Goal: Task Accomplishment & Management: Use online tool/utility

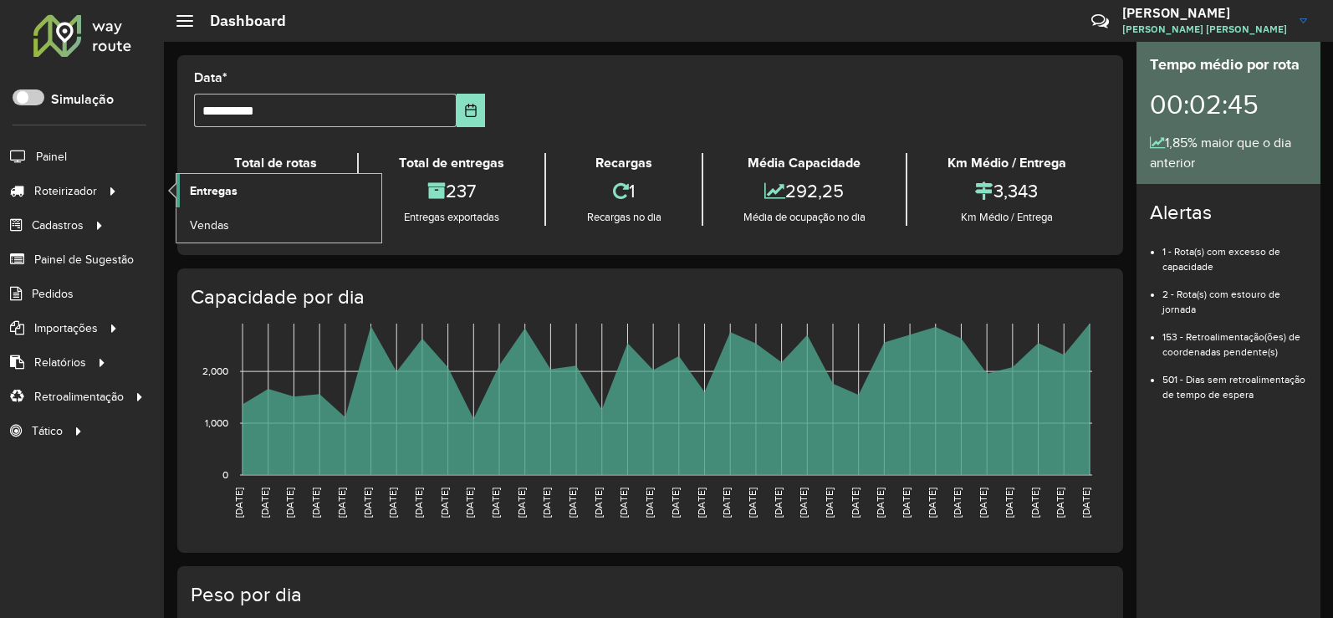
click at [201, 189] on span "Entregas" at bounding box center [214, 191] width 48 height 18
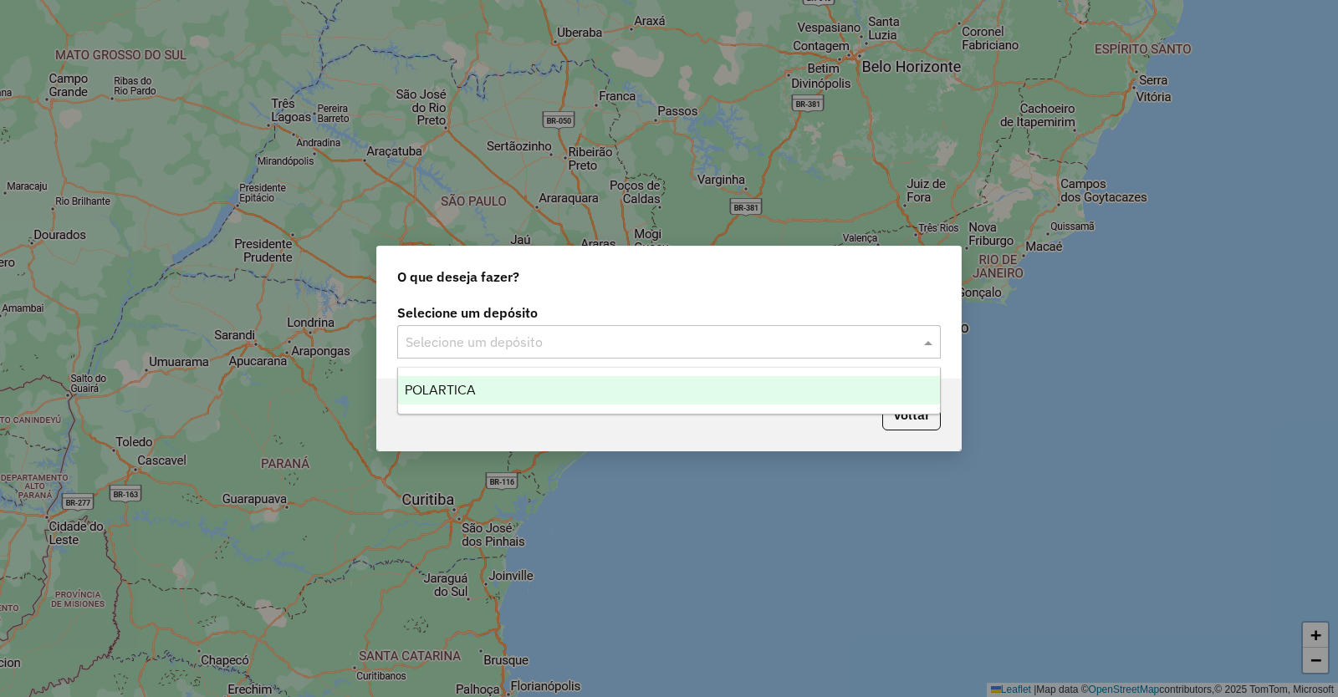
click at [541, 339] on input "text" at bounding box center [651, 343] width 493 height 20
click at [448, 390] on span "POLARTICA" at bounding box center [440, 390] width 71 height 14
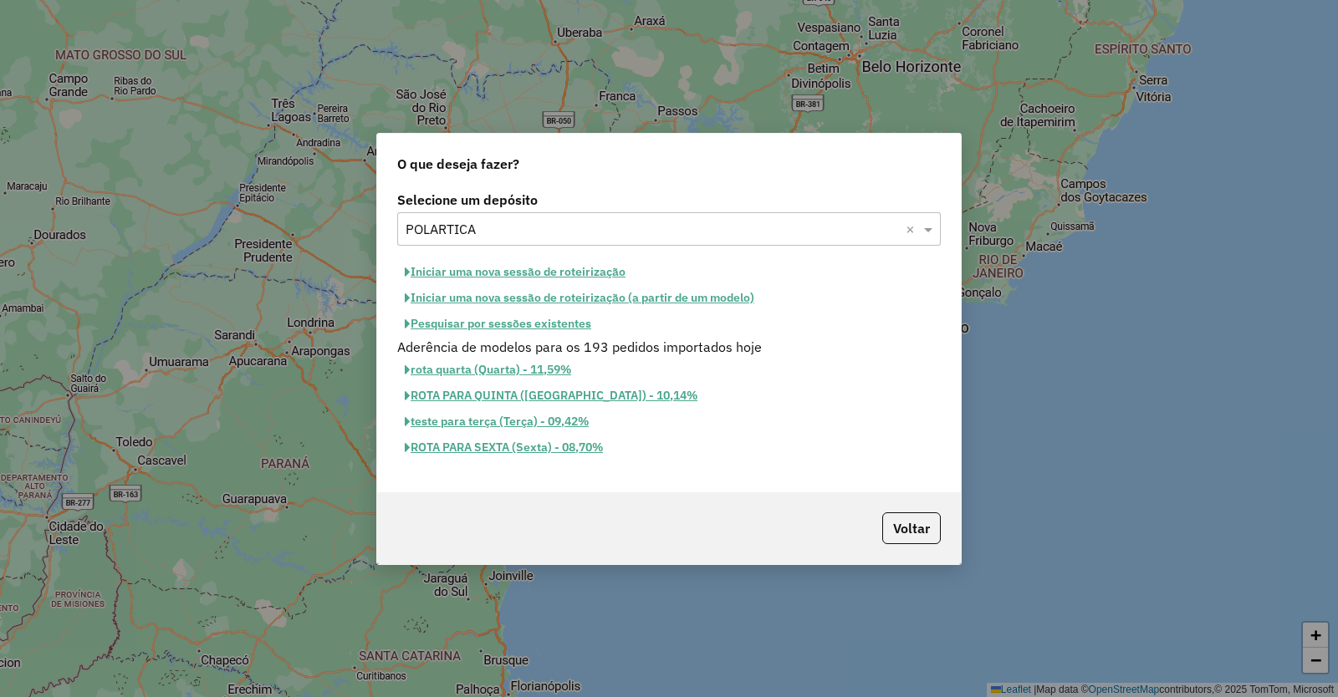
click at [573, 268] on button "Iniciar uma nova sessão de roteirização" at bounding box center [515, 272] width 236 height 26
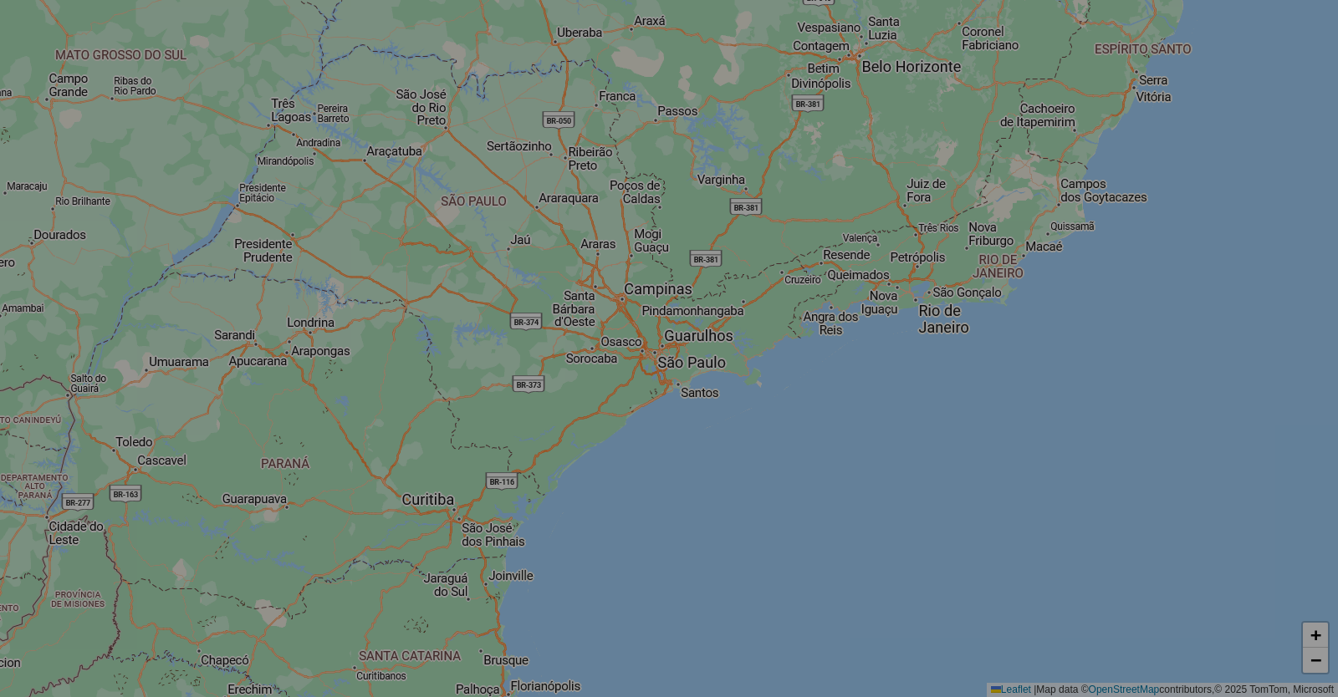
select select "*"
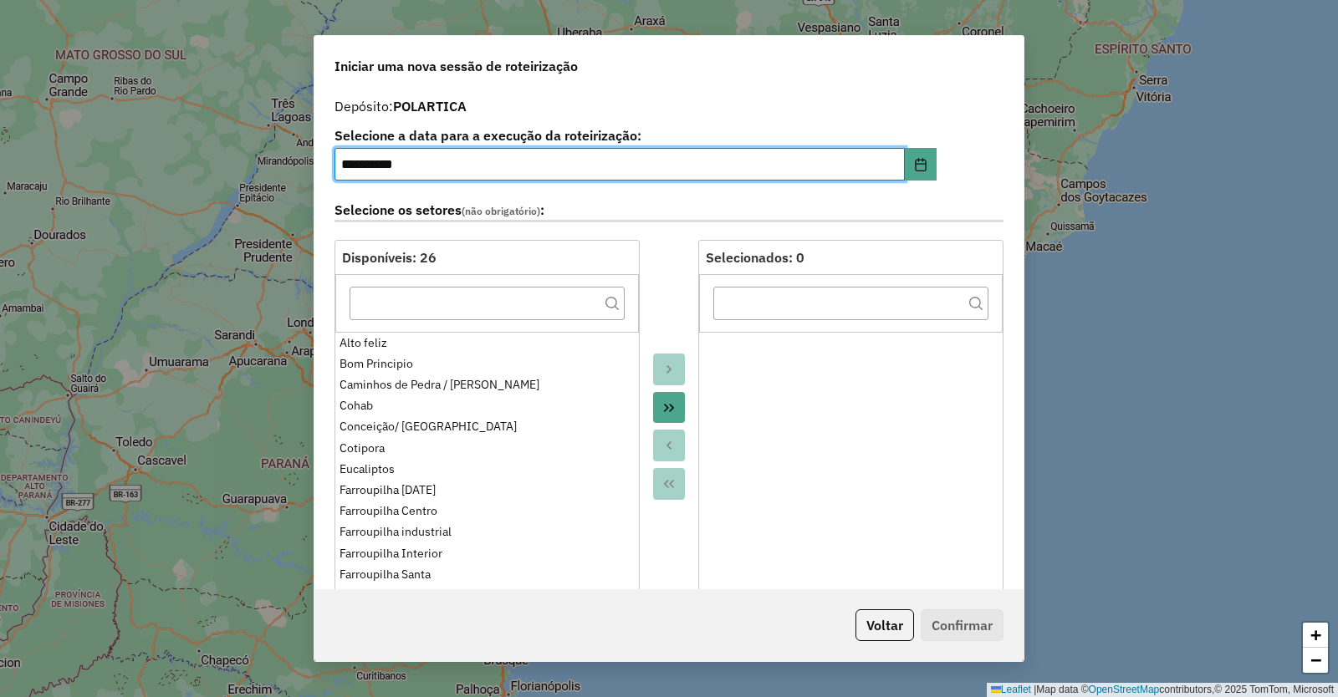
click at [668, 410] on icon "Move All to Target" at bounding box center [669, 408] width 10 height 8
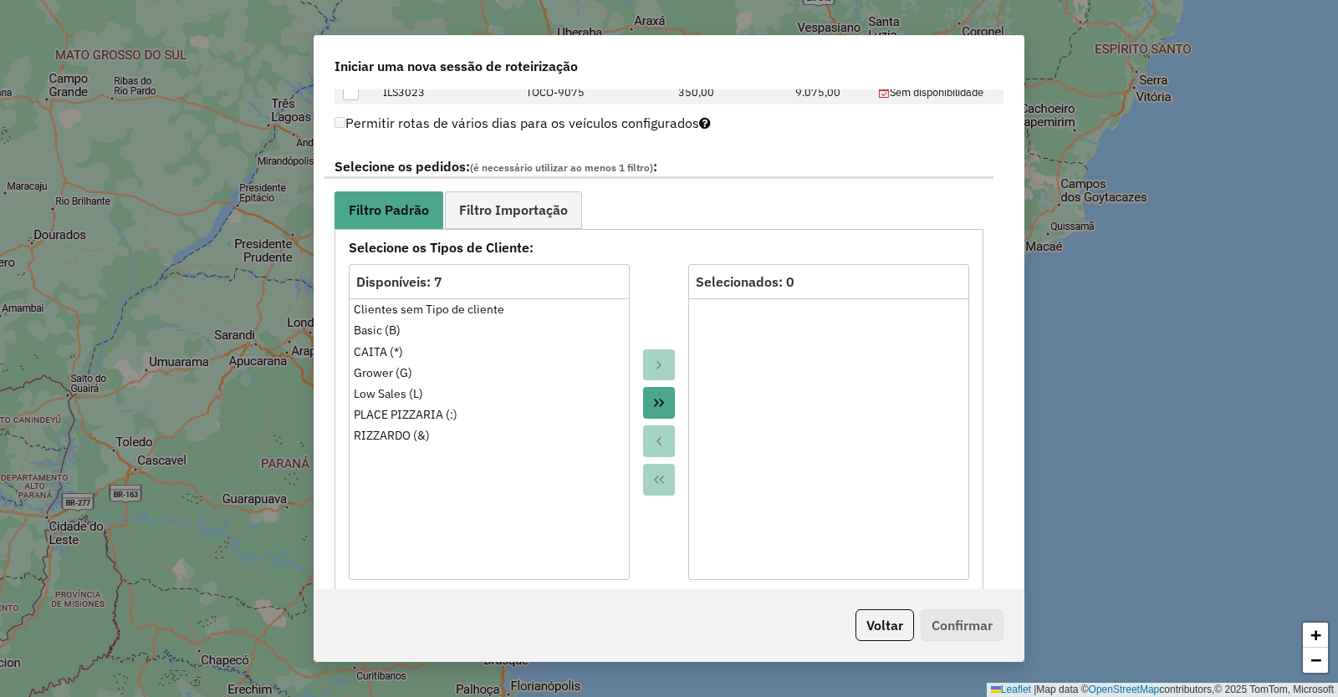
scroll to position [920, 0]
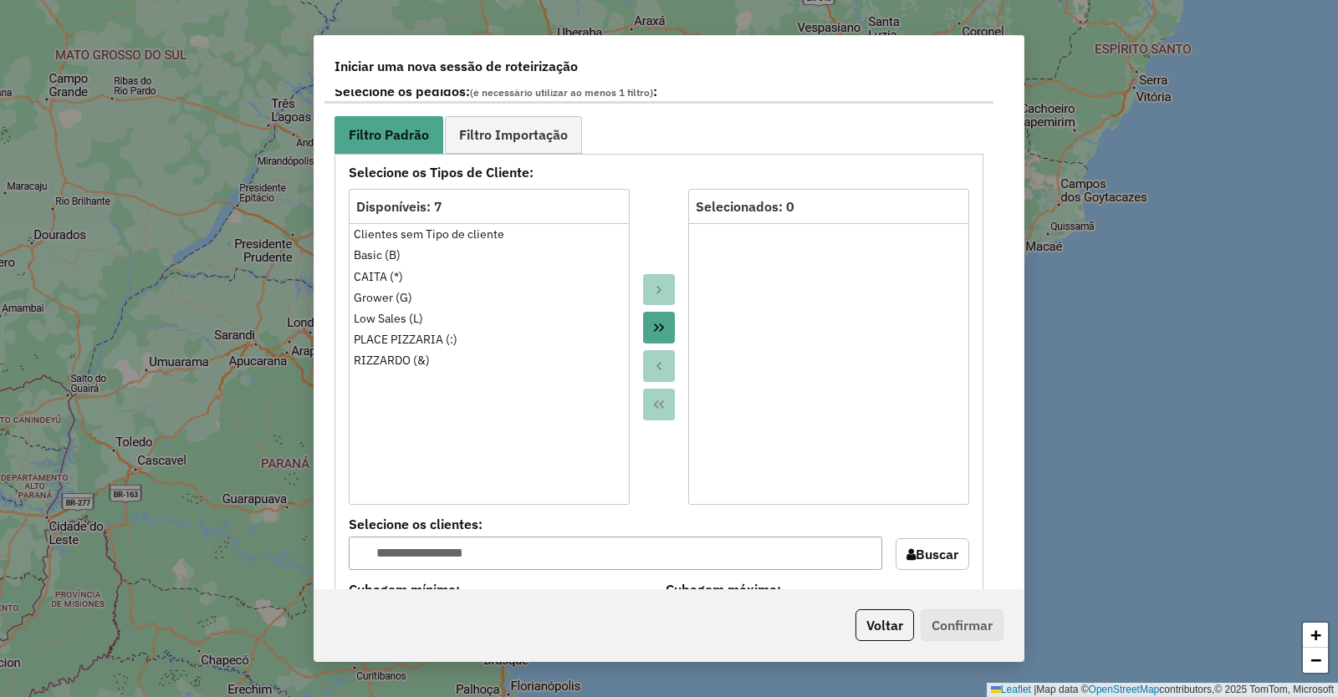
click at [655, 324] on icon "Move All to Target" at bounding box center [658, 327] width 13 height 13
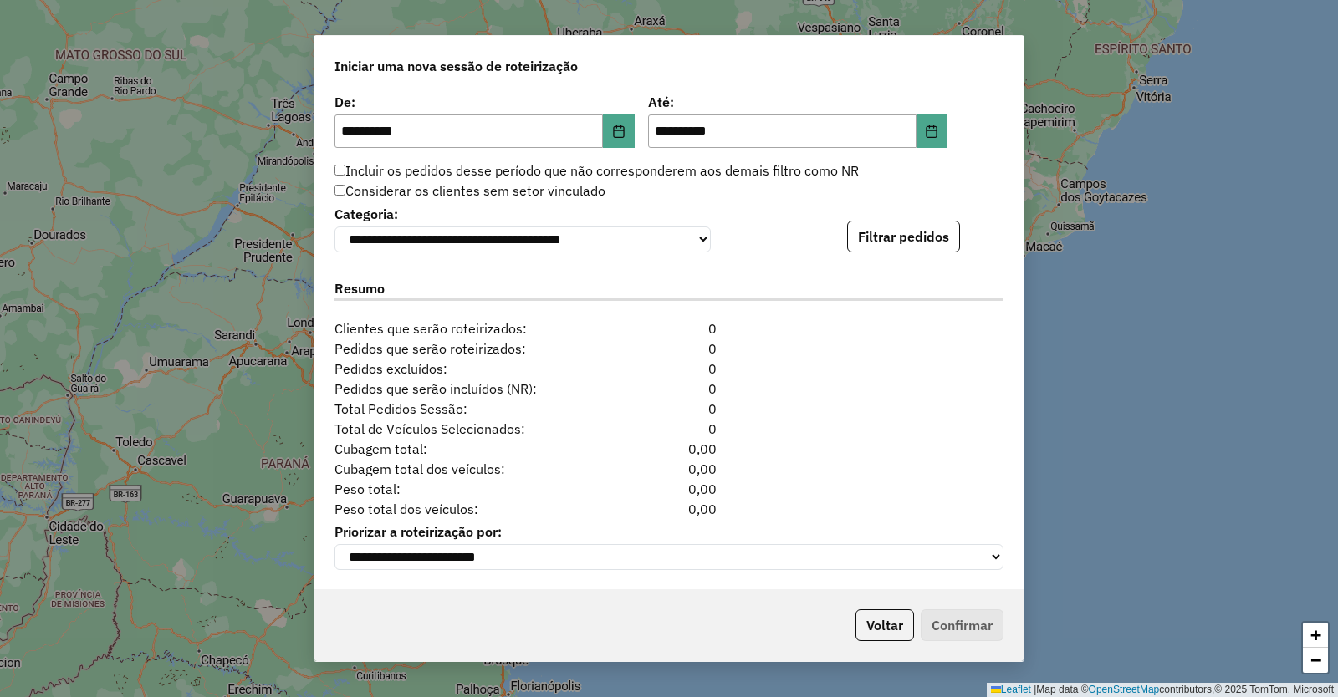
scroll to position [1619, 0]
click at [901, 233] on button "Filtrar pedidos" at bounding box center [903, 237] width 113 height 32
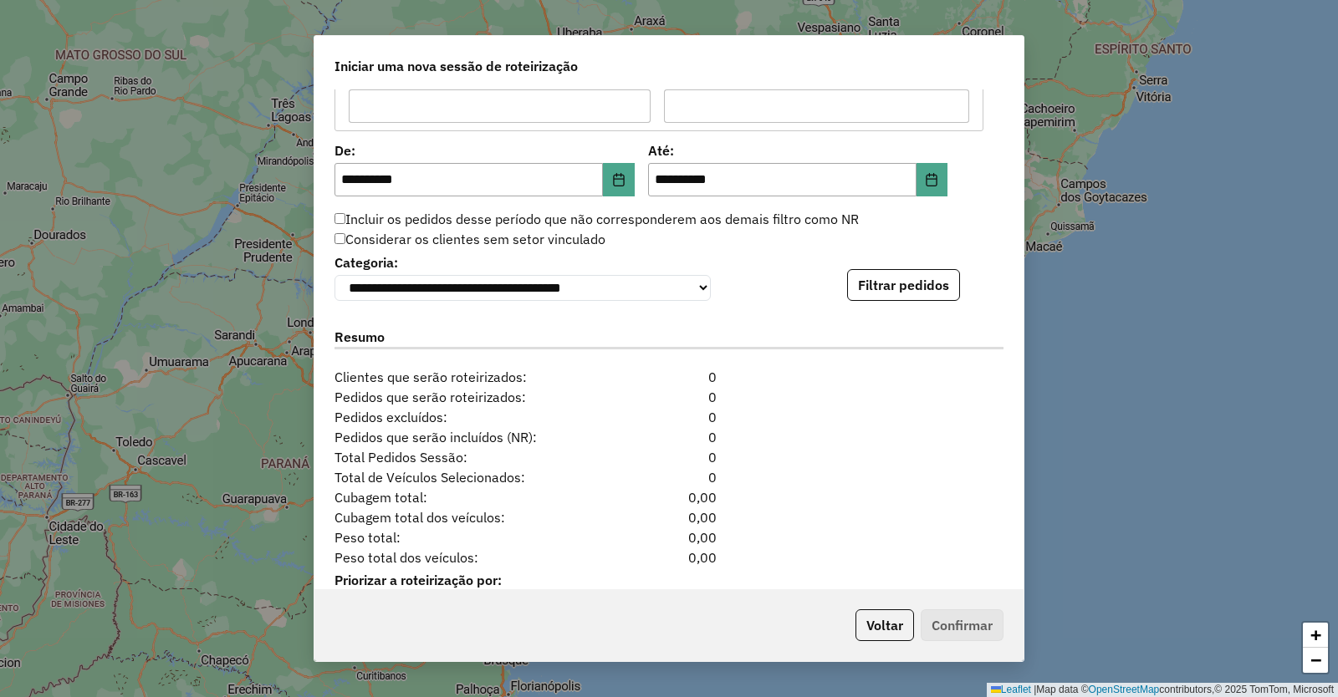
scroll to position [1536, 0]
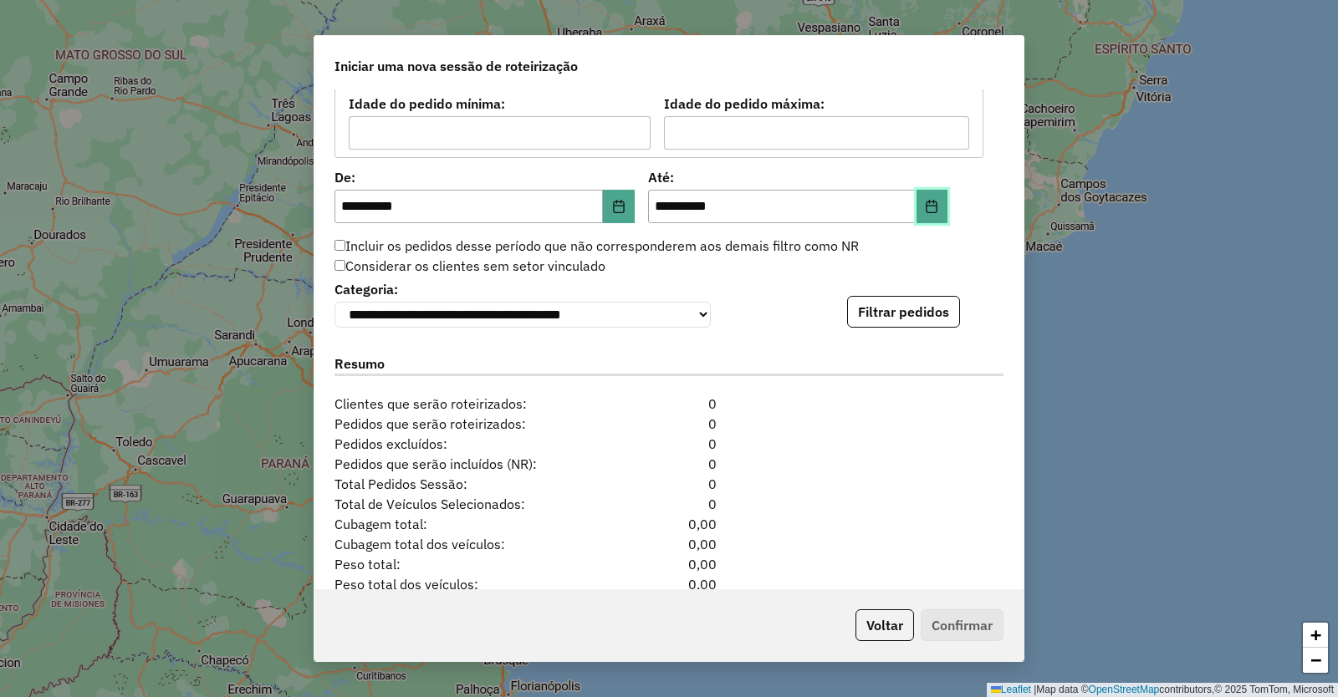
click at [931, 207] on icon "Choose Date" at bounding box center [931, 206] width 13 height 13
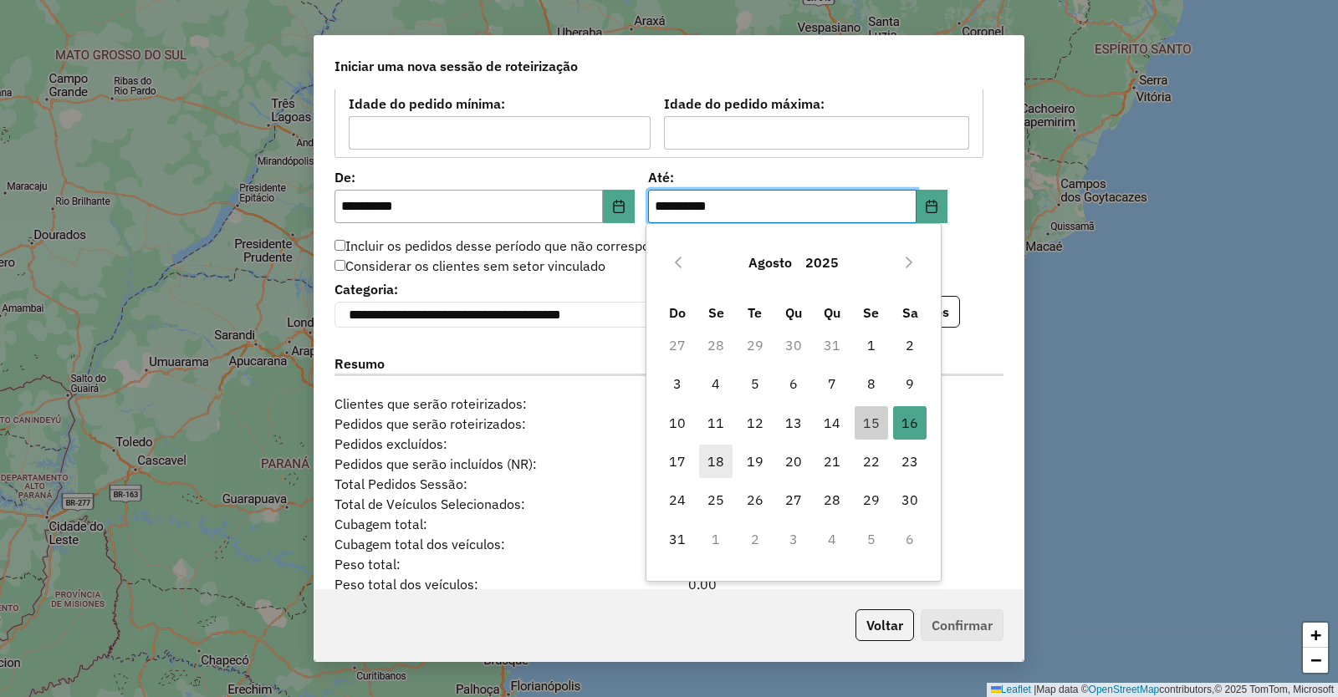
click at [711, 457] on span "18" at bounding box center [715, 461] width 33 height 33
type input "**********"
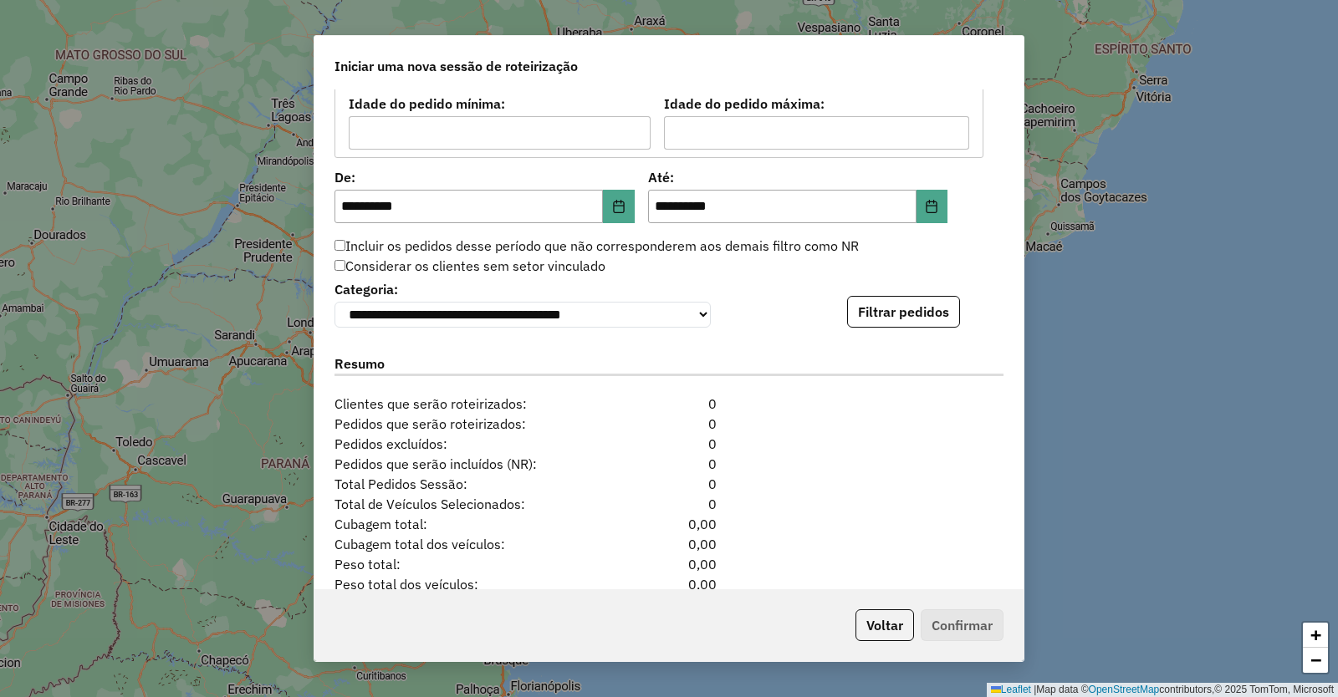
drag, startPoint x: 650, startPoint y: 298, endPoint x: 705, endPoint y: 288, distance: 55.9
click at [650, 298] on label "Categoria:" at bounding box center [522, 289] width 376 height 20
click at [899, 316] on button "Filtrar pedidos" at bounding box center [903, 312] width 113 height 32
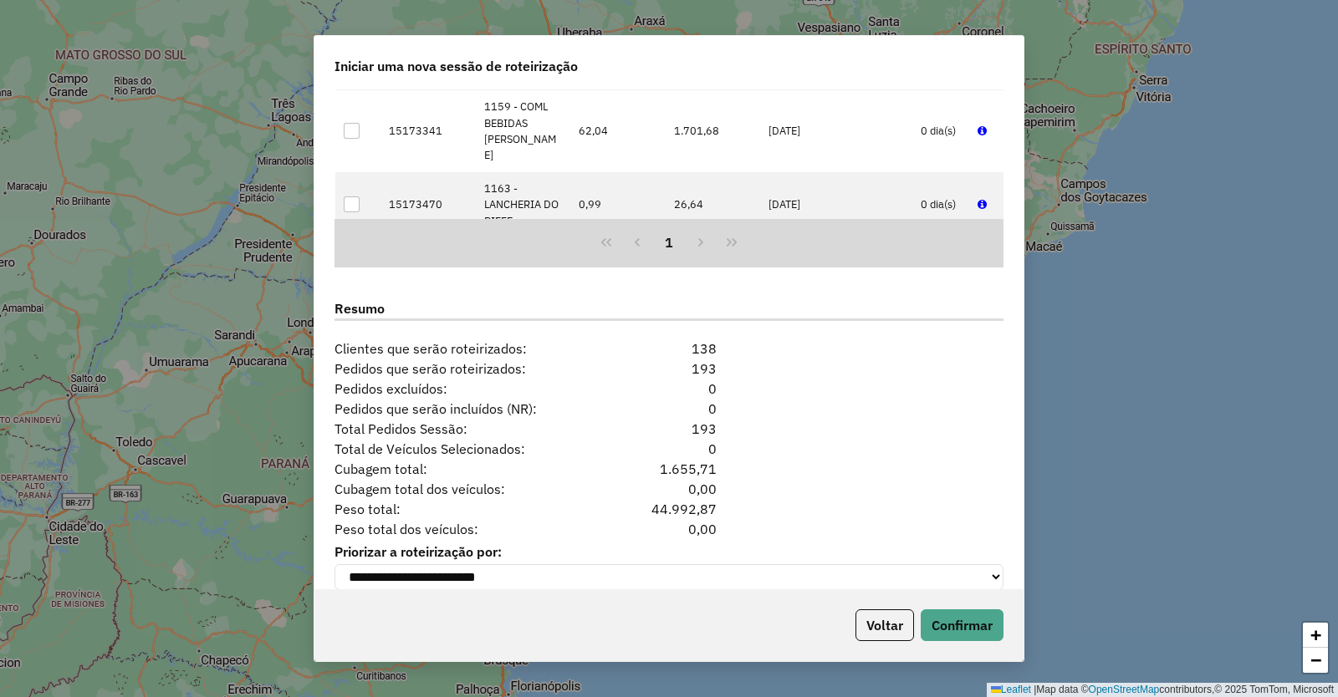
scroll to position [1965, 0]
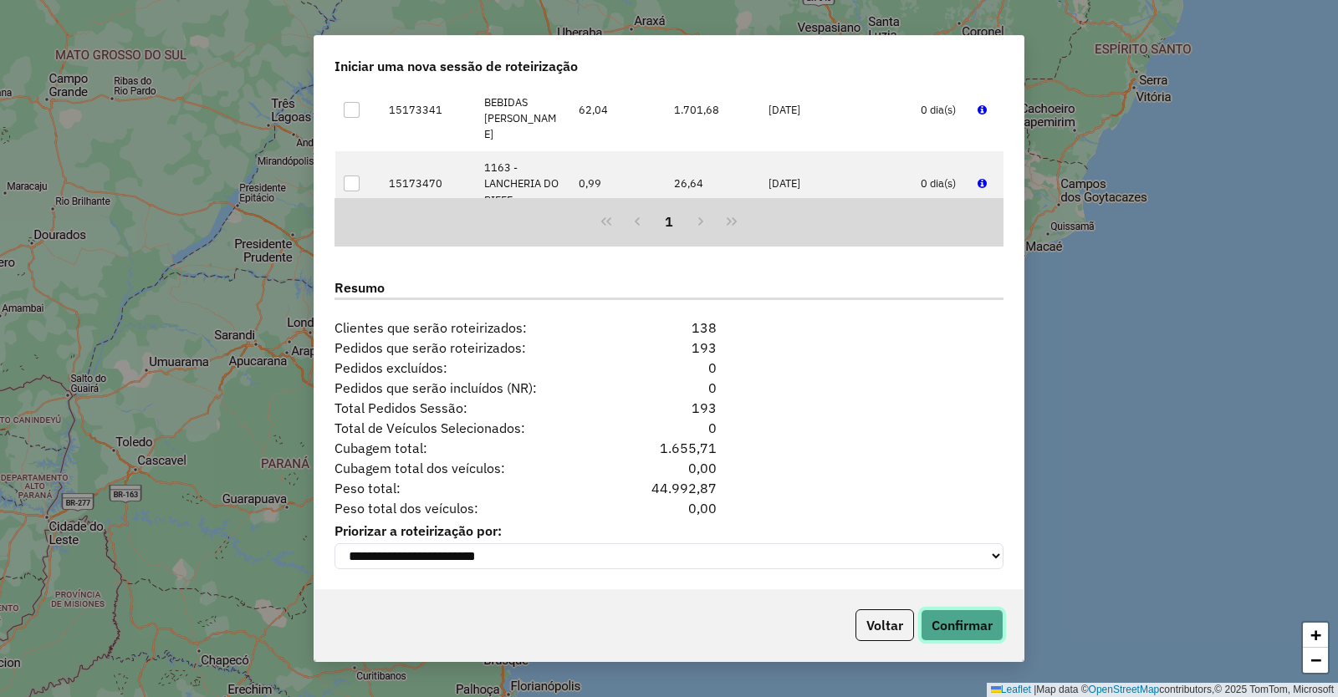
click at [959, 620] on button "Confirmar" at bounding box center [961, 625] width 83 height 32
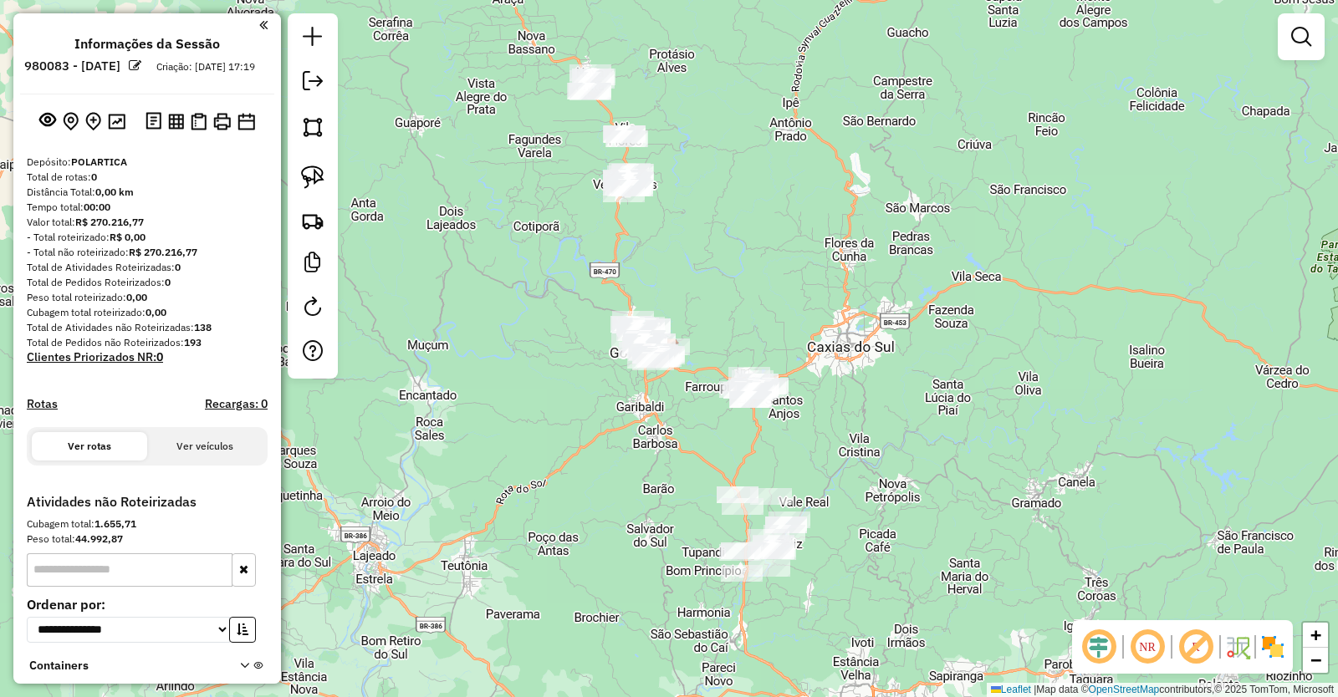
drag, startPoint x: 610, startPoint y: 598, endPoint x: 639, endPoint y: 415, distance: 185.3
click at [639, 415] on div "Janela de atendimento Grade de atendimento Capacidade Transportadoras Veículos …" at bounding box center [669, 348] width 1338 height 697
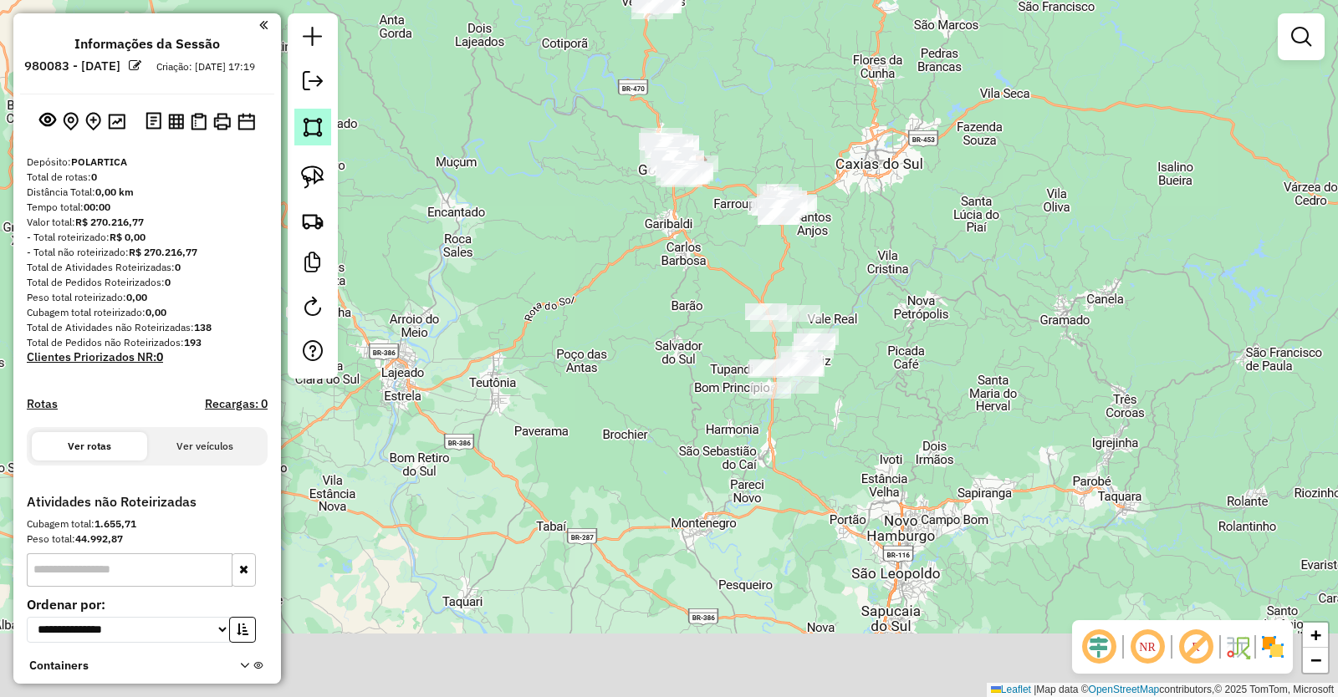
click at [314, 130] on img at bounding box center [312, 126] width 23 height 23
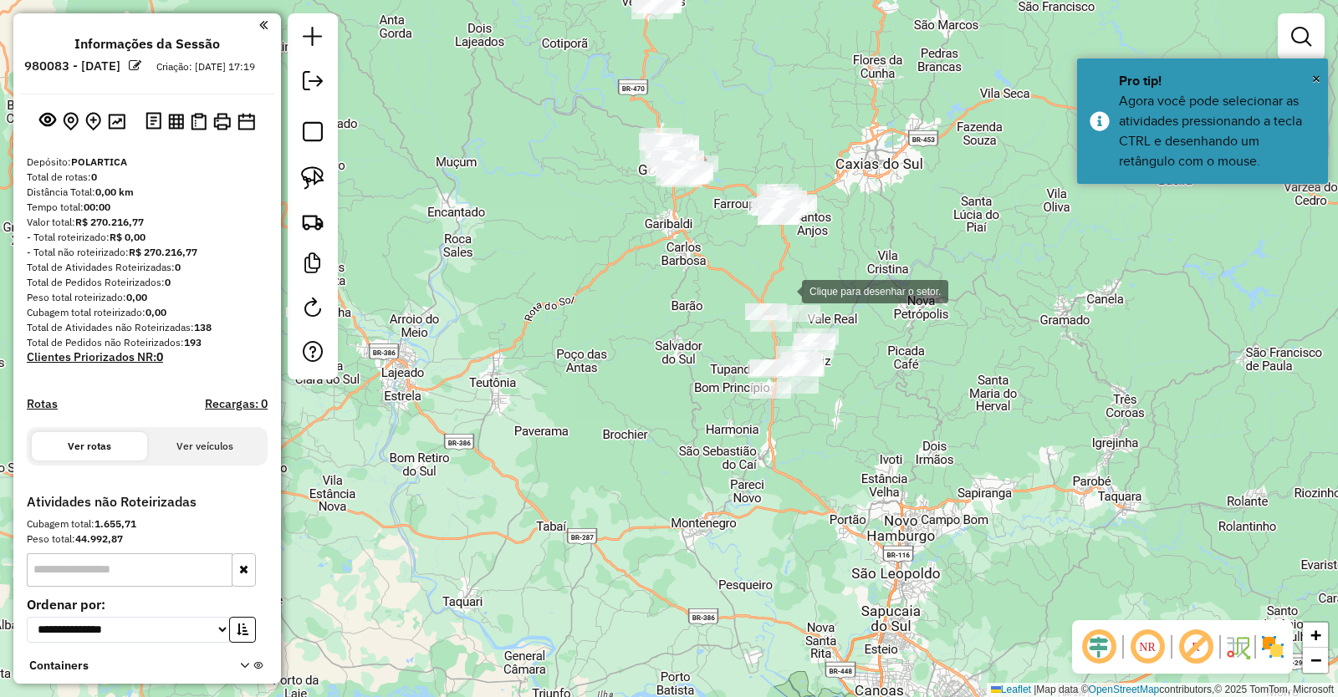
click at [784, 288] on div at bounding box center [784, 289] width 33 height 33
click at [701, 315] on div at bounding box center [700, 314] width 33 height 33
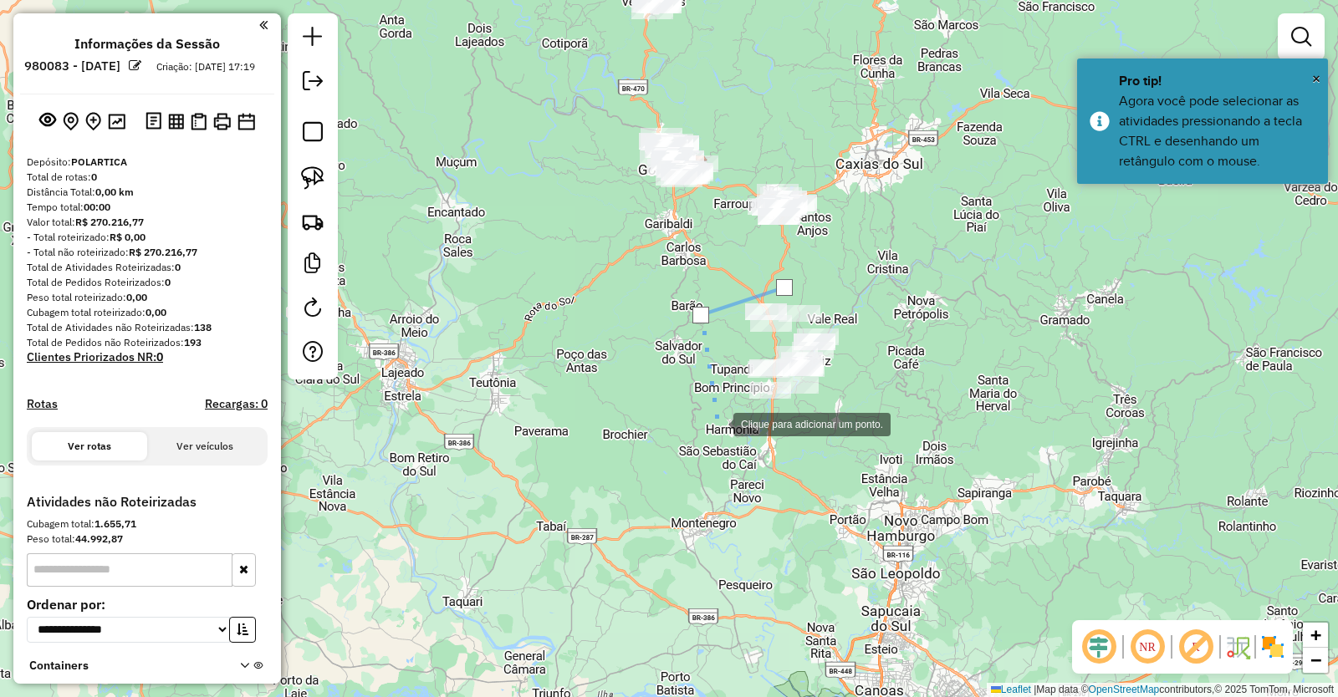
click at [716, 423] on div at bounding box center [716, 422] width 33 height 33
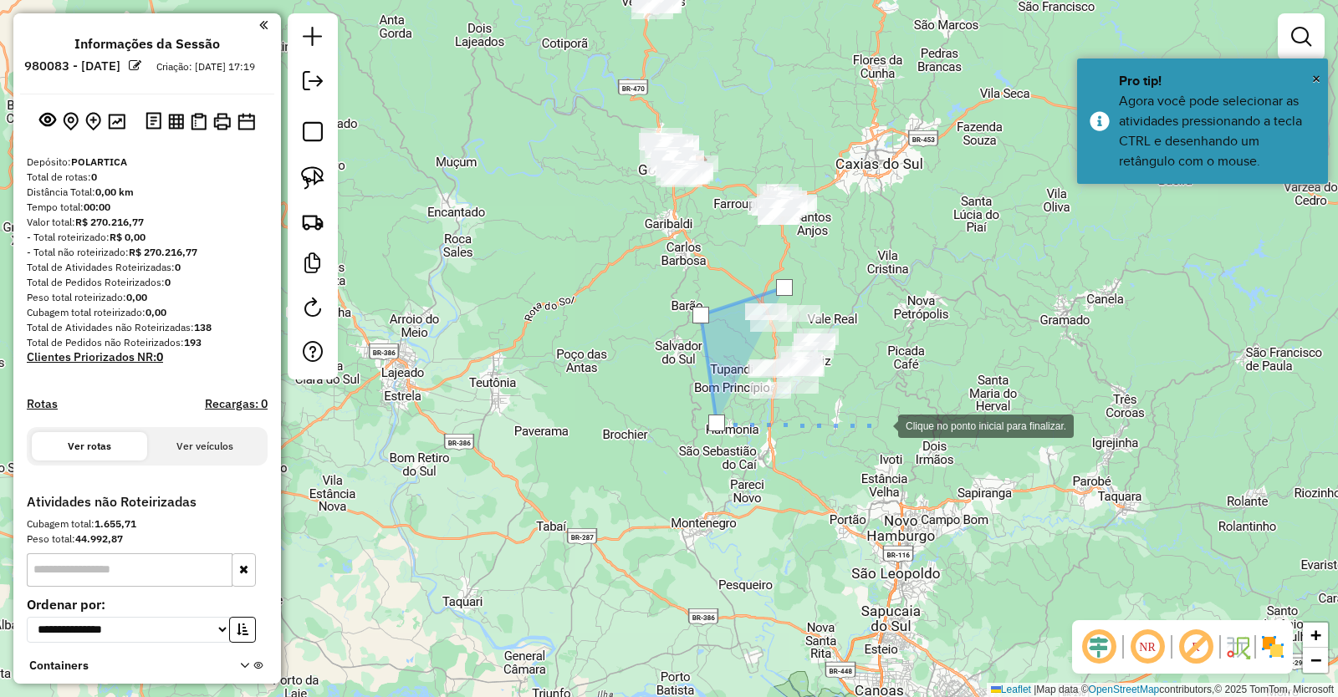
click at [881, 425] on div at bounding box center [880, 424] width 33 height 33
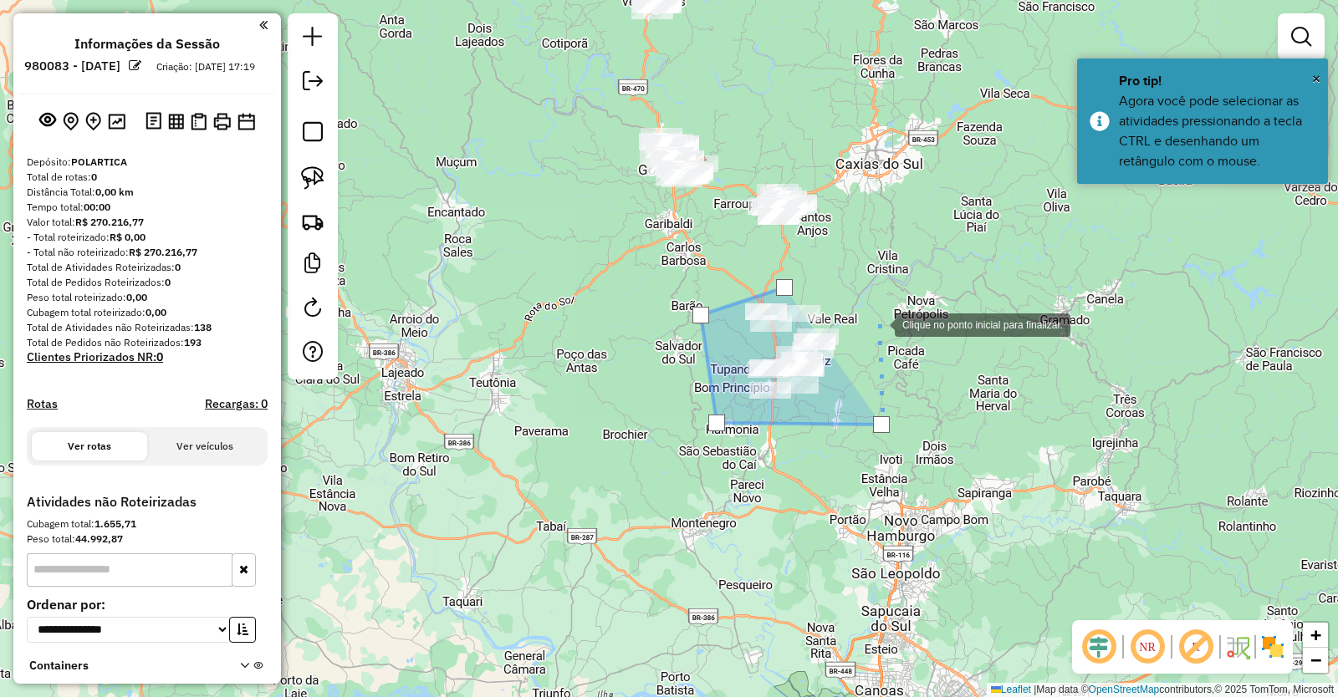
click at [878, 324] on div at bounding box center [877, 323] width 33 height 33
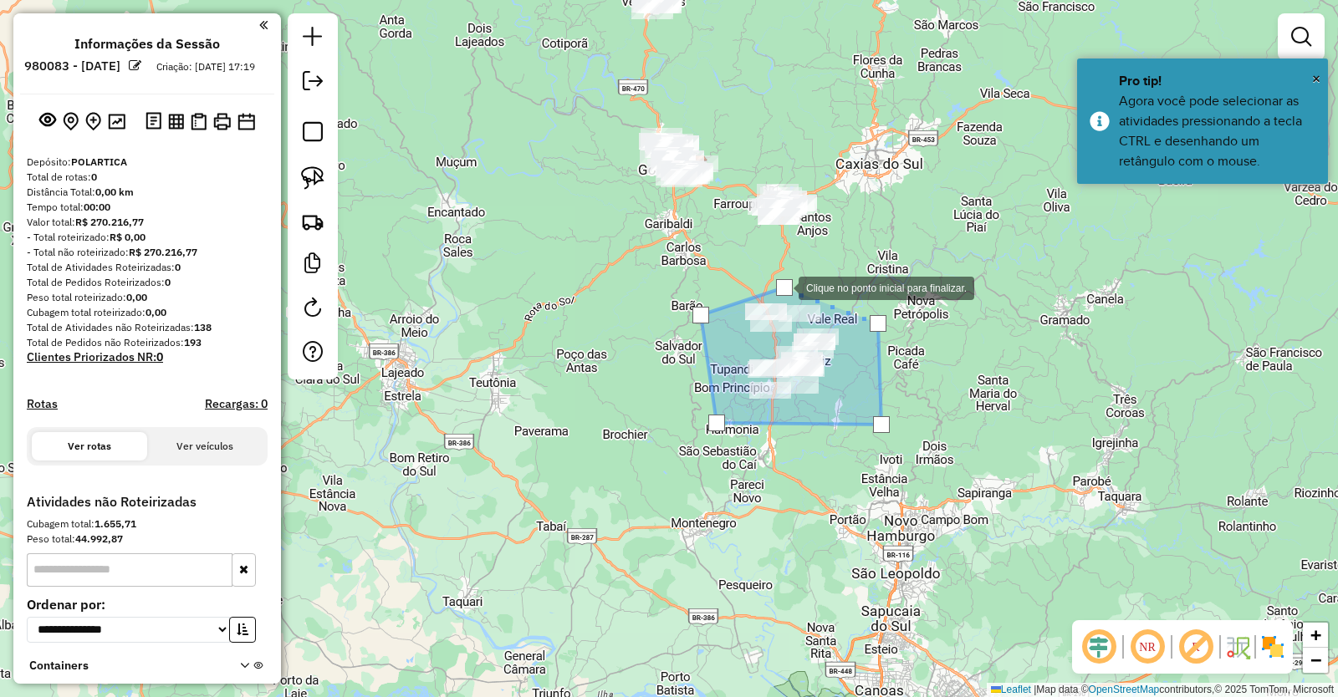
click at [783, 284] on div at bounding box center [784, 287] width 17 height 17
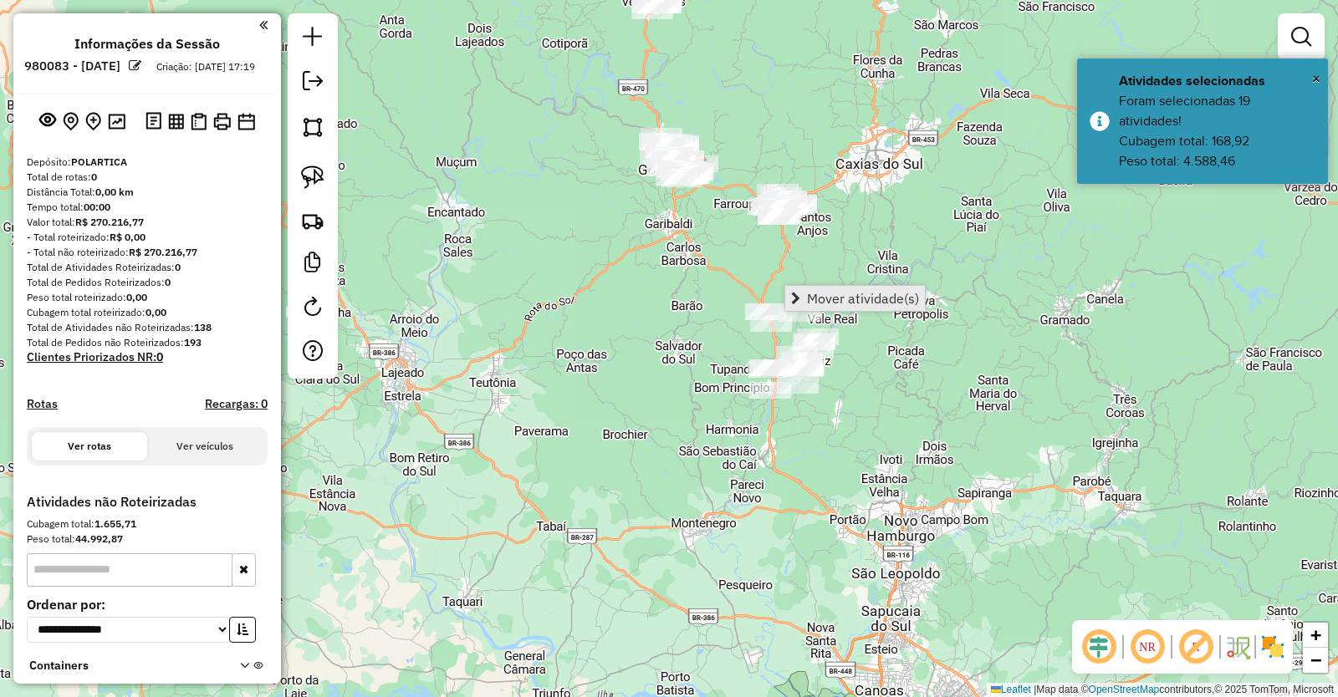
click at [851, 298] on span "Mover atividade(s)" at bounding box center [863, 298] width 112 height 13
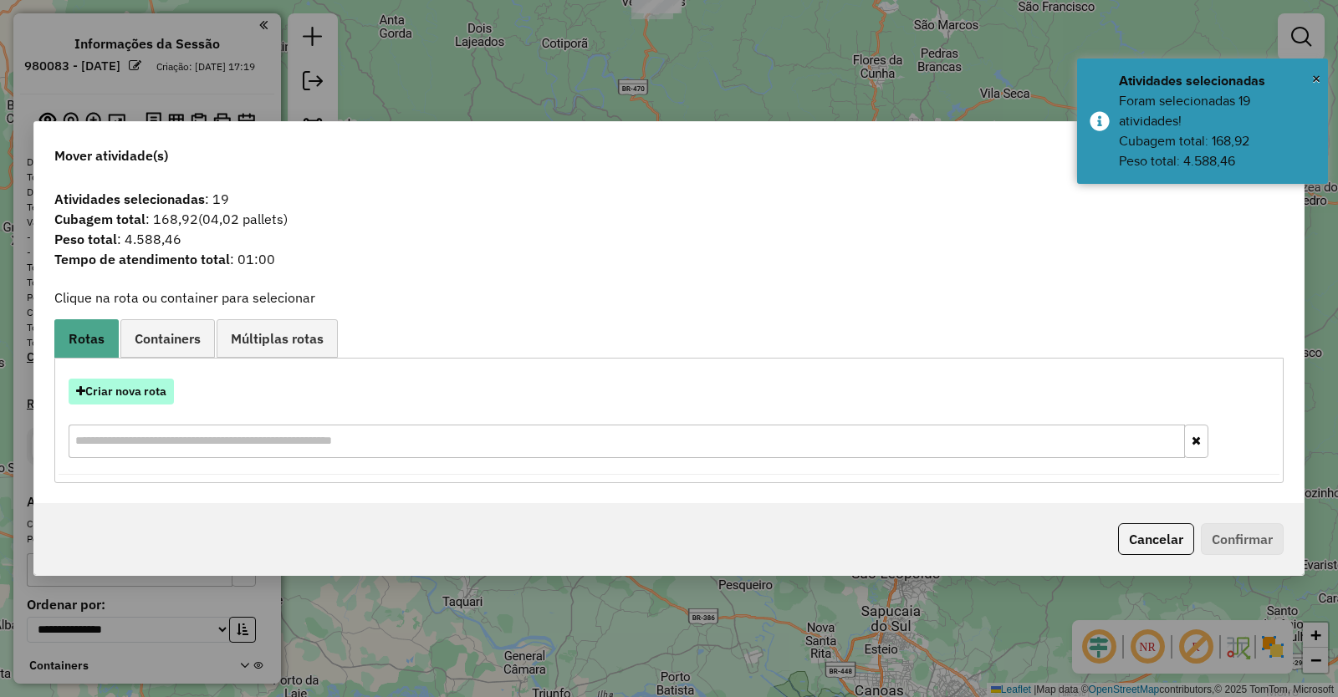
click at [145, 395] on button "Criar nova rota" at bounding box center [121, 392] width 105 height 26
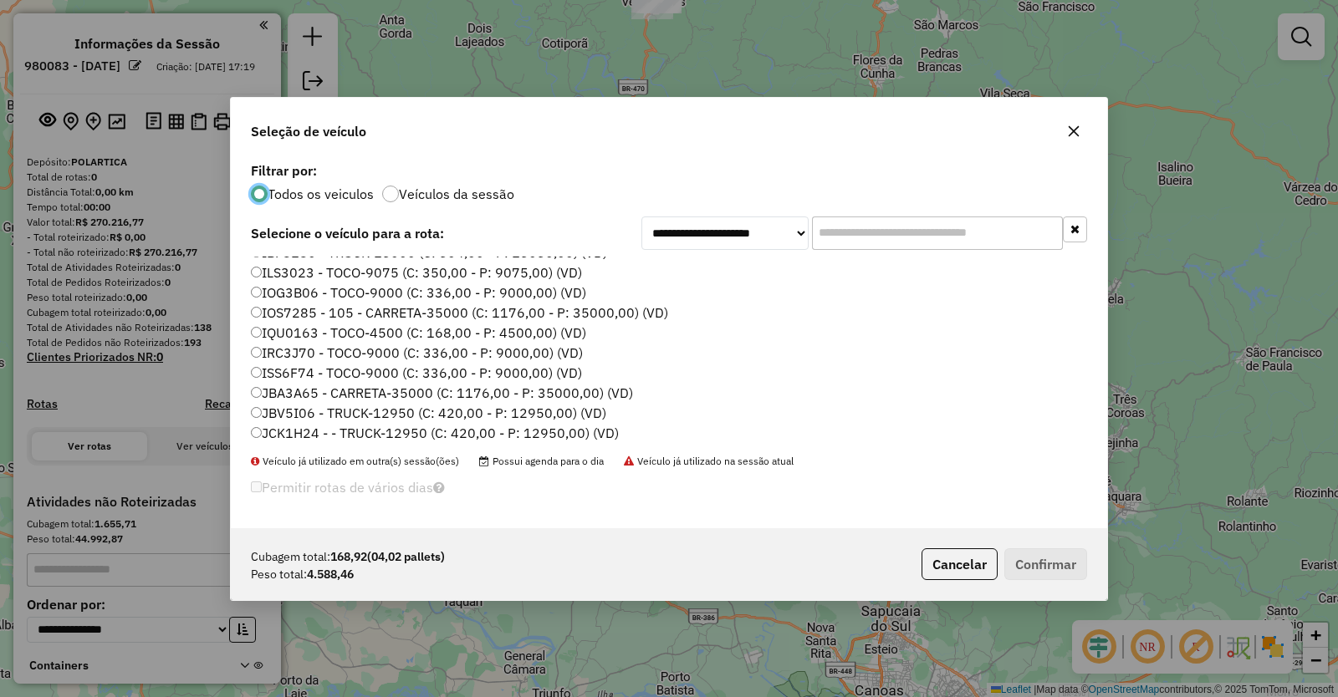
scroll to position [167, 0]
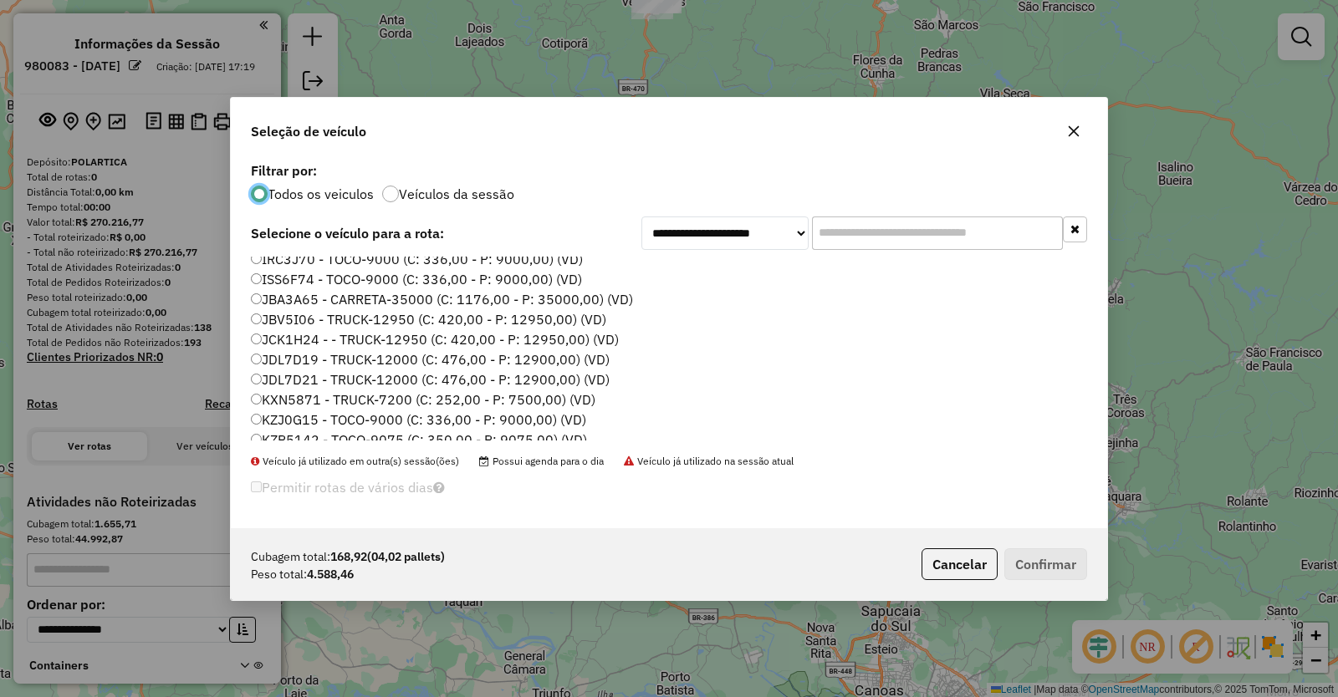
click at [281, 359] on label "JDL7D19 - TRUCK-12000 (C: 476,00 - P: 12900,00) (VD)" at bounding box center [430, 359] width 359 height 20
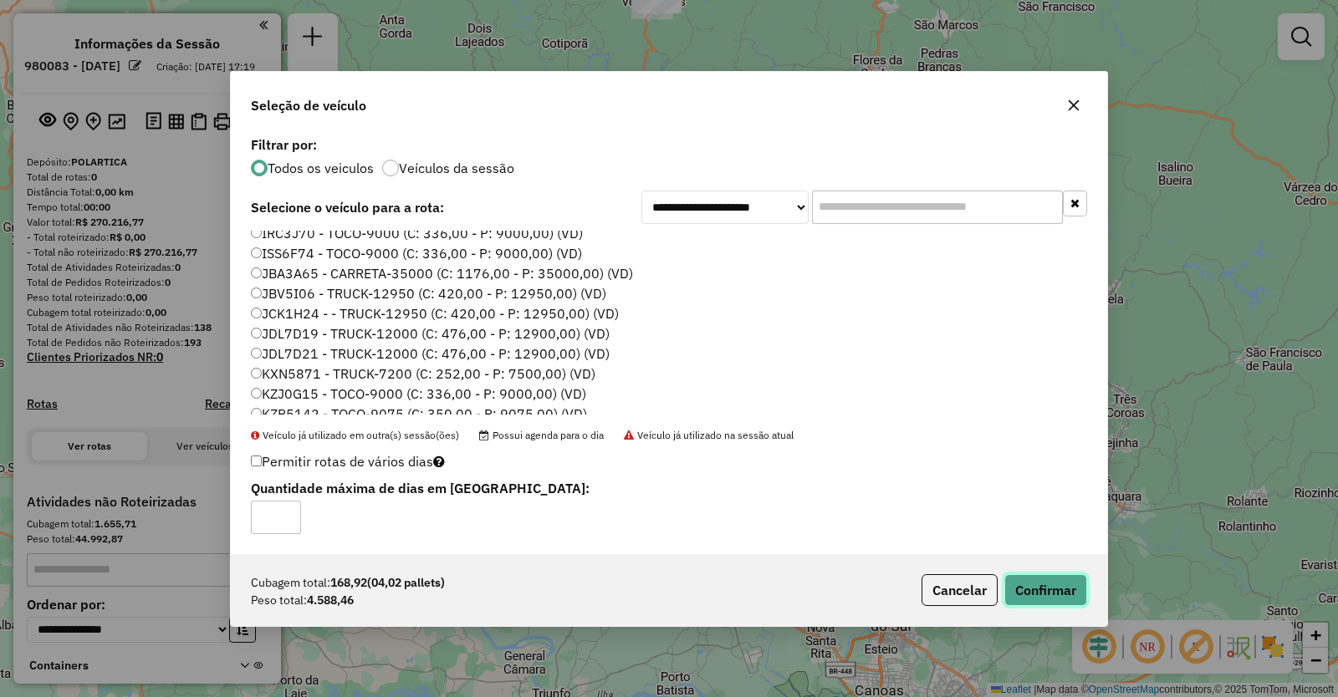
click at [1033, 579] on button "Confirmar" at bounding box center [1045, 590] width 83 height 32
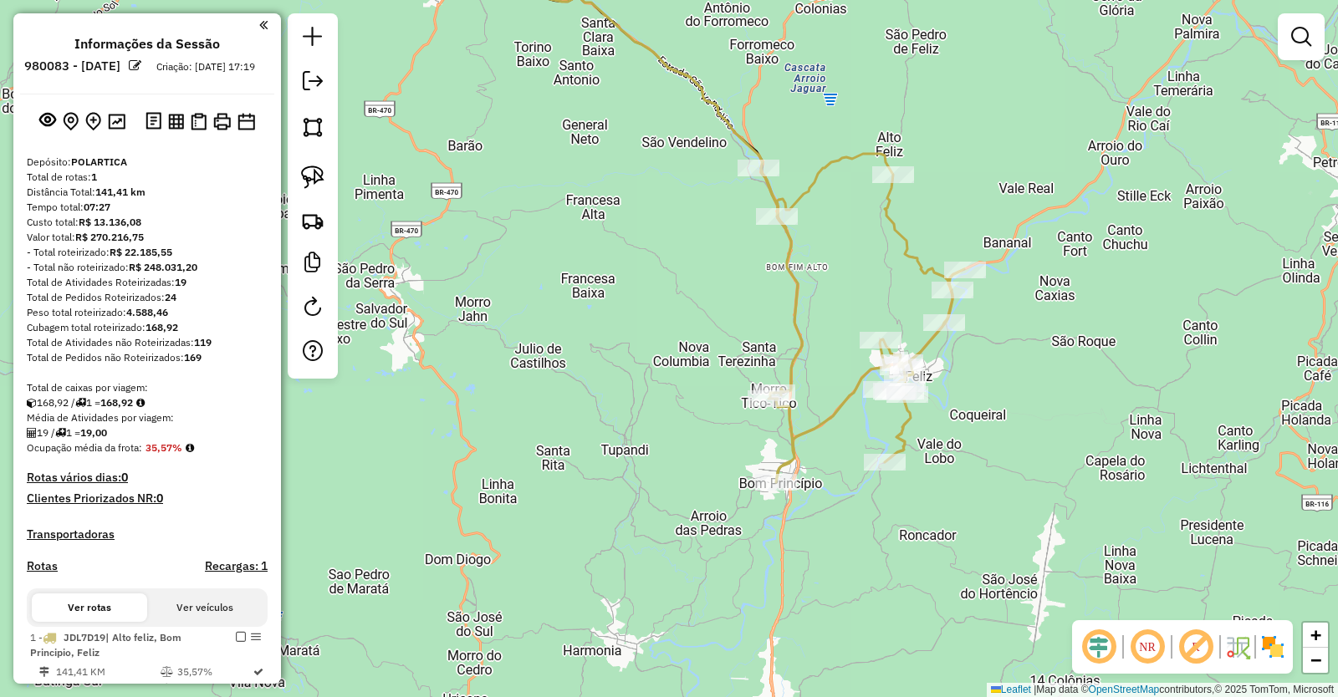
drag, startPoint x: 908, startPoint y: 269, endPoint x: 793, endPoint y: 347, distance: 139.1
click at [793, 347] on div "Janela de atendimento Grade de atendimento Capacidade Transportadoras Veículos …" at bounding box center [669, 348] width 1338 height 697
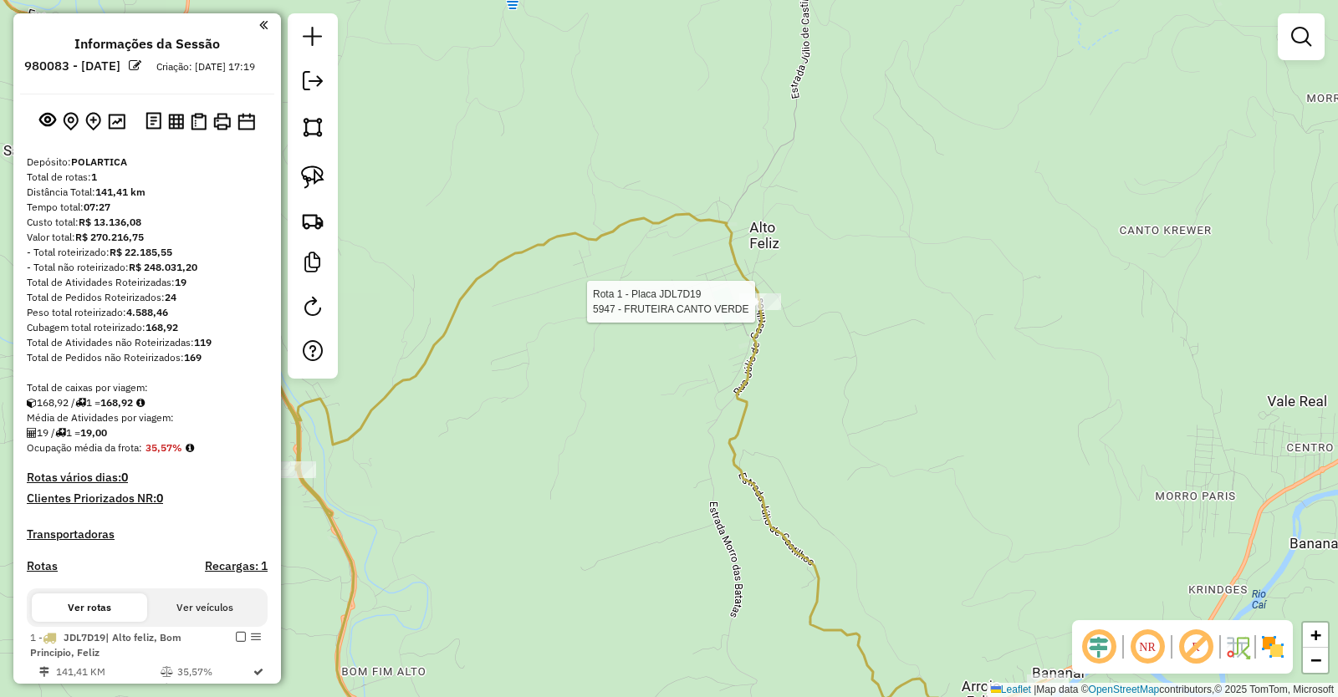
select select "**********"
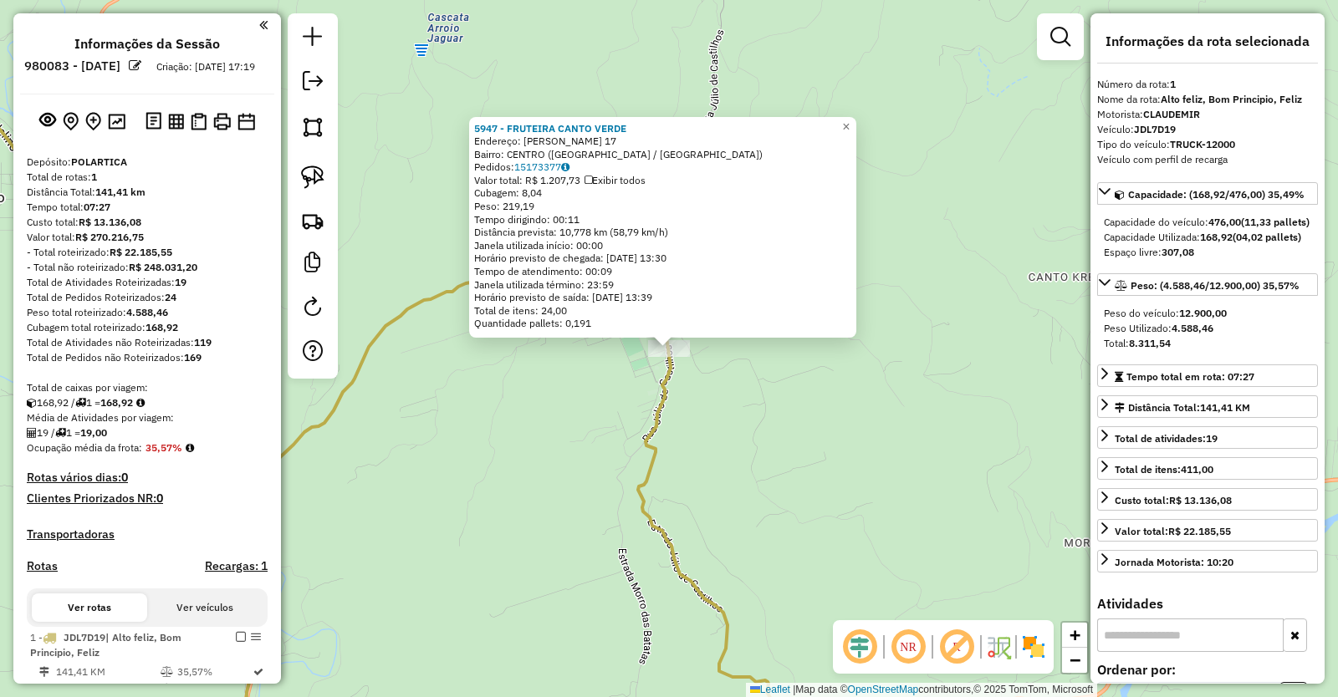
scroll to position [381, 0]
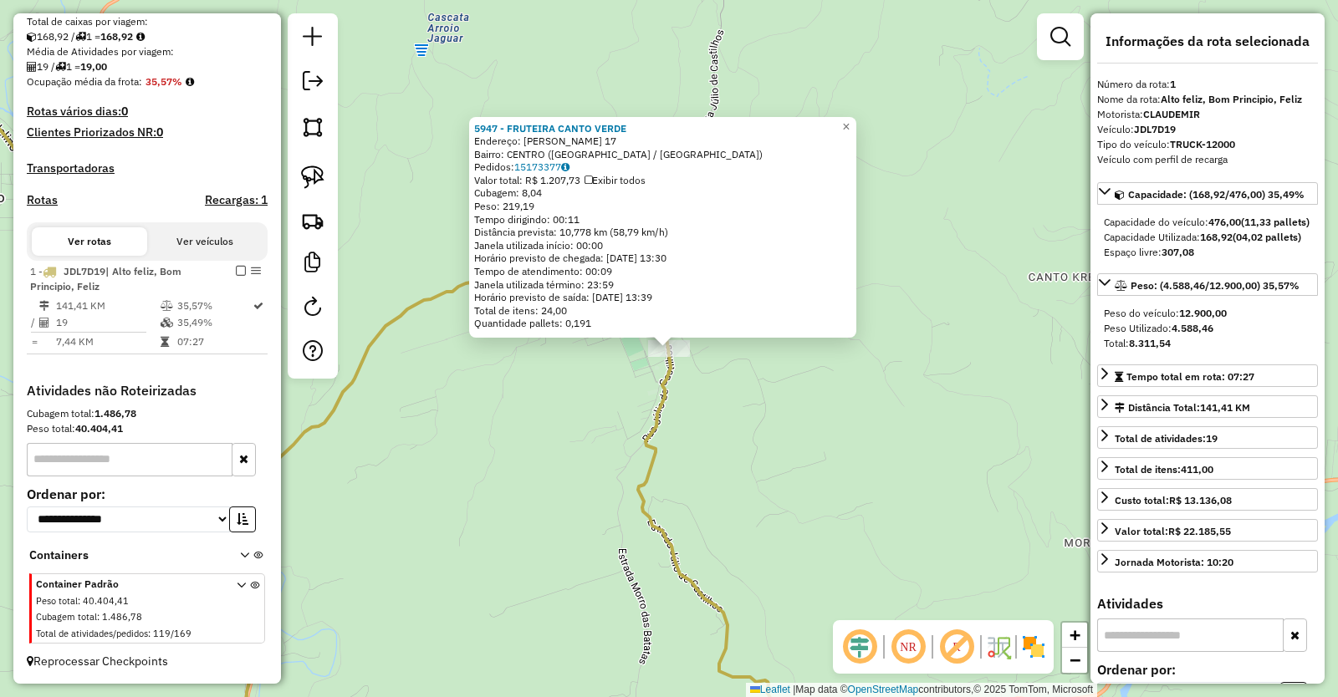
click at [629, 444] on div "5947 - FRUTEIRA CANTO VERDE Endereço: [PERSON_NAME] 17 Bairro: CENTRO ([GEOGRAP…" at bounding box center [669, 348] width 1338 height 697
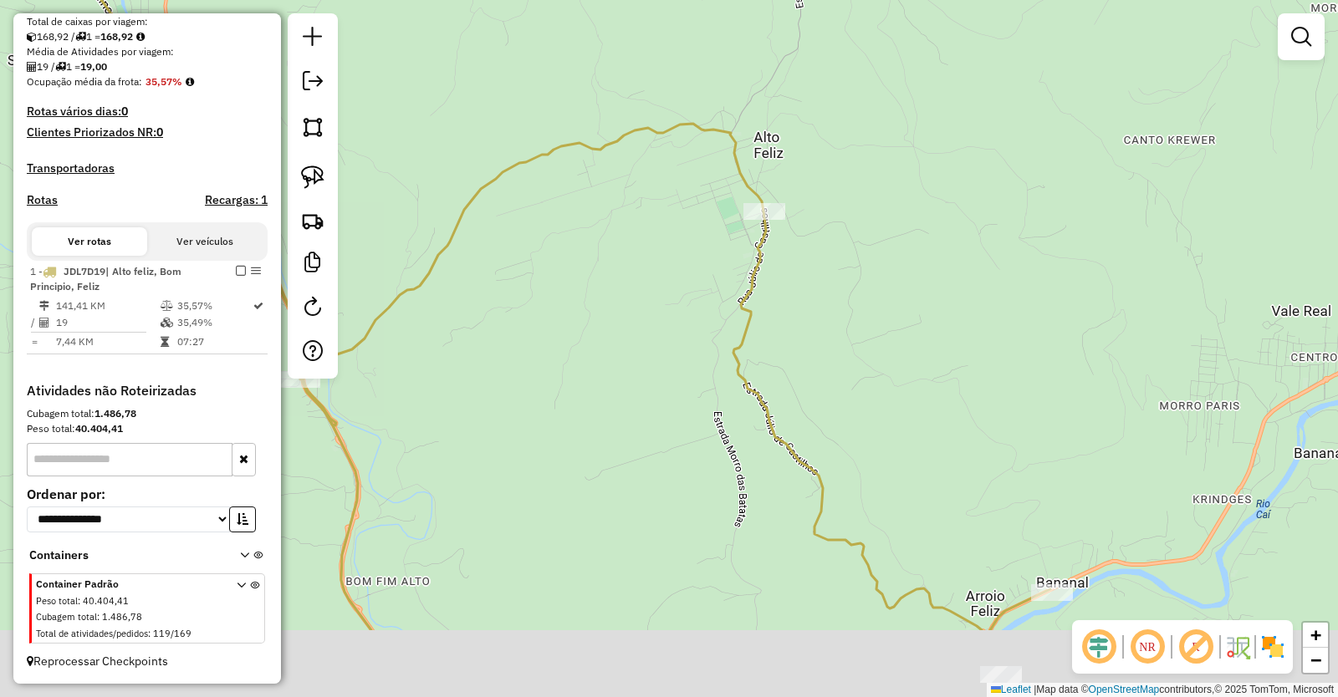
drag, startPoint x: 623, startPoint y: 489, endPoint x: 738, endPoint y: 334, distance: 193.0
click at [727, 340] on div "Janela de atendimento Grade de atendimento Capacidade Transportadoras Veículos …" at bounding box center [669, 348] width 1338 height 697
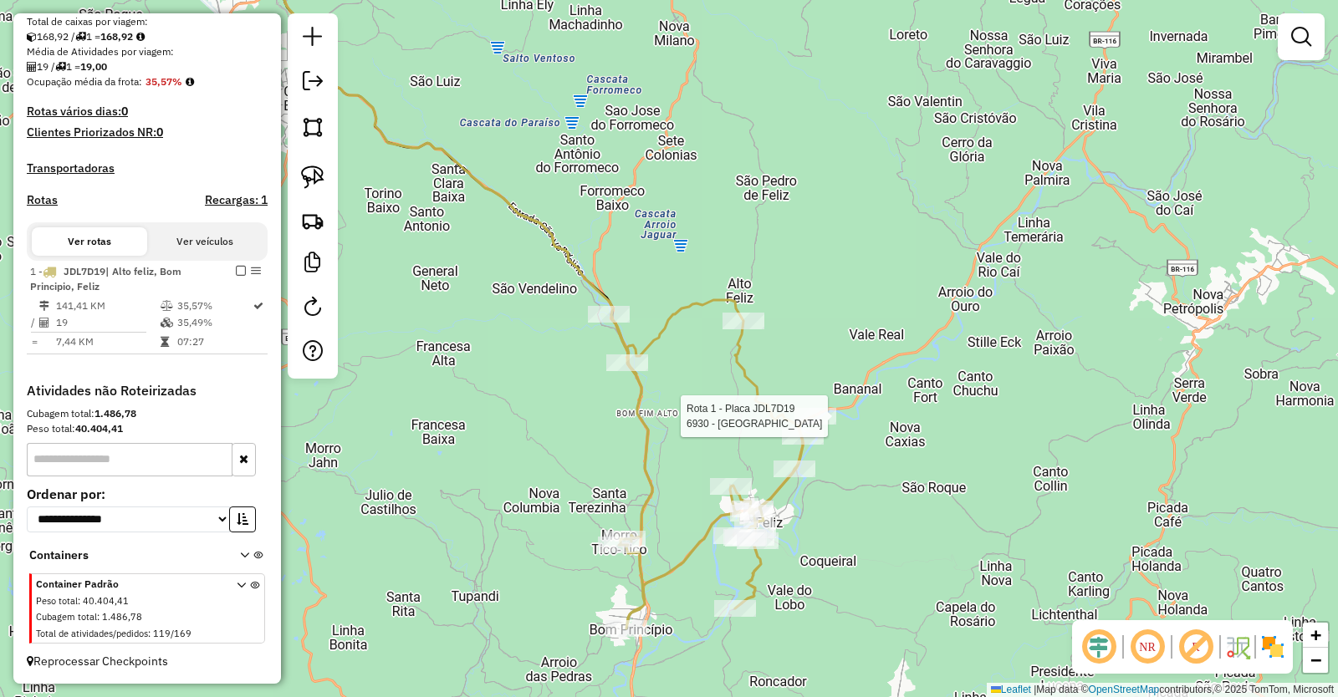
select select "**********"
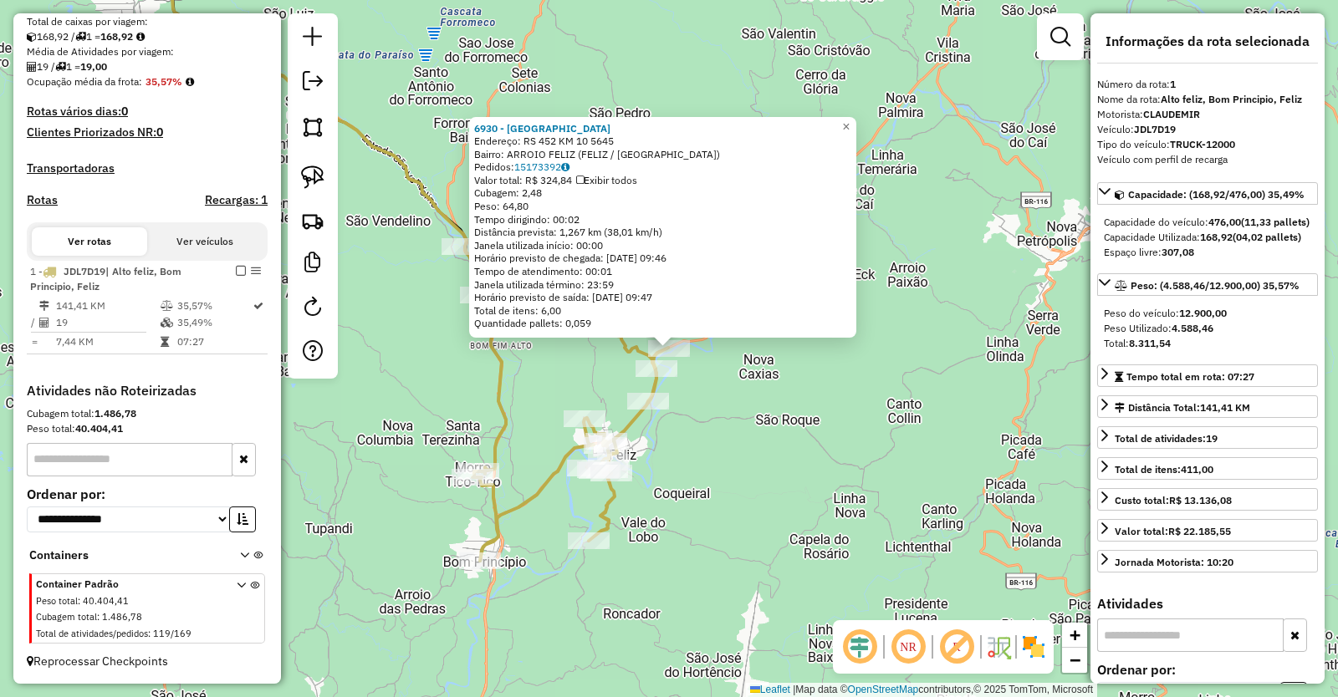
click at [701, 443] on div "6930 - [GEOGRAPHIC_DATA] Endereço: RS 452 KM 10 5645 Bairro: ARROIO FELIZ (FELI…" at bounding box center [669, 348] width 1338 height 697
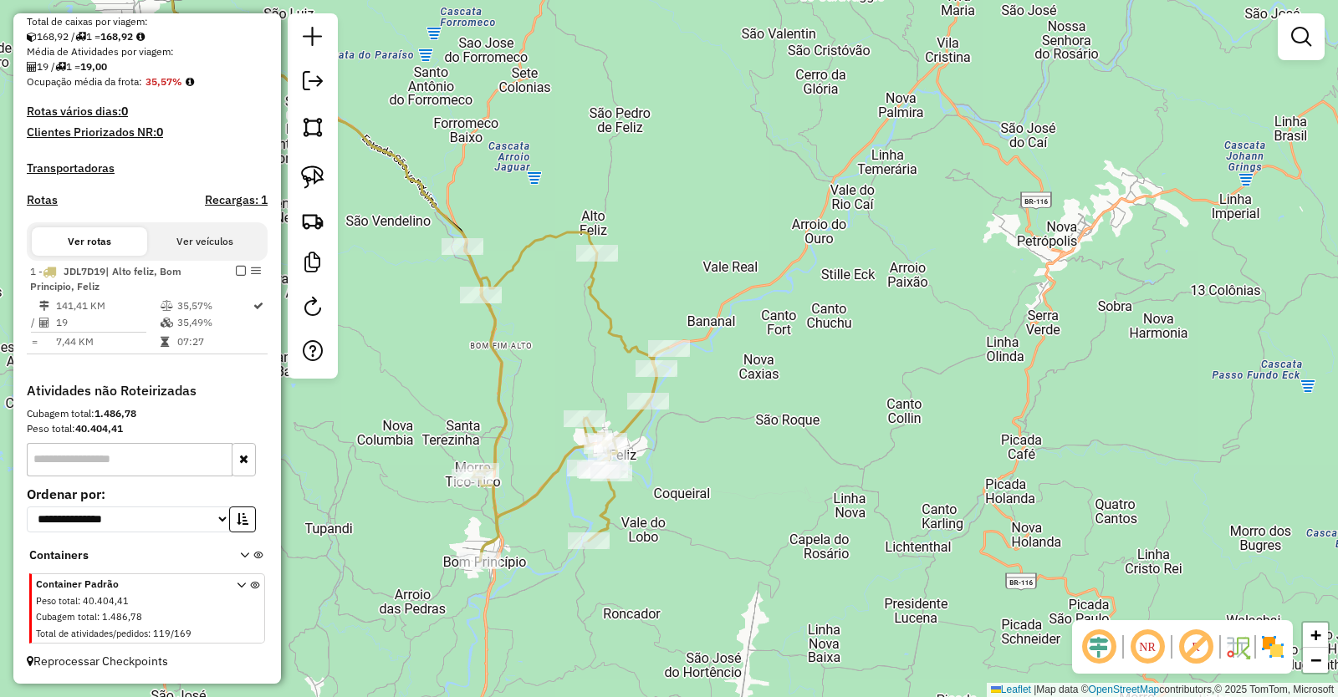
drag, startPoint x: 740, startPoint y: 462, endPoint x: 835, endPoint y: 417, distance: 105.5
click at [835, 417] on div "Janela de atendimento Grade de atendimento Capacidade Transportadoras Veículos …" at bounding box center [669, 348] width 1338 height 697
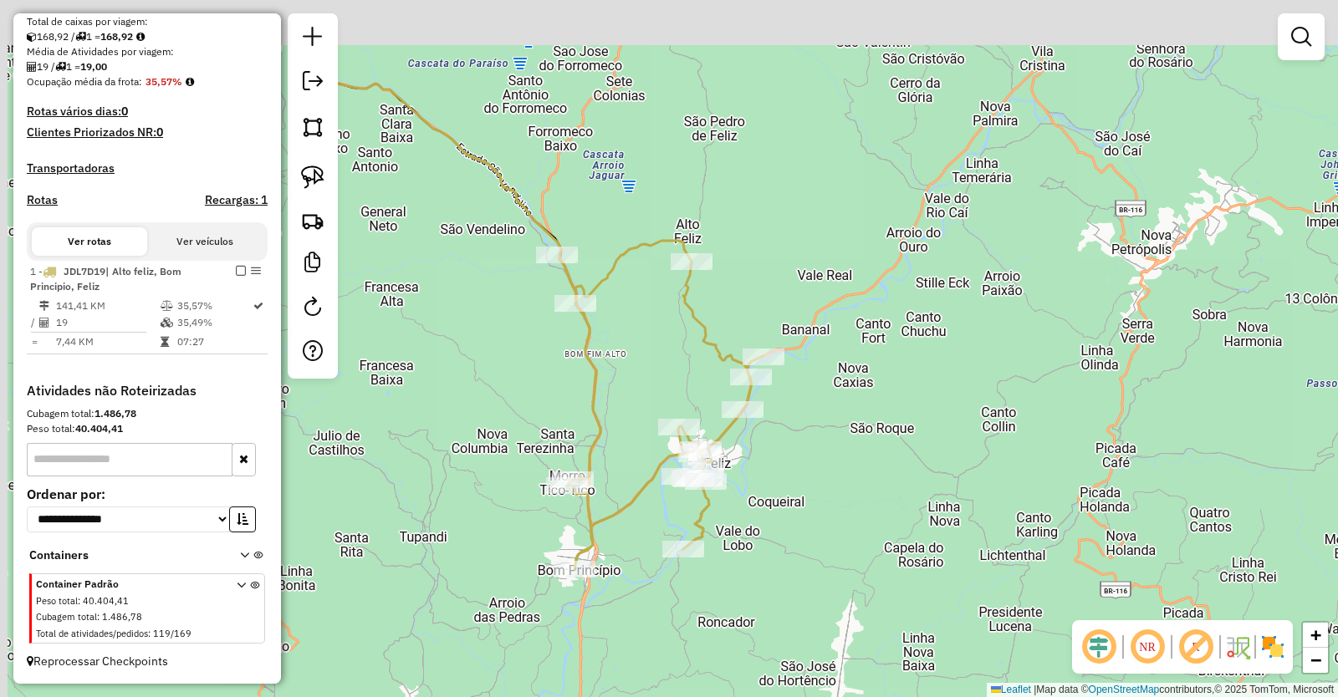
drag, startPoint x: 647, startPoint y: 239, endPoint x: 655, endPoint y: 417, distance: 178.2
click at [655, 417] on div "Janela de atendimento Grade de atendimento Capacidade Transportadoras Veículos …" at bounding box center [669, 348] width 1338 height 697
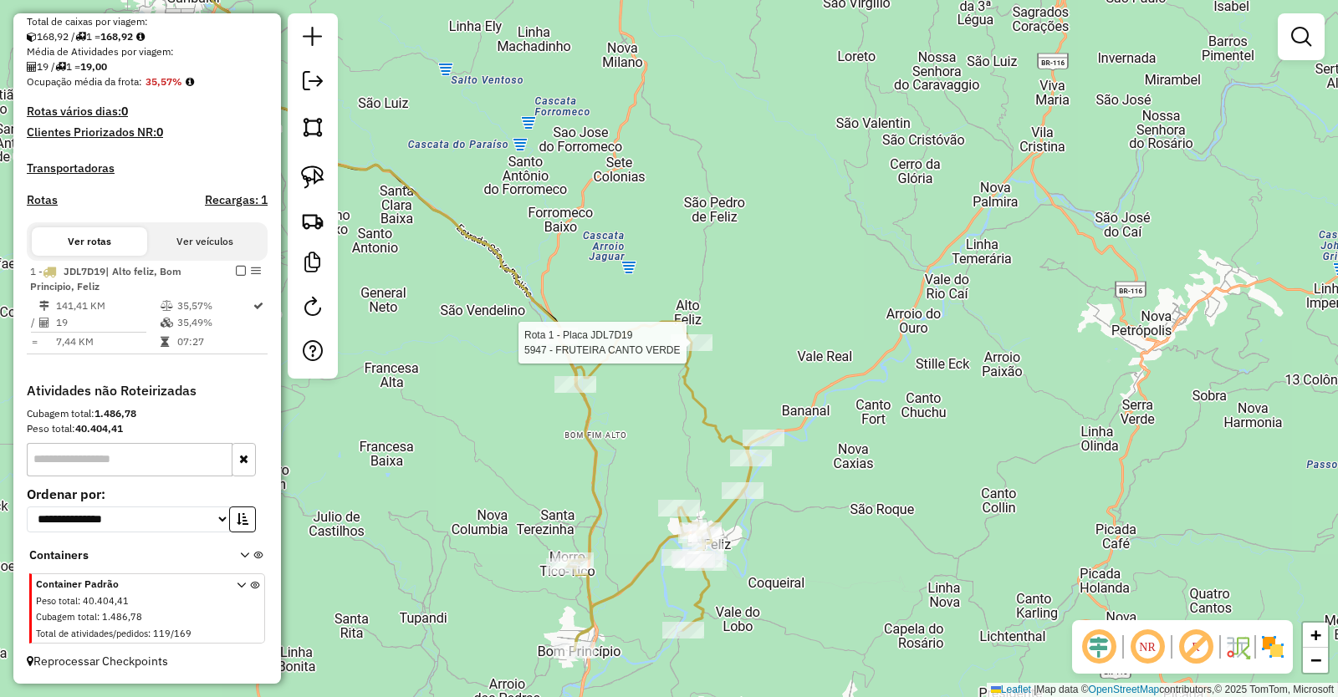
select select "**********"
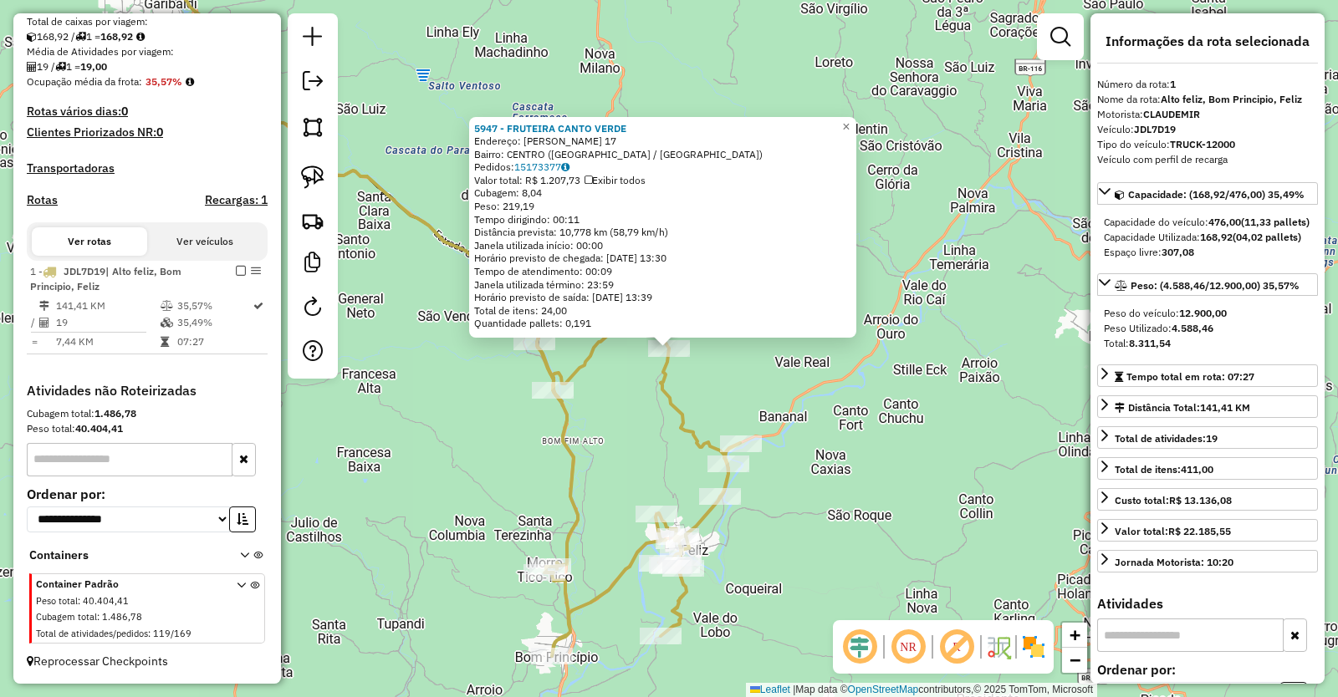
click at [860, 431] on div "5947 - FRUTEIRA CANTO VERDE Endereço: [PERSON_NAME] 17 Bairro: CENTRO ([GEOGRAP…" at bounding box center [669, 348] width 1338 height 697
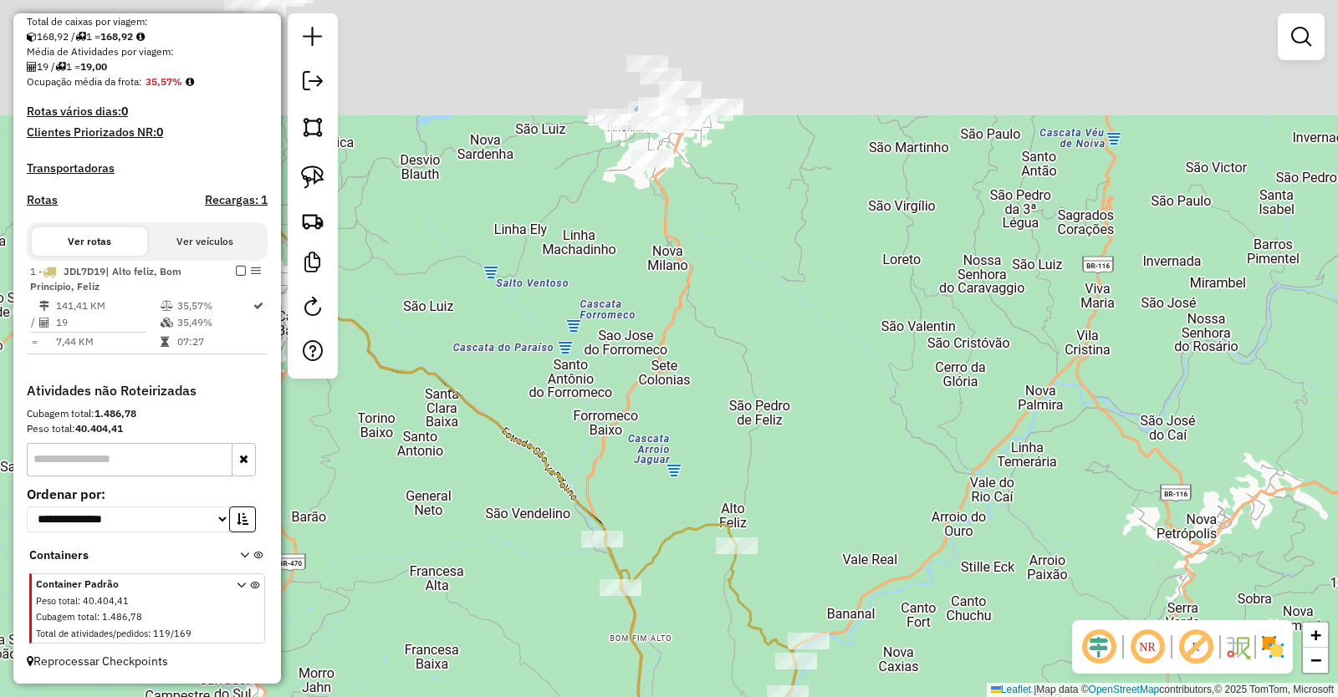
drag, startPoint x: 652, startPoint y: 127, endPoint x: 762, endPoint y: 480, distance: 369.7
click at [762, 480] on div "Janela de atendimento Grade de atendimento Capacidade Transportadoras Veículos …" at bounding box center [669, 348] width 1338 height 697
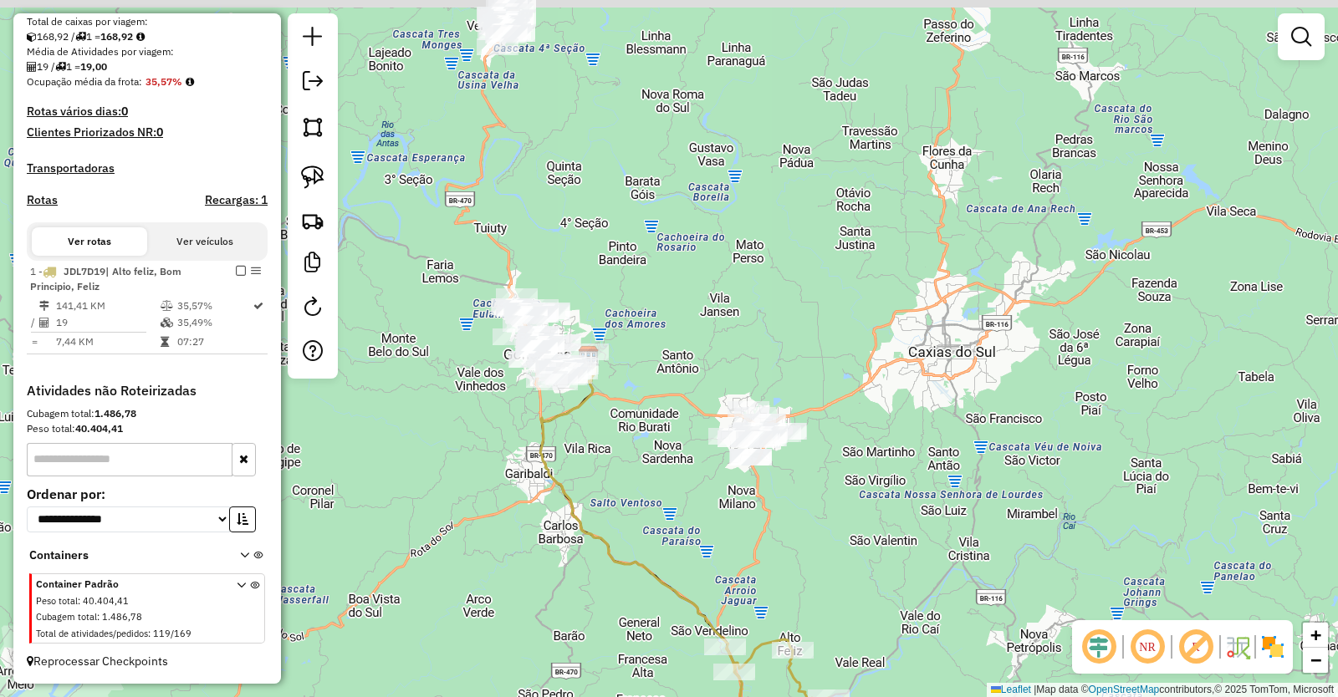
drag, startPoint x: 633, startPoint y: 423, endPoint x: 655, endPoint y: 489, distance: 69.8
click at [655, 488] on div "Janela de atendimento Grade de atendimento Capacidade Transportadoras Veículos …" at bounding box center [669, 348] width 1338 height 697
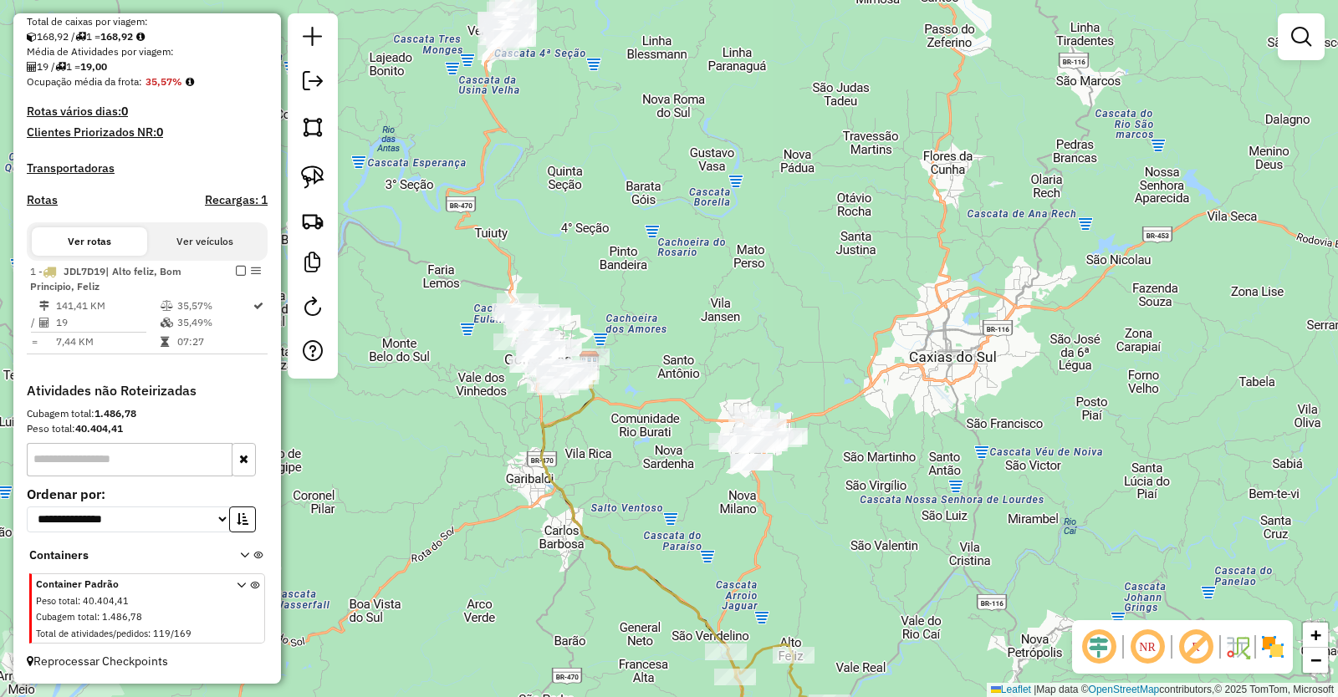
drag, startPoint x: 315, startPoint y: 130, endPoint x: 397, endPoint y: 181, distance: 96.5
click at [315, 130] on img at bounding box center [312, 126] width 23 height 23
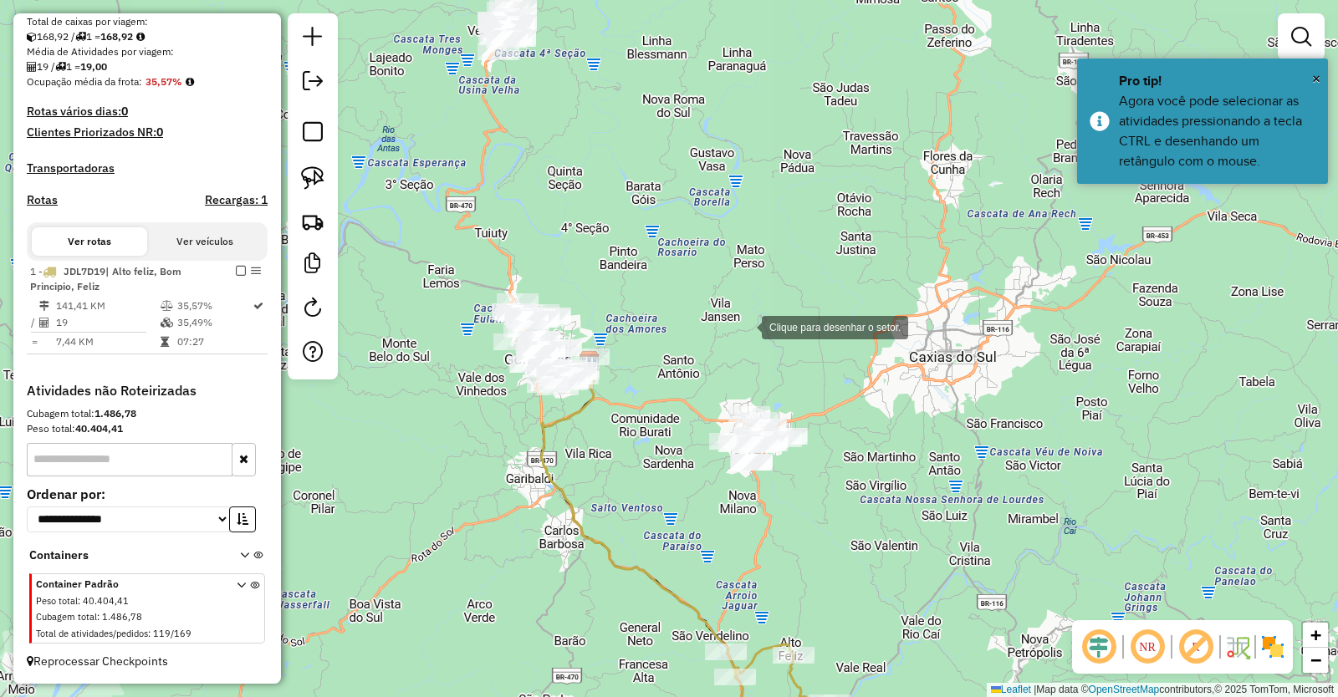
click at [745, 326] on div at bounding box center [744, 325] width 33 height 33
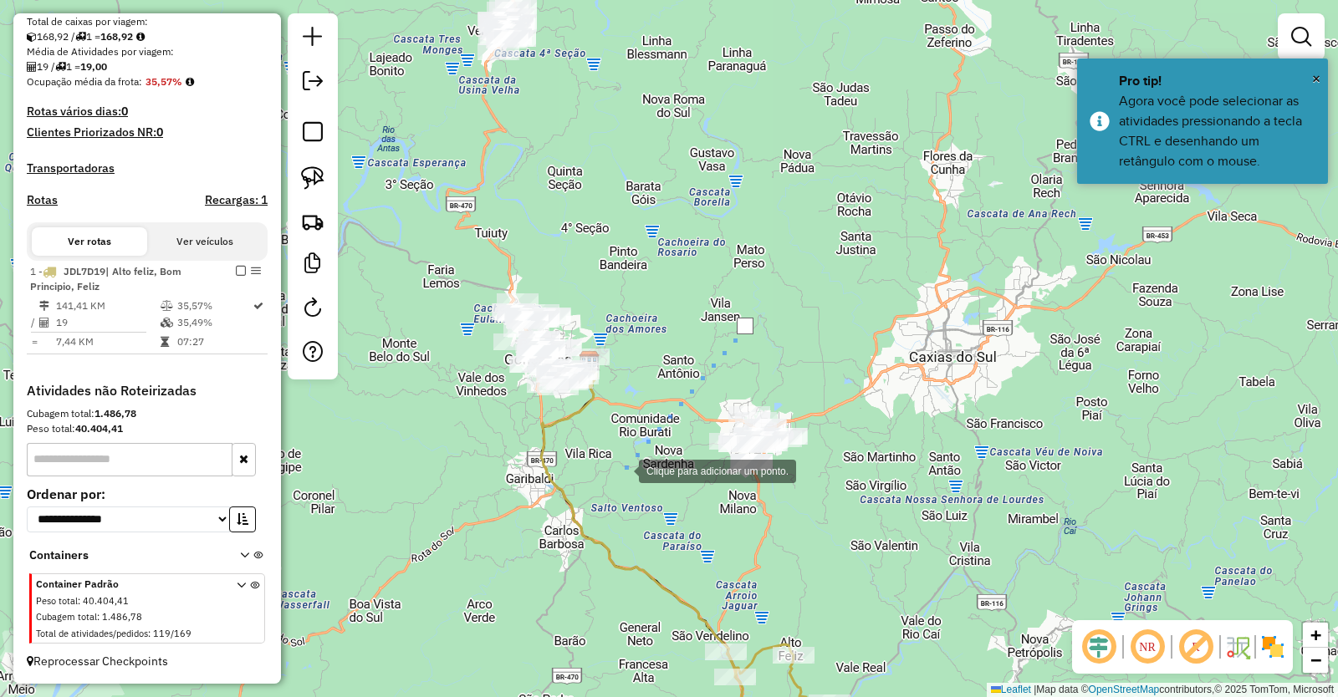
click at [622, 470] on div at bounding box center [621, 469] width 33 height 33
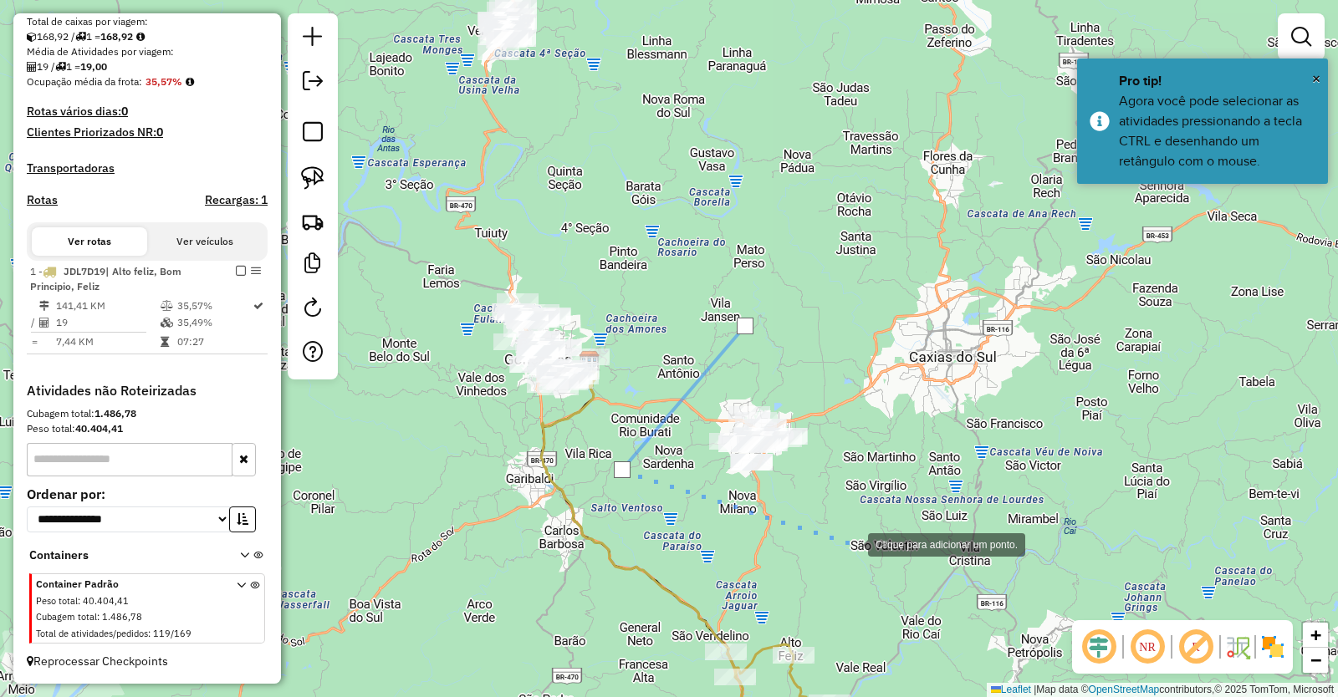
drag, startPoint x: 851, startPoint y: 543, endPoint x: 863, endPoint y: 521, distance: 25.4
click at [852, 543] on div at bounding box center [850, 543] width 33 height 33
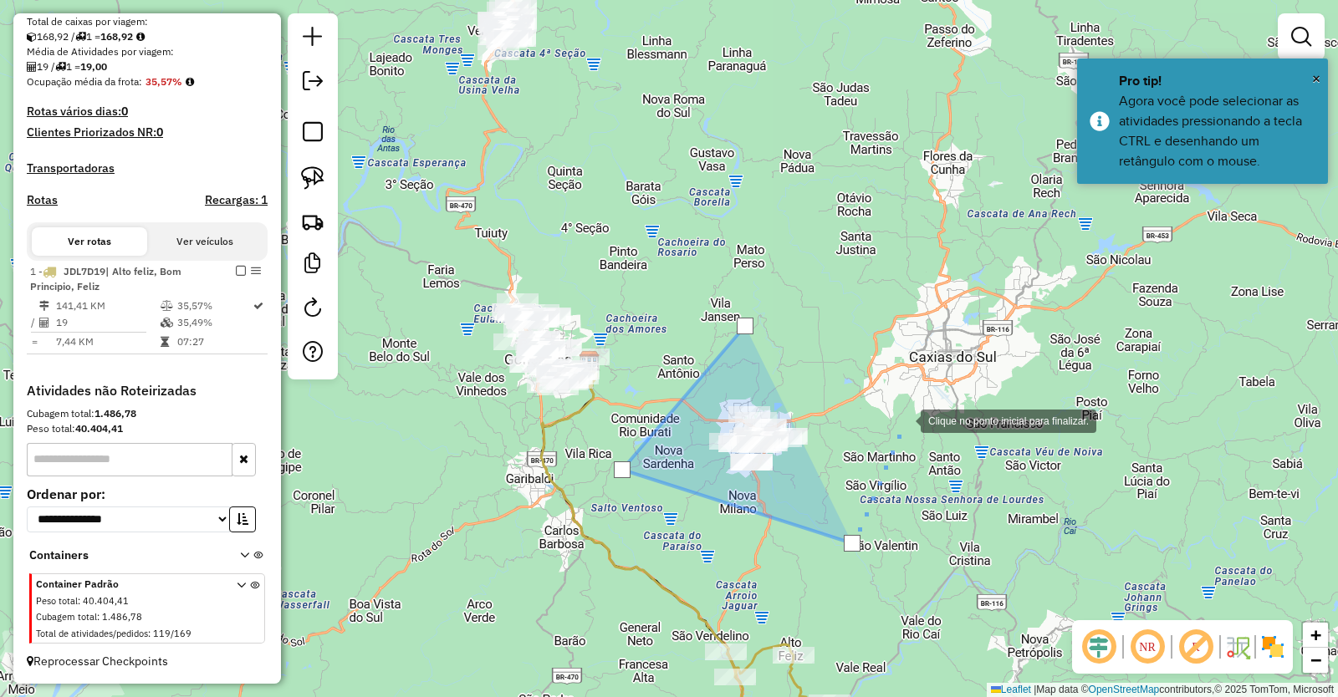
click at [904, 420] on div at bounding box center [903, 419] width 33 height 33
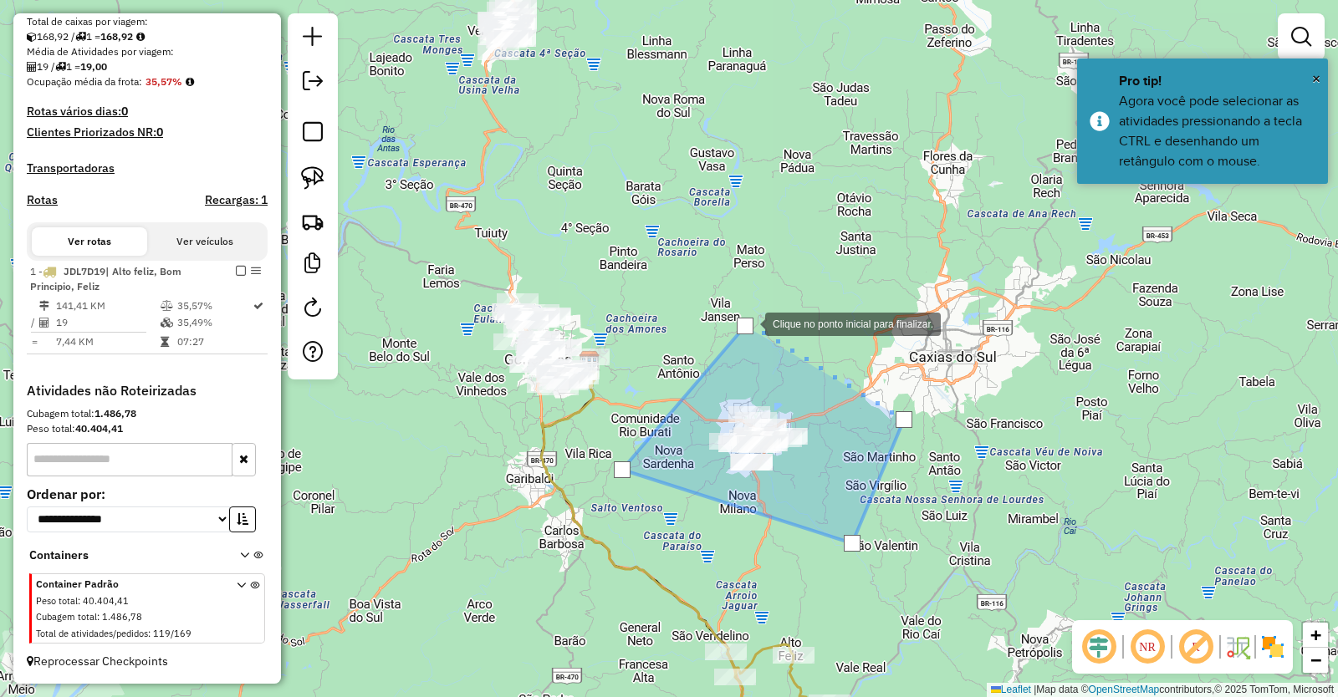
click at [748, 323] on div at bounding box center [745, 326] width 17 height 17
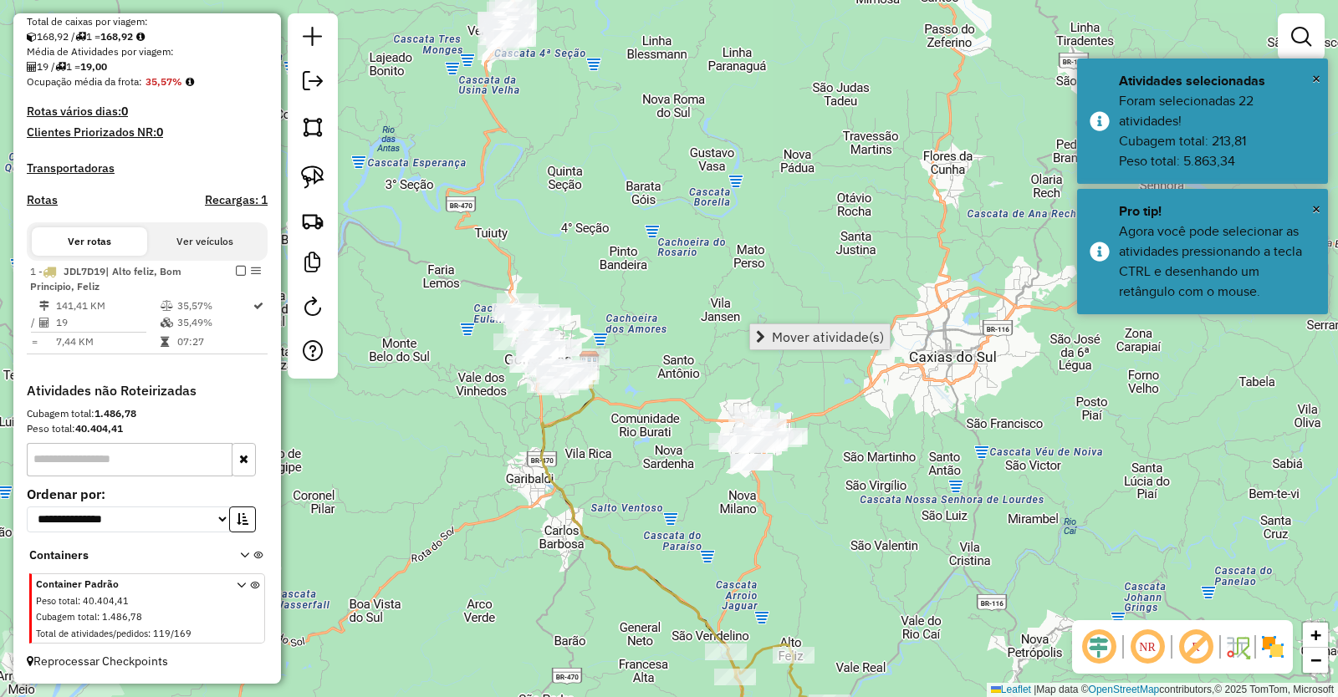
click at [812, 336] on span "Mover atividade(s)" at bounding box center [828, 336] width 112 height 13
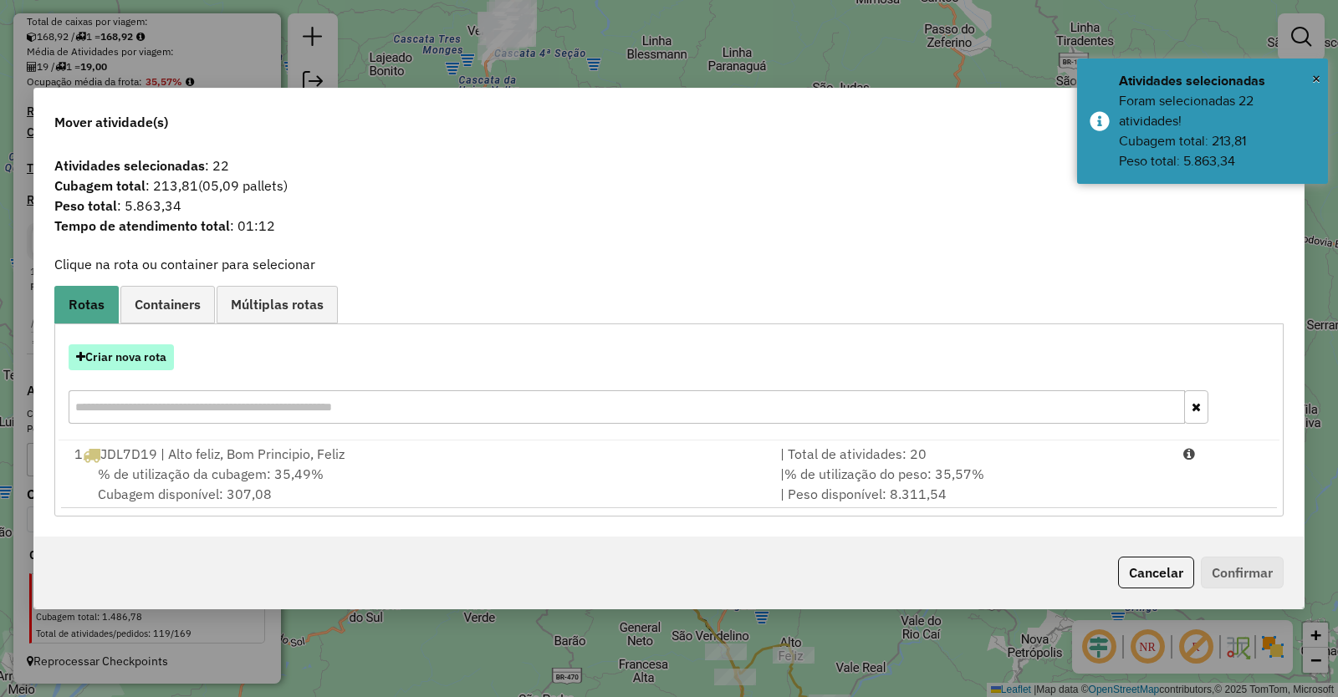
click at [125, 358] on button "Criar nova rota" at bounding box center [121, 357] width 105 height 26
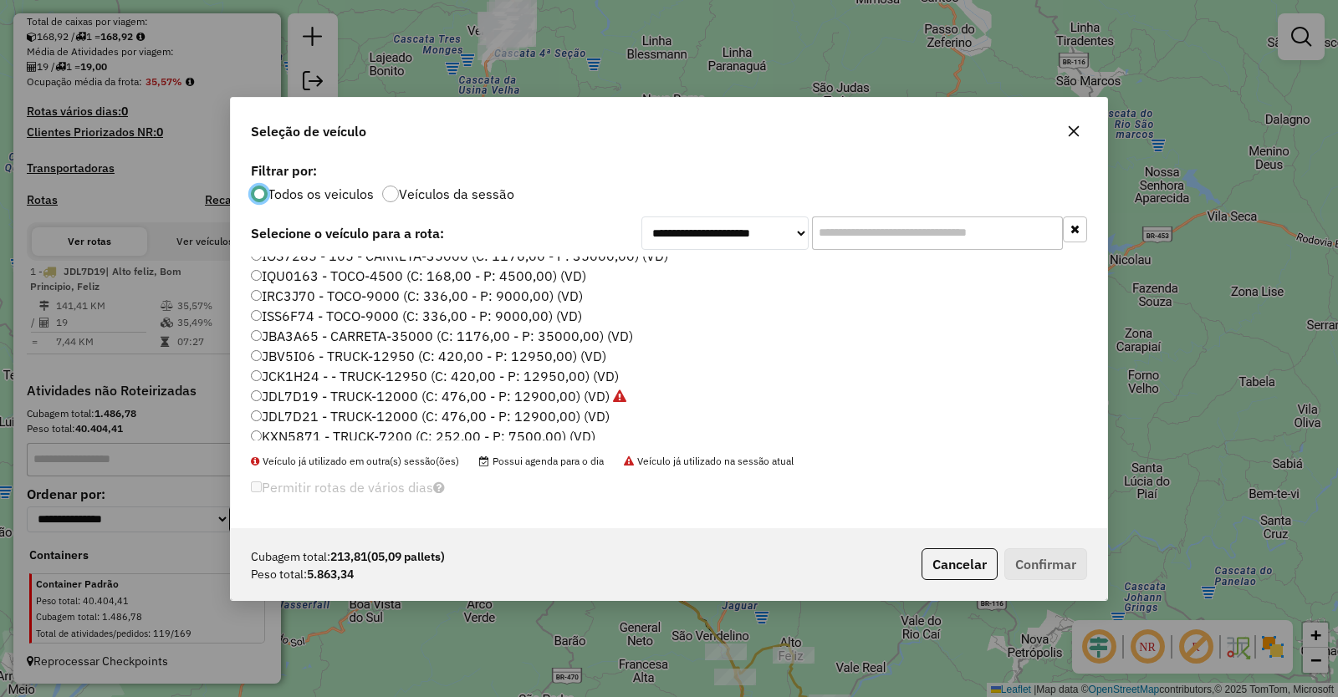
scroll to position [167, 0]
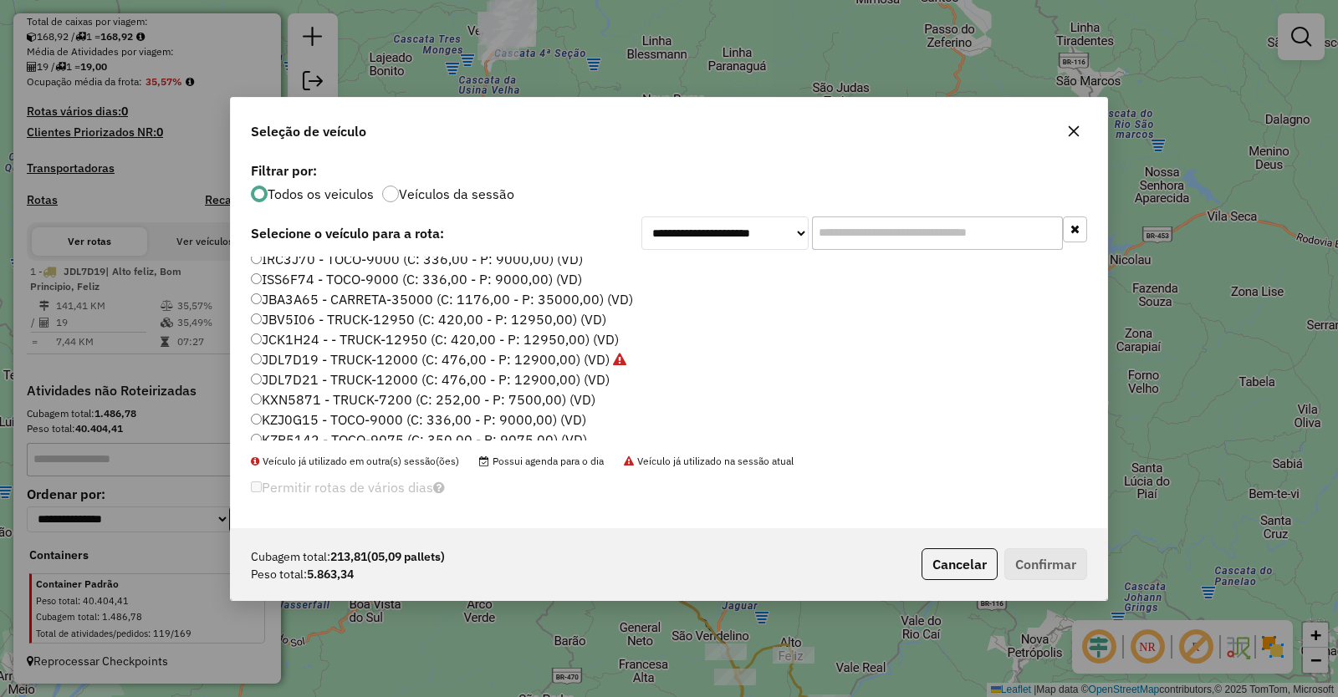
click at [289, 319] on label "JBV5I06 - TRUCK-12950 (C: 420,00 - P: 12950,00) (VD)" at bounding box center [428, 319] width 355 height 20
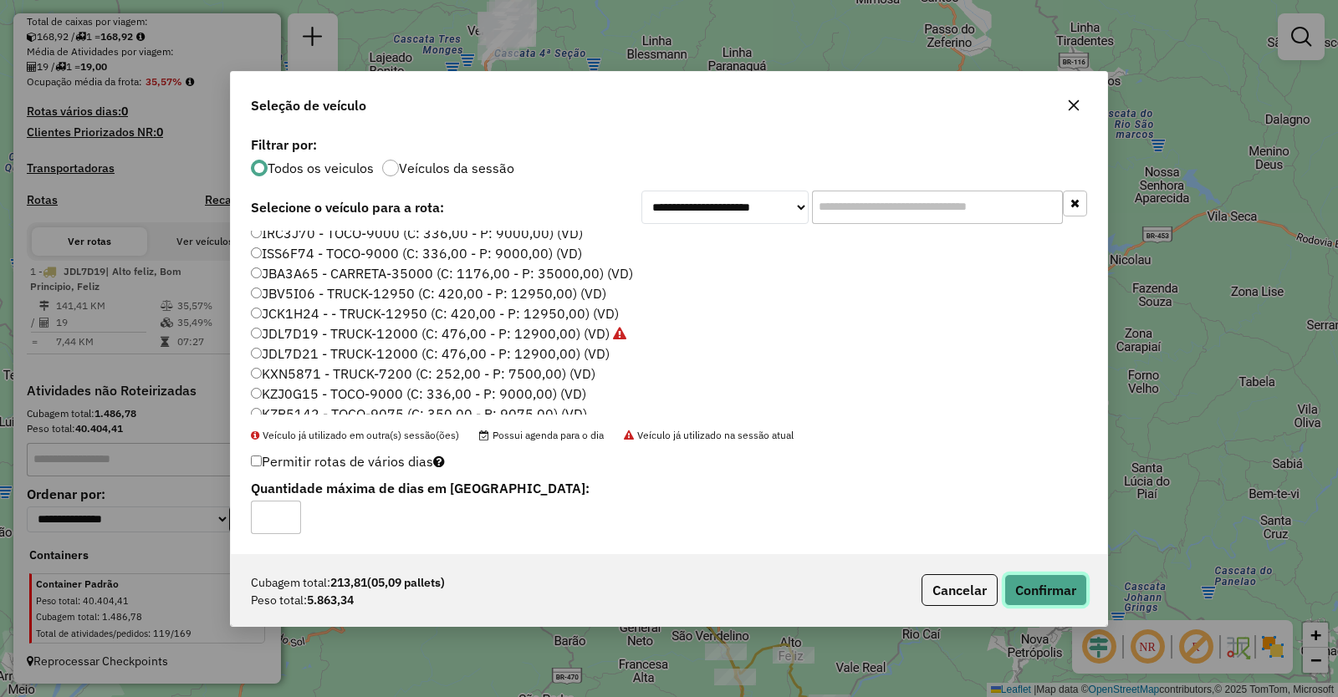
click at [1051, 577] on button "Confirmar" at bounding box center [1045, 590] width 83 height 32
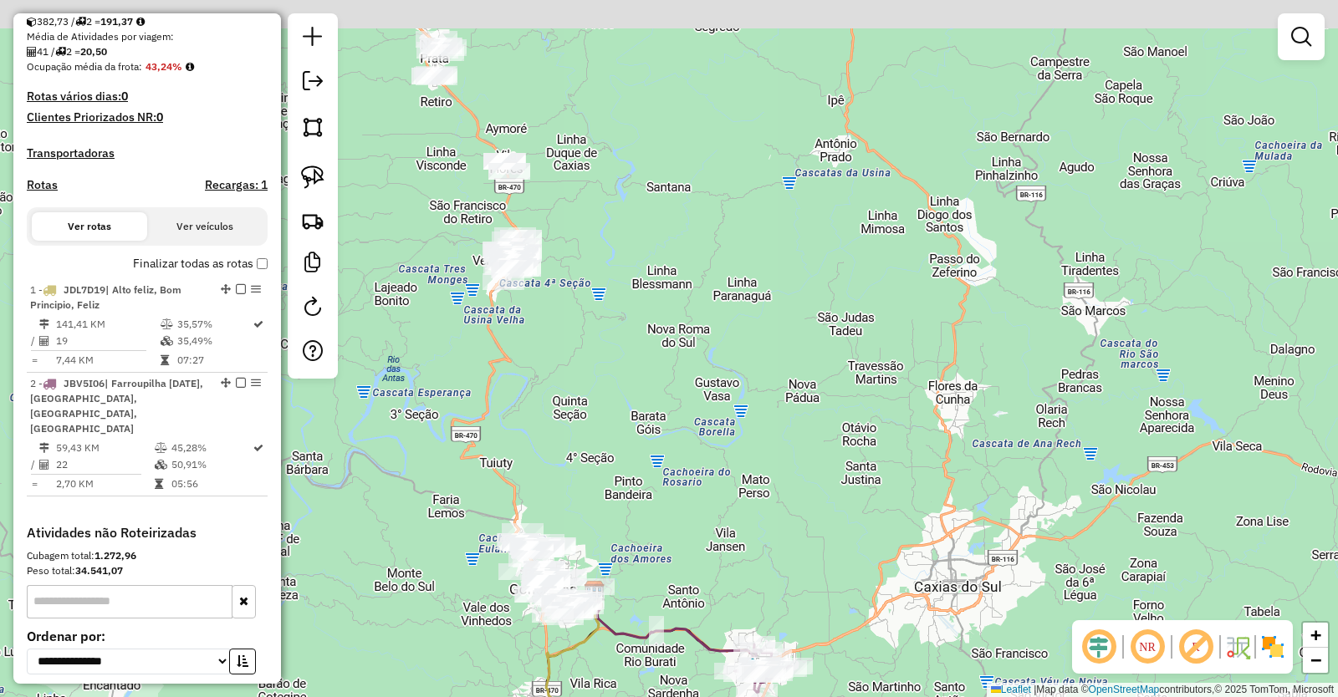
drag, startPoint x: 660, startPoint y: 203, endPoint x: 665, endPoint y: 433, distance: 230.0
click at [665, 433] on div "Janela de atendimento Grade de atendimento Capacidade Transportadoras Veículos …" at bounding box center [669, 348] width 1338 height 697
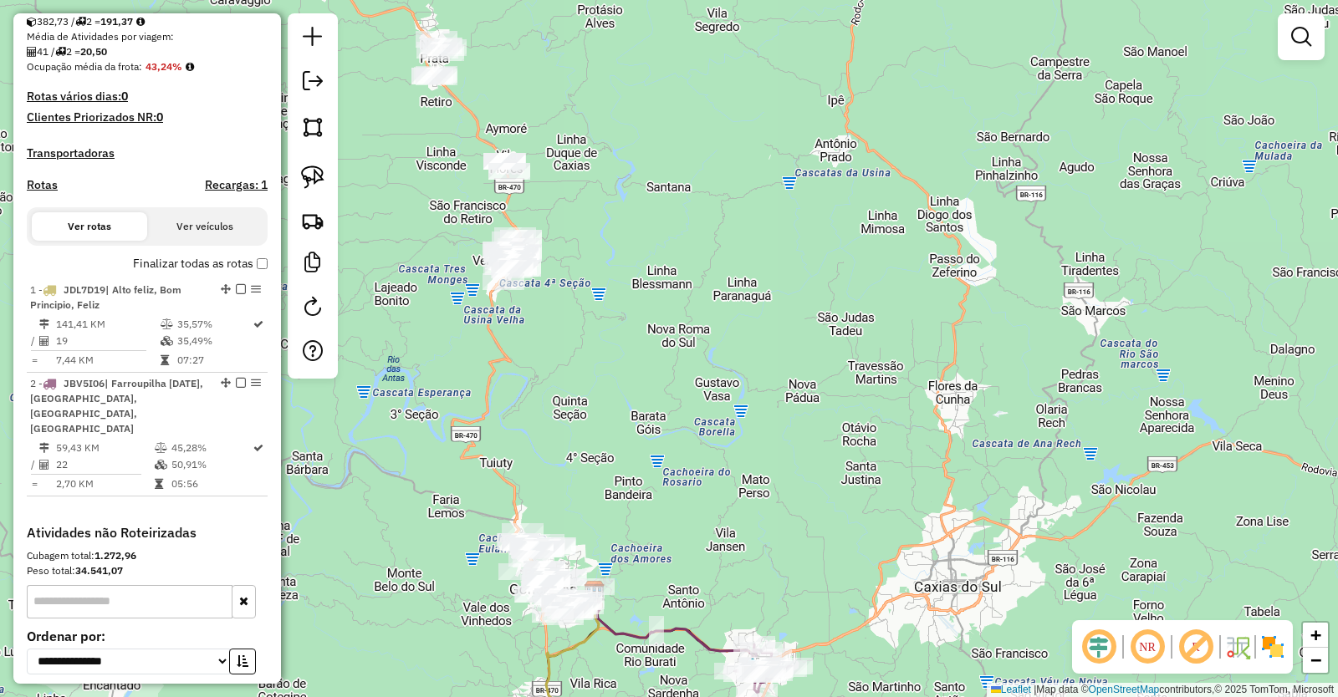
drag, startPoint x: 607, startPoint y: 172, endPoint x: 662, endPoint y: 390, distance: 225.1
click at [662, 390] on div "Janela de atendimento Grade de atendimento Capacidade Transportadoras Veículos …" at bounding box center [669, 348] width 1338 height 697
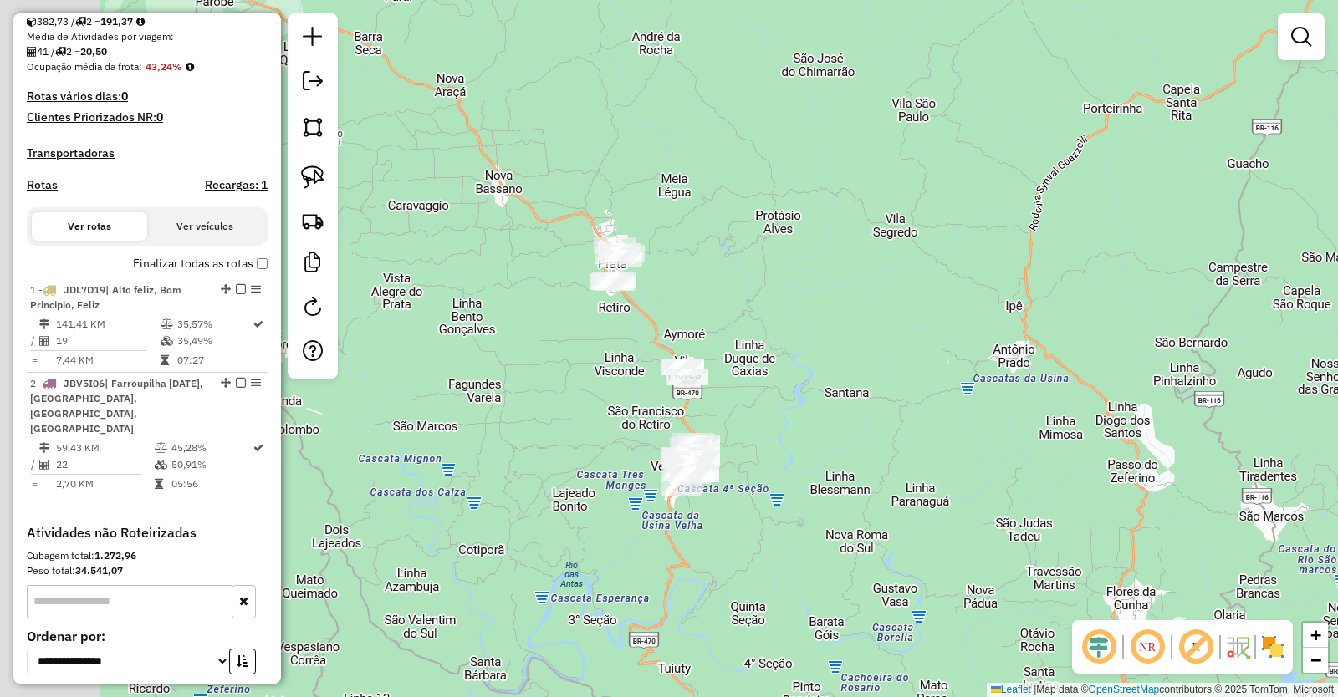
drag, startPoint x: 484, startPoint y: 487, endPoint x: 607, endPoint y: 475, distance: 123.5
click at [607, 475] on div "Janela de atendimento Grade de atendimento Capacidade Transportadoras Veículos …" at bounding box center [669, 348] width 1338 height 697
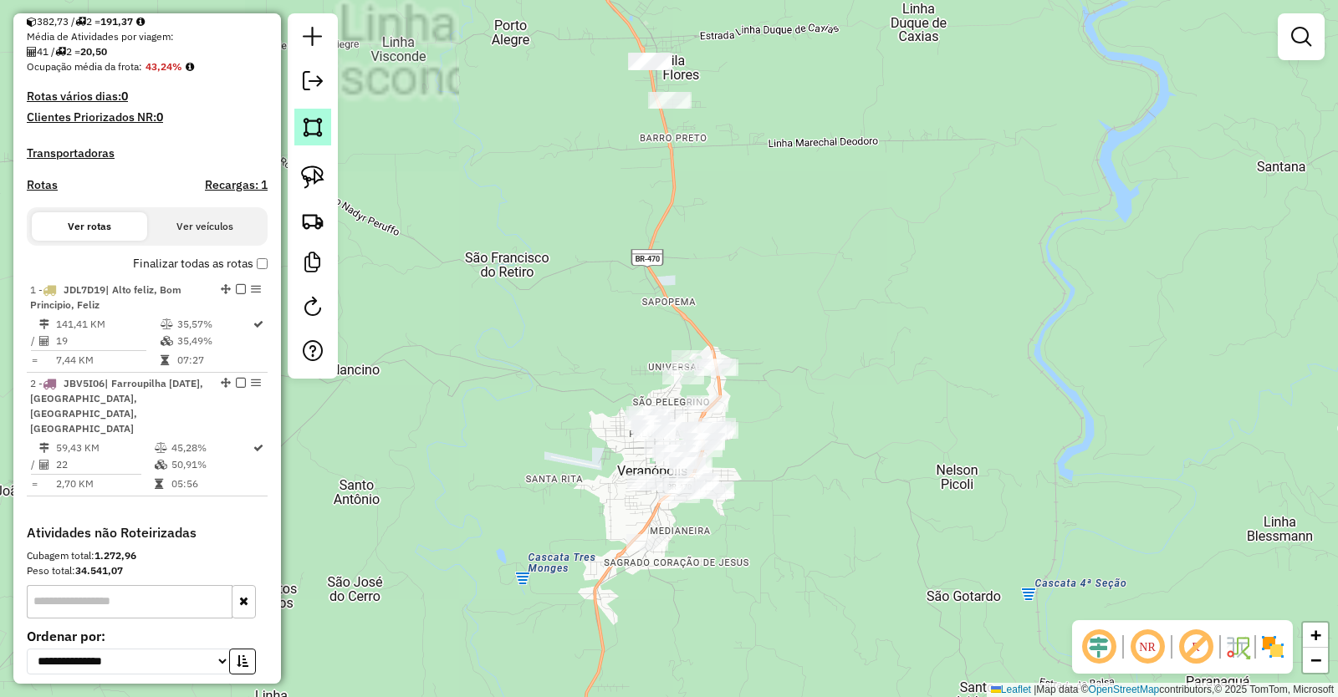
click at [309, 127] on img at bounding box center [312, 126] width 23 height 23
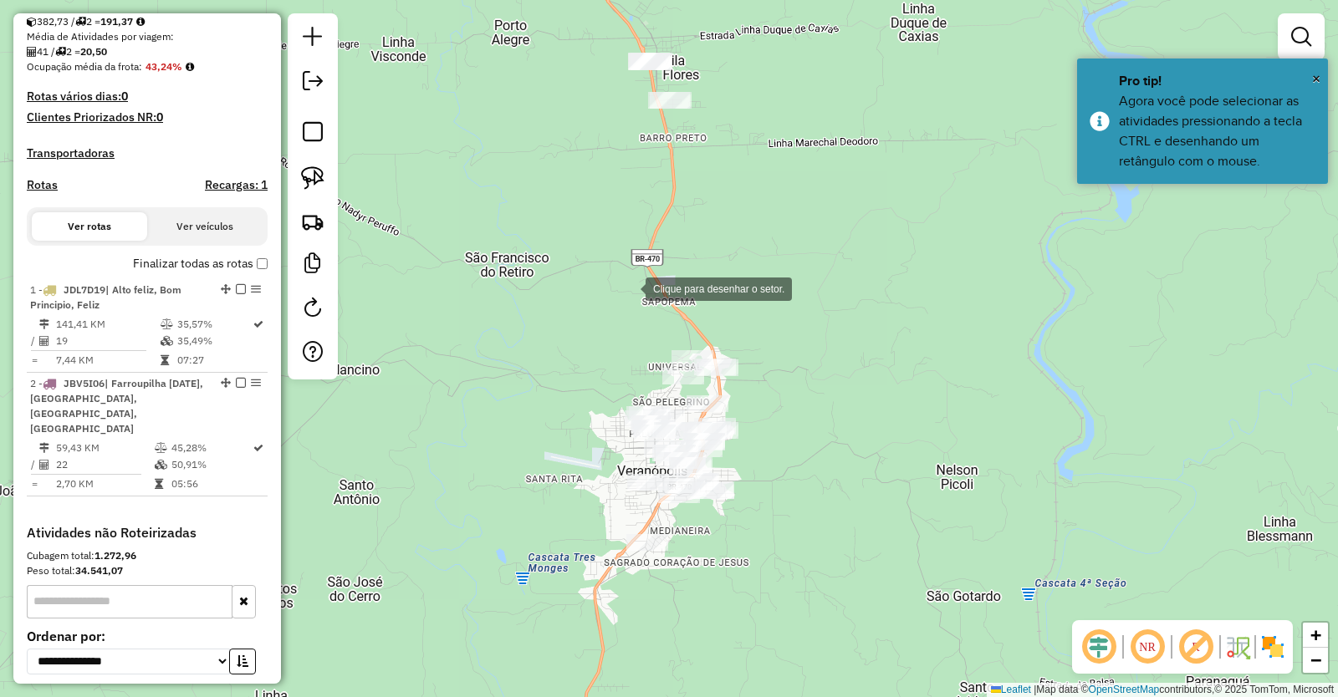
click at [630, 288] on div at bounding box center [628, 287] width 33 height 33
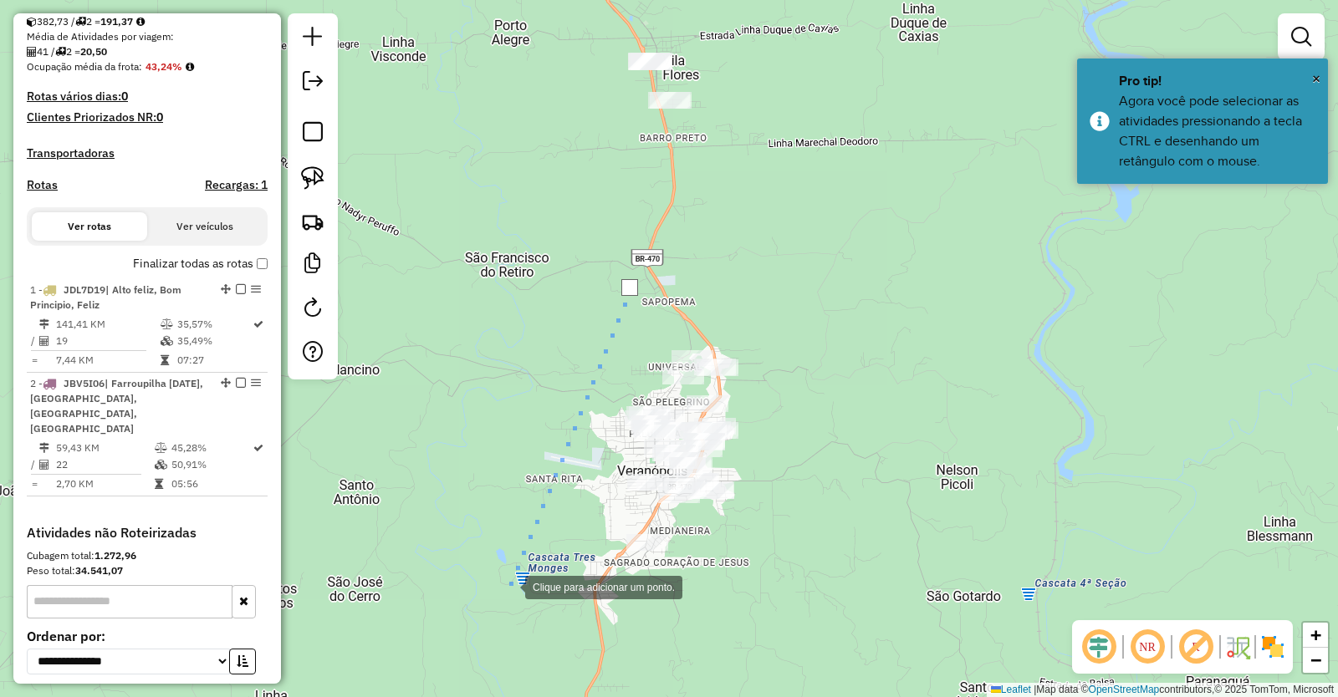
click at [507, 585] on div at bounding box center [508, 585] width 33 height 33
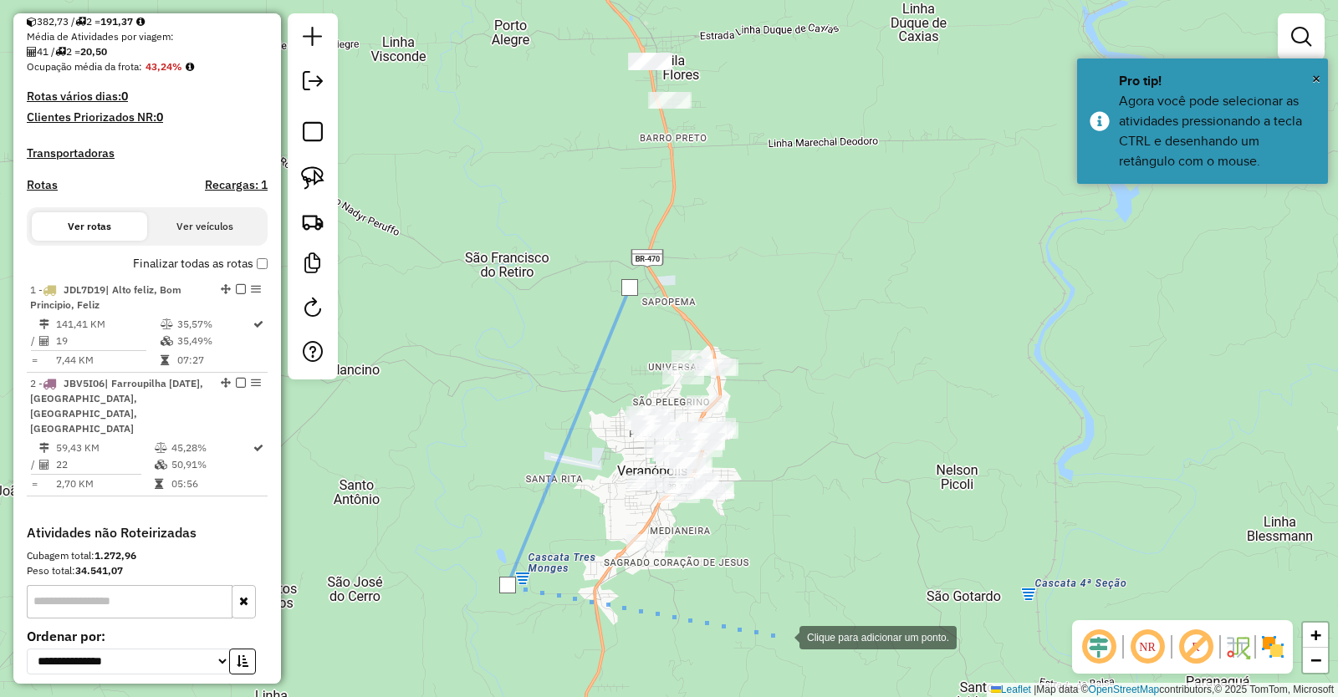
click at [783, 636] on div at bounding box center [782, 635] width 33 height 33
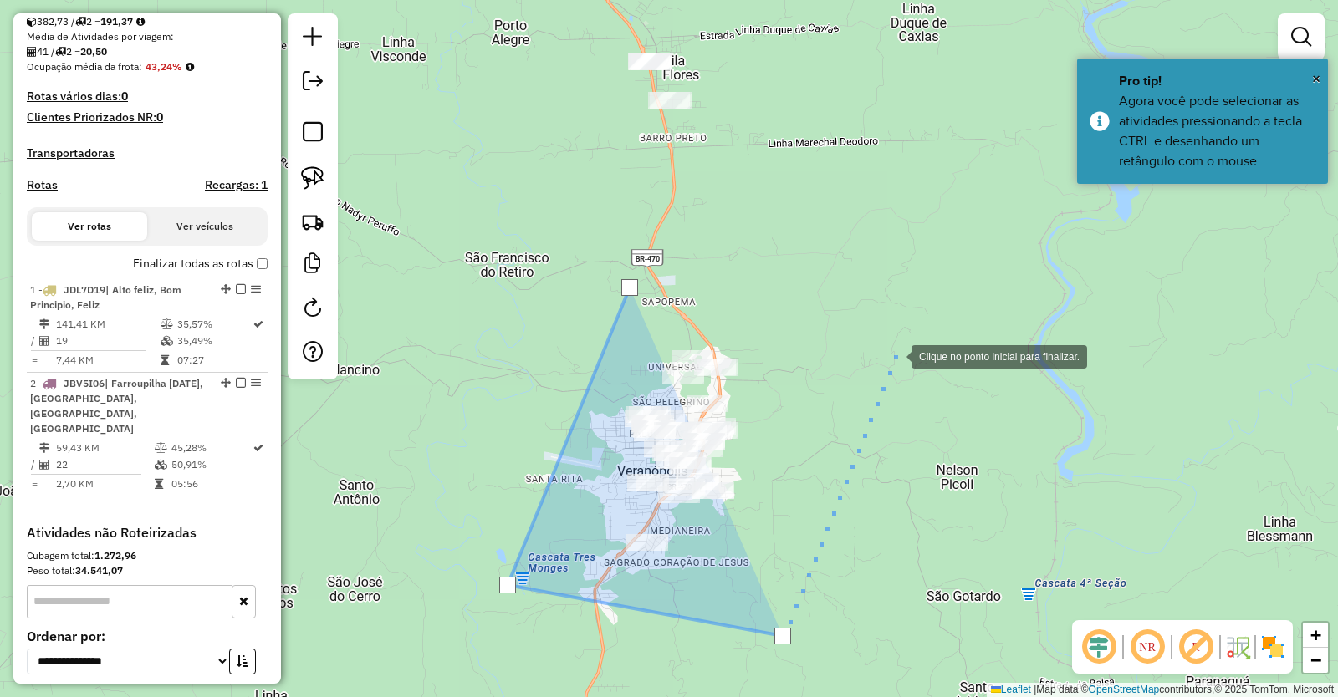
click at [895, 355] on div at bounding box center [894, 355] width 33 height 33
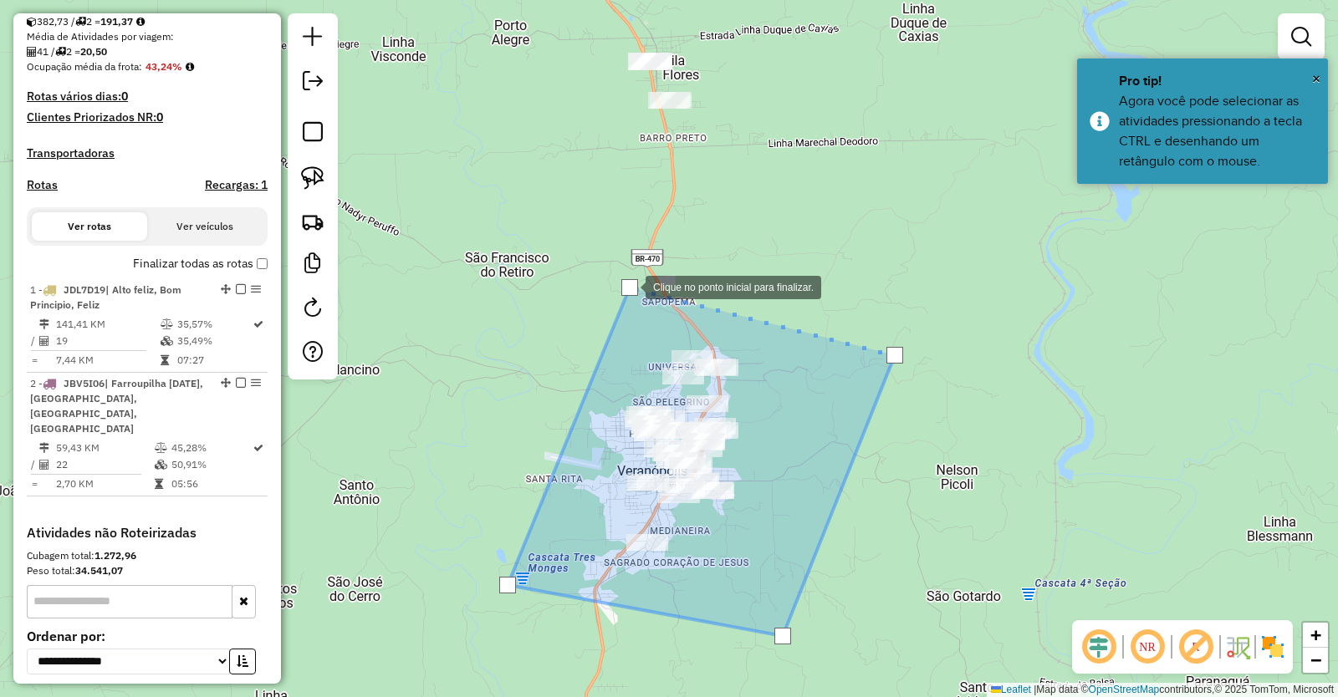
click at [629, 286] on div at bounding box center [629, 287] width 17 height 17
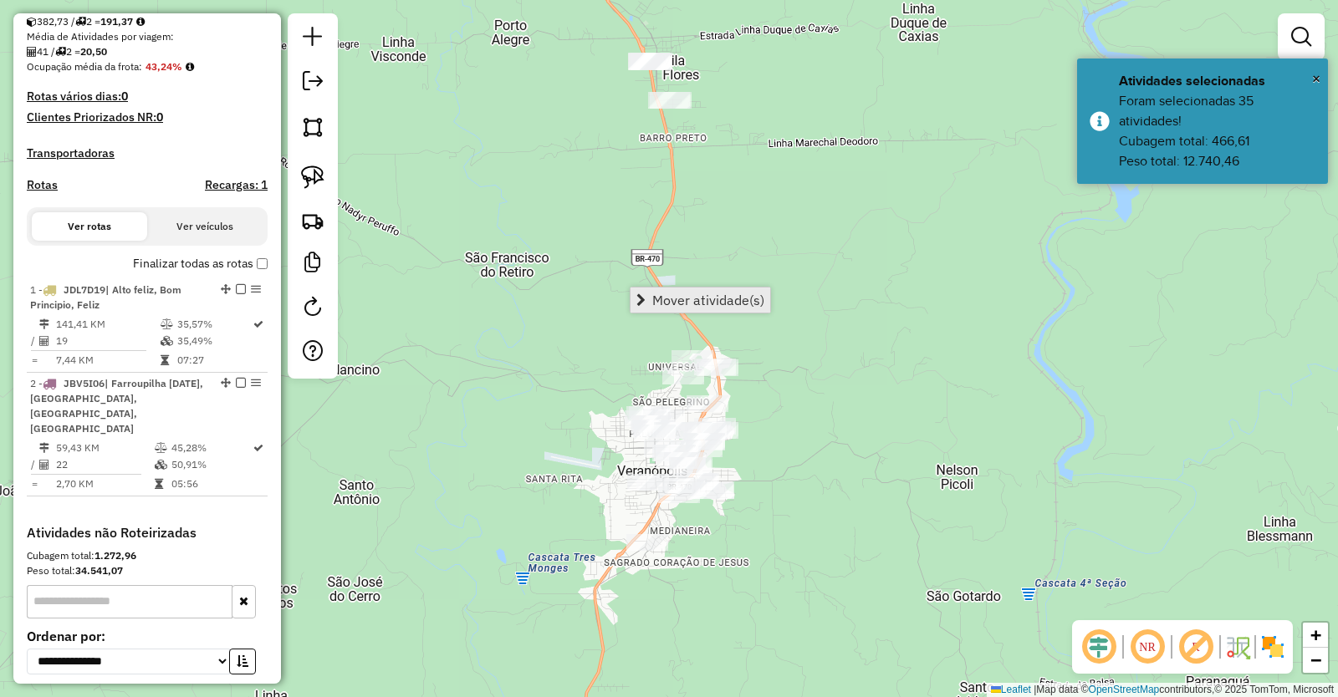
click at [684, 295] on span "Mover atividade(s)" at bounding box center [708, 299] width 112 height 13
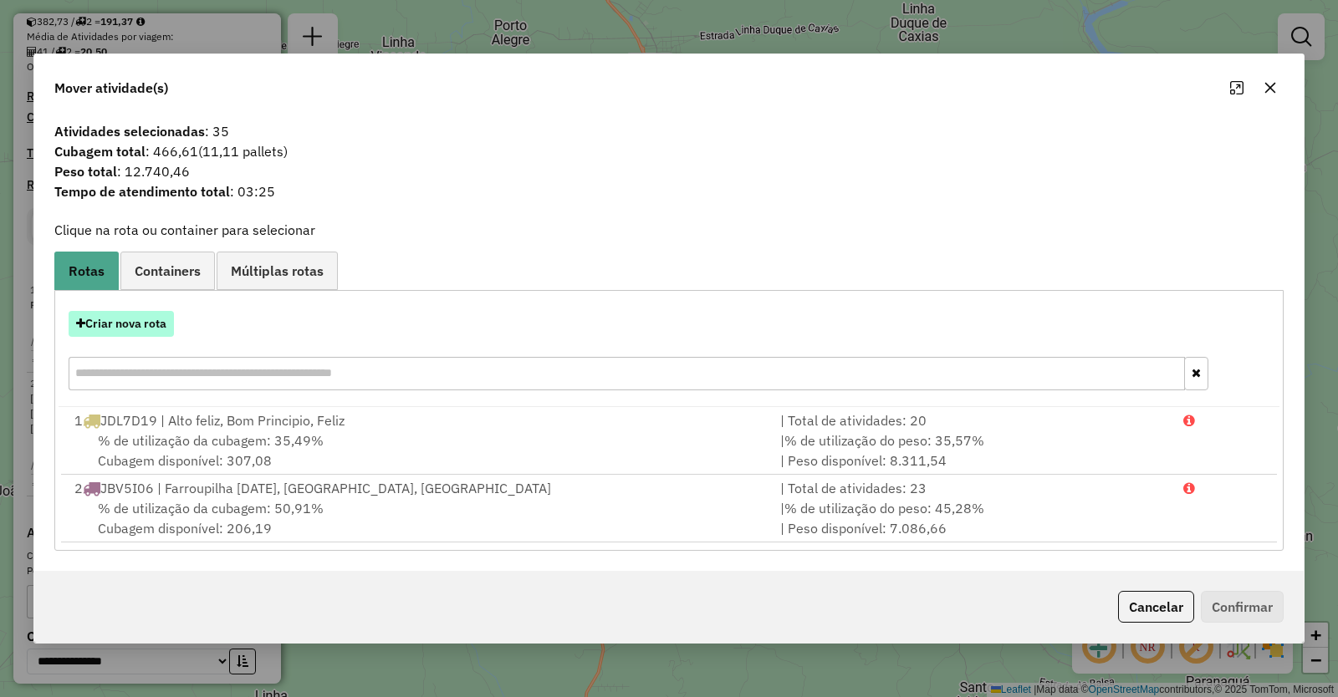
click at [139, 321] on button "Criar nova rota" at bounding box center [121, 324] width 105 height 26
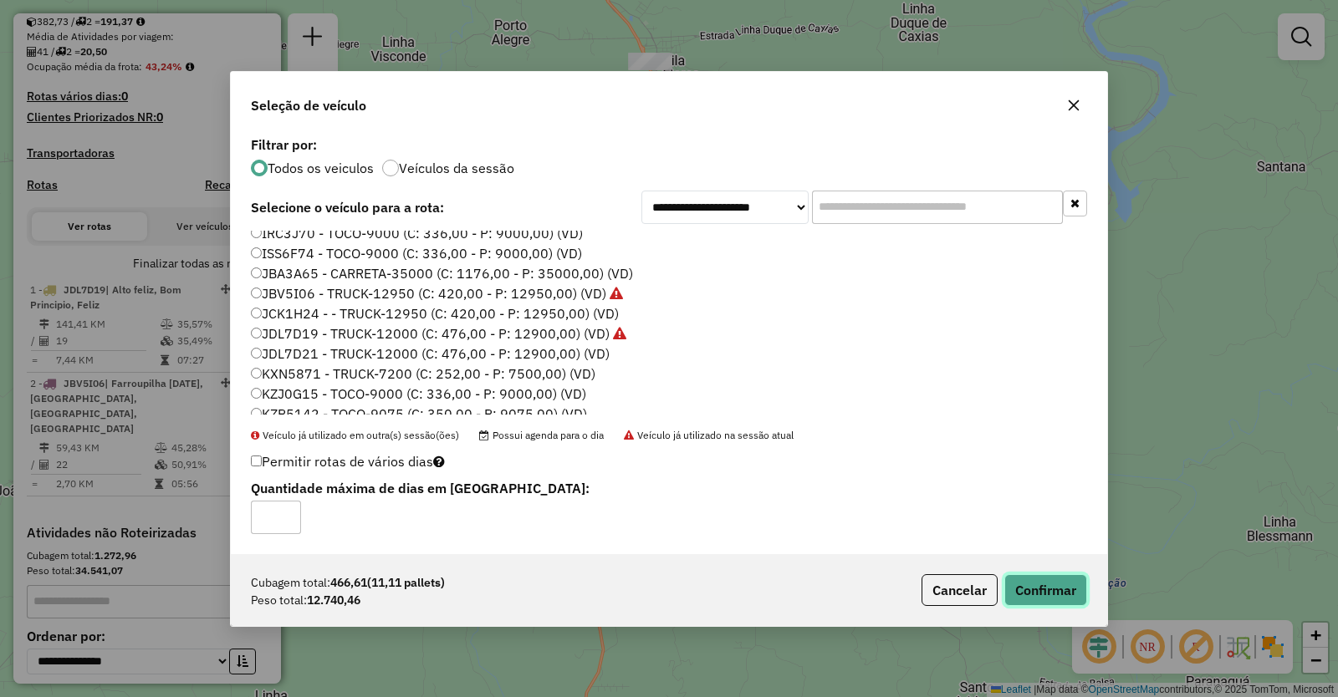
click at [1049, 590] on button "Confirmar" at bounding box center [1045, 590] width 83 height 32
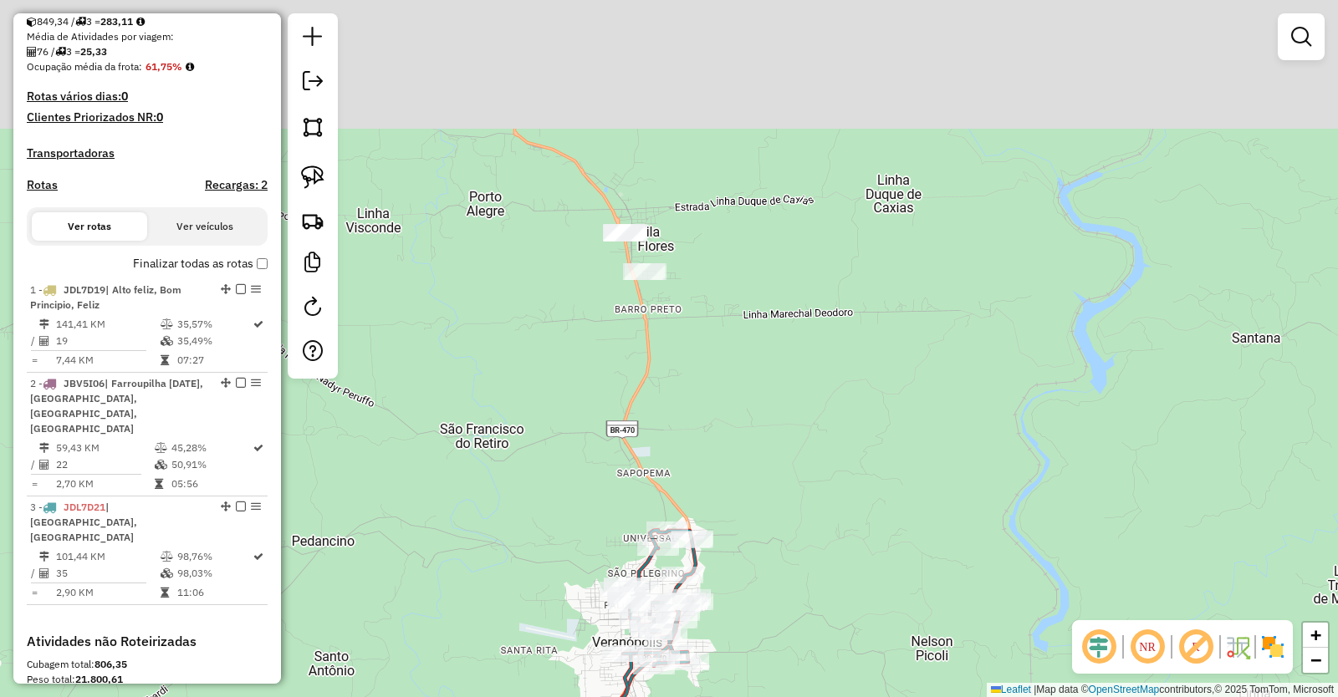
drag, startPoint x: 824, startPoint y: 208, endPoint x: 789, endPoint y: 427, distance: 221.8
click at [789, 427] on div "Janela de atendimento Grade de atendimento Capacidade Transportadoras Veículos …" at bounding box center [669, 348] width 1338 height 697
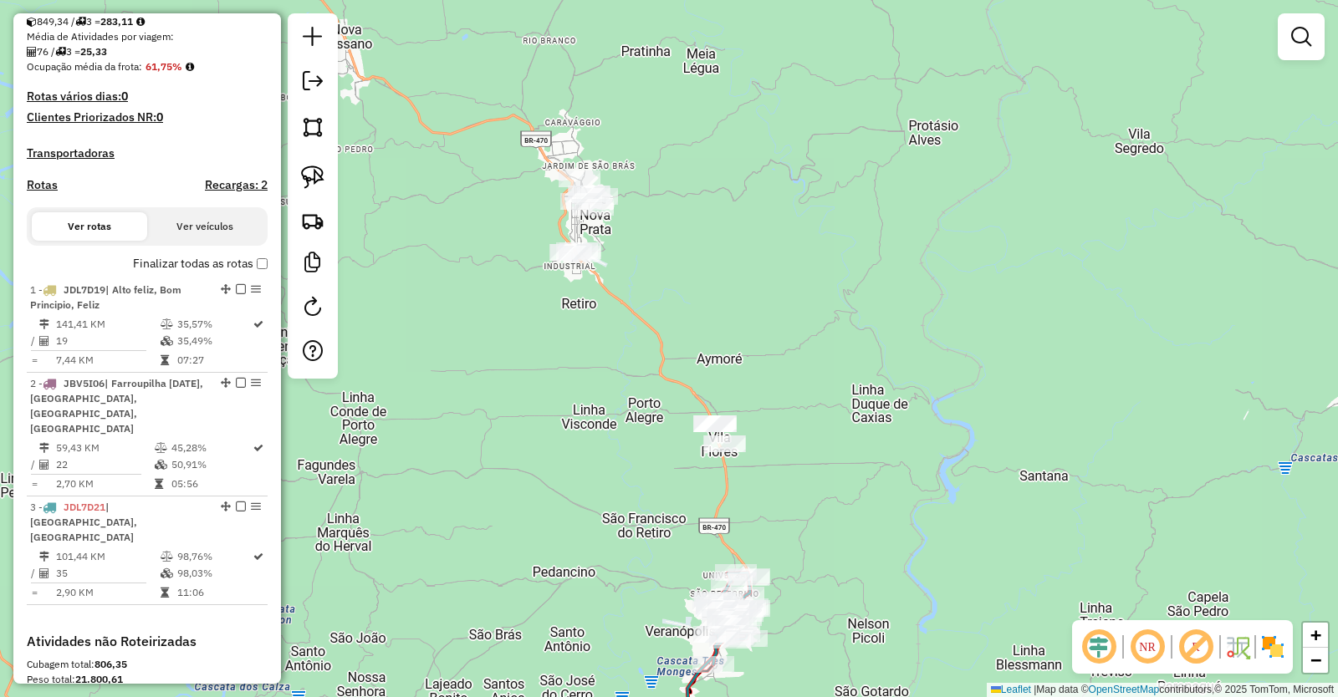
drag, startPoint x: 480, startPoint y: 313, endPoint x: 494, endPoint y: 389, distance: 77.4
click at [494, 389] on div "Janela de atendimento Grade de atendimento Capacidade Transportadoras Veículos …" at bounding box center [669, 348] width 1338 height 697
click at [317, 128] on img at bounding box center [312, 126] width 23 height 23
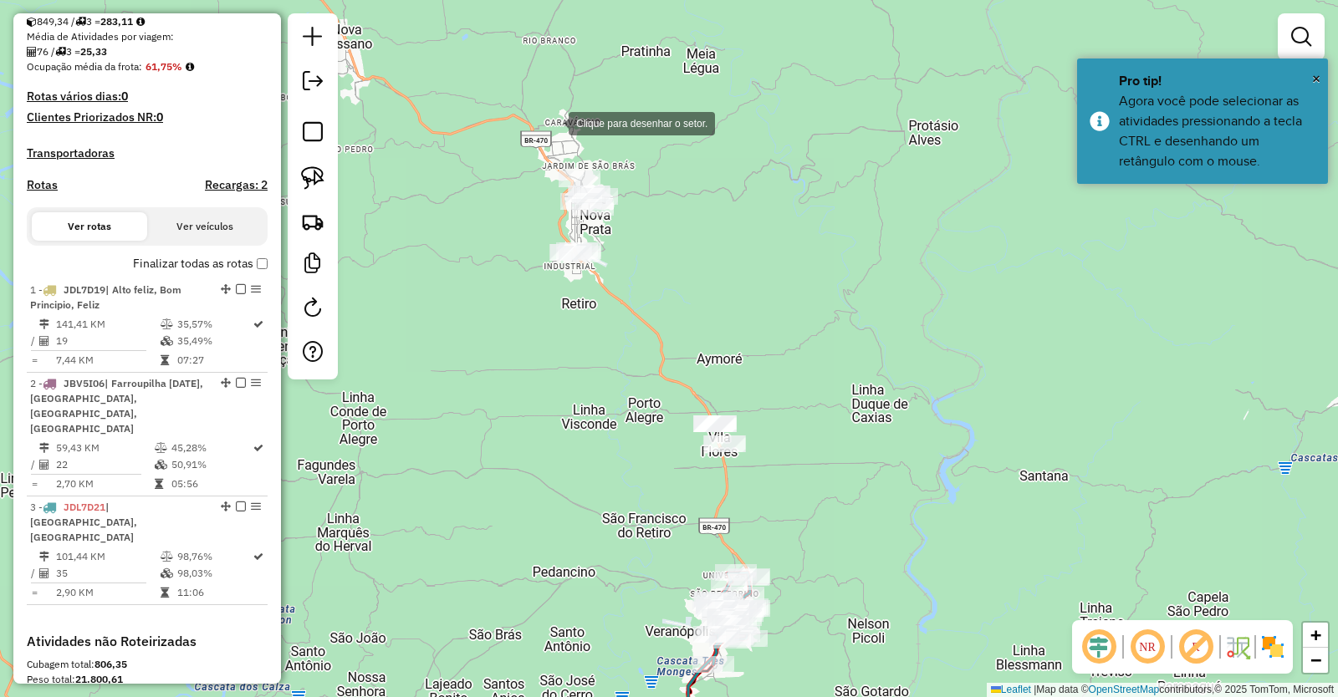
click at [552, 122] on div at bounding box center [551, 121] width 33 height 33
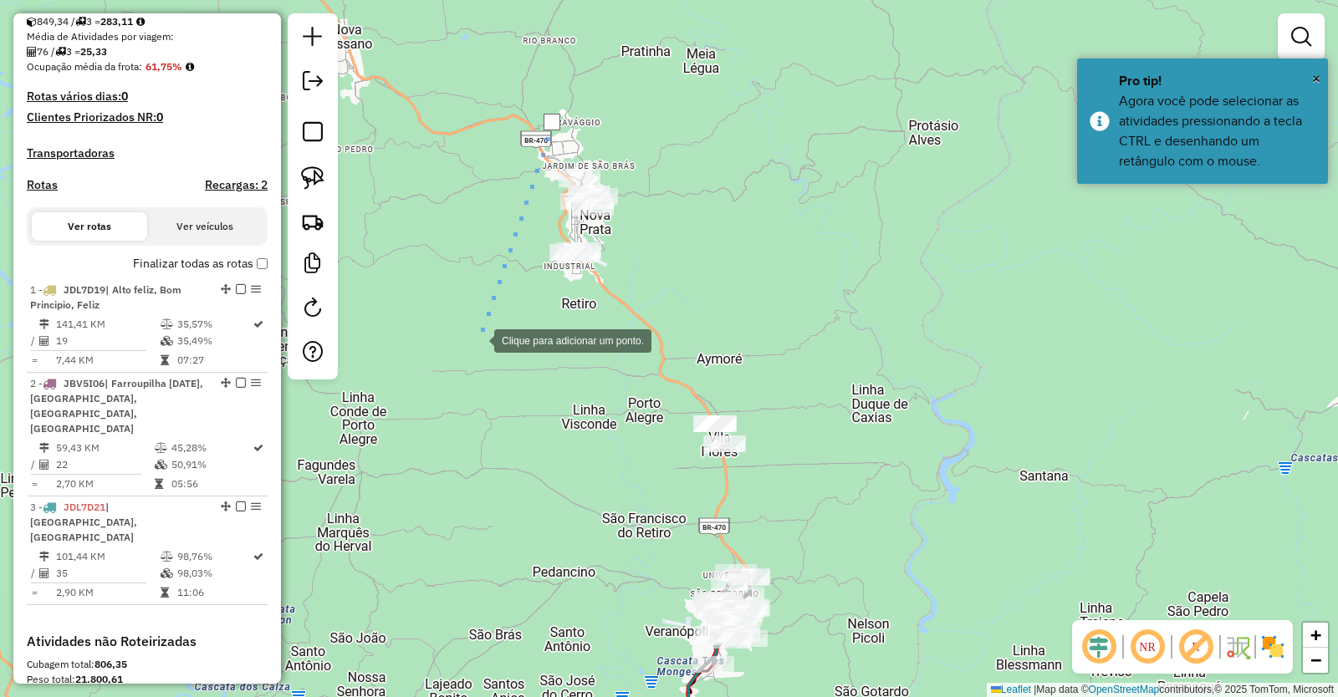
click at [476, 339] on div at bounding box center [477, 339] width 33 height 33
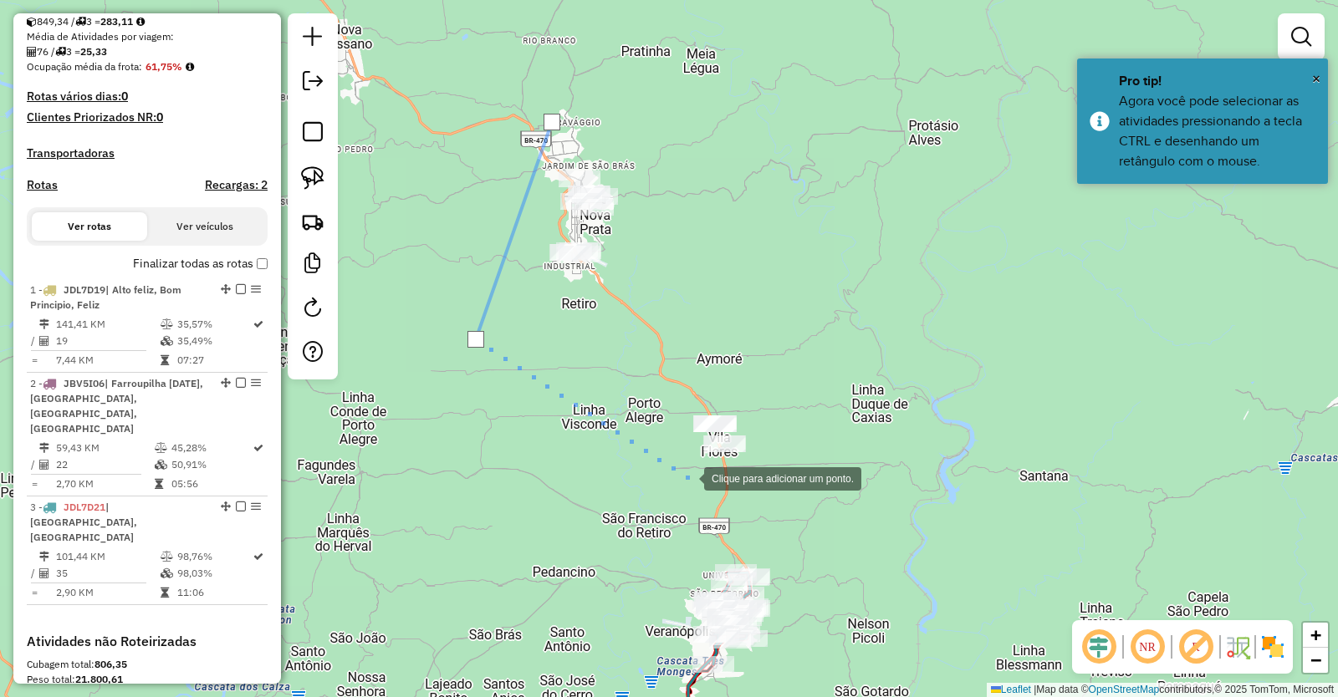
click at [687, 477] on div at bounding box center [686, 477] width 33 height 33
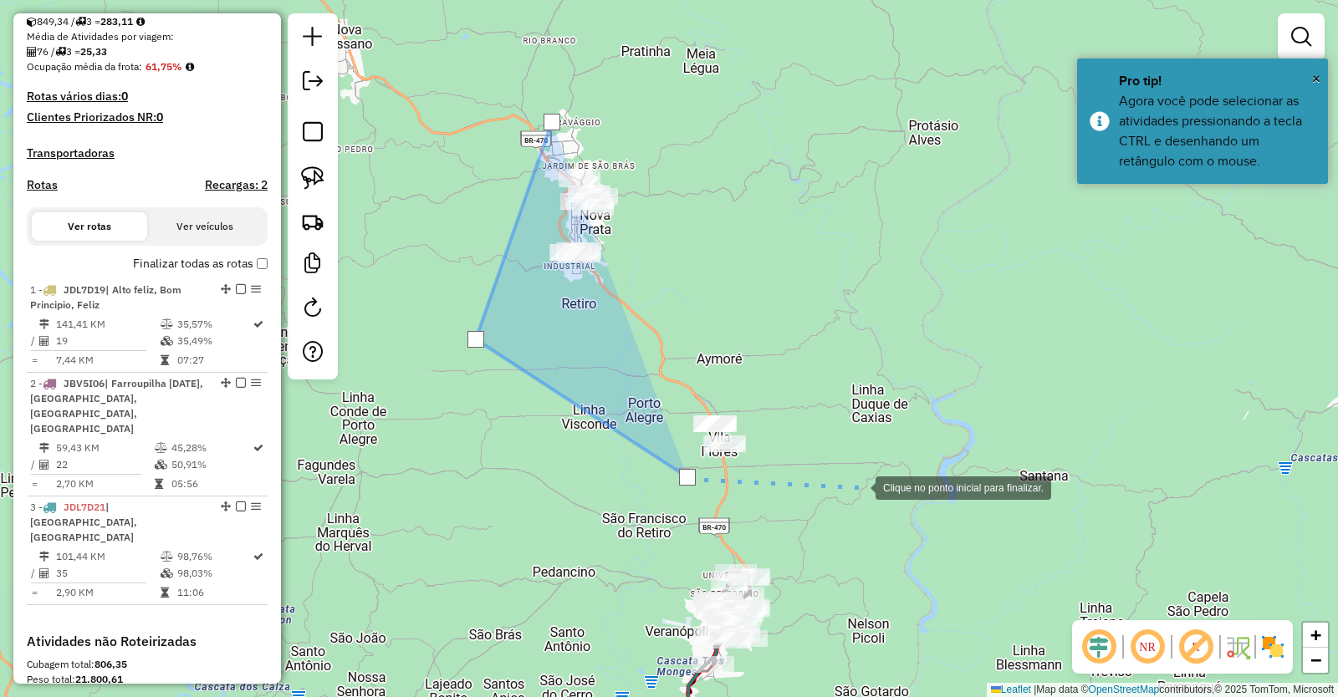
drag, startPoint x: 859, startPoint y: 487, endPoint x: 856, endPoint y: 446, distance: 41.0
click at [859, 486] on div at bounding box center [858, 486] width 33 height 33
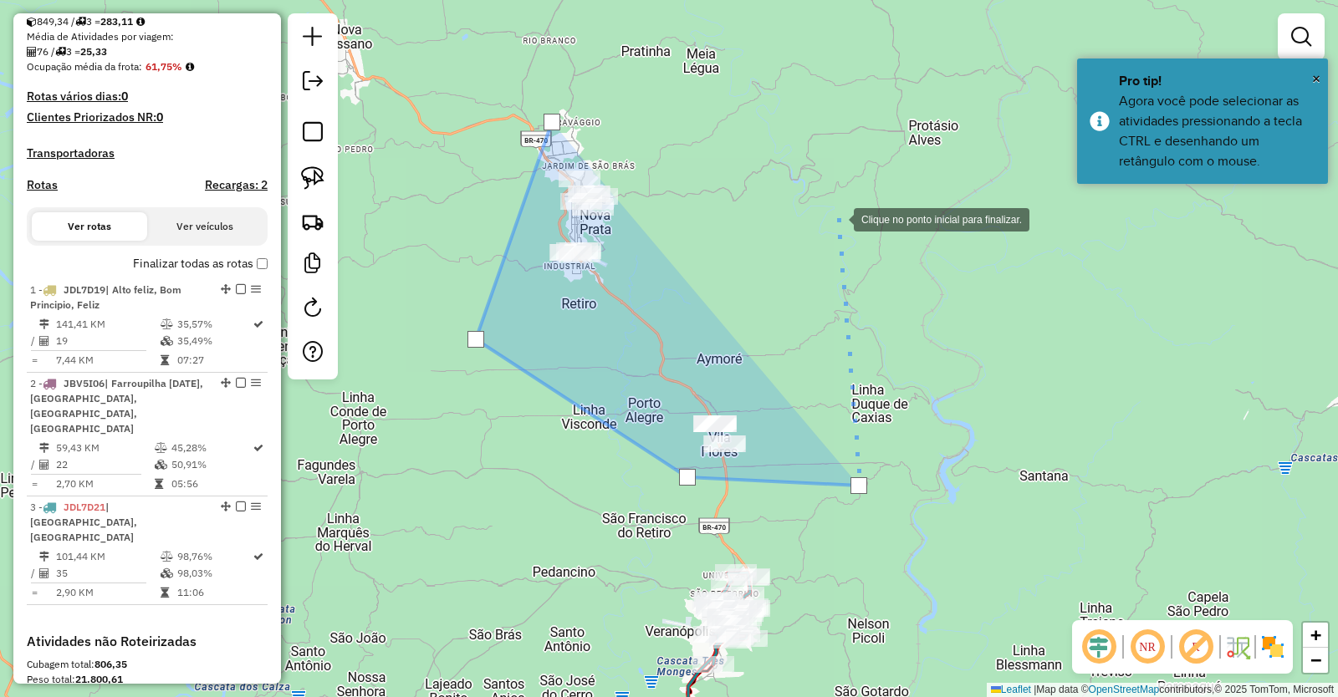
click at [837, 218] on div at bounding box center [836, 217] width 33 height 33
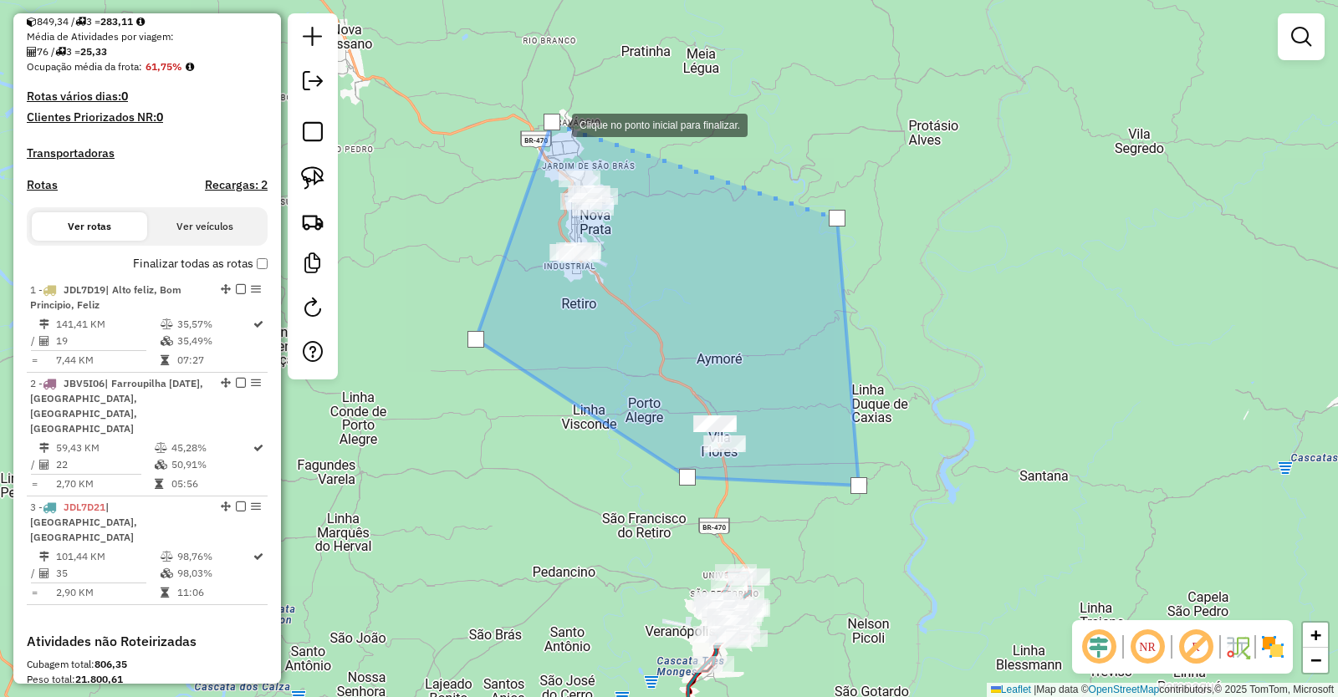
click at [555, 124] on div at bounding box center [551, 122] width 17 height 17
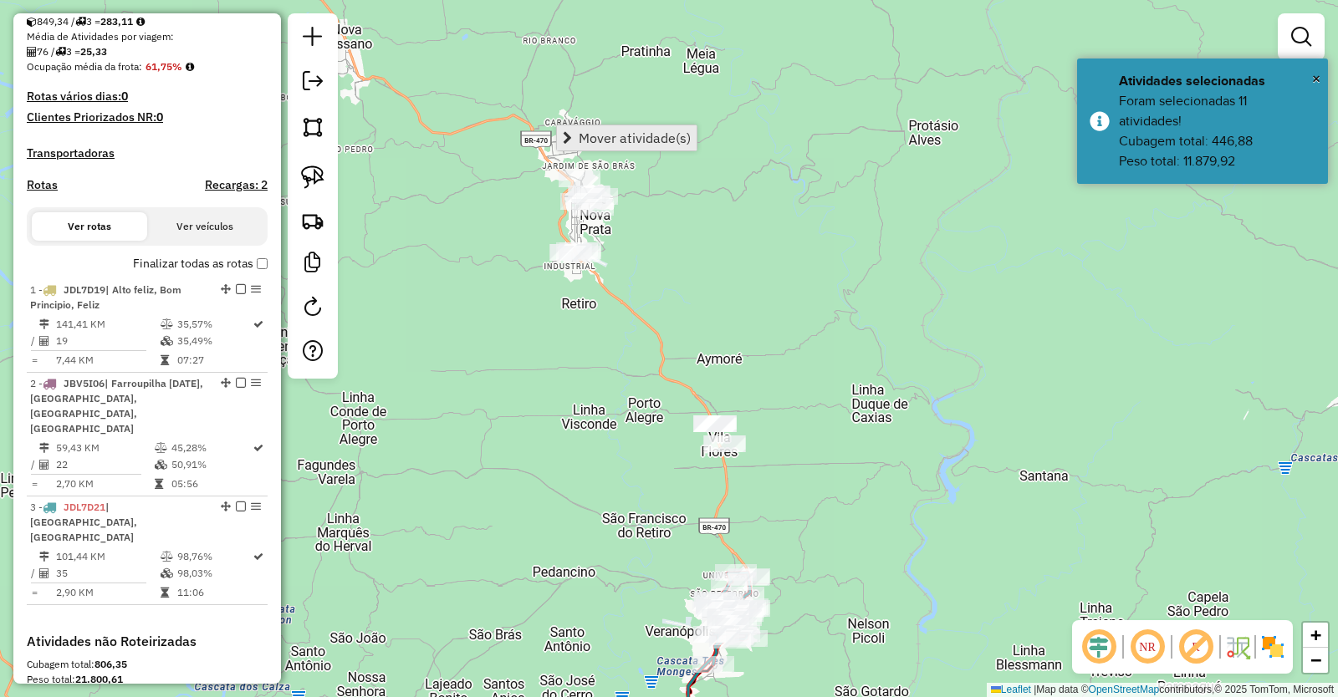
click at [627, 142] on span "Mover atividade(s)" at bounding box center [635, 137] width 112 height 13
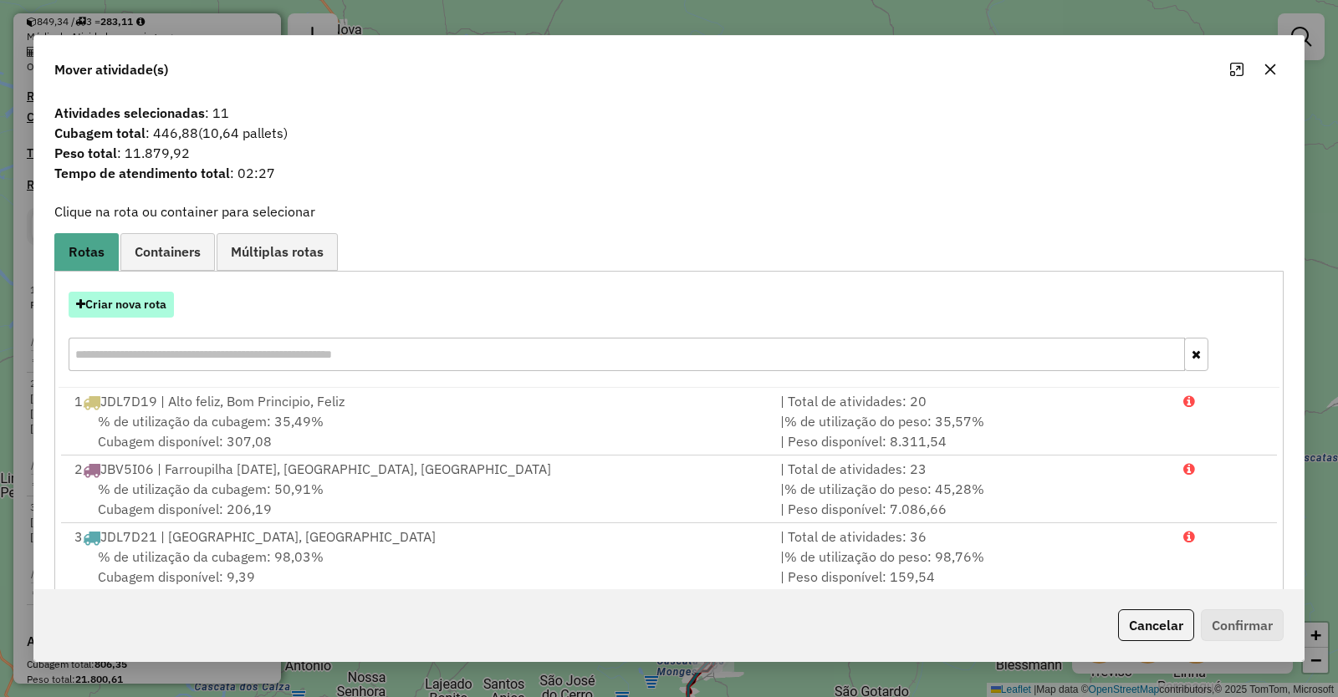
click at [134, 302] on button "Criar nova rota" at bounding box center [121, 305] width 105 height 26
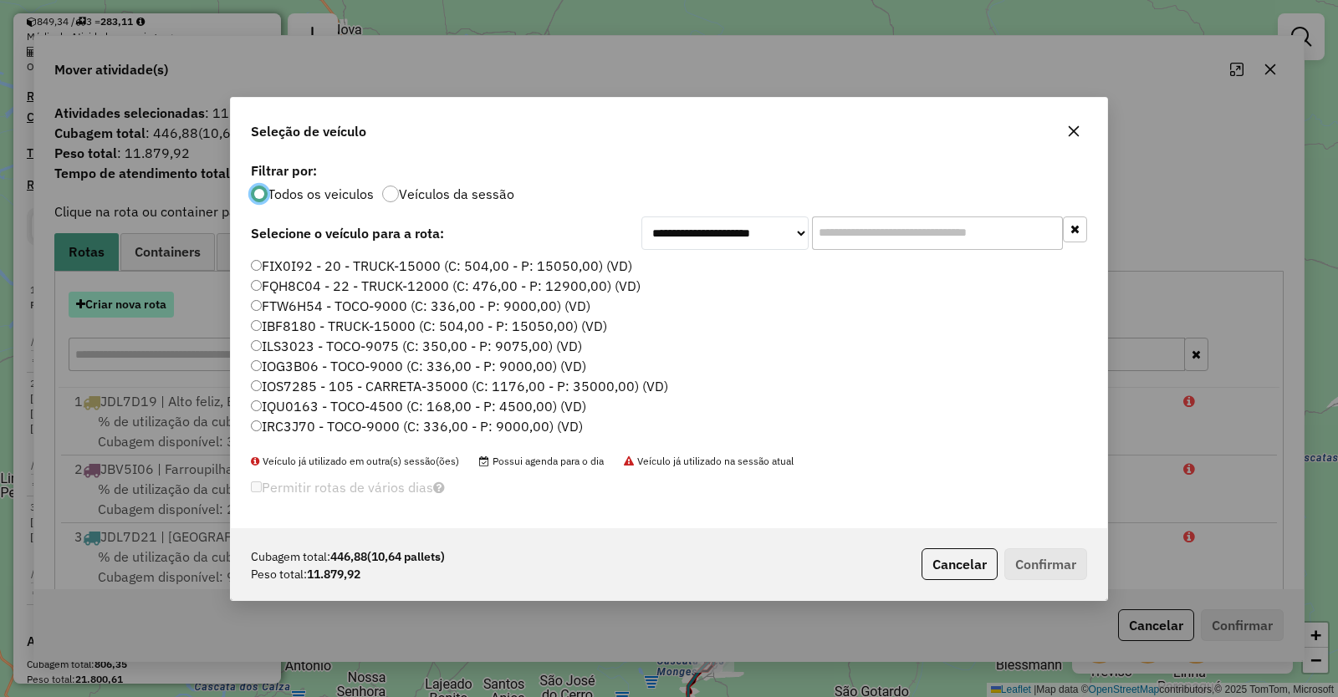
scroll to position [9, 5]
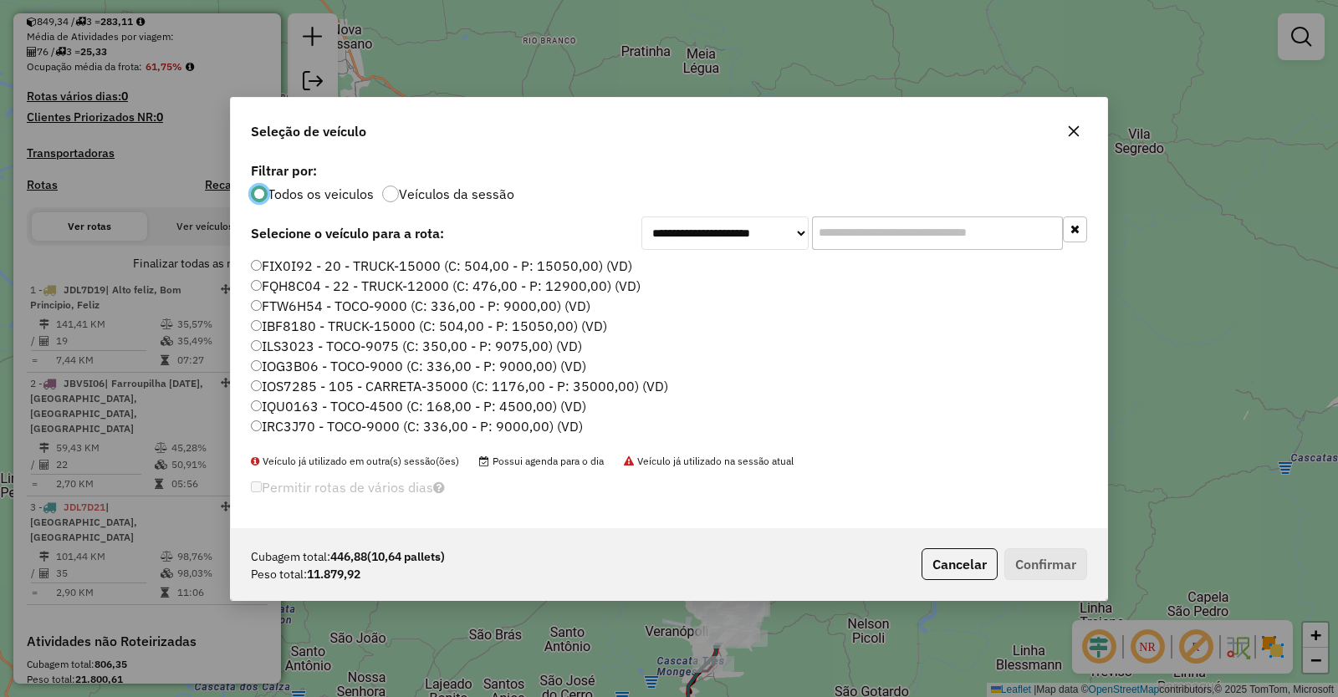
click at [265, 285] on label "FQH8C04 - 22 - TRUCK-12000 (C: 476,00 - P: 12900,00) (VD)" at bounding box center [446, 286] width 390 height 20
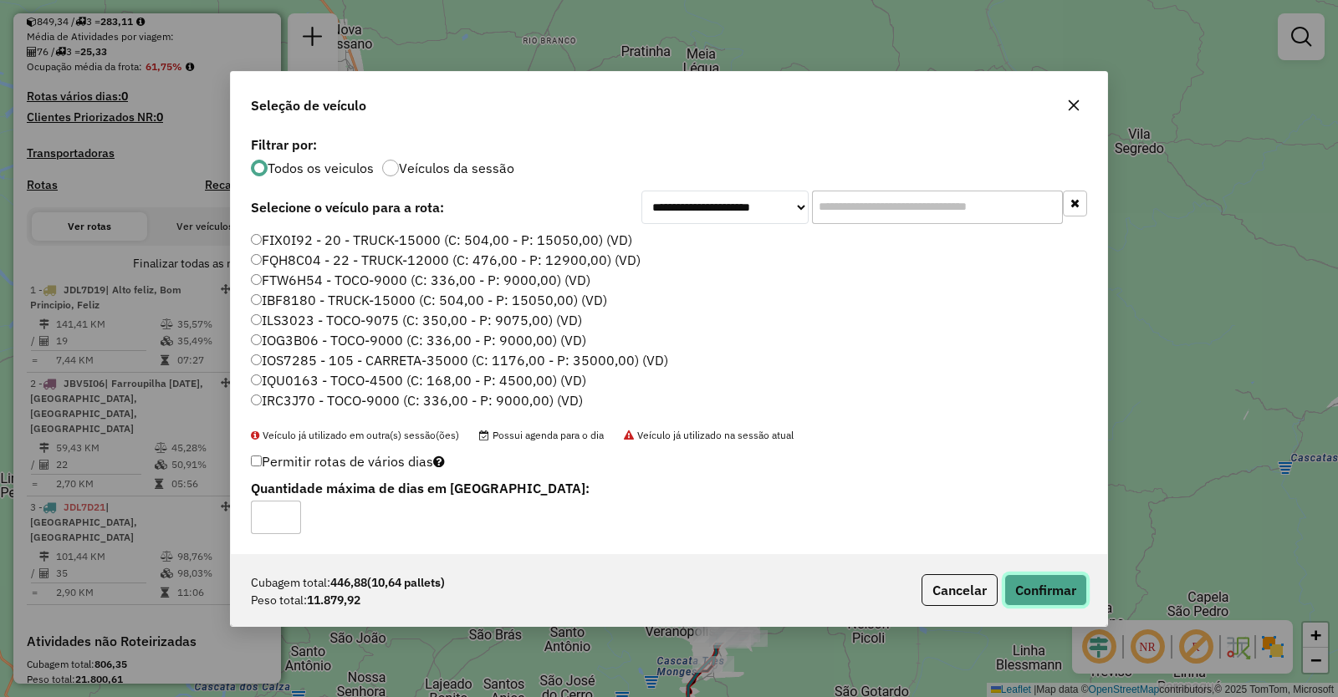
click at [1061, 593] on button "Confirmar" at bounding box center [1045, 590] width 83 height 32
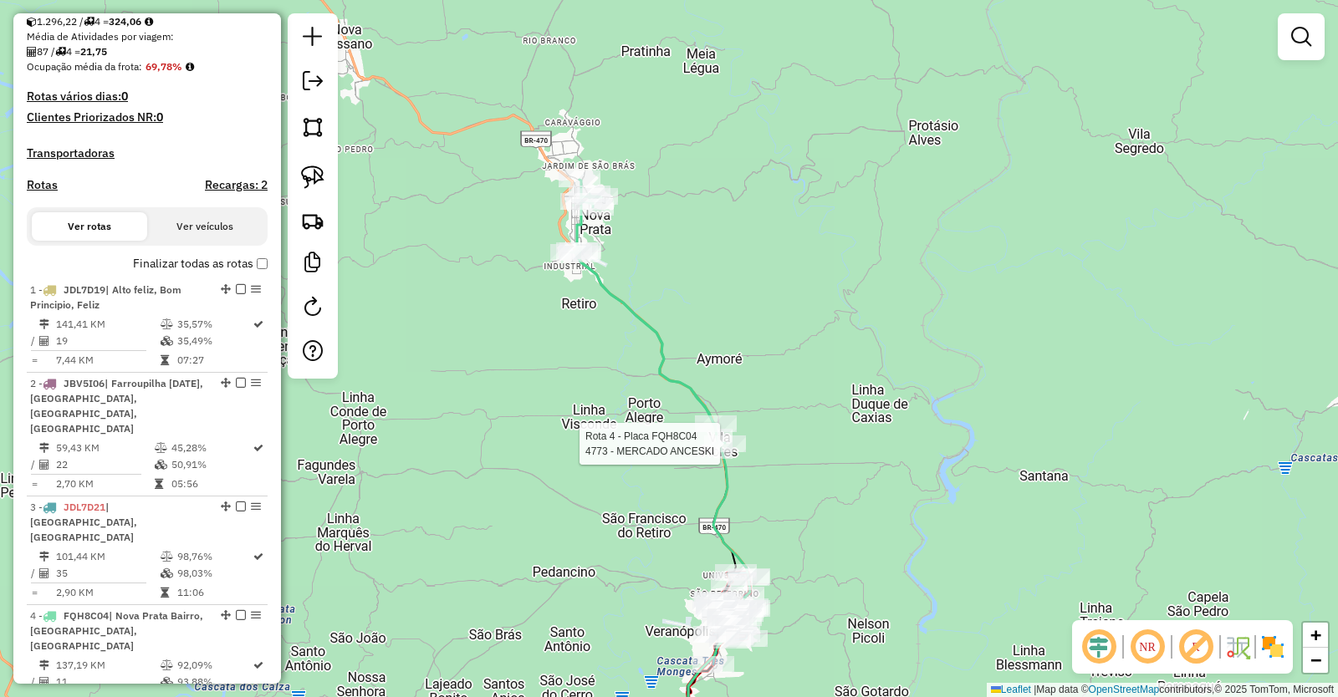
select select "**********"
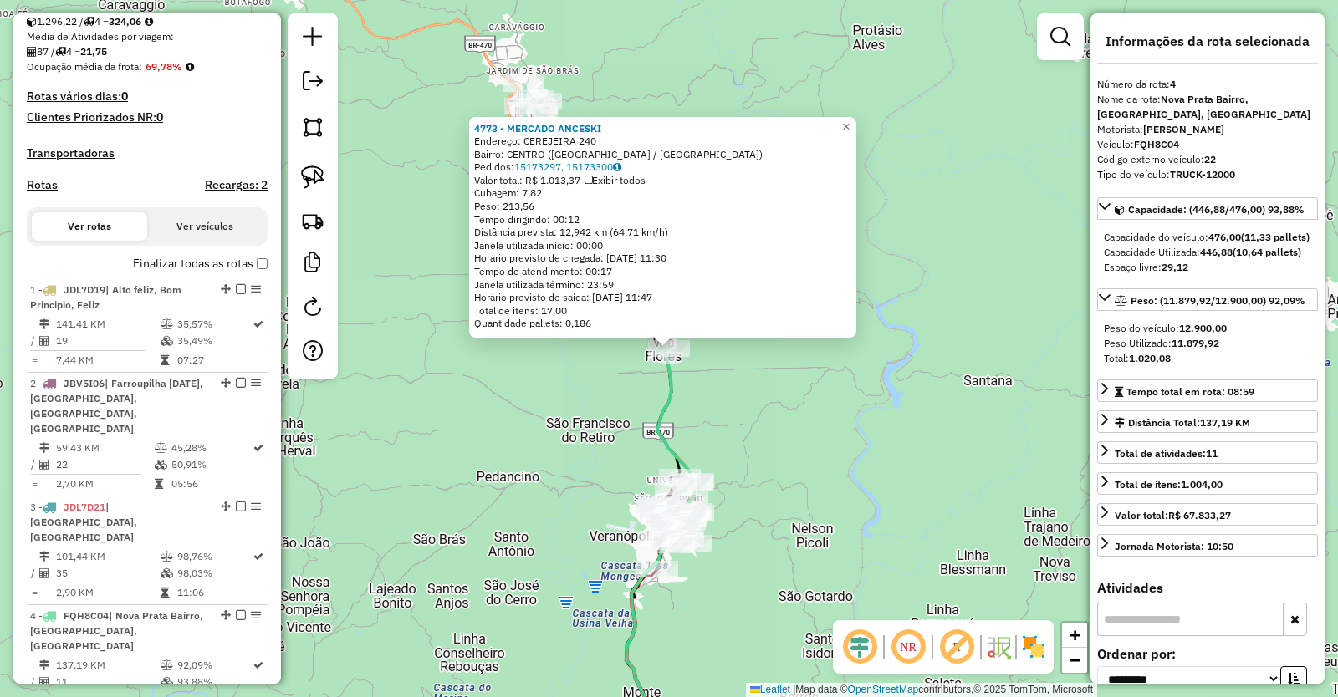
scroll to position [741, 0]
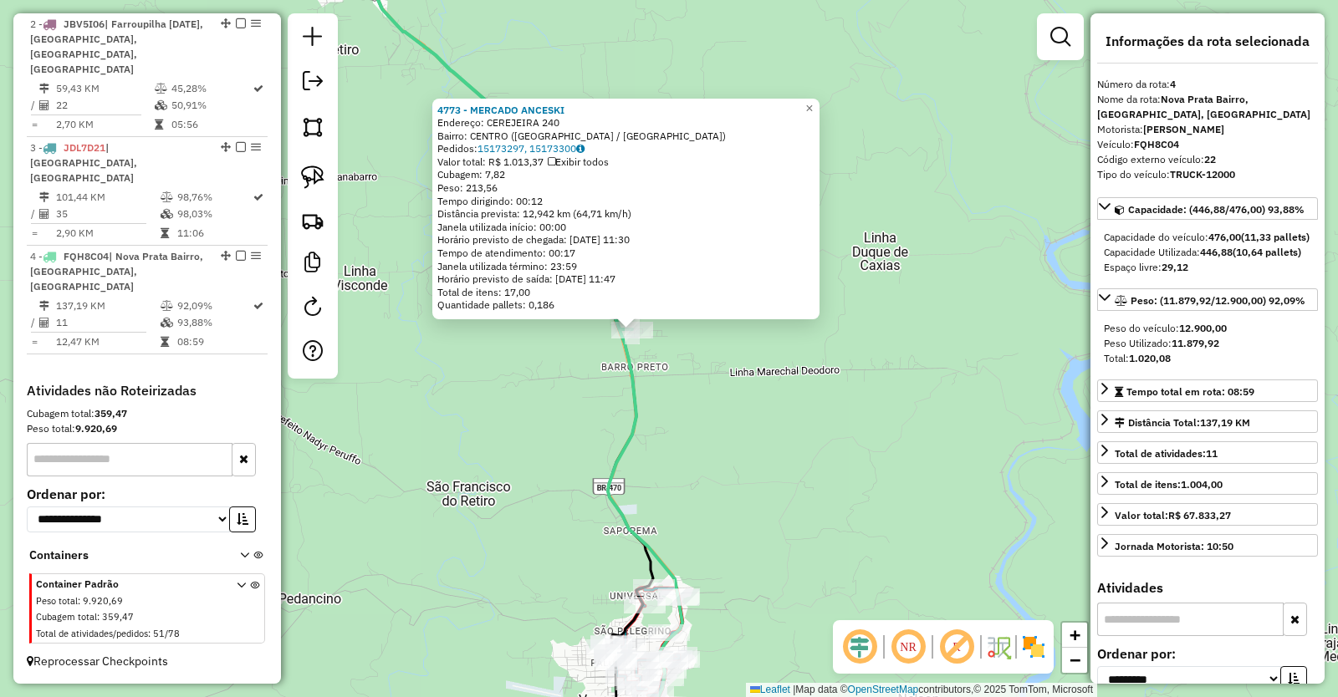
drag, startPoint x: 686, startPoint y: 378, endPoint x: 809, endPoint y: 425, distance: 131.5
click at [809, 425] on div "4773 - MERCADO ANCESKI Endereço: CEREJEIRA 240 Bairro: [GEOGRAPHIC_DATA] ([GEOG…" at bounding box center [669, 348] width 1338 height 697
click at [571, 430] on div "4773 - MERCADO ANCESKI Endereço: CEREJEIRA 240 Bairro: [GEOGRAPHIC_DATA] ([GEOG…" at bounding box center [669, 348] width 1338 height 697
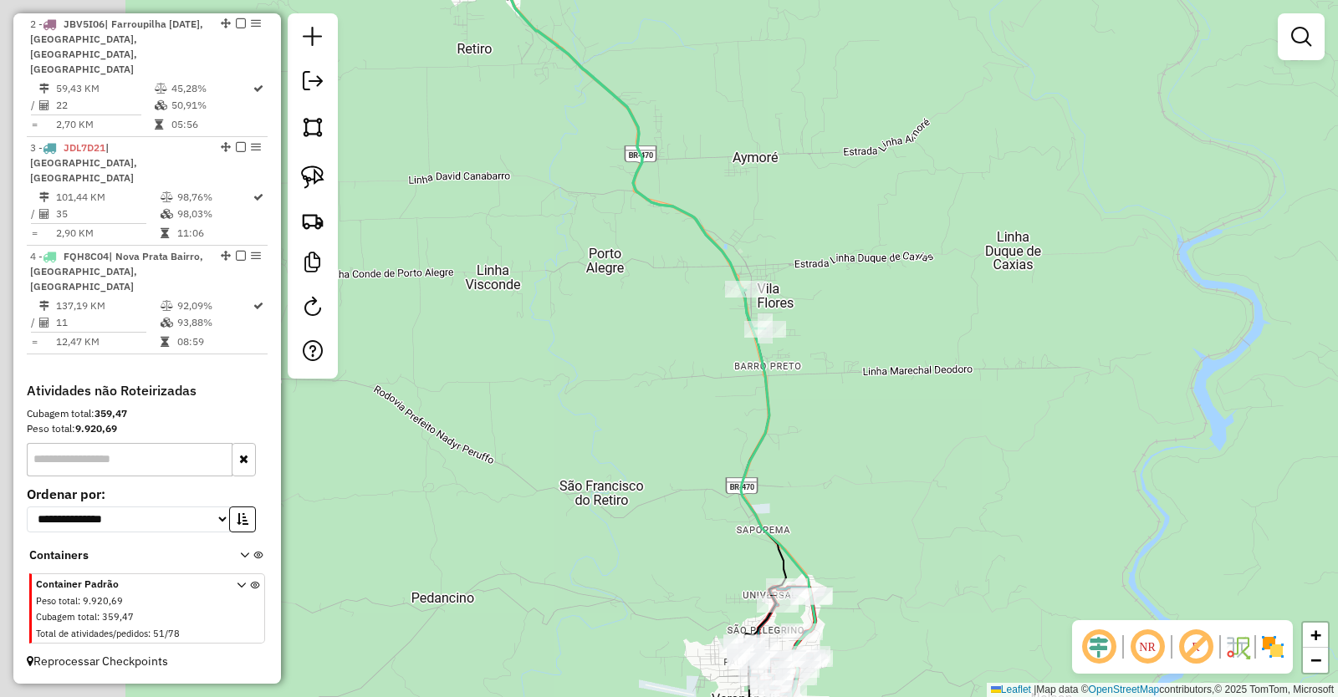
drag, startPoint x: 575, startPoint y: 426, endPoint x: 710, endPoint y: 425, distance: 134.6
click at [710, 425] on div "Janela de atendimento Grade de atendimento Capacidade Transportadoras Veículos …" at bounding box center [669, 348] width 1338 height 697
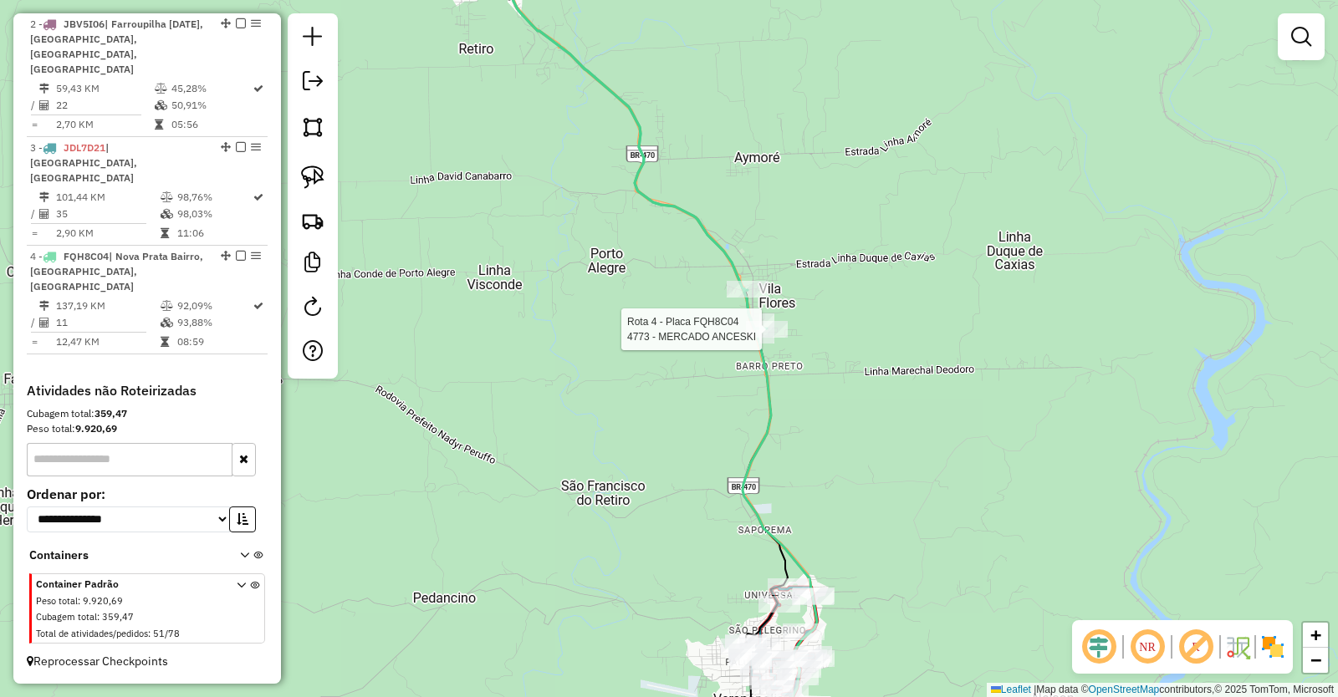
select select "**********"
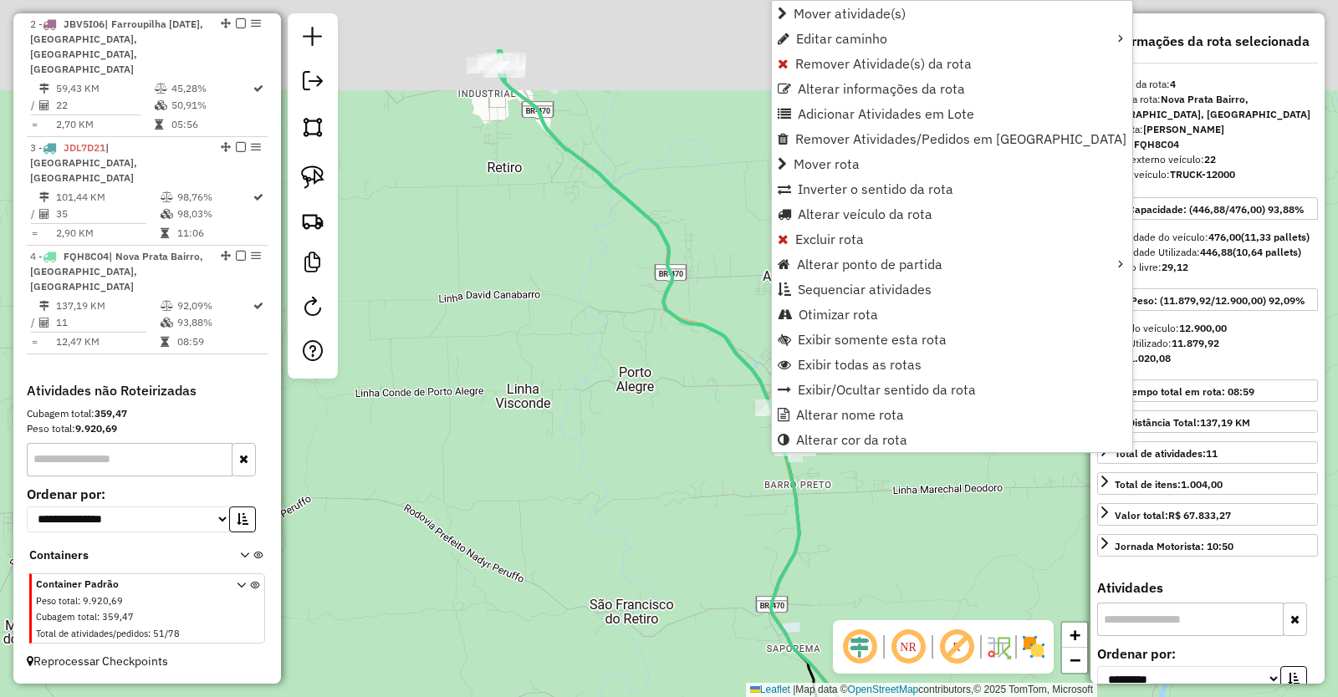
drag, startPoint x: 539, startPoint y: 278, endPoint x: 568, endPoint y: 397, distance: 123.1
click at [568, 397] on div "Janela de atendimento Grade de atendimento Capacidade Transportadoras Veículos …" at bounding box center [669, 348] width 1338 height 697
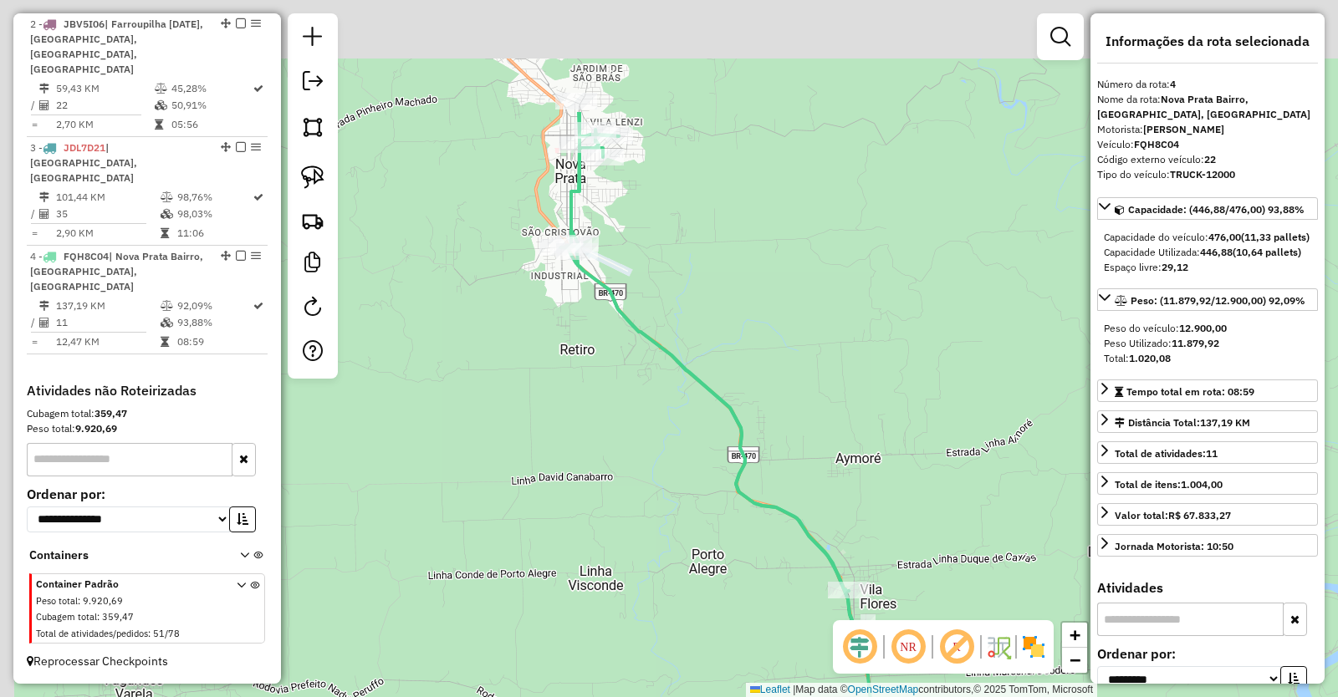
drag, startPoint x: 560, startPoint y: 209, endPoint x: 662, endPoint y: 493, distance: 302.0
click at [665, 502] on div "Janela de atendimento Grade de atendimento Capacidade Transportadoras Veículos …" at bounding box center [669, 348] width 1338 height 697
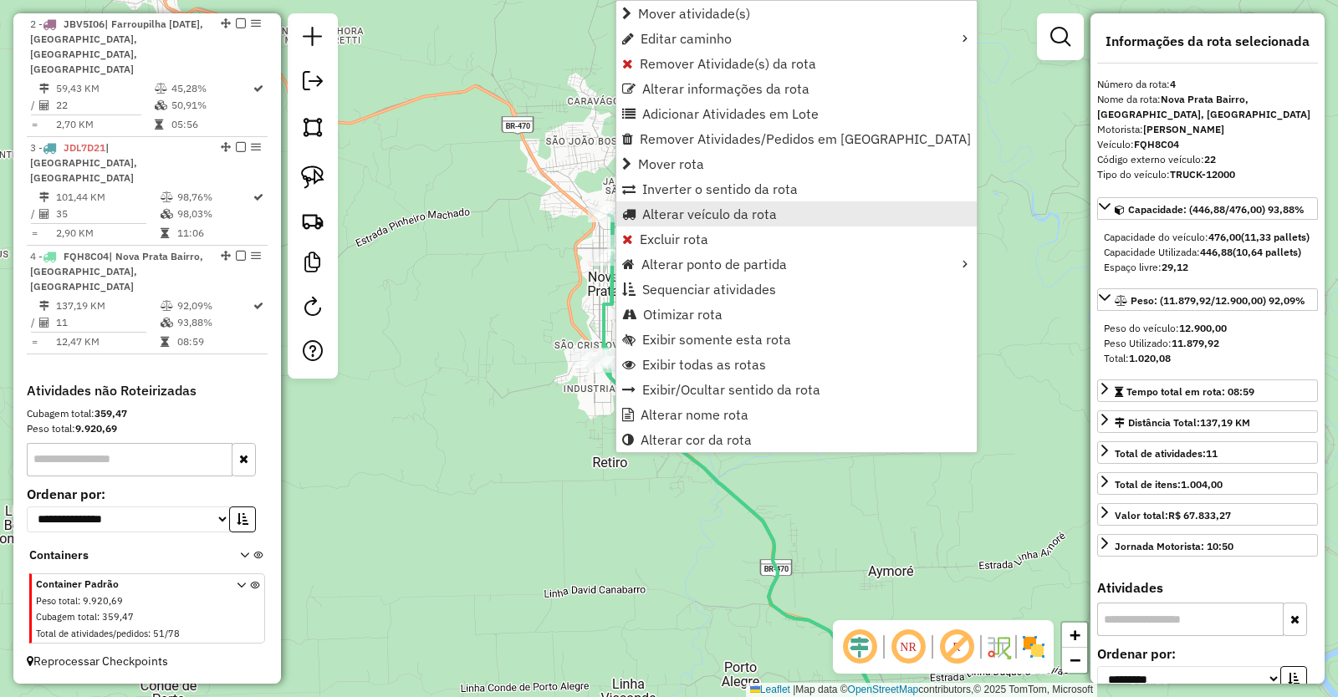
click at [722, 214] on span "Alterar veículo da rota" at bounding box center [709, 213] width 135 height 13
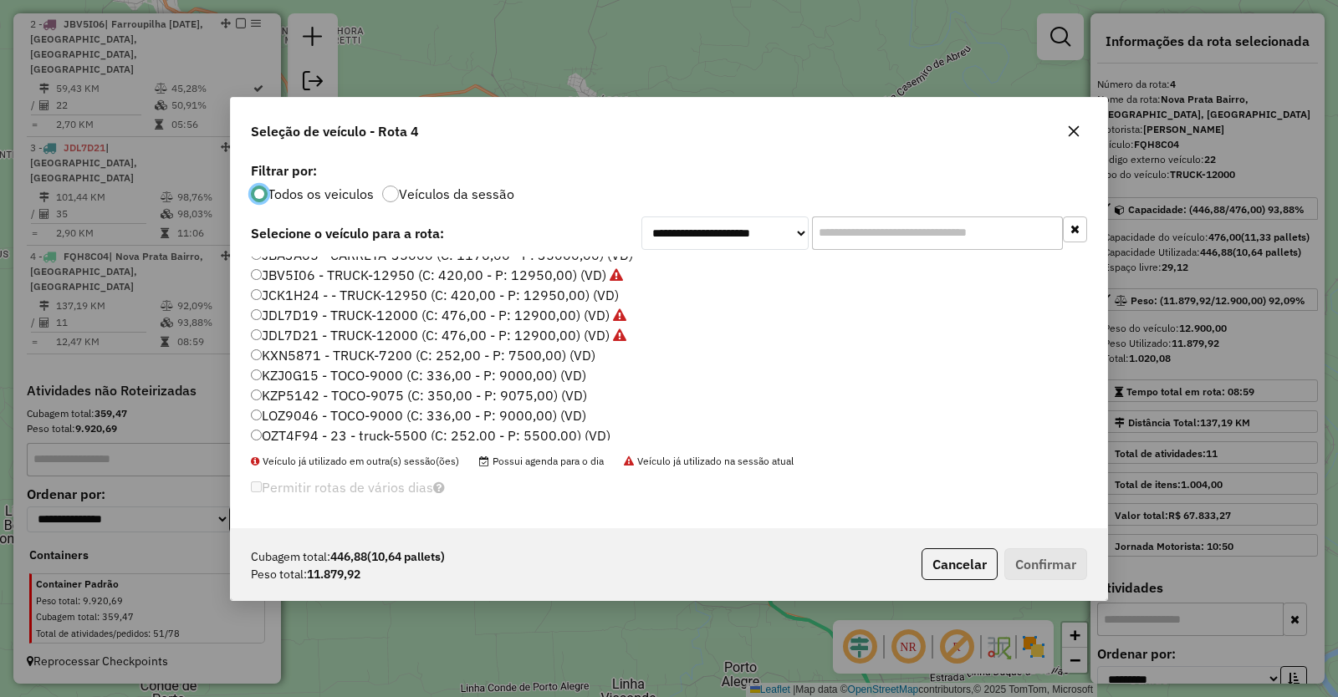
scroll to position [217, 0]
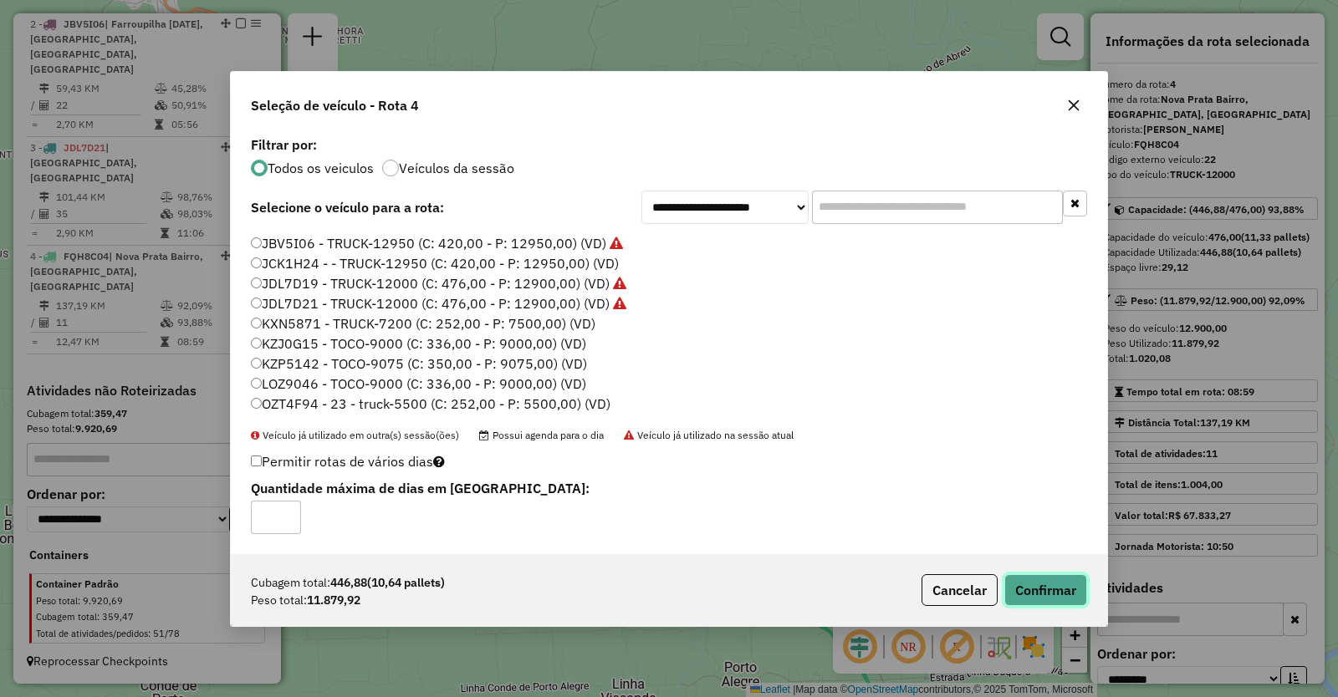
click at [1042, 580] on button "Confirmar" at bounding box center [1045, 590] width 83 height 32
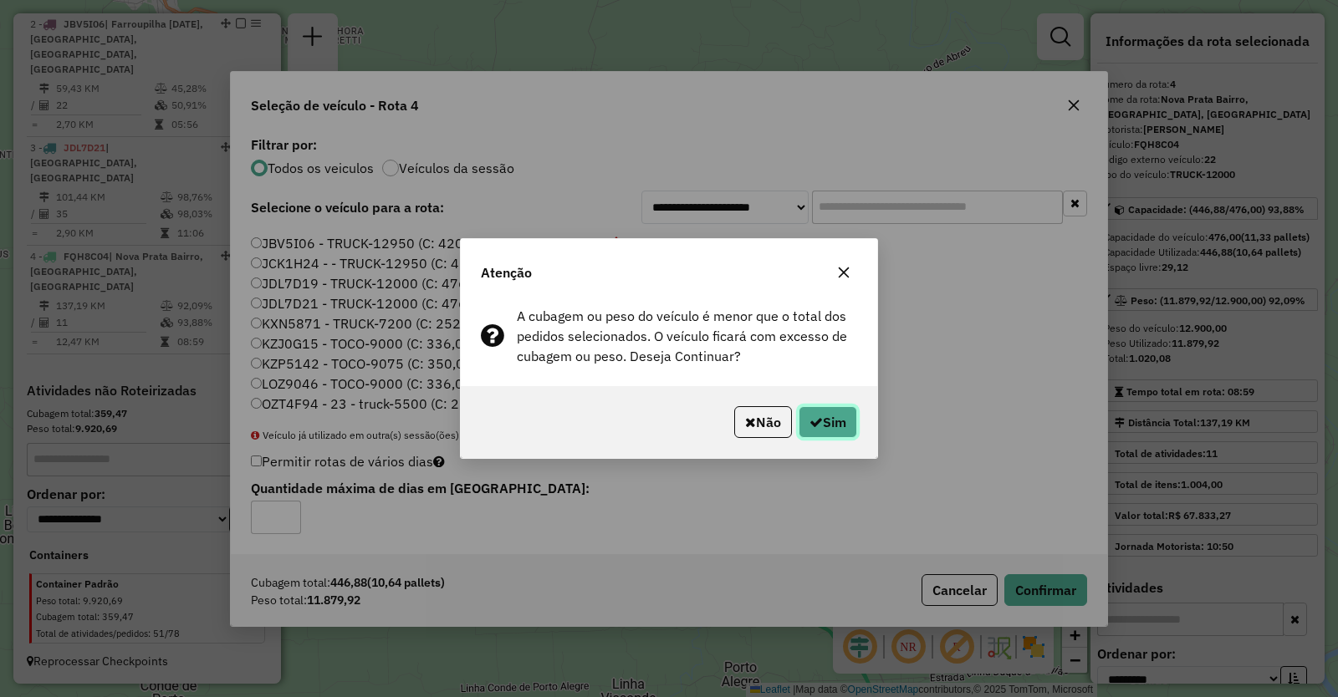
click at [823, 429] on button "Sim" at bounding box center [827, 422] width 59 height 32
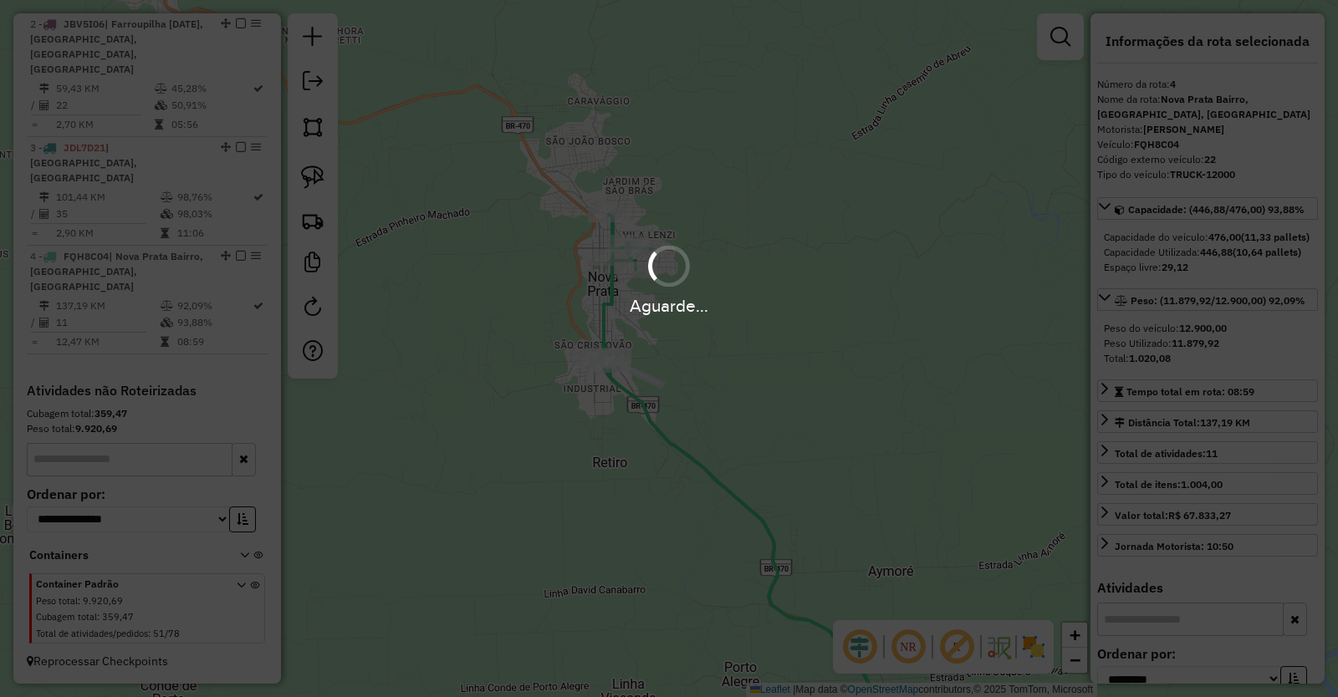
scroll to position [726, 0]
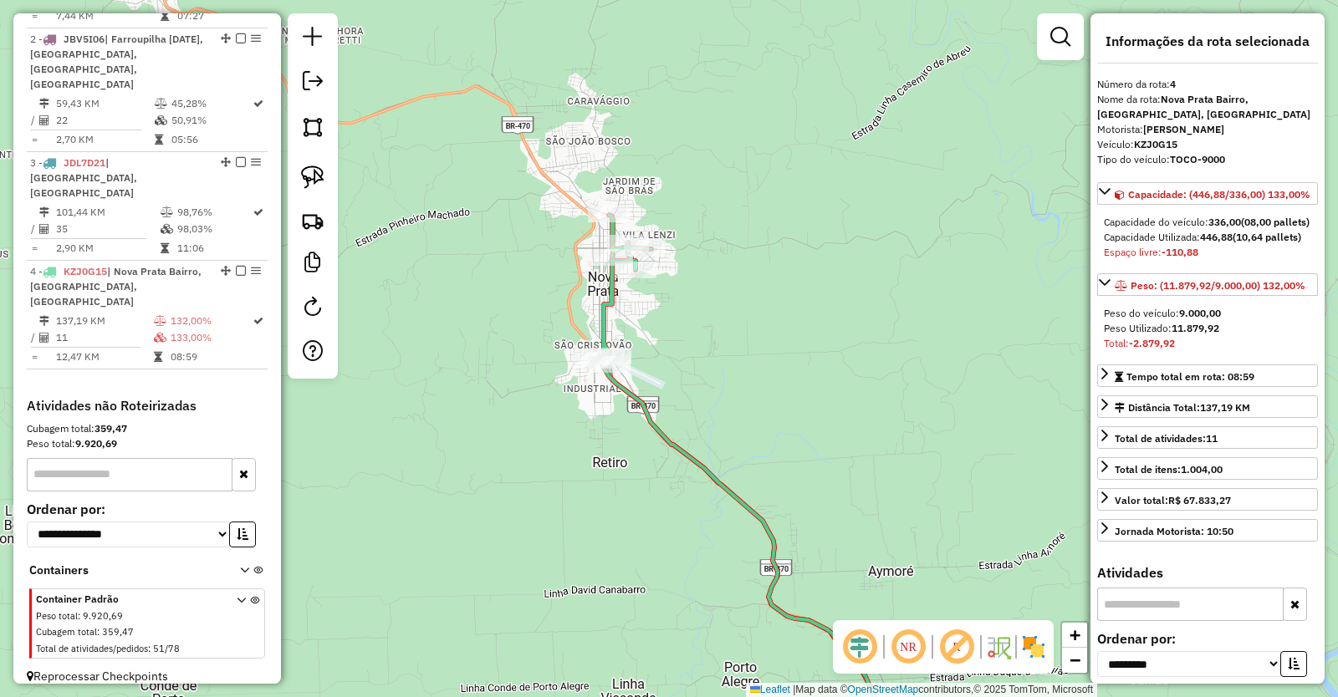
drag, startPoint x: 822, startPoint y: 457, endPoint x: 734, endPoint y: 247, distance: 227.5
click at [736, 252] on div "Janela de atendimento Grade de atendimento Capacidade Transportadoras Veículos …" at bounding box center [669, 348] width 1338 height 697
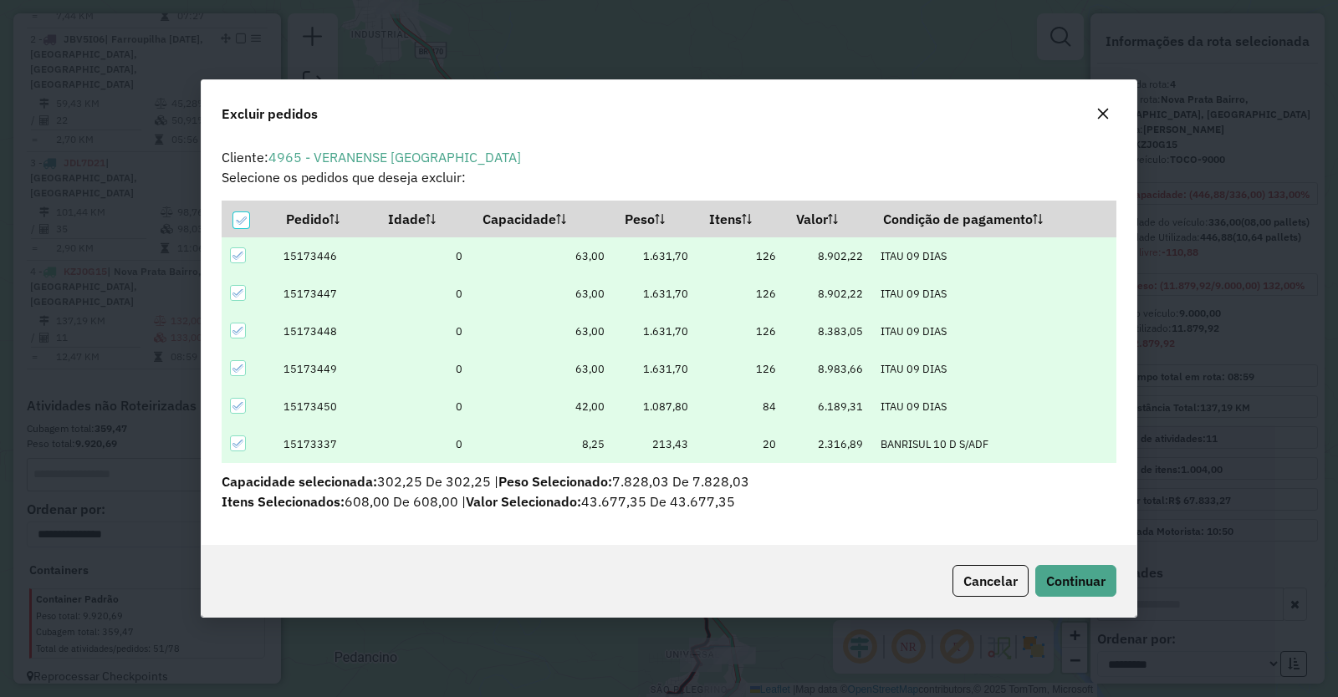
scroll to position [0, 0]
click at [1091, 574] on span "Continuar" at bounding box center [1075, 581] width 59 height 17
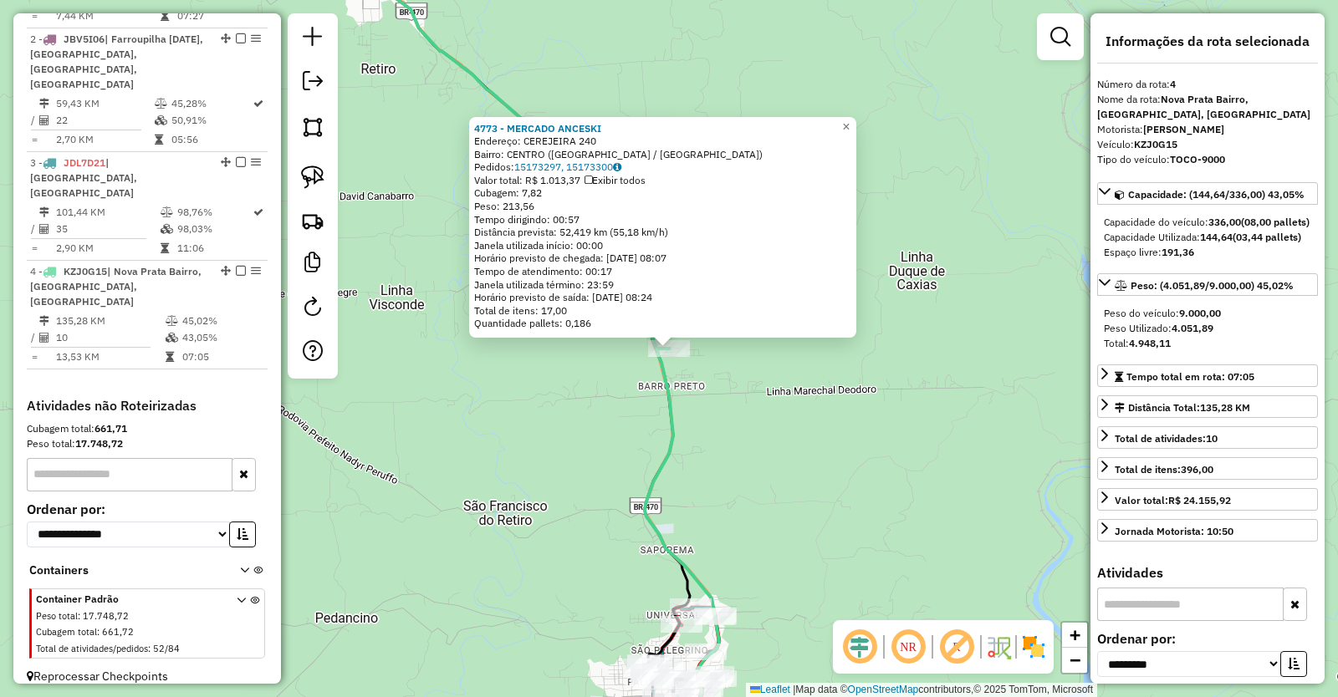
click at [768, 453] on div "4773 - MERCADO ANCESKI Endereço: CEREJEIRA 240 Bairro: [GEOGRAPHIC_DATA] ([GEOG…" at bounding box center [669, 348] width 1338 height 697
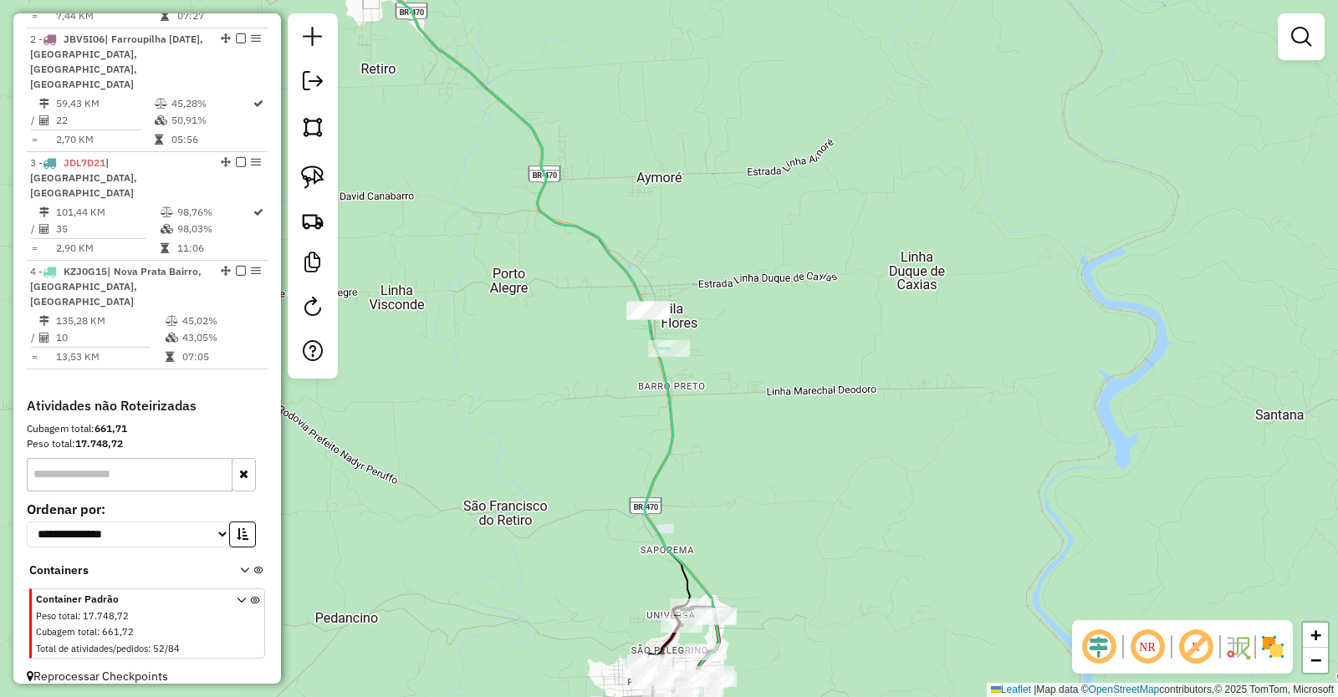
drag, startPoint x: 761, startPoint y: 503, endPoint x: 810, endPoint y: 323, distance: 187.2
click at [806, 328] on div "Janela de atendimento Grade de atendimento Capacidade Transportadoras Veículos …" at bounding box center [669, 348] width 1338 height 697
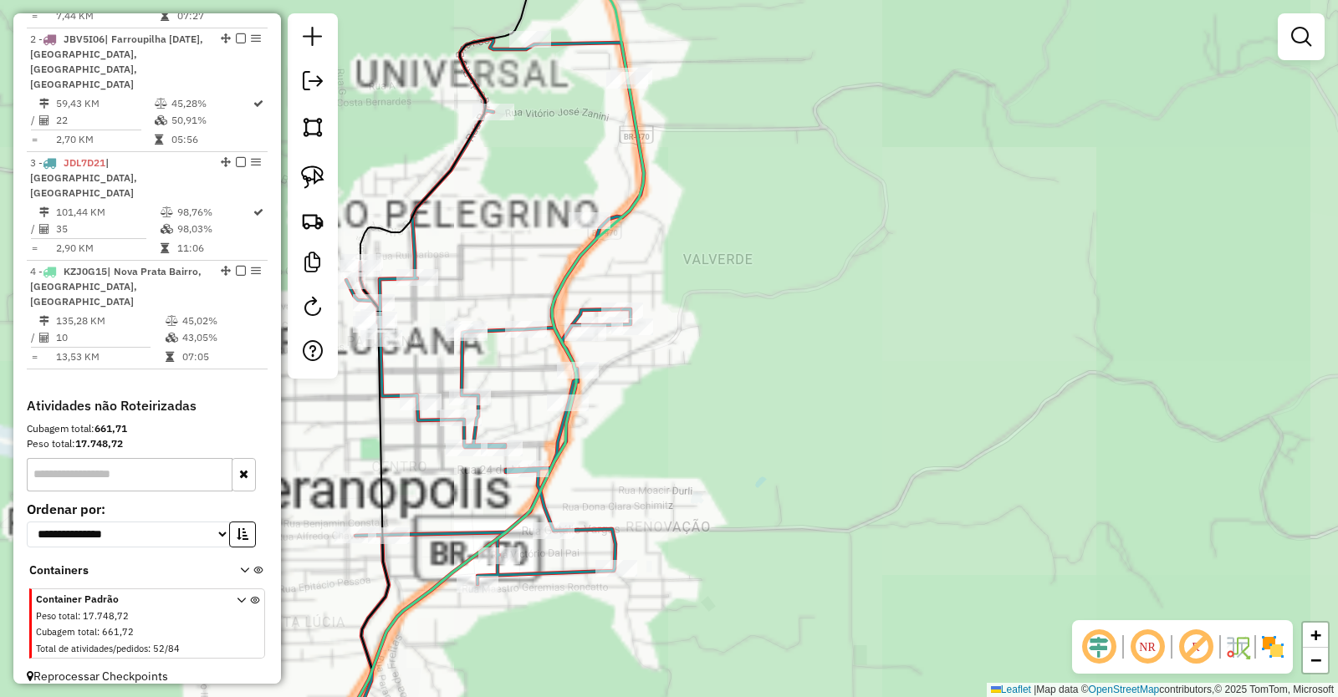
drag, startPoint x: 853, startPoint y: 510, endPoint x: 945, endPoint y: 303, distance: 226.8
click at [916, 321] on div "Janela de atendimento Grade de atendimento Capacidade Transportadoras Veículos …" at bounding box center [669, 348] width 1338 height 697
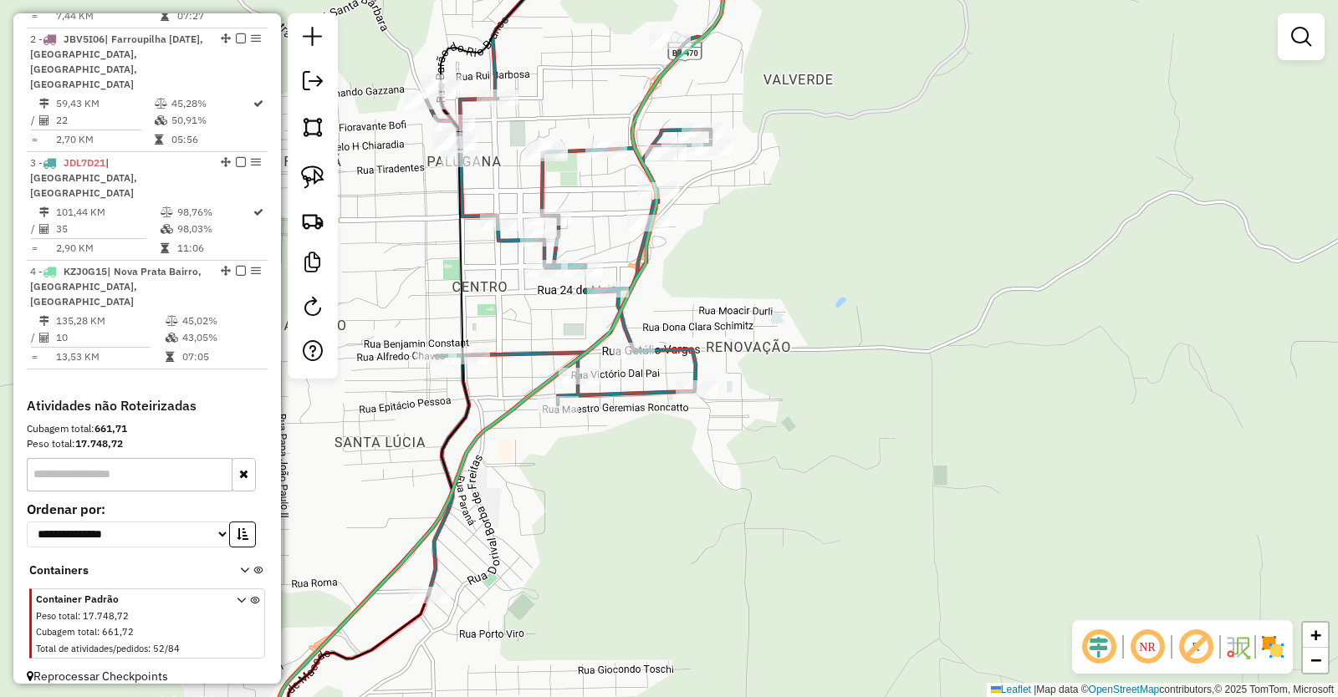
drag, startPoint x: 540, startPoint y: 486, endPoint x: 636, endPoint y: 426, distance: 113.0
click at [636, 426] on div "Janela de atendimento Grade de atendimento Capacidade Transportadoras Veículos …" at bounding box center [669, 348] width 1338 height 697
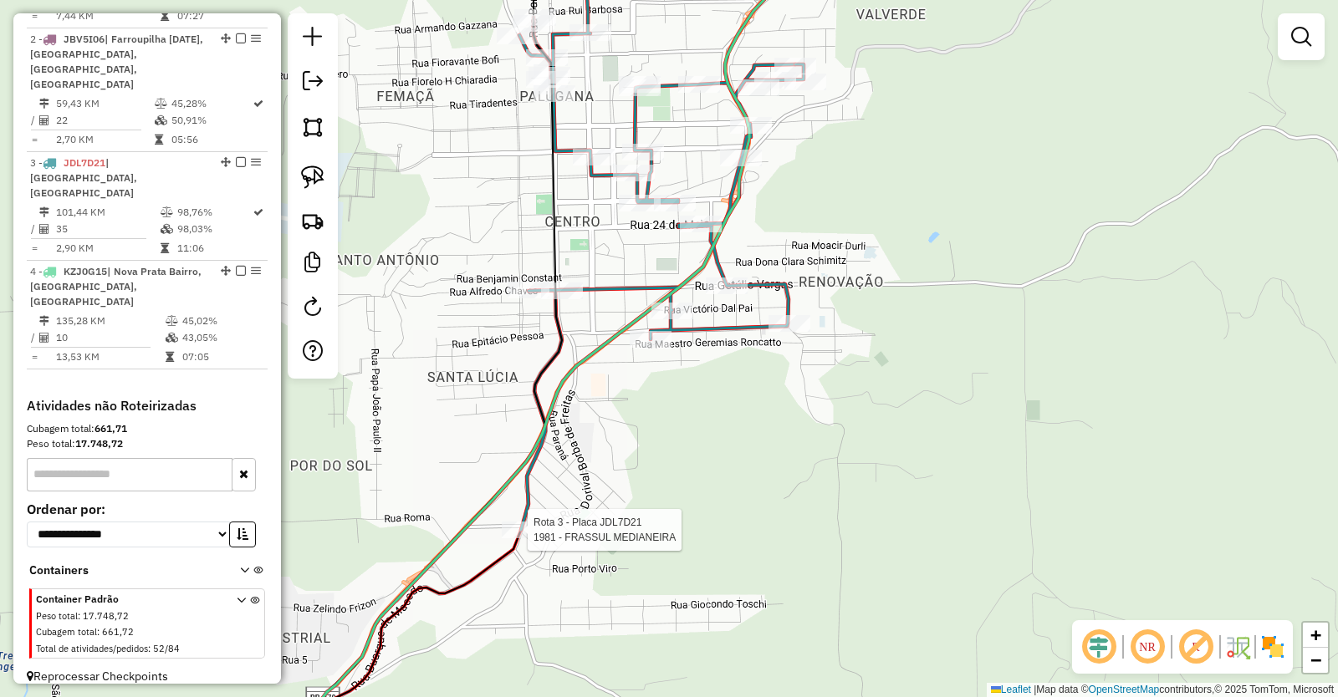
select select "**********"
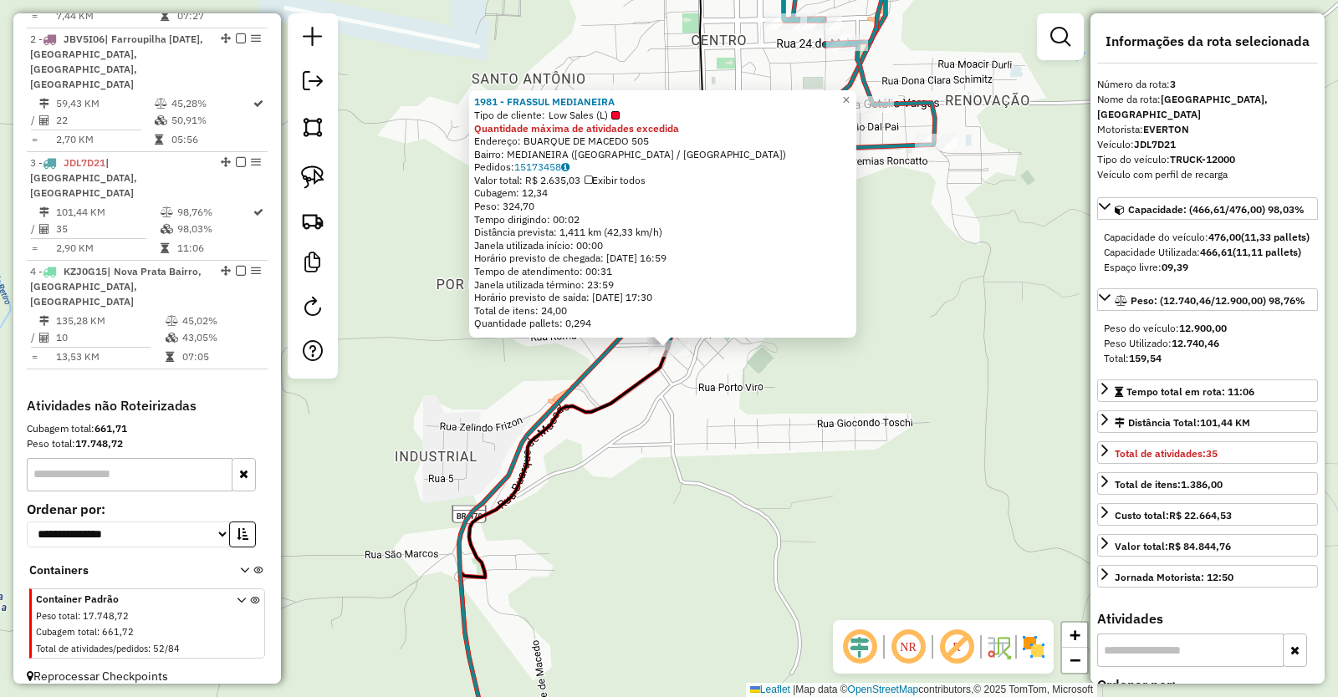
click at [736, 434] on div "1981 - FRASSUL MEDIANEIRA Tipo de cliente: Low Sales (L) Quantidade máxima de a…" at bounding box center [669, 348] width 1338 height 697
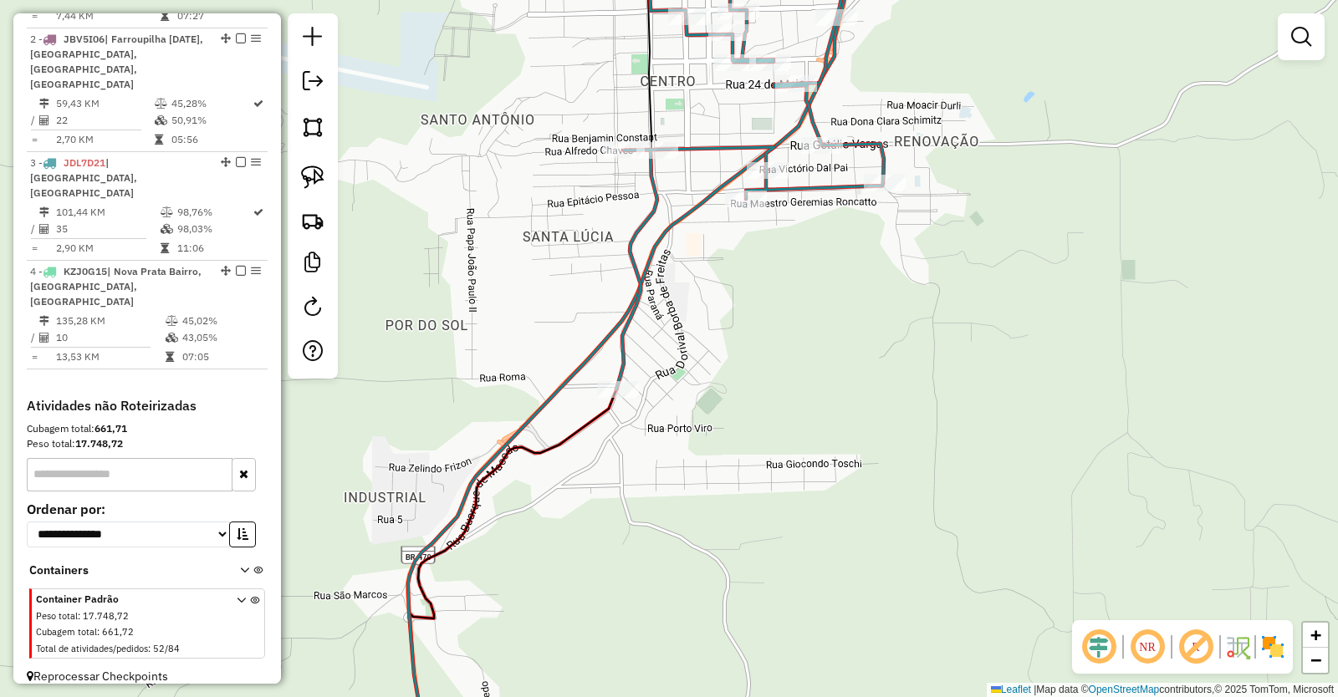
drag, startPoint x: 781, startPoint y: 361, endPoint x: 694, endPoint y: 446, distance: 121.2
click at [697, 444] on div "Janela de atendimento Grade de atendimento Capacidade Transportadoras Veículos …" at bounding box center [669, 348] width 1338 height 697
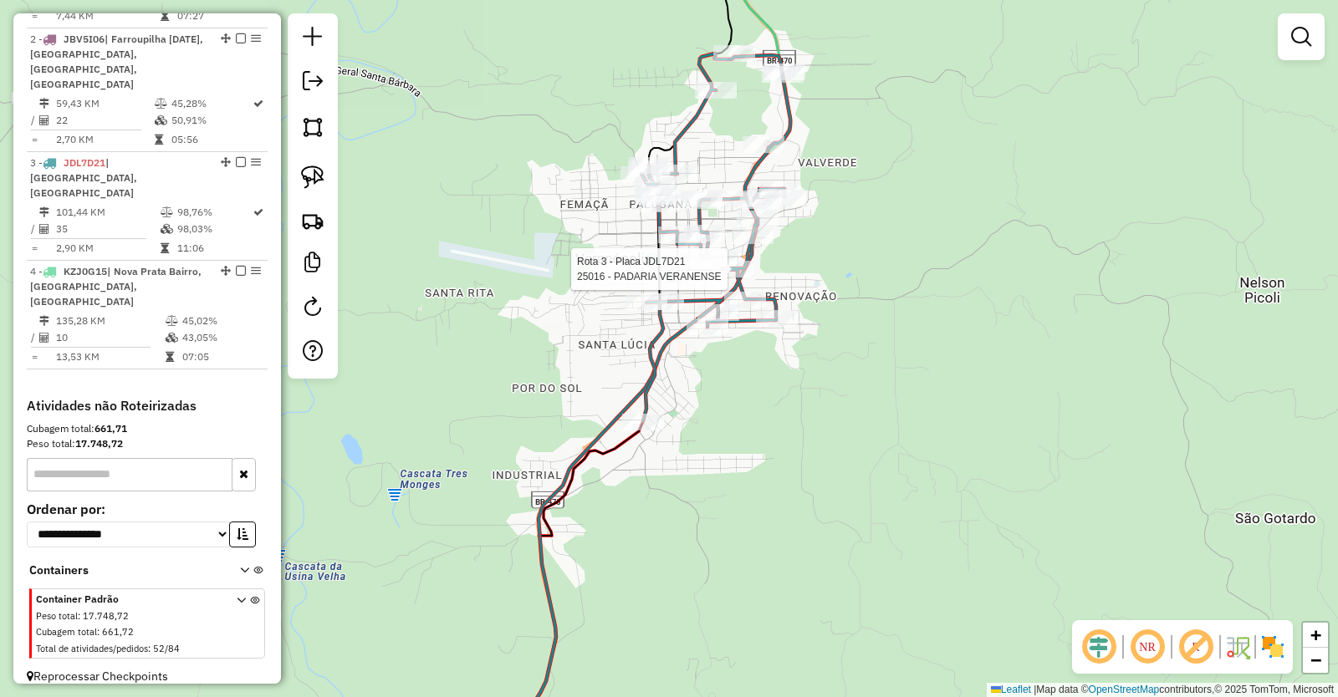
select select "**********"
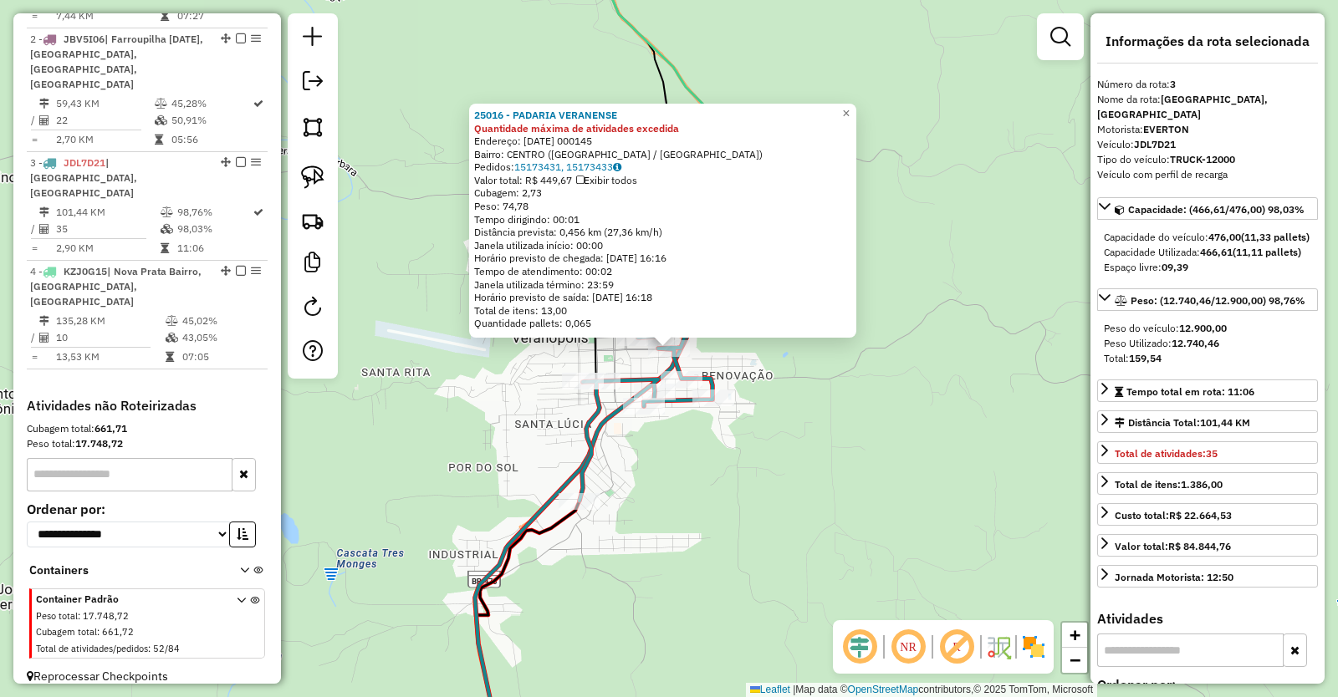
click at [713, 472] on div "25016 - PADARIA VERANENSE Quantidade máxima de atividades excedida Endereço: [D…" at bounding box center [669, 348] width 1338 height 697
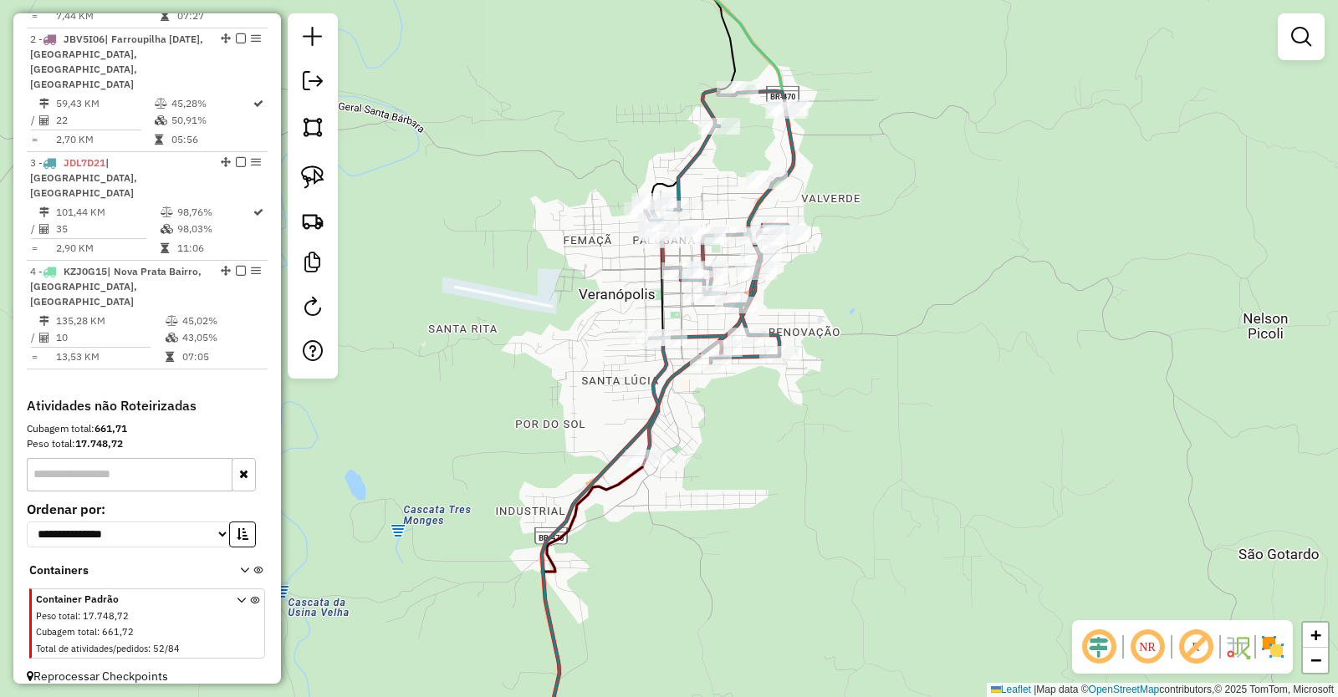
drag, startPoint x: 678, startPoint y: 519, endPoint x: 811, endPoint y: 427, distance: 161.6
click at [778, 446] on div "Janela de atendimento Grade de atendimento Capacidade Transportadoras Veículos …" at bounding box center [669, 348] width 1338 height 697
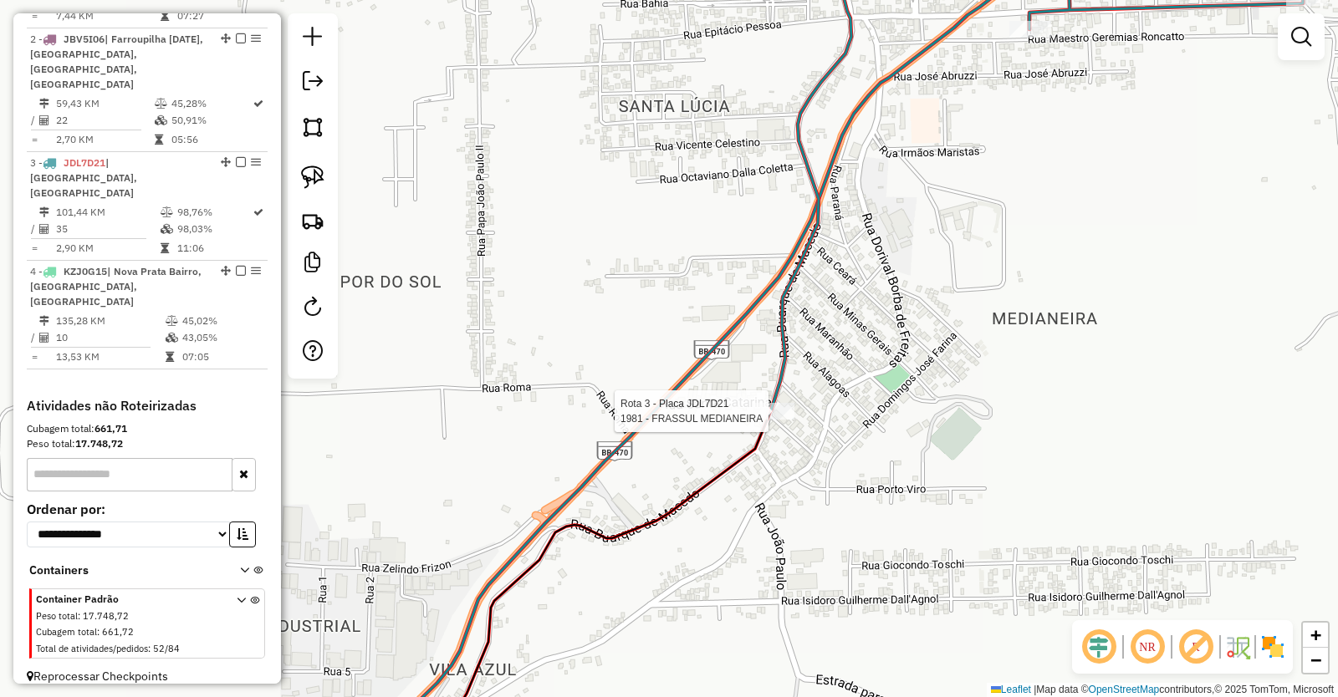
select select "**********"
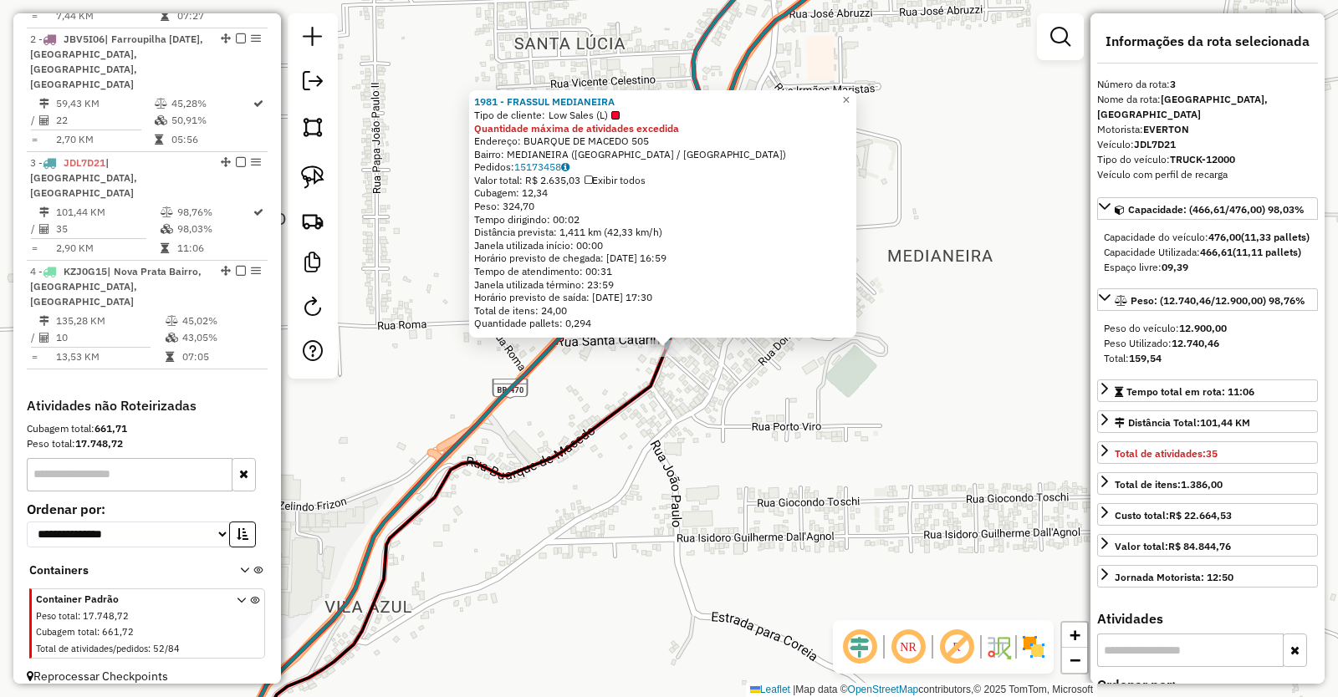
click at [724, 445] on div "1981 - FRASSUL MEDIANEIRA Tipo de cliente: Low Sales (L) Quantidade máxima de a…" at bounding box center [669, 348] width 1338 height 697
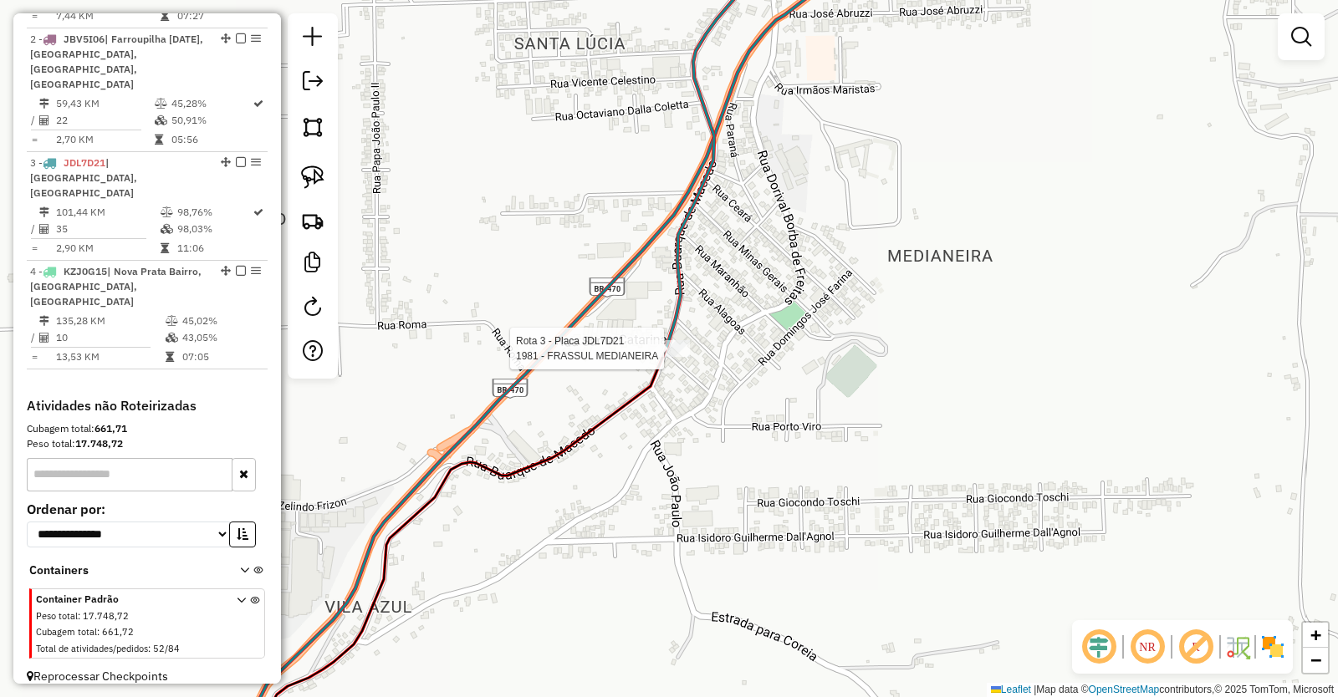
select select "**********"
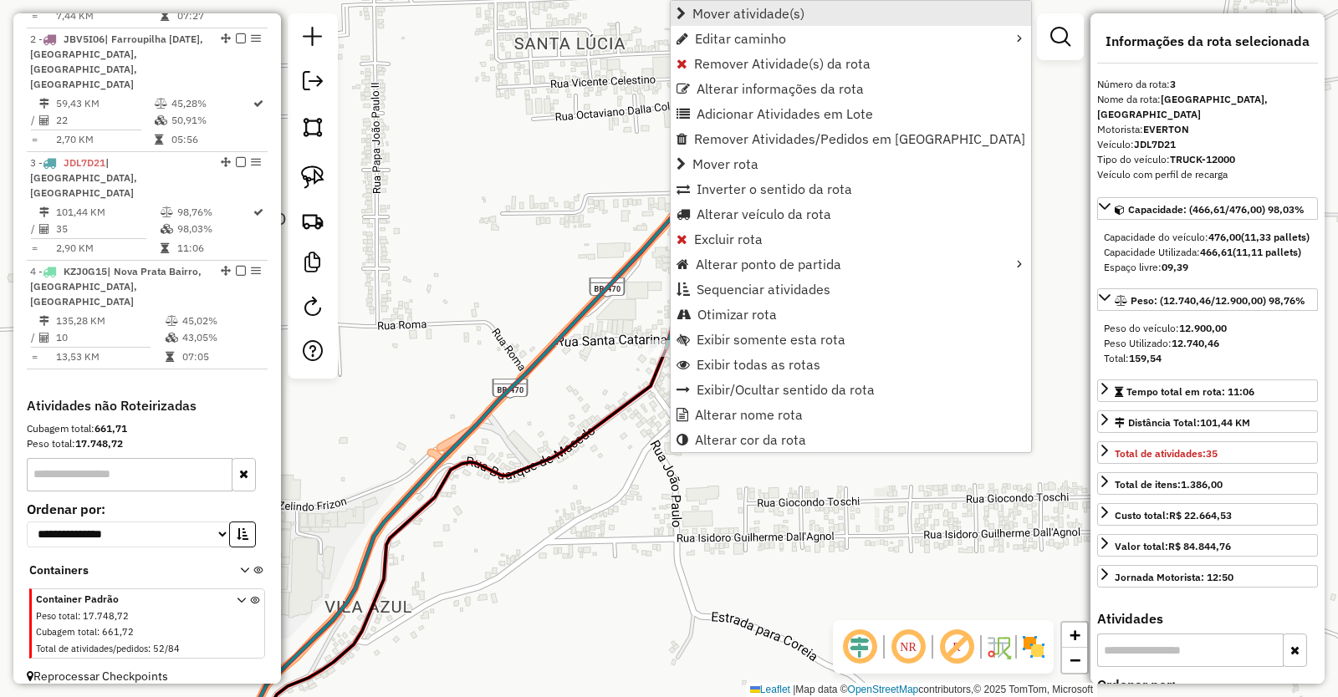
click at [746, 15] on span "Mover atividade(s)" at bounding box center [748, 13] width 112 height 13
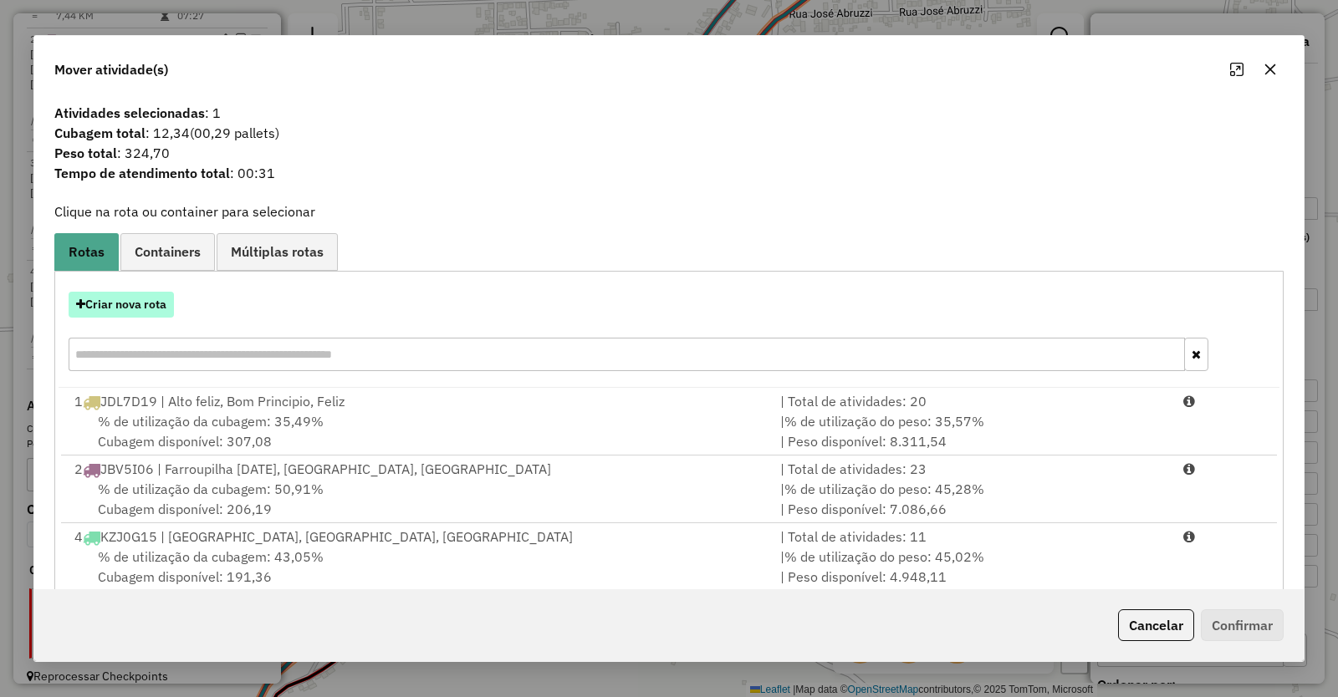
click at [130, 305] on button "Criar nova rota" at bounding box center [121, 305] width 105 height 26
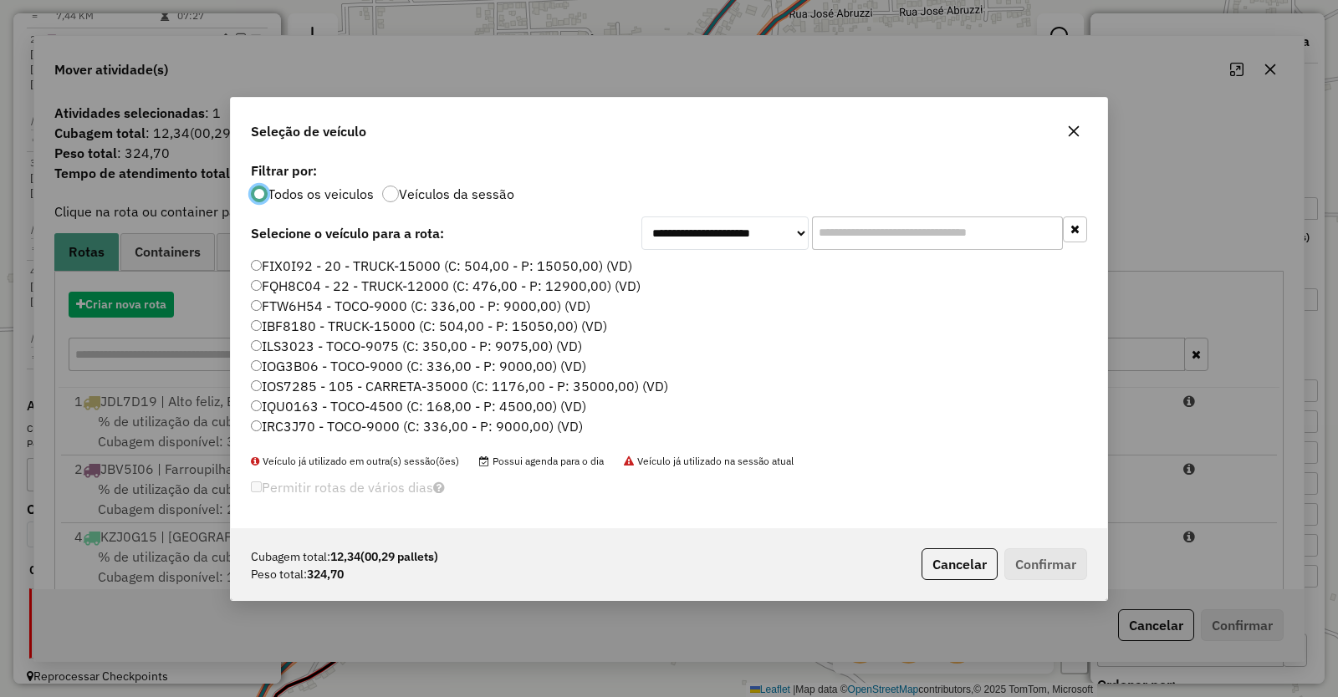
scroll to position [9, 5]
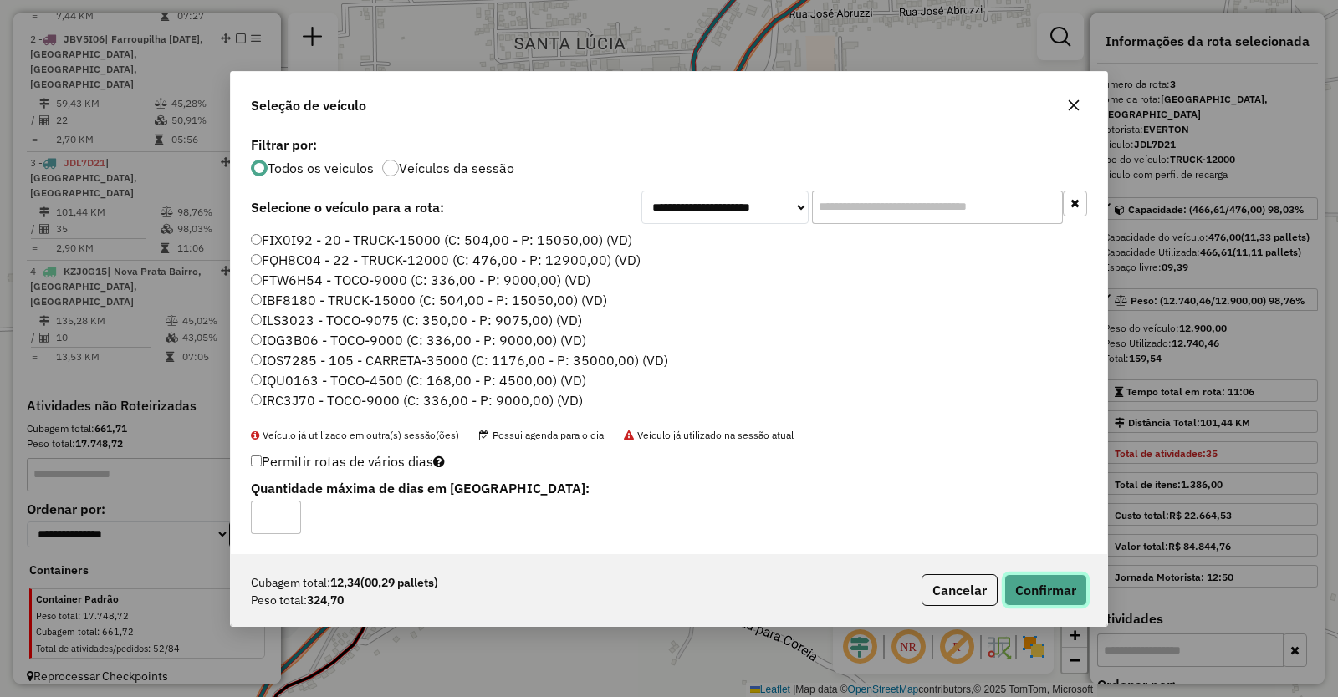
click at [1049, 580] on button "Confirmar" at bounding box center [1045, 590] width 83 height 32
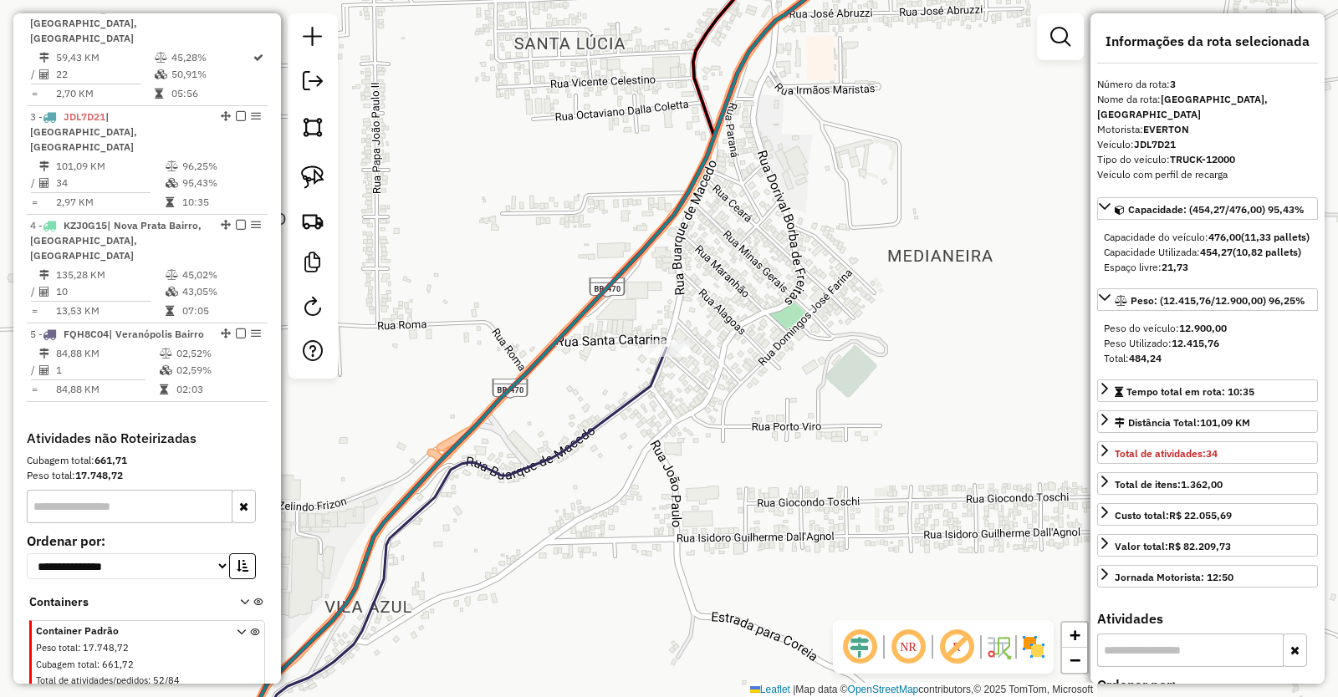
scroll to position [840, 0]
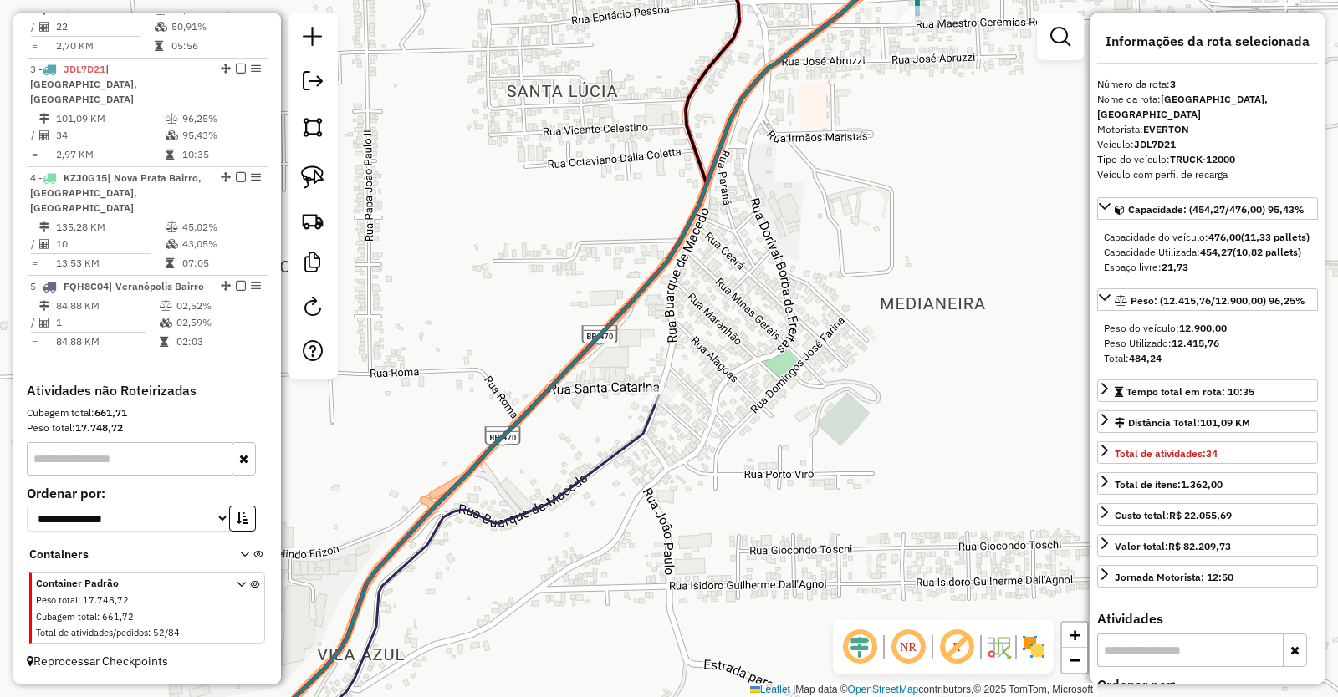
drag, startPoint x: 818, startPoint y: 381, endPoint x: 699, endPoint y: 582, distance: 233.1
click at [699, 582] on div "Janela de atendimento Grade de atendimento Capacidade Transportadoras Veículos …" at bounding box center [669, 348] width 1338 height 697
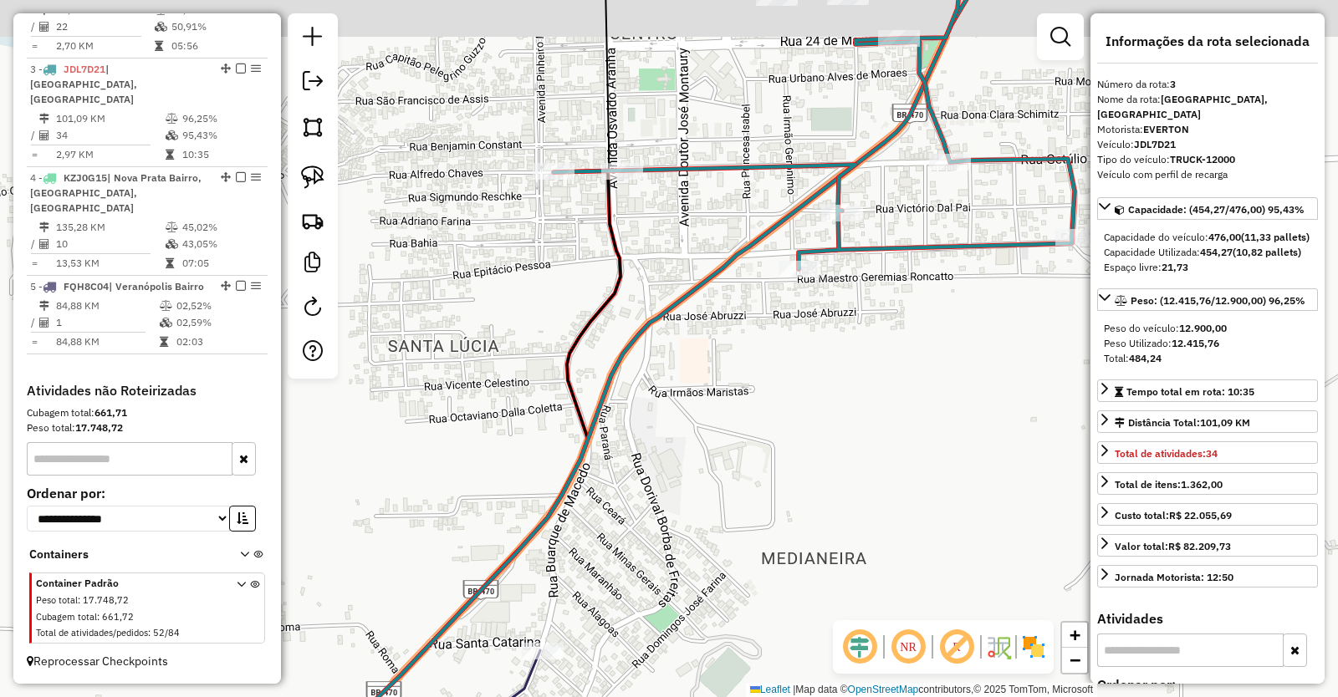
drag, startPoint x: 614, startPoint y: 312, endPoint x: 630, endPoint y: 548, distance: 236.3
click at [630, 541] on icon at bounding box center [618, 403] width 714 height 837
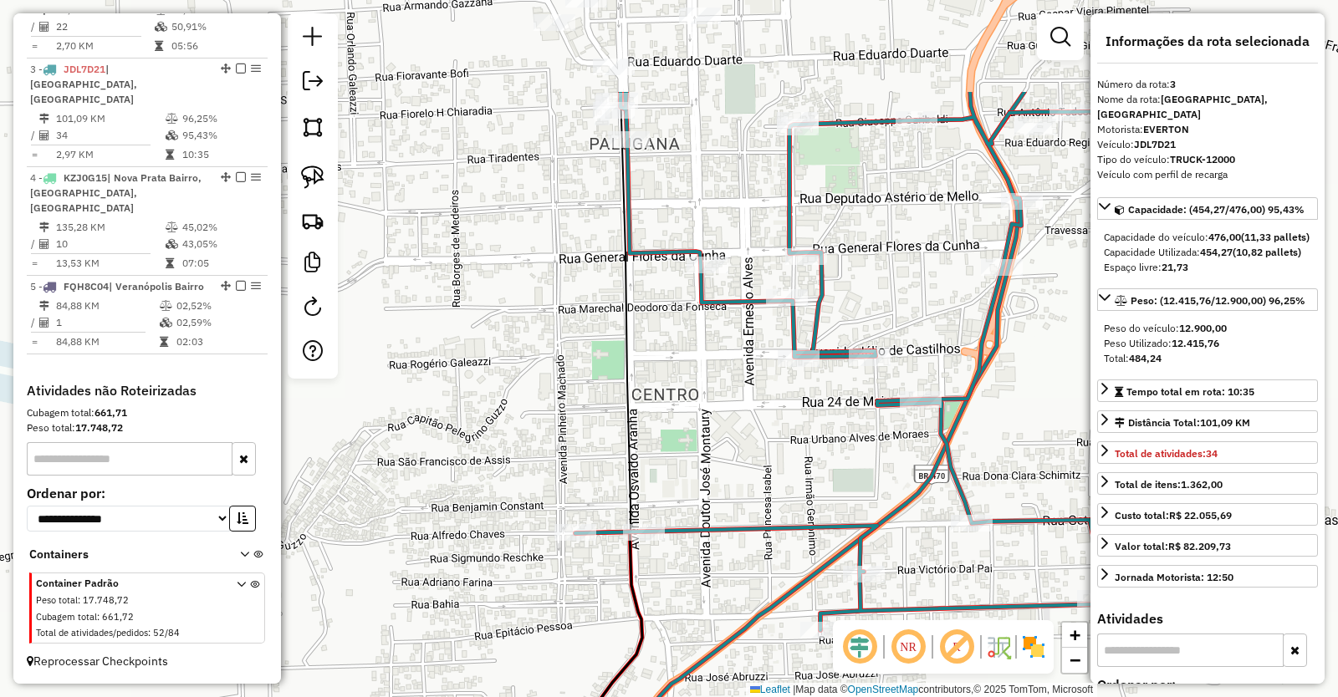
drag, startPoint x: 677, startPoint y: 261, endPoint x: 681, endPoint y: 445, distance: 184.0
click at [681, 446] on div "Janela de atendimento Grade de atendimento Capacidade Transportadoras Veículos …" at bounding box center [669, 348] width 1338 height 697
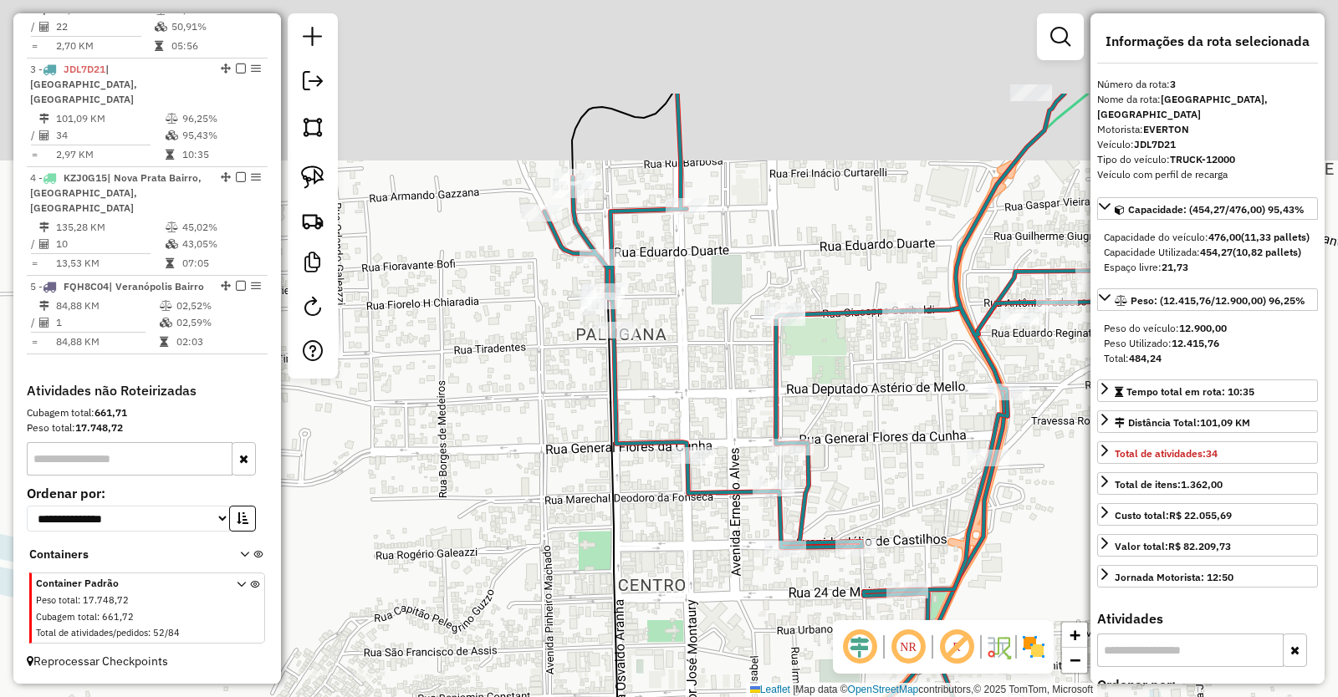
drag, startPoint x: 645, startPoint y: 246, endPoint x: 630, endPoint y: 421, distance: 176.1
click at [631, 421] on div "Janela de atendimento Grade de atendimento Capacidade Transportadoras Veículos …" at bounding box center [669, 348] width 1338 height 697
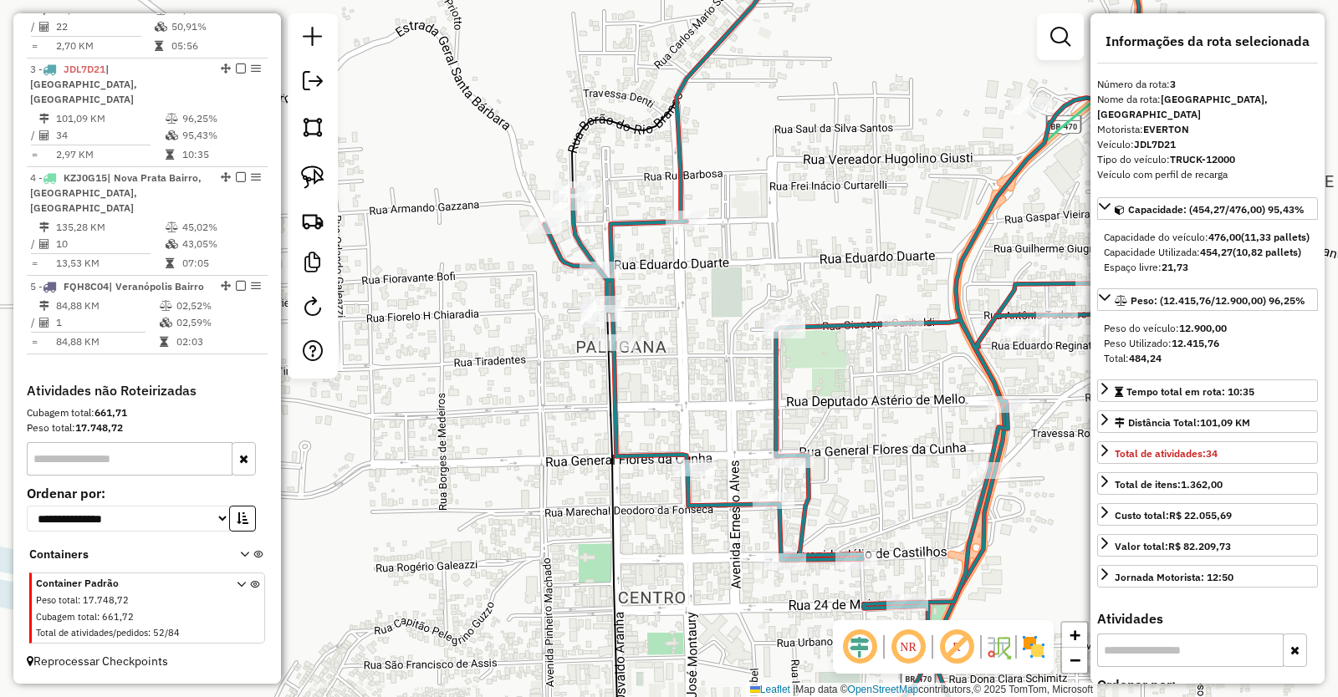
click at [615, 380] on icon at bounding box center [841, 349] width 594 height 837
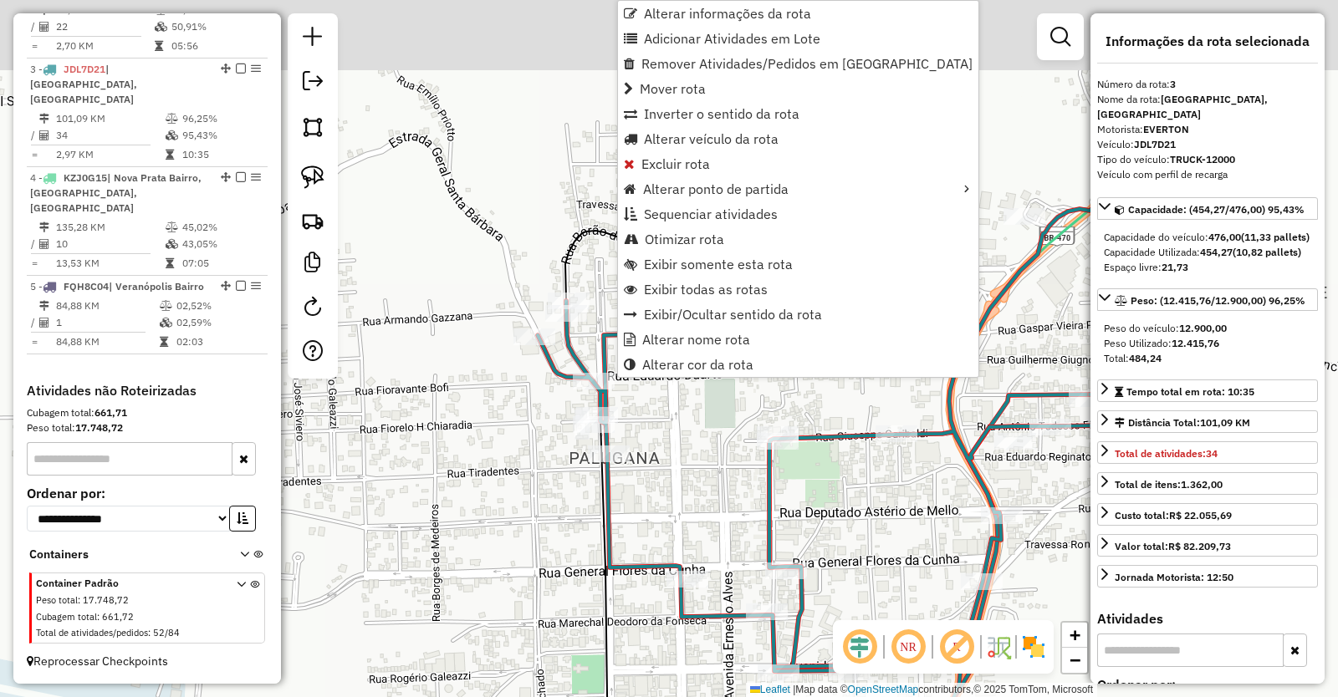
drag, startPoint x: 526, startPoint y: 444, endPoint x: 516, endPoint y: 543, distance: 100.0
click at [518, 555] on div "Janela de atendimento Grade de atendimento Capacidade Transportadoras Veículos …" at bounding box center [669, 348] width 1338 height 697
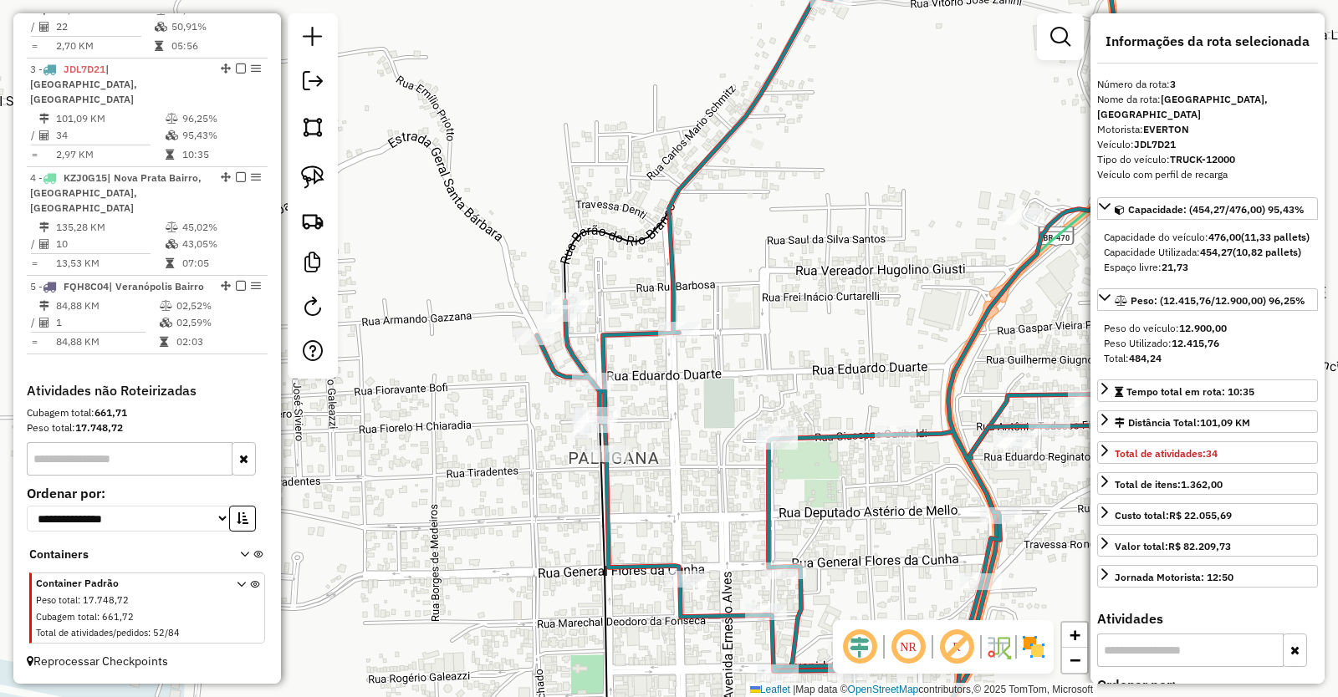
click at [652, 507] on div "Janela de atendimento Grade de atendimento Capacidade Transportadoras Veículos …" at bounding box center [669, 348] width 1338 height 697
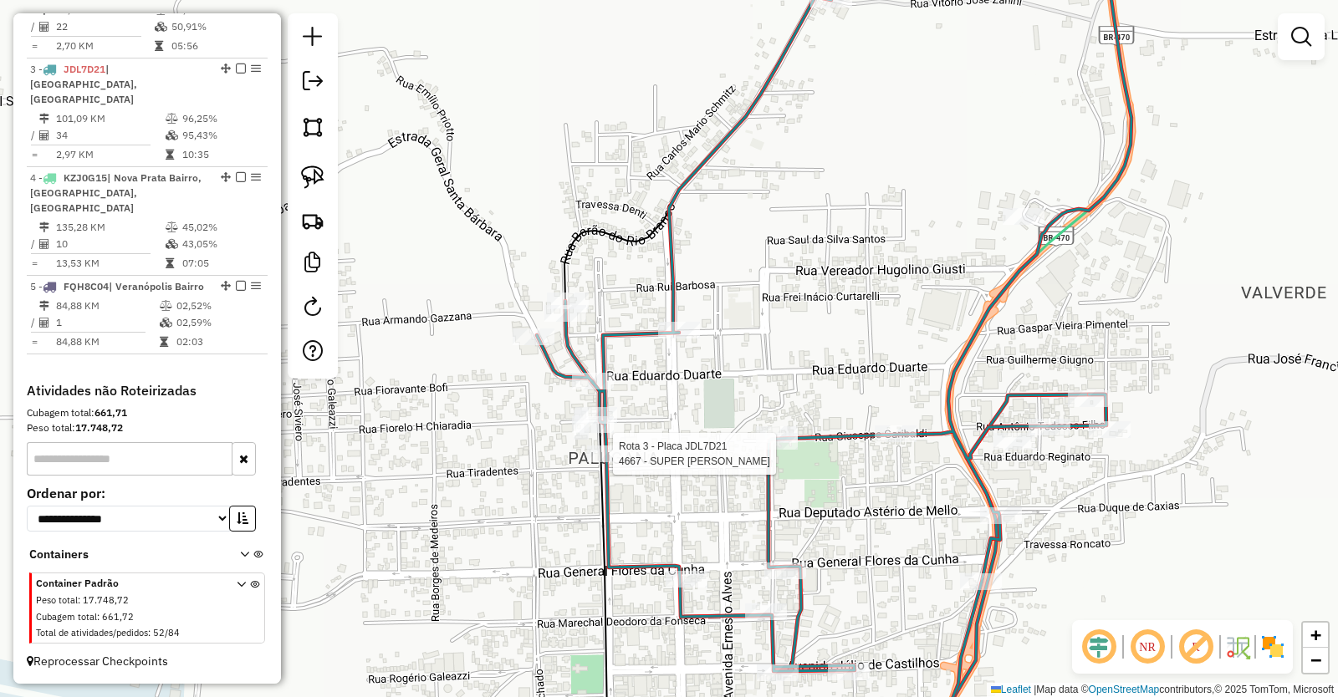
select select "**********"
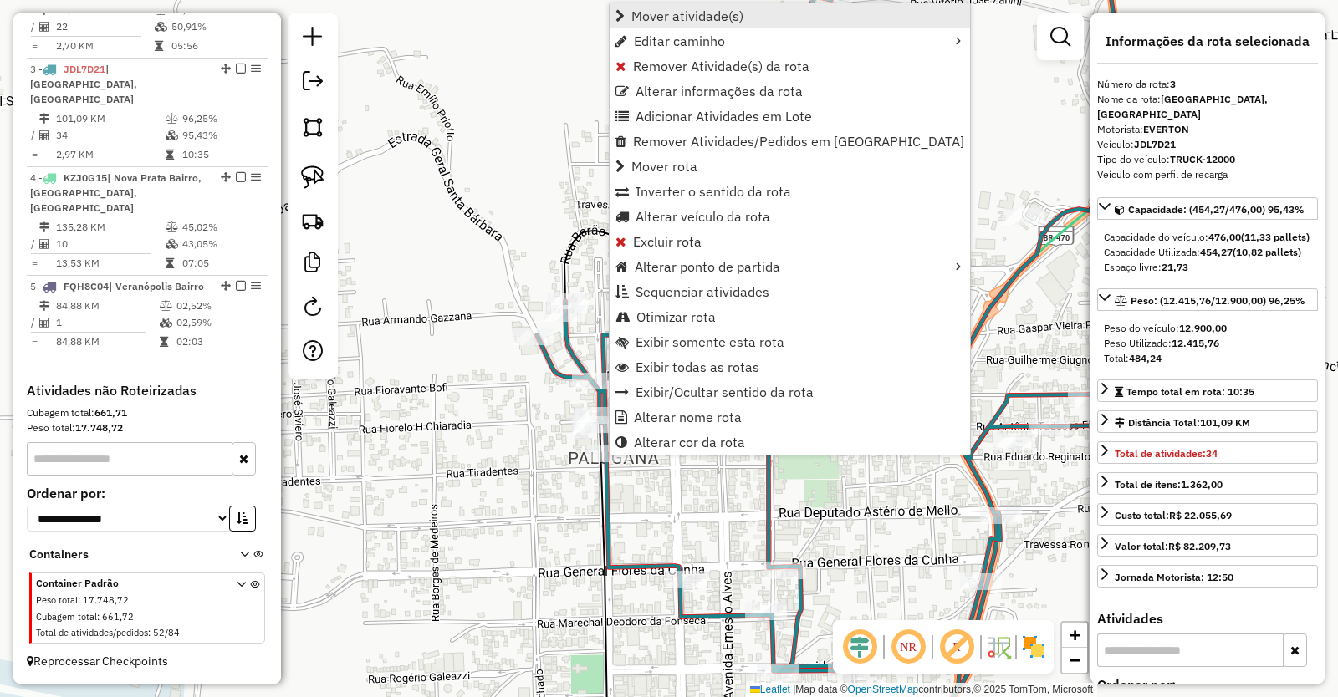
click at [682, 13] on span "Mover atividade(s)" at bounding box center [687, 15] width 112 height 13
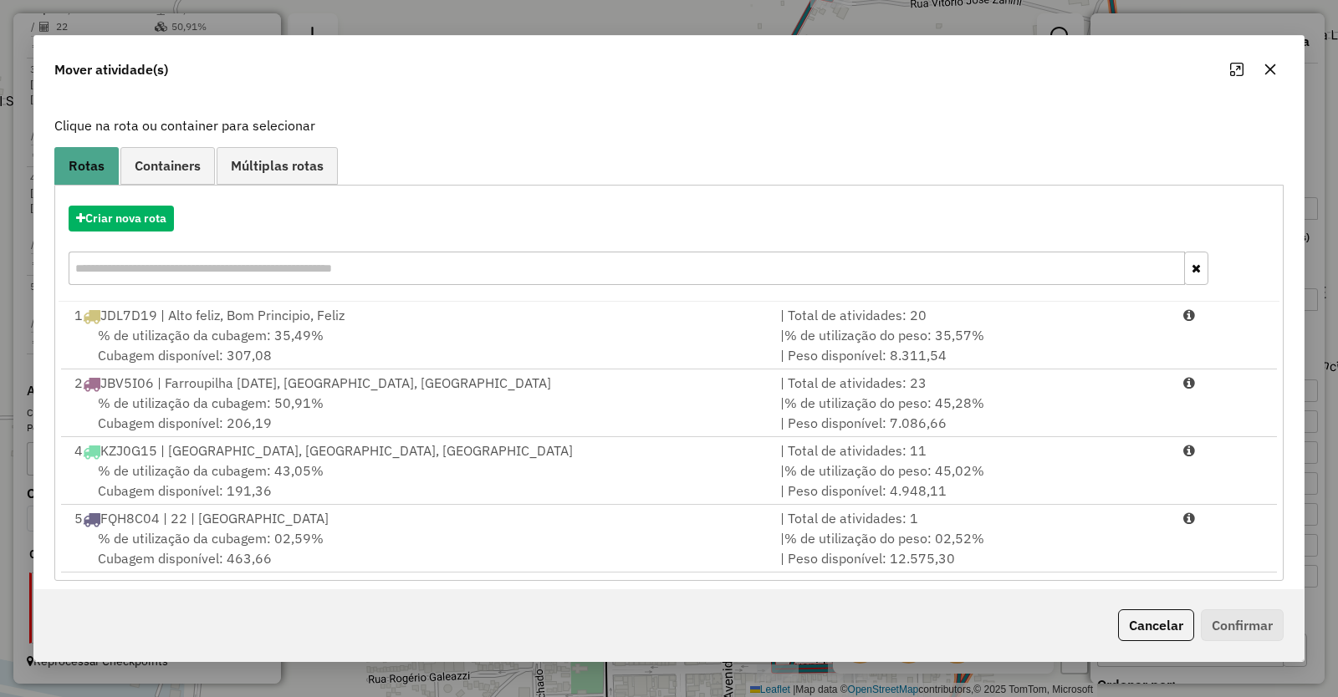
scroll to position [98, 0]
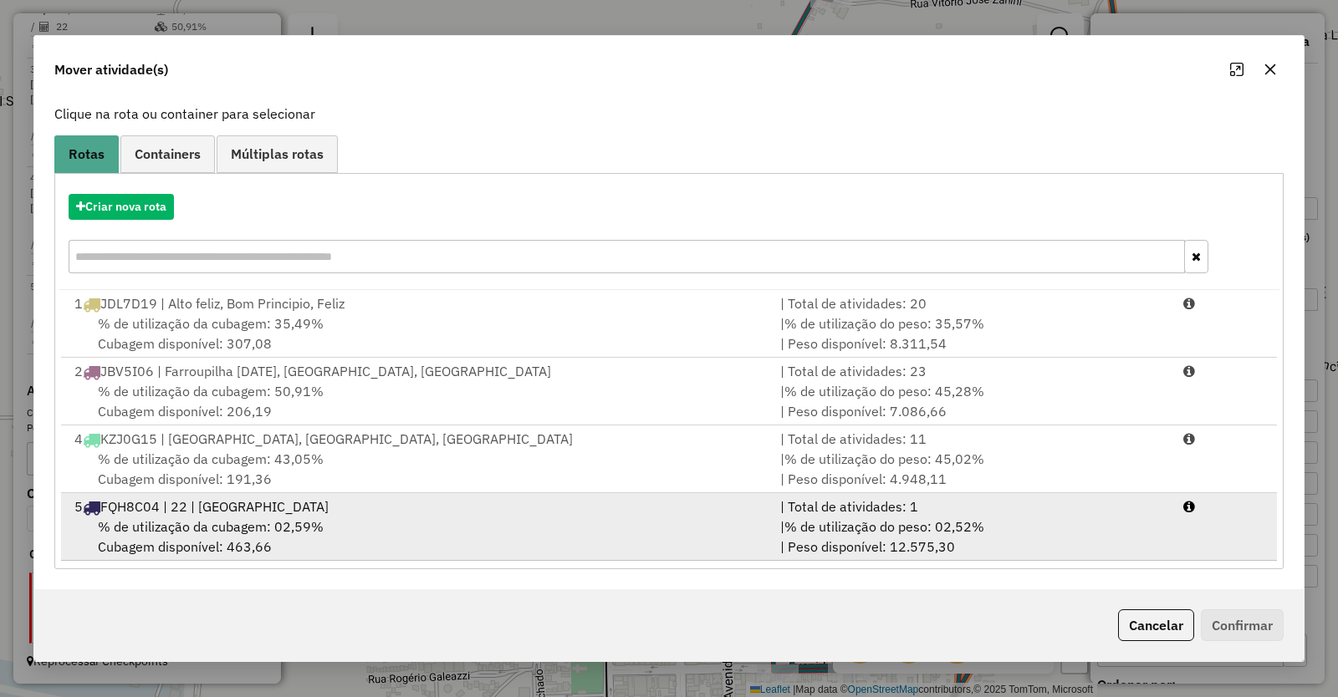
click at [214, 523] on span "% de utilização da cubagem: 02,59%" at bounding box center [211, 526] width 226 height 17
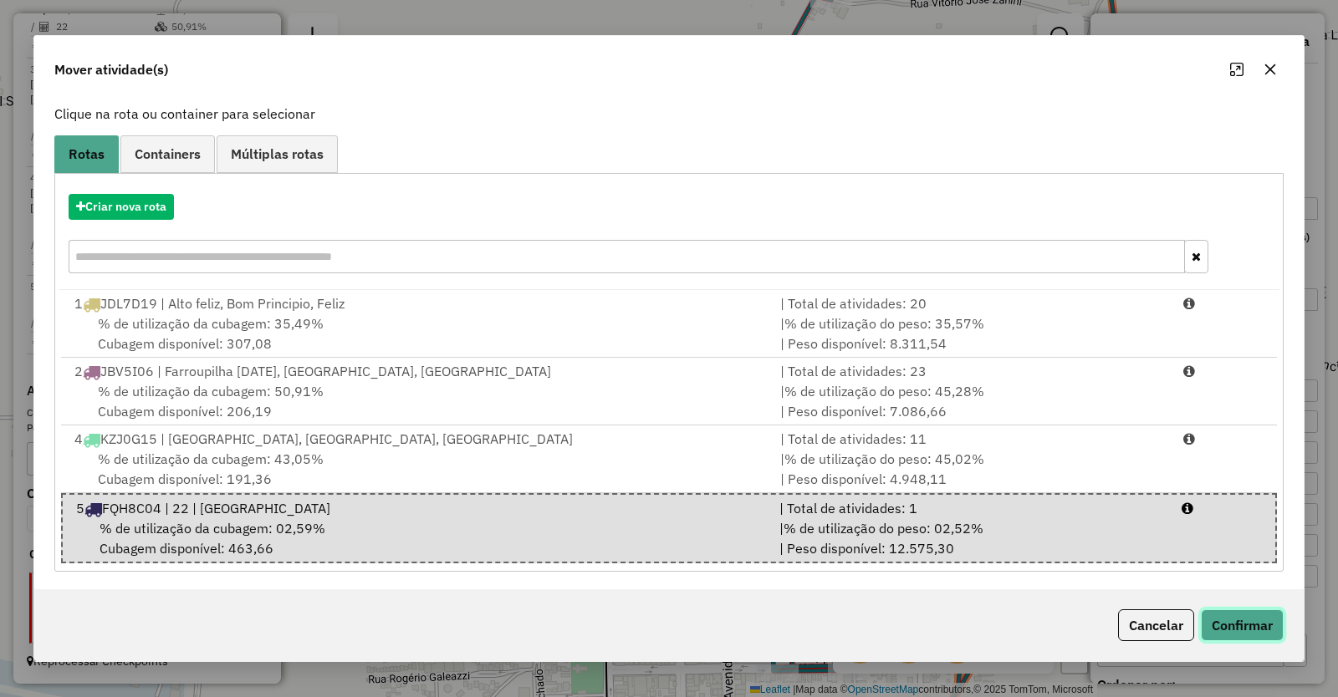
click at [1248, 630] on button "Confirmar" at bounding box center [1242, 625] width 83 height 32
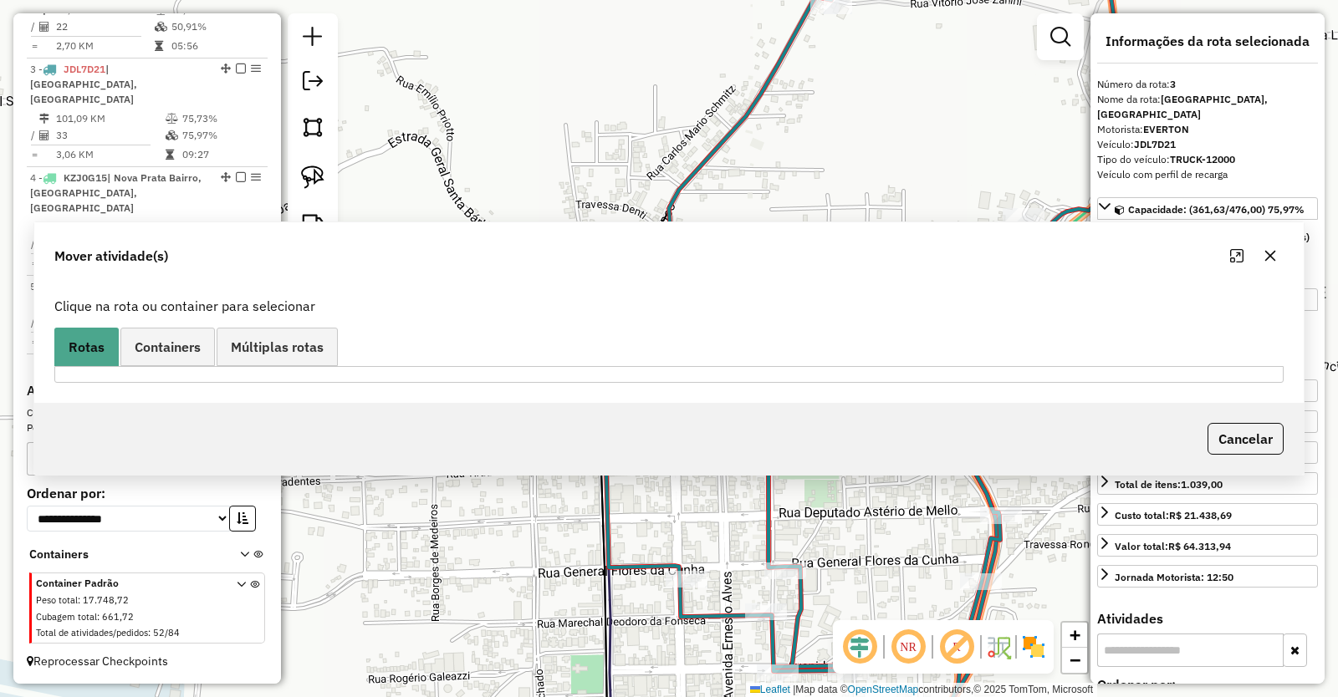
scroll to position [0, 0]
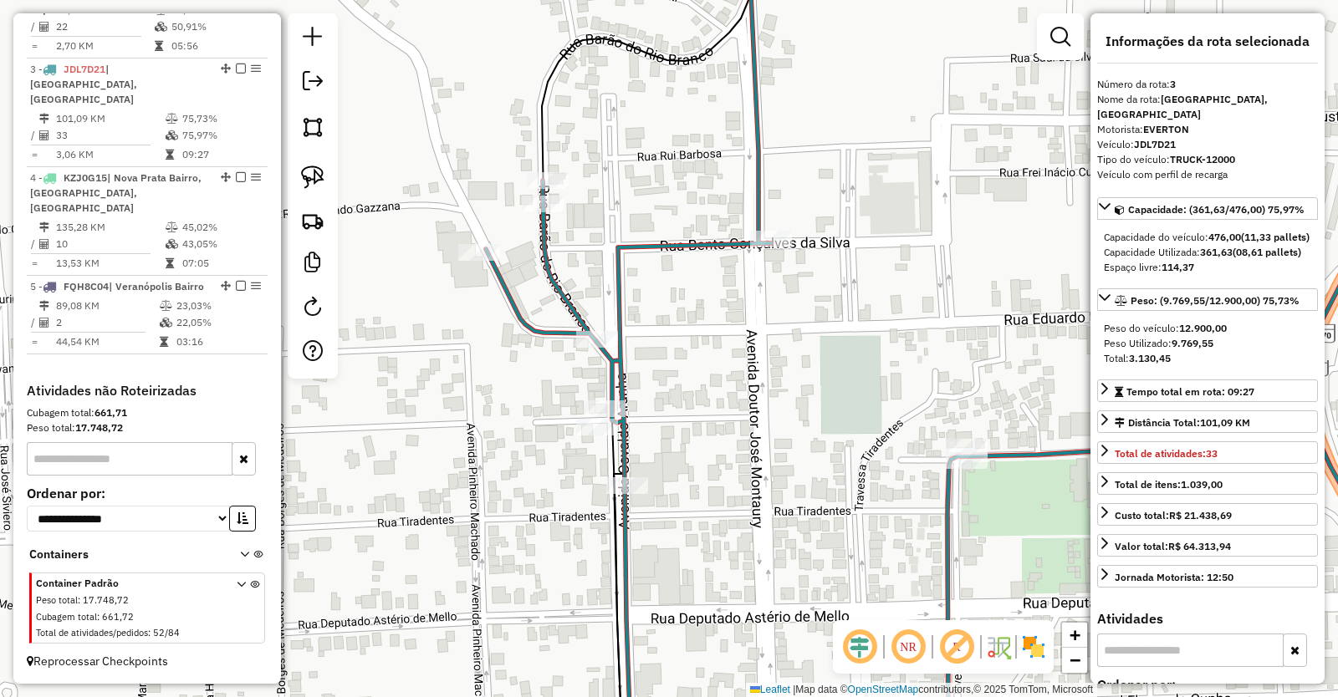
drag, startPoint x: 822, startPoint y: 458, endPoint x: 673, endPoint y: 295, distance: 220.7
click at [678, 300] on div "Janela de atendimento Grade de atendimento Capacidade Transportadoras Veículos …" at bounding box center [669, 348] width 1338 height 697
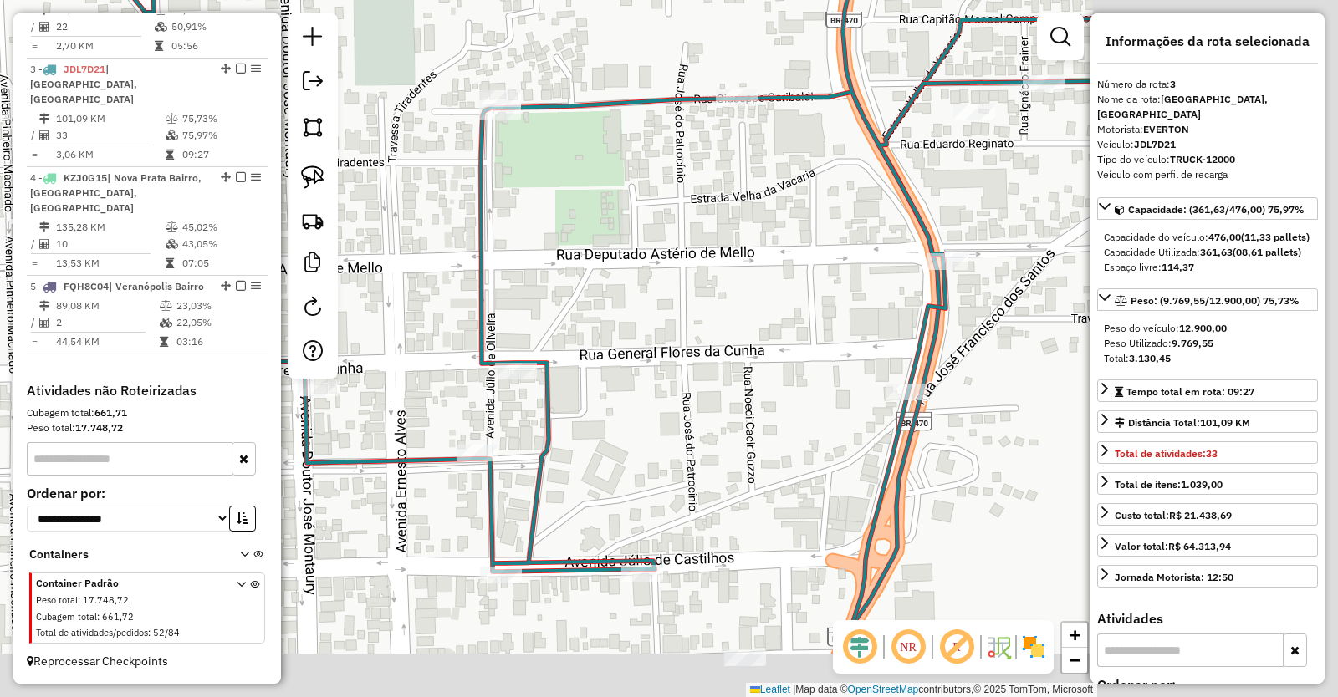
drag, startPoint x: 912, startPoint y: 474, endPoint x: 552, endPoint y: 314, distance: 394.1
click at [581, 319] on div "Janela de atendimento Grade de atendimento Capacidade Transportadoras Veículos …" at bounding box center [669, 348] width 1338 height 697
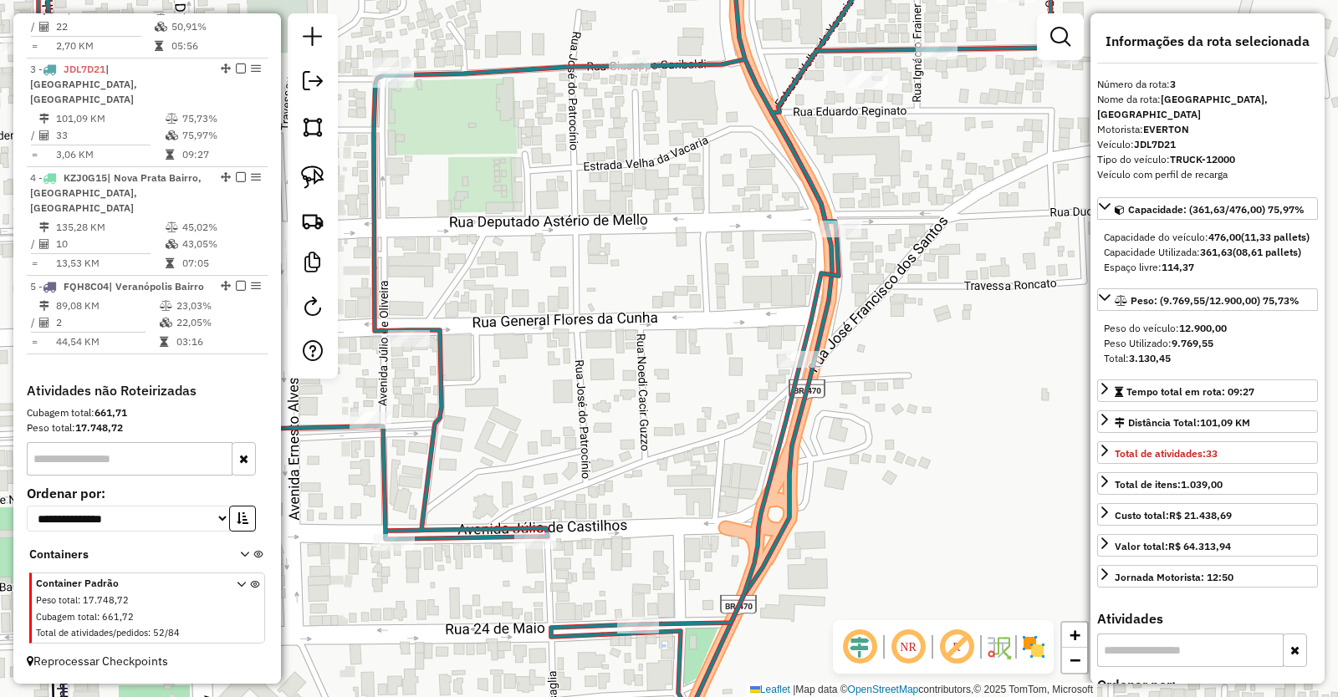
drag, startPoint x: 614, startPoint y: 451, endPoint x: 679, endPoint y: 354, distance: 116.2
click at [677, 358] on div "Janela de atendimento Grade de atendimento Capacidade Transportadoras Veículos …" at bounding box center [669, 348] width 1338 height 697
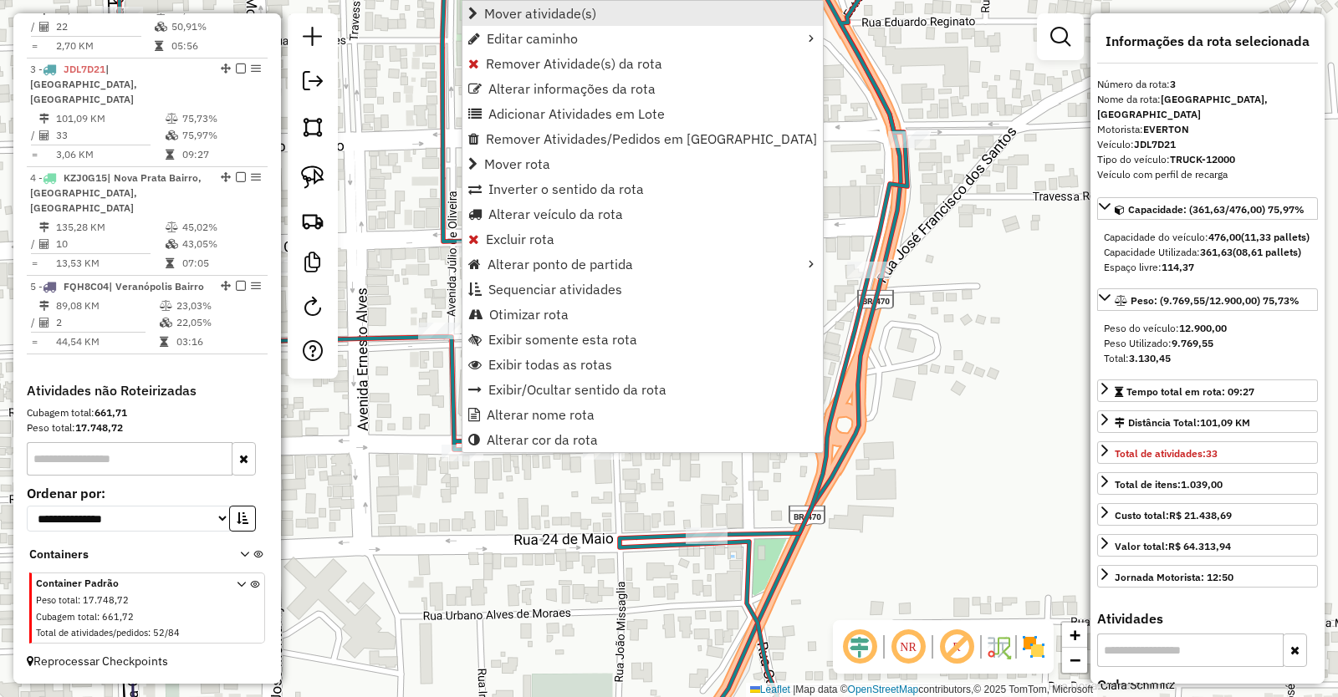
click at [558, 1] on link "Mover atividade(s)" at bounding box center [642, 13] width 360 height 25
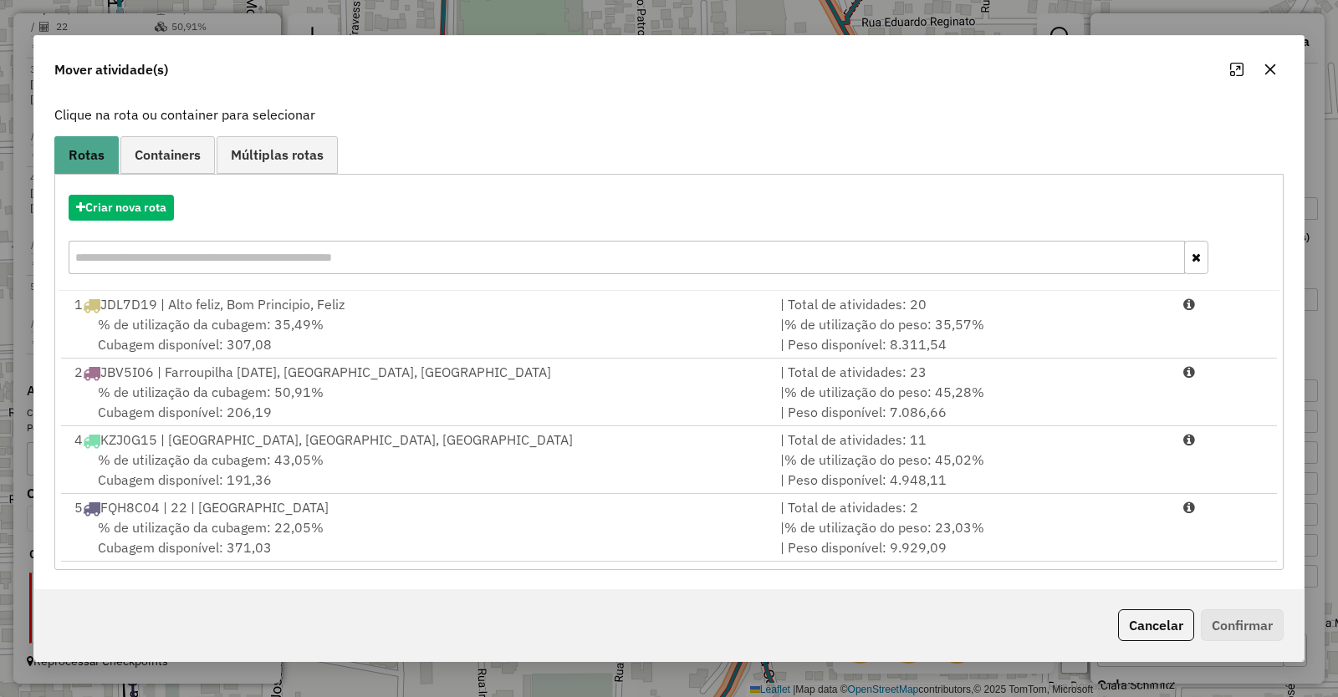
scroll to position [98, 0]
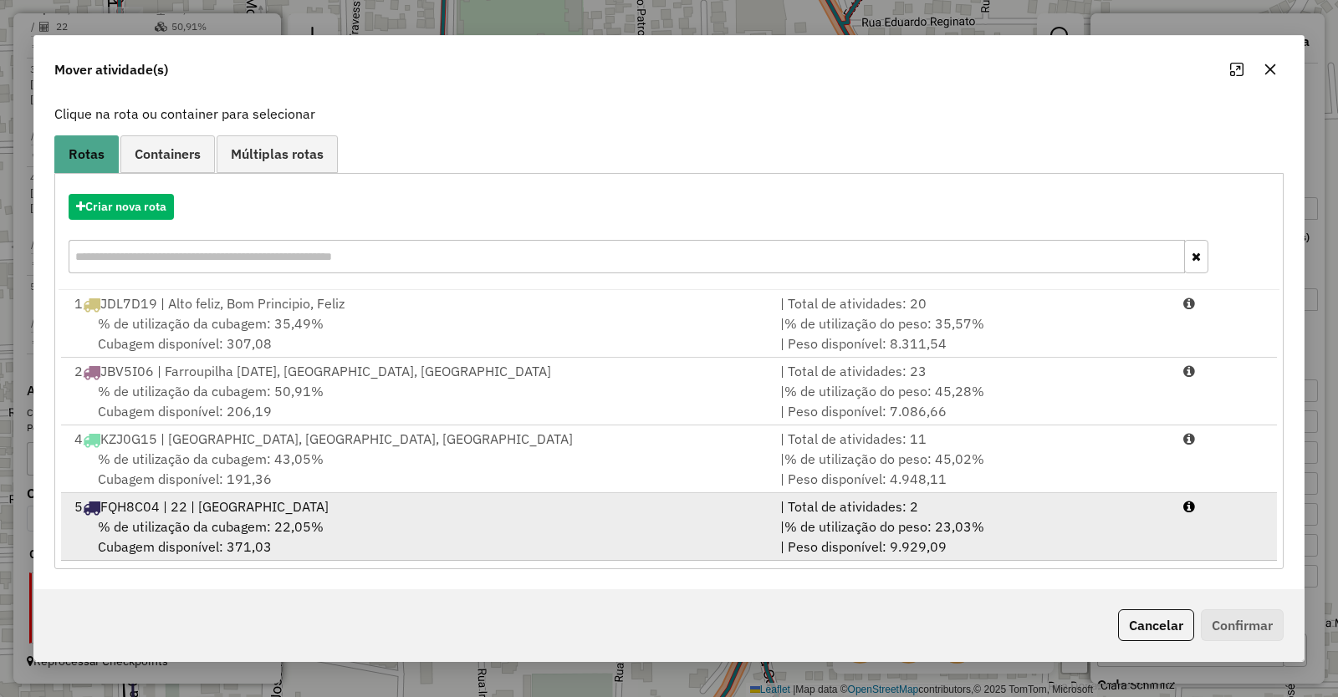
click at [133, 520] on span "% de utilização da cubagem: 22,05%" at bounding box center [211, 526] width 226 height 17
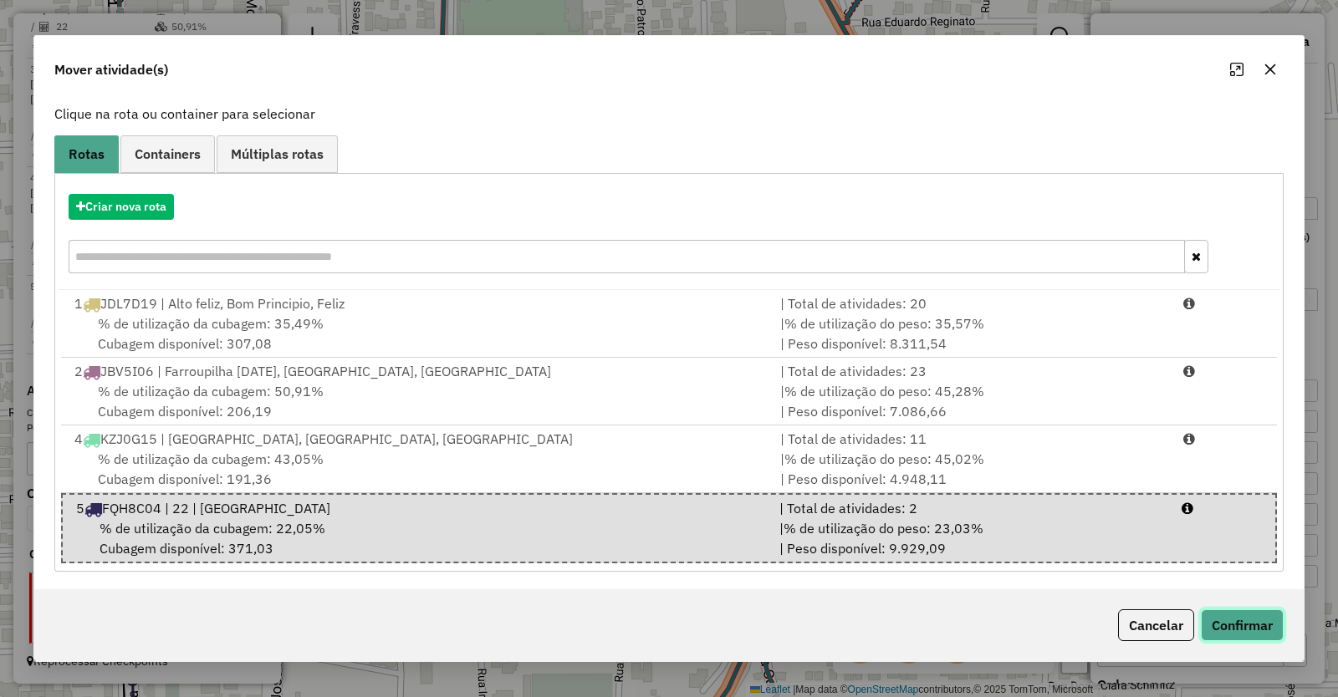
click at [1258, 625] on button "Confirmar" at bounding box center [1242, 625] width 83 height 32
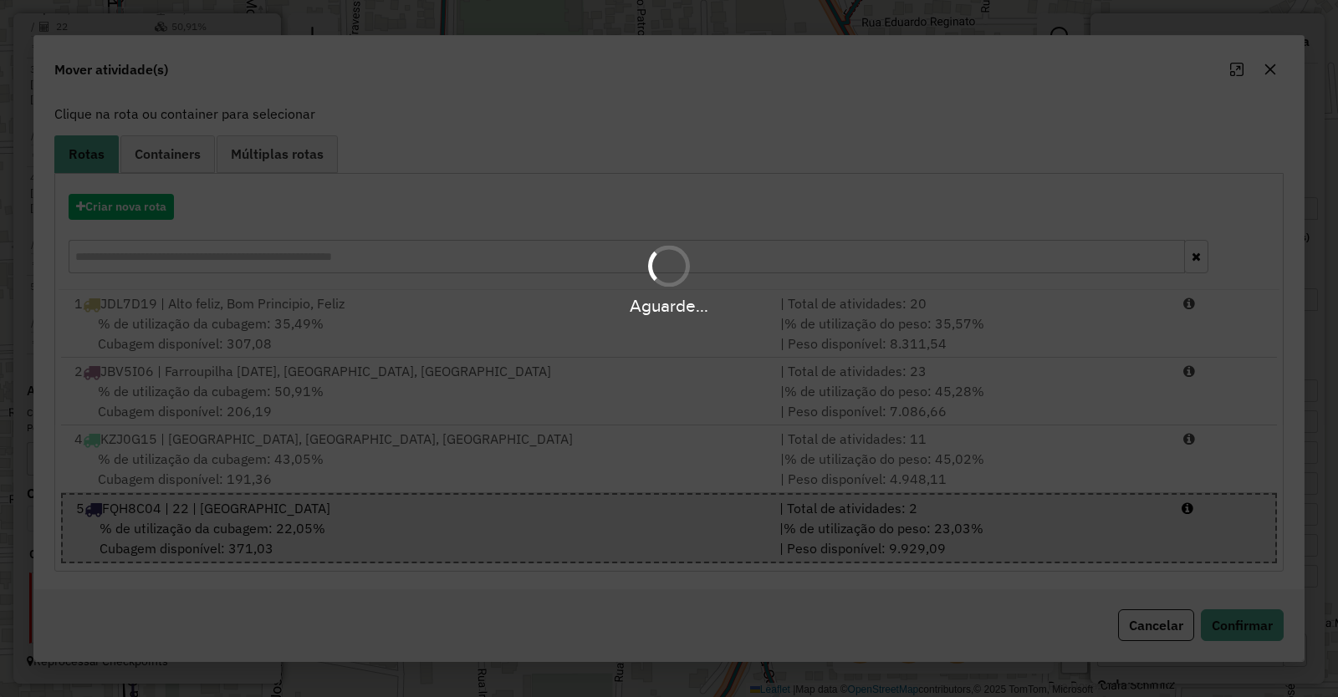
scroll to position [0, 0]
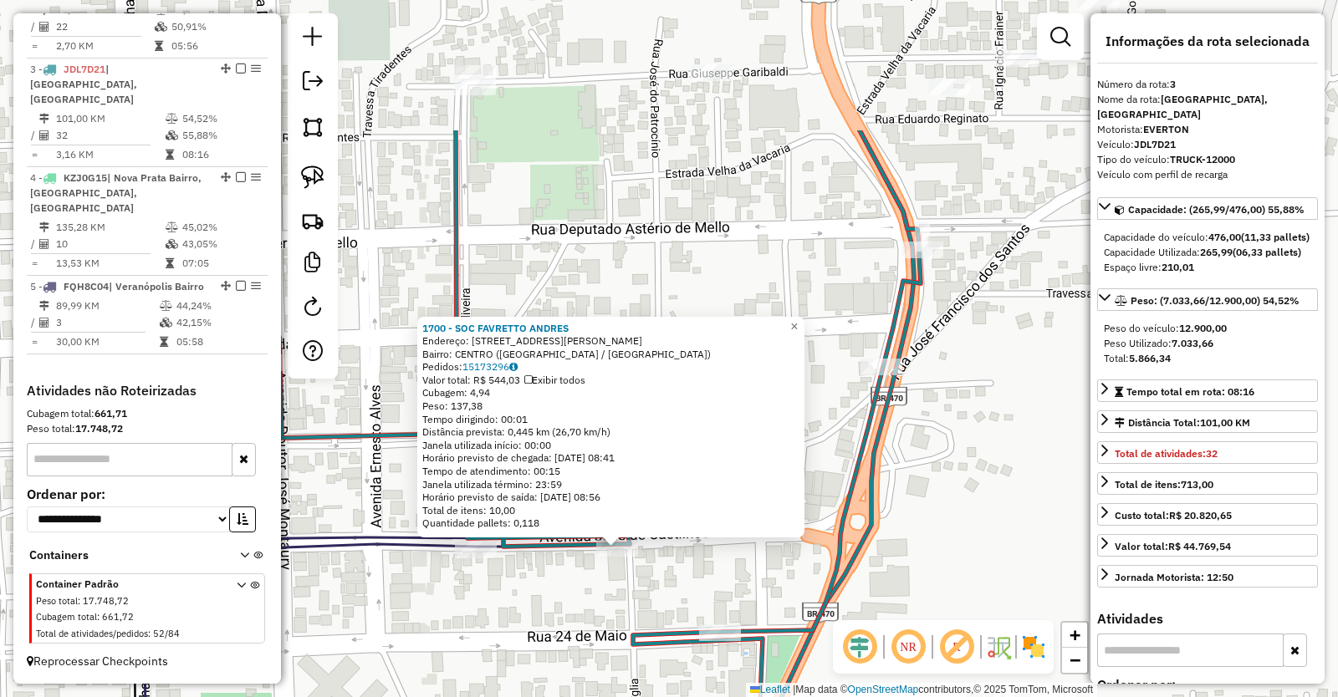
drag, startPoint x: 927, startPoint y: 345, endPoint x: 887, endPoint y: 477, distance: 137.3
click at [887, 477] on div "1700 - SOC FAVRETTO [PERSON_NAME]: AV JULIO DE CASTILHOS 288 Bairro: [GEOGRAPHI…" at bounding box center [669, 348] width 1338 height 697
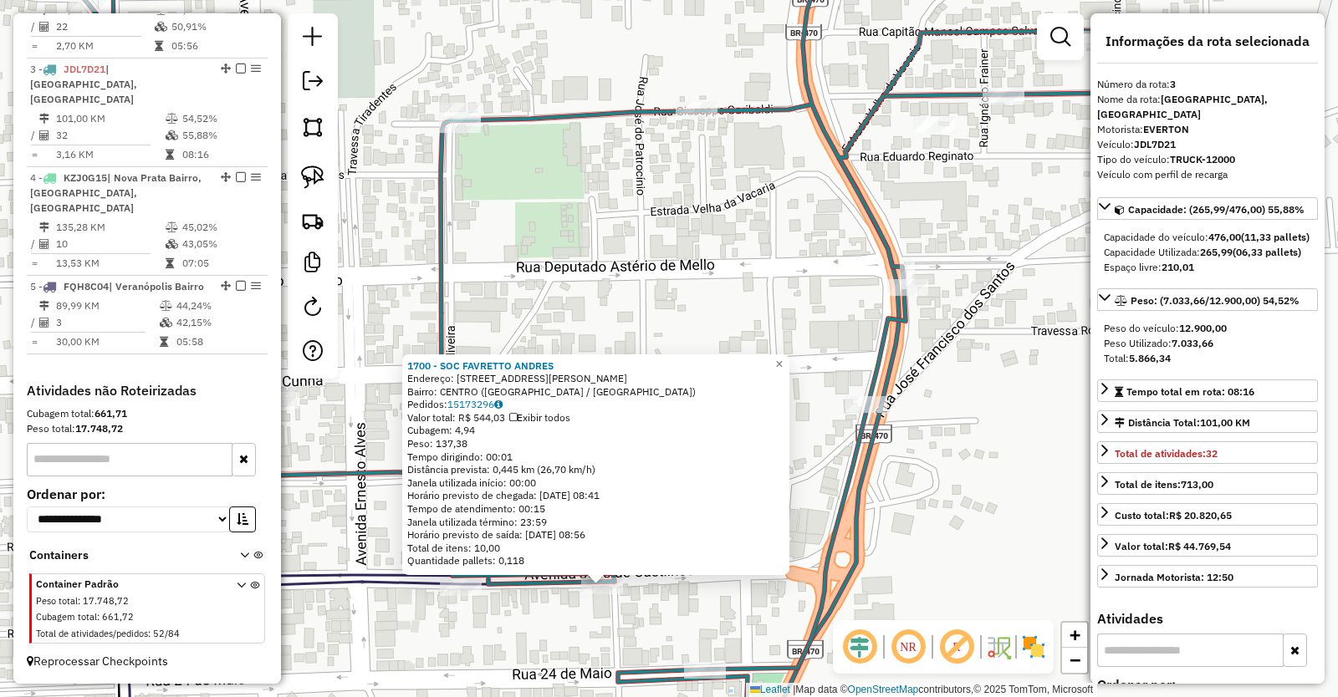
click at [852, 326] on div "Rota 3 - Placa JDL7D21 5902 - [GEOGRAPHIC_DATA] 1700 - SOC FAVRETTO [PERSON_NAM…" at bounding box center [669, 348] width 1338 height 697
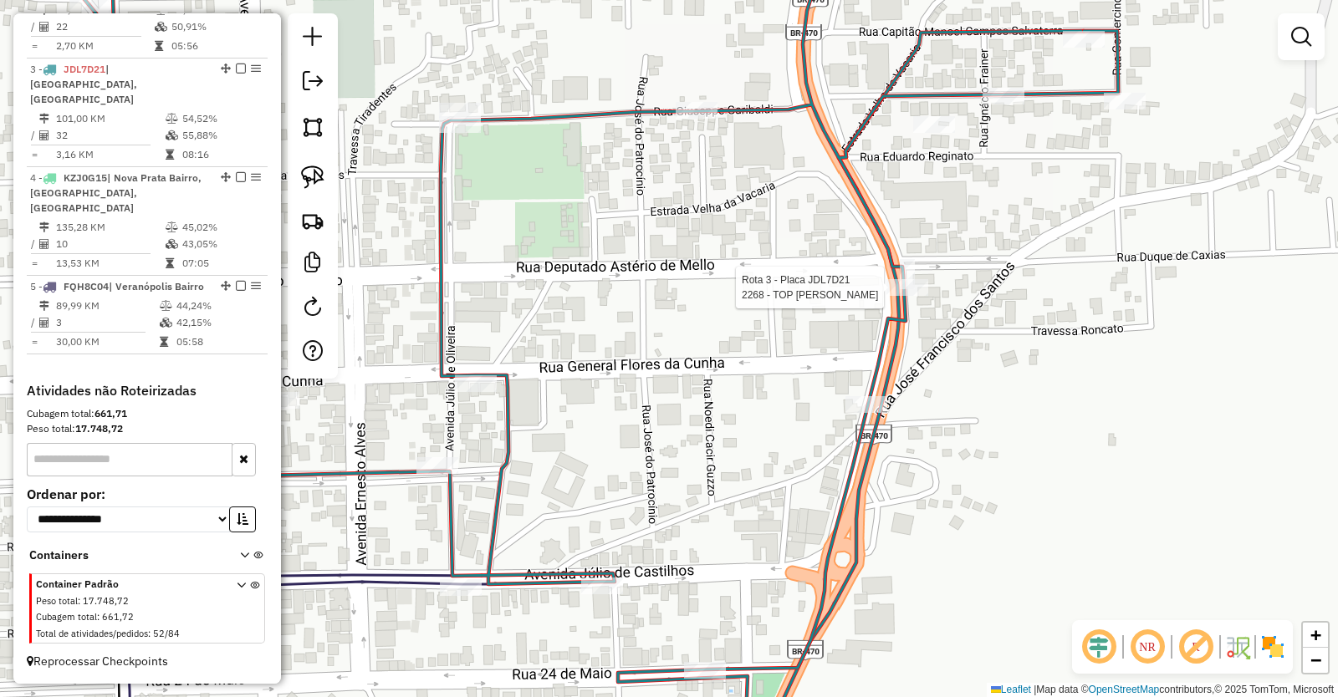
select select "**********"
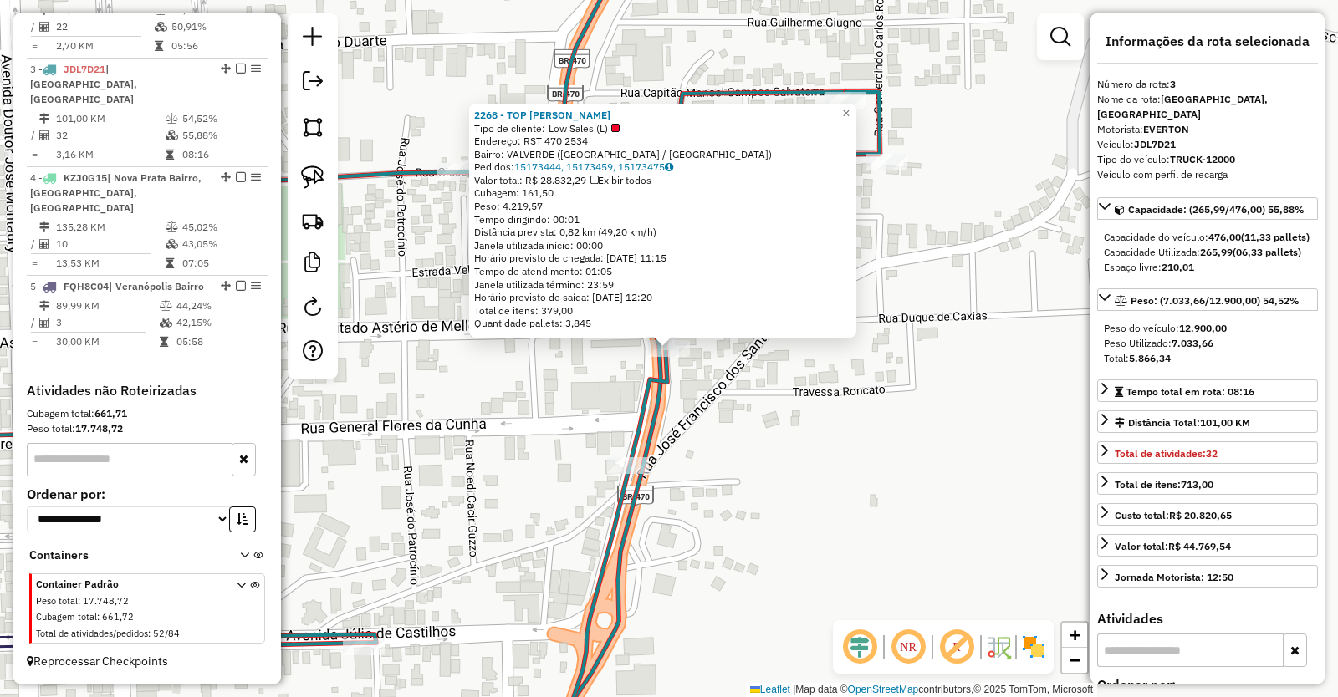
click at [691, 425] on div "2268 - TOP FRASSUL VALVERDE Tipo de cliente: Low Sales (L) Endereço: RST 470 25…" at bounding box center [669, 348] width 1338 height 697
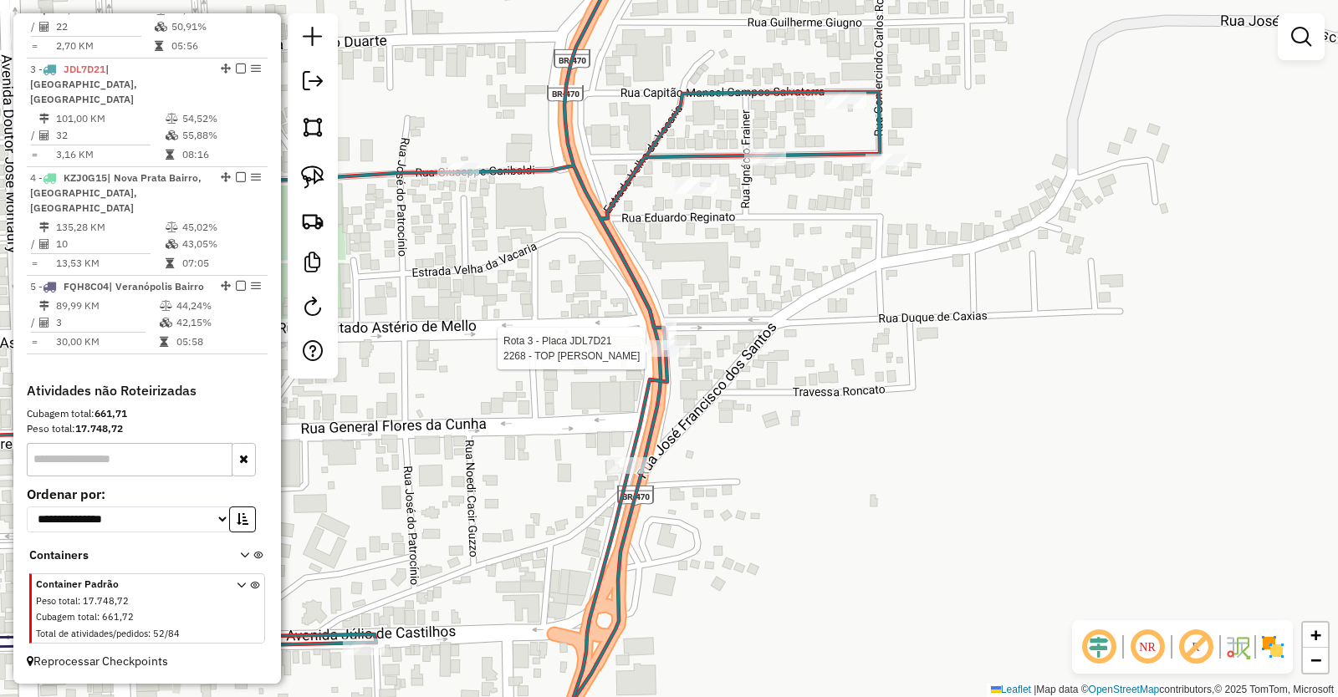
select select "**********"
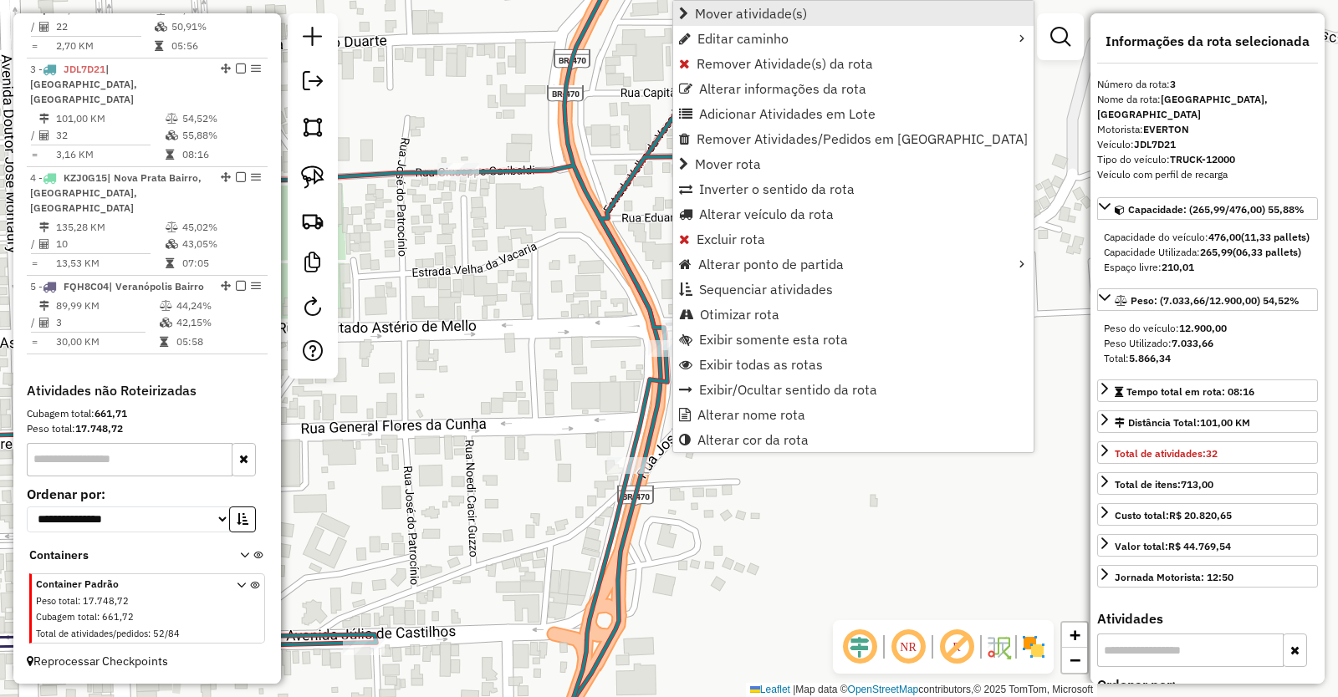
click at [754, 11] on span "Mover atividade(s)" at bounding box center [751, 13] width 112 height 13
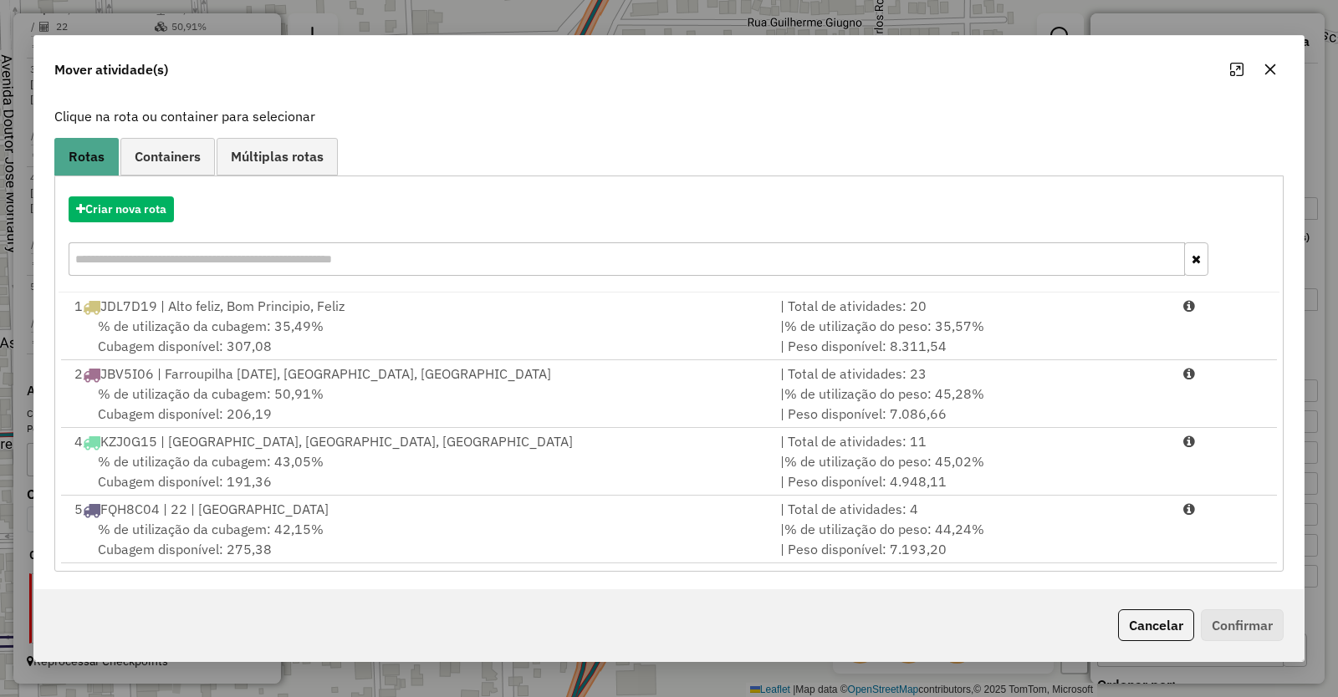
scroll to position [98, 0]
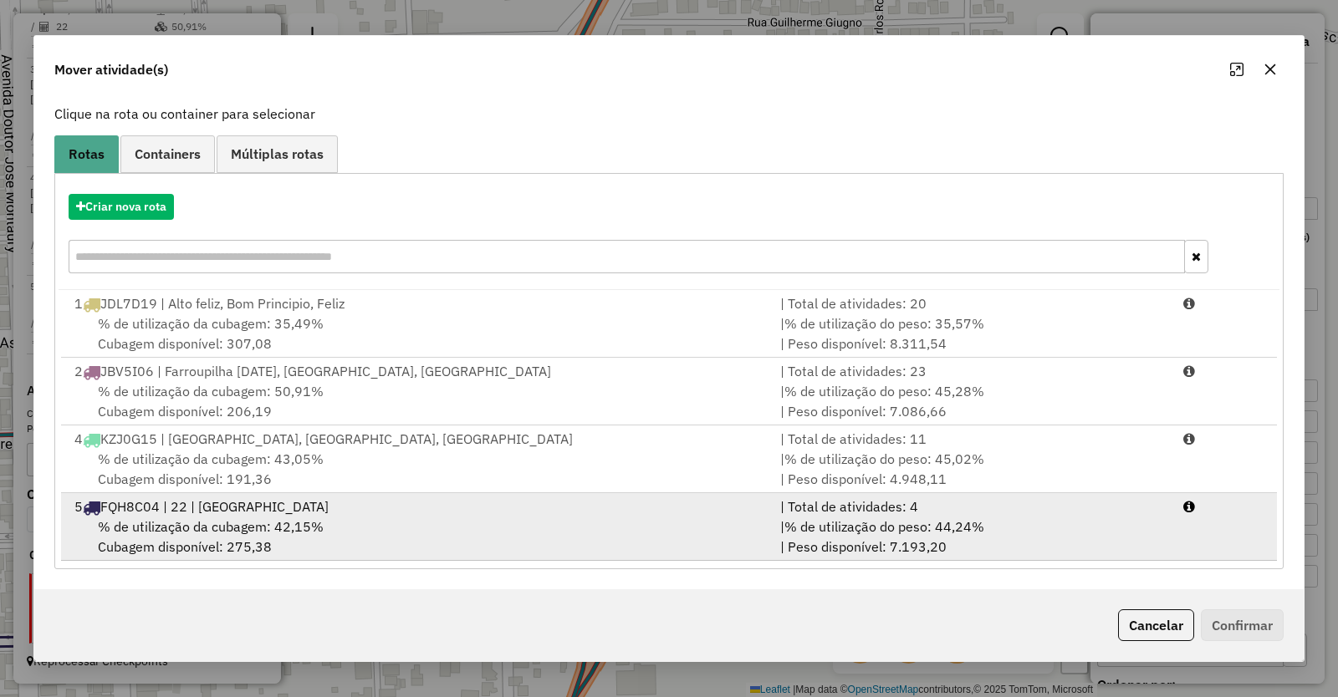
click at [236, 513] on span "FQH8C04 | 22 | [GEOGRAPHIC_DATA]" at bounding box center [214, 506] width 228 height 17
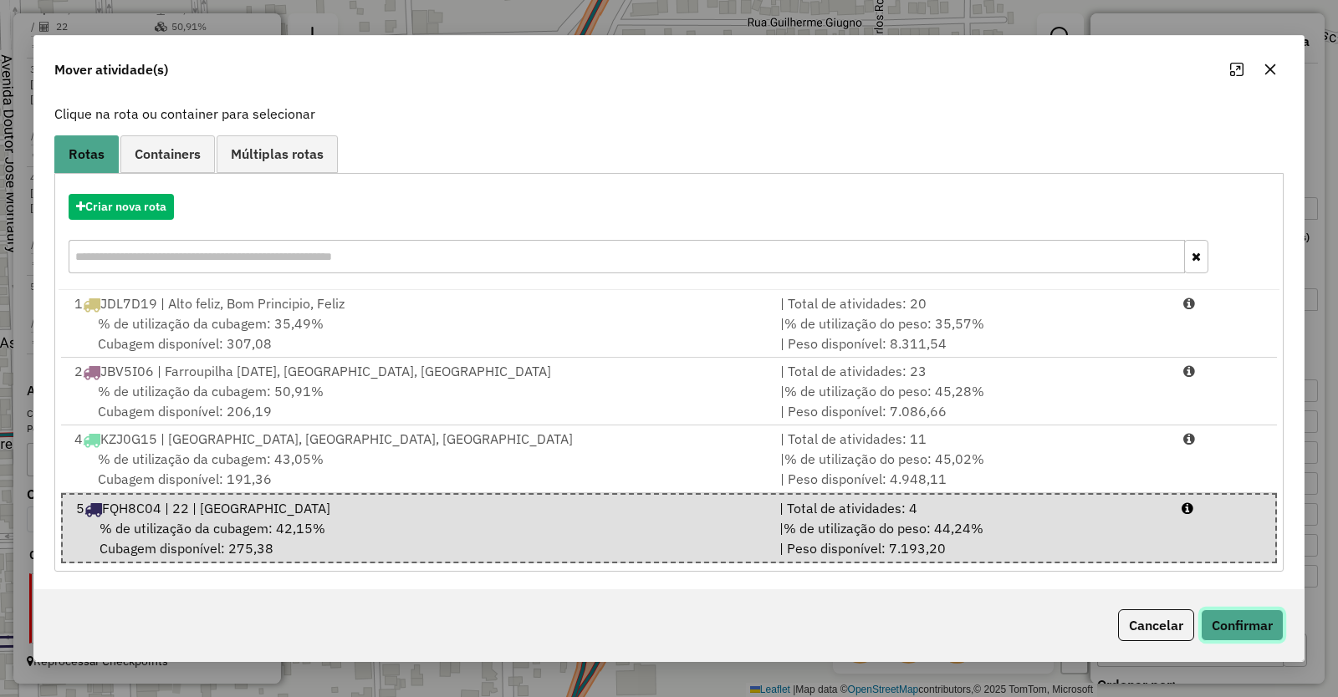
click at [1232, 616] on button "Confirmar" at bounding box center [1242, 625] width 83 height 32
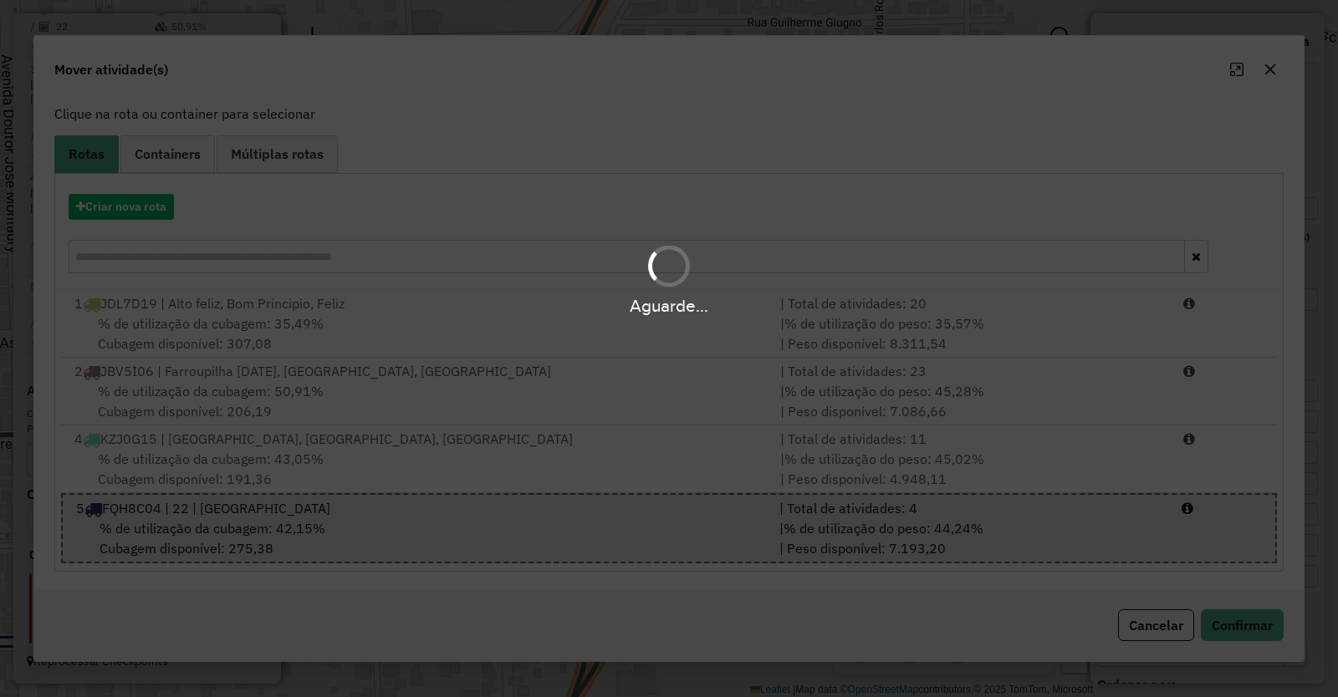
scroll to position [0, 0]
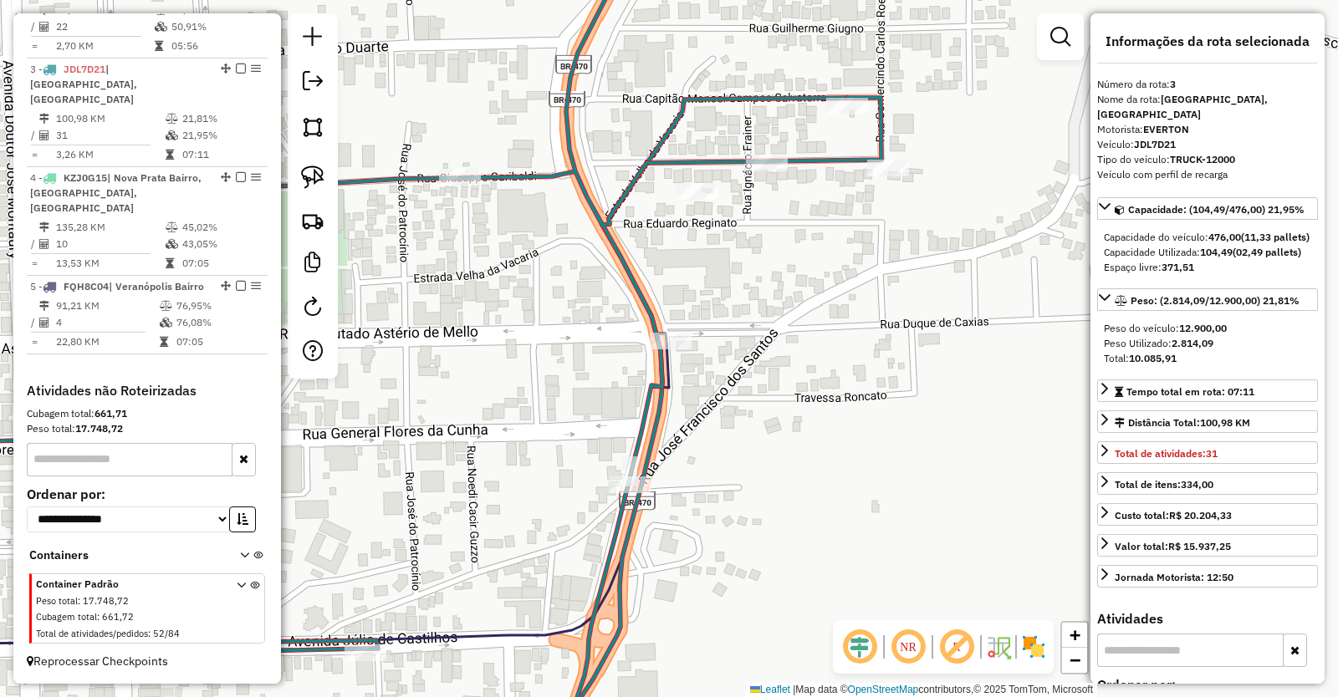
drag, startPoint x: 849, startPoint y: 452, endPoint x: 913, endPoint y: 565, distance: 129.5
click at [913, 565] on div "Janela de atendimento Grade de atendimento Capacidade Transportadoras Veículos …" at bounding box center [669, 348] width 1338 height 697
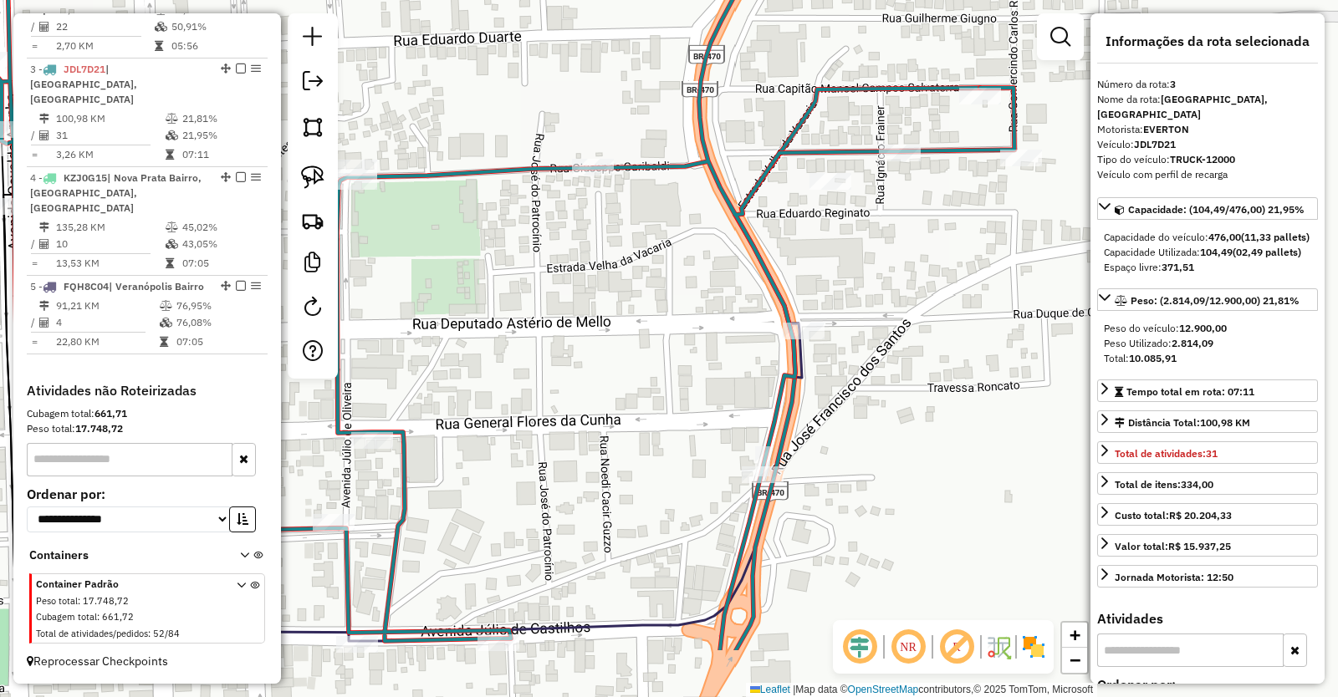
drag, startPoint x: 841, startPoint y: 538, endPoint x: 920, endPoint y: 400, distance: 158.4
click at [920, 400] on div "Janela de atendimento Grade de atendimento Capacidade Transportadoras Veículos …" at bounding box center [669, 348] width 1338 height 697
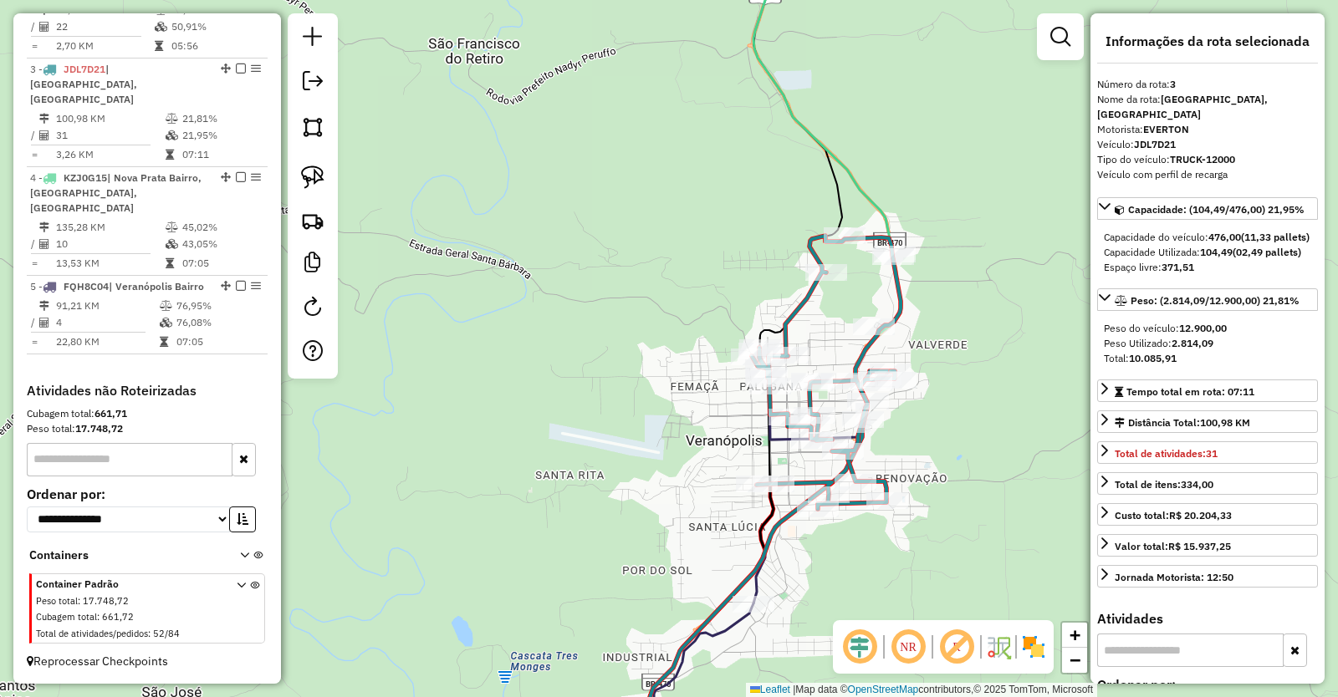
drag, startPoint x: 991, startPoint y: 174, endPoint x: 916, endPoint y: 451, distance: 286.6
click at [916, 451] on div "Janela de atendimento Grade de atendimento Capacidade Transportadoras Veículos …" at bounding box center [669, 348] width 1338 height 697
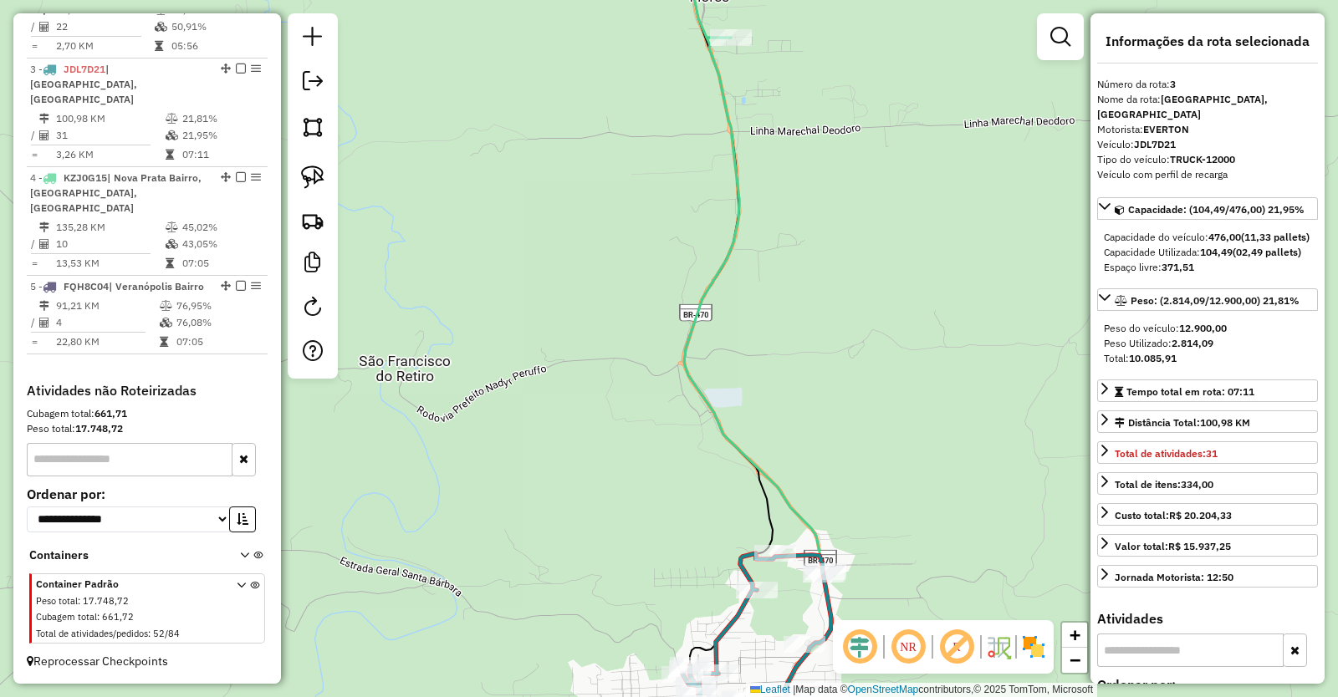
drag, startPoint x: 756, startPoint y: 262, endPoint x: 742, endPoint y: 579, distance: 318.0
click at [742, 579] on div "Janela de atendimento Grade de atendimento Capacidade Transportadoras Veículos …" at bounding box center [669, 348] width 1338 height 697
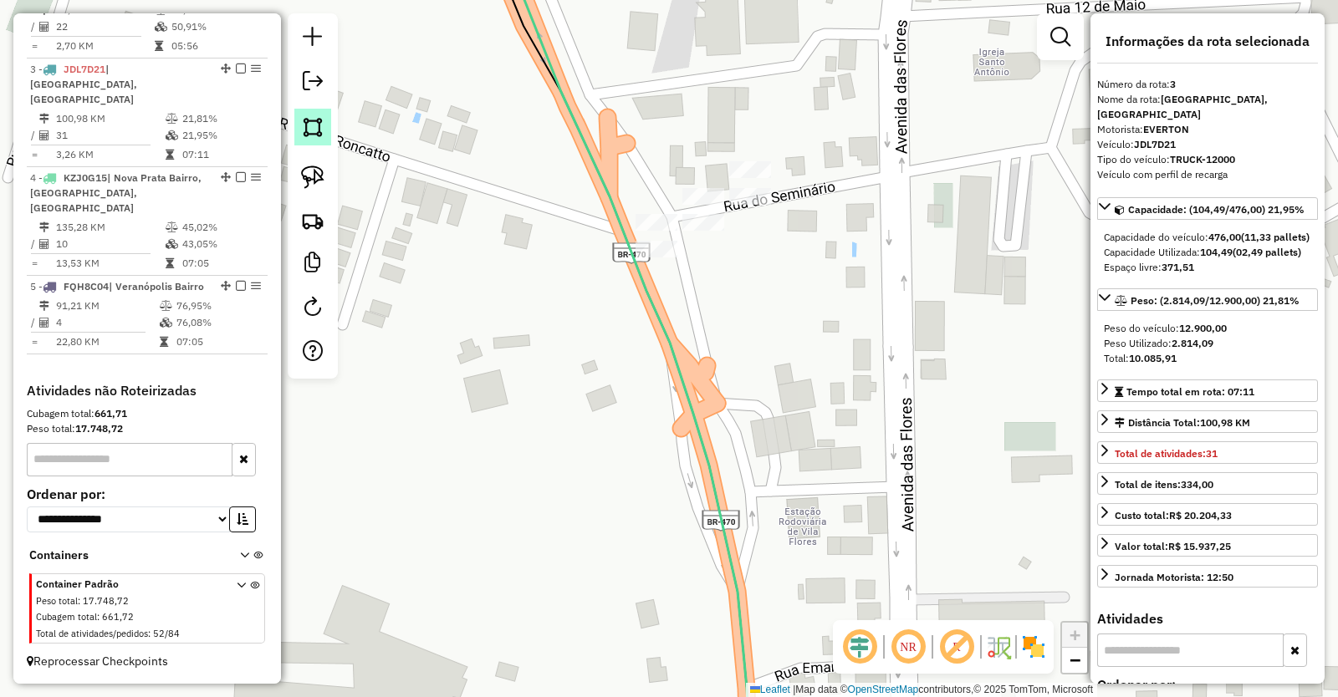
click at [316, 122] on img at bounding box center [312, 126] width 23 height 23
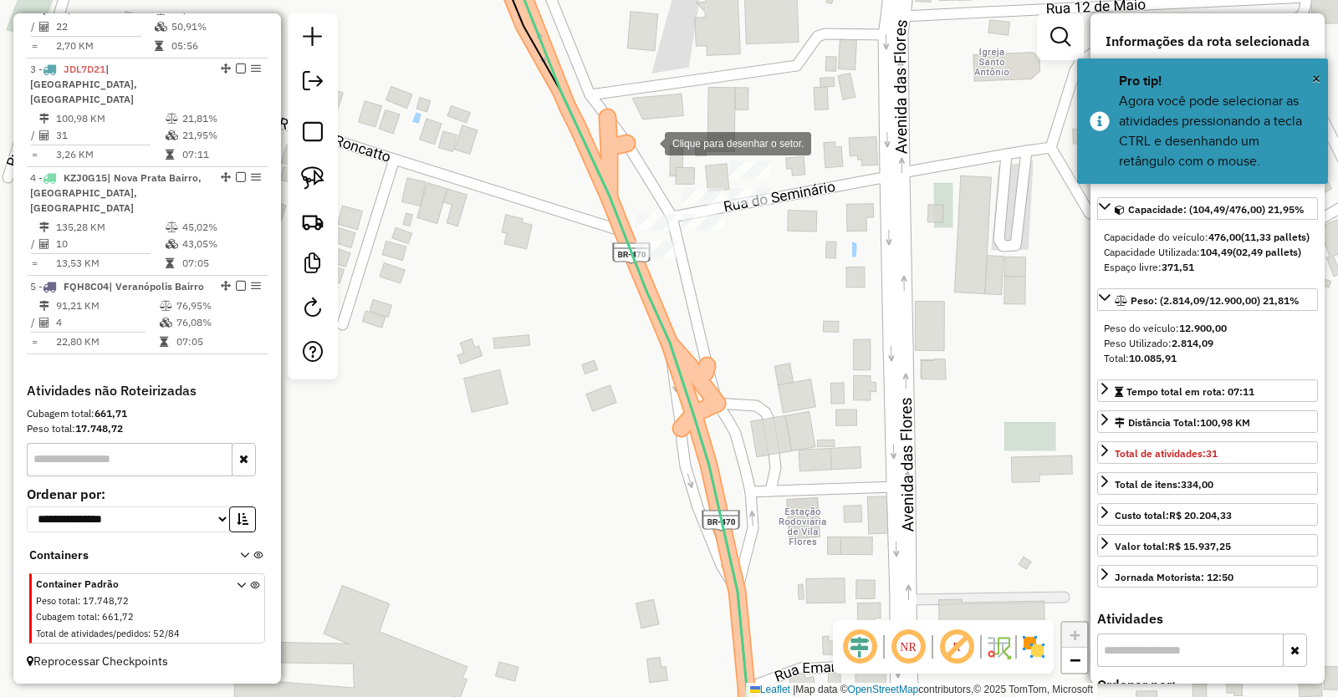
click at [648, 142] on div at bounding box center [647, 141] width 33 height 33
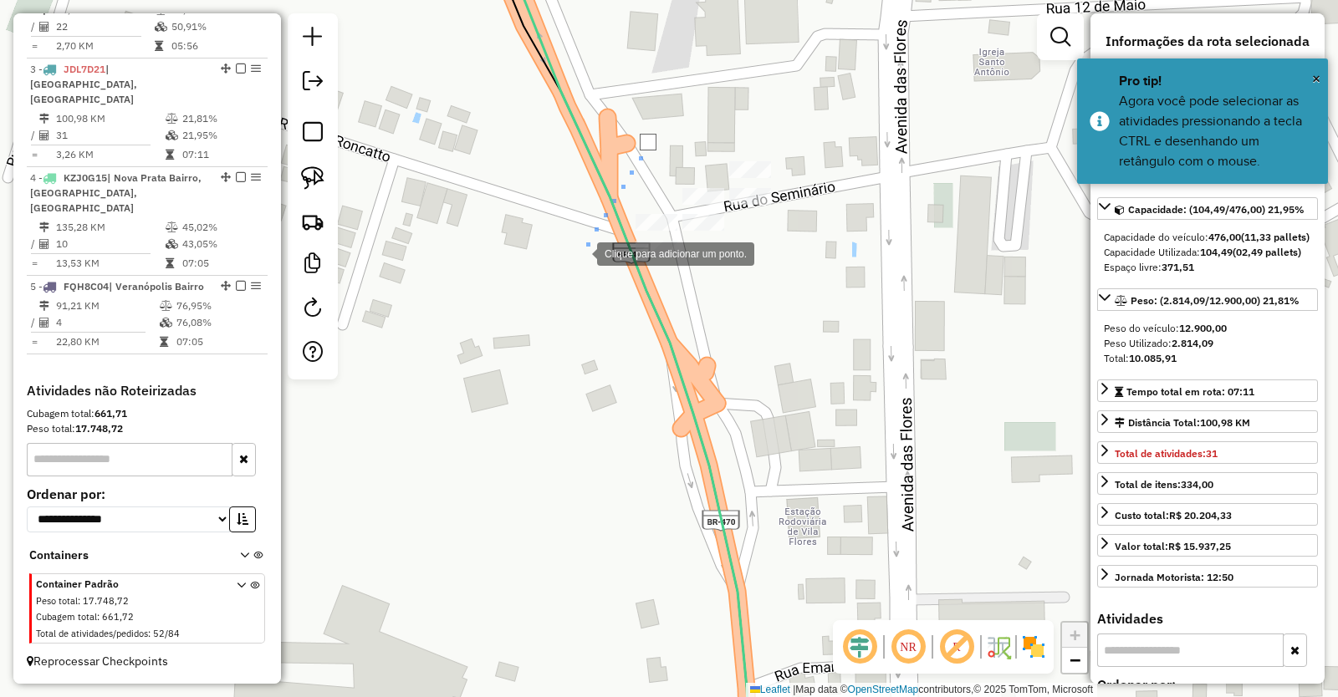
click at [580, 252] on div at bounding box center [579, 252] width 33 height 33
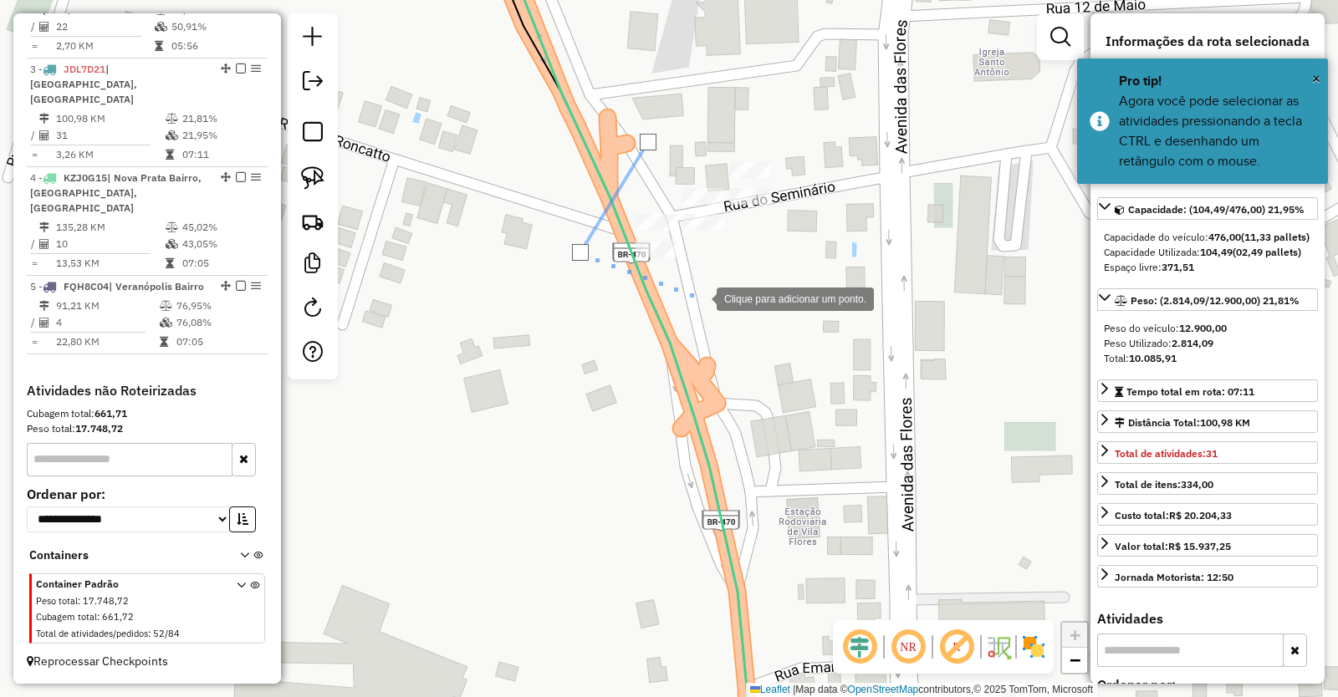
click at [700, 298] on div at bounding box center [699, 297] width 33 height 33
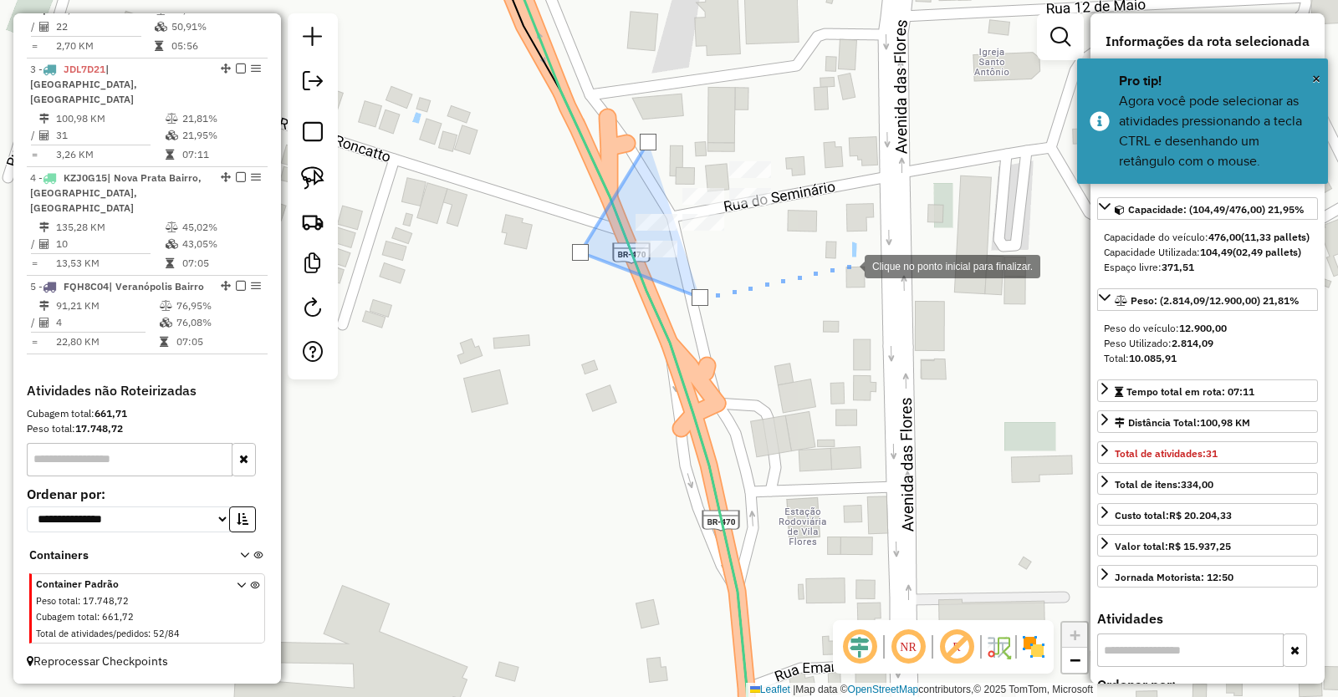
click at [864, 257] on div at bounding box center [847, 264] width 33 height 33
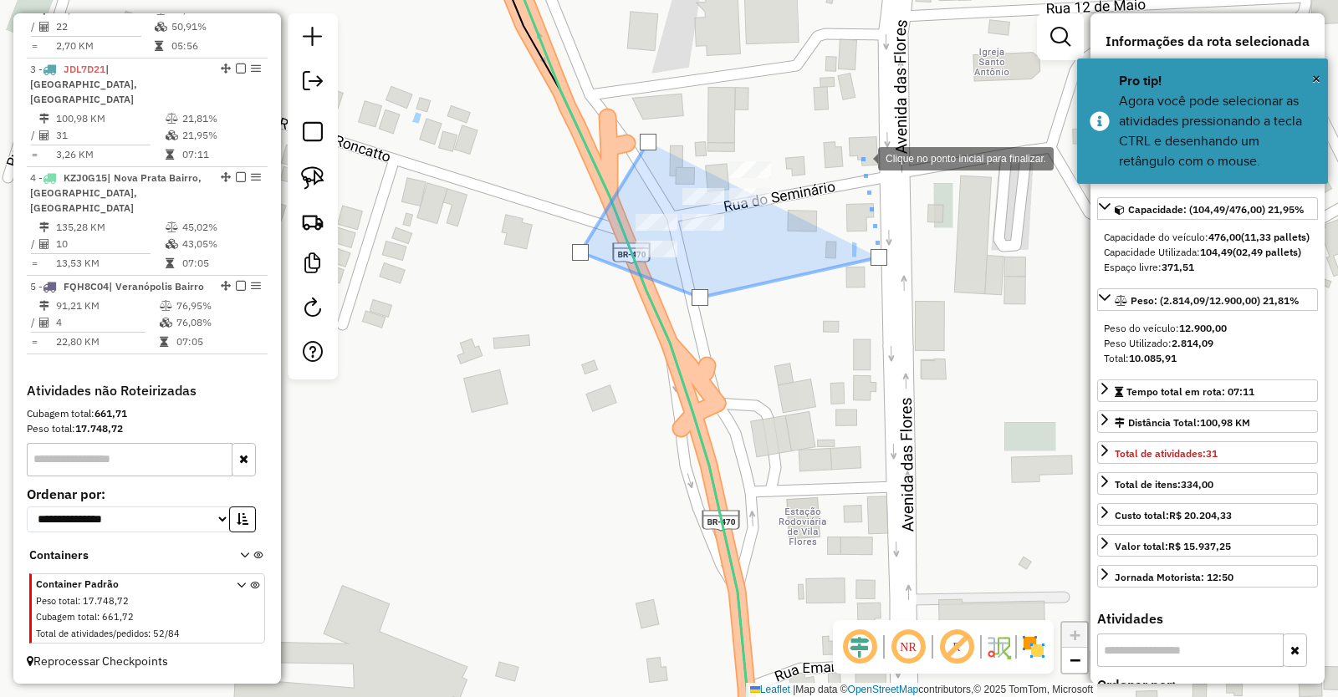
click at [861, 157] on div at bounding box center [860, 156] width 33 height 33
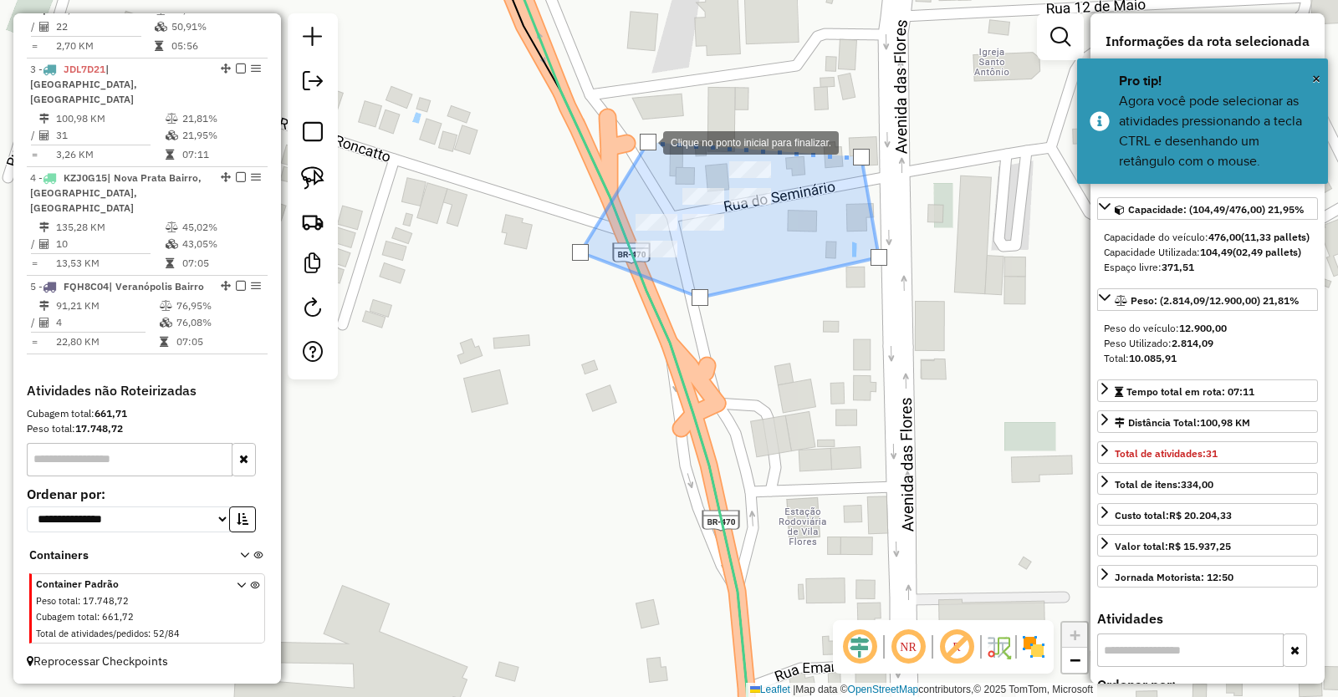
click at [646, 141] on div at bounding box center [648, 142] width 17 height 17
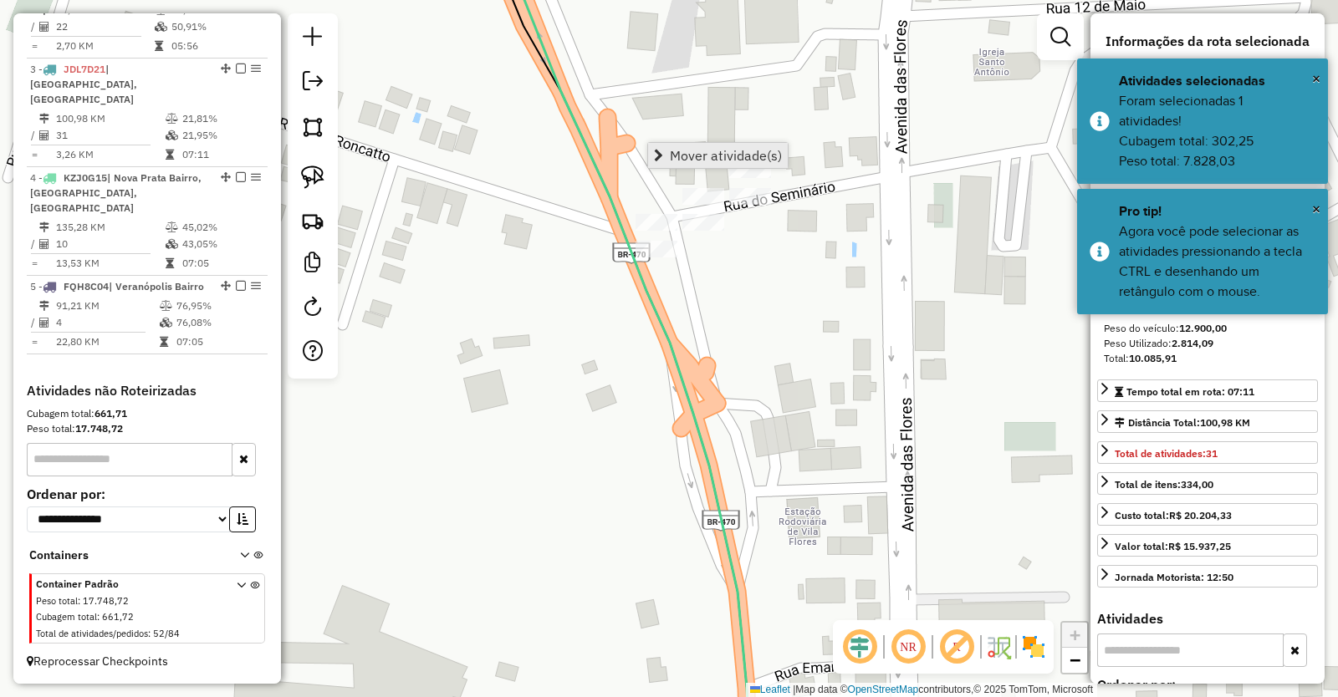
click at [699, 149] on span "Mover atividade(s)" at bounding box center [726, 155] width 112 height 13
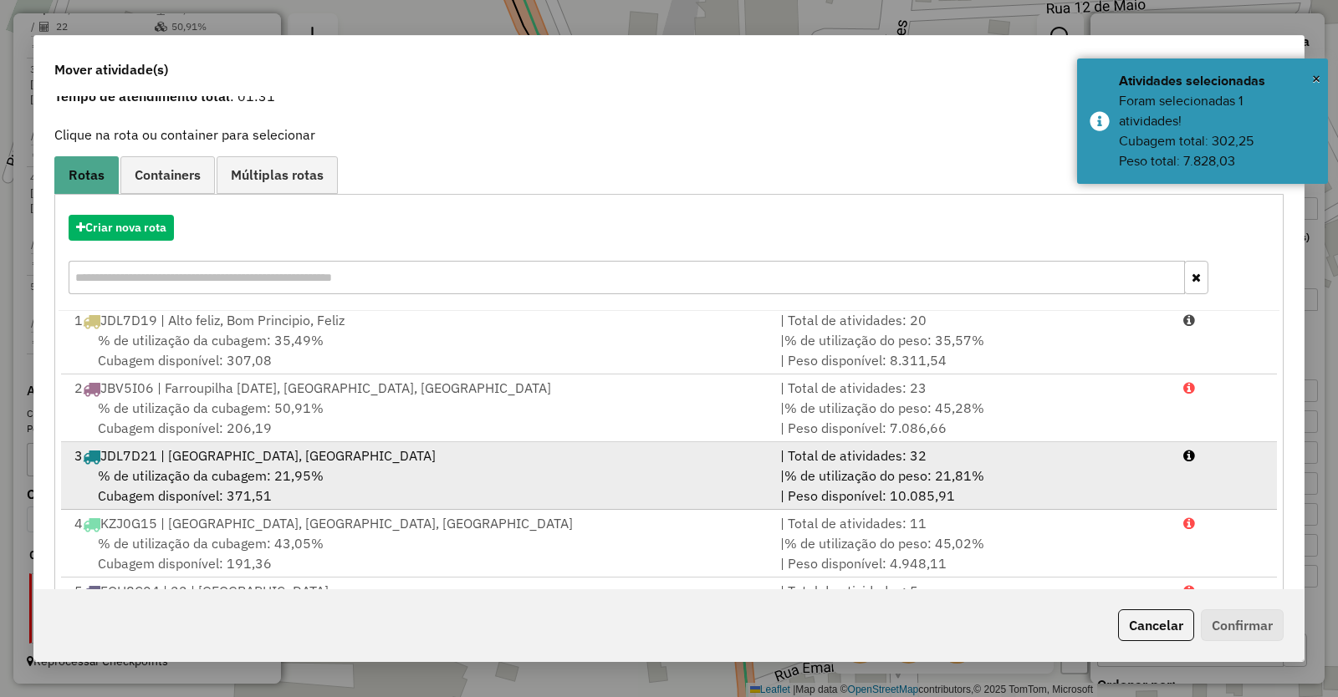
scroll to position [161, 0]
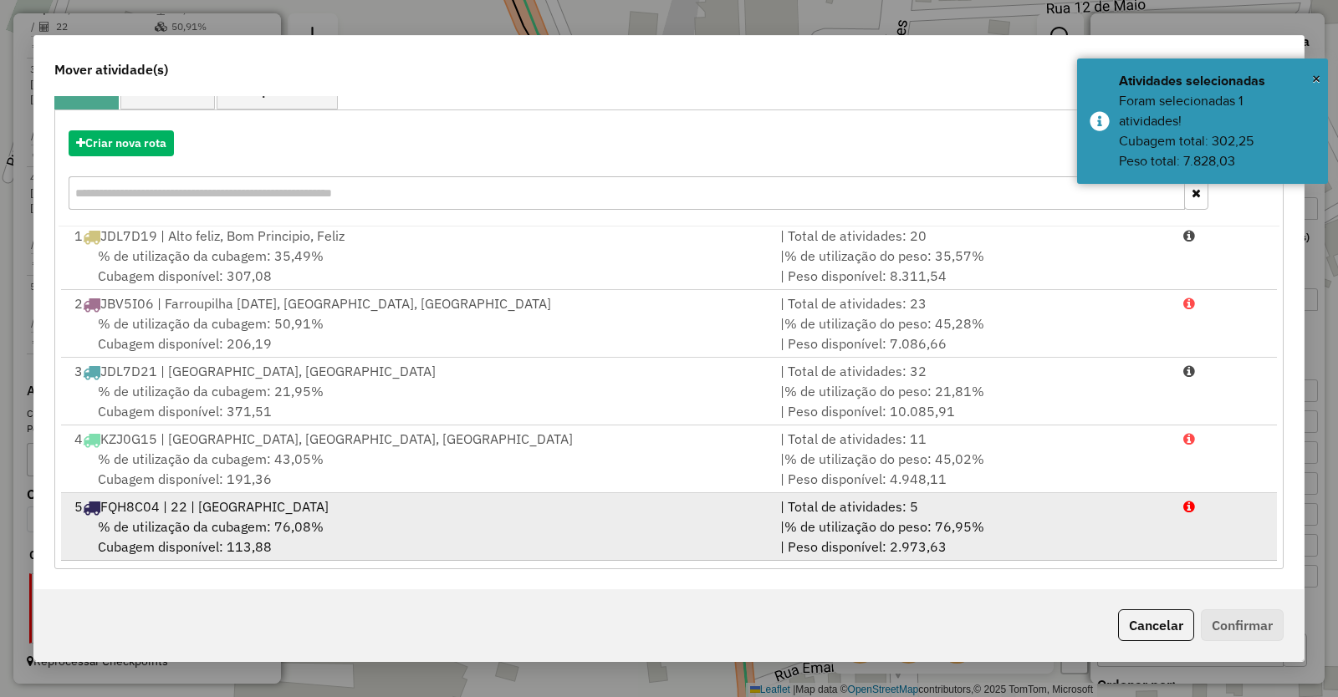
click at [227, 512] on span "FQH8C04 | 22 | [GEOGRAPHIC_DATA]" at bounding box center [214, 506] width 228 height 17
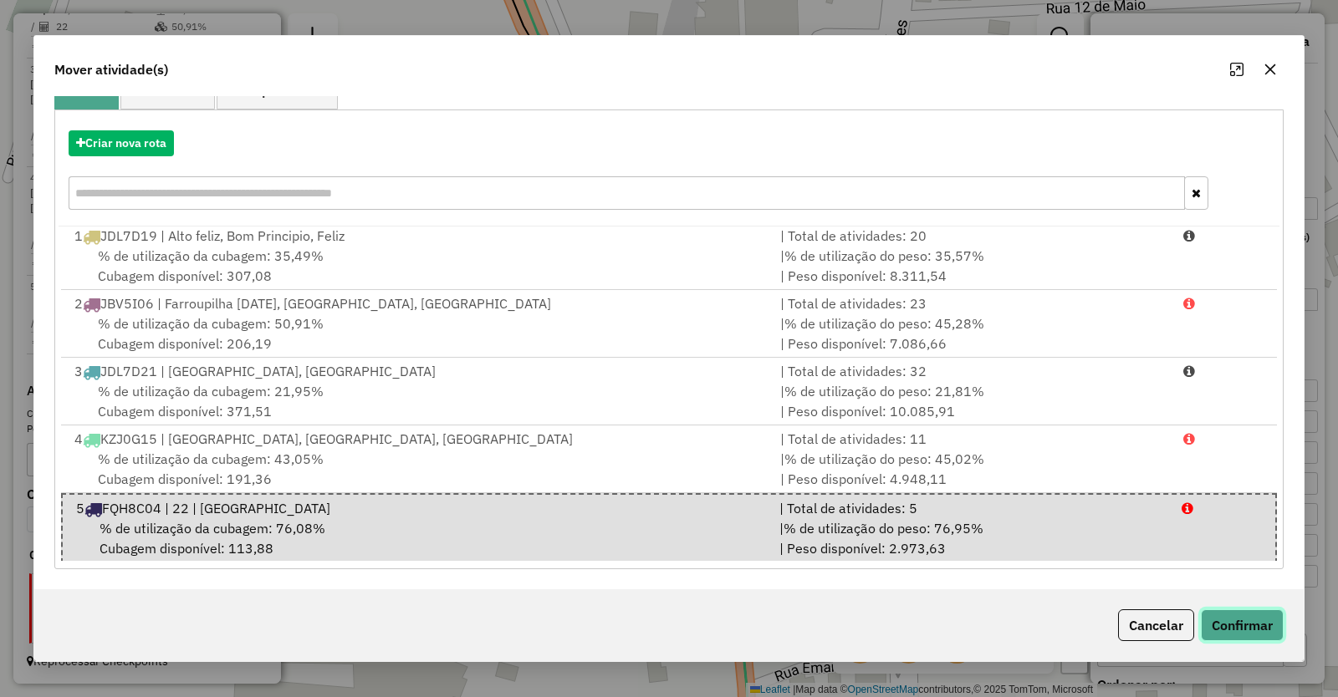
click at [1247, 629] on button "Confirmar" at bounding box center [1242, 625] width 83 height 32
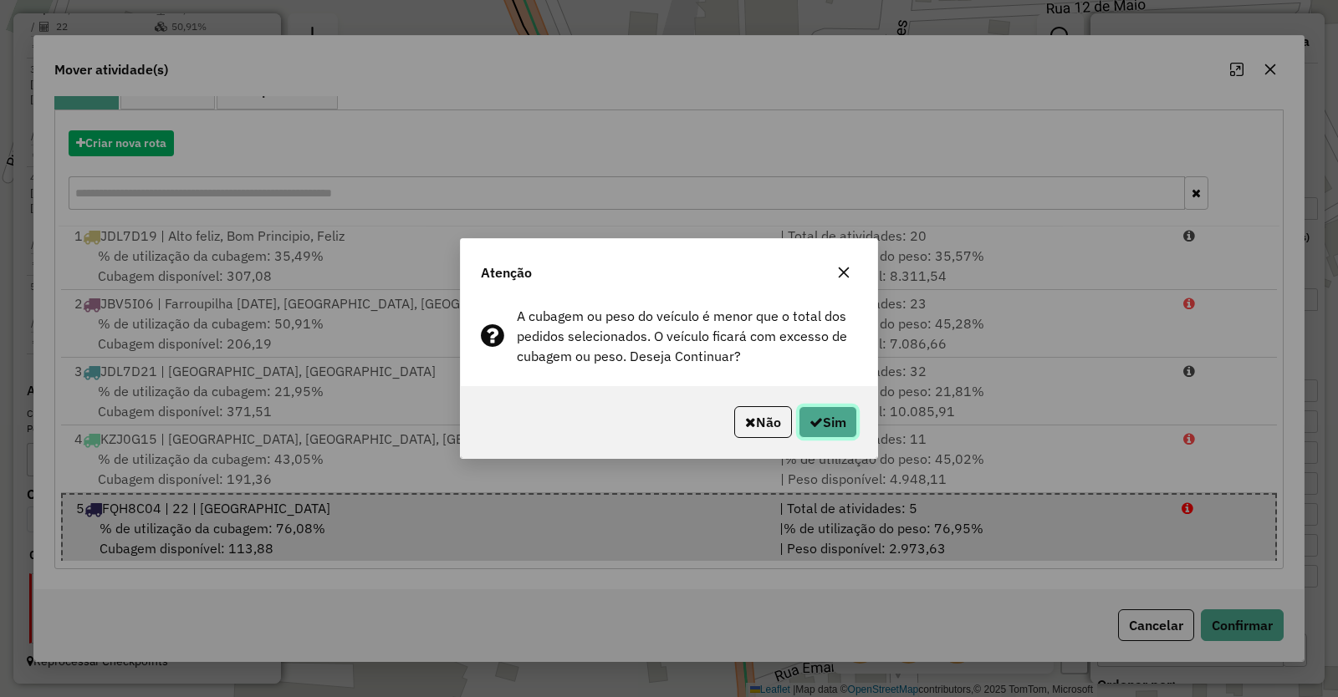
click at [838, 415] on button "Sim" at bounding box center [827, 422] width 59 height 32
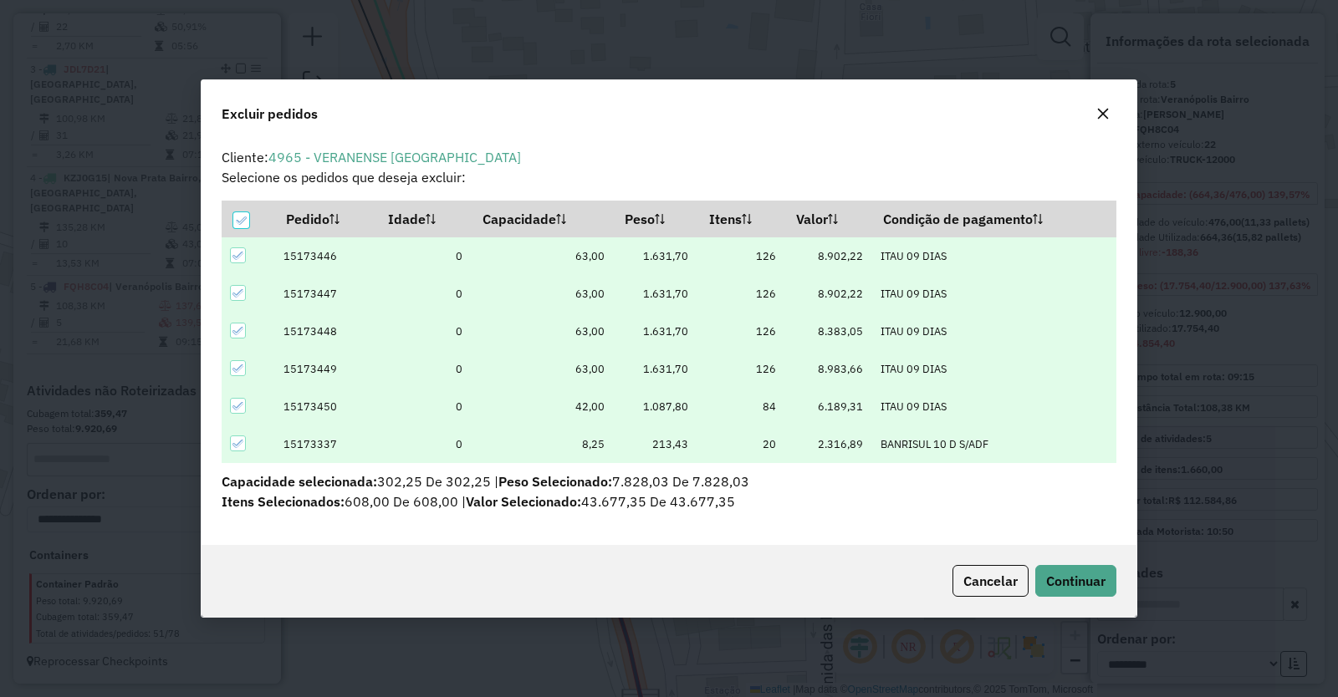
scroll to position [0, 0]
click at [233, 441] on icon at bounding box center [238, 444] width 12 height 12
click at [1081, 574] on span "Continuar" at bounding box center [1075, 581] width 59 height 17
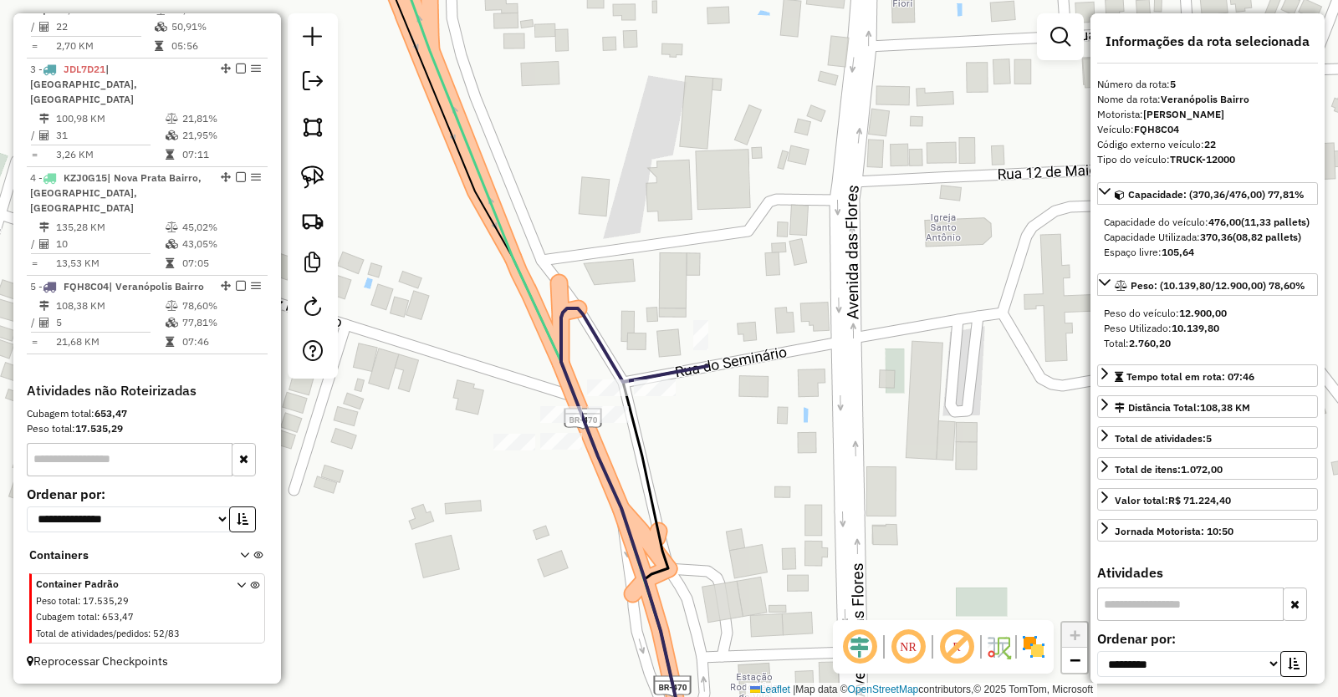
drag, startPoint x: 688, startPoint y: 517, endPoint x: 792, endPoint y: 466, distance: 115.9
click at [790, 467] on div "Janela de atendimento Grade de atendimento Capacidade Transportadoras Veículos …" at bounding box center [669, 348] width 1338 height 697
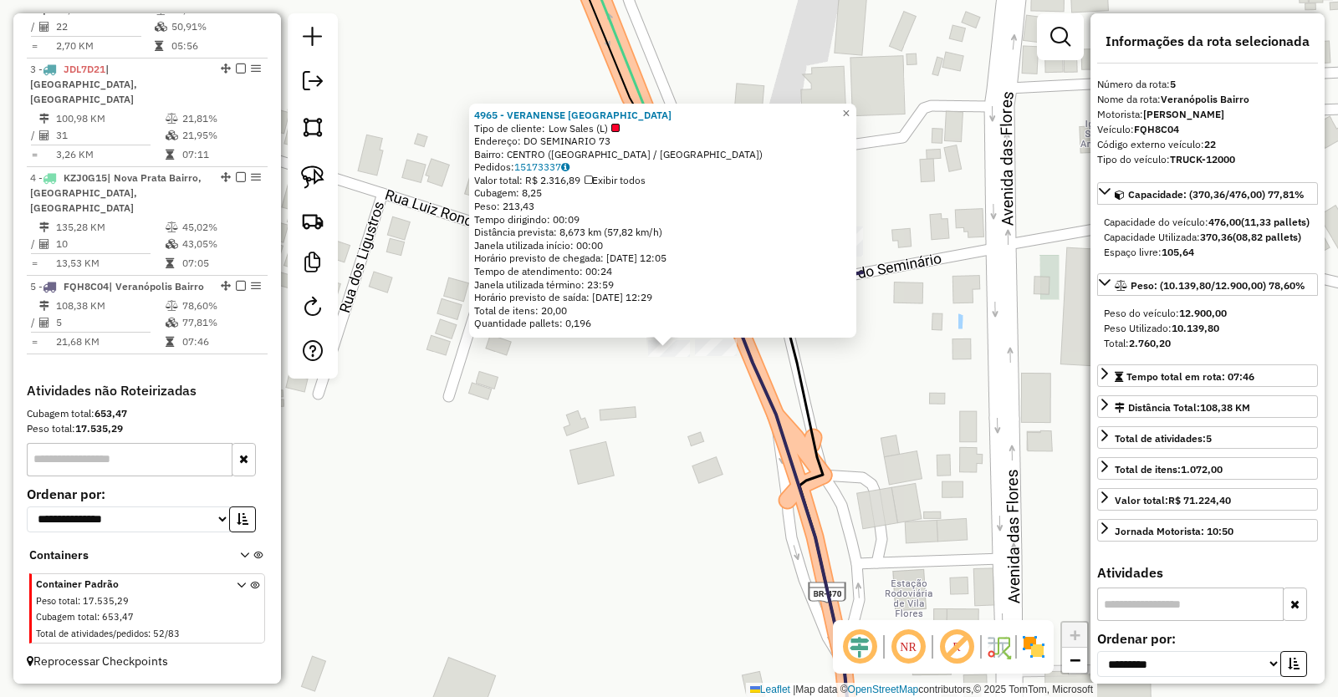
click at [589, 447] on div "4965 - VERANENSE [GEOGRAPHIC_DATA] Tipo de cliente: Low Sales (L) Endereço: DO …" at bounding box center [669, 348] width 1338 height 697
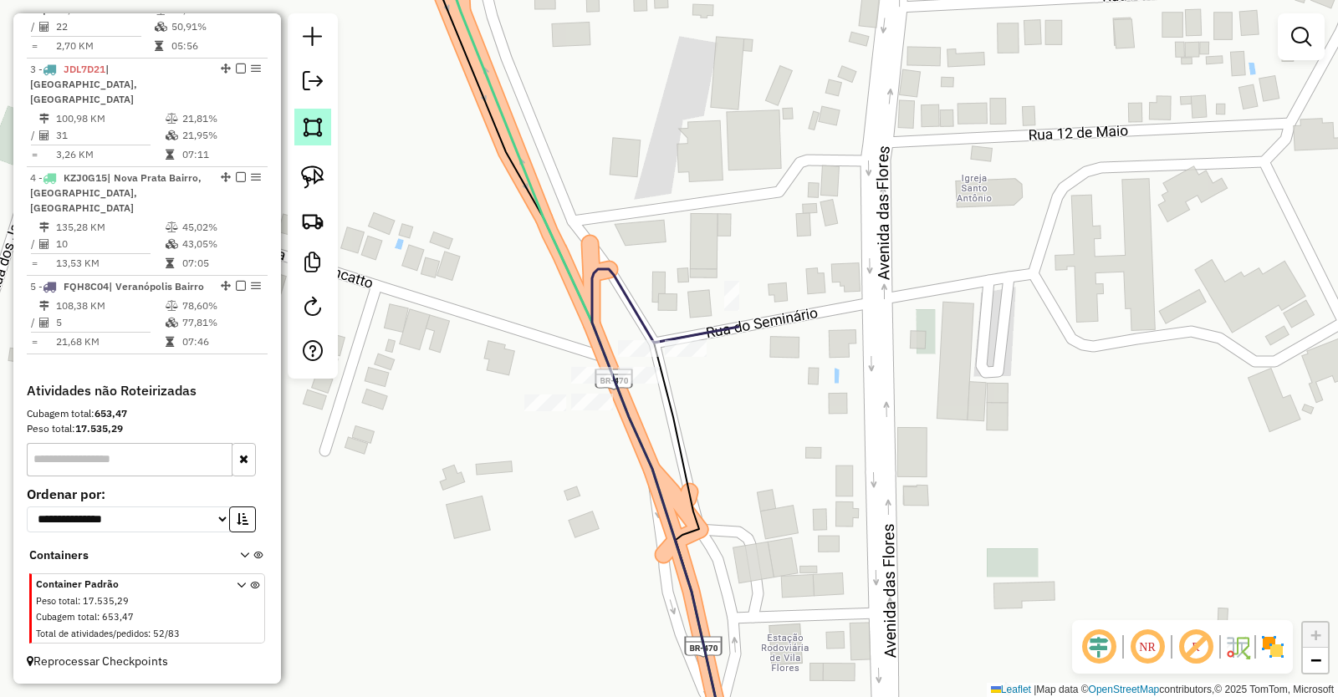
click at [312, 134] on img at bounding box center [312, 126] width 23 height 23
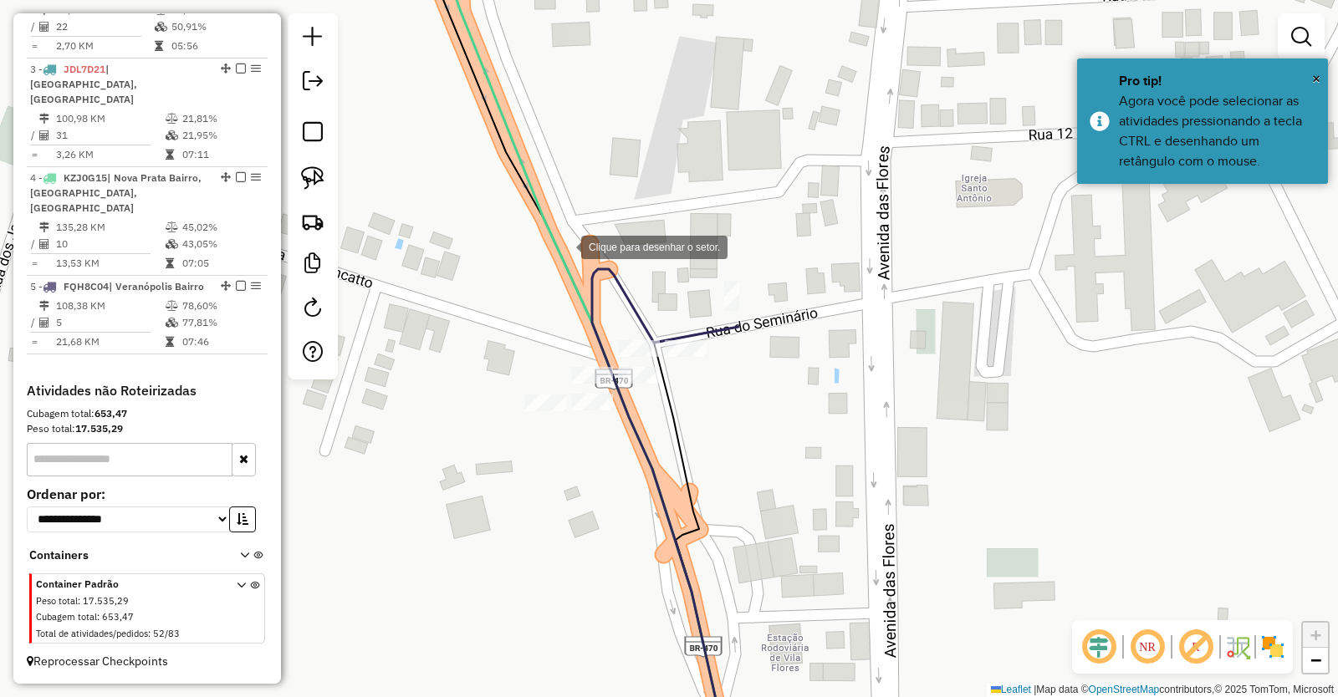
click at [566, 245] on div at bounding box center [564, 245] width 33 height 33
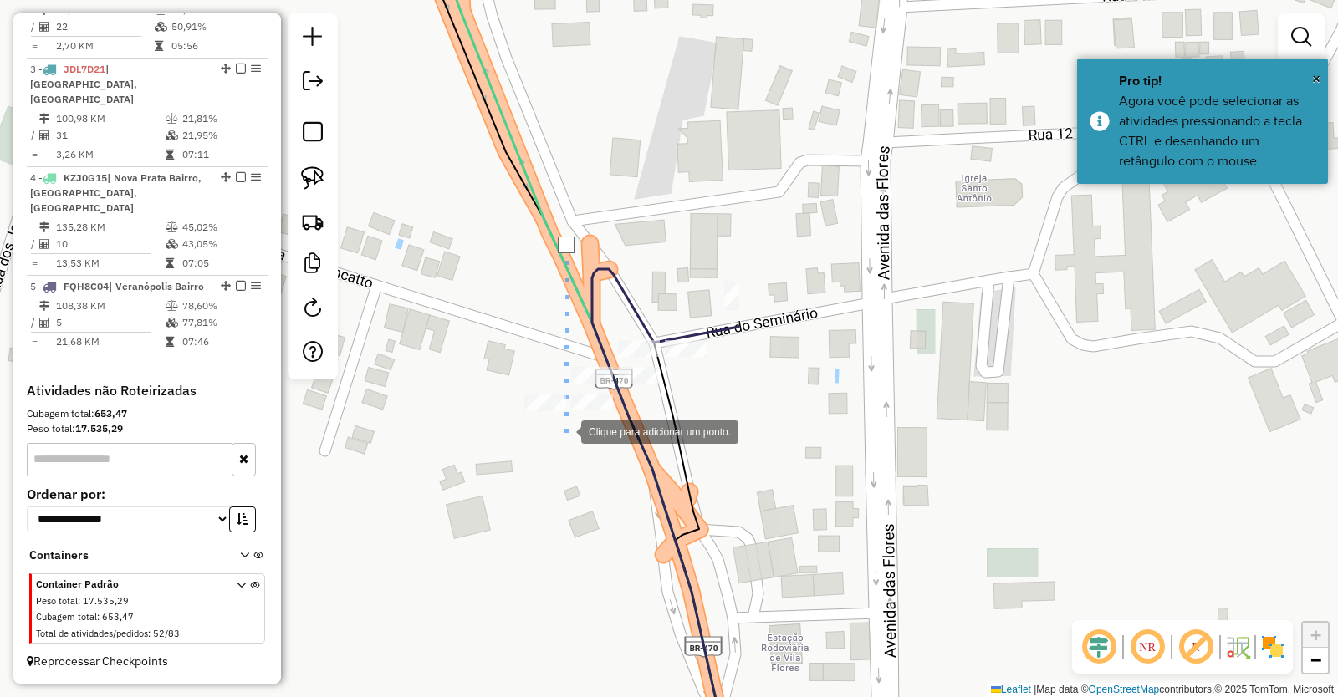
click at [564, 431] on div at bounding box center [564, 430] width 33 height 33
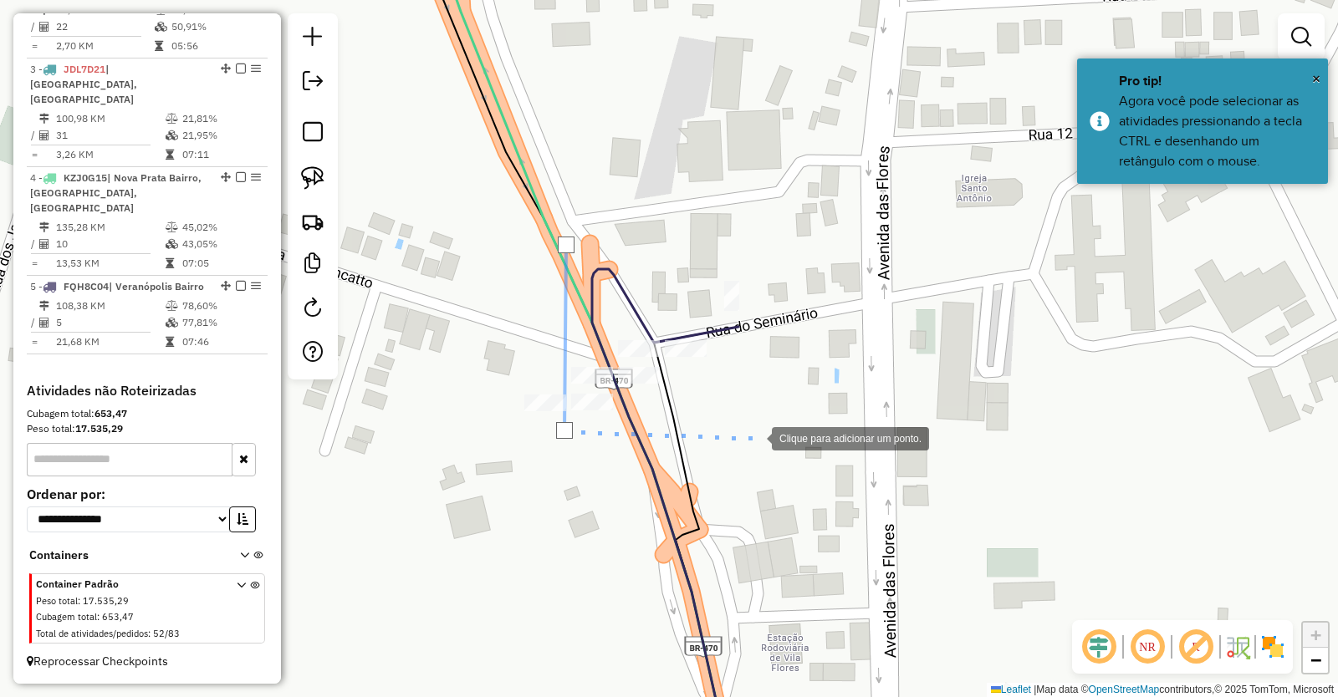
drag, startPoint x: 755, startPoint y: 437, endPoint x: 754, endPoint y: 419, distance: 18.4
click at [755, 436] on div at bounding box center [754, 437] width 33 height 33
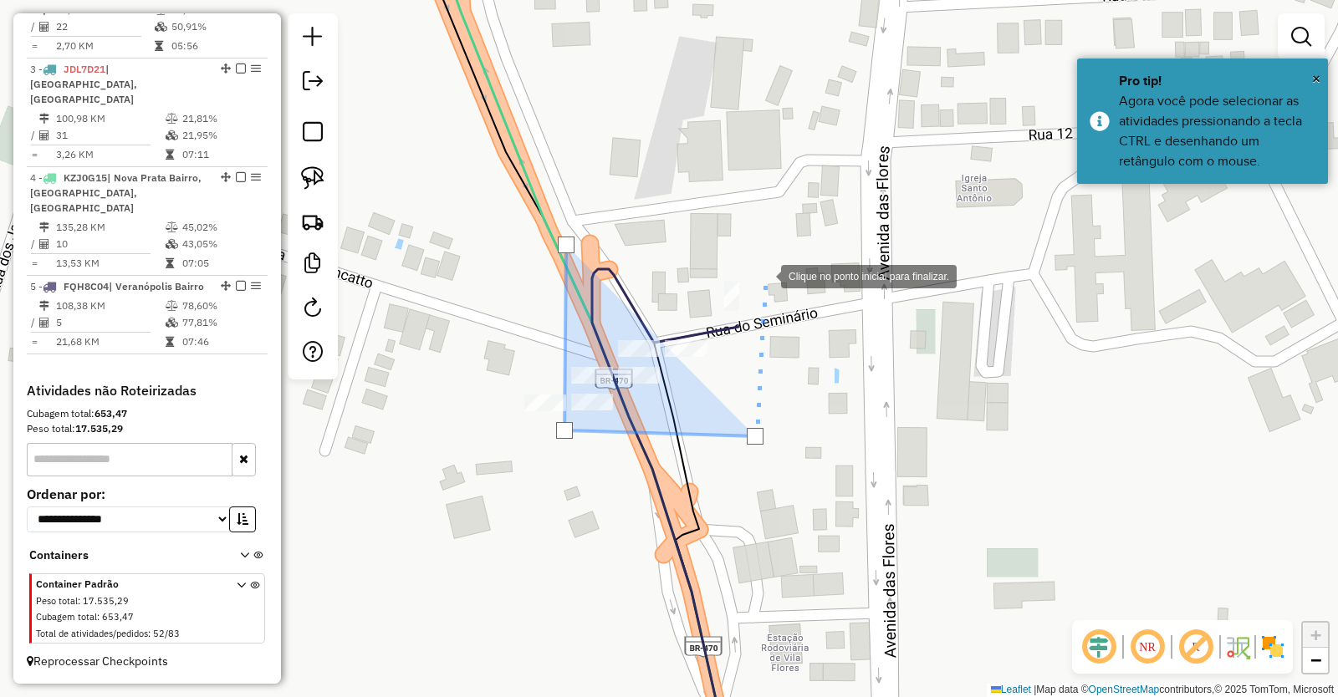
click at [771, 258] on div at bounding box center [763, 274] width 33 height 33
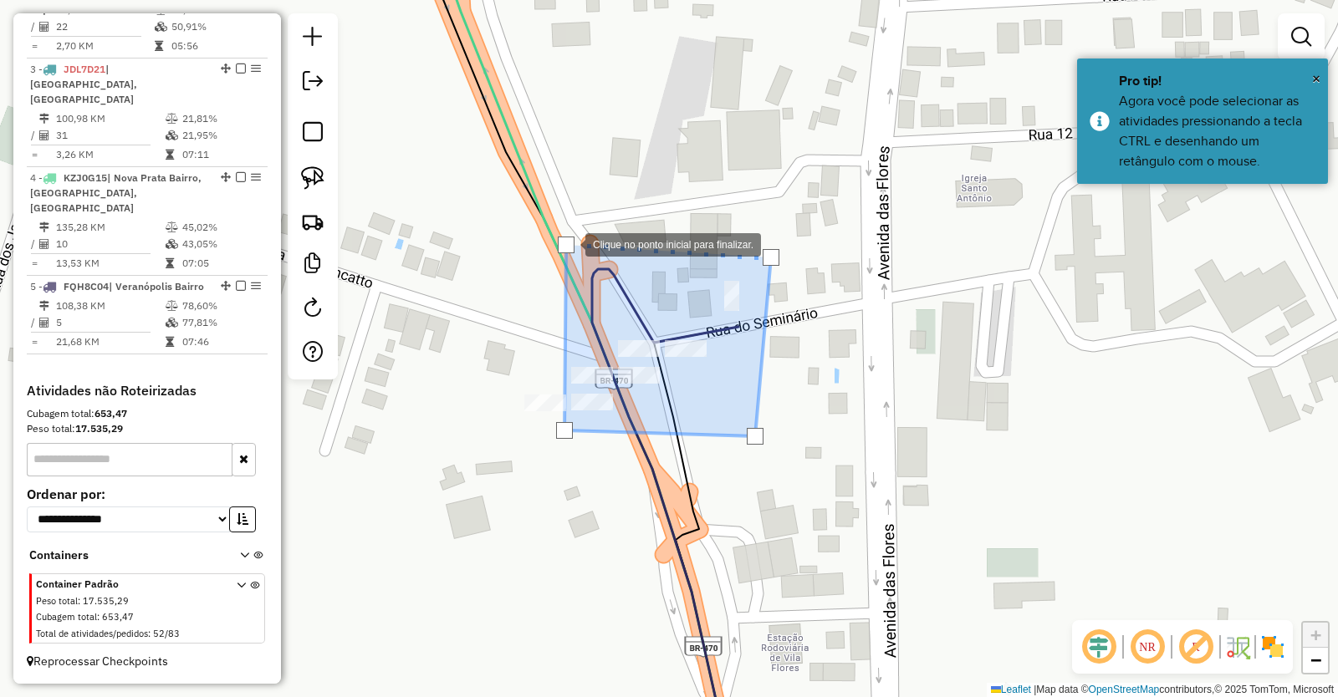
click at [568, 243] on div at bounding box center [566, 245] width 17 height 17
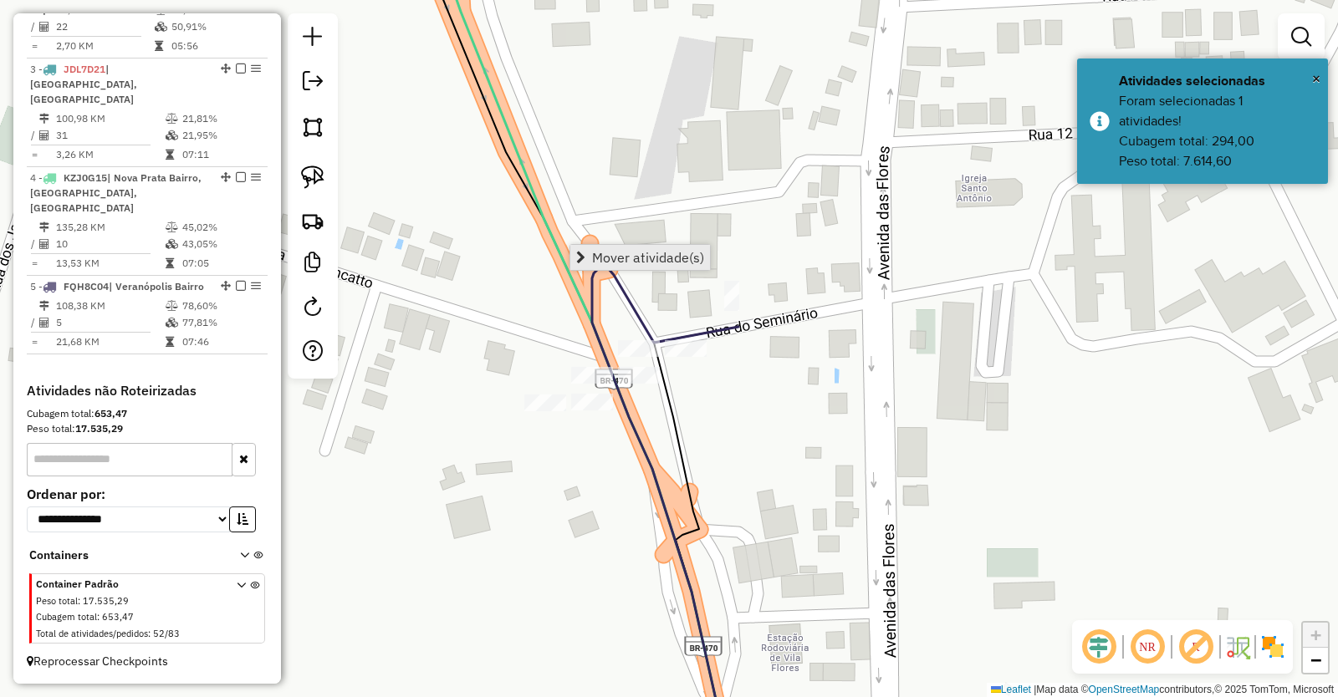
click at [665, 255] on span "Mover atividade(s)" at bounding box center [648, 257] width 112 height 13
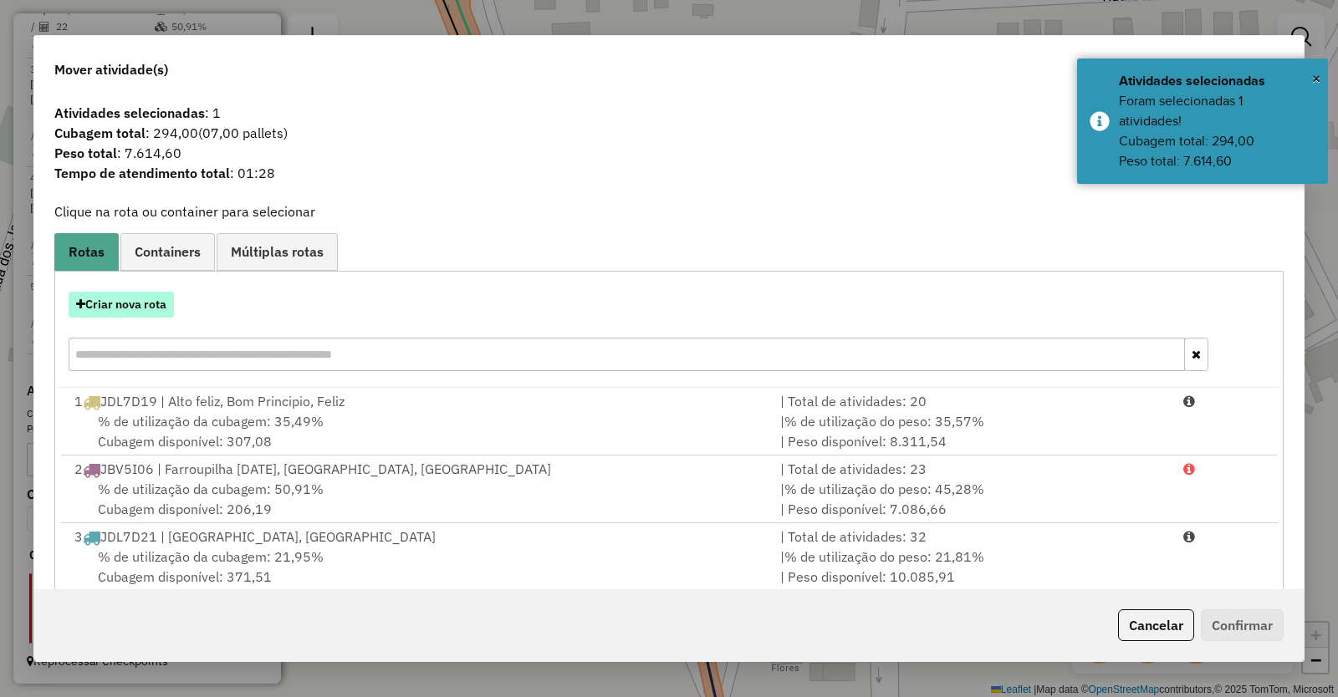
click at [142, 302] on button "Criar nova rota" at bounding box center [121, 305] width 105 height 26
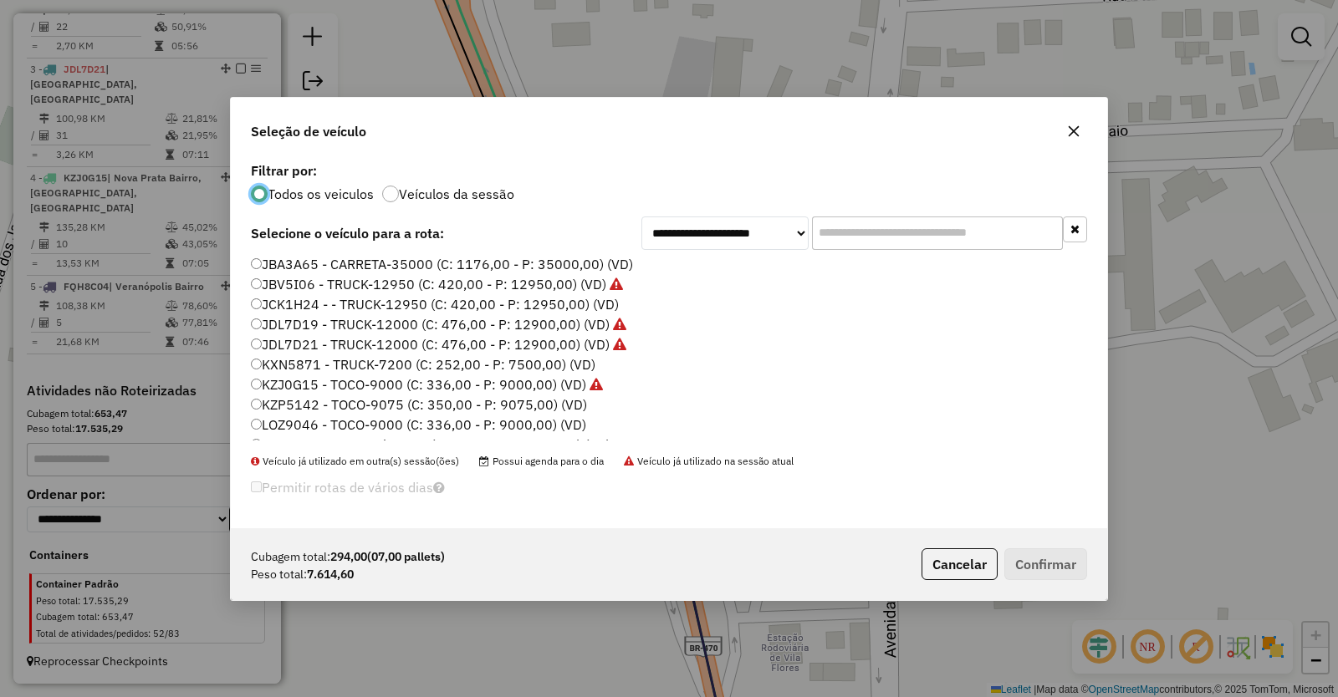
scroll to position [217, 0]
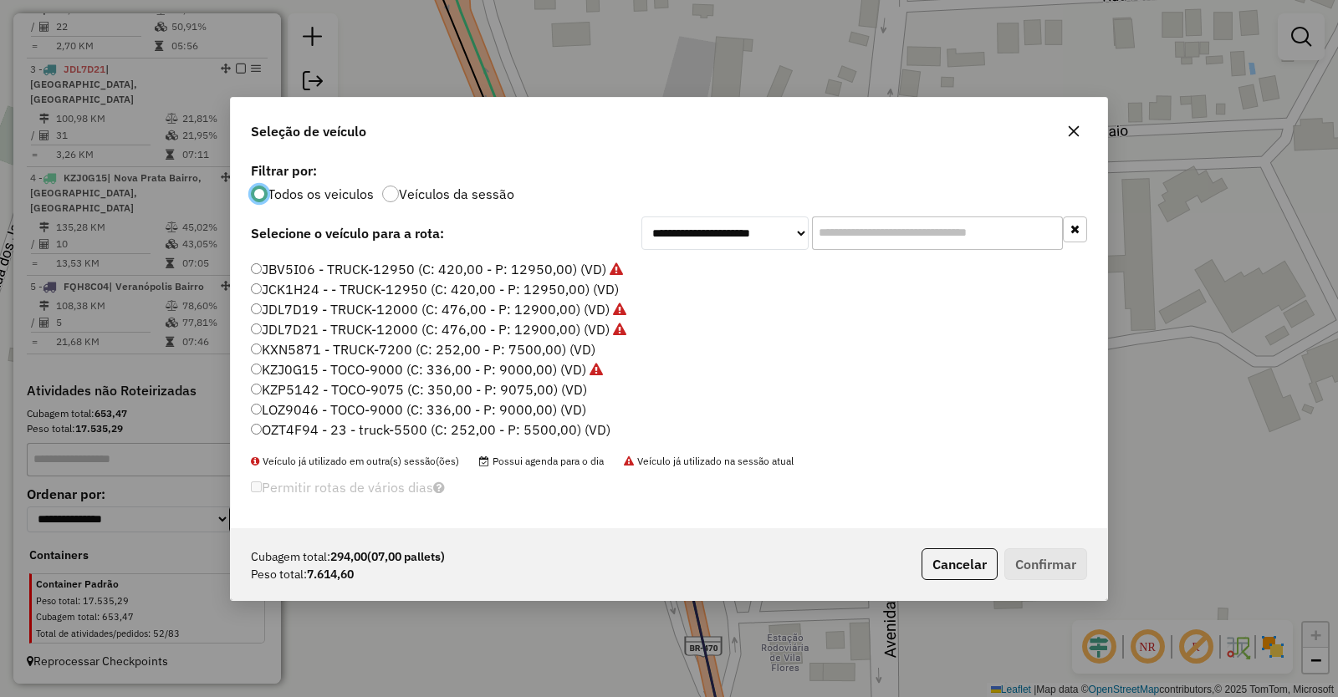
click at [284, 388] on label "KZP5142 - TOCO-9075 (C: 350,00 - P: 9075,00) (VD)" at bounding box center [419, 390] width 336 height 20
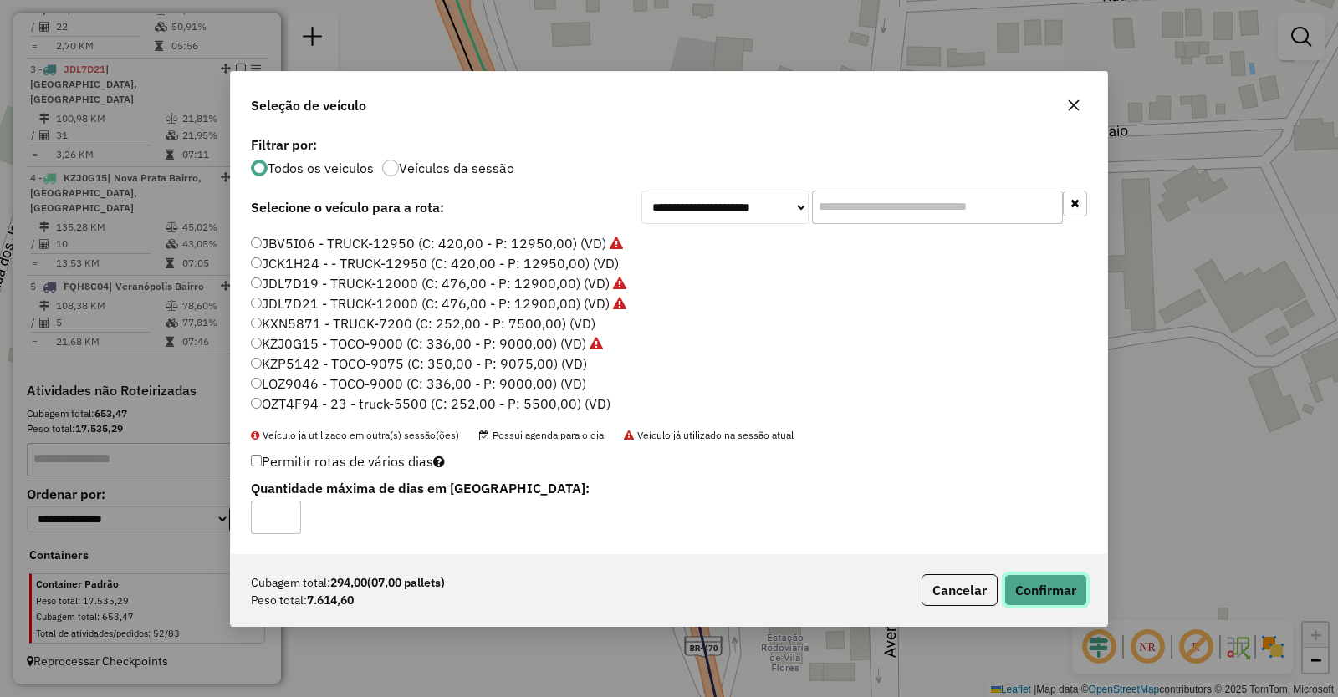
click at [1043, 587] on button "Confirmar" at bounding box center [1045, 590] width 83 height 32
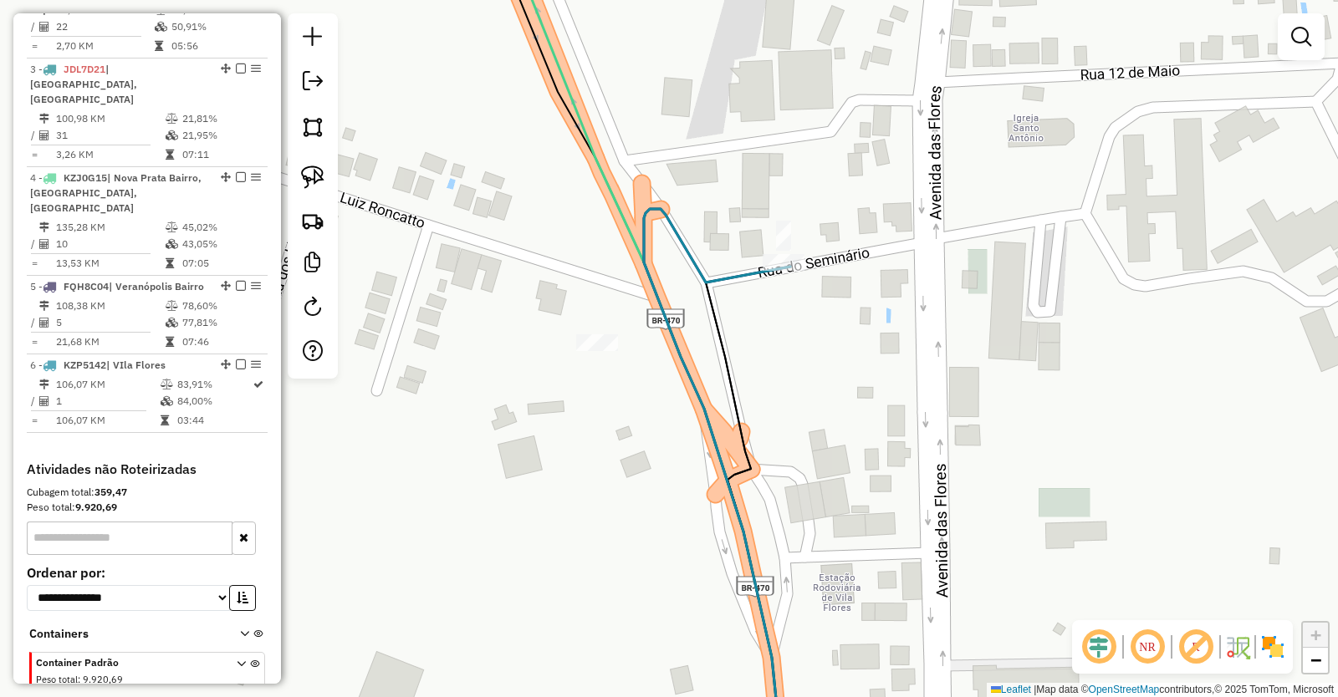
drag, startPoint x: 716, startPoint y: 529, endPoint x: 841, endPoint y: 411, distance: 172.1
click at [834, 416] on div "Janela de atendimento Grade de atendimento Capacidade Transportadoras Veículos …" at bounding box center [669, 348] width 1338 height 697
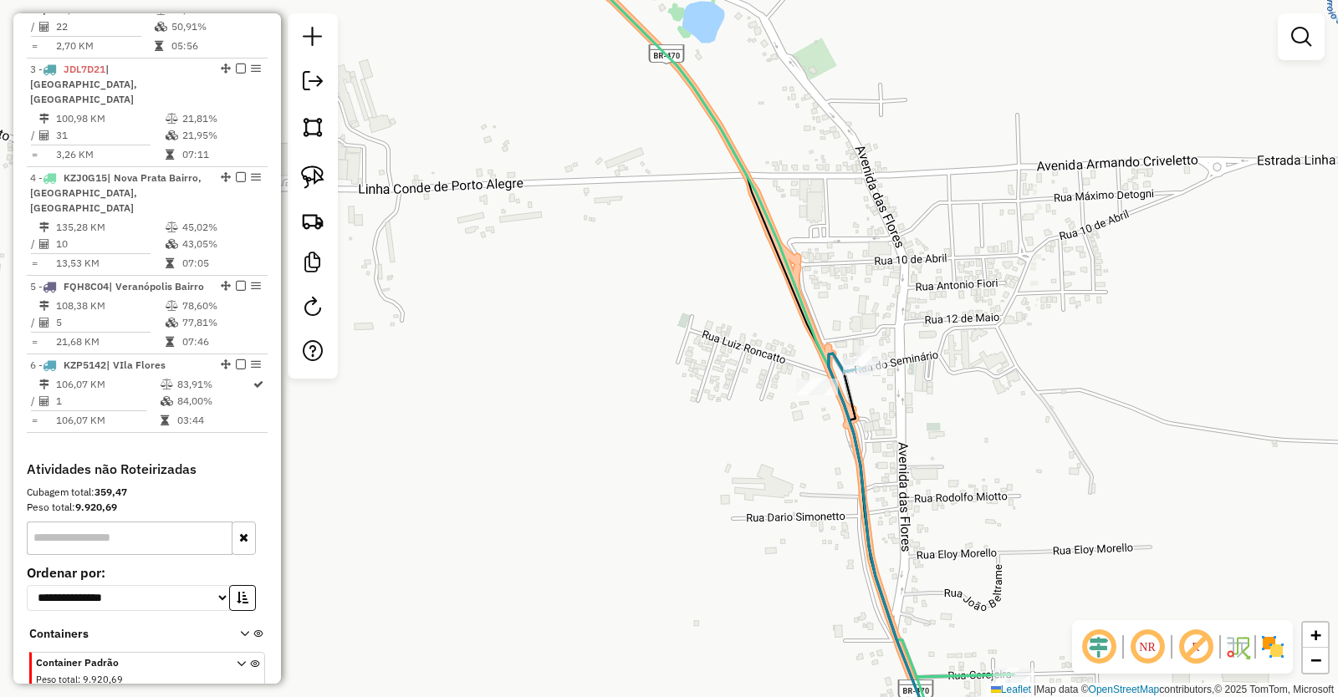
click at [750, 568] on div "Janela de atendimento Grade de atendimento Capacidade Transportadoras Veículos …" at bounding box center [669, 348] width 1338 height 697
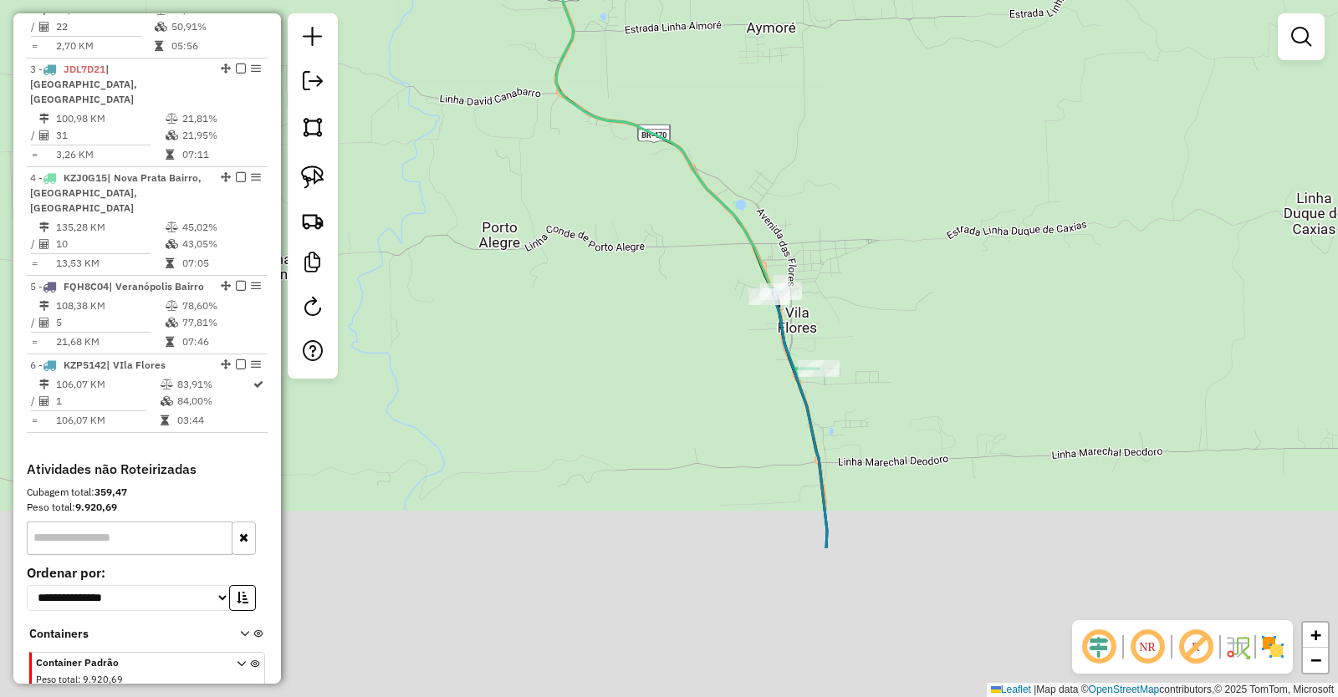
drag, startPoint x: 688, startPoint y: 641, endPoint x: 703, endPoint y: 357, distance: 284.6
click at [701, 365] on div "Janela de atendimento Grade de atendimento Capacidade Transportadoras Veículos …" at bounding box center [669, 348] width 1338 height 697
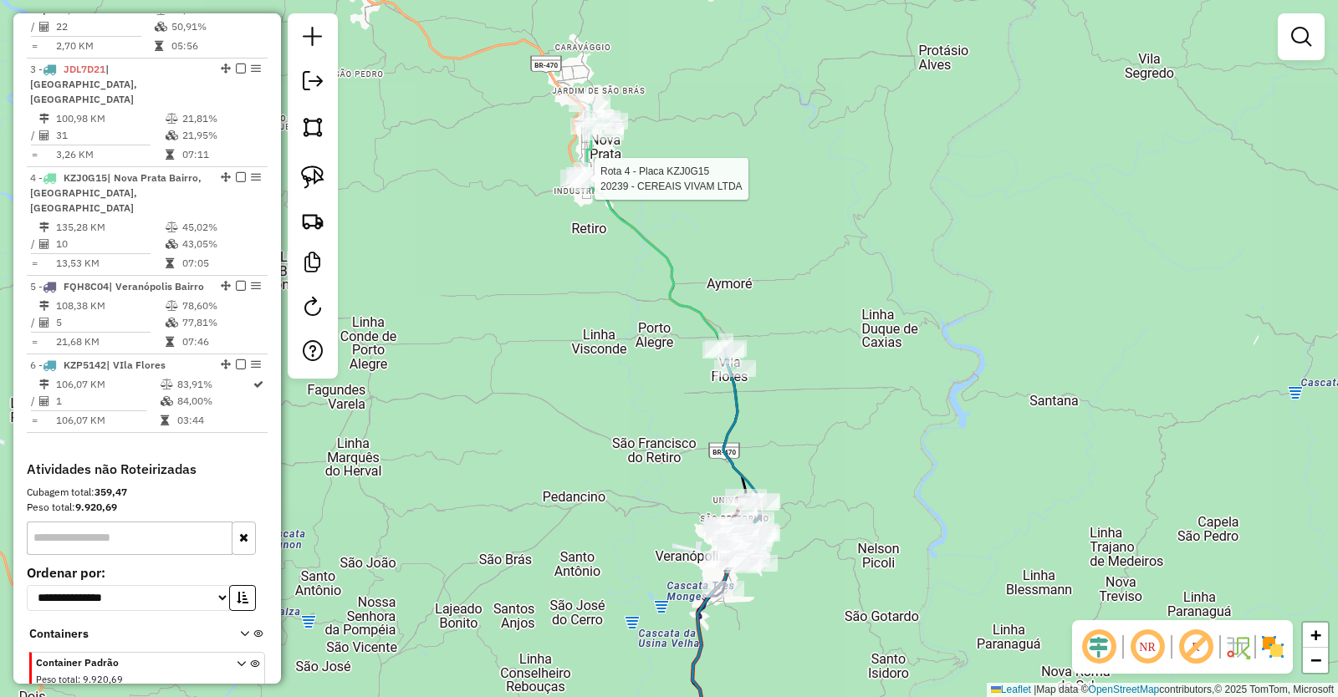
select select "**********"
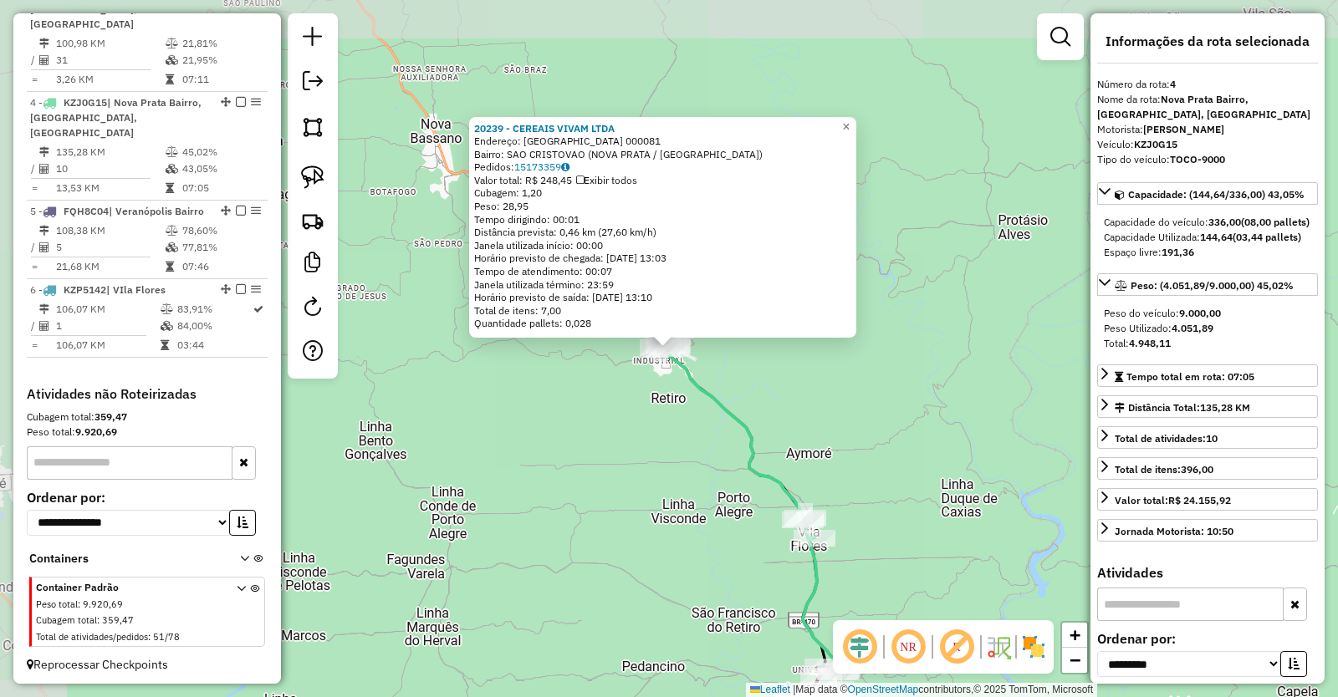
scroll to position [898, 0]
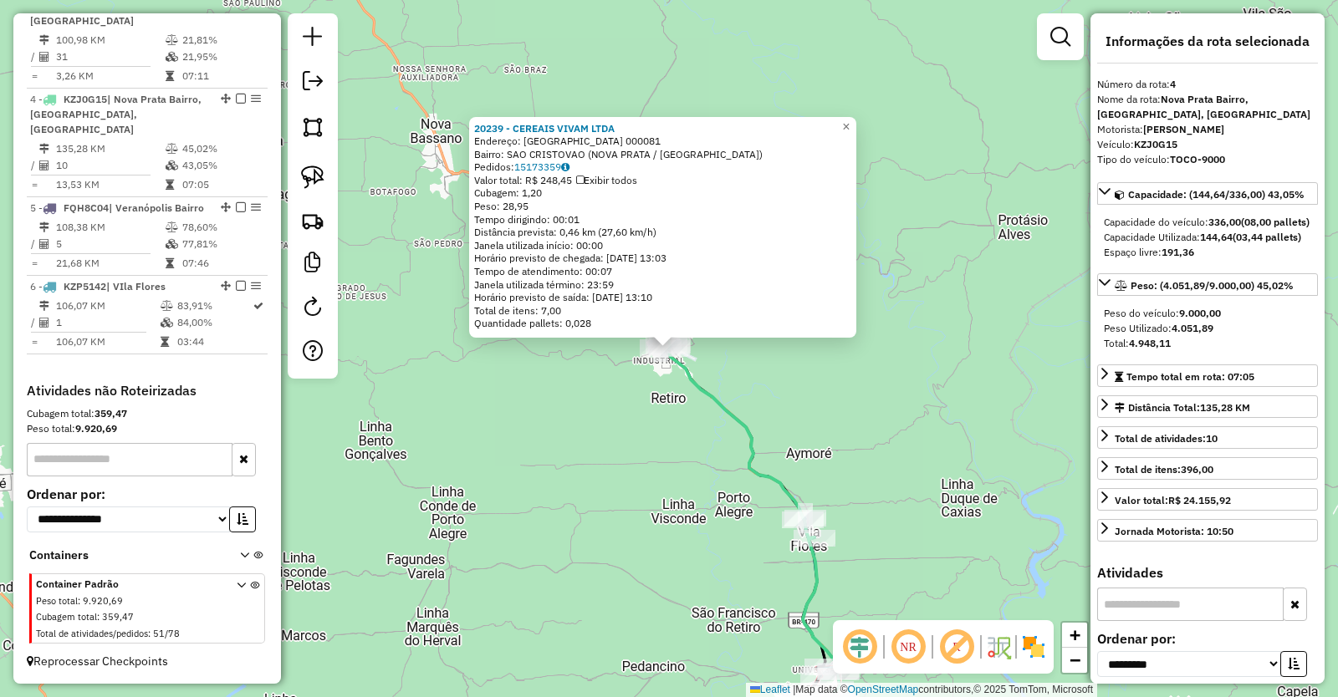
drag, startPoint x: 874, startPoint y: 375, endPoint x: 866, endPoint y: 368, distance: 10.6
click at [866, 366] on div "20239 - CEREAIS VIVAM LTDA Endereço: [GEOGRAPHIC_DATA] 000081 Bairro: SAO CRIST…" at bounding box center [669, 348] width 1338 height 697
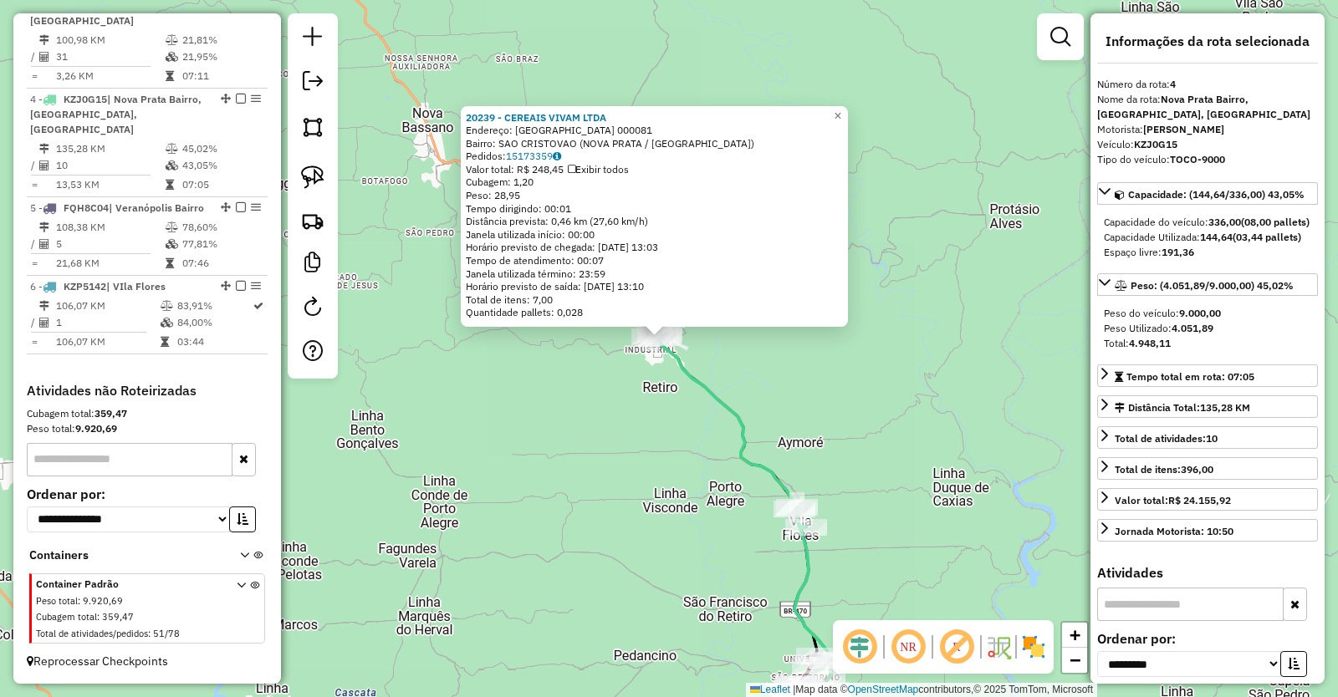
drag, startPoint x: 888, startPoint y: 431, endPoint x: 854, endPoint y: 278, distance: 156.6
click at [854, 294] on div "20239 - CEREAIS VIVAM LTDA Endereço: [GEOGRAPHIC_DATA] 000081 Bairro: SAO CRIST…" at bounding box center [669, 348] width 1338 height 697
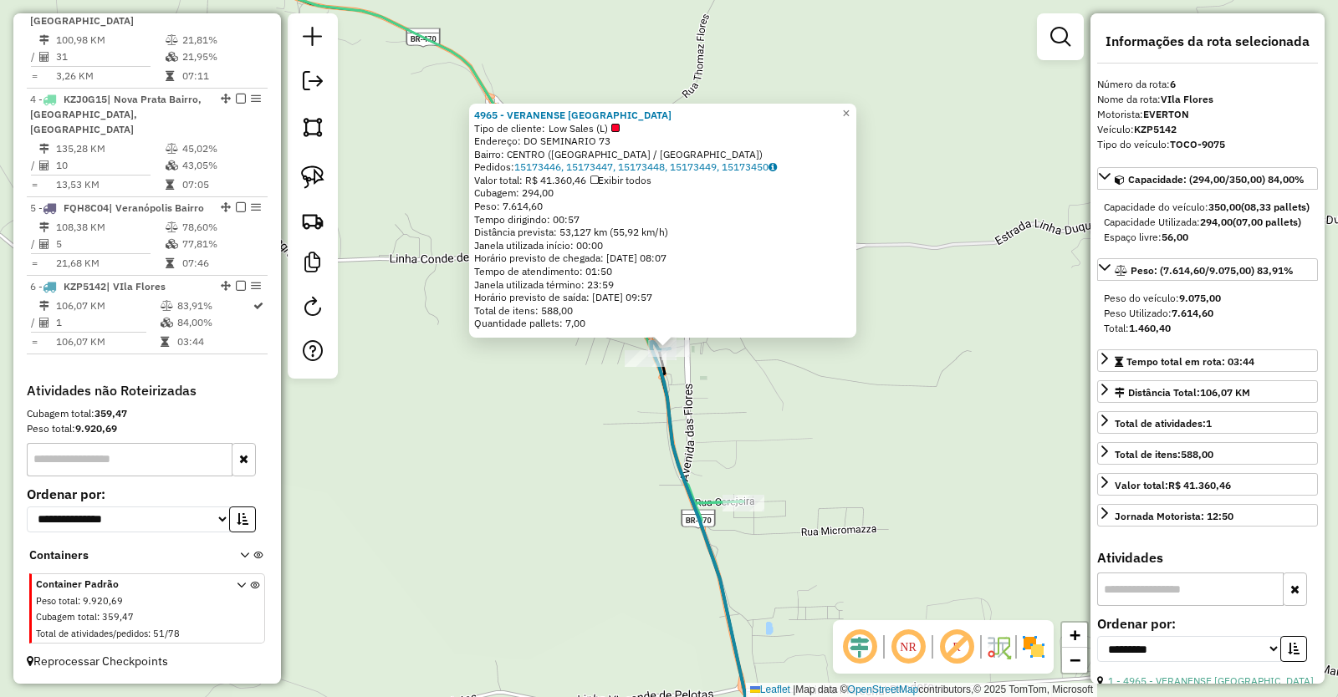
click at [834, 429] on div "4965 - VERANENSE [GEOGRAPHIC_DATA] Tipo de cliente: Low Sales (L) Endereço: DO …" at bounding box center [669, 348] width 1338 height 697
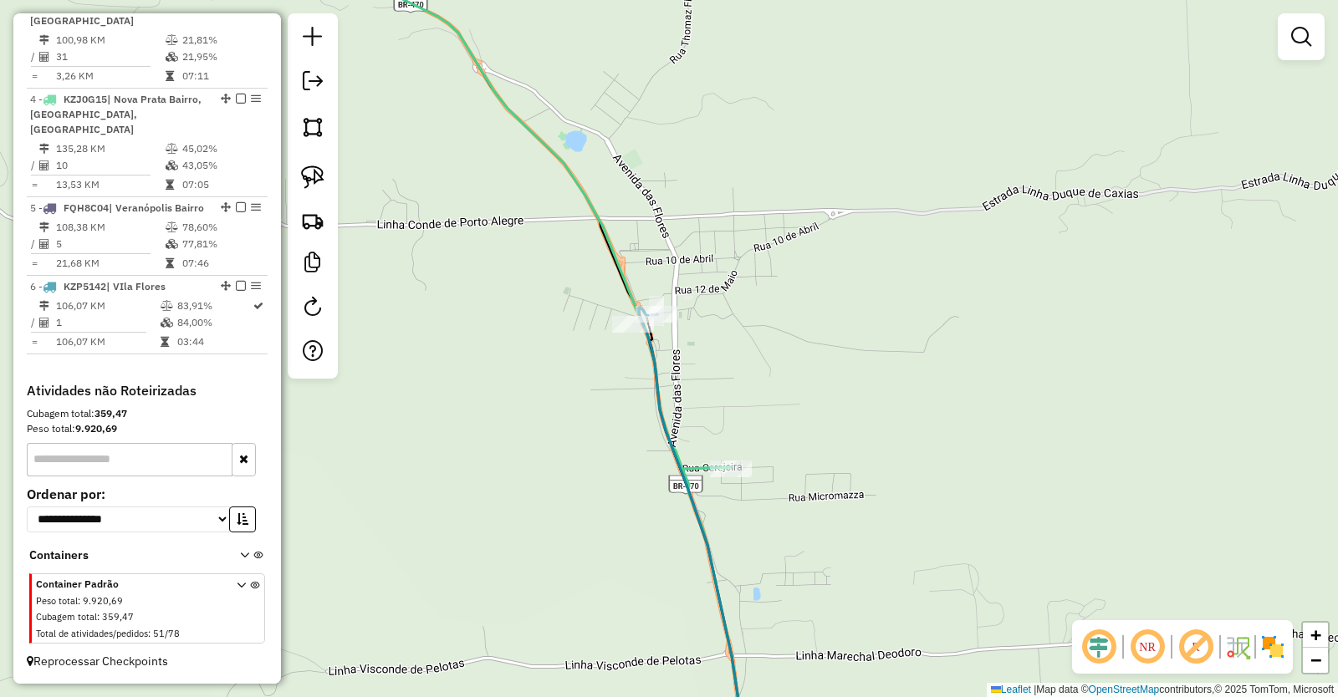
drag, startPoint x: 853, startPoint y: 486, endPoint x: 815, endPoint y: 218, distance: 270.2
click at [815, 219] on div "Janela de atendimento Grade de atendimento Capacidade Transportadoras Veículos …" at bounding box center [669, 348] width 1338 height 697
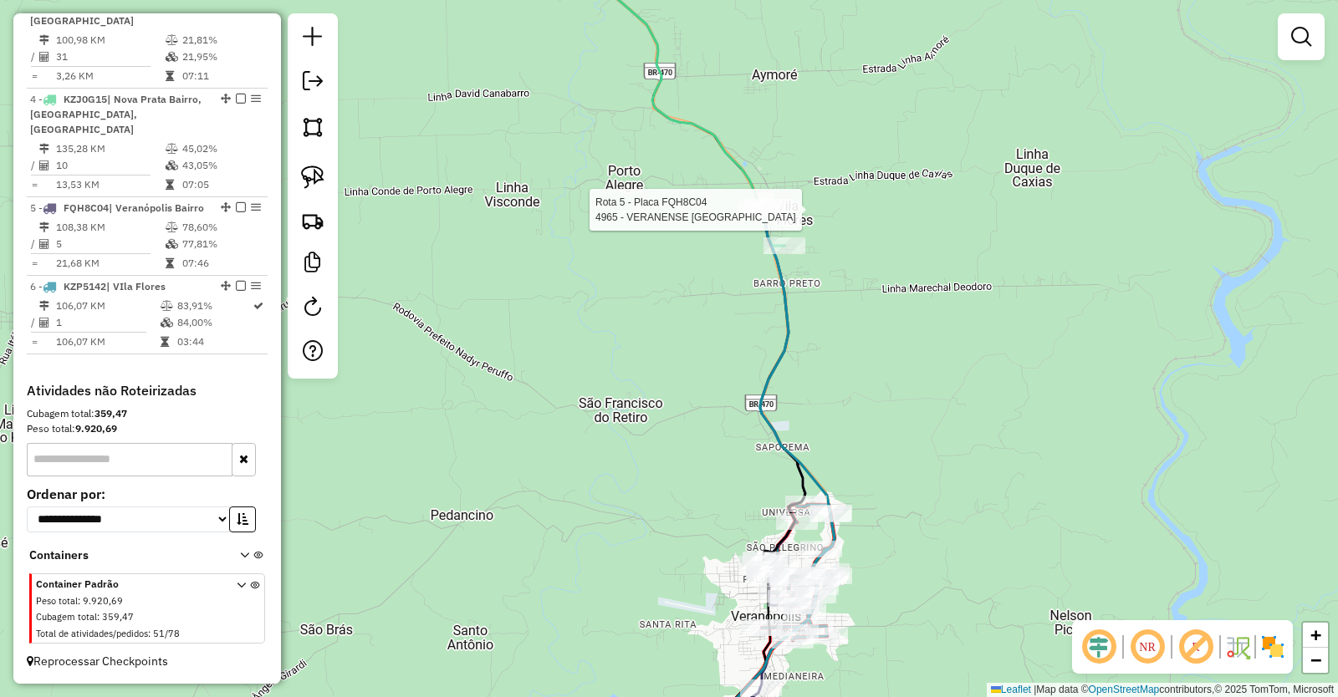
select select "**********"
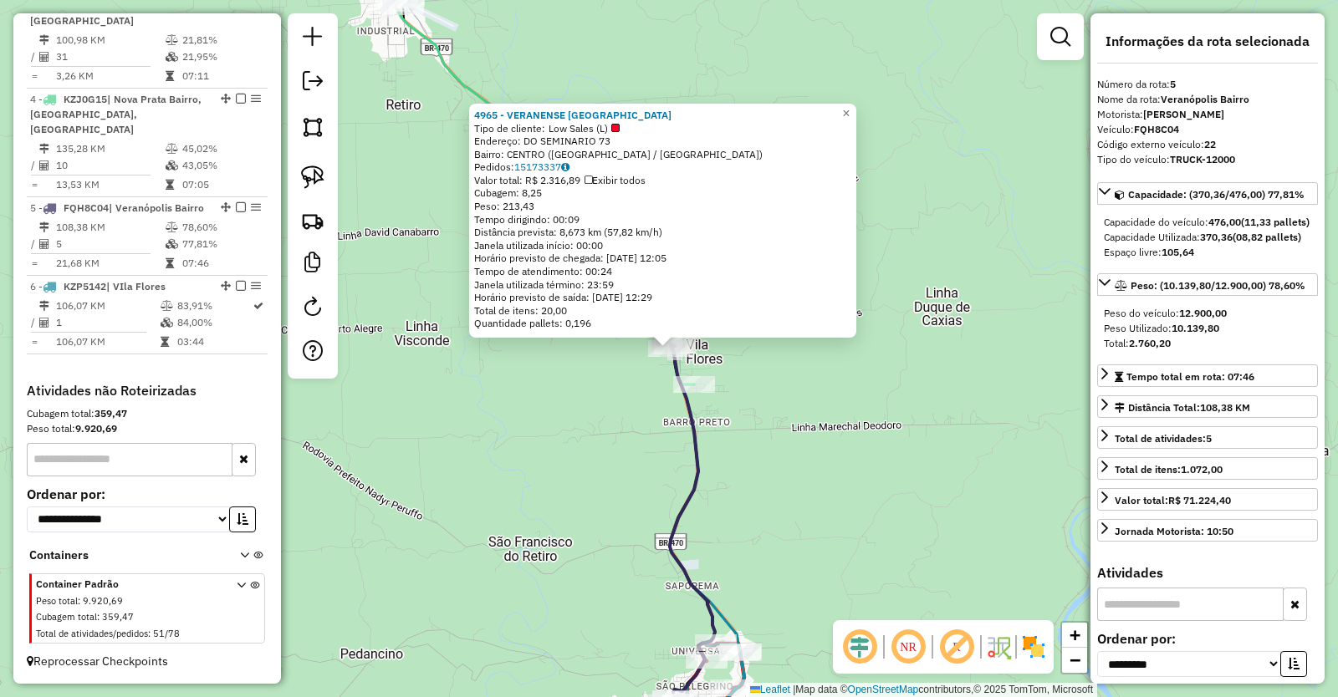
click at [895, 493] on div "4965 - VERANENSE [GEOGRAPHIC_DATA] Tipo de cliente: Low Sales (L) Endereço: DO …" at bounding box center [669, 348] width 1338 height 697
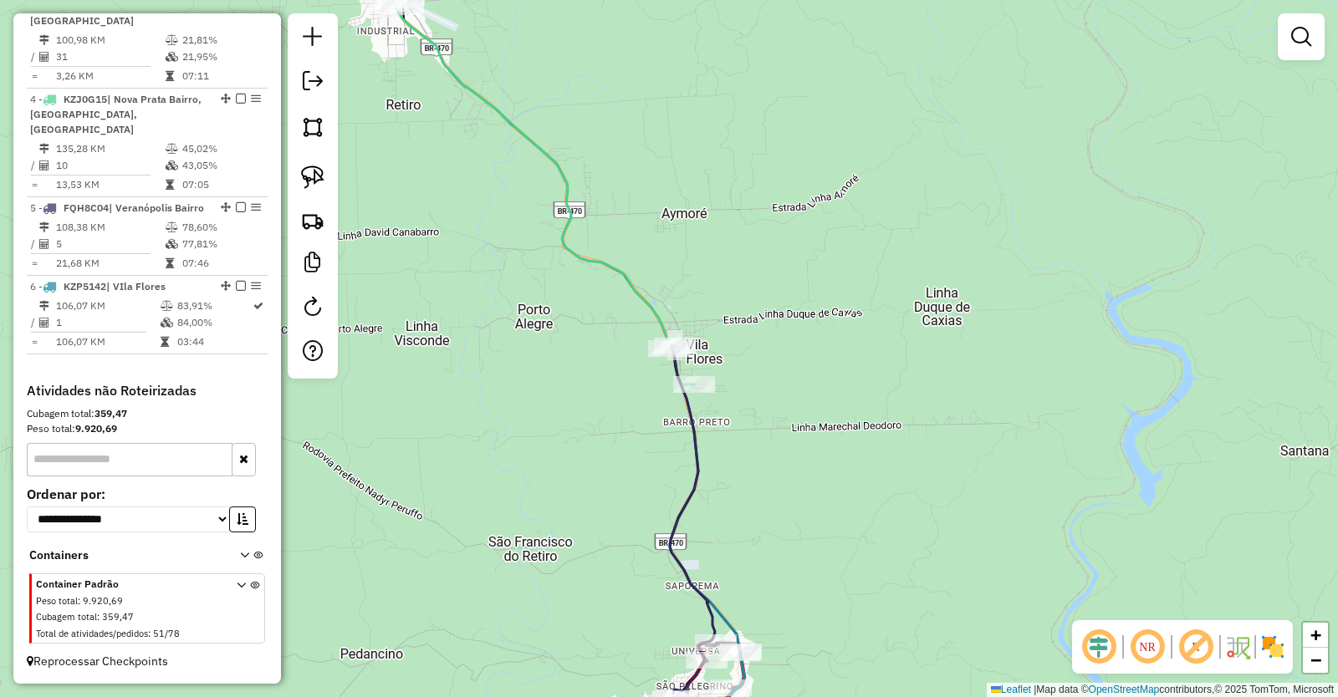
drag, startPoint x: 853, startPoint y: 537, endPoint x: 877, endPoint y: 322, distance: 216.2
click at [874, 334] on div "Janela de atendimento Grade de atendimento Capacidade Transportadoras Veículos …" at bounding box center [669, 348] width 1338 height 697
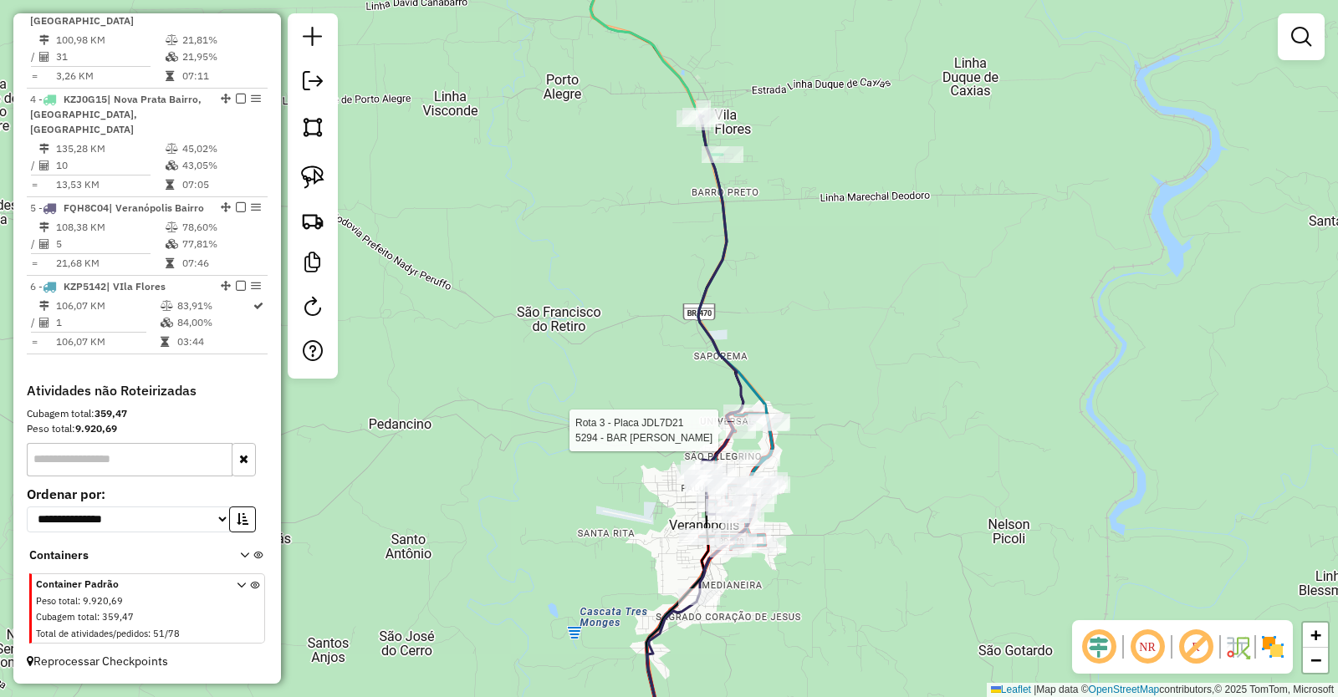
select select "**********"
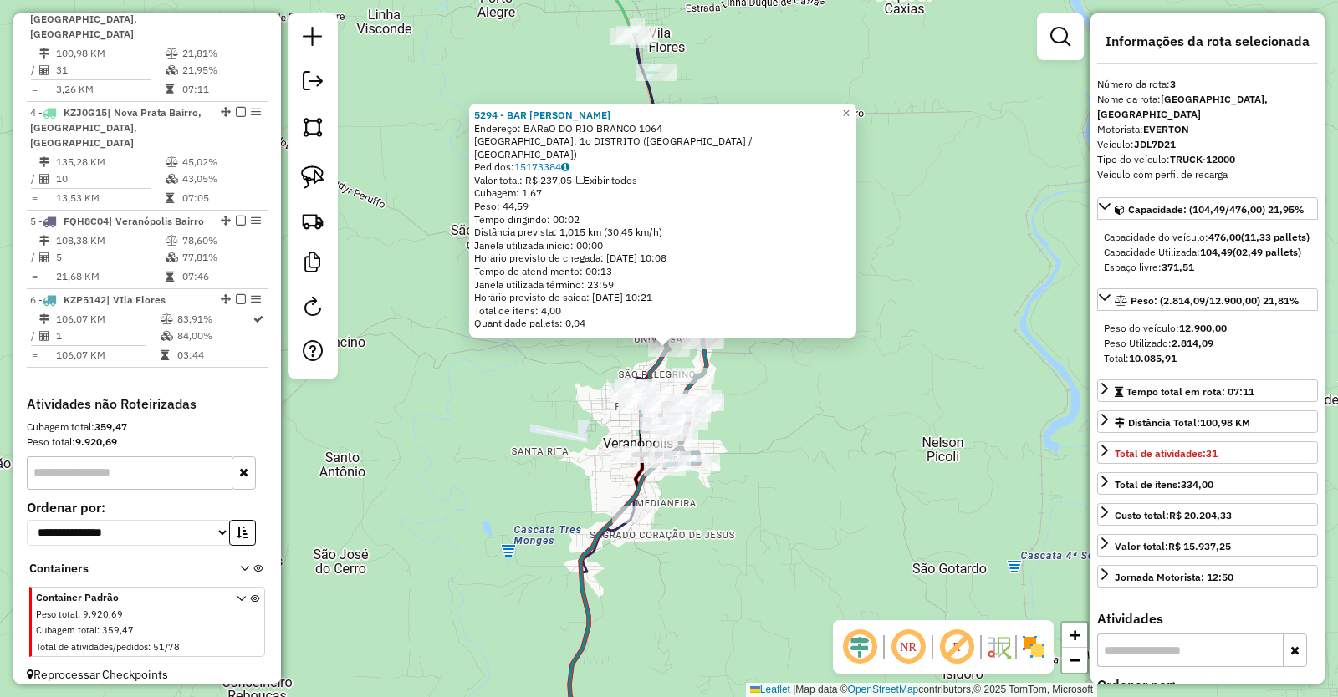
scroll to position [879, 0]
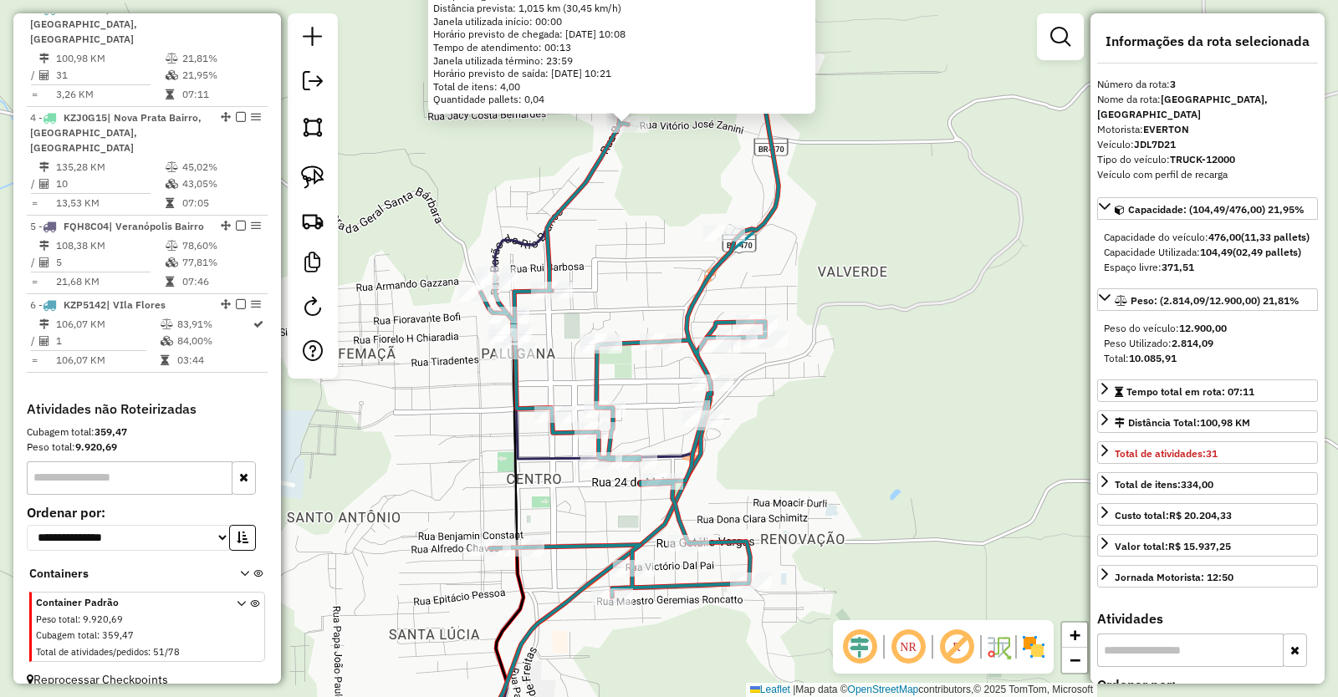
click at [845, 390] on div "5294 - BAR DELVINO TESSARO Endereço: BARaO DO RIO BRANCO 1064 Bairro: 1o DISTRI…" at bounding box center [669, 348] width 1338 height 697
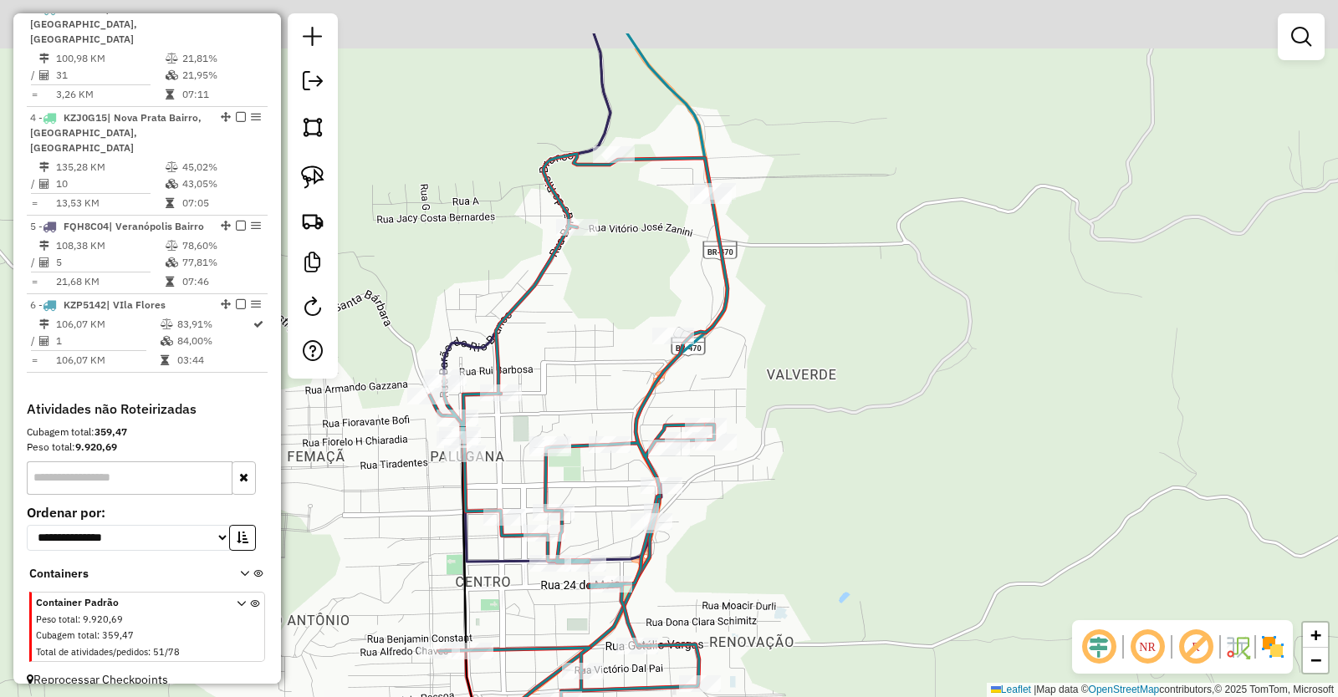
drag, startPoint x: 874, startPoint y: 250, endPoint x: 823, endPoint y: 353, distance: 114.8
click at [823, 353] on div "Janela de atendimento Grade de atendimento Capacidade Transportadoras Veículos …" at bounding box center [669, 348] width 1338 height 697
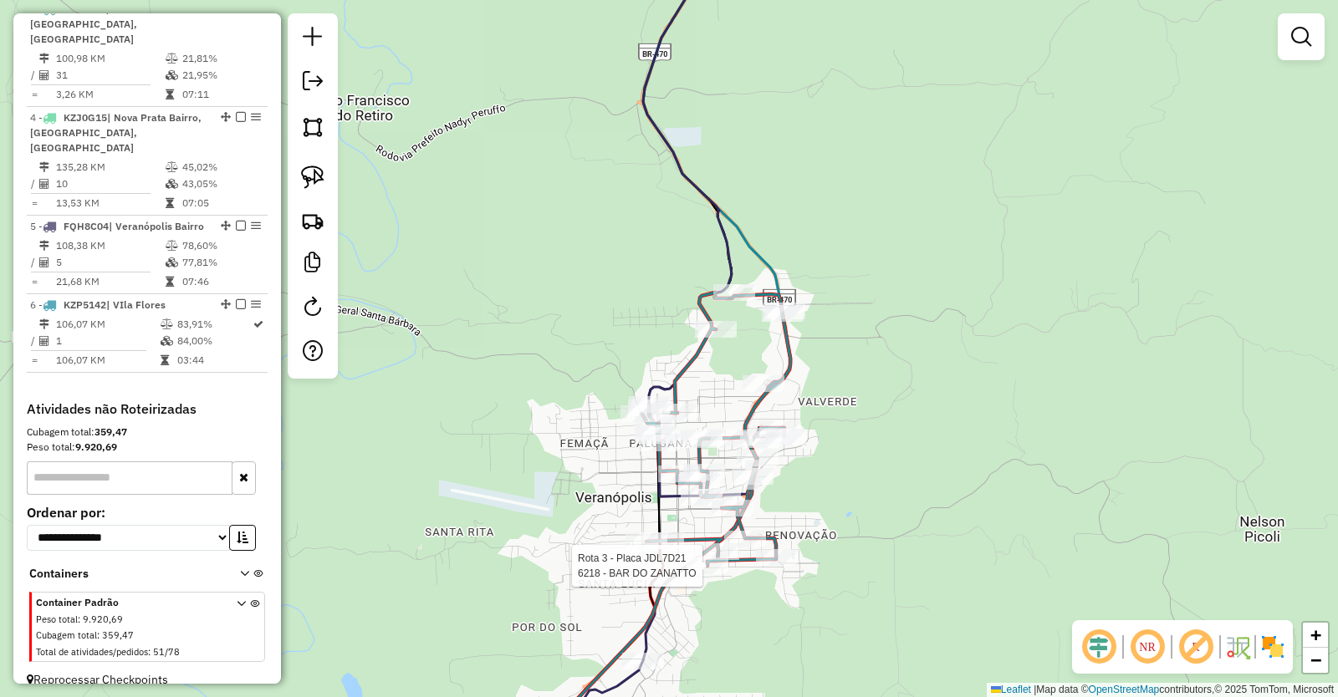
select select "**********"
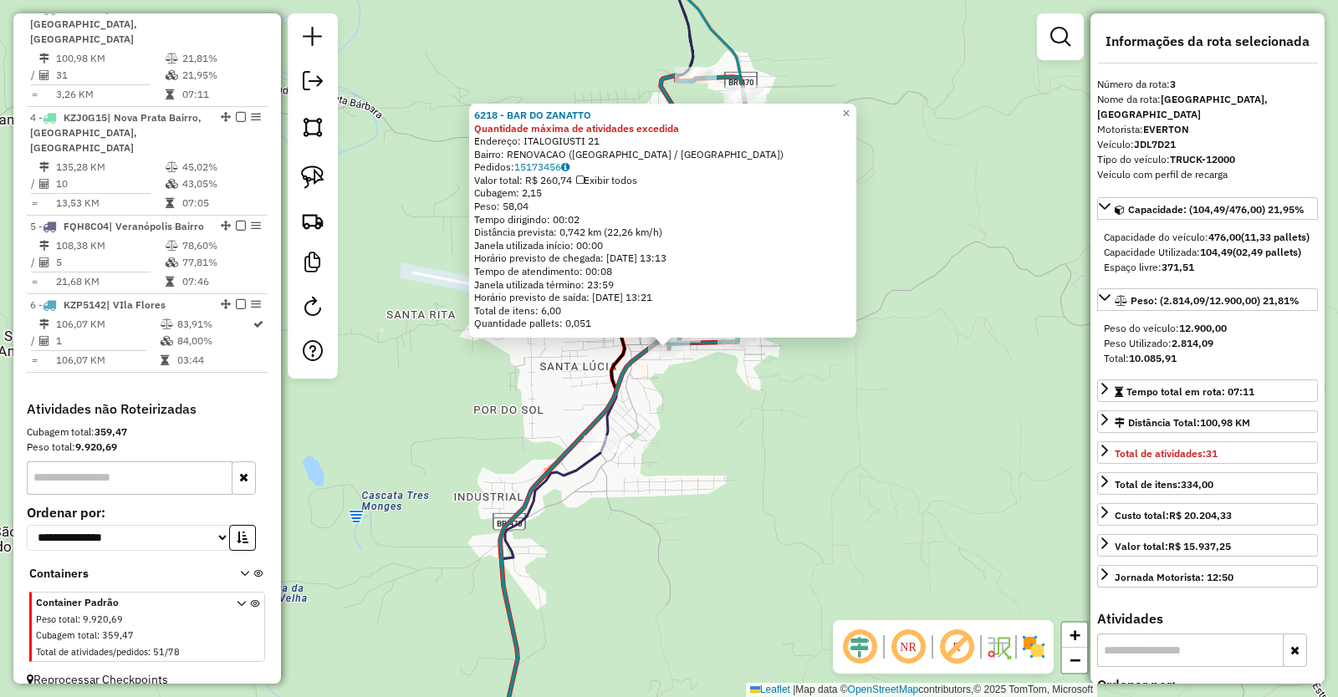
drag, startPoint x: 675, startPoint y: 553, endPoint x: 769, endPoint y: 332, distance: 240.8
click at [752, 372] on div "6218 - BAR DO ZANATTO Quantidade máxima de atividades excedida Endereço: ITALOG…" at bounding box center [669, 348] width 1338 height 697
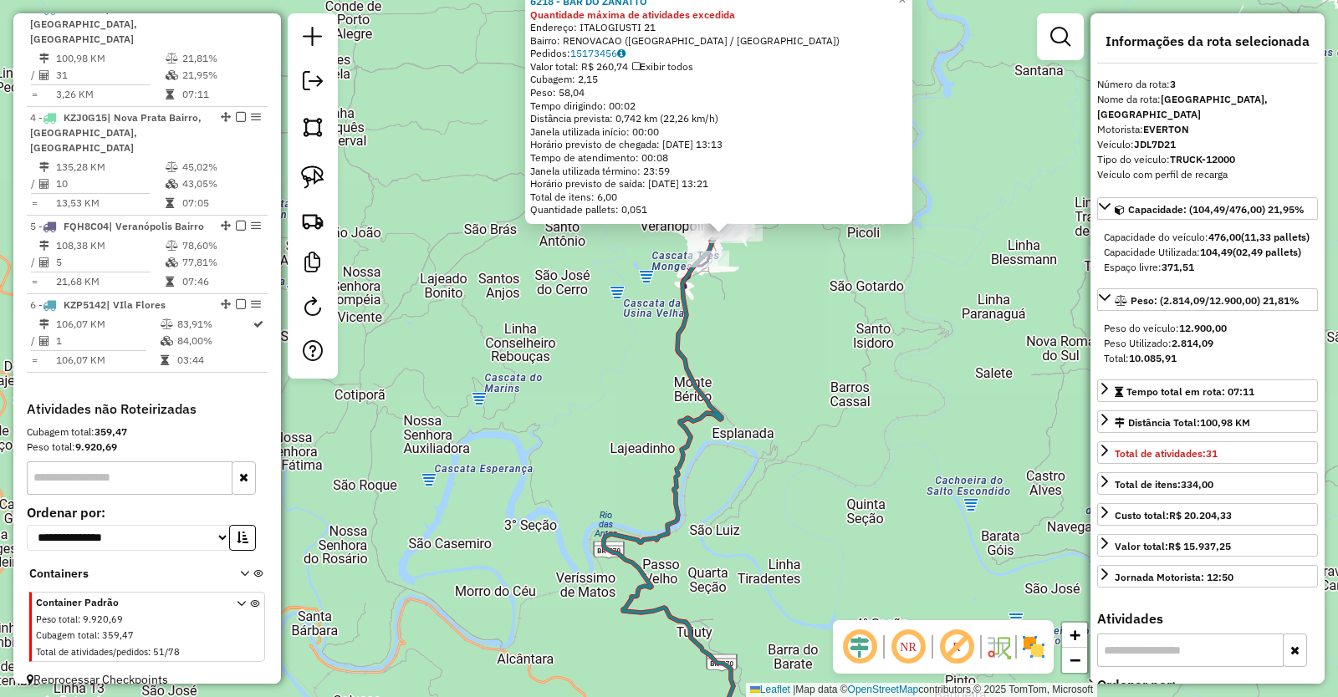
drag, startPoint x: 819, startPoint y: 456, endPoint x: 734, endPoint y: 278, distance: 198.2
click at [734, 278] on div "6218 - BAR DO ZANATTO Quantidade máxima de atividades excedida Endereço: ITALOG…" at bounding box center [669, 348] width 1338 height 697
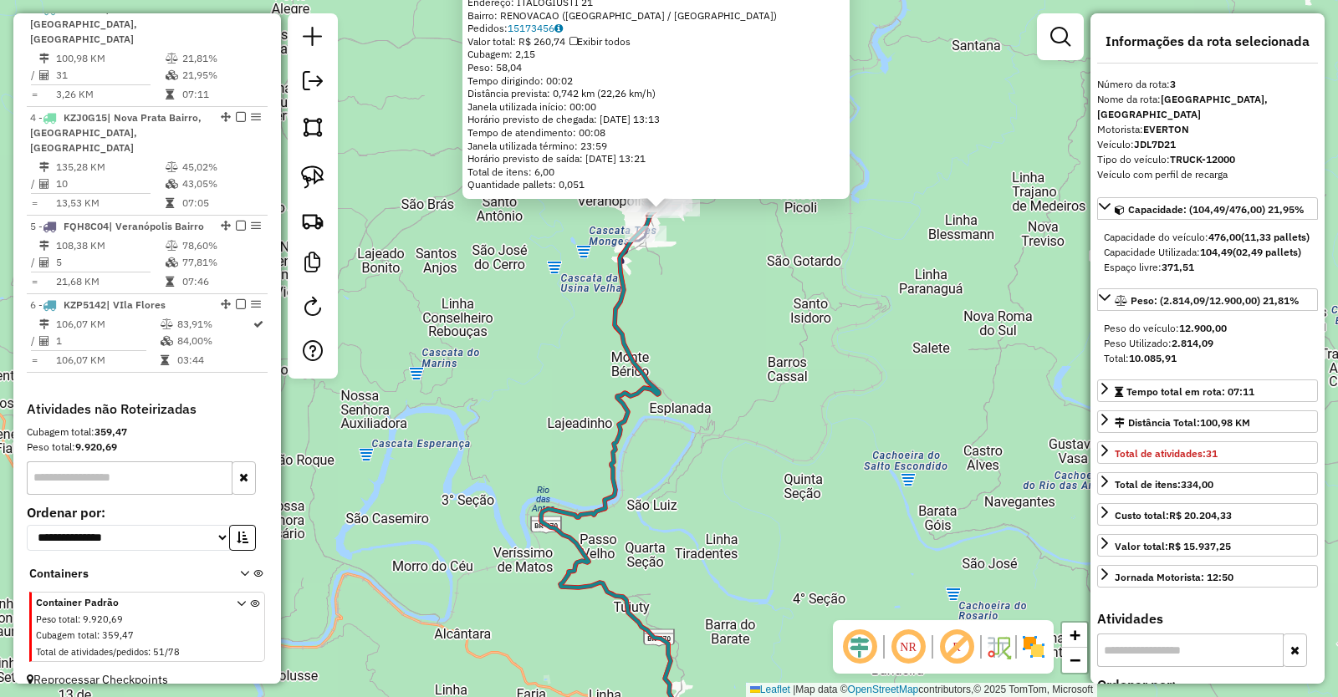
drag, startPoint x: 742, startPoint y: 442, endPoint x: 739, endPoint y: 609, distance: 166.4
click at [739, 609] on div "6218 - BAR DO ZANATTO Quantidade máxima de atividades excedida Endereço: ITALOG…" at bounding box center [669, 348] width 1338 height 697
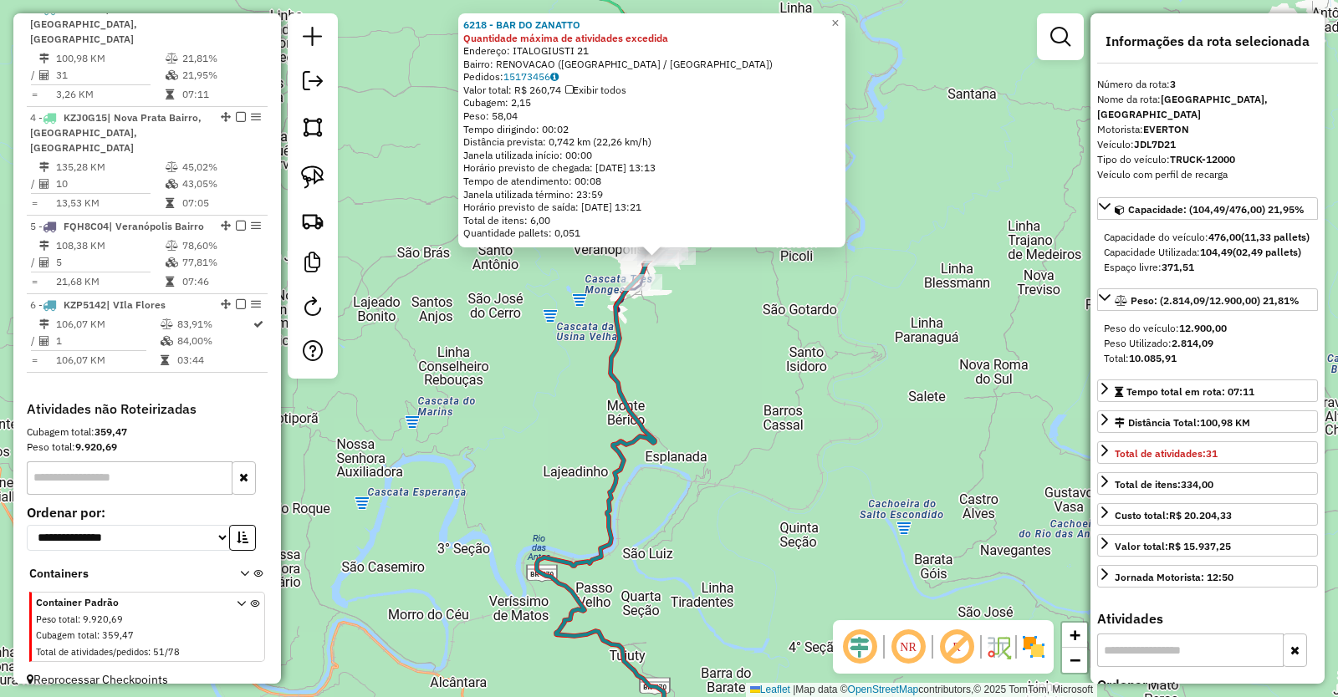
drag, startPoint x: 746, startPoint y: 385, endPoint x: 755, endPoint y: 519, distance: 134.9
click at [754, 517] on div "6218 - BAR DO ZANATTO Quantidade máxima de atividades excedida Endereço: ITALOG…" at bounding box center [669, 348] width 1338 height 697
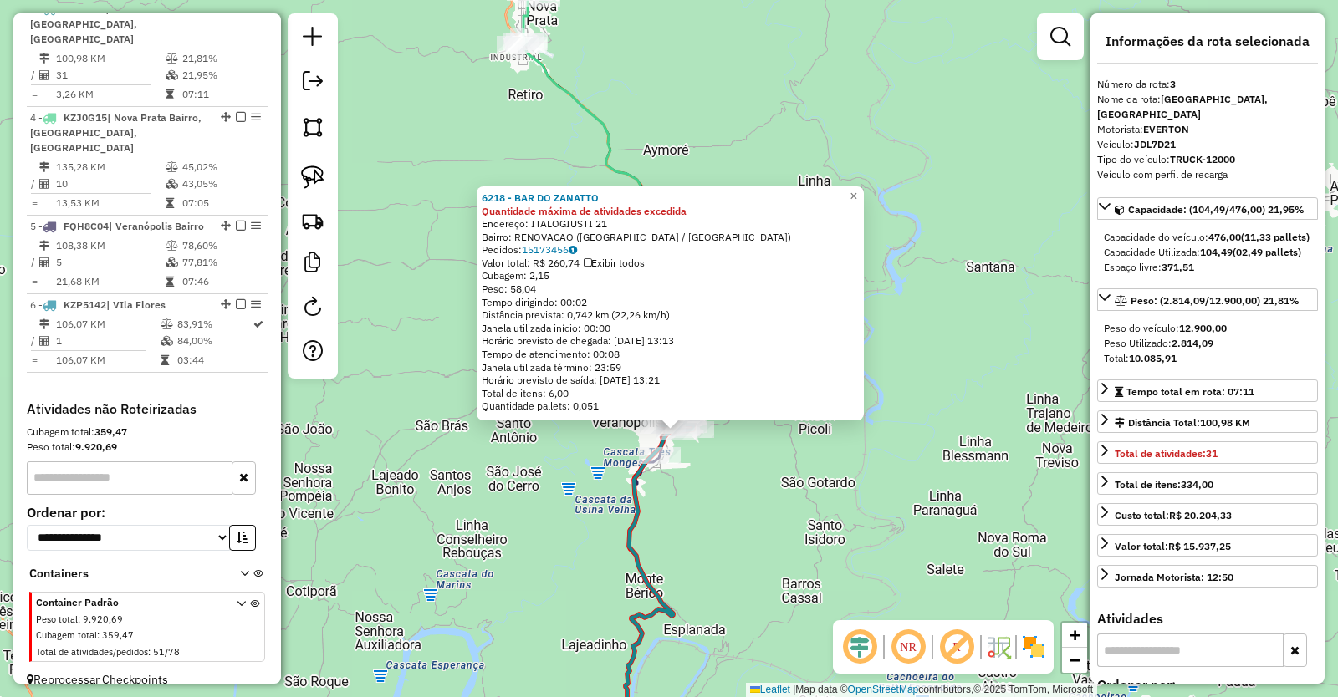
click at [757, 523] on div "6218 - BAR DO ZANATTO Quantidade máxima de atividades excedida Endereço: ITALOG…" at bounding box center [669, 348] width 1338 height 697
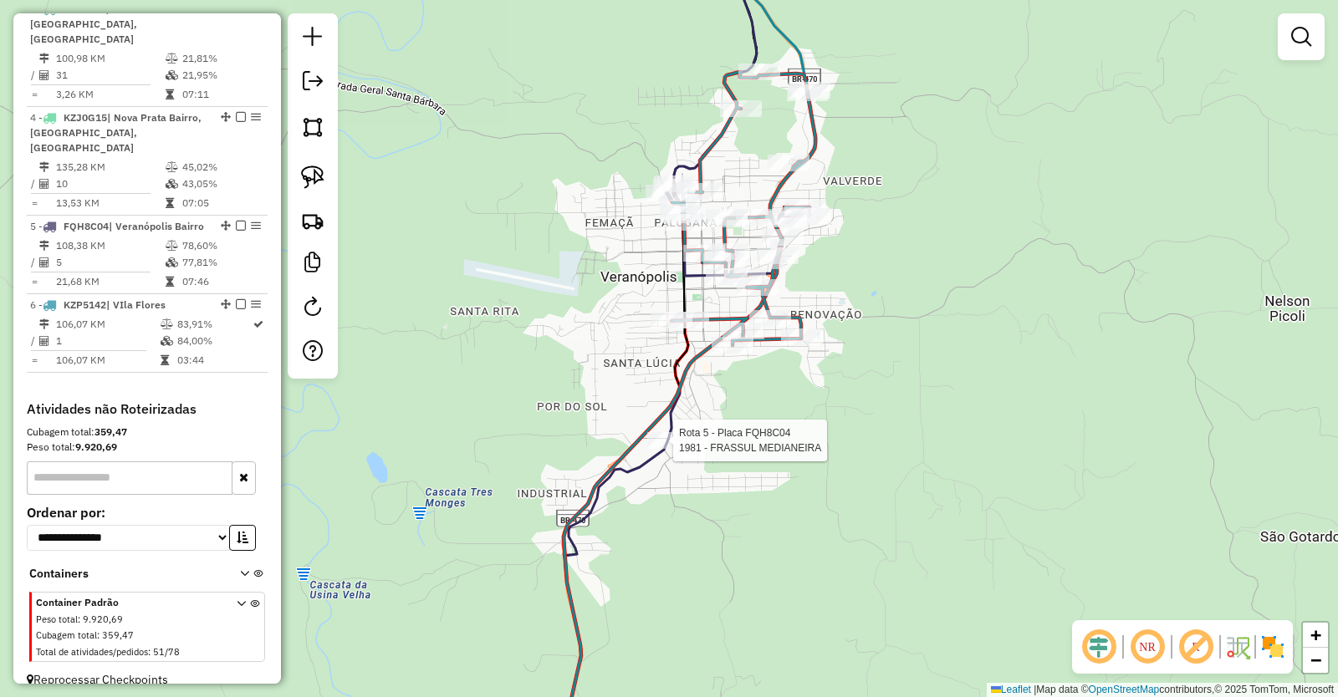
scroll to position [898, 0]
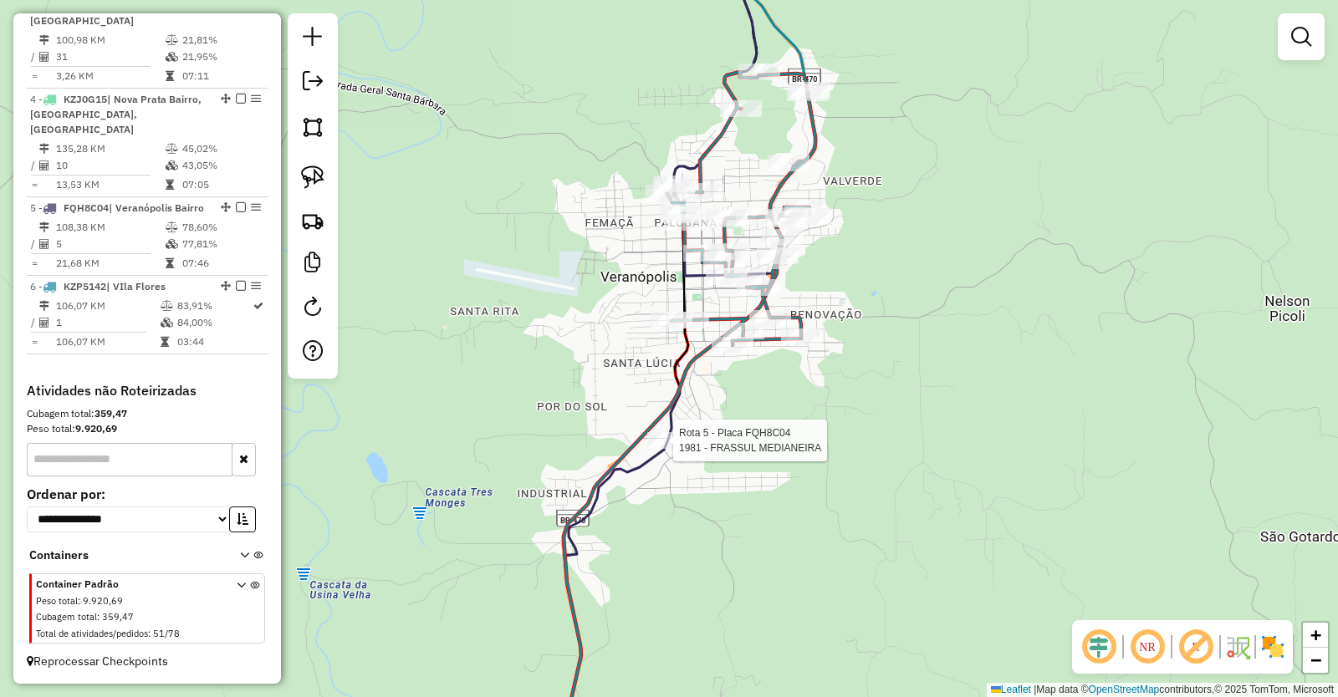
select select "**********"
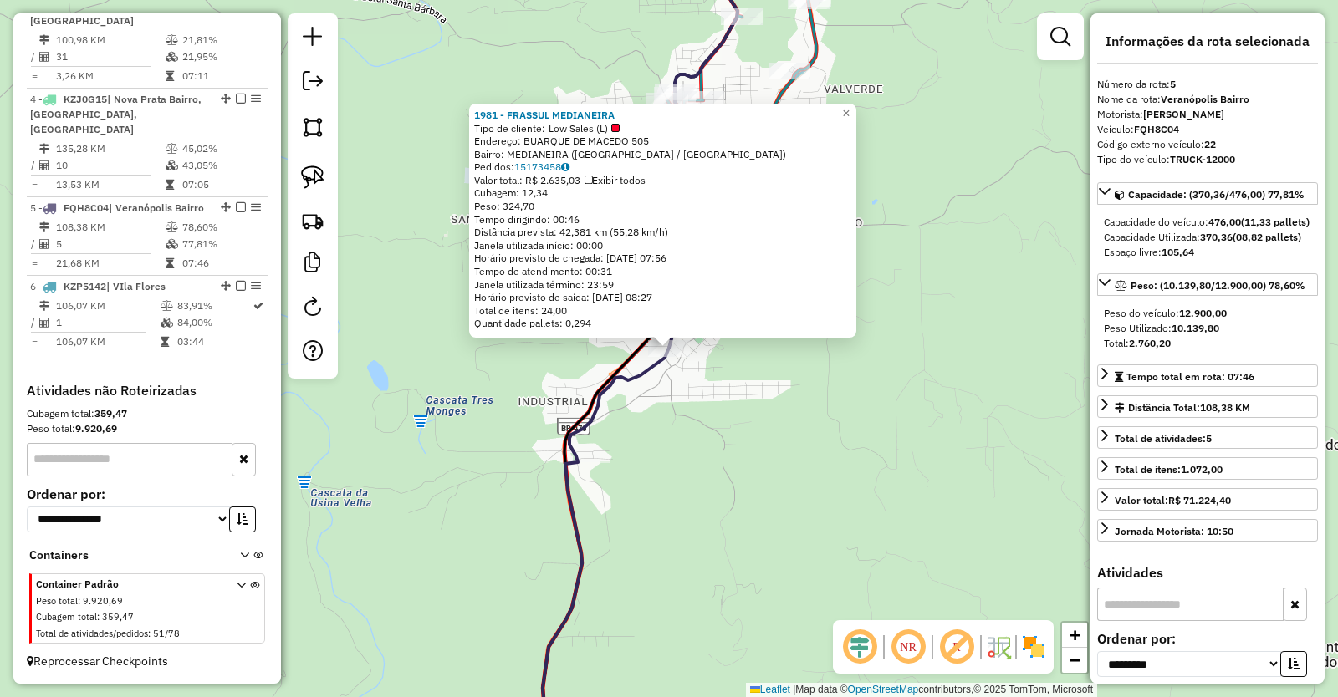
click at [767, 470] on div "1981 - FRASSUL MEDIANEIRA Tipo de cliente: Low Sales (L) Endereço: BUARQUE DE M…" at bounding box center [669, 348] width 1338 height 697
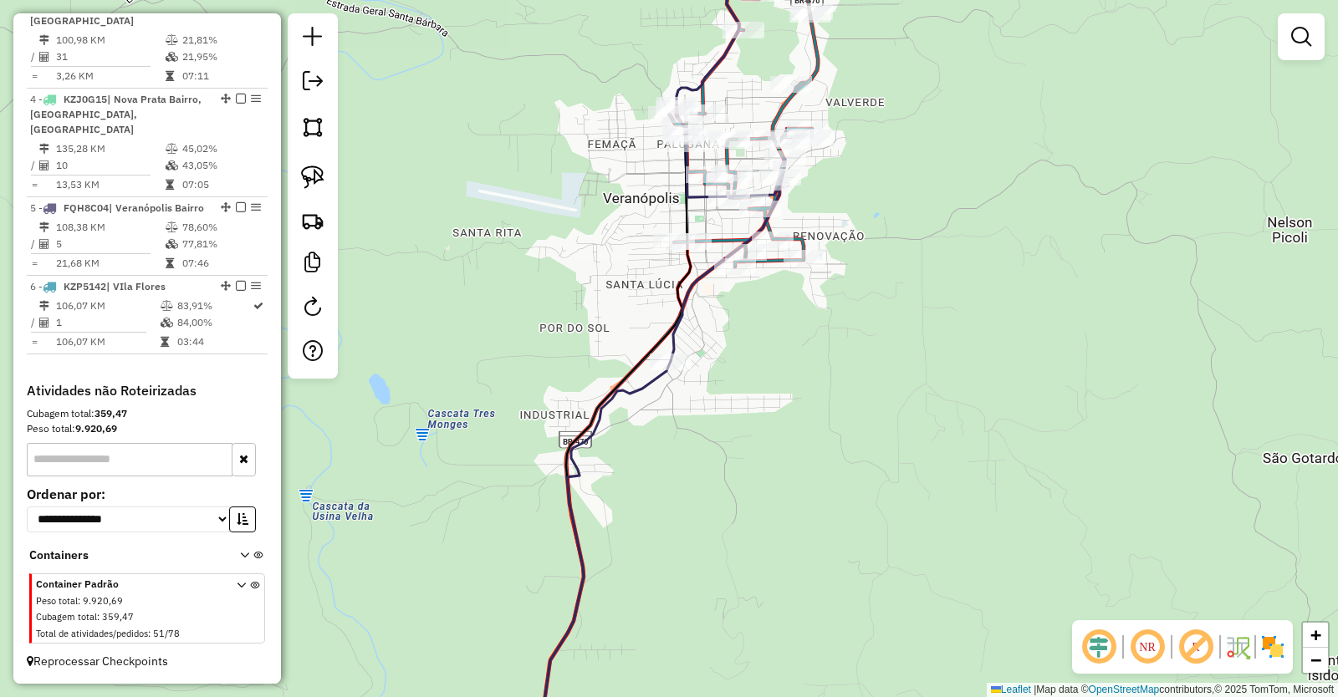
drag, startPoint x: 890, startPoint y: 298, endPoint x: 868, endPoint y: 484, distance: 186.9
click at [877, 484] on div "Janela de atendimento Grade de atendimento Capacidade Transportadoras Veículos …" at bounding box center [669, 348] width 1338 height 697
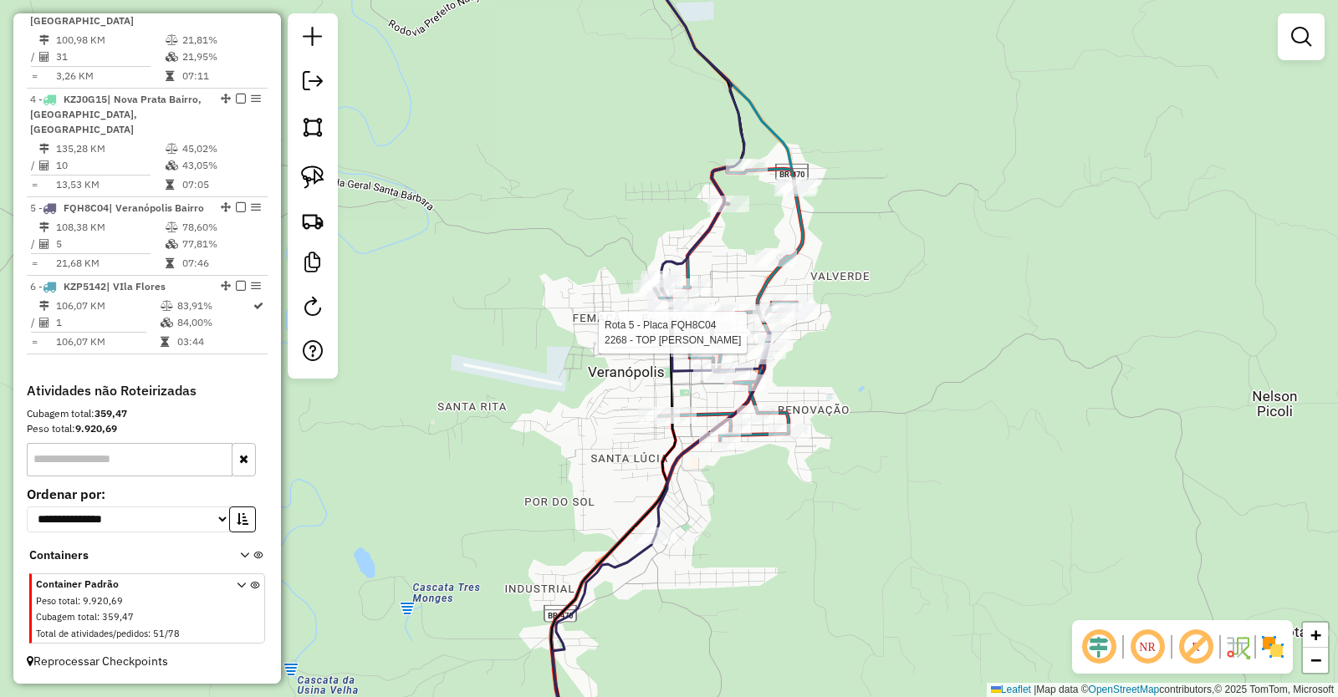
select select "**********"
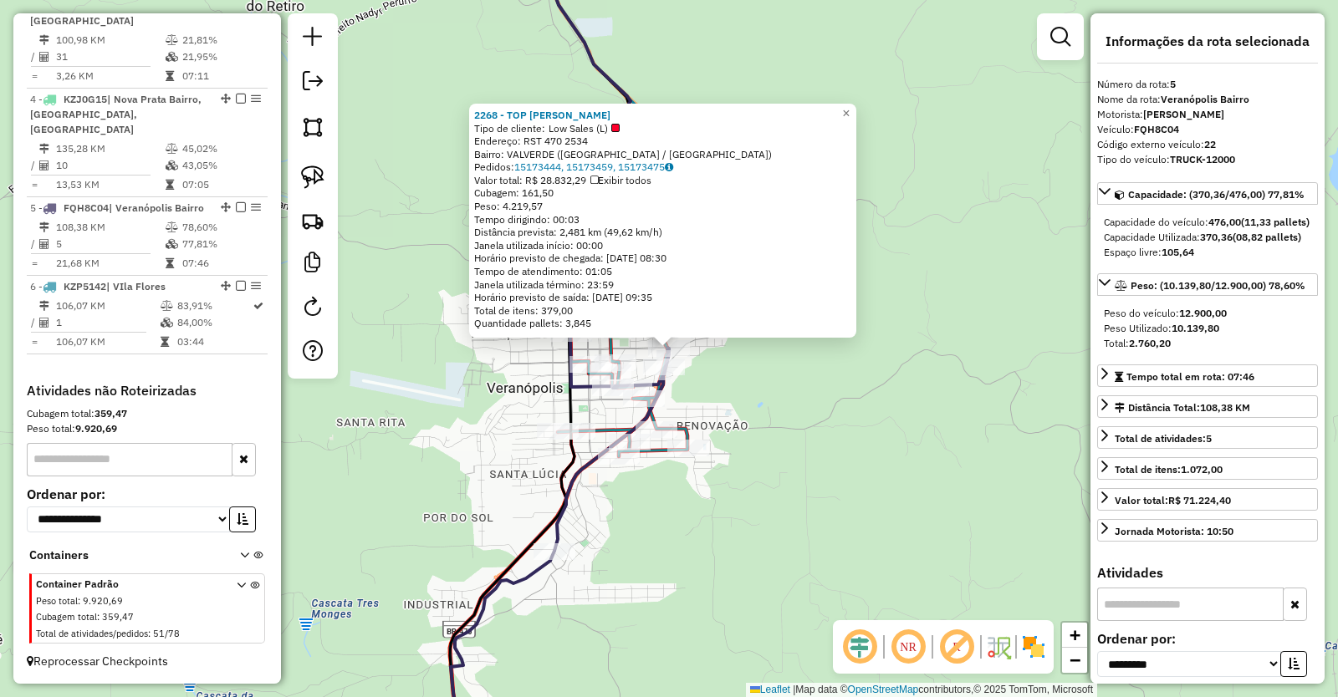
click at [877, 406] on div "2268 - TOP FRASSUL VALVERDE Tipo de cliente: Low Sales (L) Endereço: RST 470 25…" at bounding box center [669, 348] width 1338 height 697
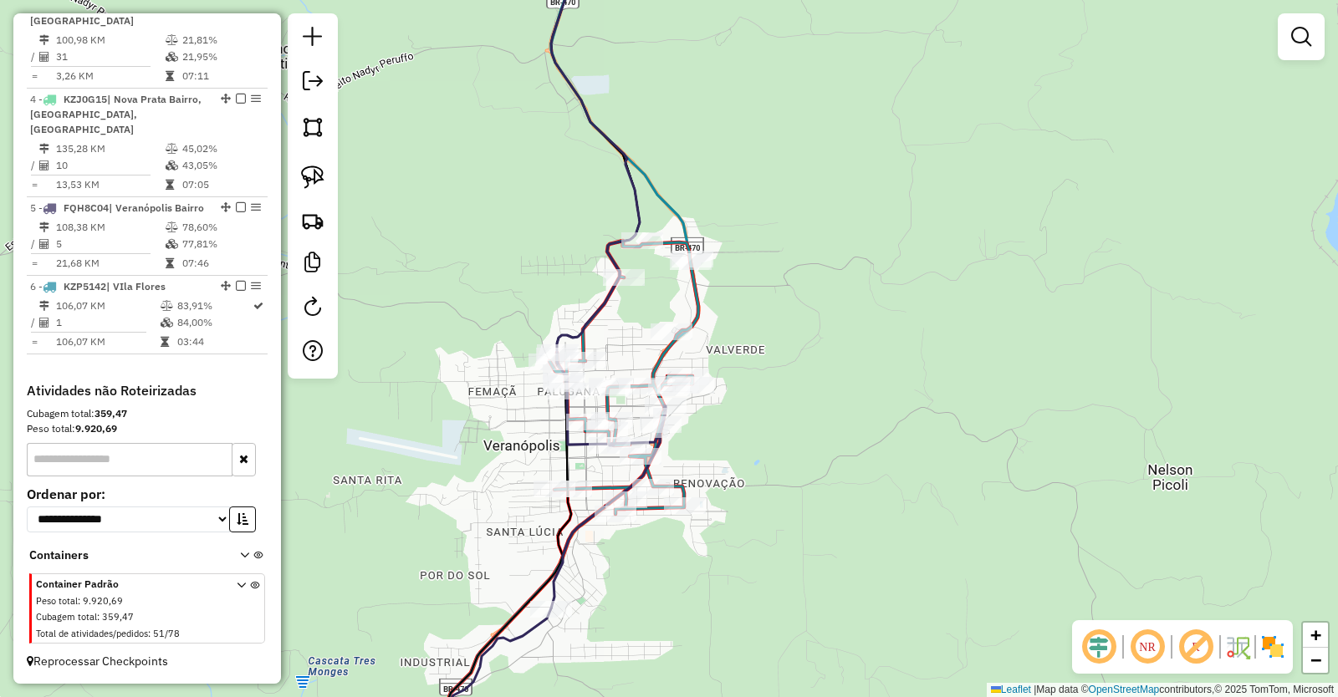
drag, startPoint x: 727, startPoint y: 25, endPoint x: 733, endPoint y: 476, distance: 450.7
click at [727, 458] on div "Janela de atendimento Grade de atendimento Capacidade Transportadoras Veículos …" at bounding box center [669, 348] width 1338 height 697
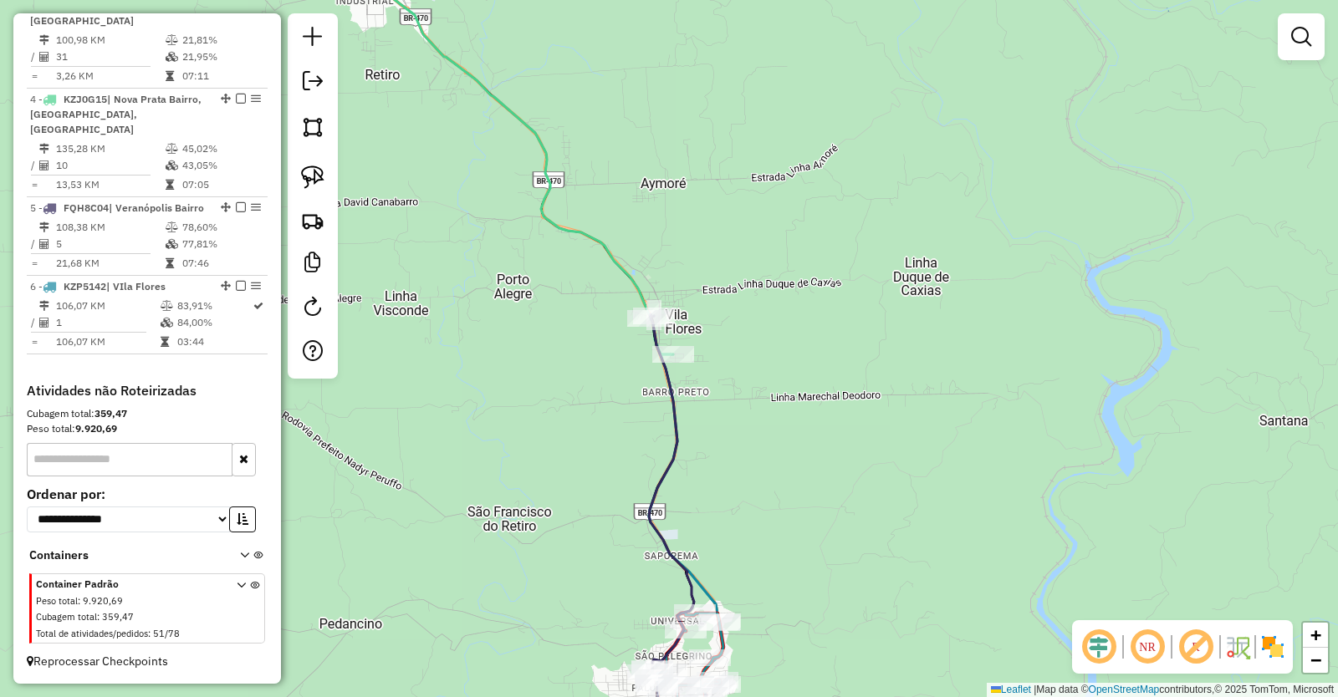
drag, startPoint x: 680, startPoint y: 406, endPoint x: 705, endPoint y: 620, distance: 215.5
click at [705, 620] on div "Janela de atendimento Grade de atendimento Capacidade Transportadoras Veículos …" at bounding box center [669, 348] width 1338 height 697
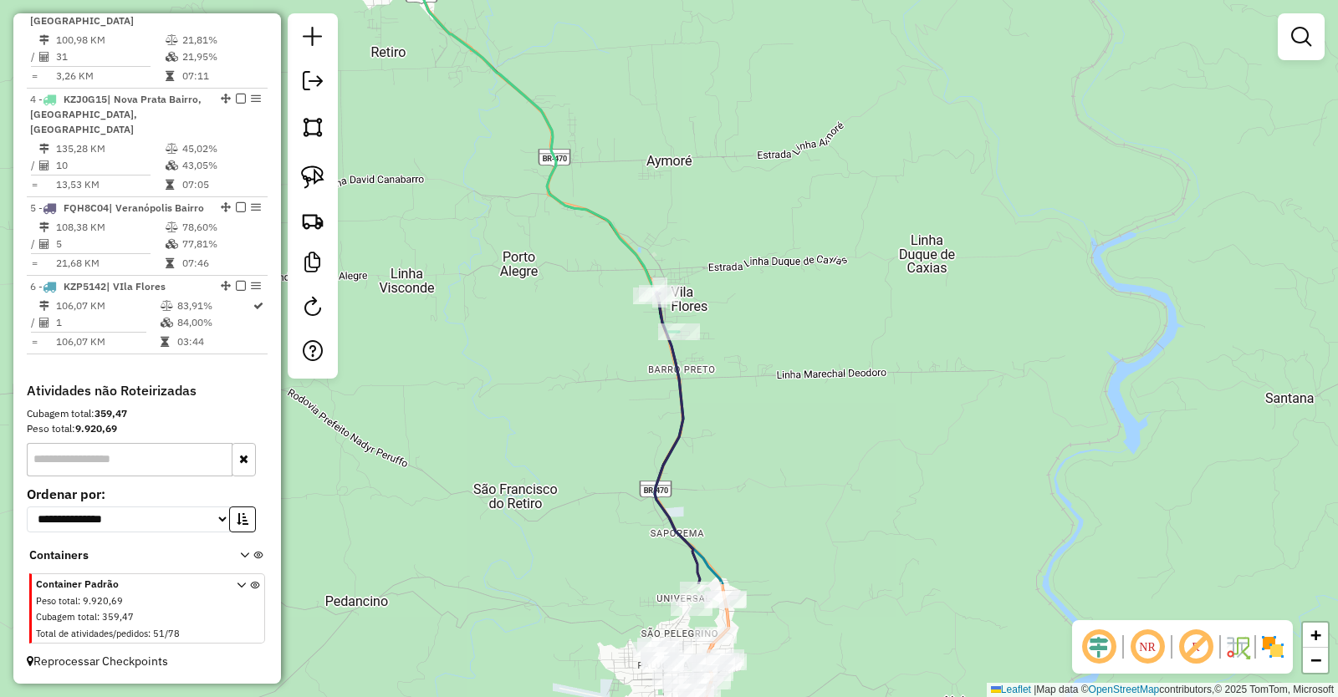
drag, startPoint x: 622, startPoint y: 619, endPoint x: 613, endPoint y: 380, distance: 239.3
click at [609, 407] on div "Janela de atendimento Grade de atendimento Capacidade Transportadoras Veículos …" at bounding box center [669, 348] width 1338 height 697
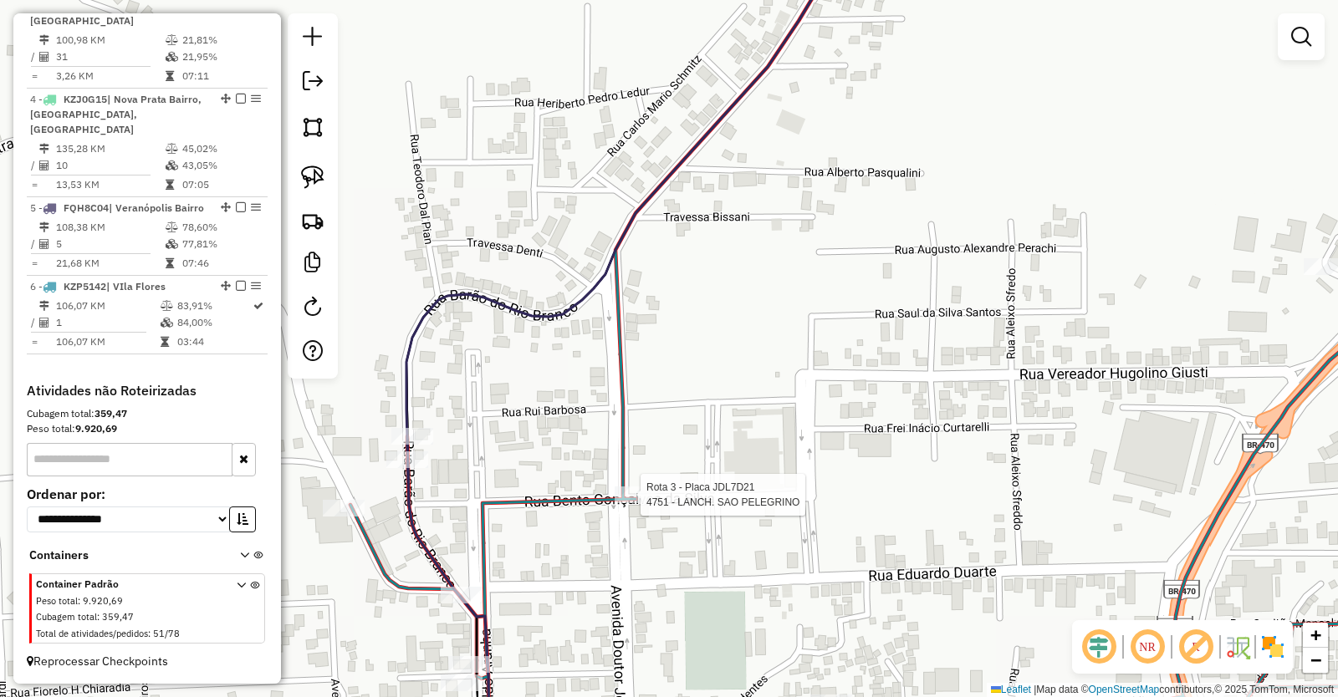
select select "**********"
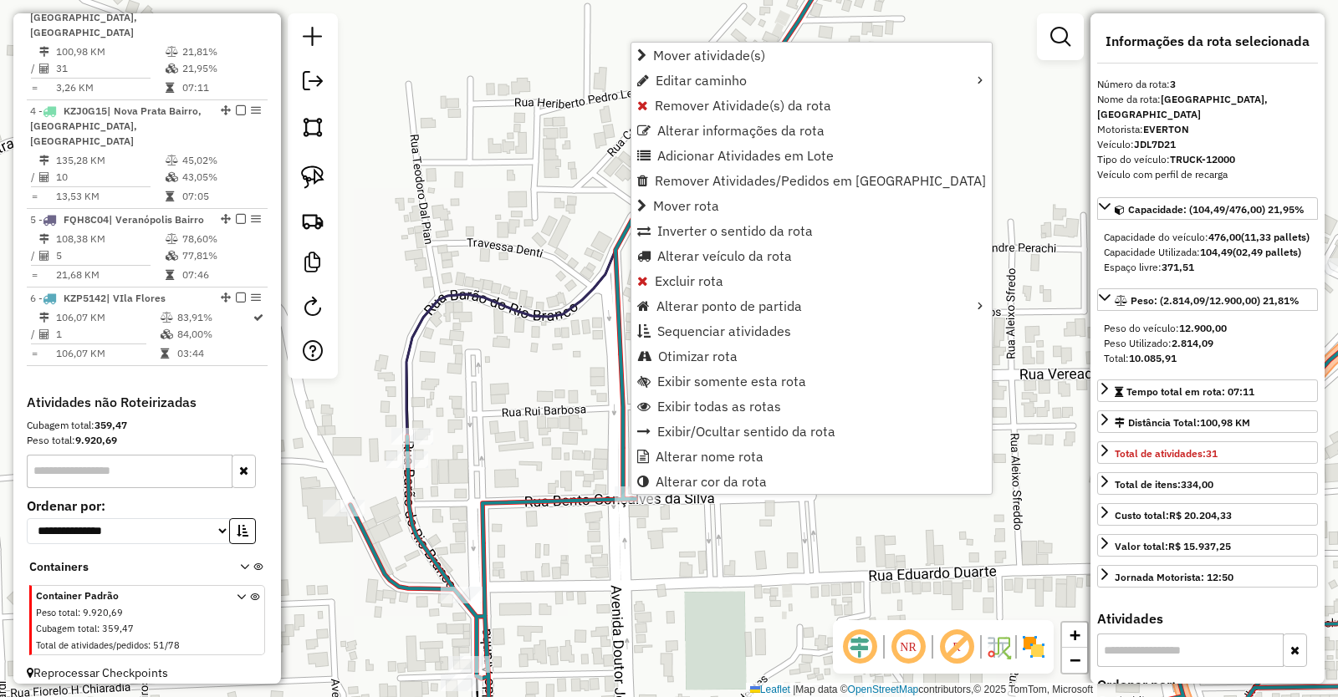
scroll to position [879, 0]
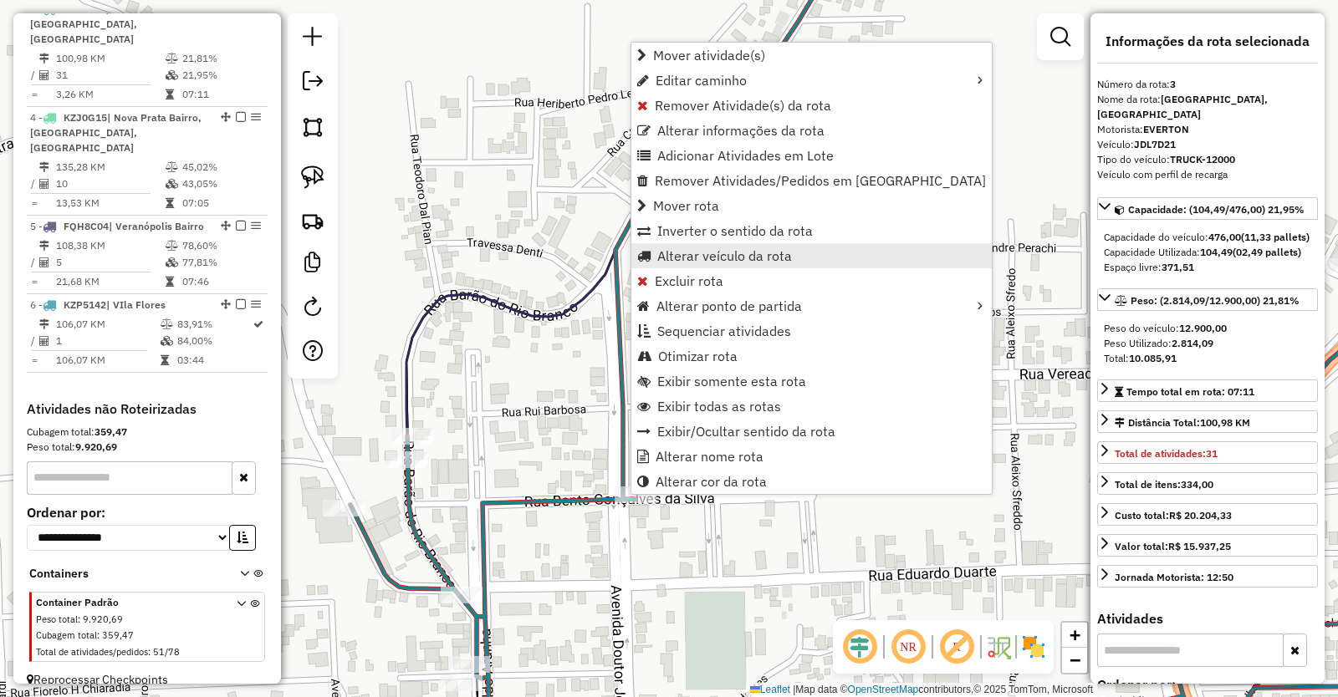
click at [730, 258] on span "Alterar veículo da rota" at bounding box center [724, 255] width 135 height 13
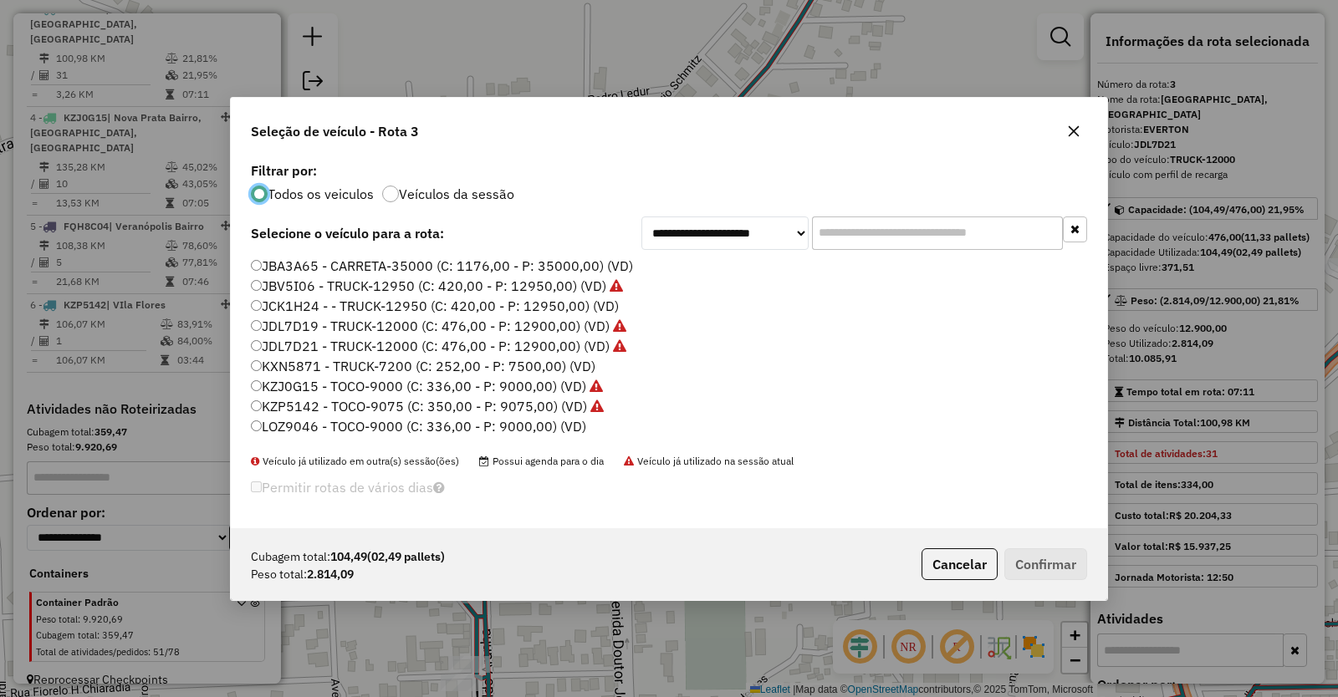
scroll to position [217, 0]
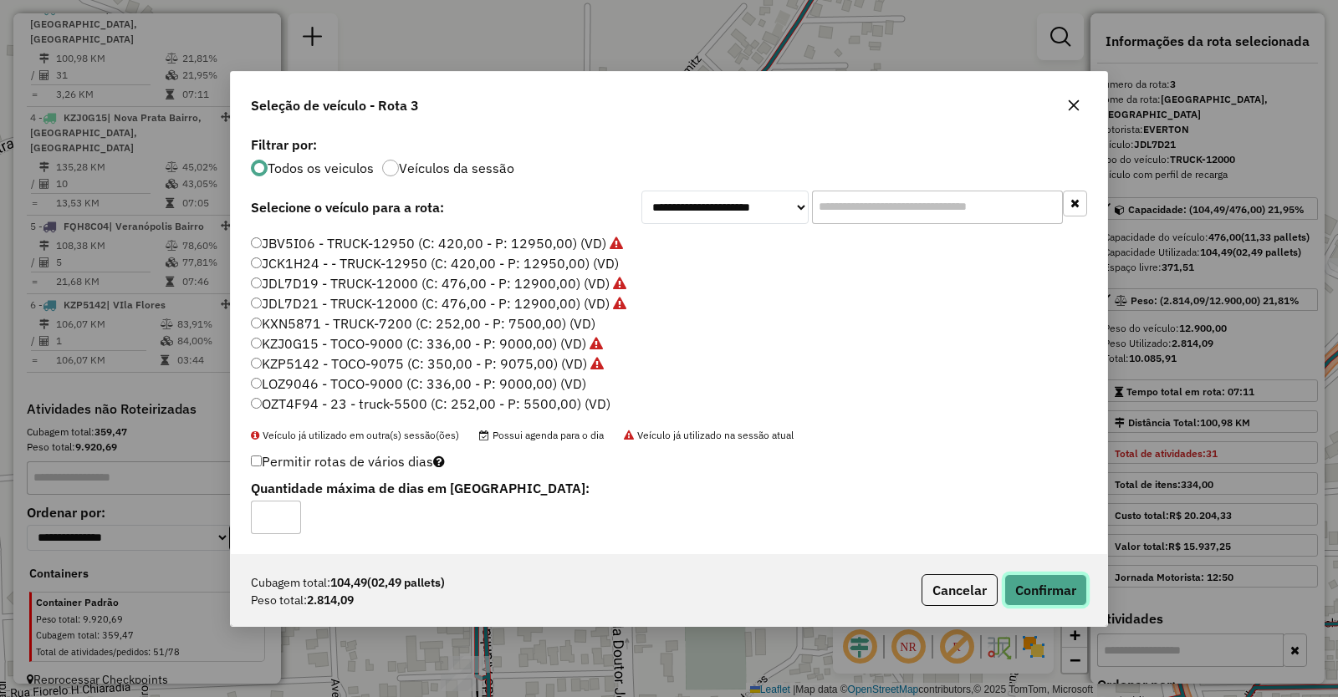
click at [1056, 587] on button "Confirmar" at bounding box center [1045, 590] width 83 height 32
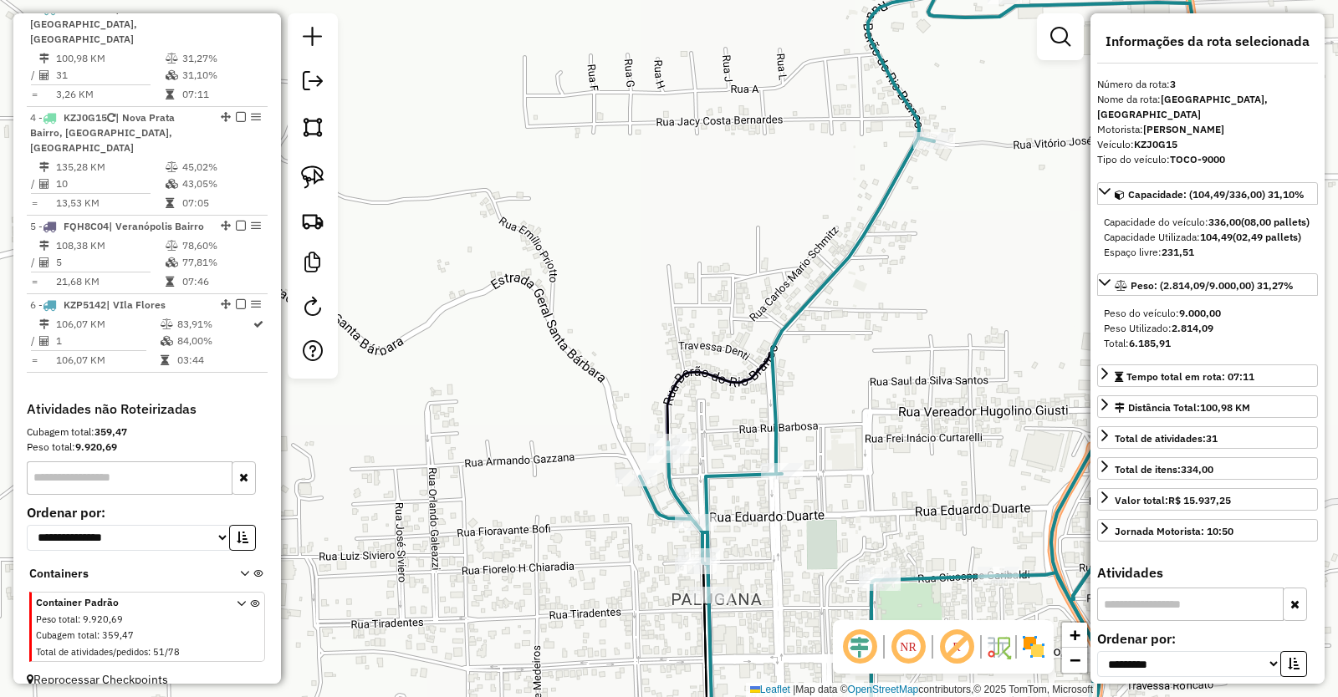
drag, startPoint x: 895, startPoint y: 296, endPoint x: 787, endPoint y: 552, distance: 278.0
click at [787, 552] on div "Janela de atendimento Grade de atendimento Capacidade Transportadoras Veículos …" at bounding box center [669, 348] width 1338 height 697
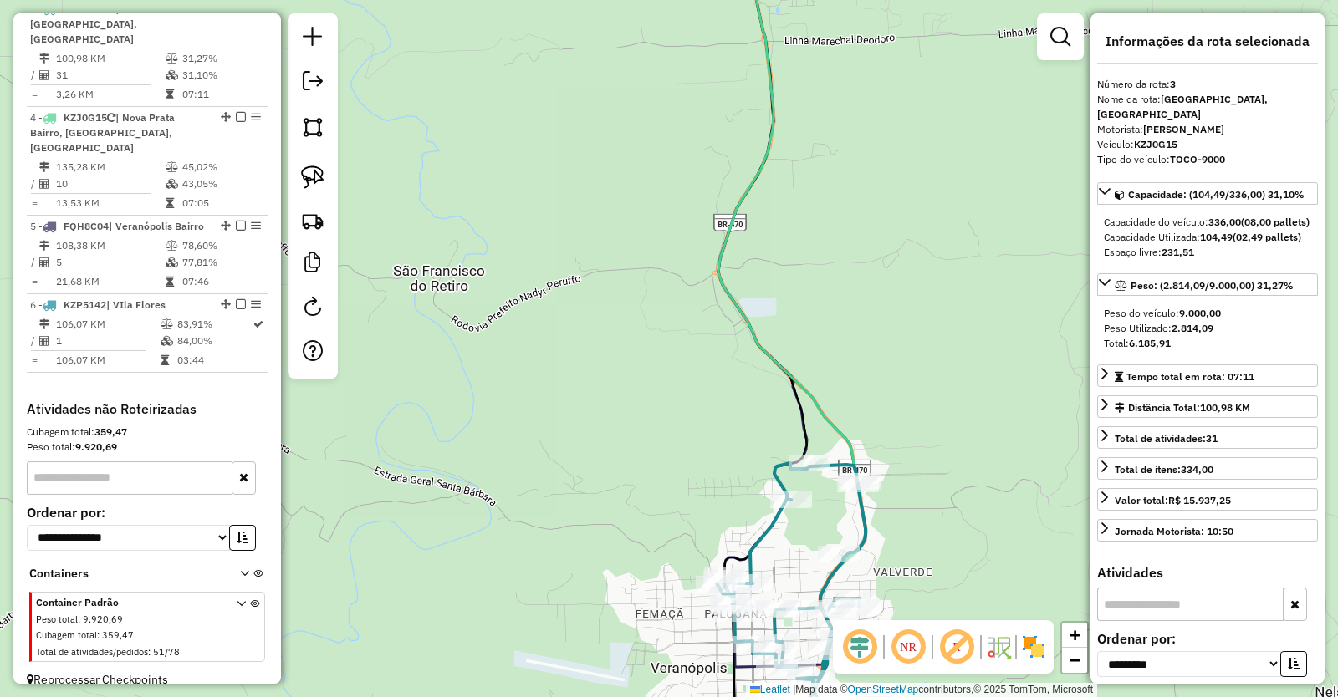
drag, startPoint x: 691, startPoint y: 367, endPoint x: 685, endPoint y: 568, distance: 200.7
click at [685, 568] on div "Janela de atendimento Grade de atendimento Capacidade Transportadoras Veículos …" at bounding box center [669, 348] width 1338 height 697
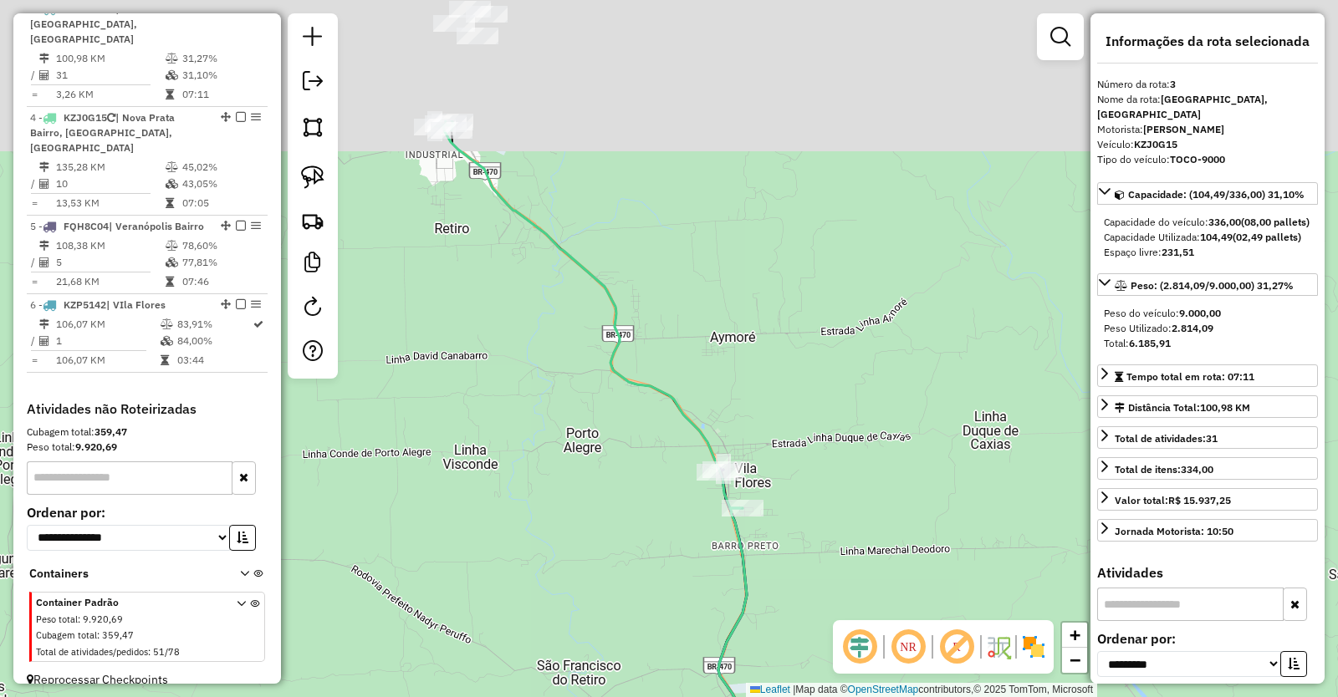
drag, startPoint x: 607, startPoint y: 395, endPoint x: 646, endPoint y: 619, distance: 227.5
click at [643, 609] on div "Janela de atendimento Grade de atendimento Capacidade Transportadoras Veículos …" at bounding box center [669, 348] width 1338 height 697
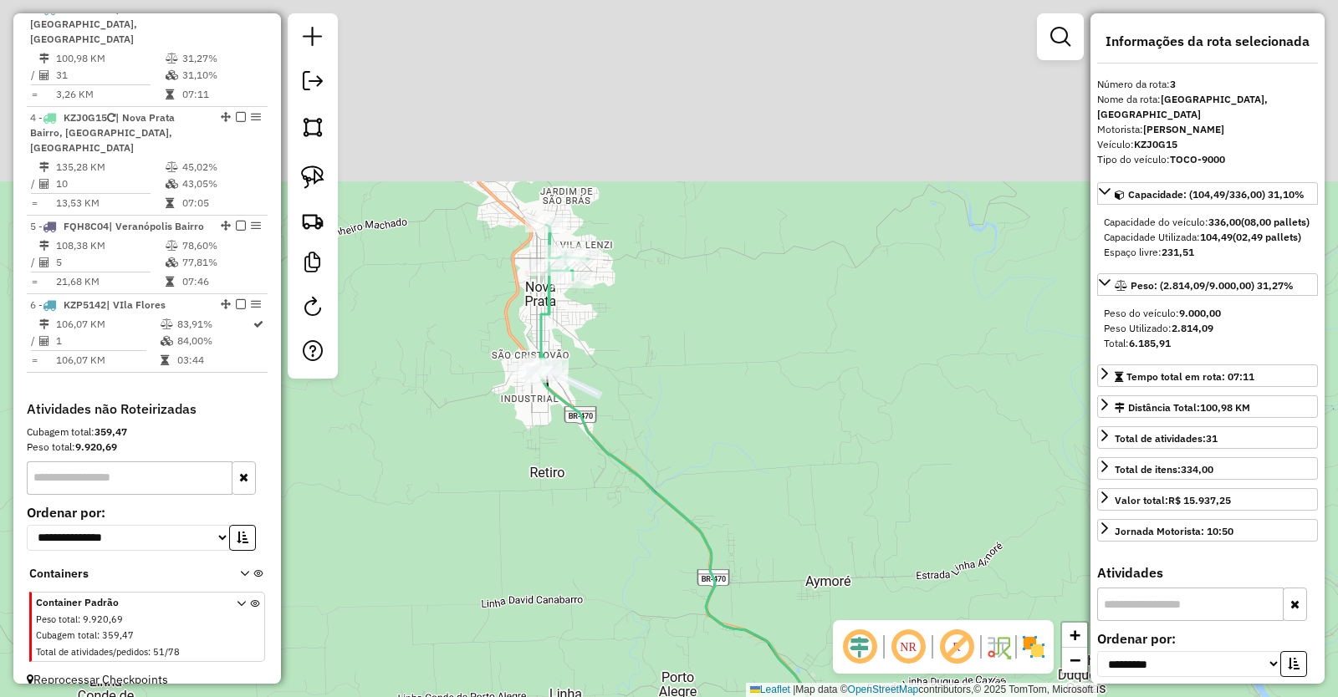
drag, startPoint x: 456, startPoint y: 362, endPoint x: 543, endPoint y: 565, distance: 220.6
click at [543, 565] on div "Janela de atendimento Grade de atendimento Capacidade Transportadoras Veículos …" at bounding box center [669, 348] width 1338 height 697
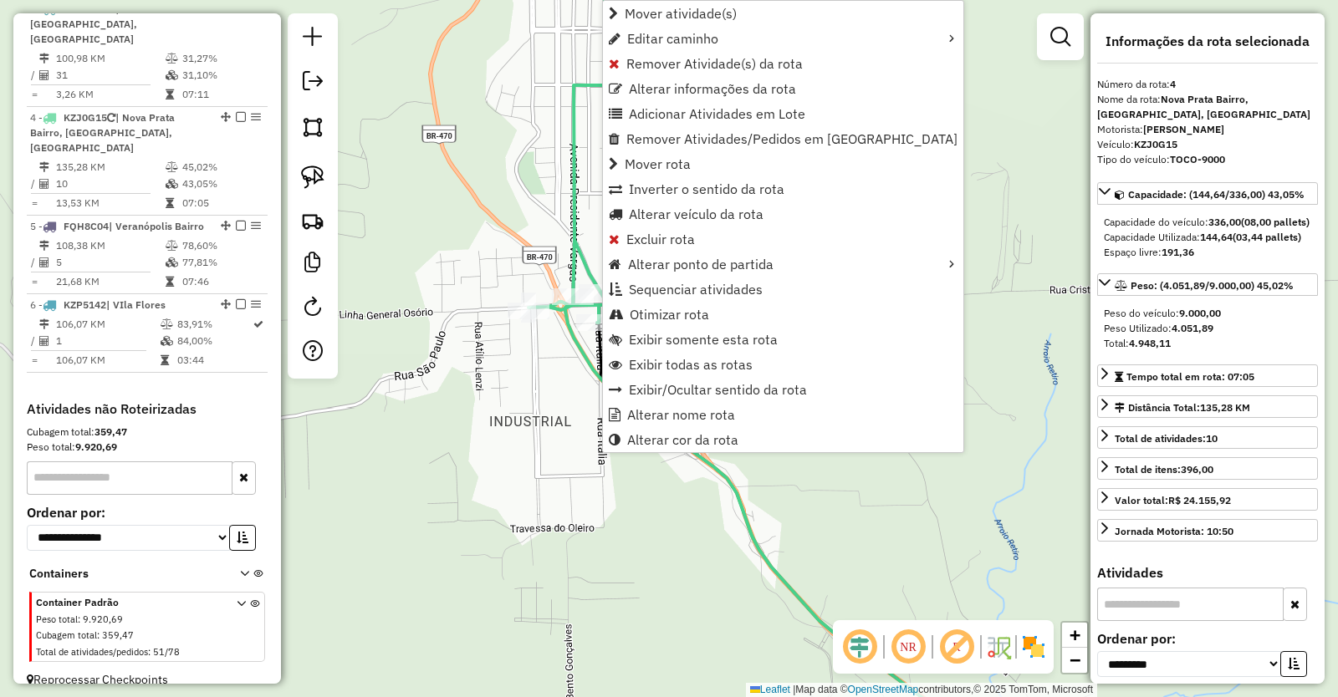
scroll to position [913, 0]
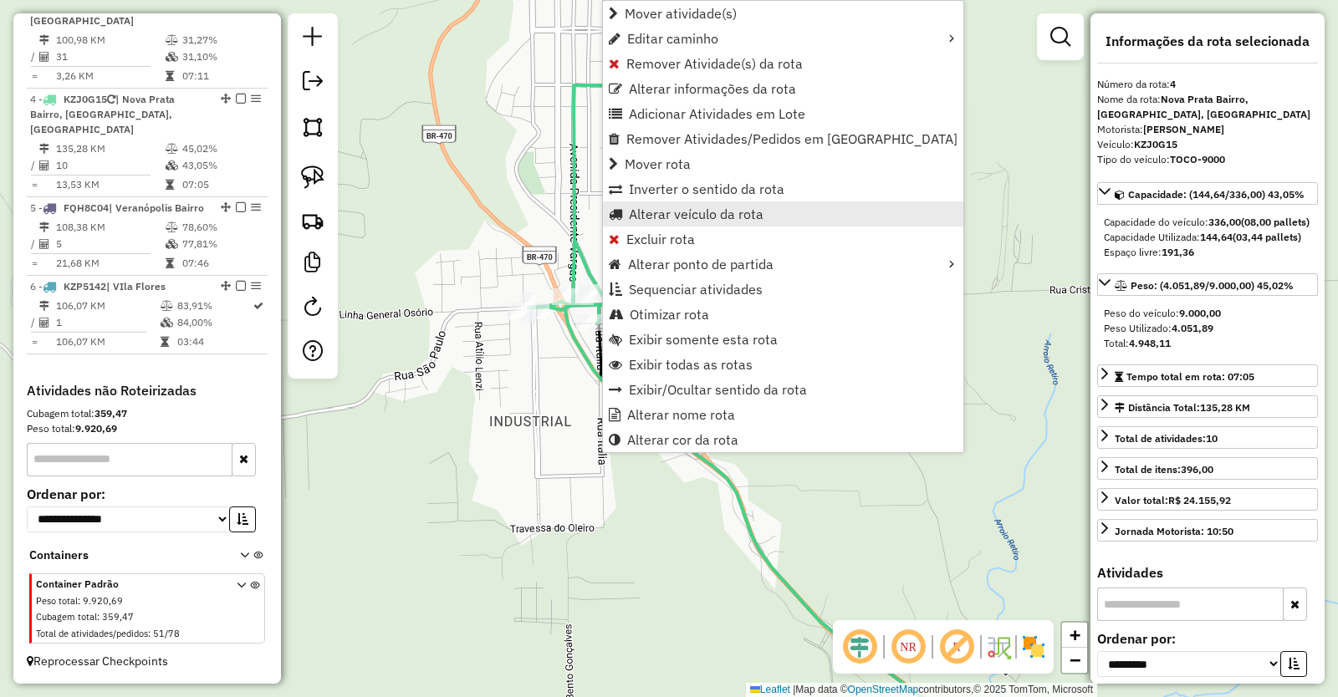
click at [700, 208] on span "Alterar veículo da rota" at bounding box center [696, 213] width 135 height 13
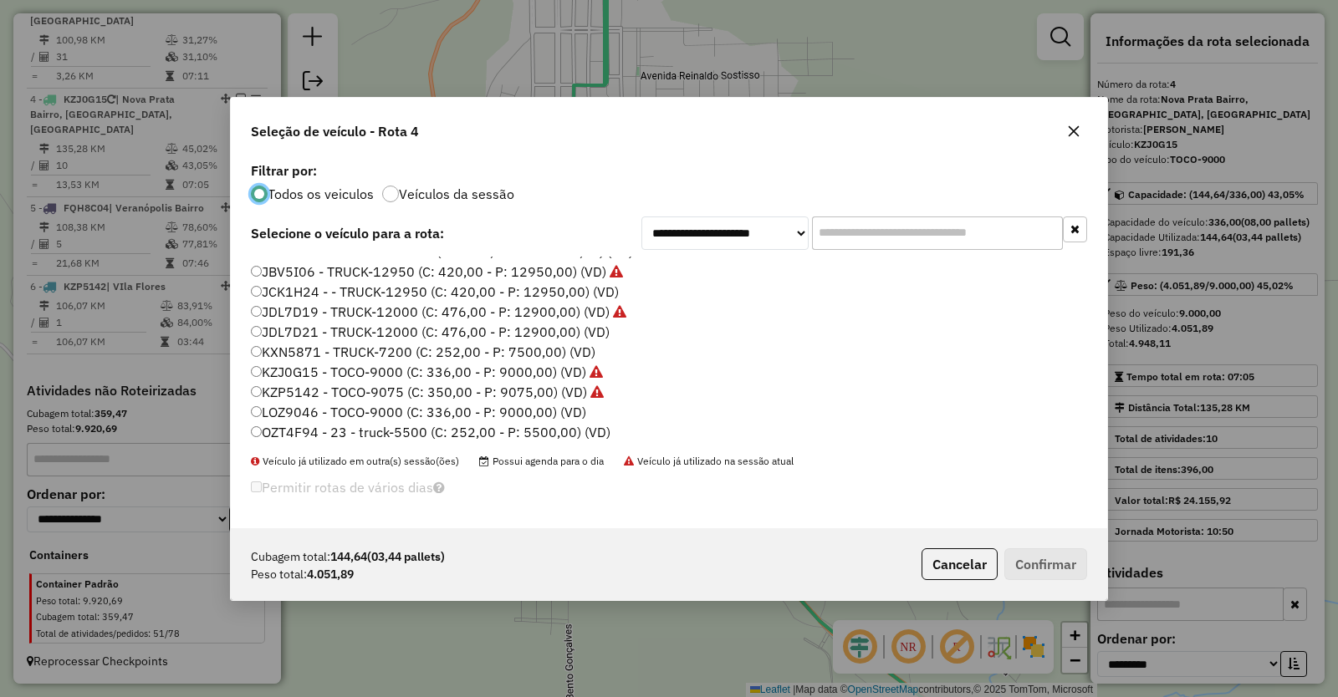
scroll to position [217, 0]
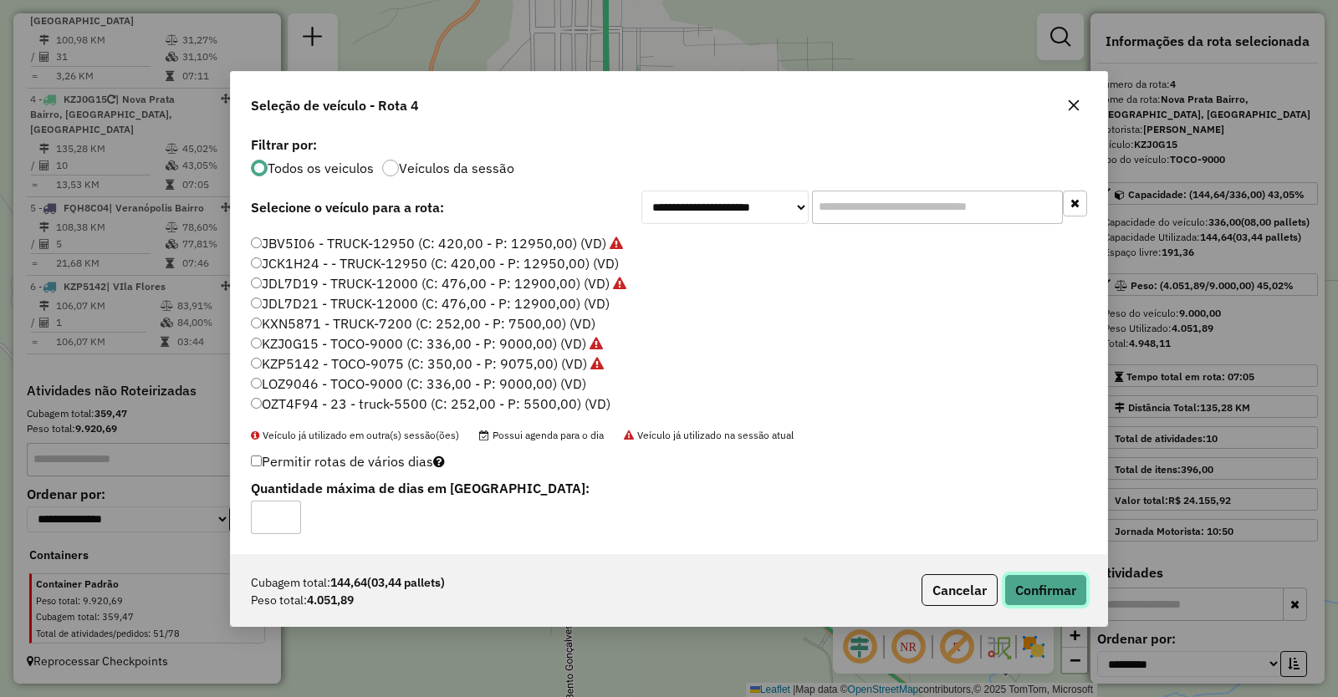
click at [1062, 591] on button "Confirmar" at bounding box center [1045, 590] width 83 height 32
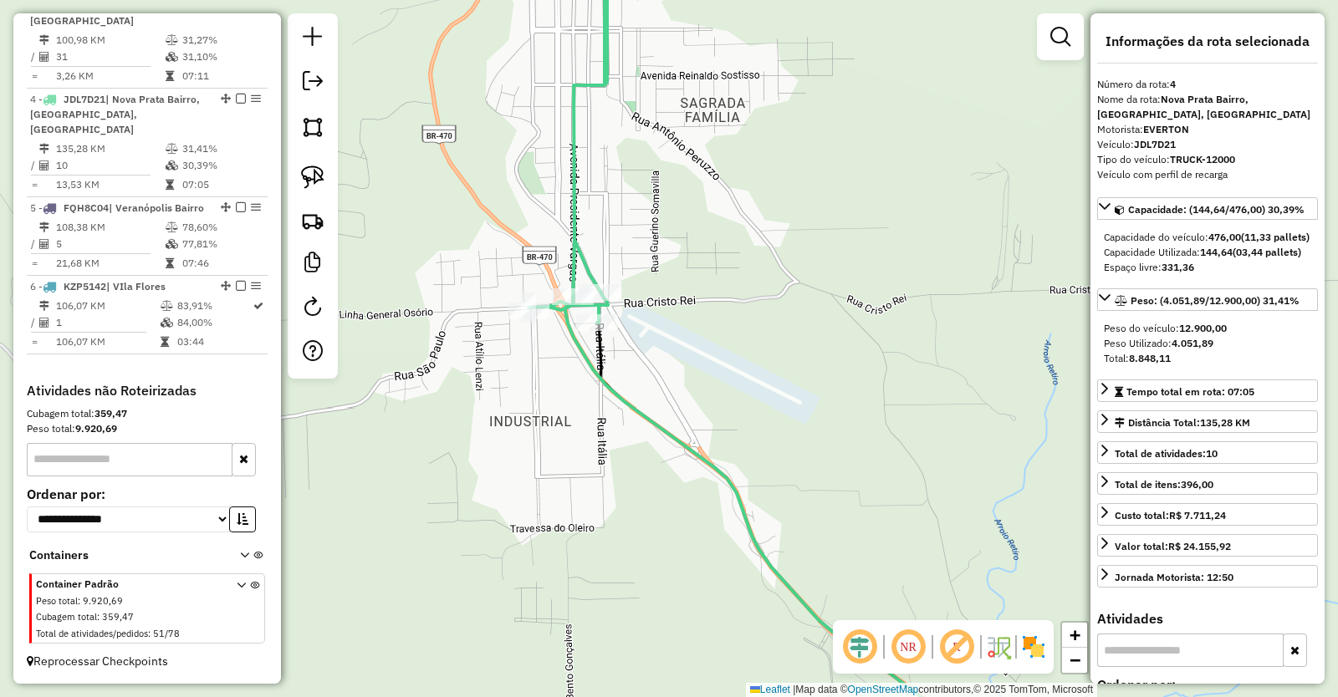
scroll to position [898, 0]
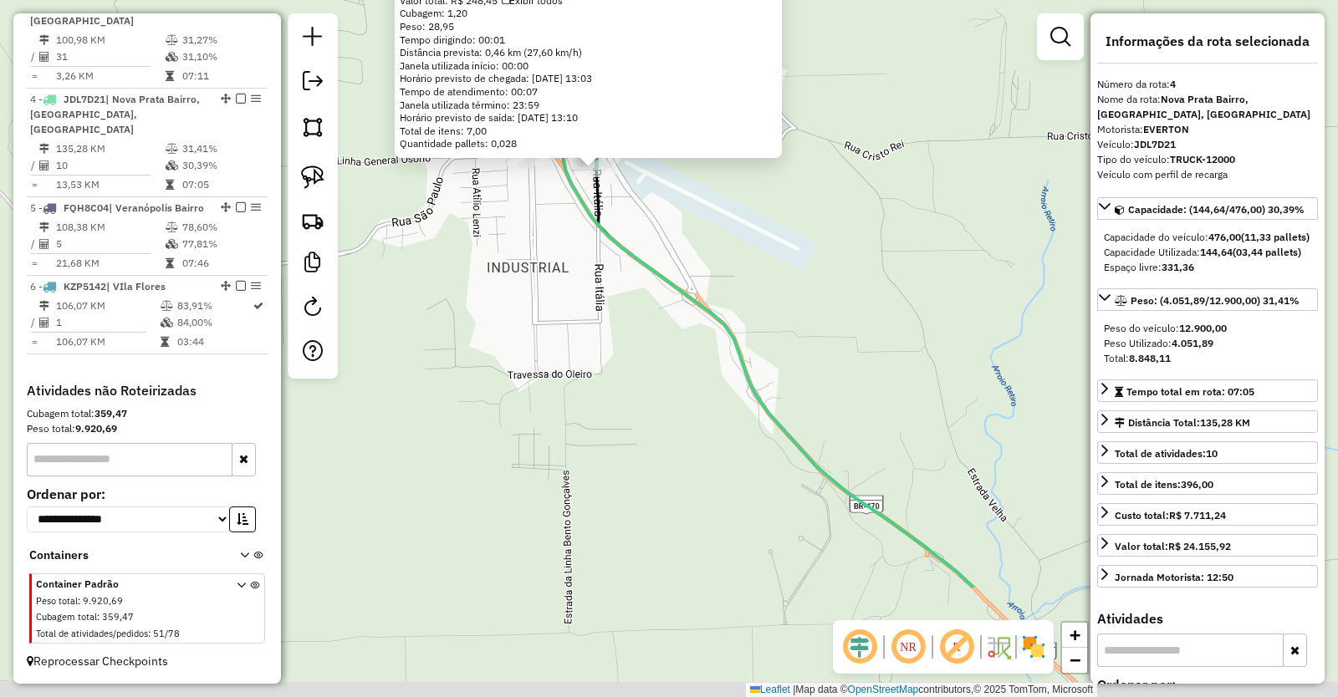
drag, startPoint x: 743, startPoint y: 523, endPoint x: 643, endPoint y: 268, distance: 273.2
click at [653, 295] on div "20239 - CEREAIS VIVAM LTDA Endereço: [GEOGRAPHIC_DATA] 000081 Bairro: SAO CRIST…" at bounding box center [669, 348] width 1338 height 697
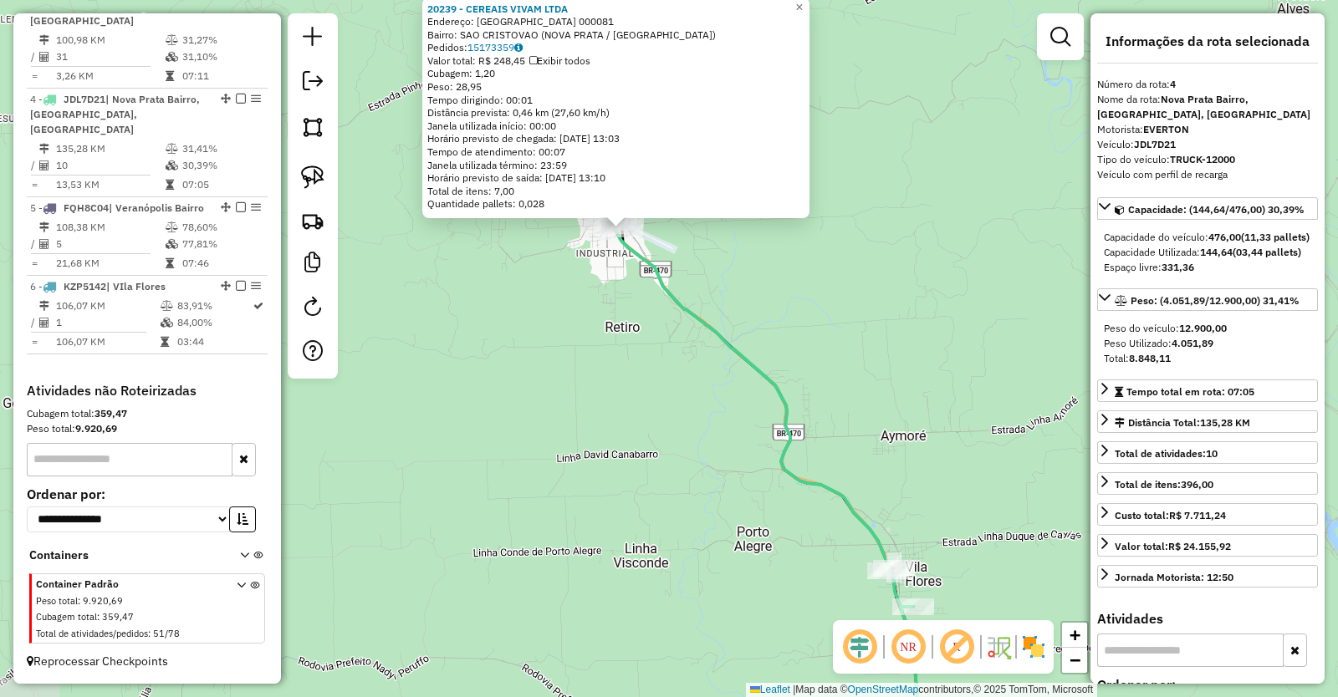
drag, startPoint x: 765, startPoint y: 438, endPoint x: 654, endPoint y: 276, distance: 196.6
click at [656, 280] on div "20239 - CEREAIS VIVAM LTDA Endereço: [GEOGRAPHIC_DATA] 000081 Bairro: SAO CRIST…" at bounding box center [669, 348] width 1338 height 697
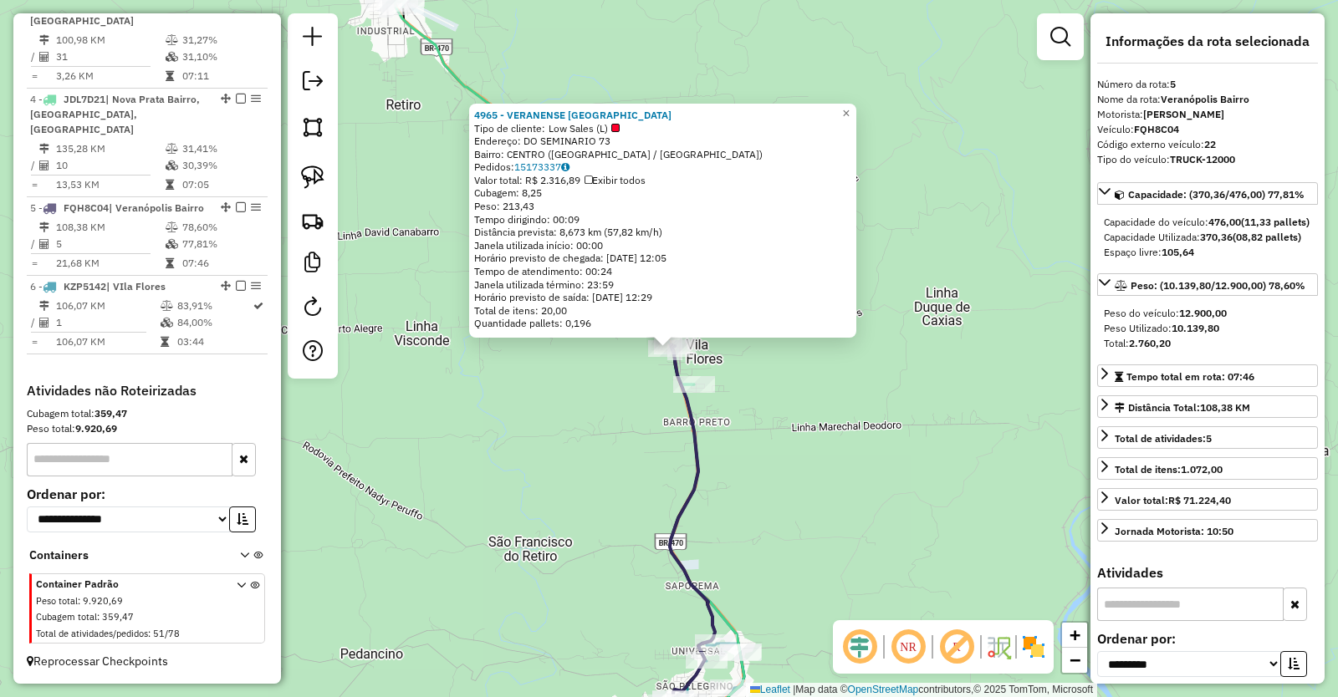
click at [784, 452] on div "4965 - VERANENSE [GEOGRAPHIC_DATA] Tipo de cliente: Low Sales (L) Endereço: DO …" at bounding box center [669, 348] width 1338 height 697
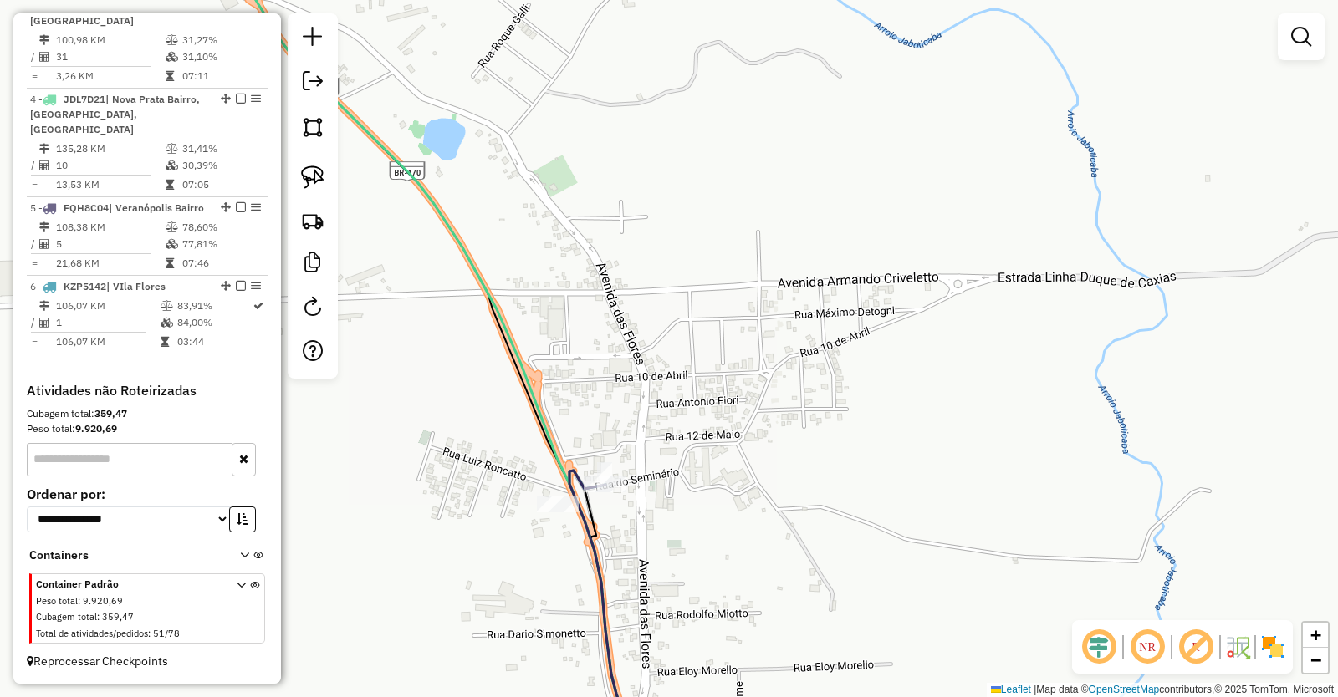
drag, startPoint x: 575, startPoint y: 517, endPoint x: 705, endPoint y: 497, distance: 131.0
click at [705, 497] on div "Janela de atendimento Grade de atendimento Capacidade Transportadoras Veículos …" at bounding box center [669, 348] width 1338 height 697
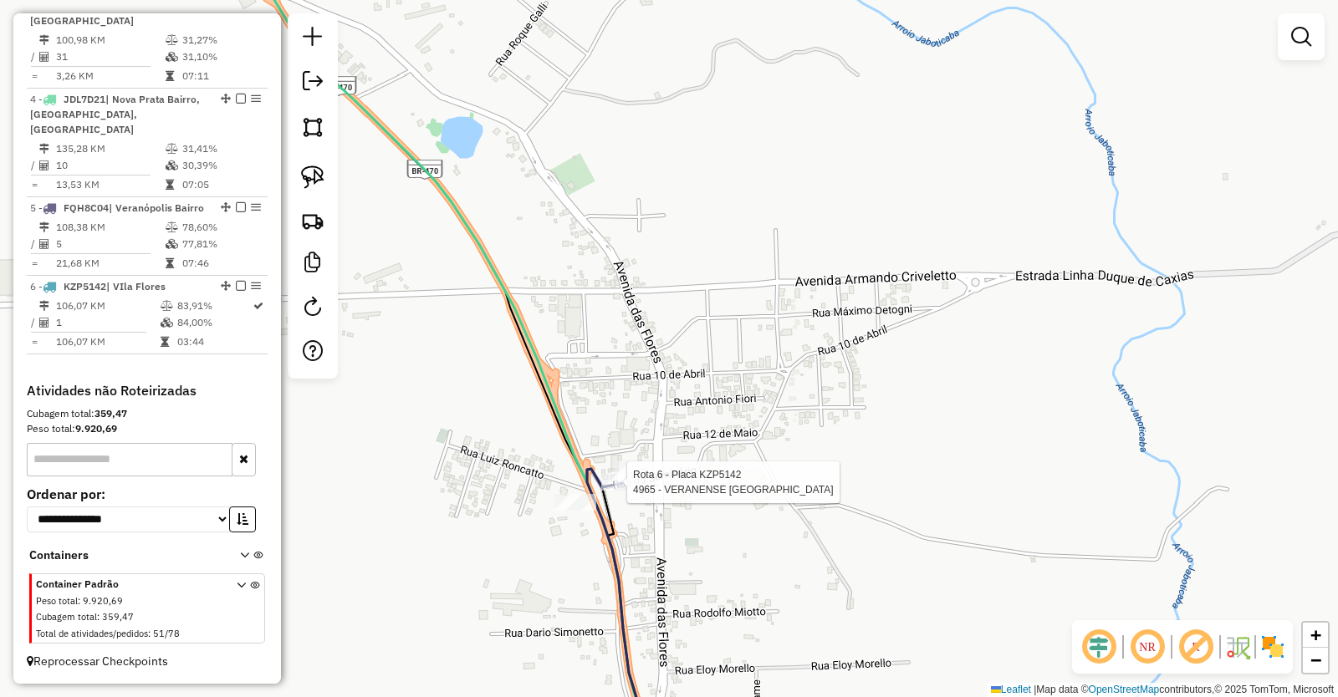
select select "**********"
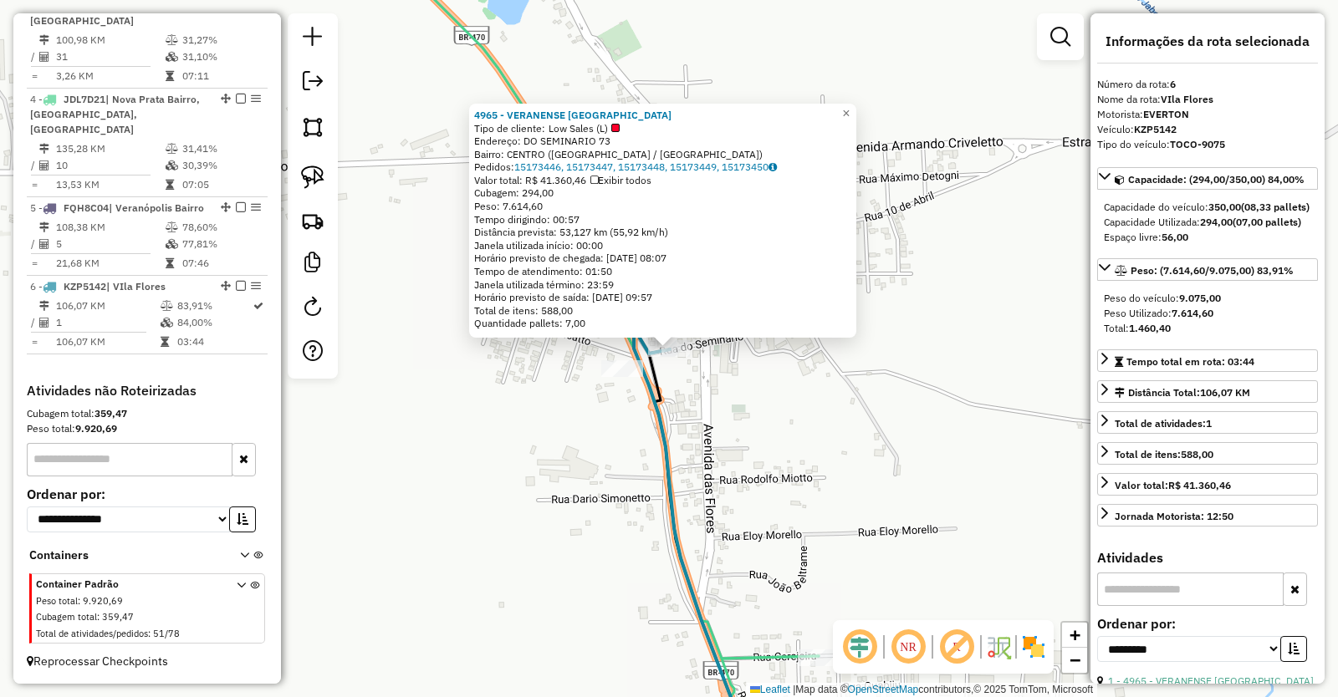
drag, startPoint x: 781, startPoint y: 449, endPoint x: 839, endPoint y: 420, distance: 65.4
click at [820, 428] on div "4965 - VERANENSE [GEOGRAPHIC_DATA] Tipo de cliente: Low Sales (L) Endereço: DO …" at bounding box center [669, 348] width 1338 height 697
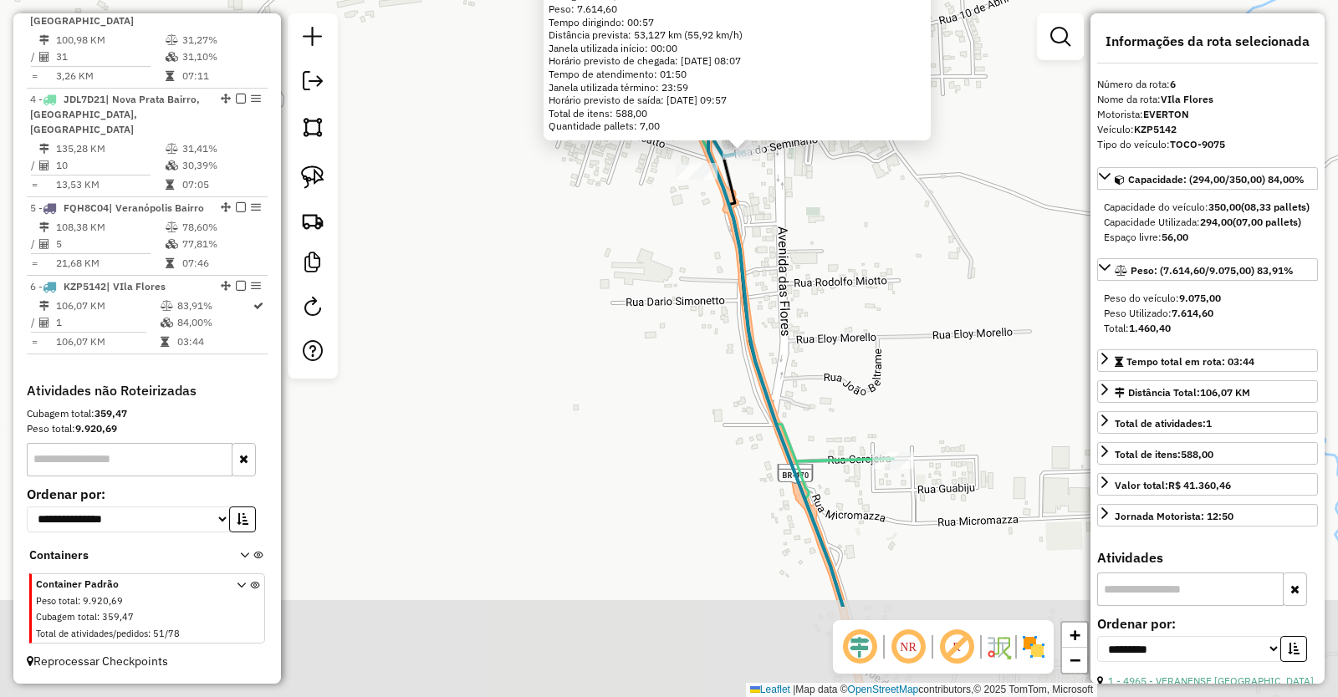
drag, startPoint x: 777, startPoint y: 513, endPoint x: 772, endPoint y: 326, distance: 187.4
click at [774, 339] on div "4965 - VERANENSE [GEOGRAPHIC_DATA] Tipo de cliente: Low Sales (L) Endereço: DO …" at bounding box center [669, 348] width 1338 height 697
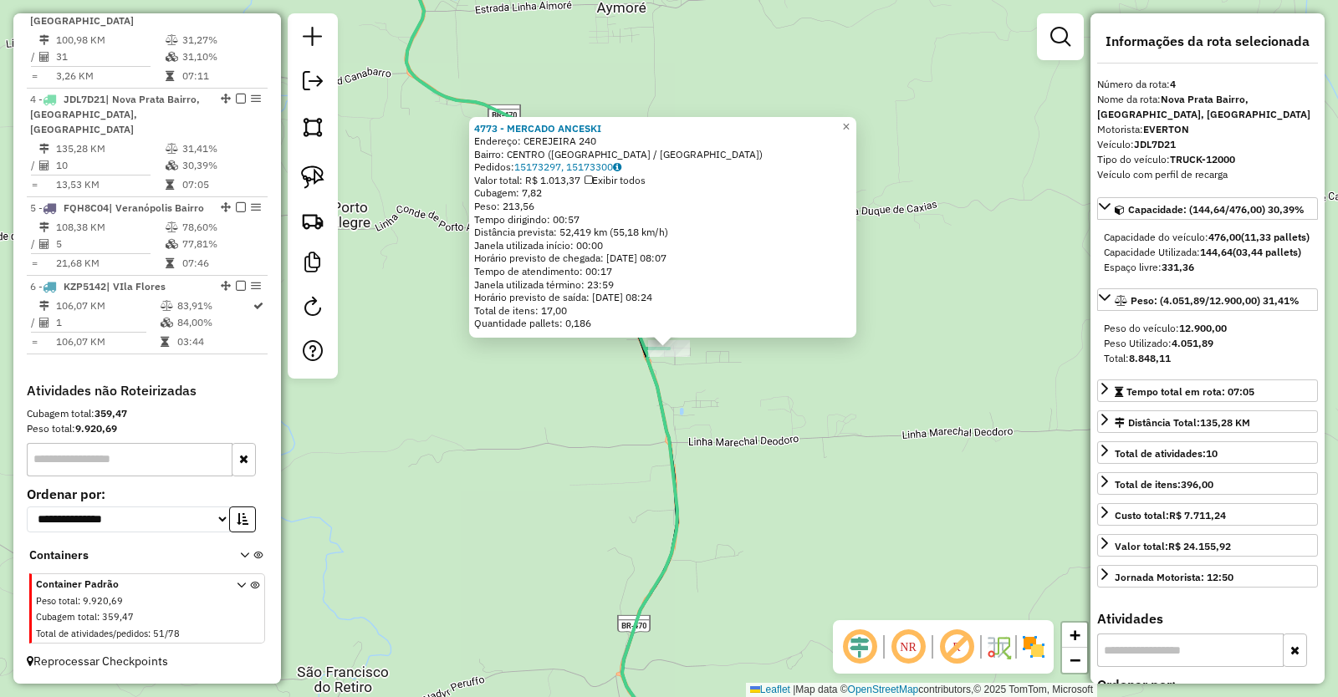
click at [650, 432] on div "4773 - MERCADO ANCESKI Endereço: CEREJEIRA 240 Bairro: [GEOGRAPHIC_DATA] ([GEOG…" at bounding box center [669, 348] width 1338 height 697
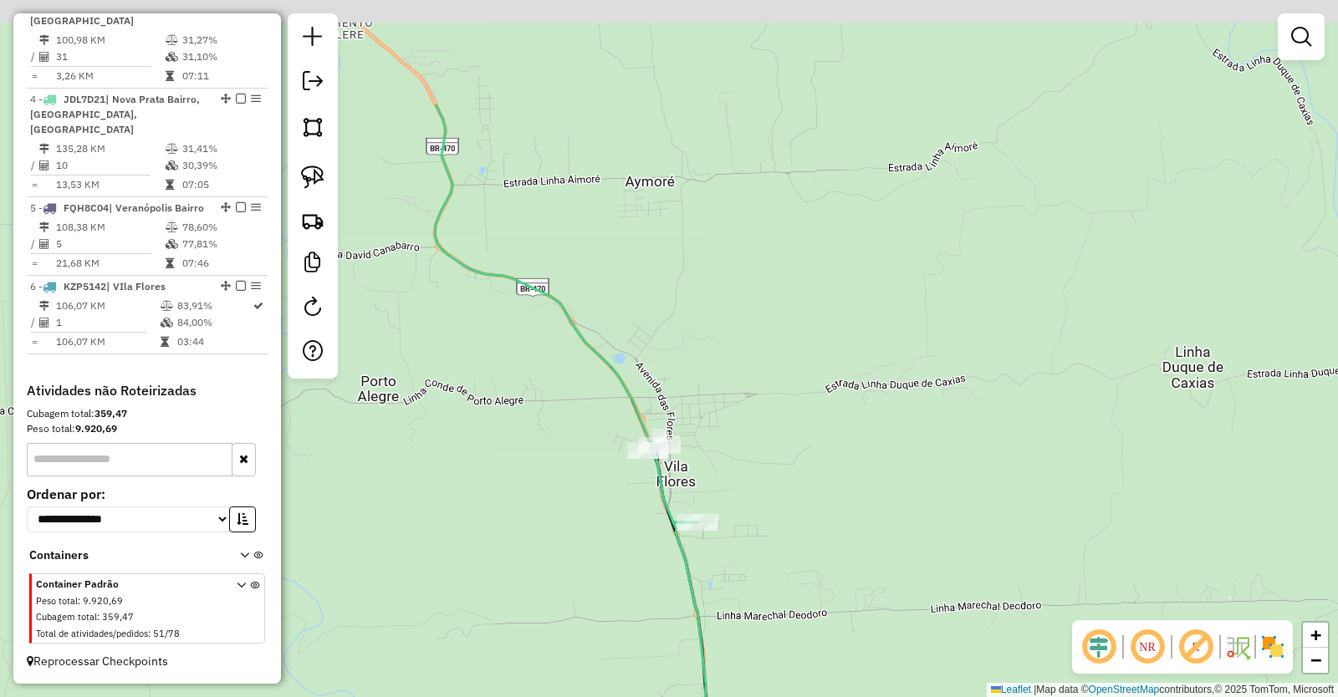
drag, startPoint x: 635, startPoint y: 340, endPoint x: 663, endPoint y: 514, distance: 176.2
click at [663, 514] on icon at bounding box center [566, 314] width 263 height 418
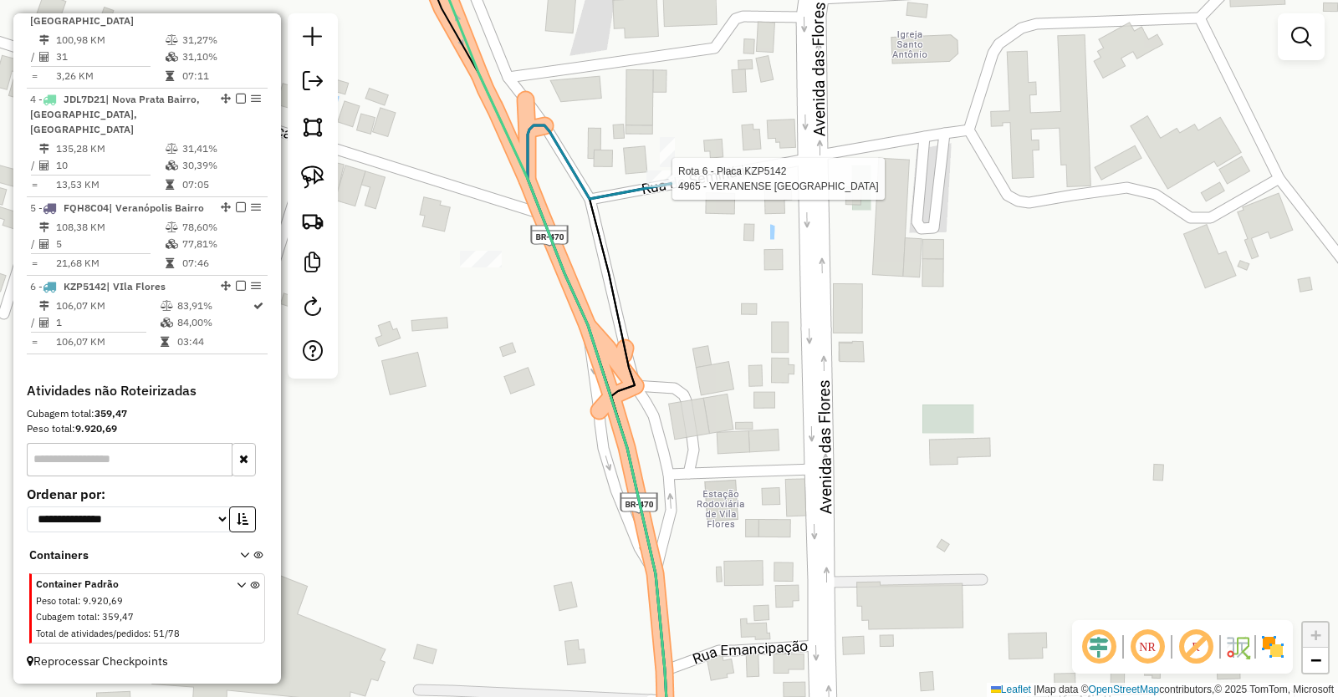
select select "**********"
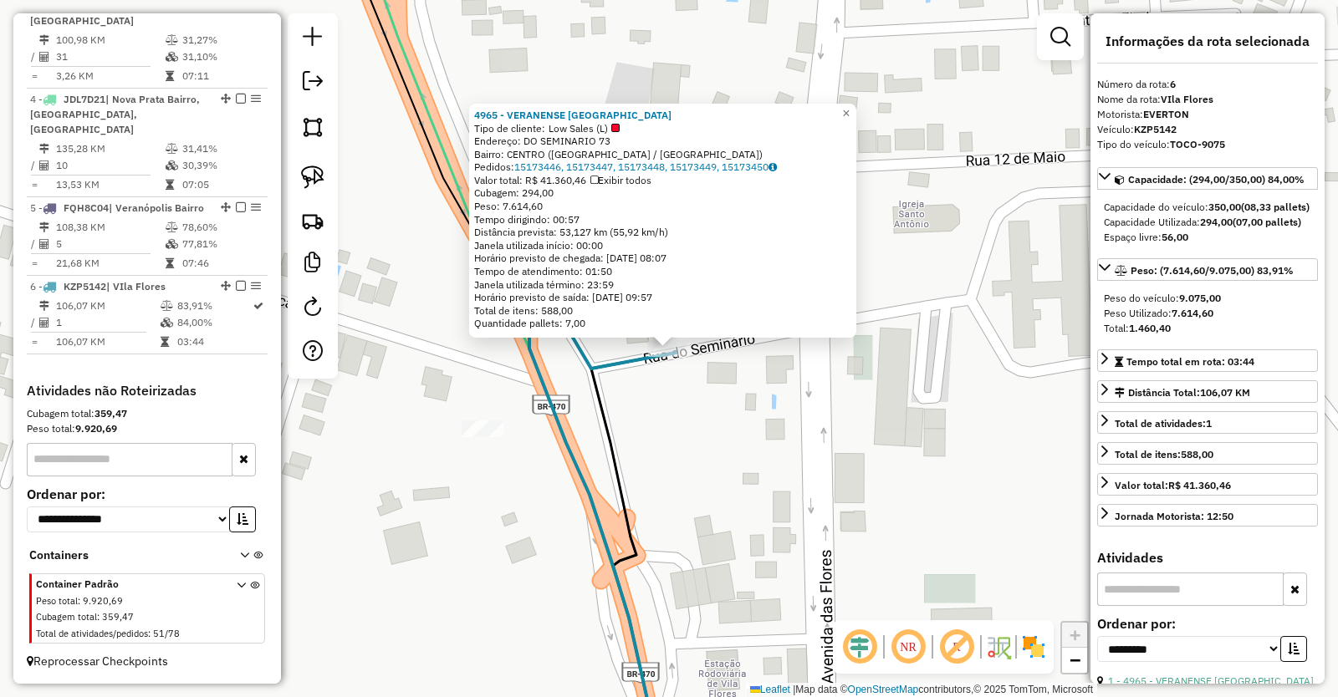
click at [721, 420] on div "4965 - VERANENSE [GEOGRAPHIC_DATA] Tipo de cliente: Low Sales (L) Endereço: DO …" at bounding box center [669, 348] width 1338 height 697
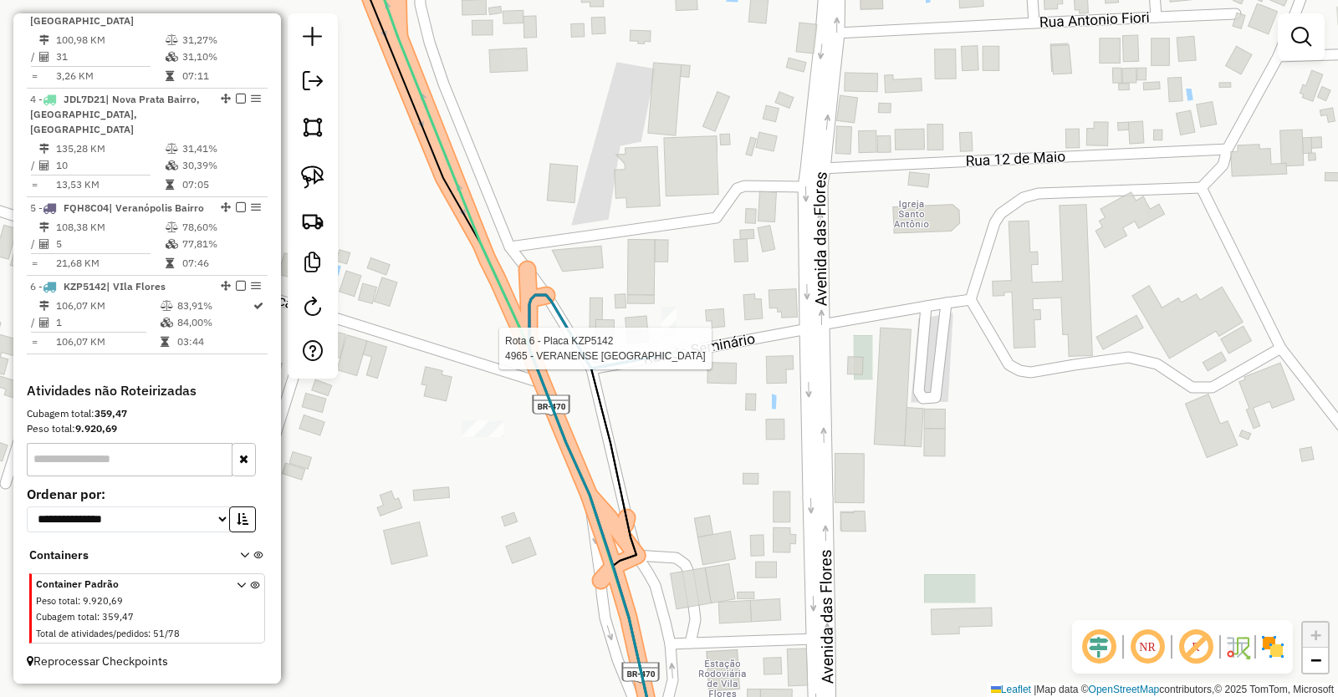
select select "**********"
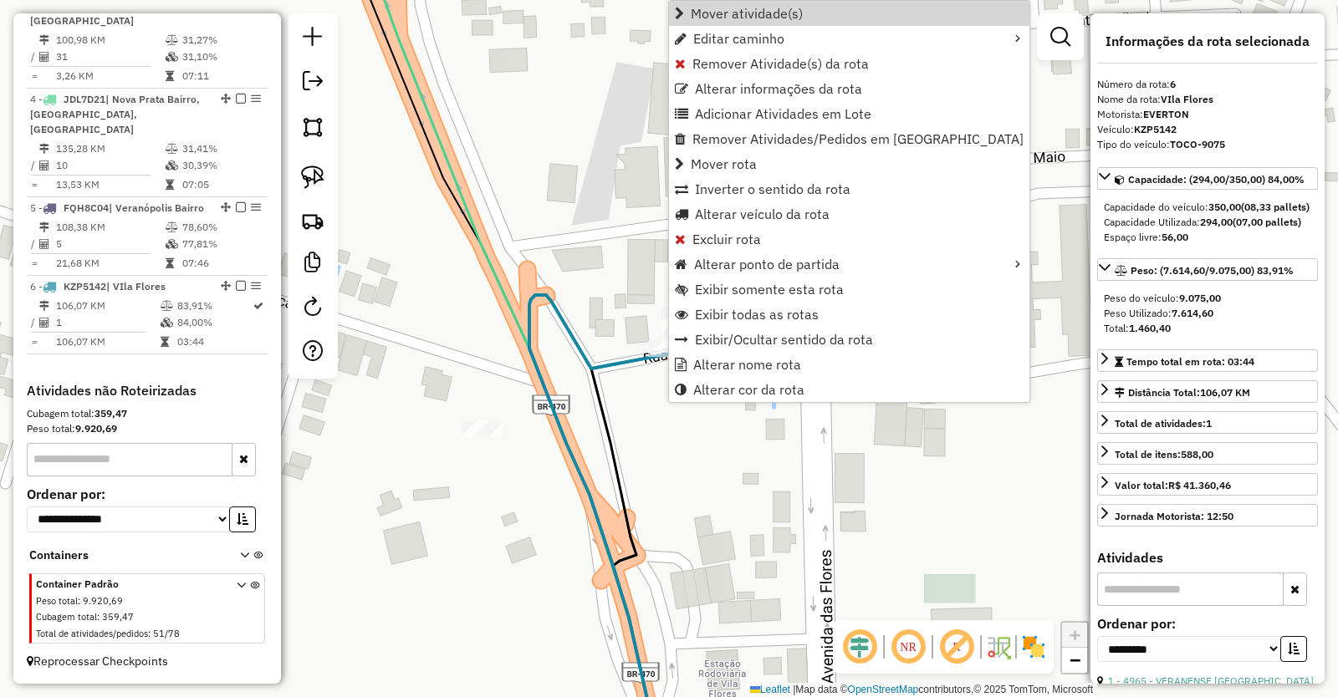
click at [751, 13] on span "Mover atividade(s)" at bounding box center [747, 13] width 112 height 13
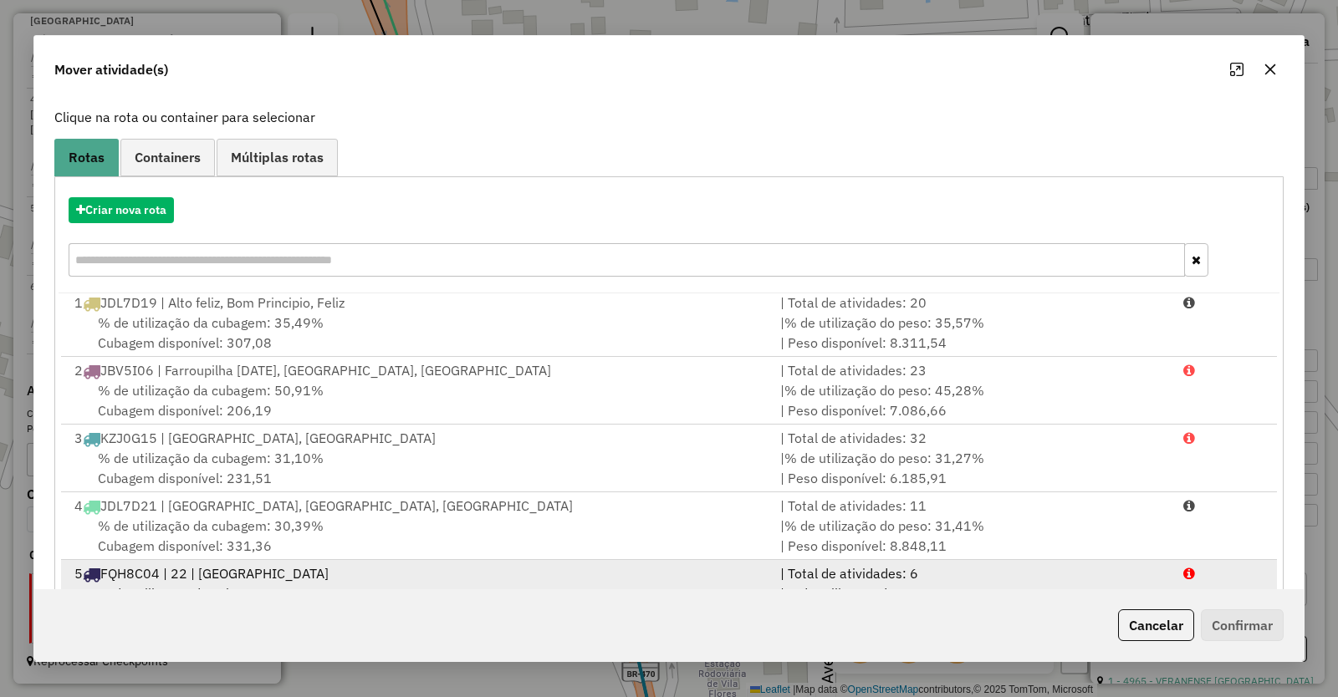
scroll to position [161, 0]
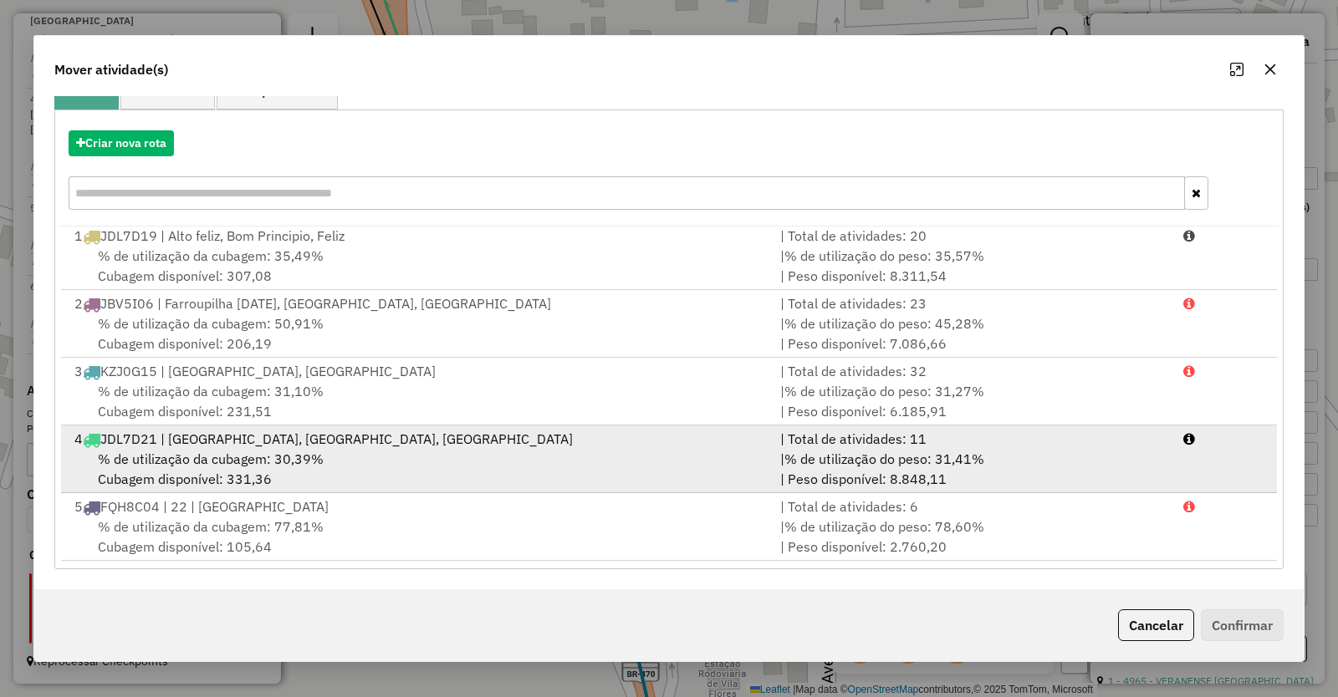
click at [210, 452] on span "% de utilização da cubagem: 30,39%" at bounding box center [211, 459] width 226 height 17
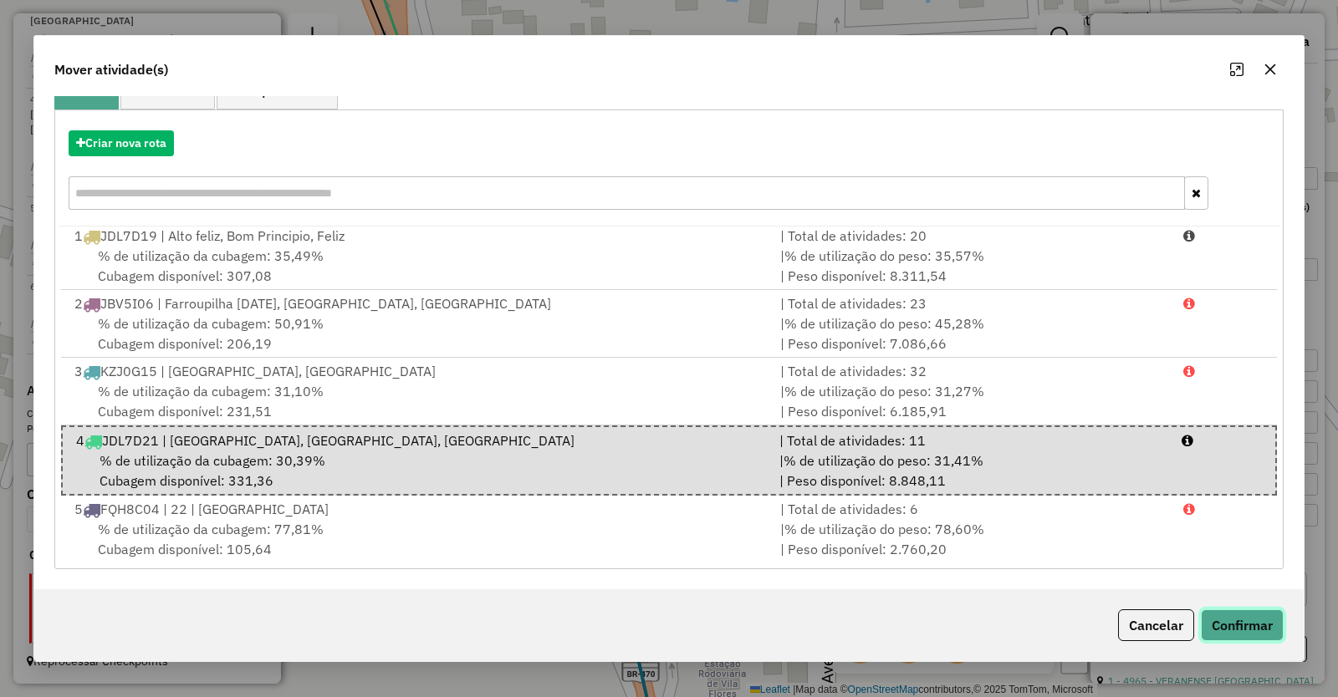
click at [1246, 627] on button "Confirmar" at bounding box center [1242, 625] width 83 height 32
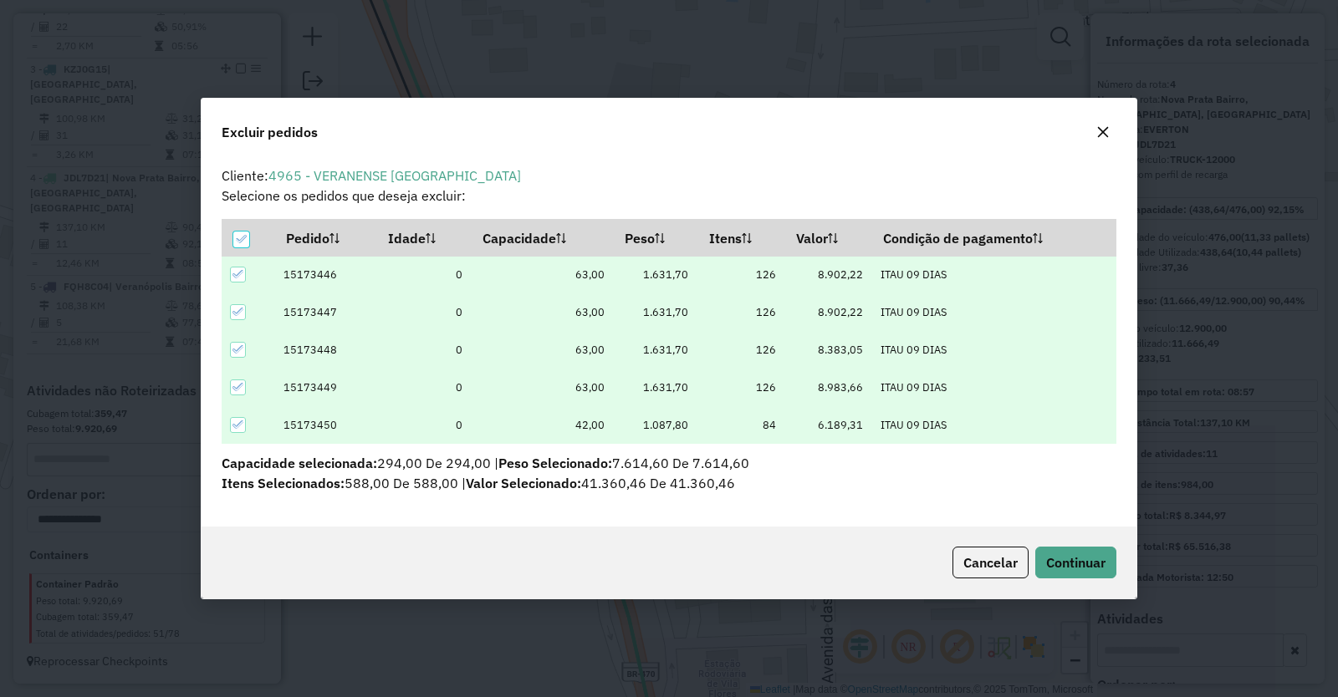
scroll to position [0, 0]
click at [242, 239] on icon at bounding box center [241, 239] width 12 height 12
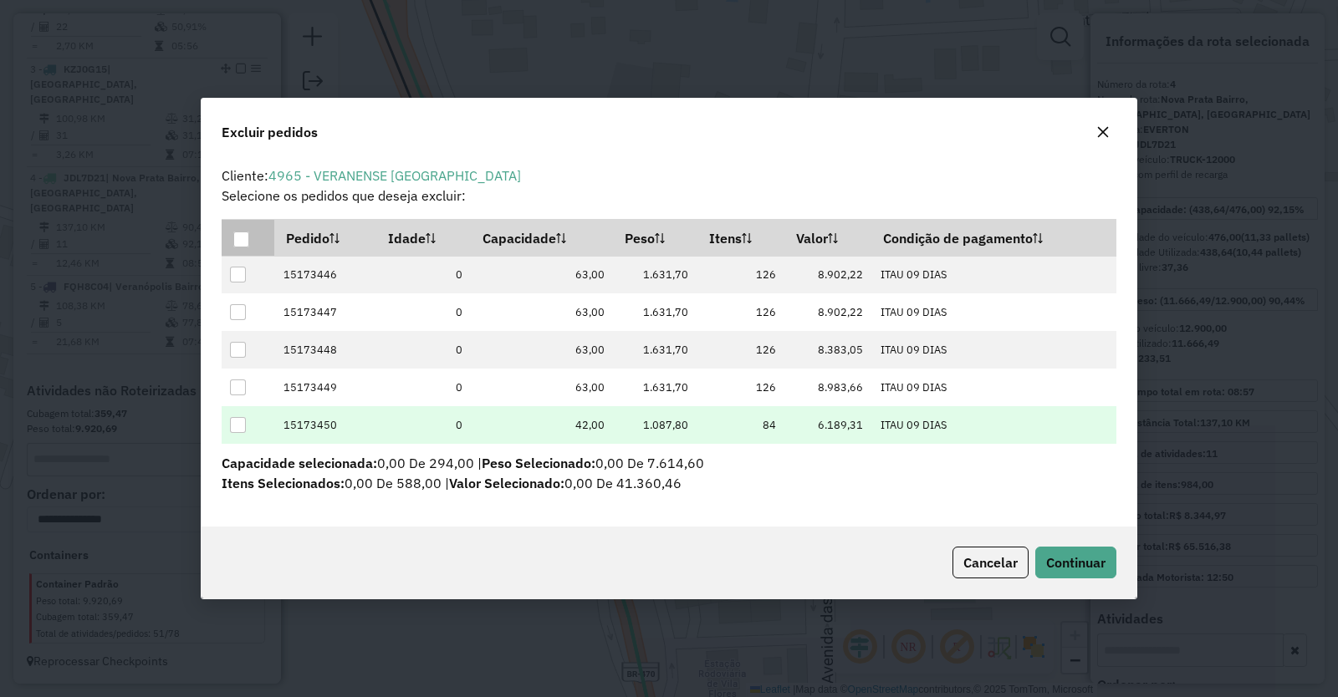
click at [230, 421] on div at bounding box center [238, 425] width 16 height 16
click at [1076, 558] on span "Continuar" at bounding box center [1075, 562] width 59 height 17
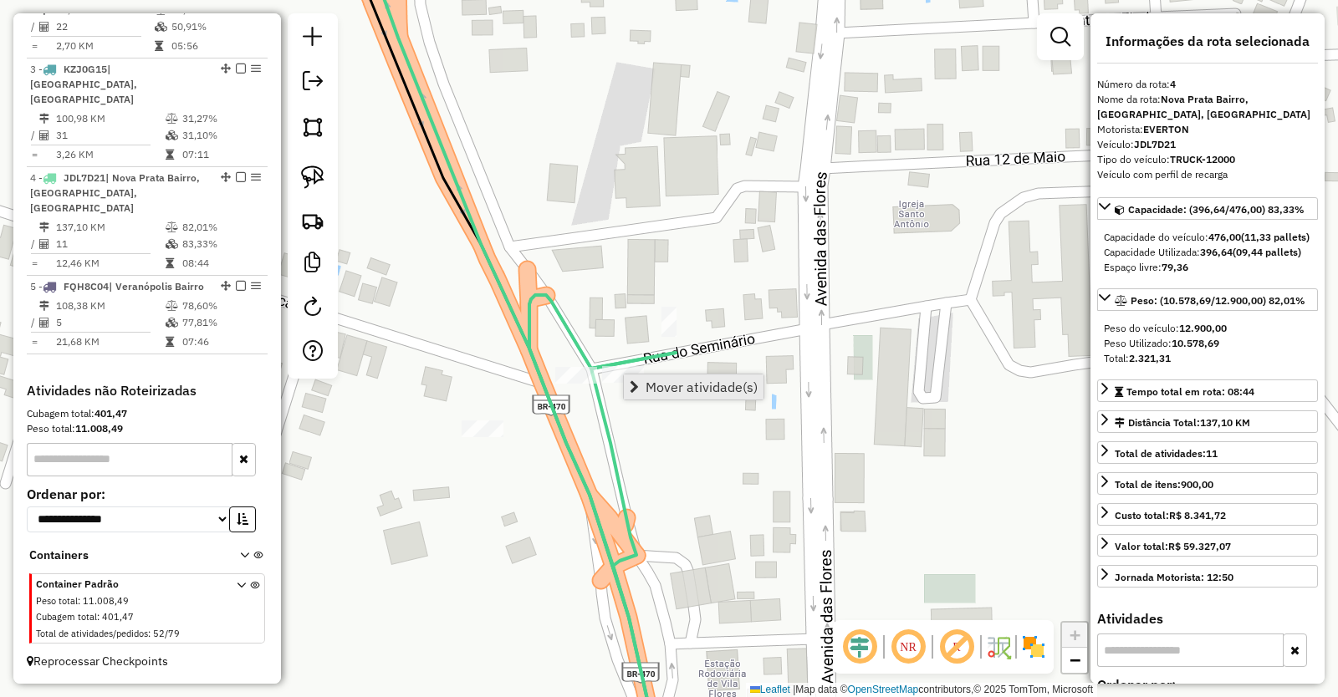
click at [682, 390] on span "Mover atividade(s)" at bounding box center [701, 386] width 112 height 13
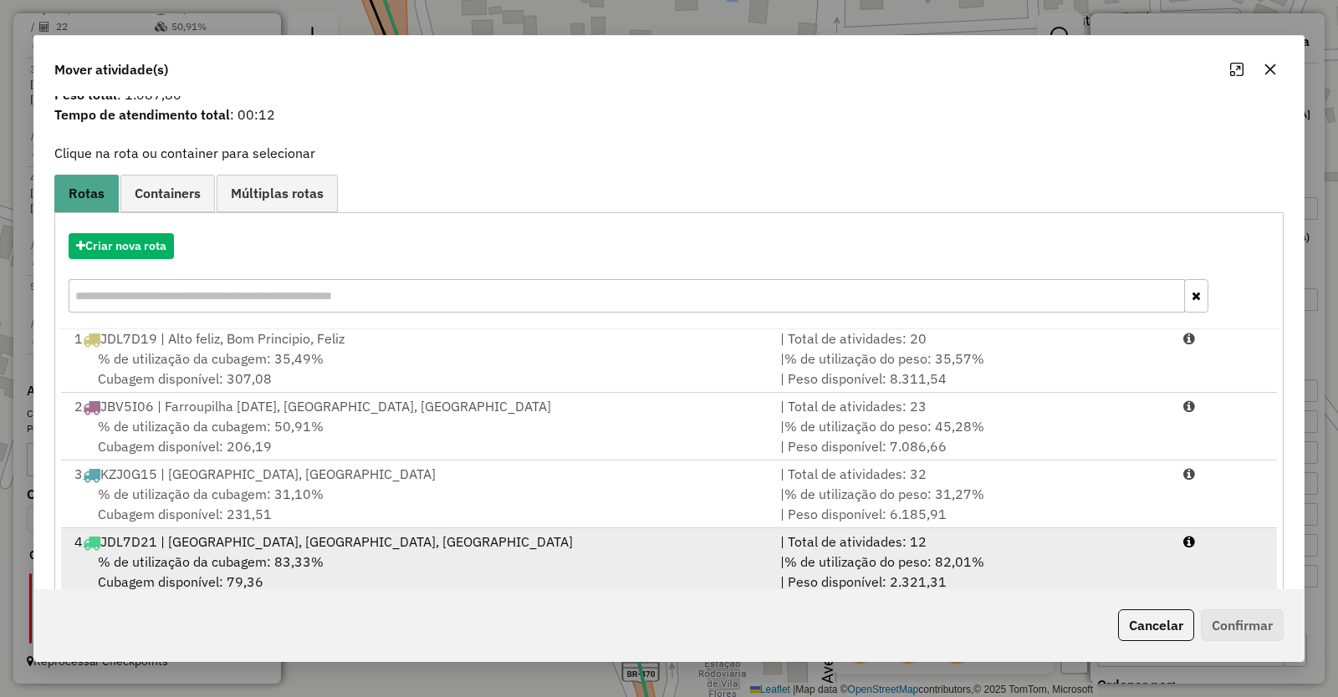
scroll to position [84, 0]
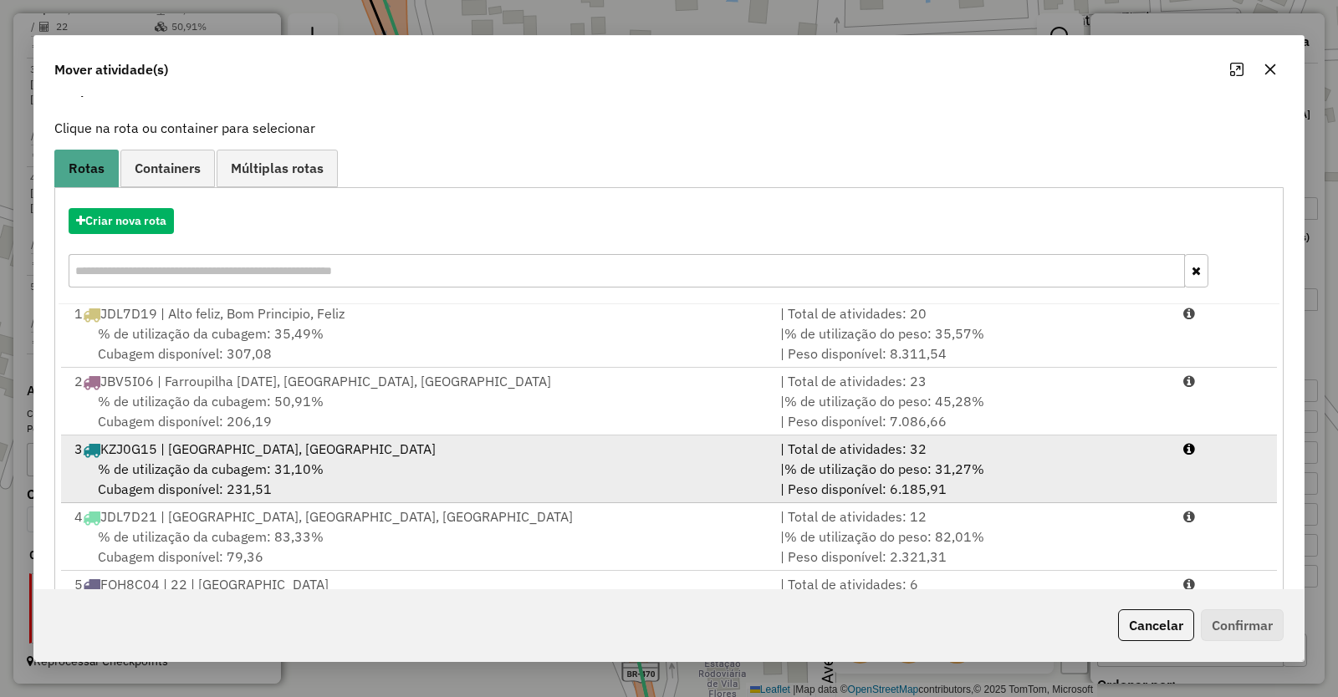
click at [250, 468] on span "% de utilização da cubagem: 31,10%" at bounding box center [211, 469] width 226 height 17
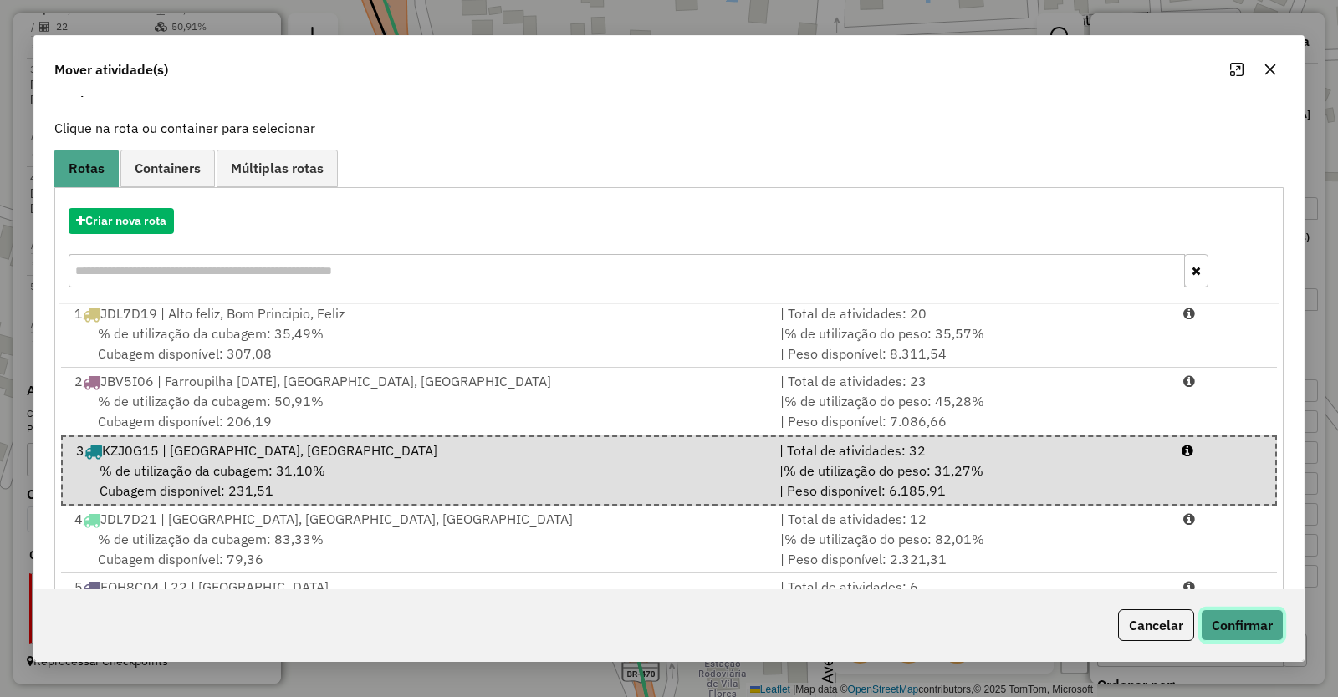
click at [1244, 616] on button "Confirmar" at bounding box center [1242, 625] width 83 height 32
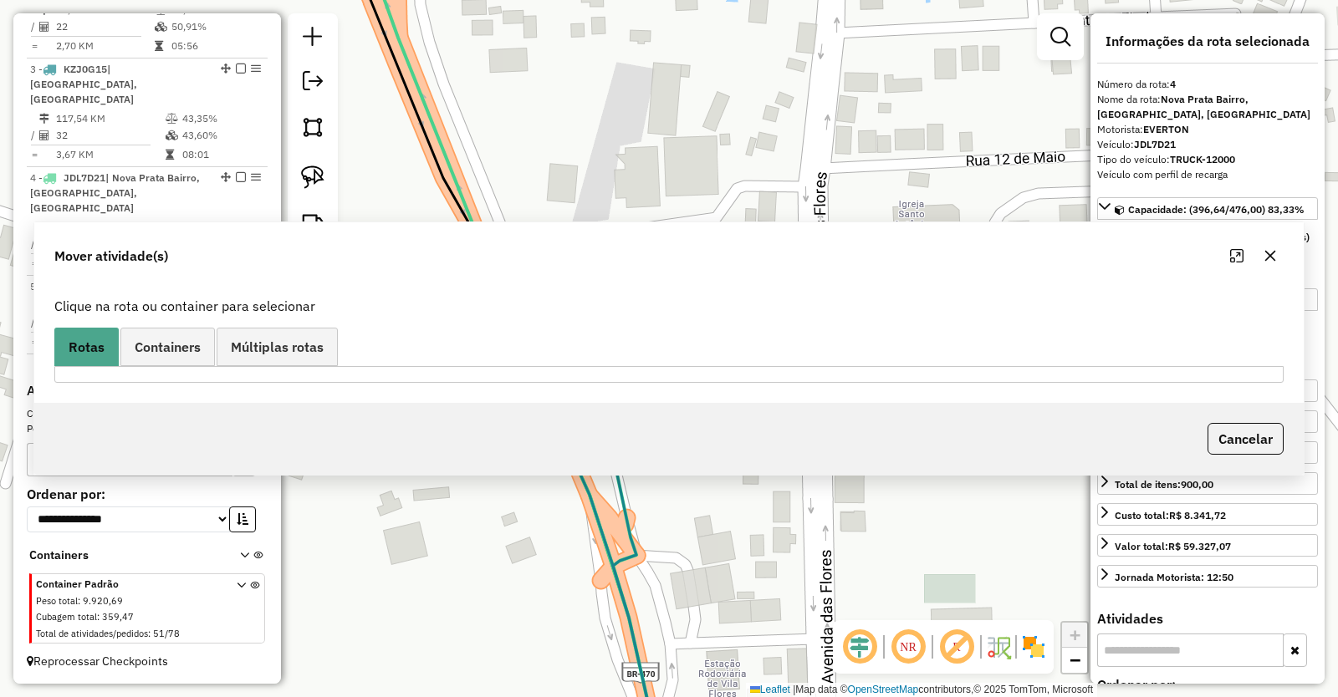
scroll to position [0, 0]
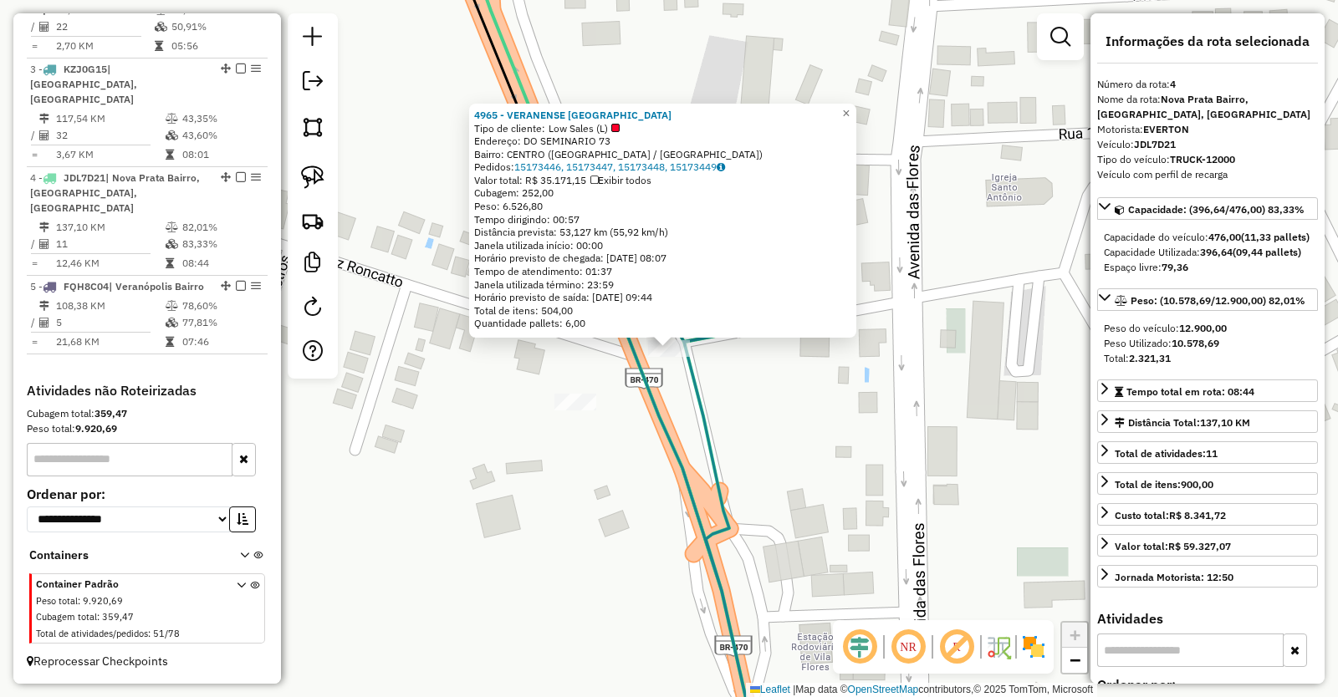
click at [732, 498] on div "4965 - VERANENSE [GEOGRAPHIC_DATA] Tipo de cliente: Low Sales (L) Endereço: DO …" at bounding box center [669, 348] width 1338 height 697
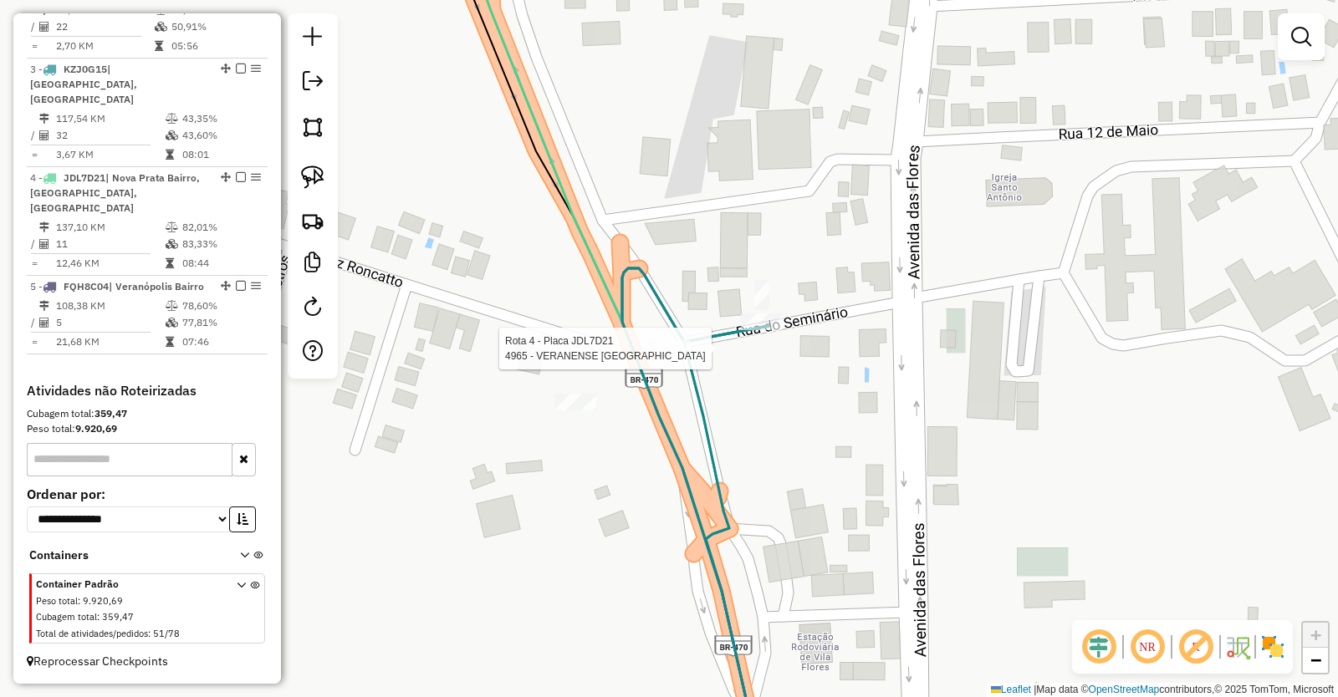
select select "**********"
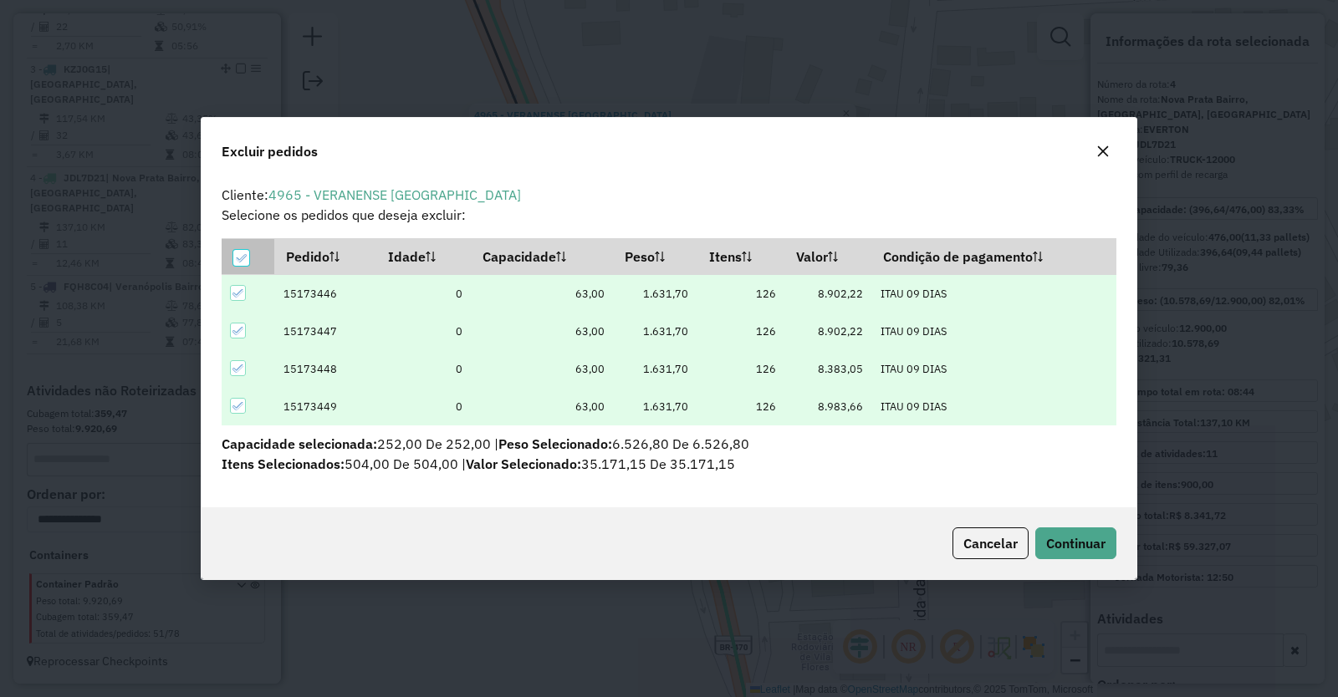
click at [239, 257] on icon at bounding box center [241, 258] width 12 height 12
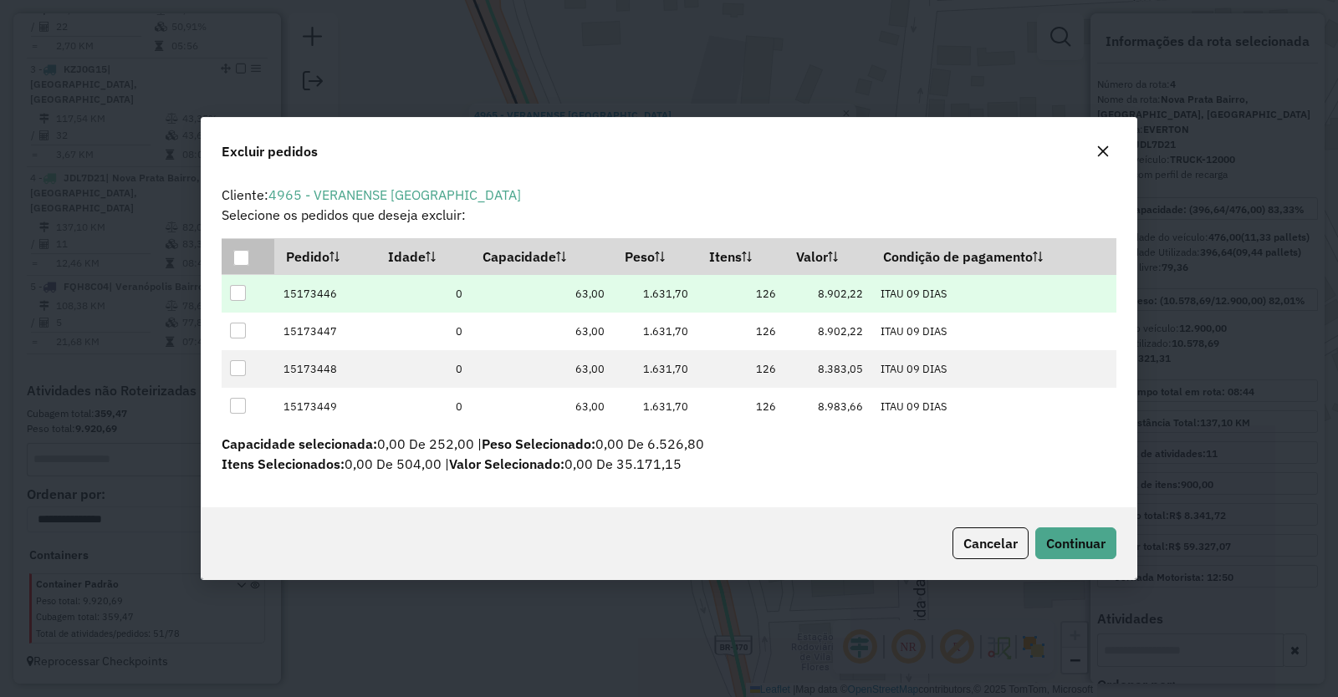
click at [237, 293] on div at bounding box center [238, 293] width 16 height 16
click at [1084, 541] on span "Continuar" at bounding box center [1075, 543] width 59 height 17
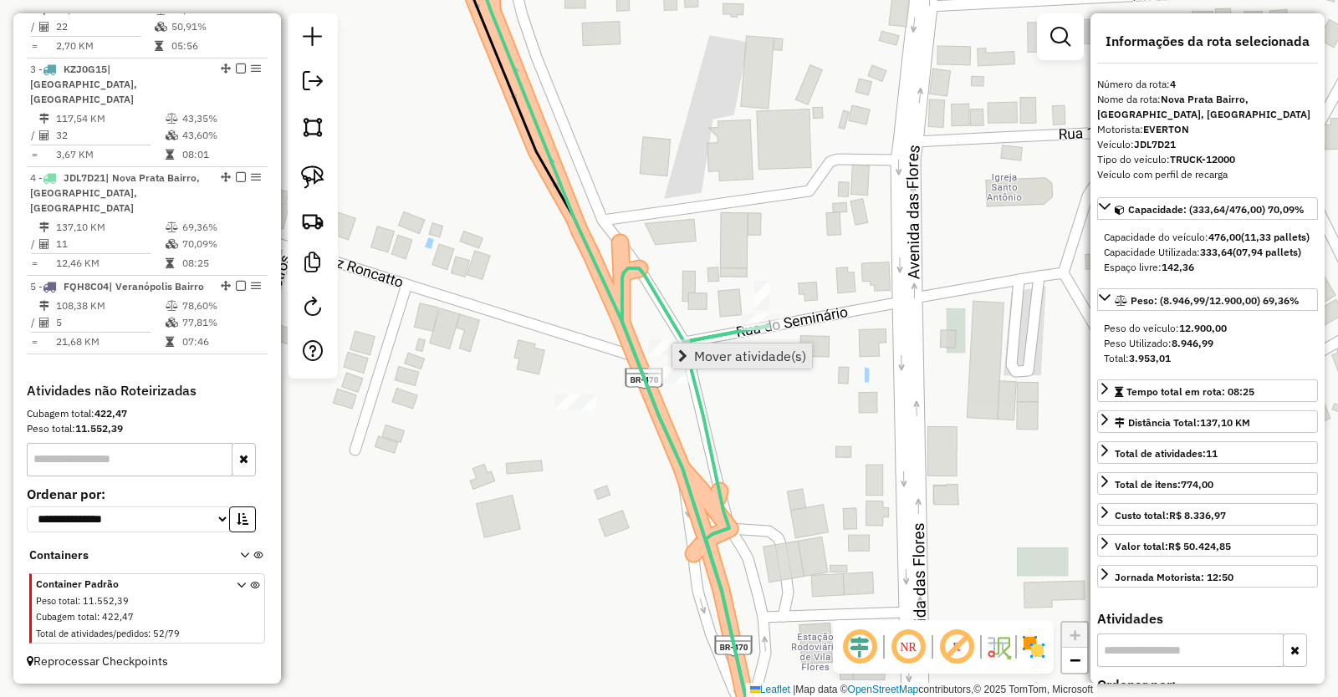
click at [739, 350] on span "Mover atividade(s)" at bounding box center [750, 355] width 112 height 13
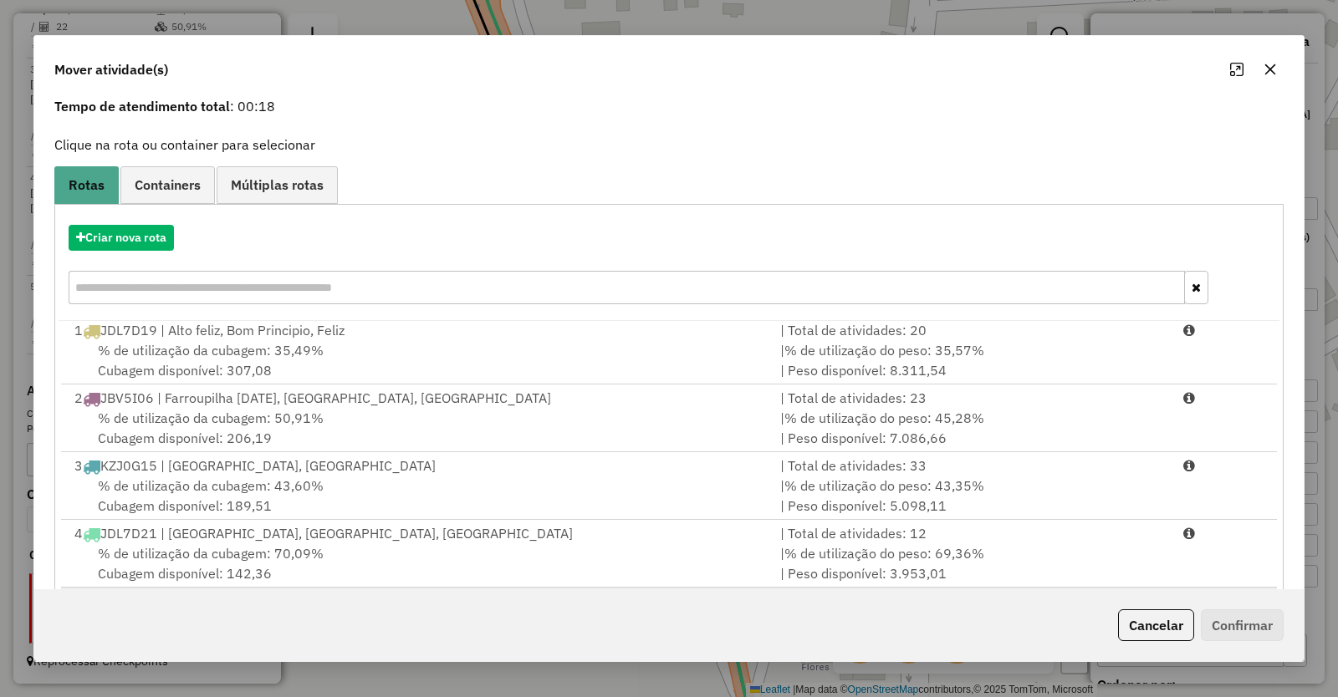
scroll to position [161, 0]
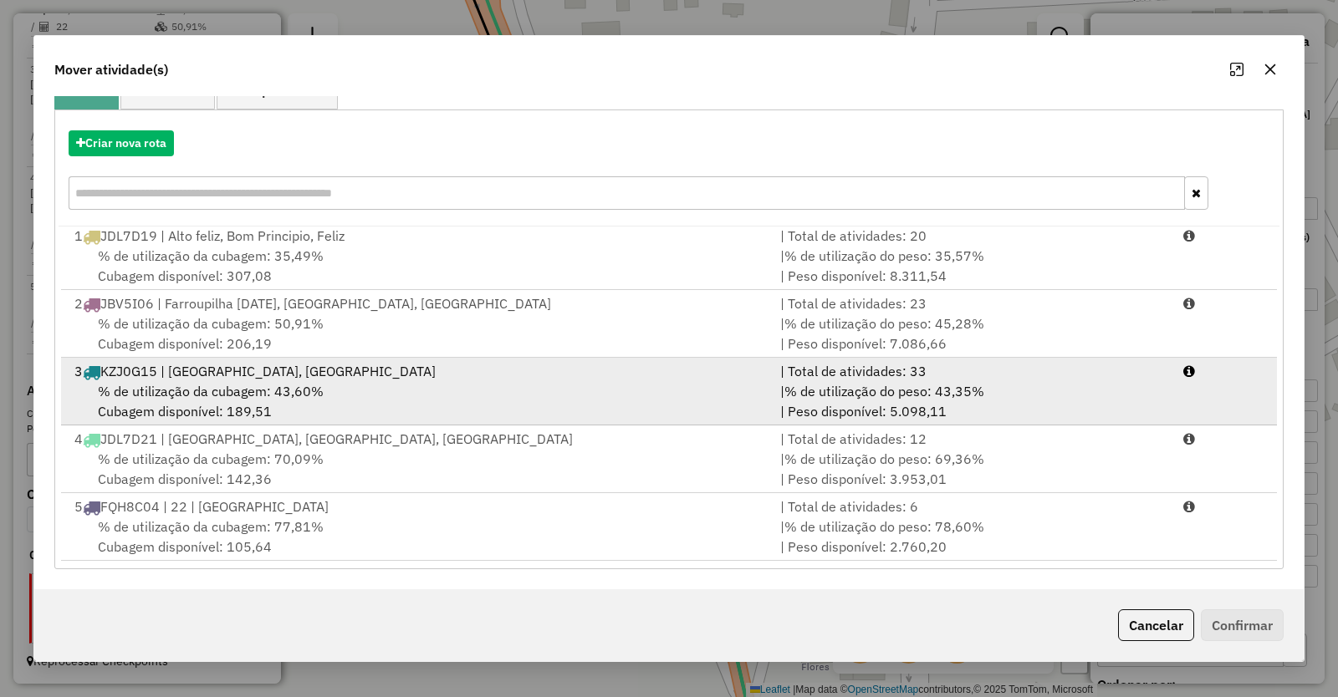
click at [222, 379] on div "3 KZJ0G15 | [GEOGRAPHIC_DATA], [GEOGRAPHIC_DATA]" at bounding box center [417, 371] width 706 height 20
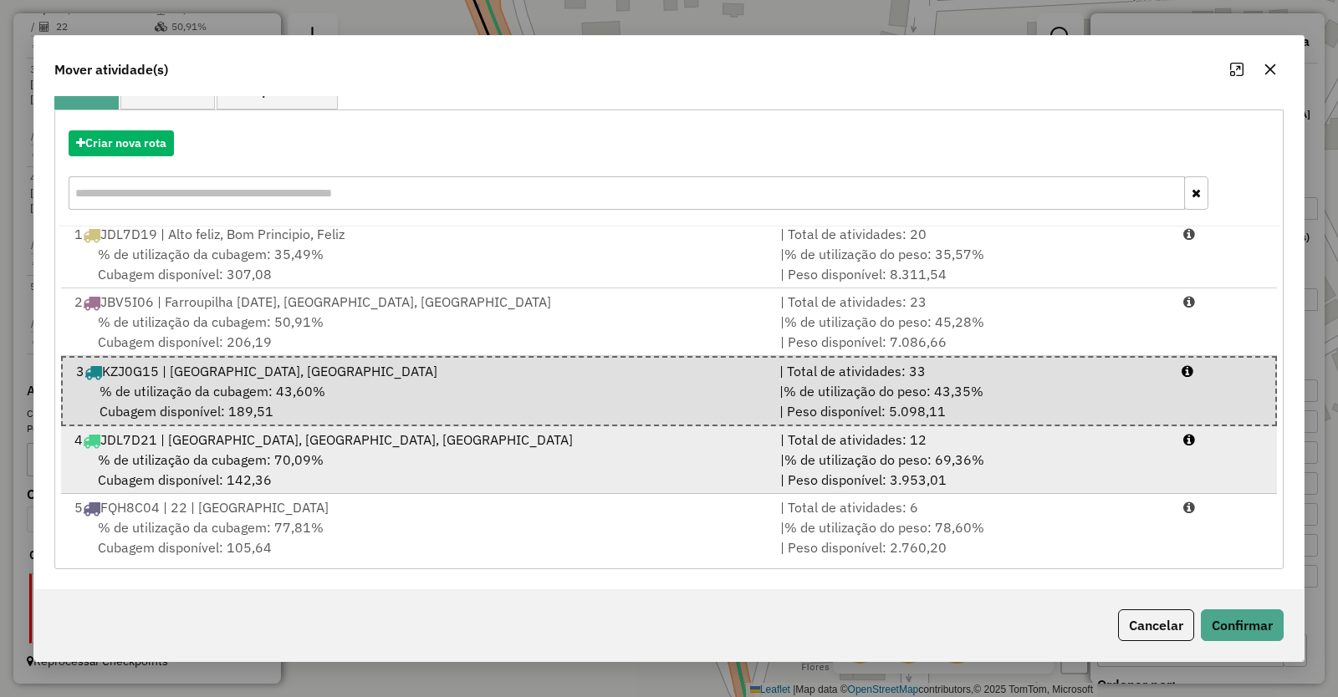
scroll to position [7, 0]
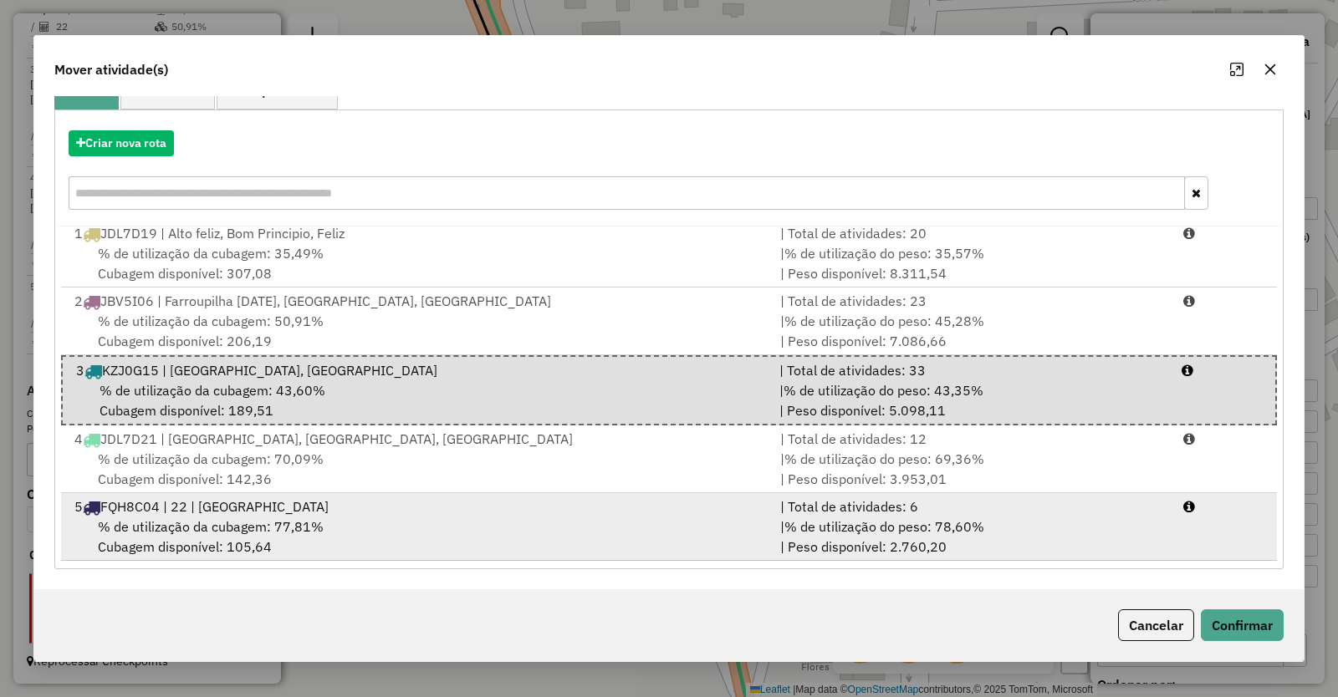
click at [200, 521] on span "% de utilização da cubagem: 77,81%" at bounding box center [211, 526] width 226 height 17
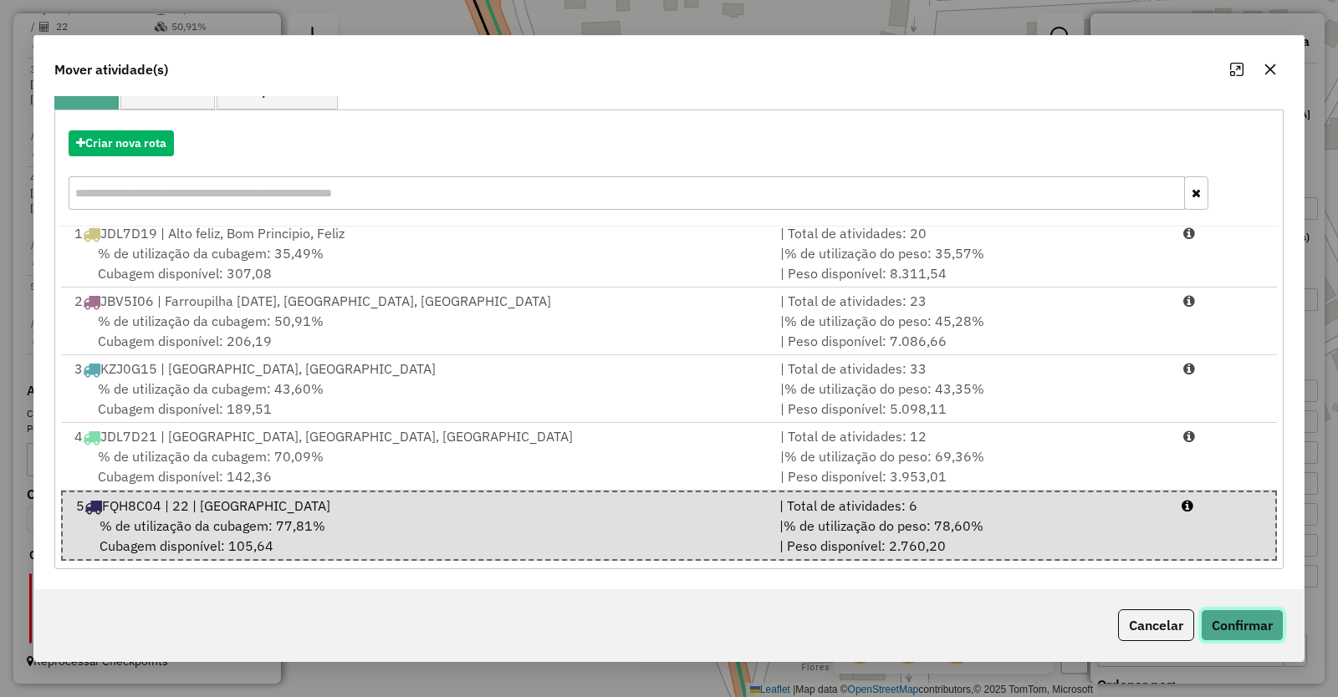
click at [1254, 625] on button "Confirmar" at bounding box center [1242, 625] width 83 height 32
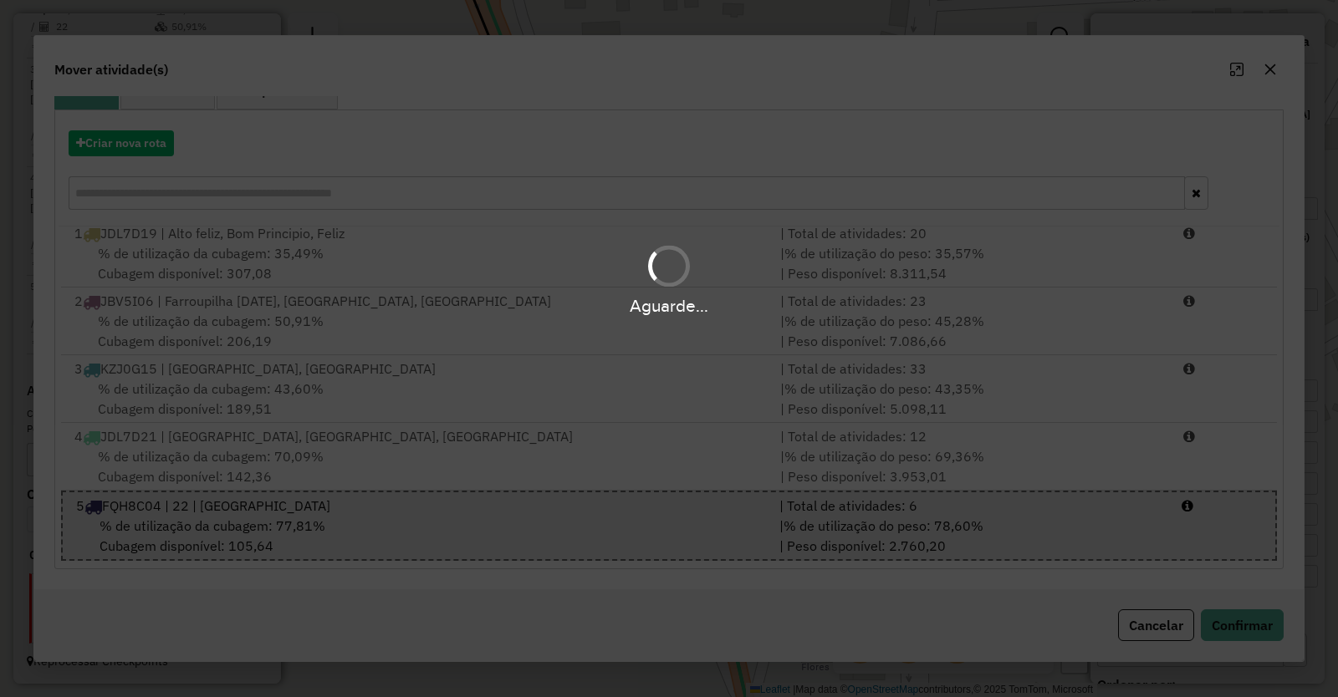
scroll to position [0, 0]
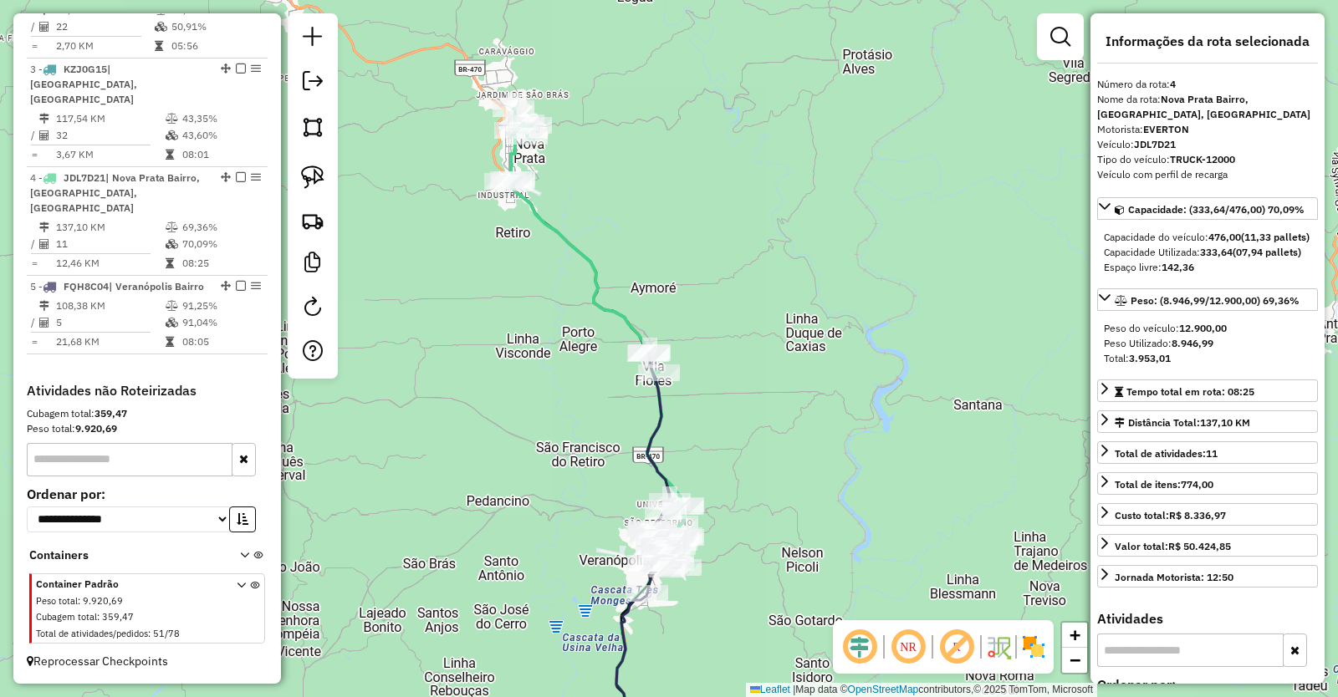
drag, startPoint x: 509, startPoint y: 260, endPoint x: 573, endPoint y: 390, distance: 144.3
click at [573, 390] on div "Janela de atendimento Grade de atendimento Capacidade Transportadoras Veículos …" at bounding box center [669, 348] width 1338 height 697
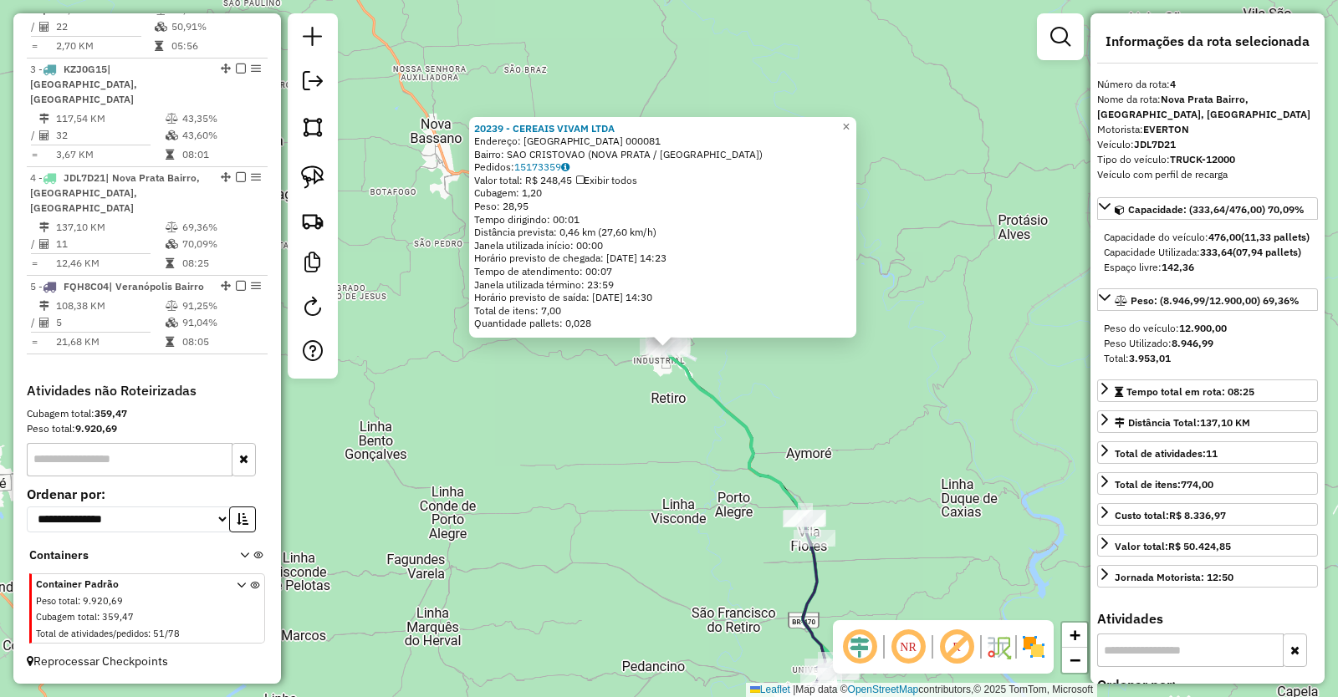
click at [860, 413] on div "20239 - CEREAIS VIVAM LTDA Endereço: [GEOGRAPHIC_DATA] 000081 Bairro: SAO CRIST…" at bounding box center [669, 348] width 1338 height 697
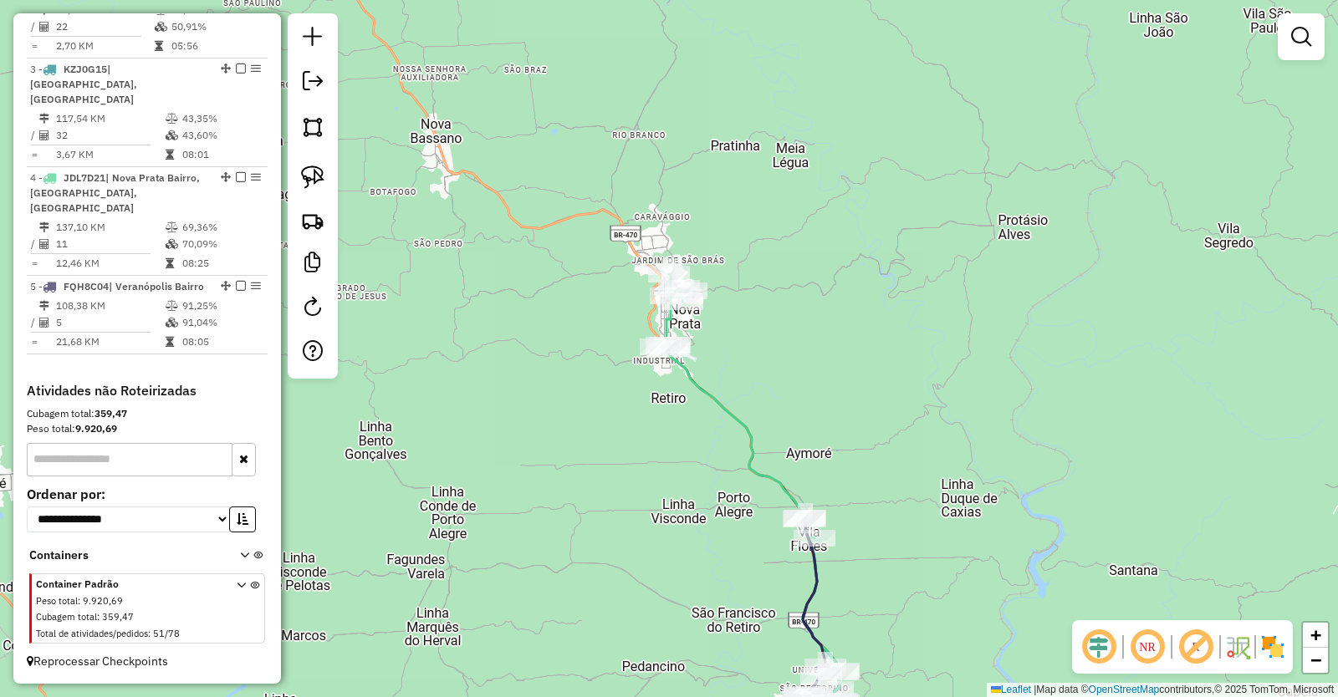
drag, startPoint x: 870, startPoint y: 438, endPoint x: 803, endPoint y: 230, distance: 218.9
click at [803, 247] on div "Janela de atendimento Grade de atendimento Capacidade Transportadoras Veículos …" at bounding box center [669, 348] width 1338 height 697
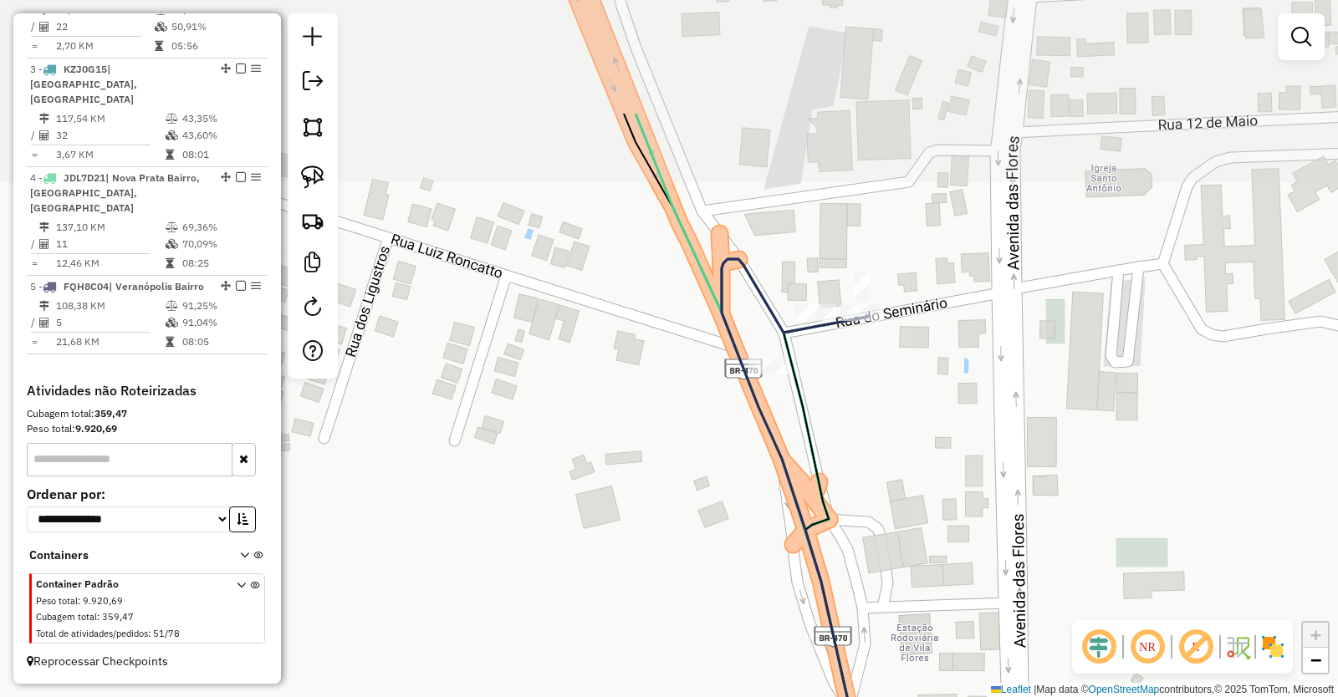
drag, startPoint x: 864, startPoint y: 206, endPoint x: 857, endPoint y: 390, distance: 184.1
click at [857, 390] on div "Janela de atendimento Grade de atendimento Capacidade Transportadoras Veículos …" at bounding box center [669, 348] width 1338 height 697
select select "**********"
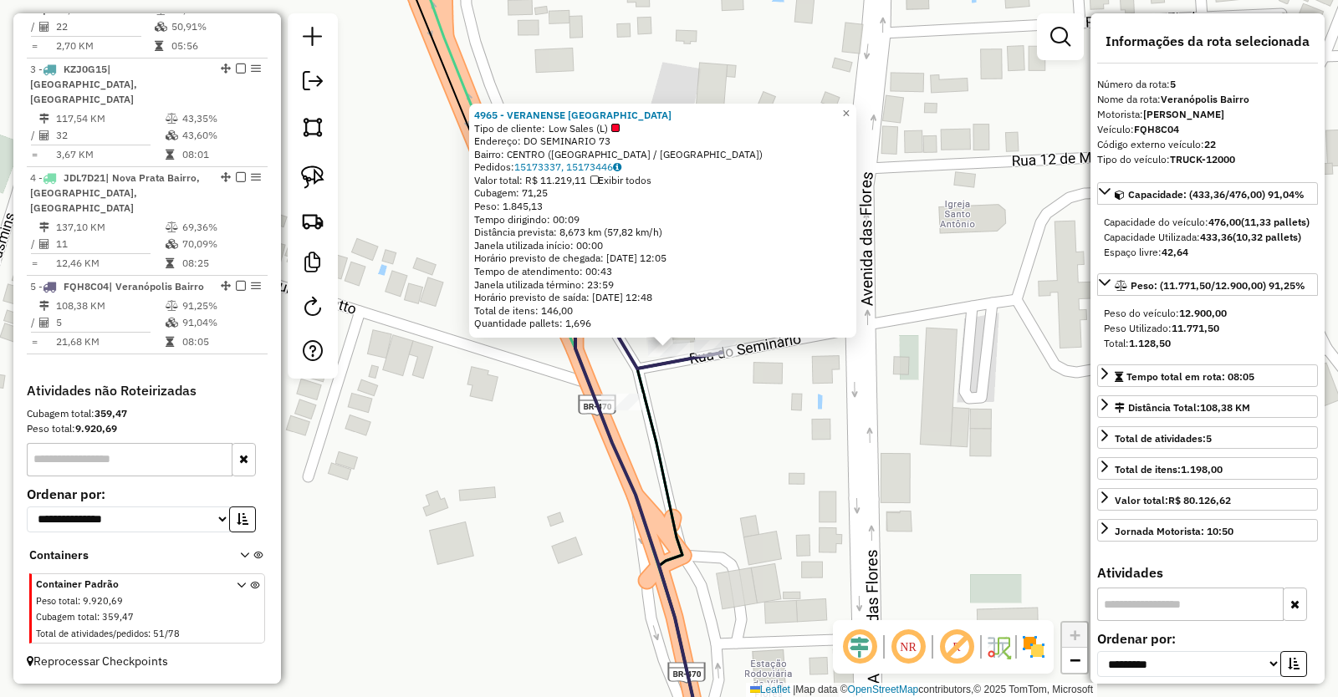
click at [823, 462] on div "4965 - VERANENSE [GEOGRAPHIC_DATA] Tipo de cliente: Low Sales (L) Endereço: DO …" at bounding box center [669, 348] width 1338 height 697
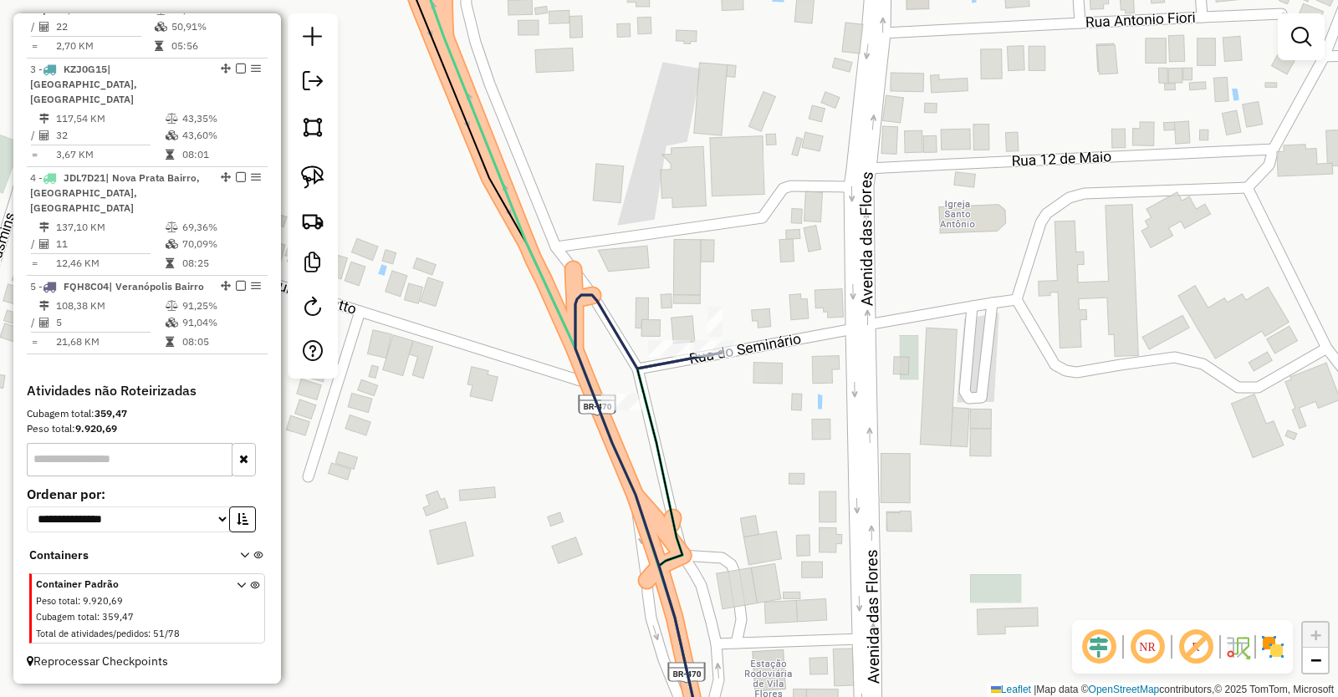
drag, startPoint x: 763, startPoint y: 493, endPoint x: 786, endPoint y: 419, distance: 77.8
click at [785, 421] on div "Janela de atendimento Grade de atendimento Capacidade Transportadoras Veículos …" at bounding box center [669, 348] width 1338 height 697
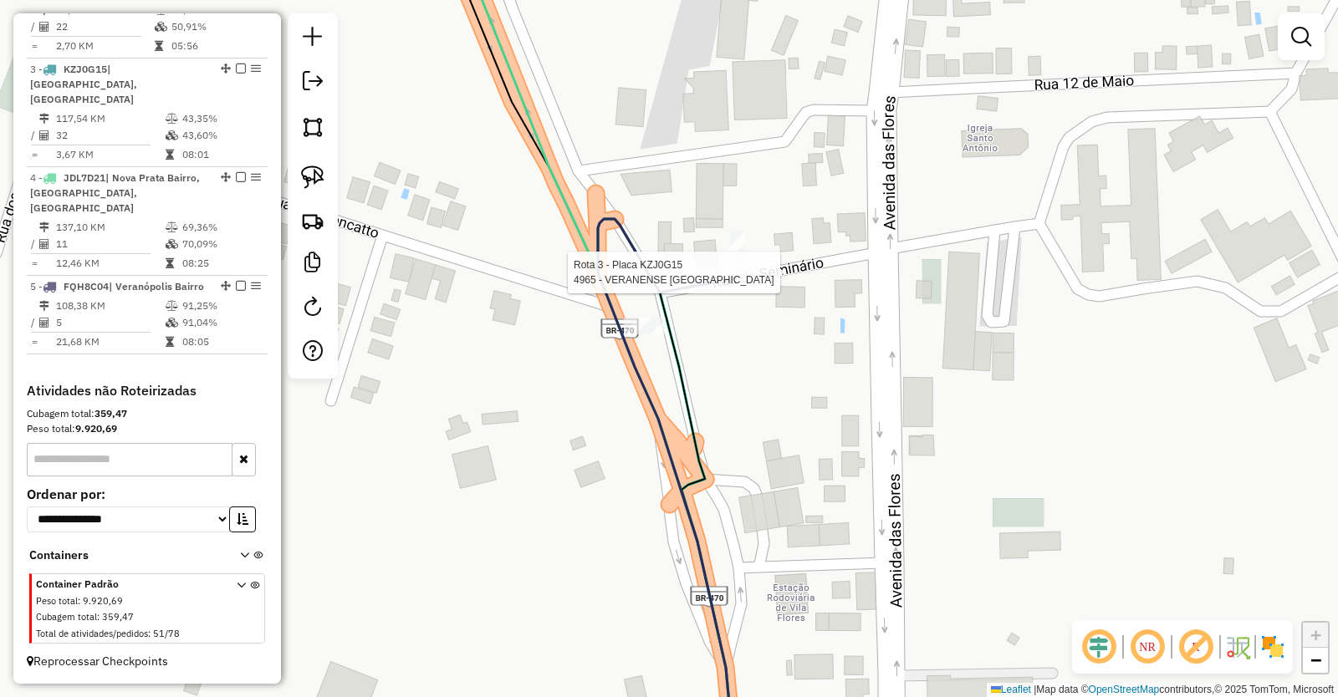
select select "**********"
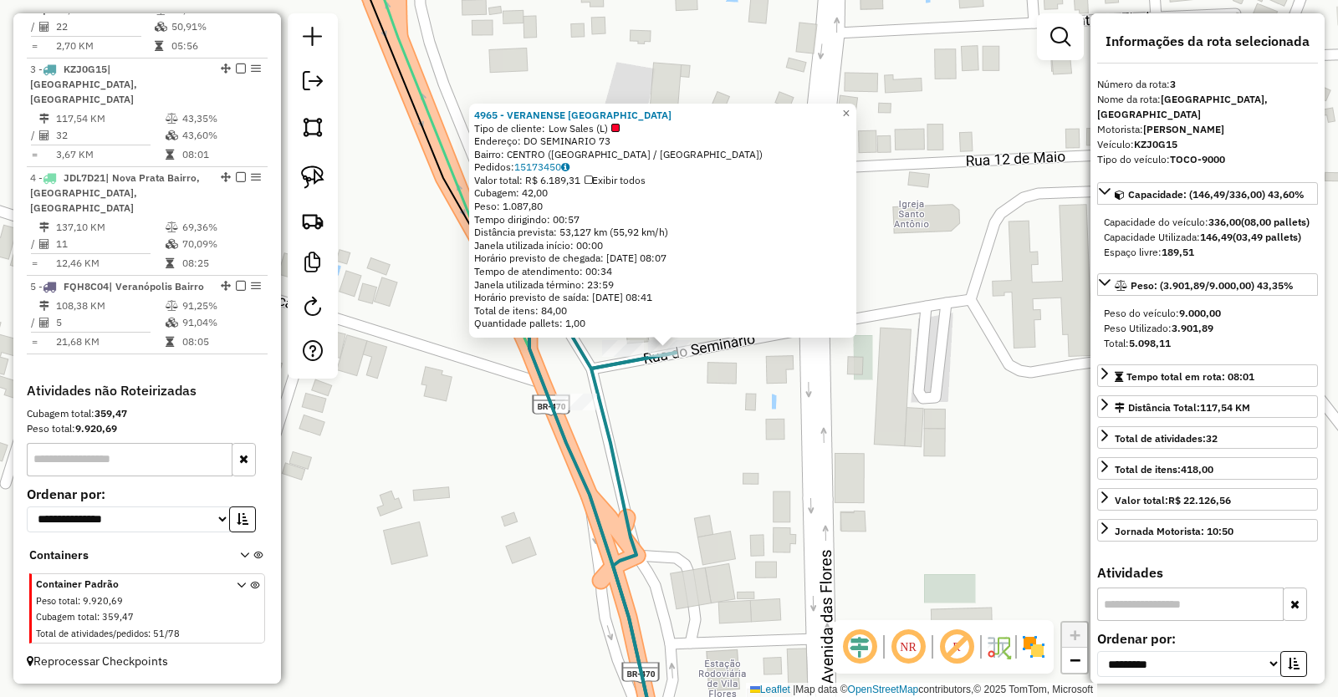
drag, startPoint x: 725, startPoint y: 464, endPoint x: 683, endPoint y: 425, distance: 57.4
click at [724, 463] on div "4965 - VERANENSE VILA FLORE Tipo de cliente: Low Sales (L) Endereço: DO SEMINAR…" at bounding box center [669, 348] width 1338 height 697
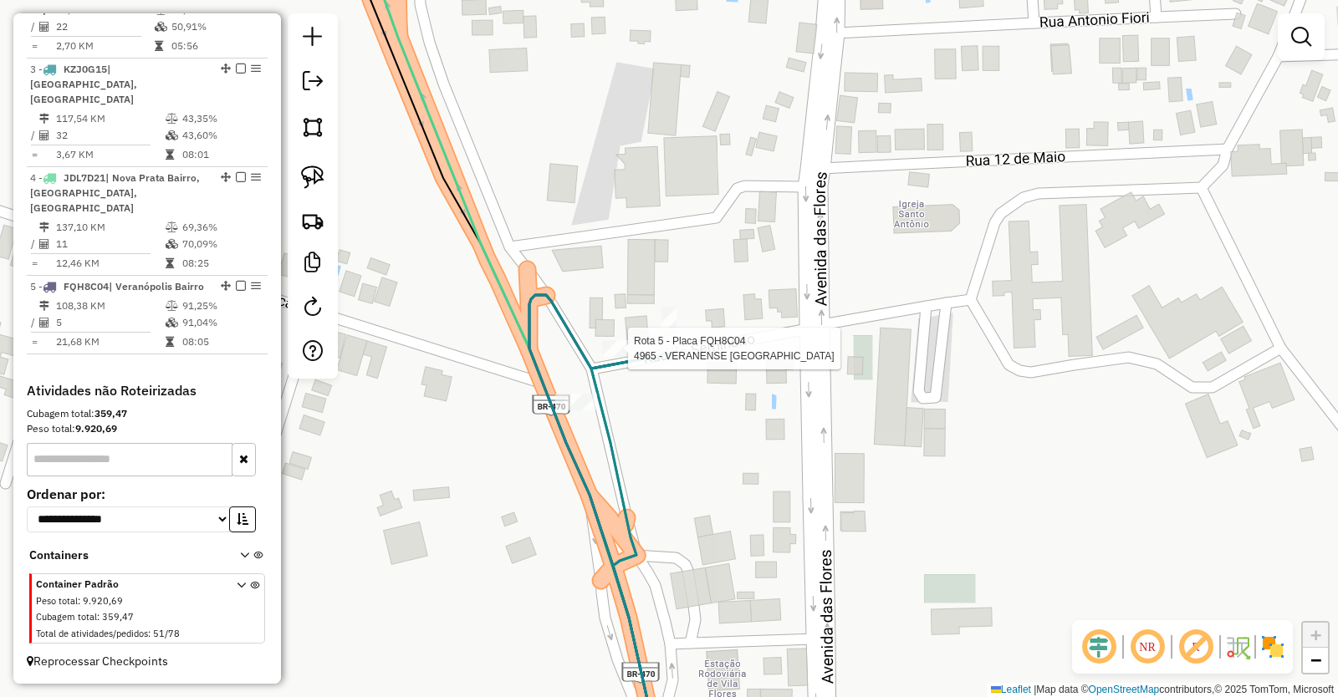
select select "**********"
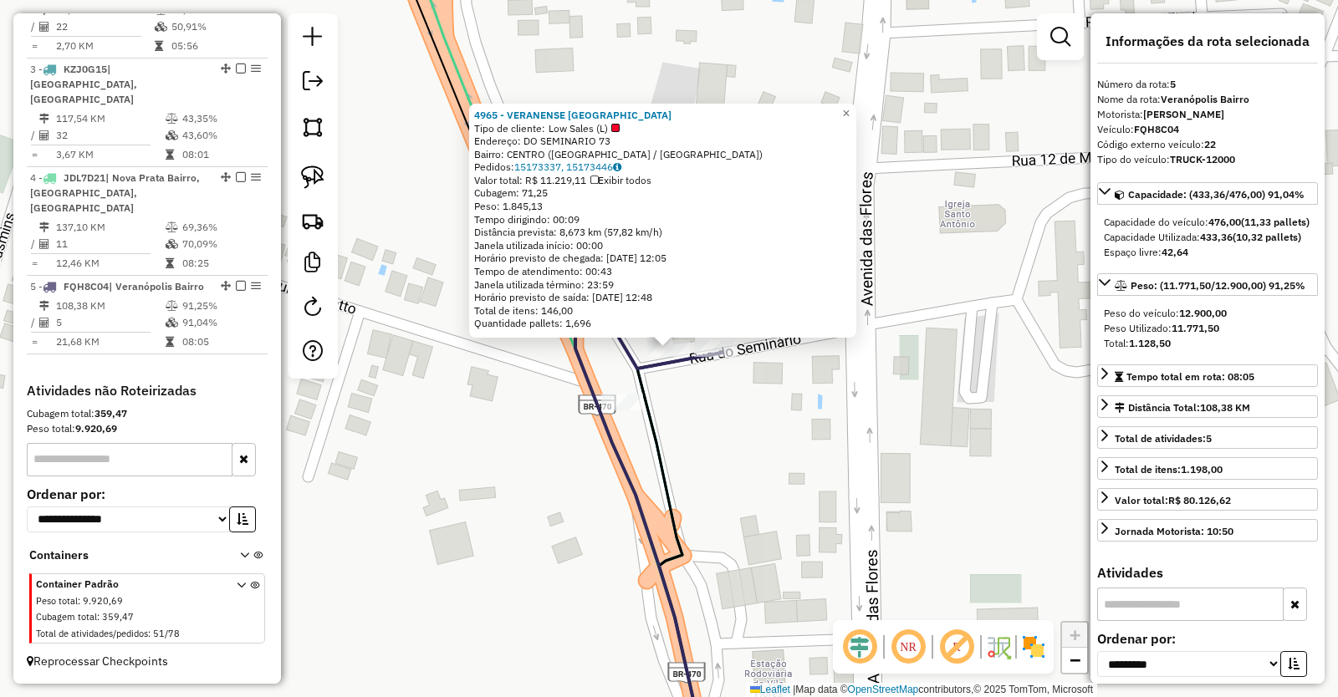
click at [791, 500] on div "4965 - VERANENSE [GEOGRAPHIC_DATA] Tipo de cliente: Low Sales (L) Endereço: DO …" at bounding box center [669, 348] width 1338 height 697
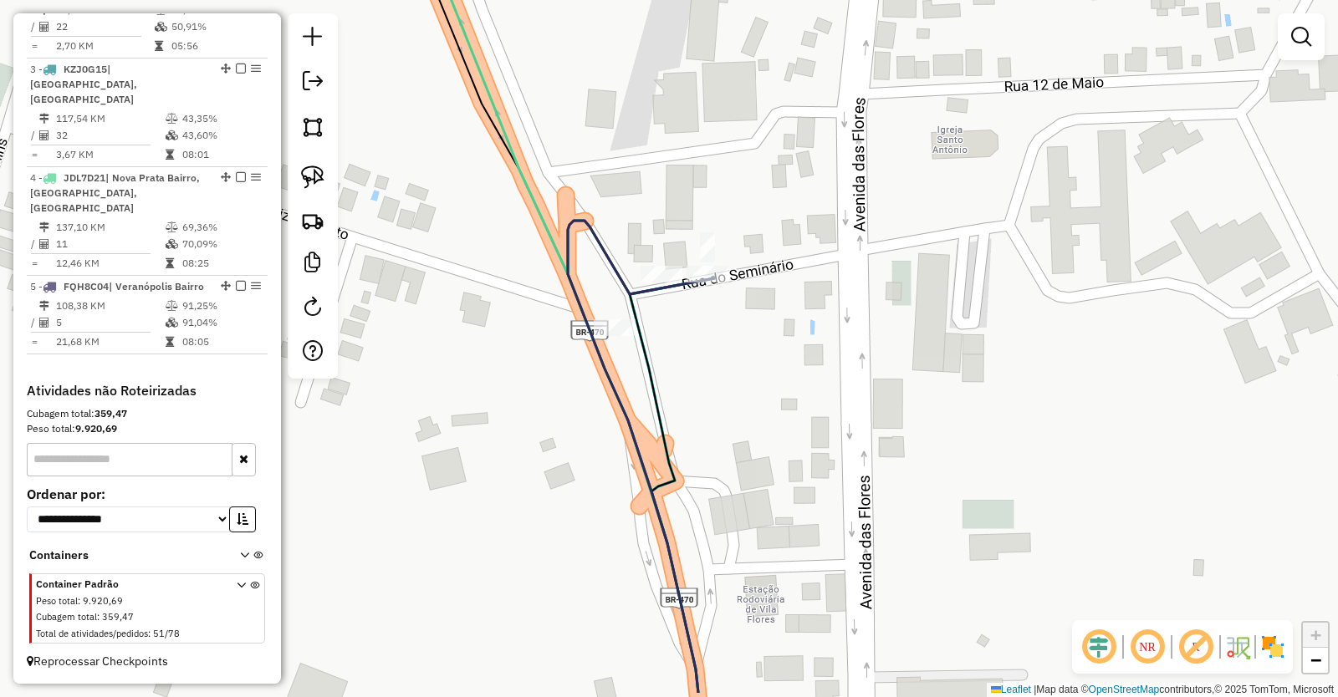
drag, startPoint x: 794, startPoint y: 519, endPoint x: 787, endPoint y: 396, distance: 123.1
click at [787, 396] on div "Janela de atendimento Grade de atendimento Capacidade Transportadoras Veículos …" at bounding box center [669, 348] width 1338 height 697
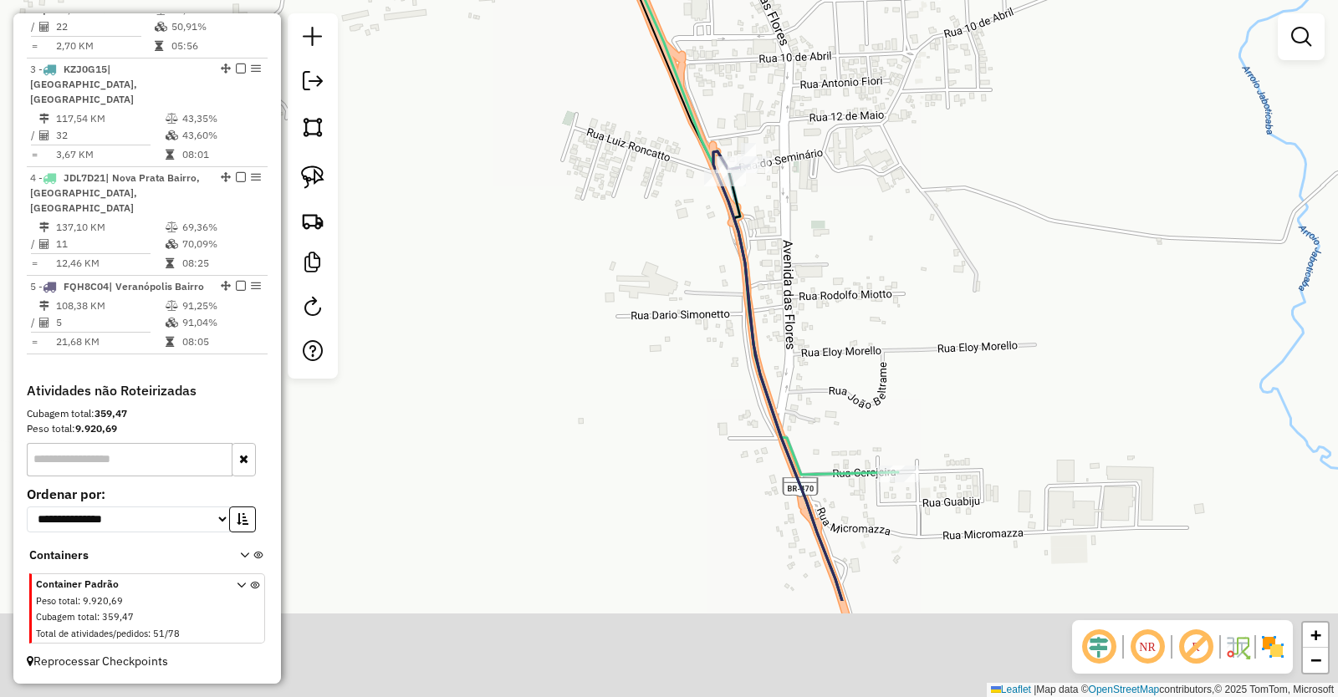
drag, startPoint x: 820, startPoint y: 492, endPoint x: 797, endPoint y: 263, distance: 229.4
click at [797, 289] on div "Janela de atendimento Grade de atendimento Capacidade Transportadoras Veículos …" at bounding box center [669, 348] width 1338 height 697
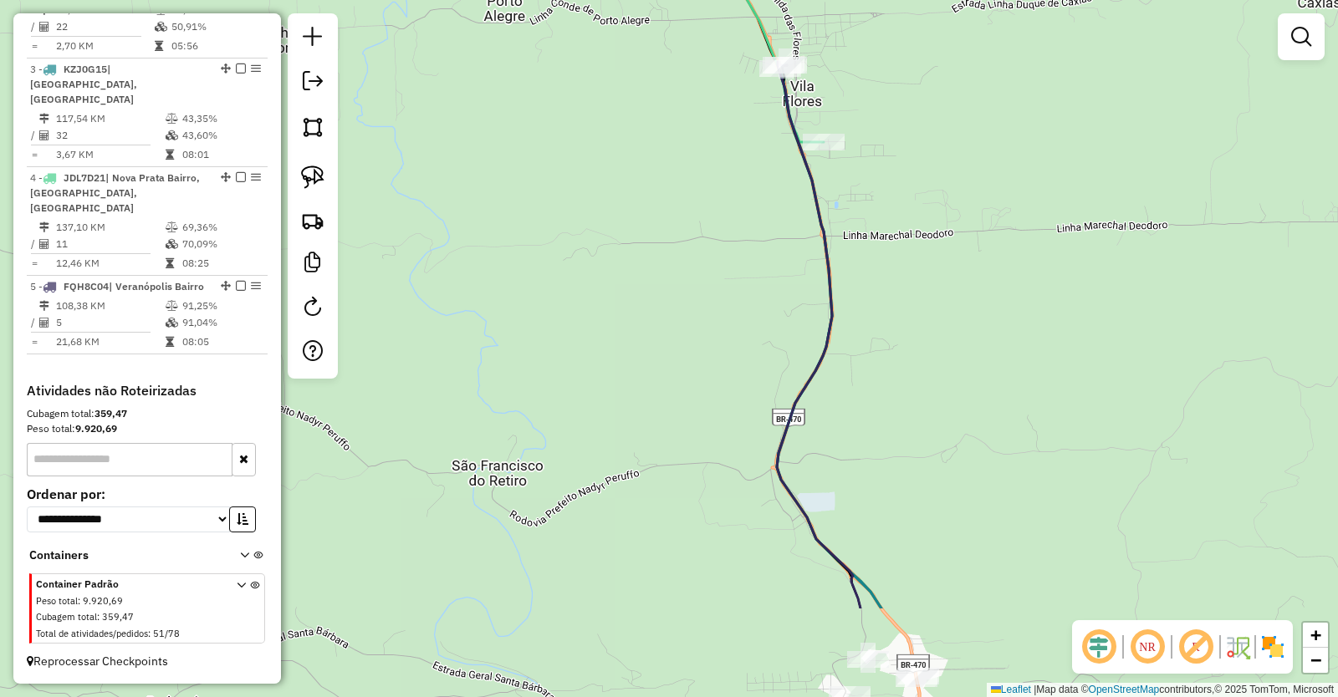
drag, startPoint x: 784, startPoint y: 494, endPoint x: 795, endPoint y: 287, distance: 207.6
click at [795, 287] on div "Janela de atendimento Grade de atendimento Capacidade Transportadoras Veículos …" at bounding box center [669, 348] width 1338 height 697
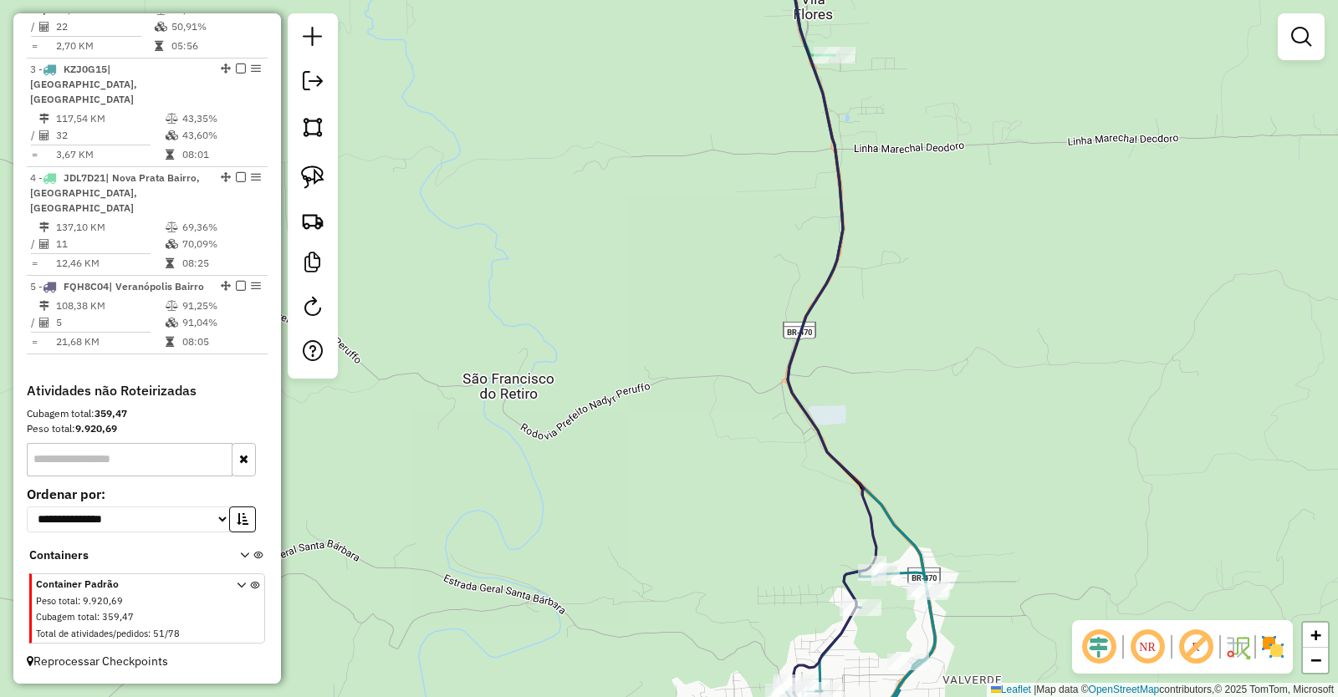
drag, startPoint x: 776, startPoint y: 471, endPoint x: 798, endPoint y: 228, distance: 243.4
click at [798, 242] on div "Janela de atendimento Grade de atendimento Capacidade Transportadoras Veículos …" at bounding box center [669, 348] width 1338 height 697
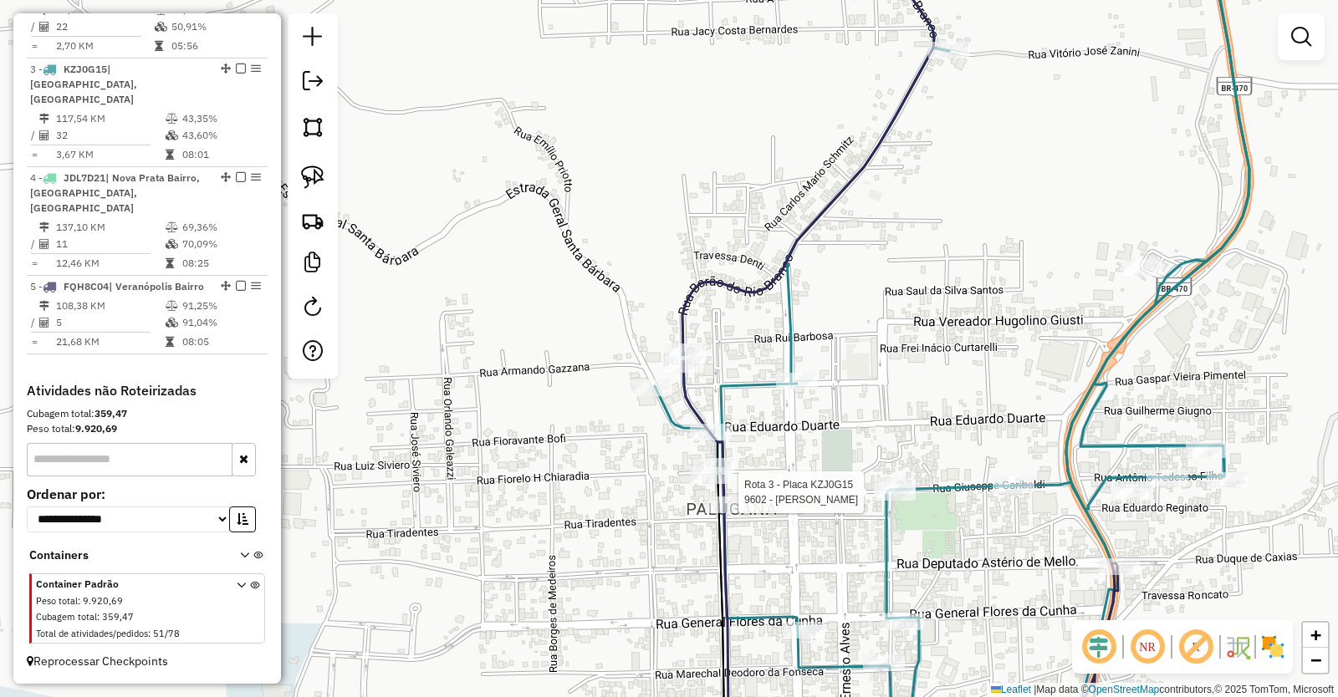
select select "**********"
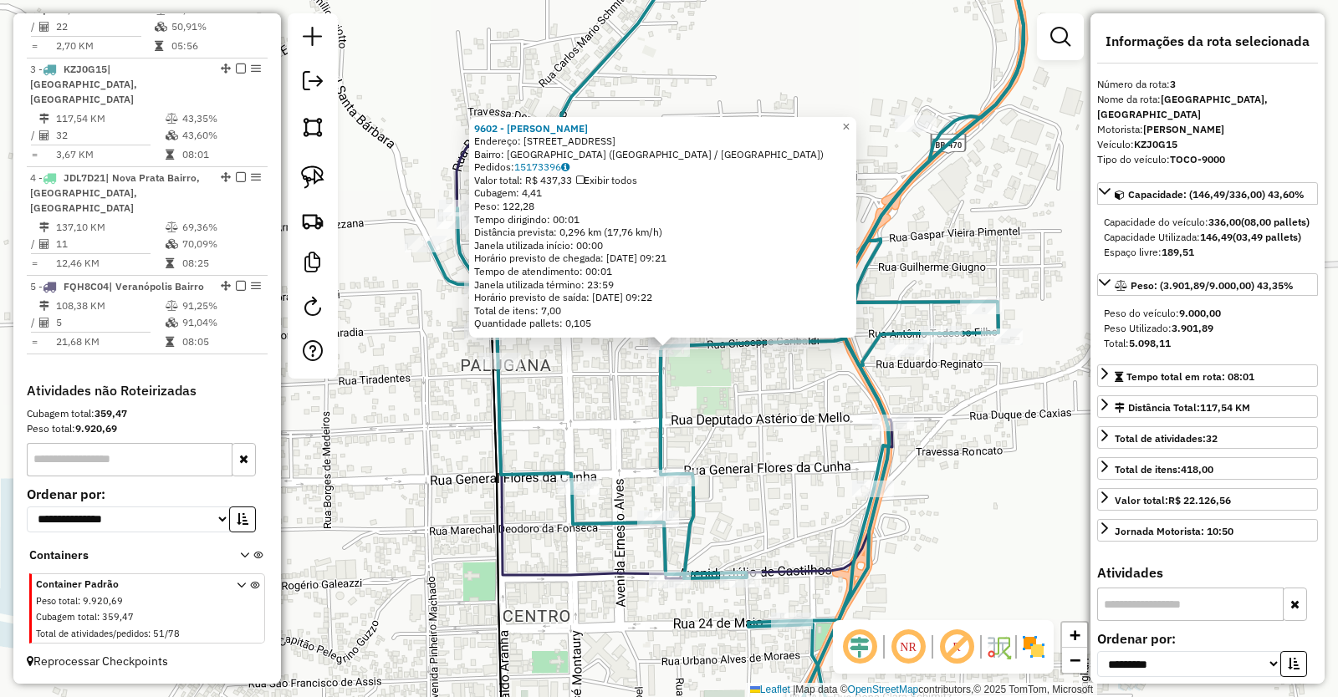
click at [407, 527] on div "9602 - [PERSON_NAME]: [STREET_ADDRESS] ([GEOGRAPHIC_DATA] / [GEOGRAPHIC_DATA]) …" at bounding box center [669, 348] width 1338 height 697
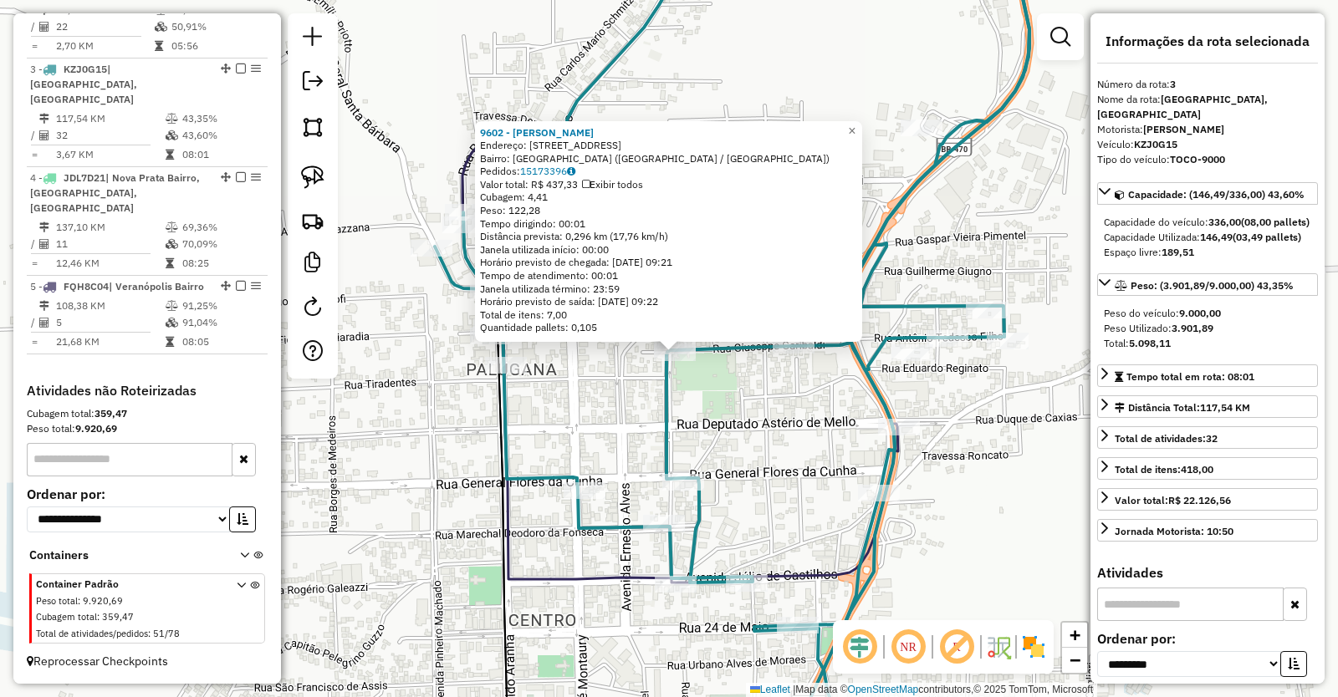
click at [430, 525] on div "9602 - [PERSON_NAME]: [STREET_ADDRESS] ([GEOGRAPHIC_DATA] / [GEOGRAPHIC_DATA]) …" at bounding box center [669, 348] width 1338 height 697
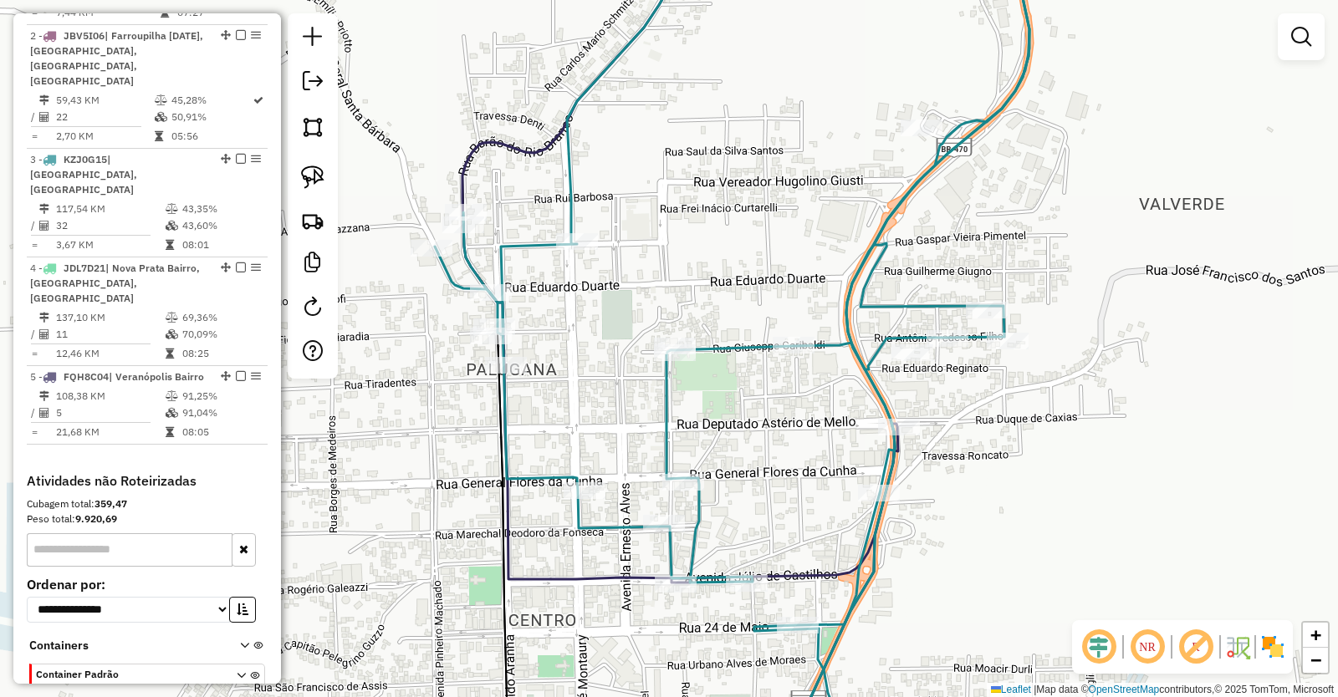
scroll to position [736, 0]
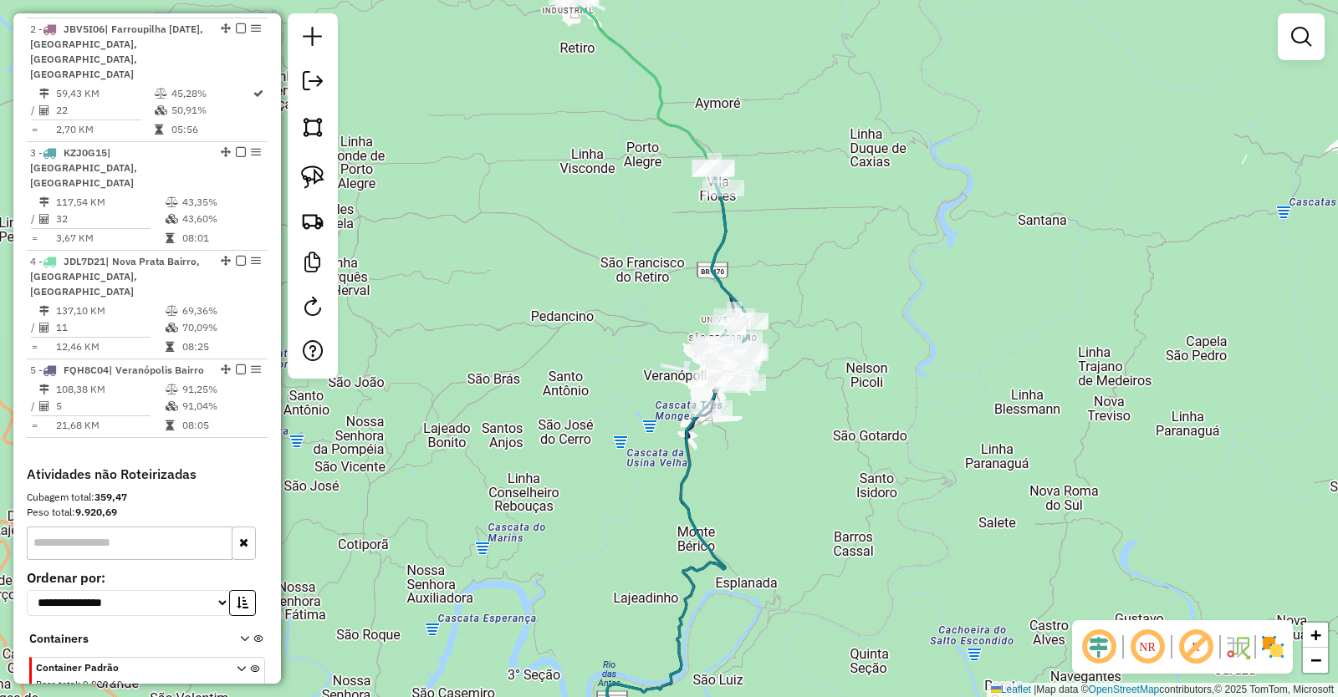
drag, startPoint x: 603, startPoint y: 225, endPoint x: 609, endPoint y: 504, distance: 279.3
click at [607, 497] on div "Janela de atendimento Grade de atendimento Capacidade Transportadoras Veículos …" at bounding box center [669, 348] width 1338 height 697
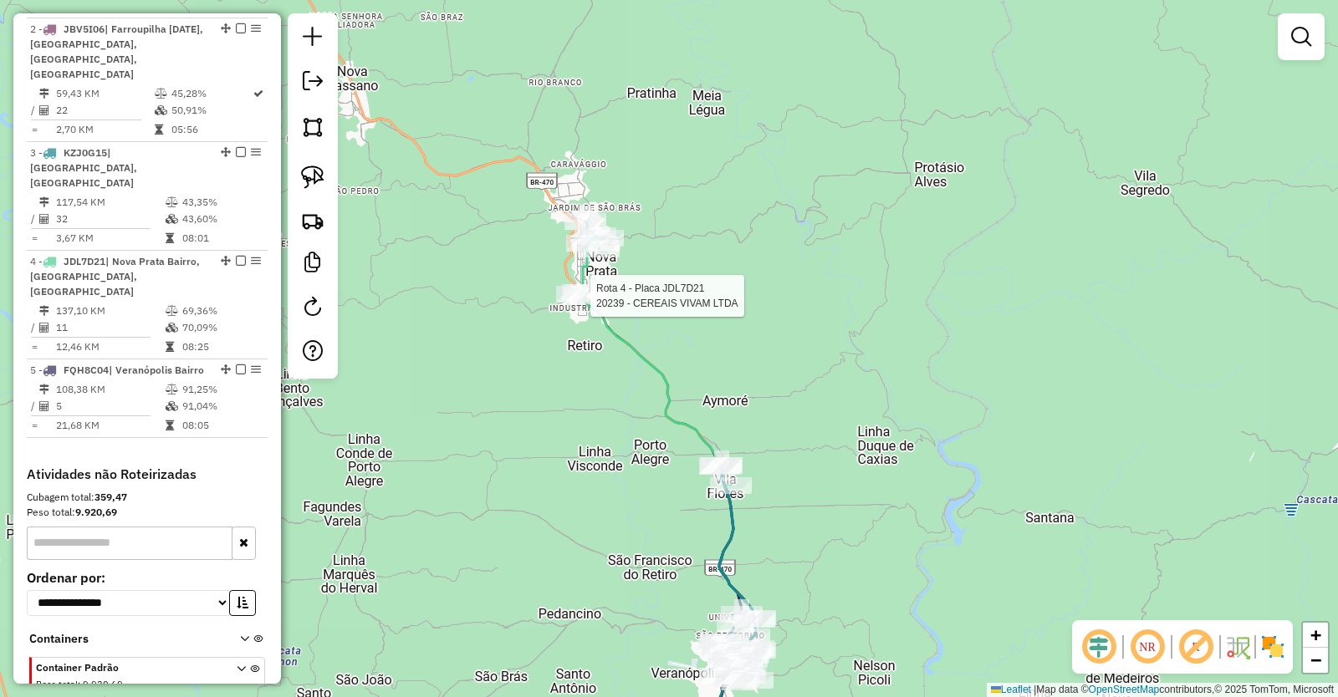
select select "**********"
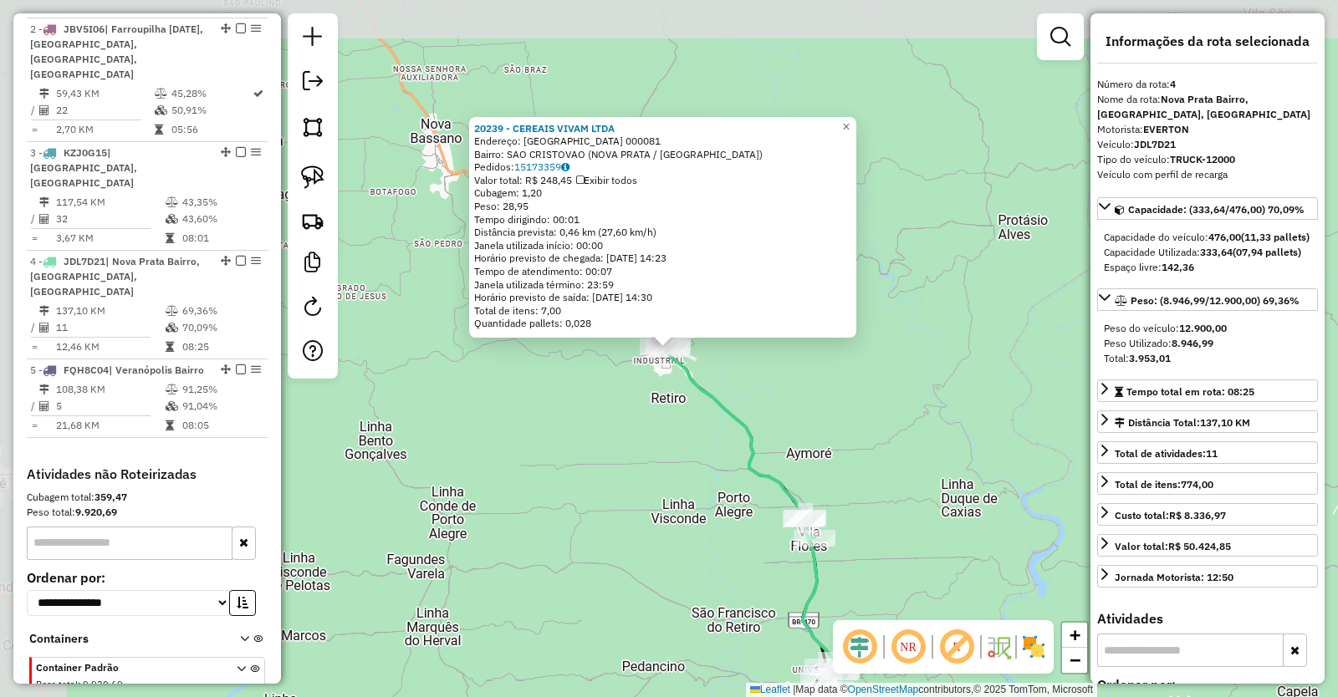
scroll to position [819, 0]
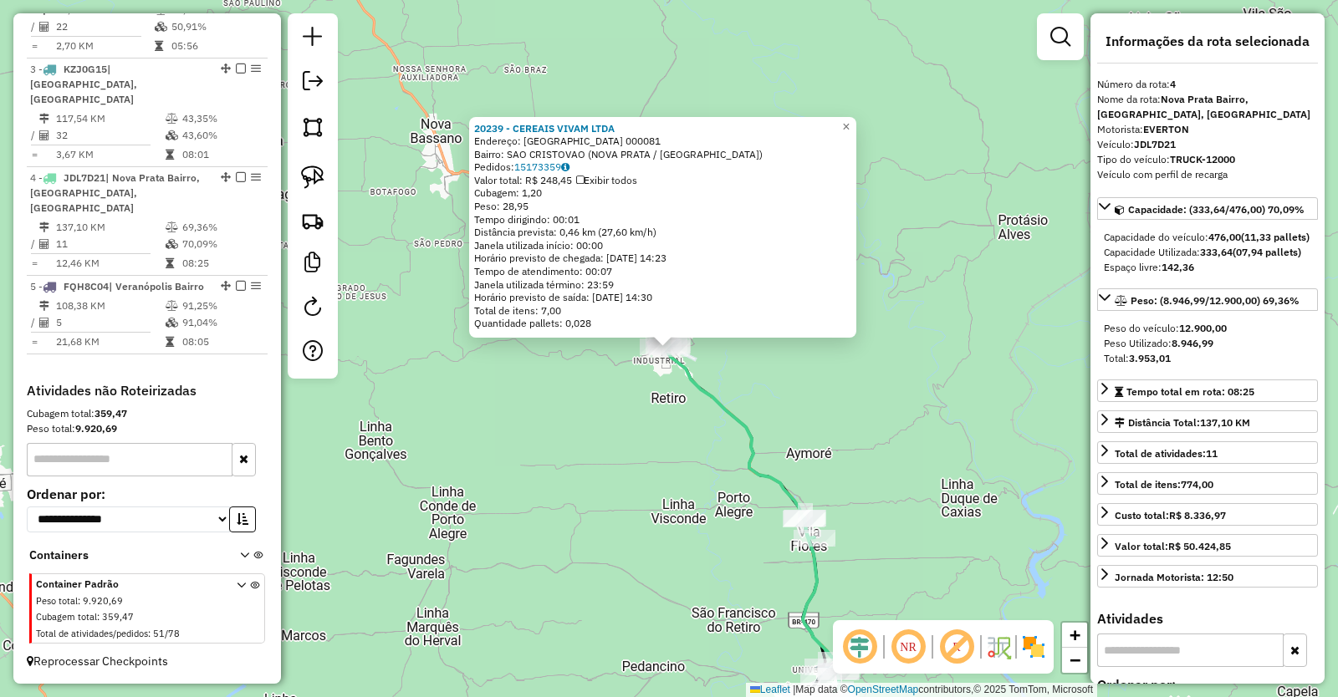
click at [737, 443] on div "20239 - CEREAIS VIVAM LTDA Endereço: [GEOGRAPHIC_DATA] 000081 Bairro: SAO CRIST…" at bounding box center [669, 348] width 1338 height 697
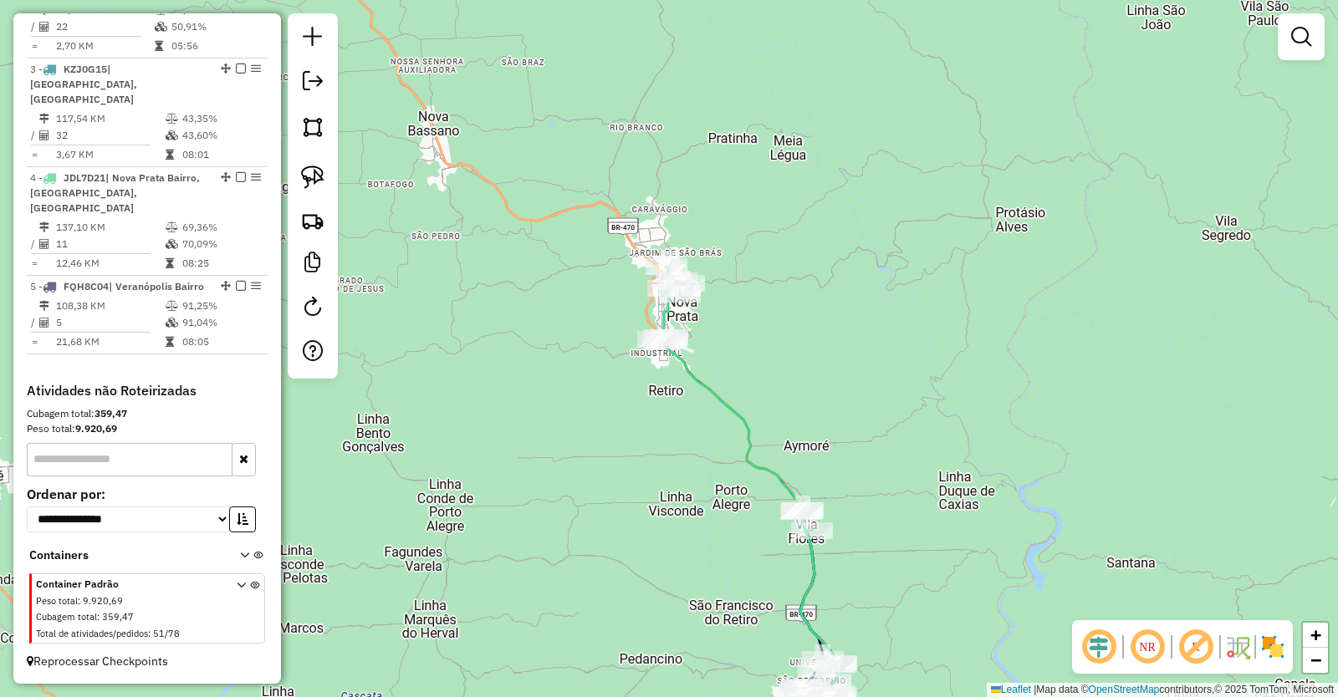
drag, startPoint x: 707, startPoint y: 519, endPoint x: 699, endPoint y: 380, distance: 139.0
click at [699, 385] on div "Janela de atendimento Grade de atendimento Capacidade Transportadoras Veículos …" at bounding box center [669, 348] width 1338 height 697
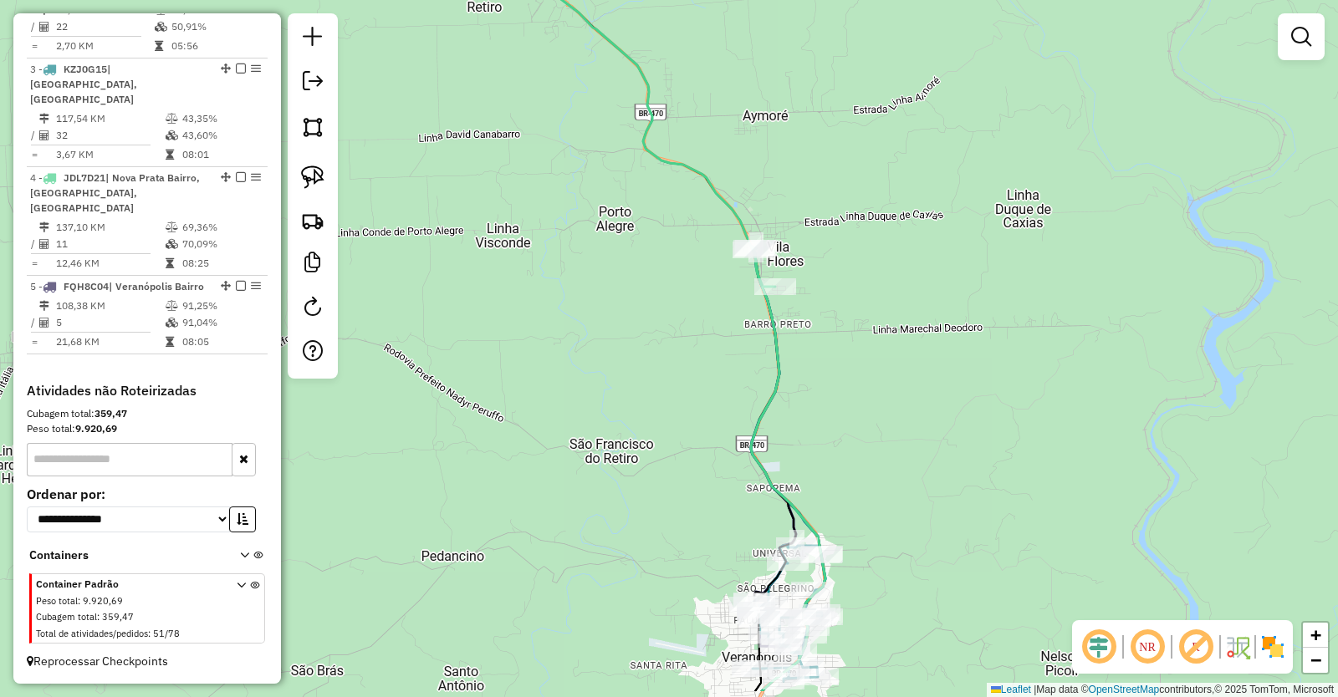
drag, startPoint x: 732, startPoint y: 492, endPoint x: 776, endPoint y: 322, distance: 175.4
click at [771, 341] on icon at bounding box center [788, 469] width 74 height 445
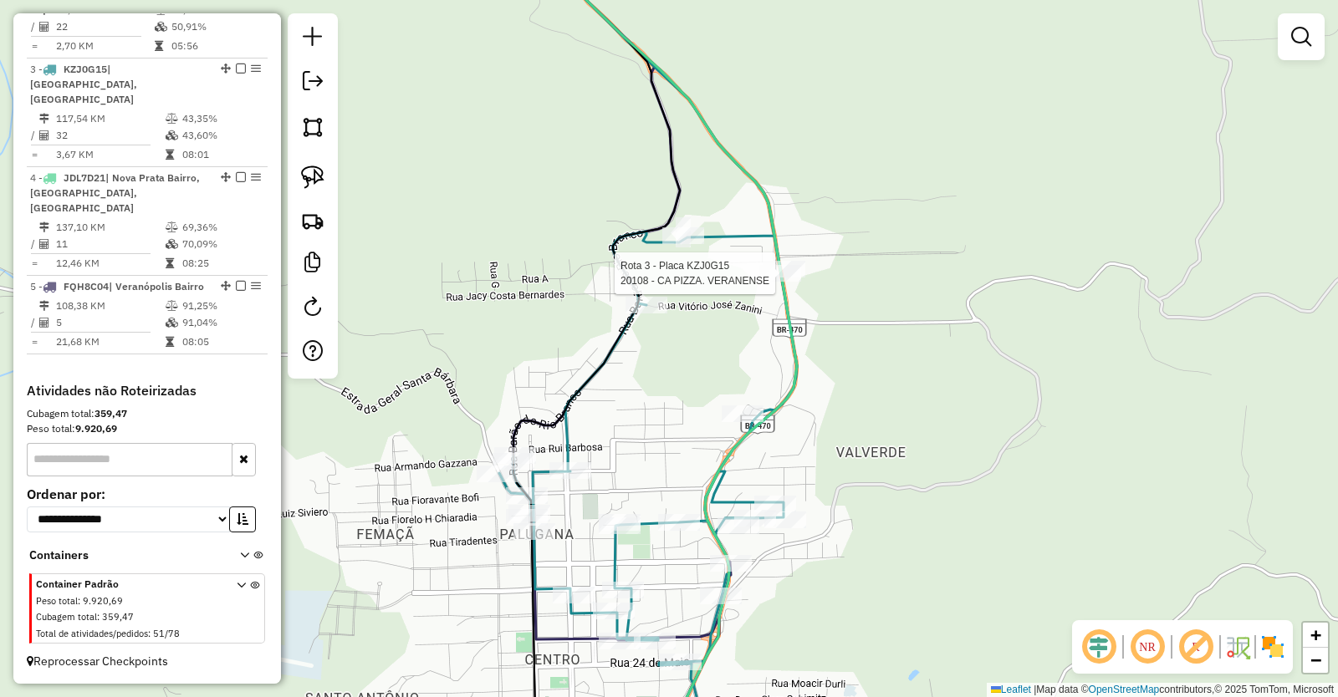
select select "**********"
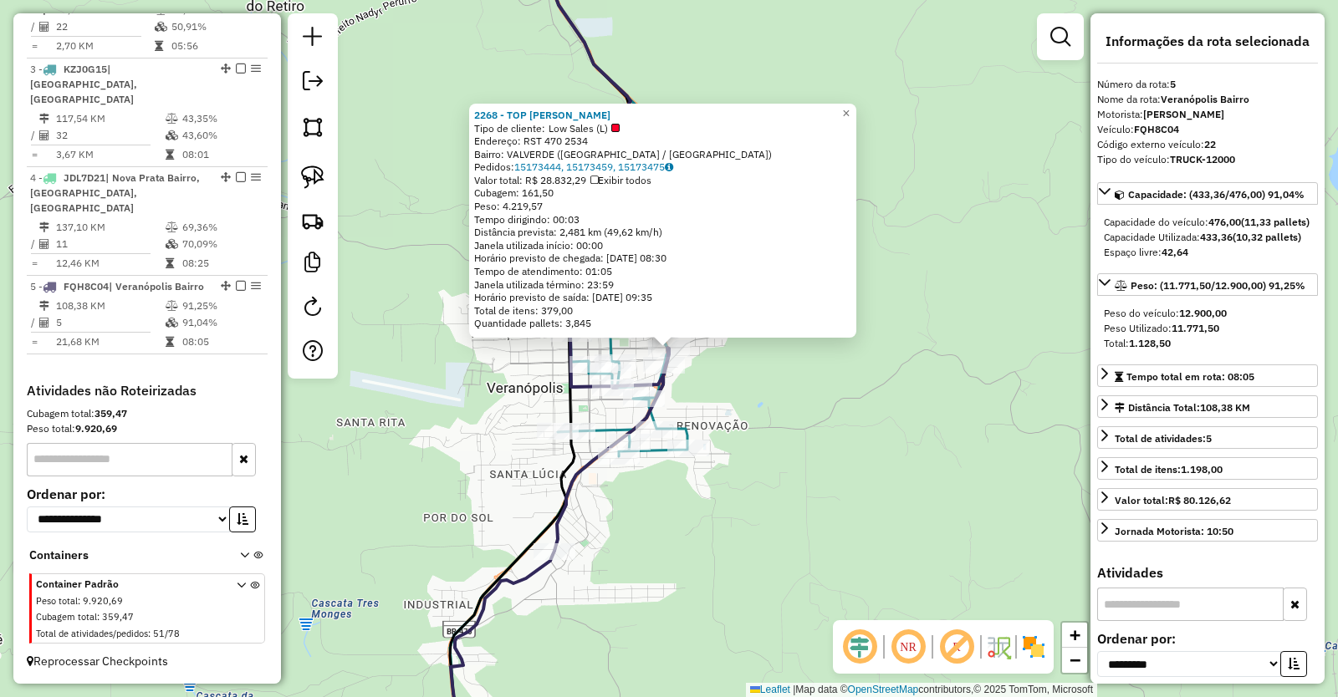
click at [811, 517] on div "2268 - TOP FRASSUL VALVERDE Tipo de cliente: Low Sales (L) Endereço: RST 470 25…" at bounding box center [669, 348] width 1338 height 697
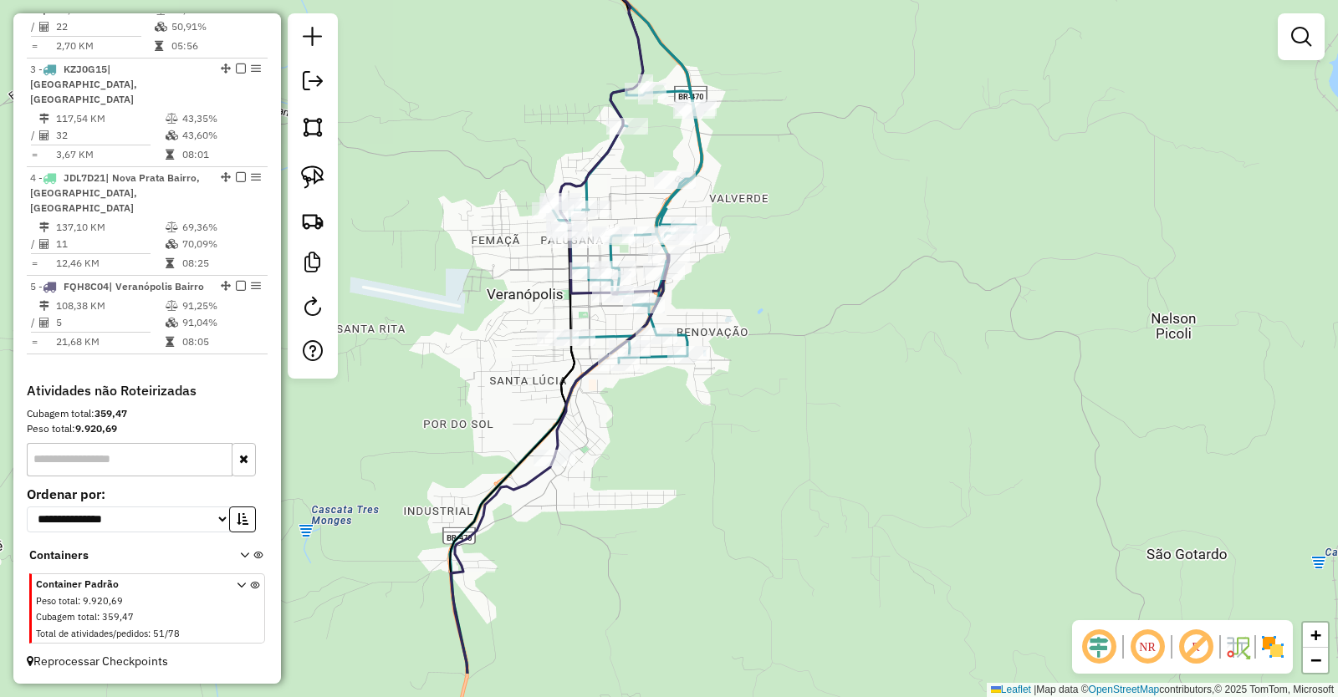
drag, startPoint x: 764, startPoint y: 565, endPoint x: 767, endPoint y: 409, distance: 156.4
click at [766, 415] on div "Janela de atendimento Grade de atendimento Capacidade Transportadoras Veículos …" at bounding box center [669, 348] width 1338 height 697
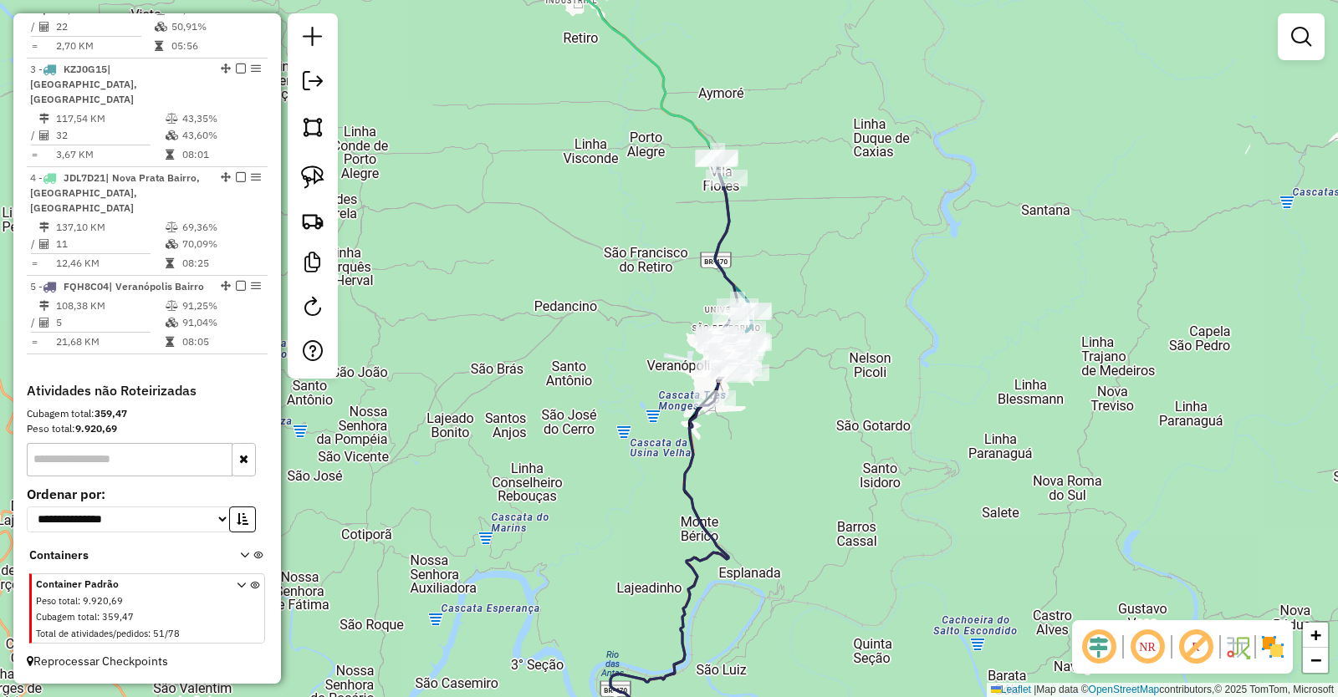
drag, startPoint x: 763, startPoint y: 516, endPoint x: 720, endPoint y: 298, distance: 222.5
click at [721, 303] on div "Janela de atendimento Grade de atendimento Capacidade Transportadoras Veículos …" at bounding box center [669, 348] width 1338 height 697
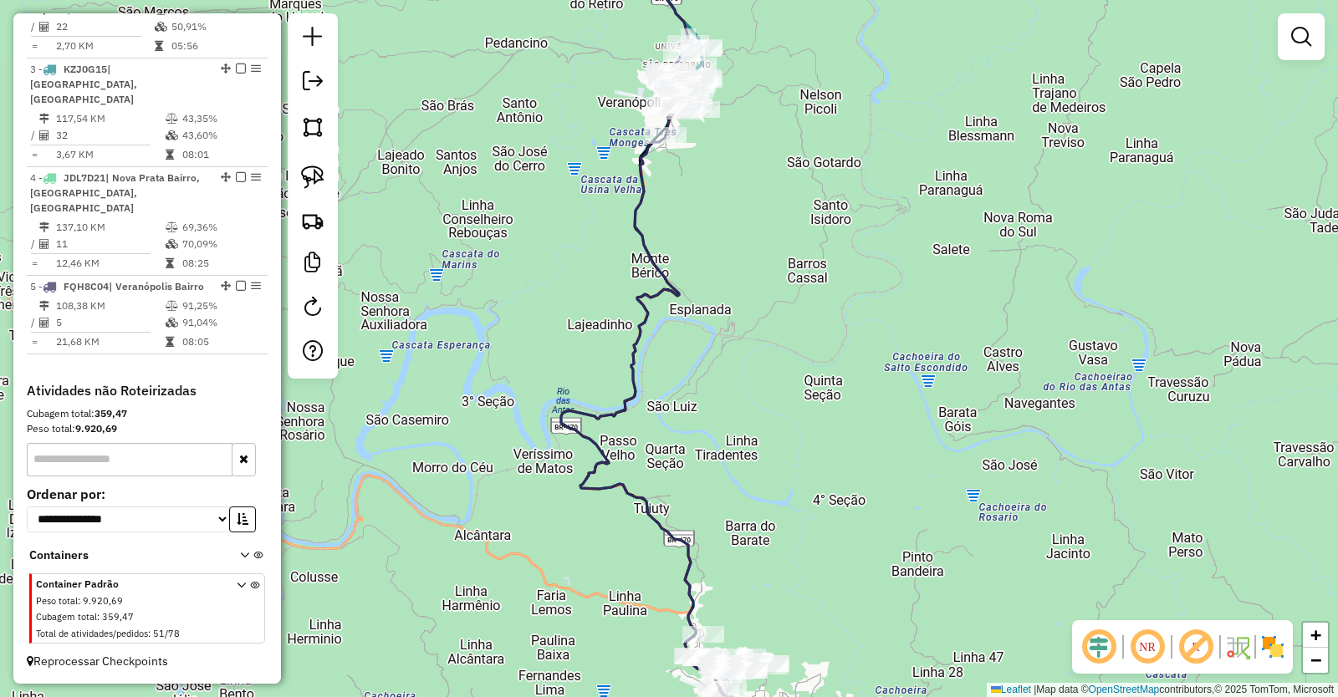
drag, startPoint x: 725, startPoint y: 480, endPoint x: 696, endPoint y: 276, distance: 206.0
click at [699, 291] on div "Janela de atendimento Grade de atendimento Capacidade Transportadoras Veículos …" at bounding box center [669, 348] width 1338 height 697
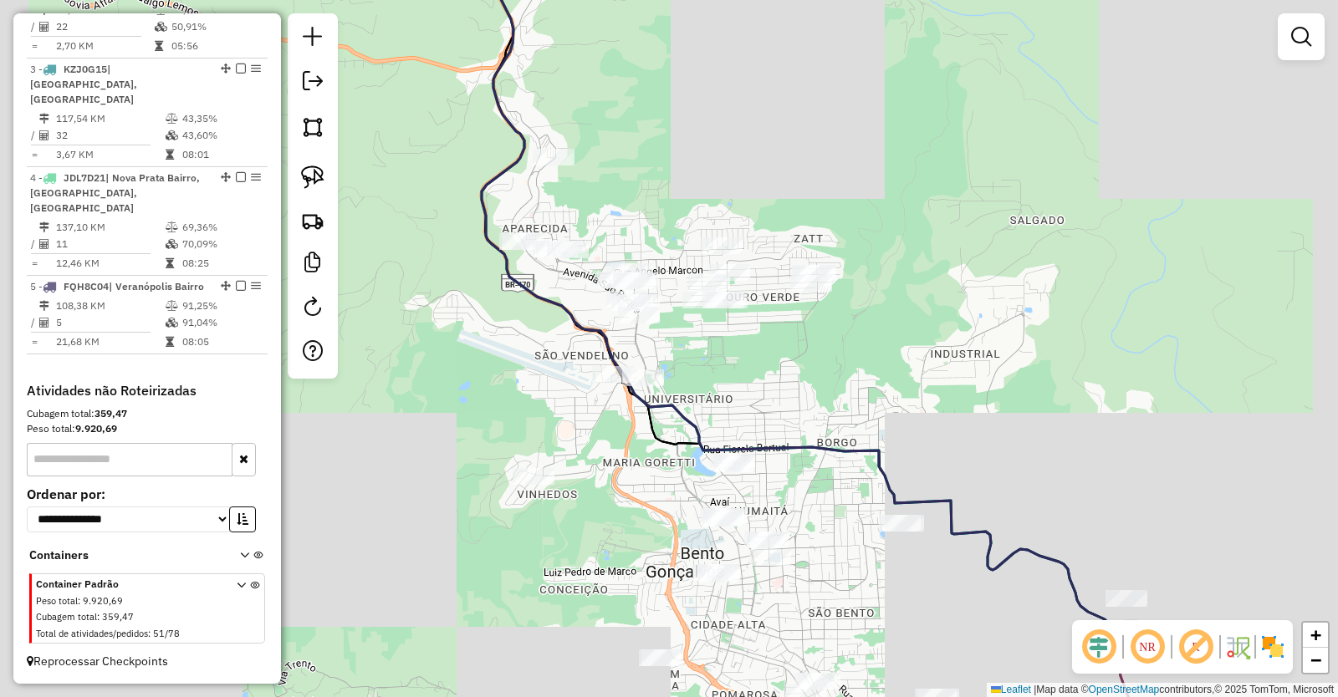
drag, startPoint x: 695, startPoint y: 365, endPoint x: 752, endPoint y: 374, distance: 58.3
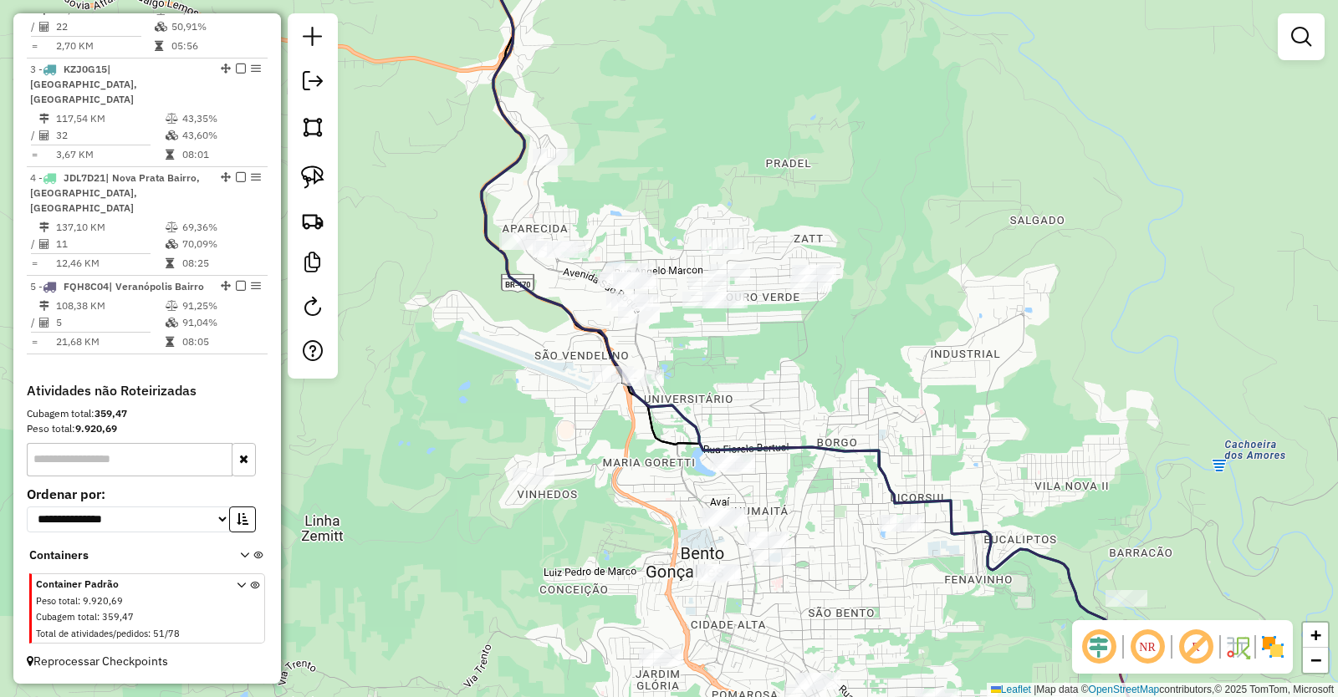
click at [752, 374] on div "Janela de atendimento Grade de atendimento Capacidade Transportadoras Veículos …" at bounding box center [669, 348] width 1338 height 697
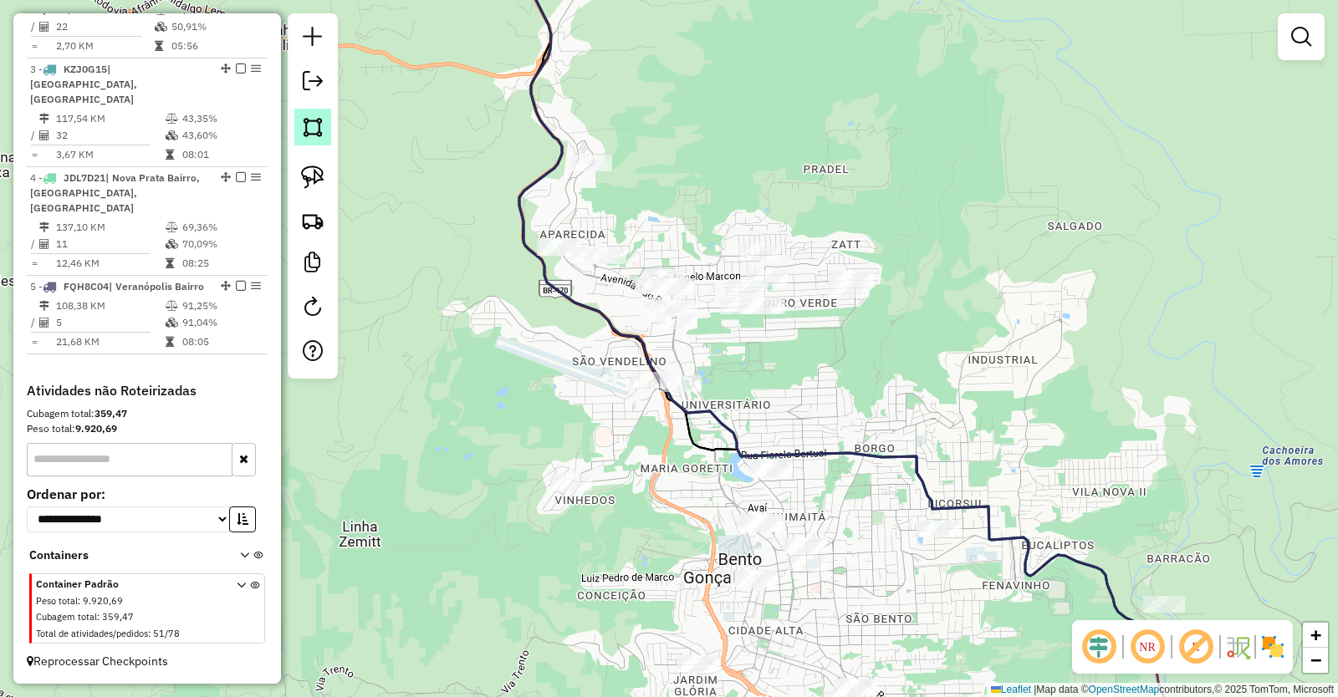
click at [315, 138] on img at bounding box center [312, 126] width 23 height 23
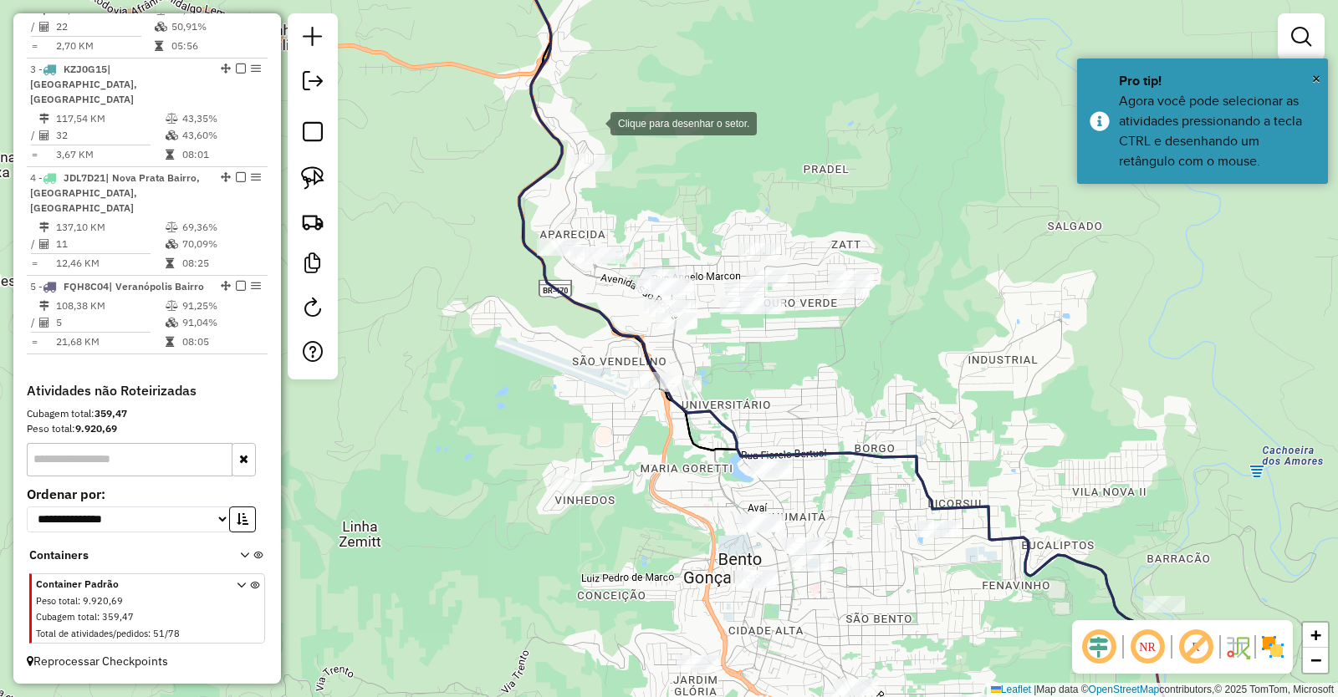
click at [594, 121] on div at bounding box center [593, 121] width 33 height 33
click at [451, 293] on div at bounding box center [450, 293] width 33 height 33
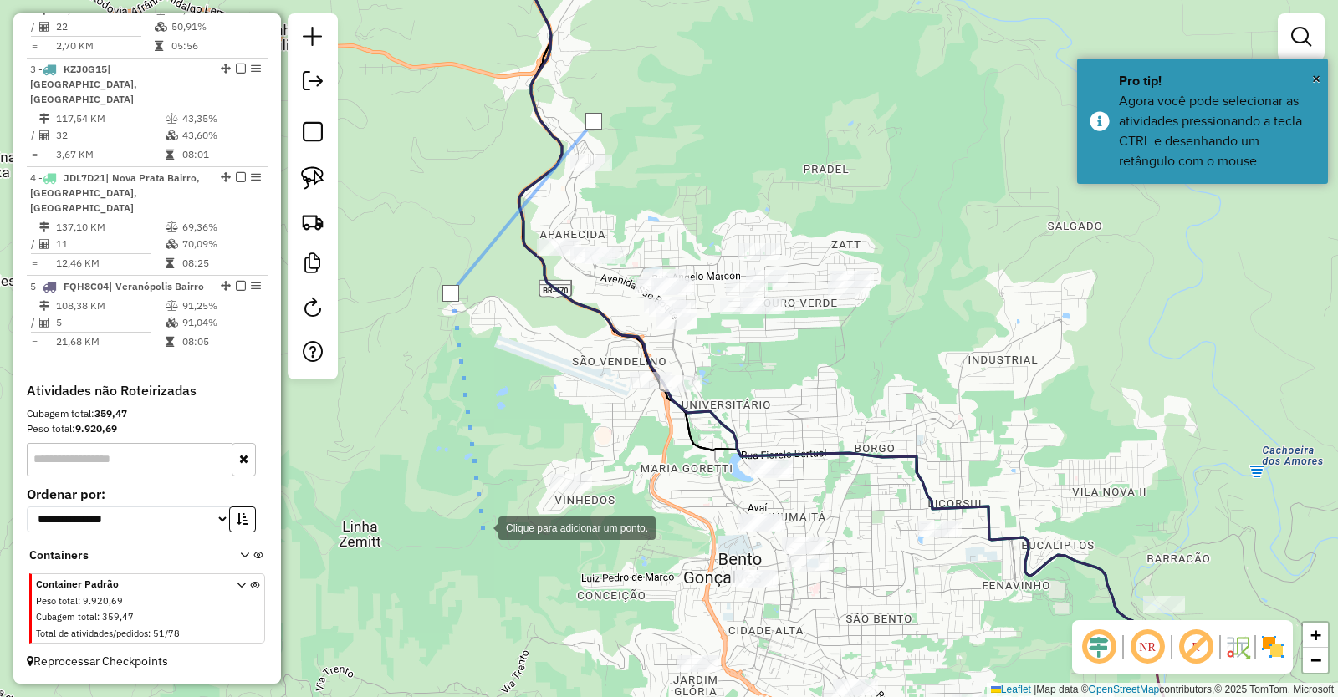
click at [482, 525] on div at bounding box center [481, 526] width 33 height 33
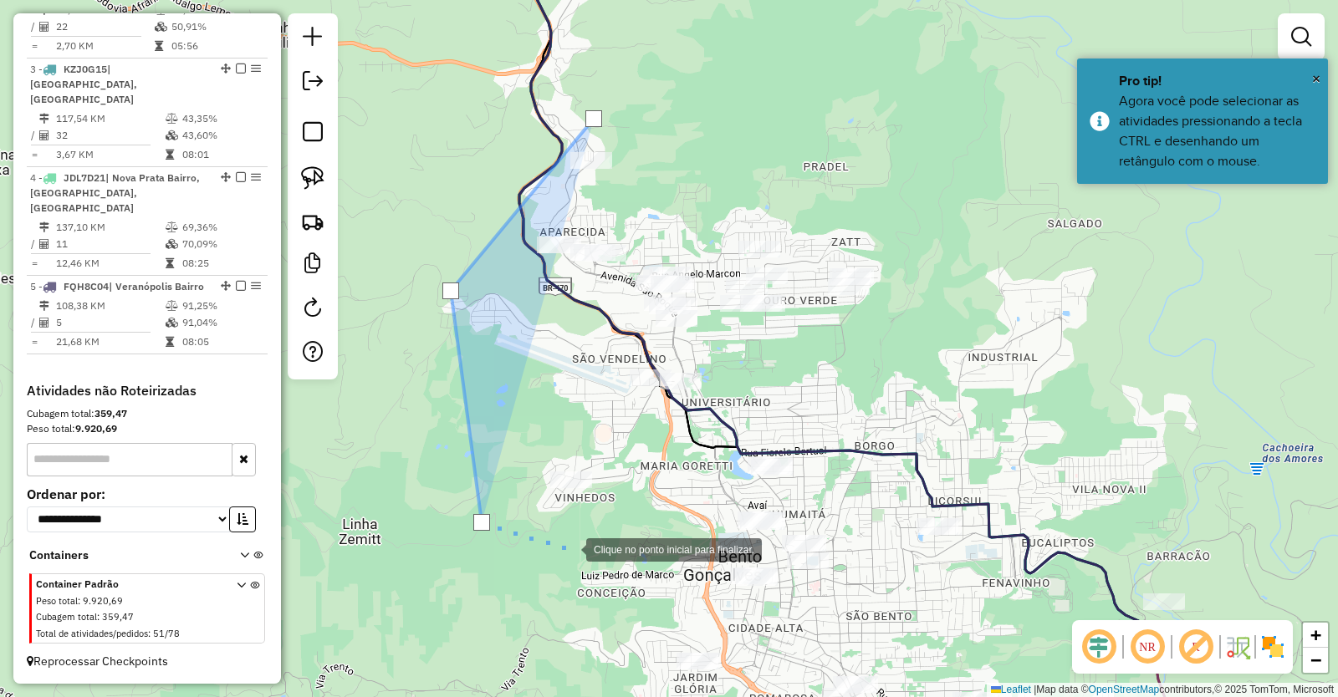
drag, startPoint x: 569, startPoint y: 548, endPoint x: 591, endPoint y: 514, distance: 40.6
click at [569, 543] on div at bounding box center [569, 548] width 33 height 33
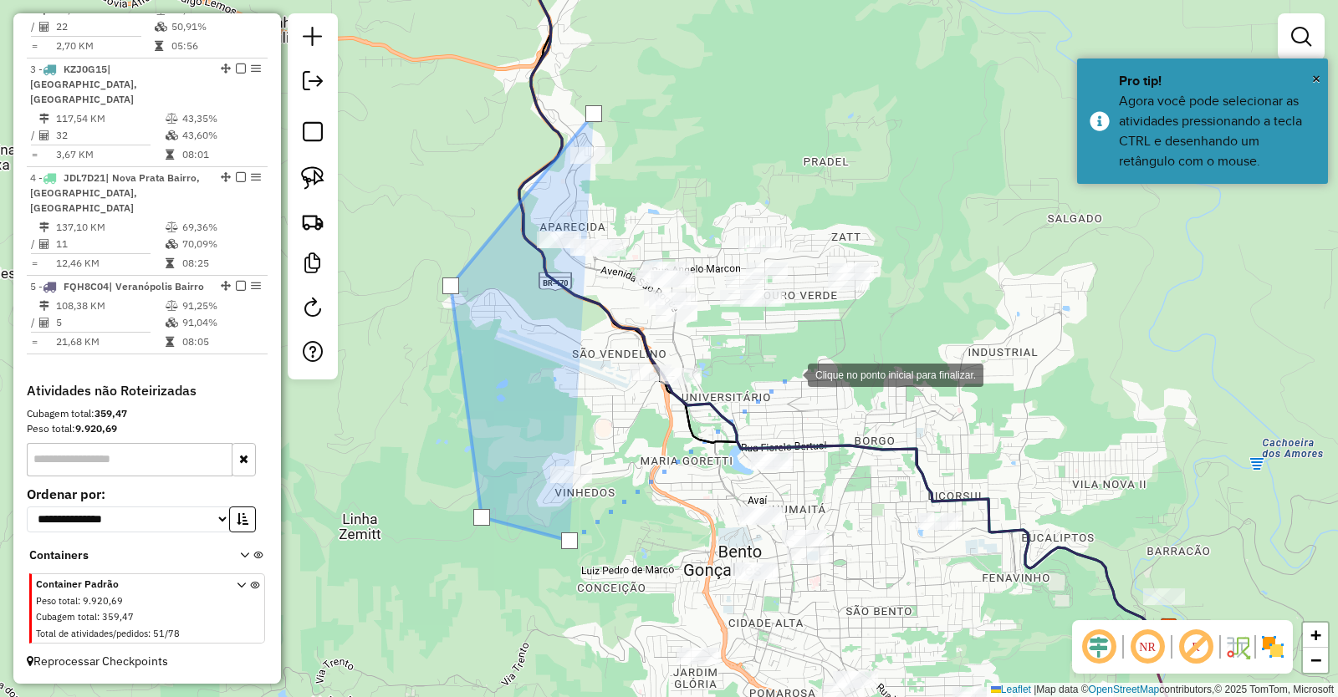
click at [791, 374] on div at bounding box center [790, 373] width 33 height 33
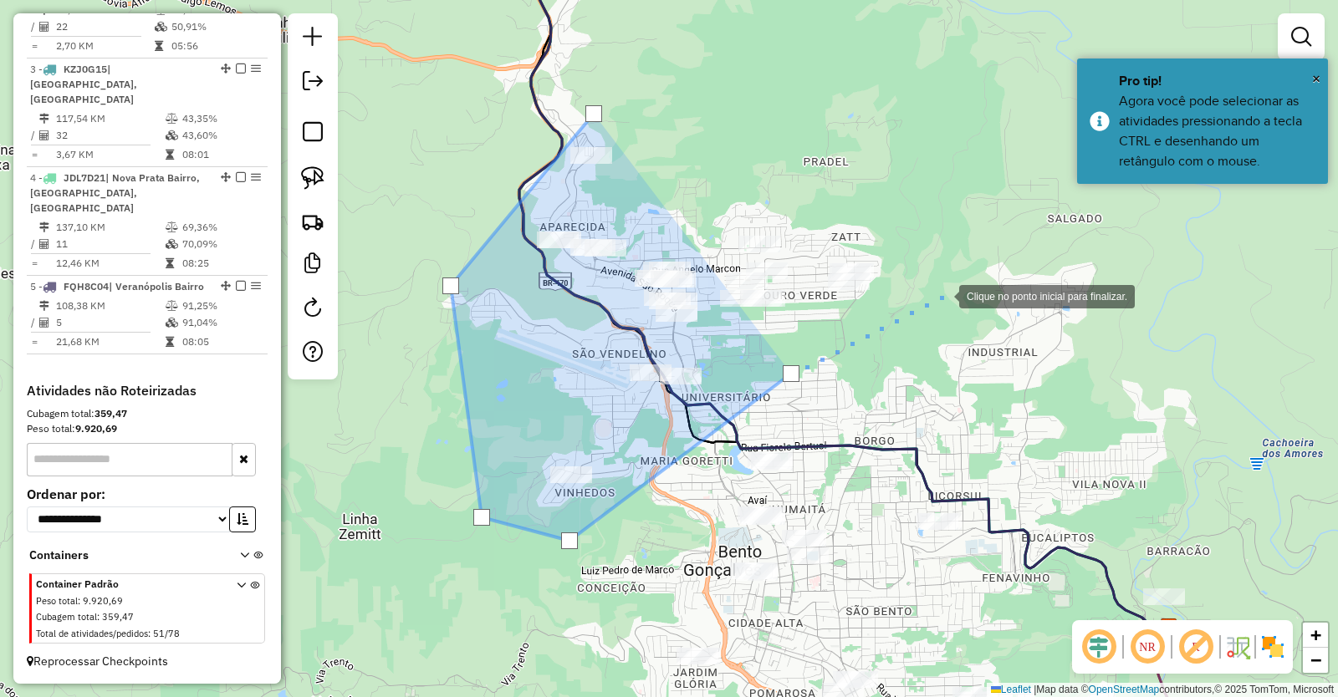
click at [942, 295] on div at bounding box center [941, 294] width 33 height 33
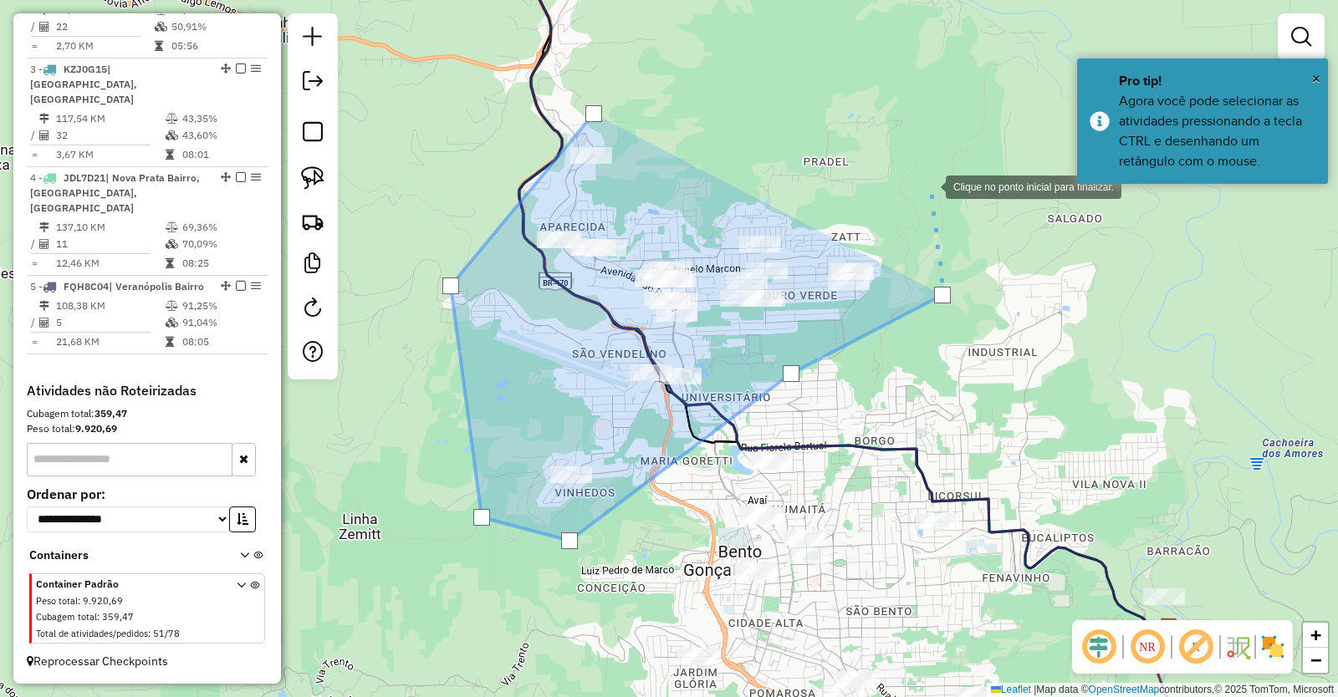
click at [929, 186] on div at bounding box center [928, 185] width 33 height 33
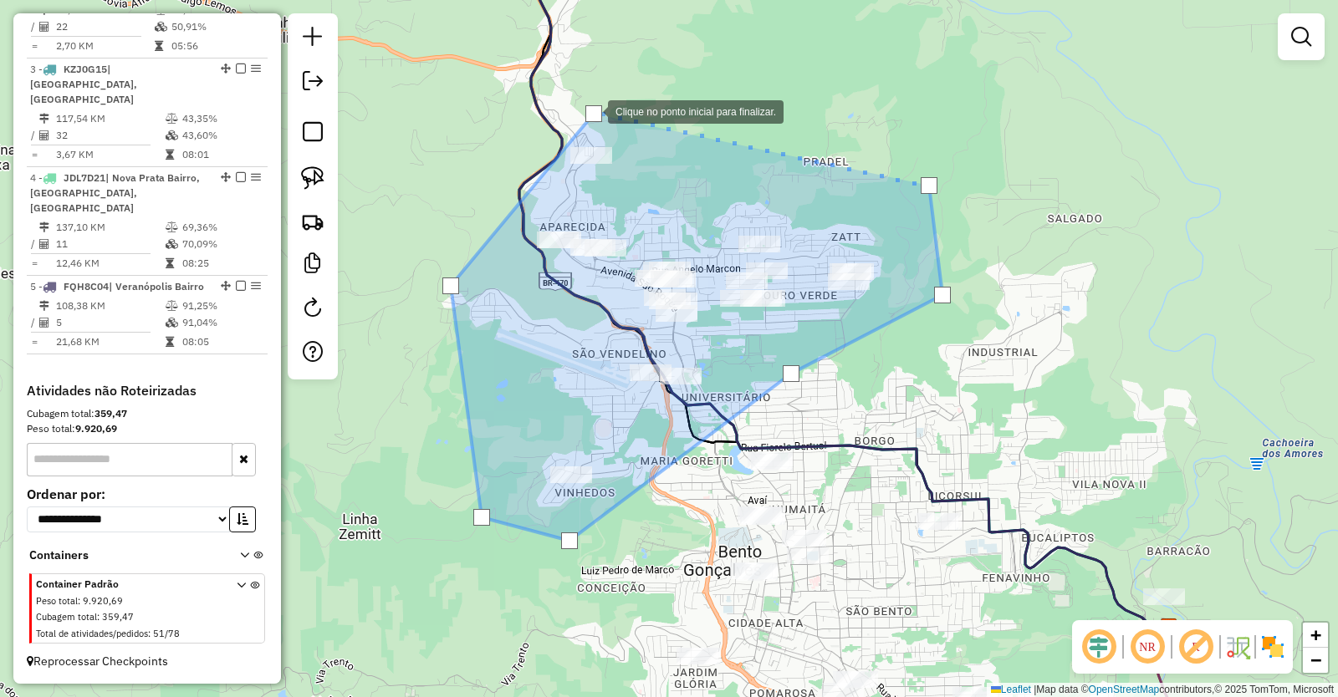
click at [591, 110] on div at bounding box center [593, 113] width 17 height 17
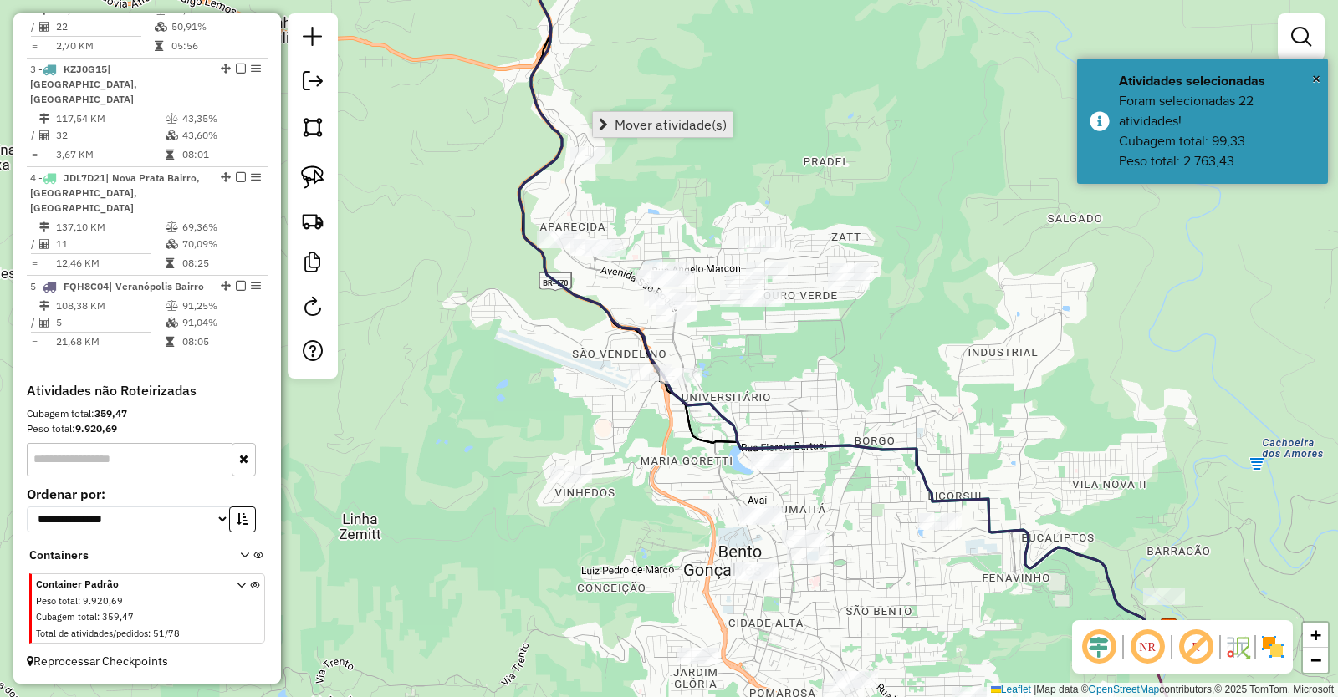
click at [665, 130] on span "Mover atividade(s)" at bounding box center [670, 124] width 112 height 13
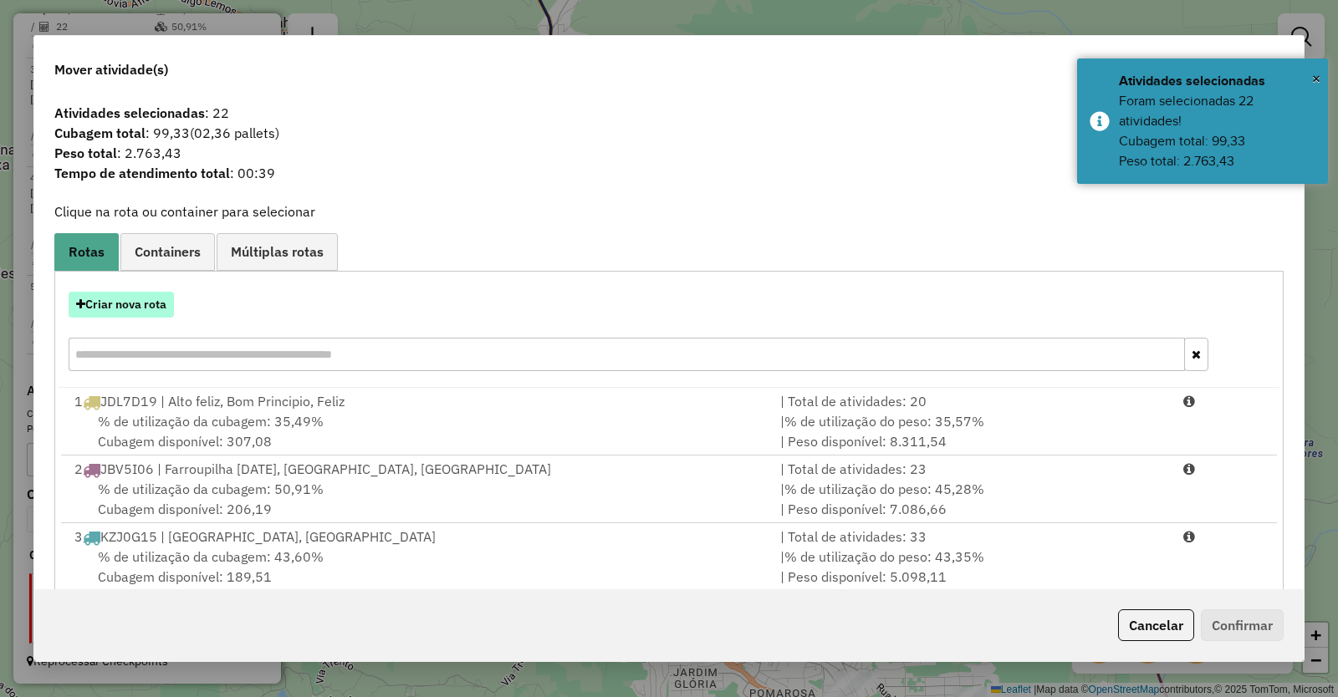
click at [140, 304] on button "Criar nova rota" at bounding box center [121, 305] width 105 height 26
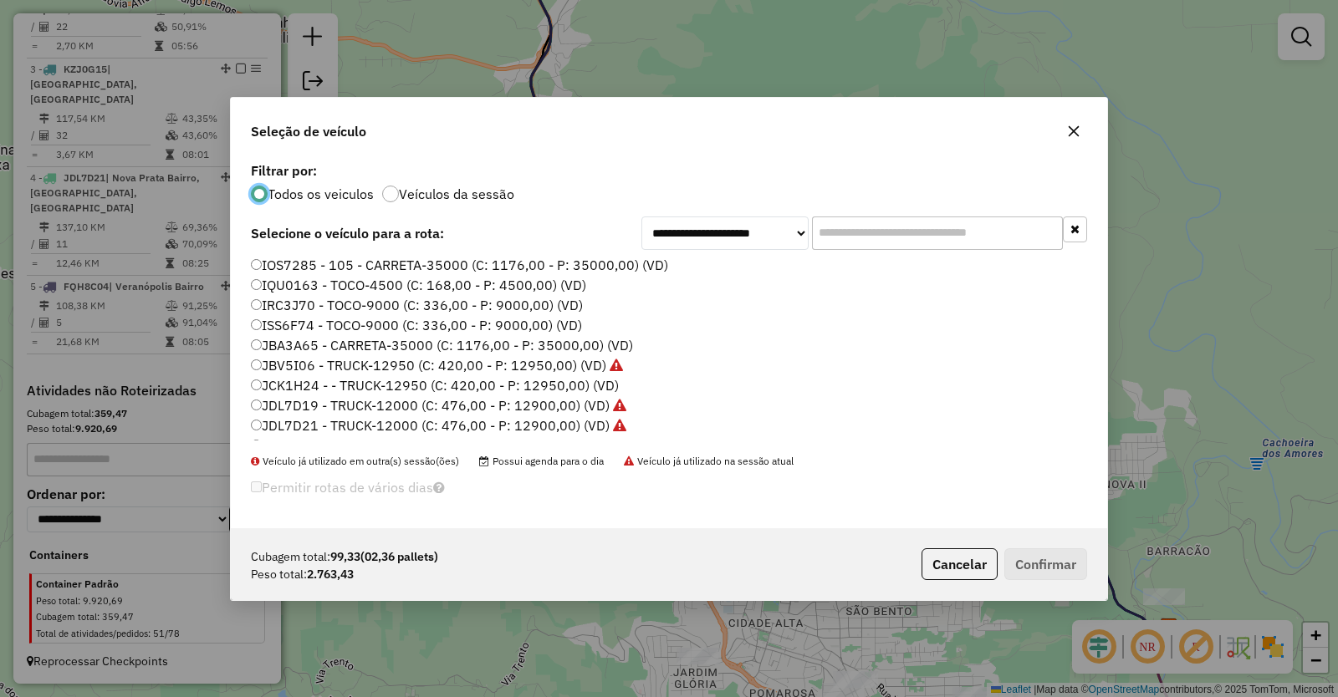
scroll to position [217, 0]
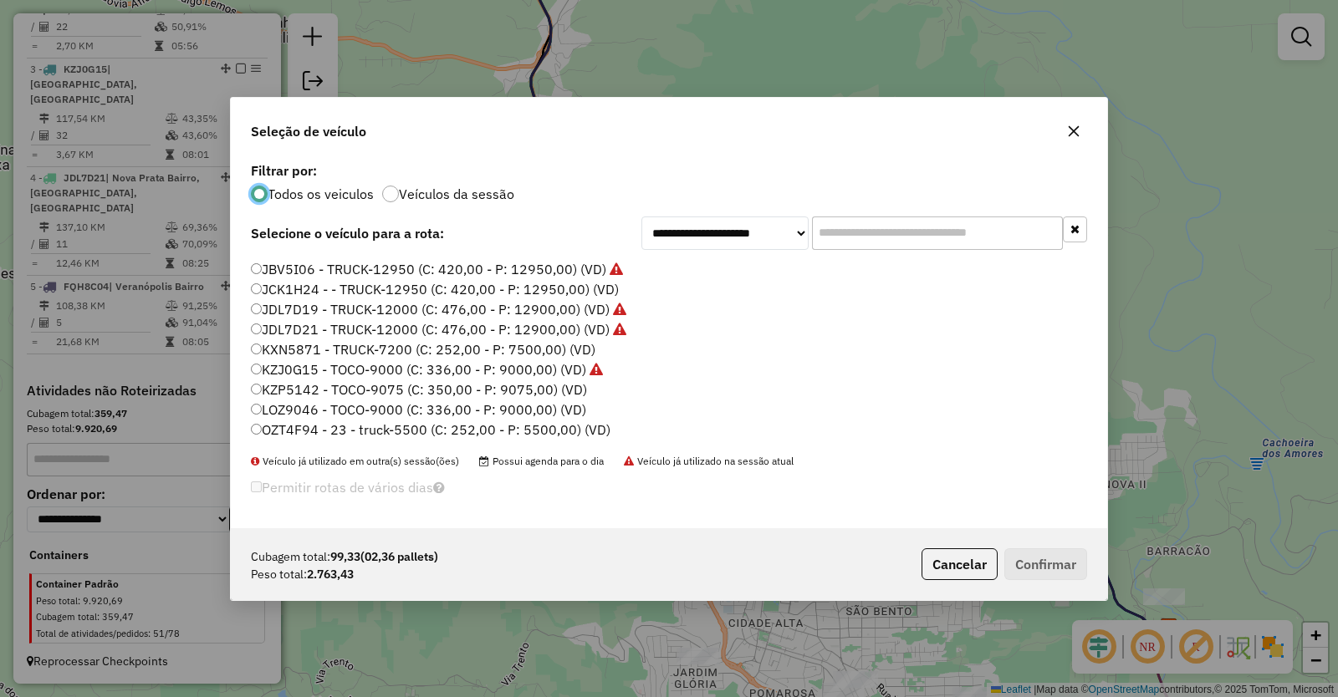
click at [295, 431] on label "OZT4F94 - 23 - truck-5500 (C: 252,00 - P: 5500,00) (VD)" at bounding box center [430, 430] width 359 height 20
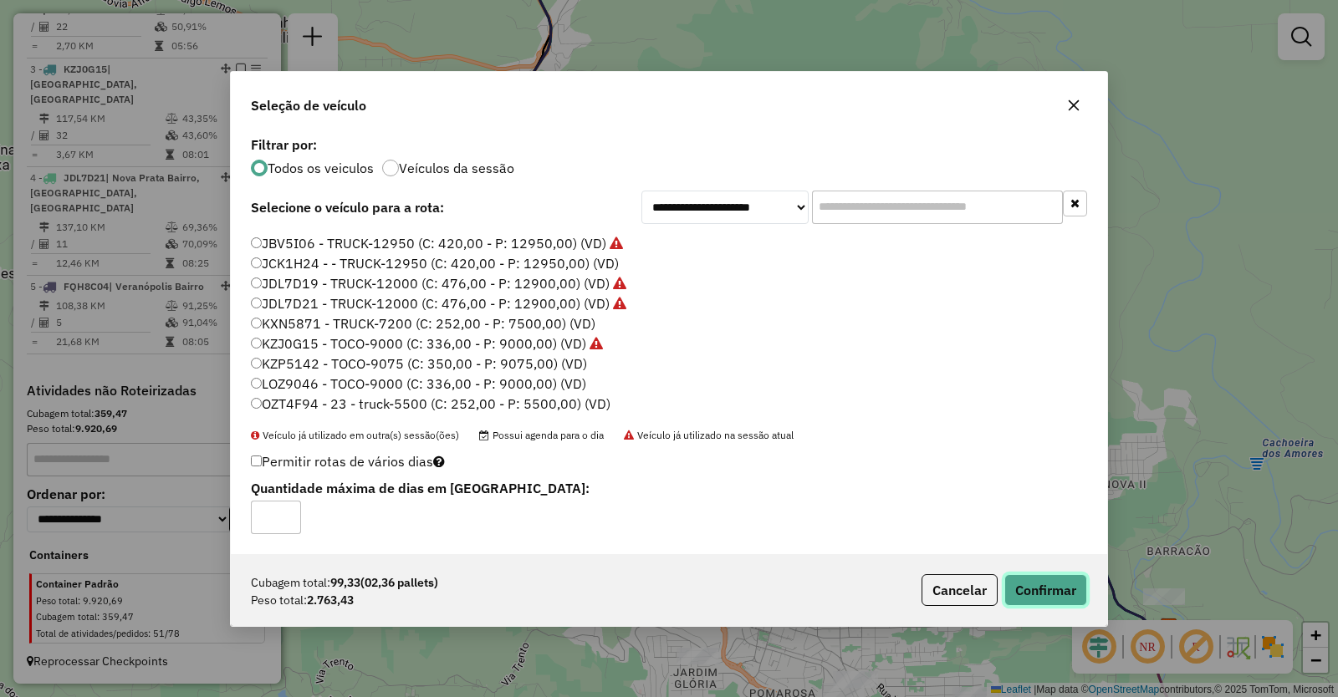
click at [1054, 589] on button "Confirmar" at bounding box center [1045, 590] width 83 height 32
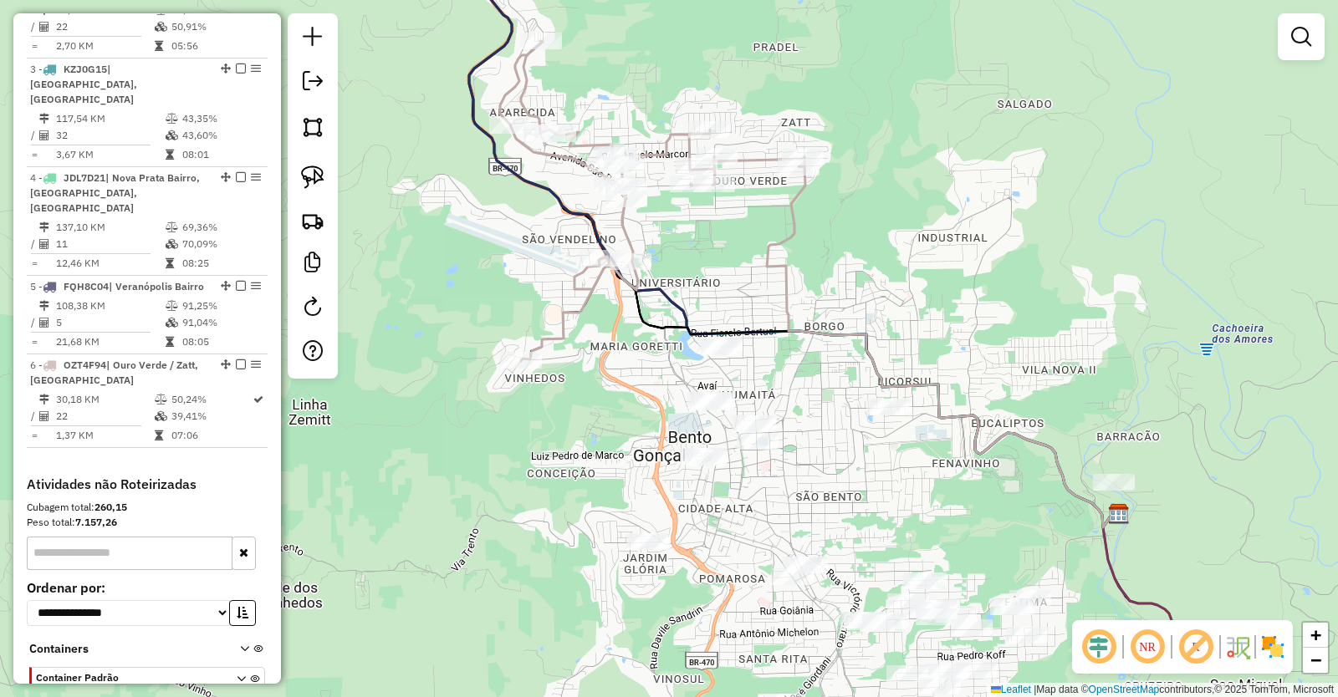
drag, startPoint x: 1109, startPoint y: 475, endPoint x: 987, endPoint y: 214, distance: 287.6
click at [1014, 262] on div "Janela de atendimento Grade de atendimento Capacidade Transportadoras Veículos …" at bounding box center [669, 348] width 1338 height 697
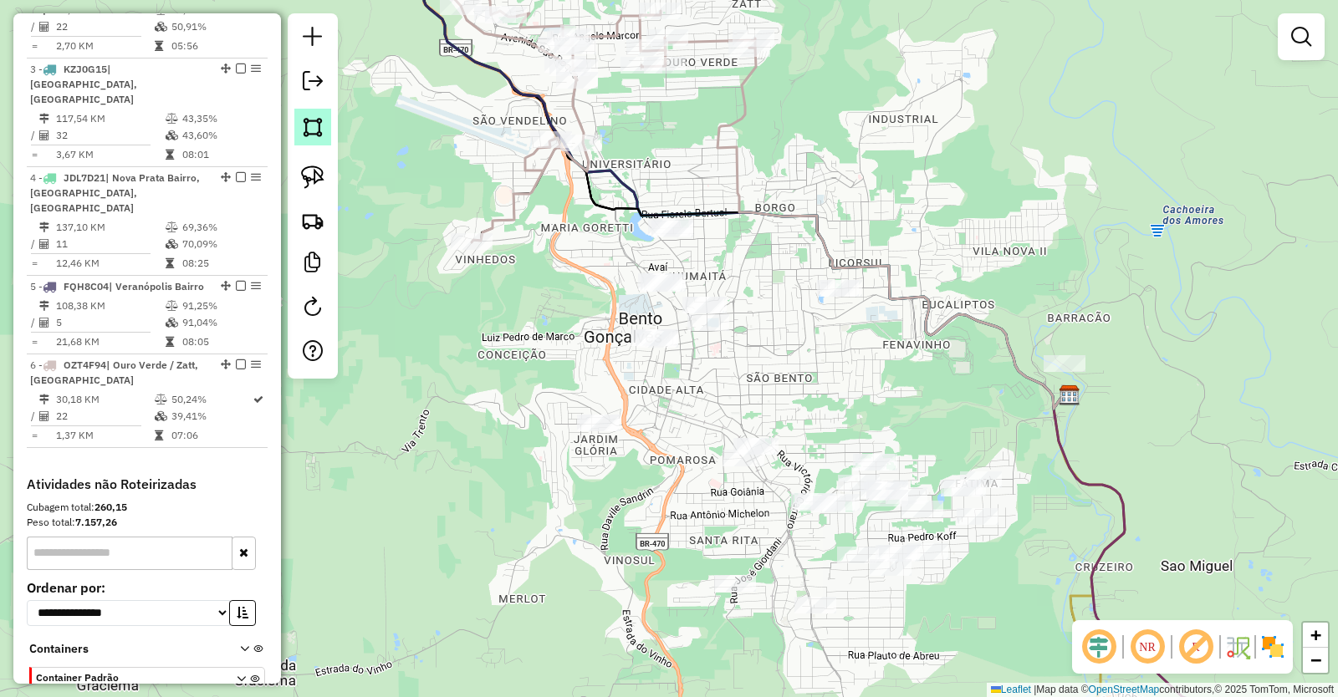
click at [315, 125] on img at bounding box center [312, 126] width 23 height 23
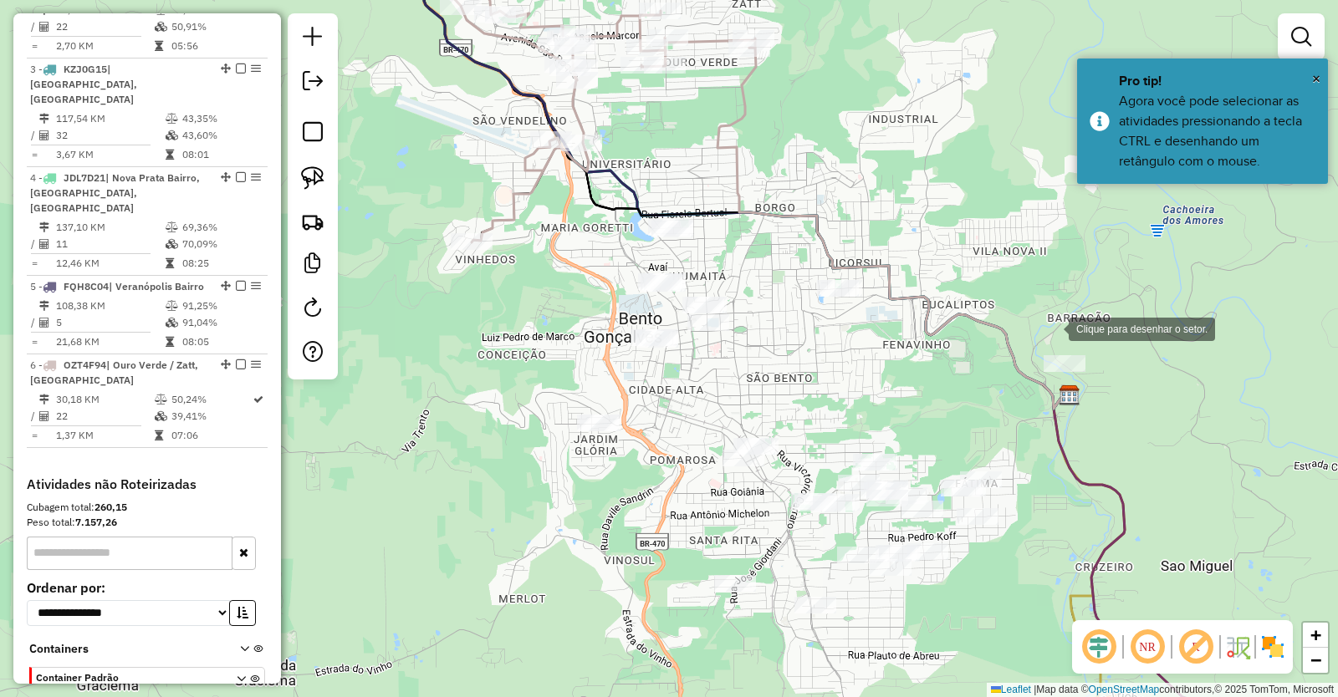
click at [1052, 328] on div at bounding box center [1051, 327] width 33 height 33
click at [675, 416] on div at bounding box center [674, 416] width 33 height 33
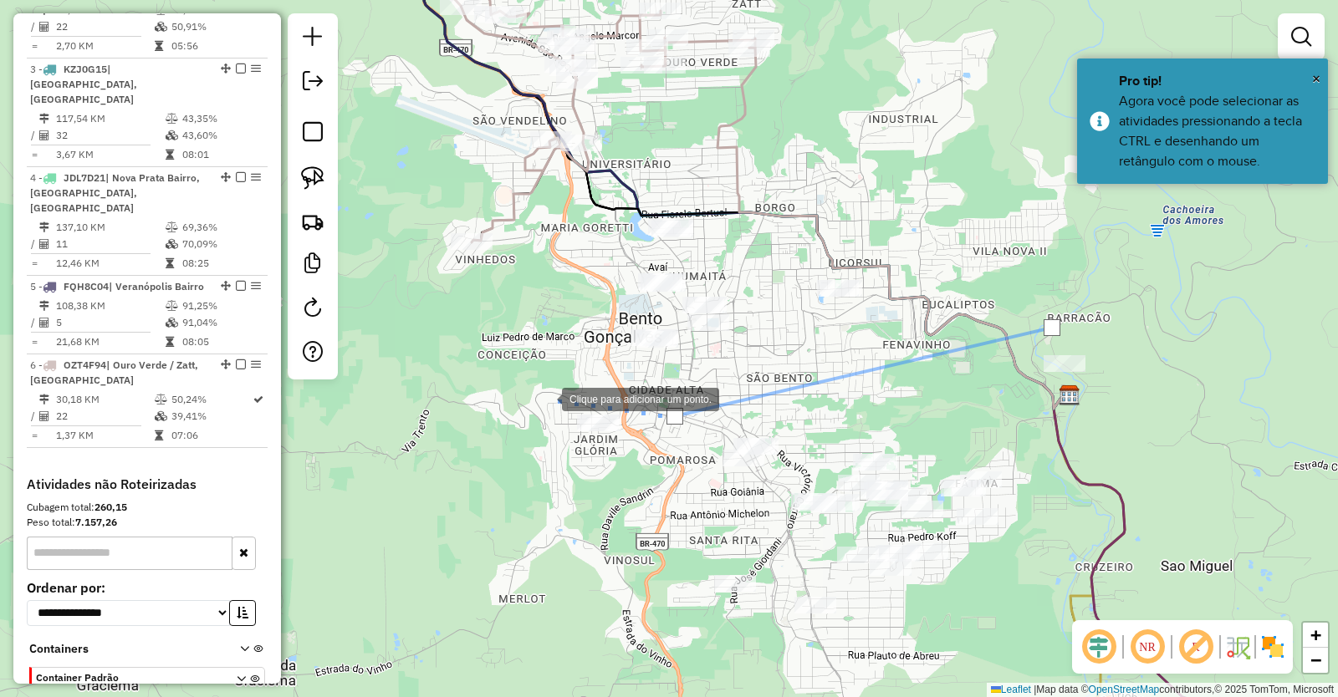
click at [545, 398] on div at bounding box center [544, 397] width 33 height 33
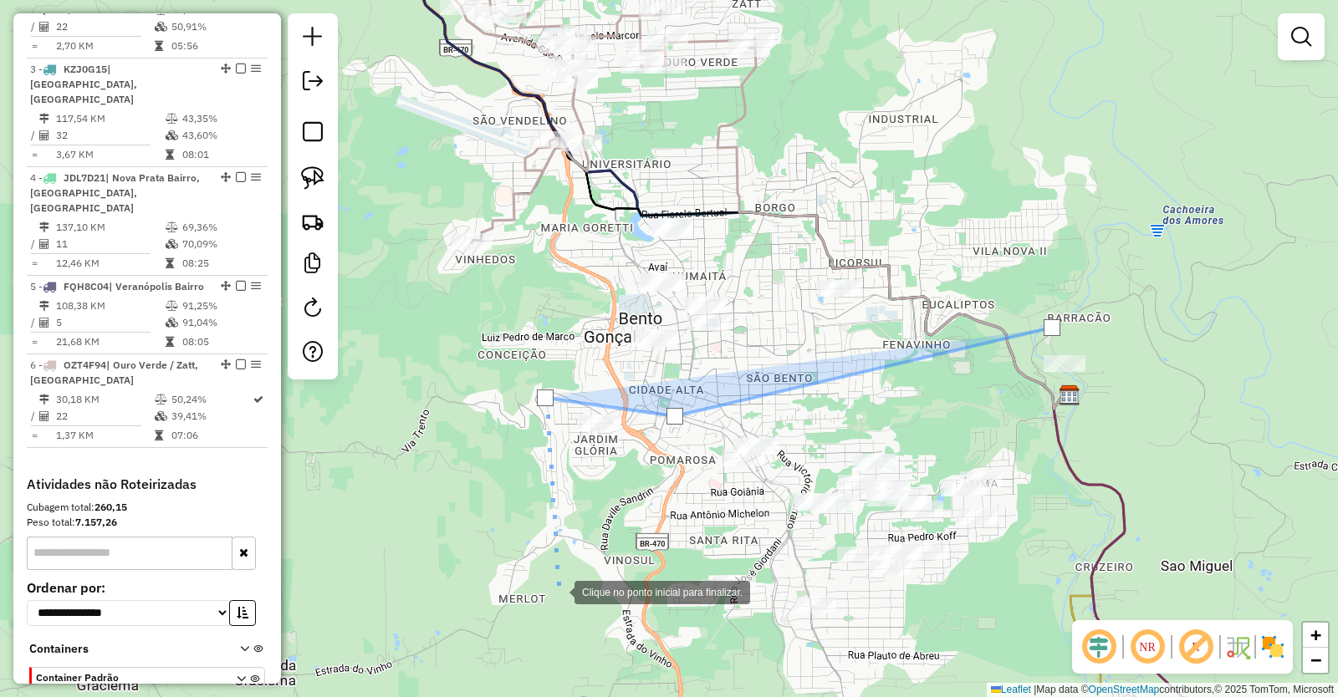
click at [558, 590] on div at bounding box center [557, 590] width 33 height 33
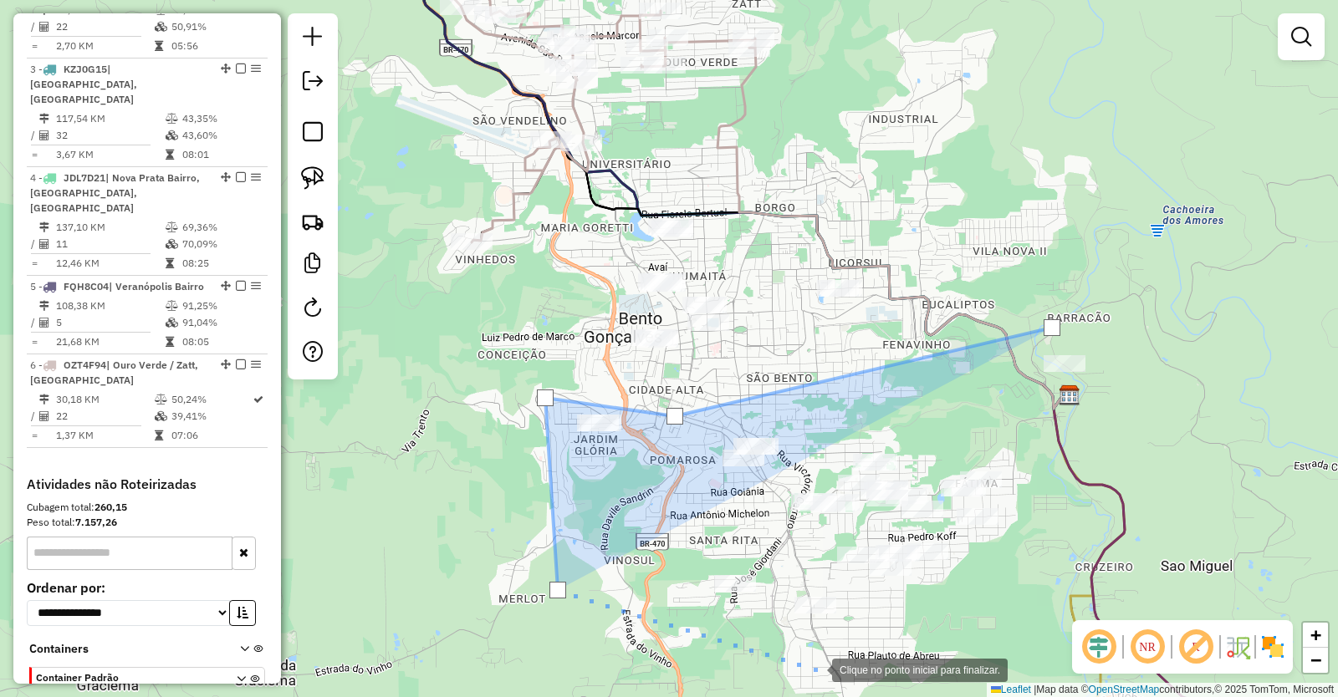
drag, startPoint x: 815, startPoint y: 669, endPoint x: 828, endPoint y: 654, distance: 19.6
click at [816, 668] on div at bounding box center [814, 668] width 33 height 33
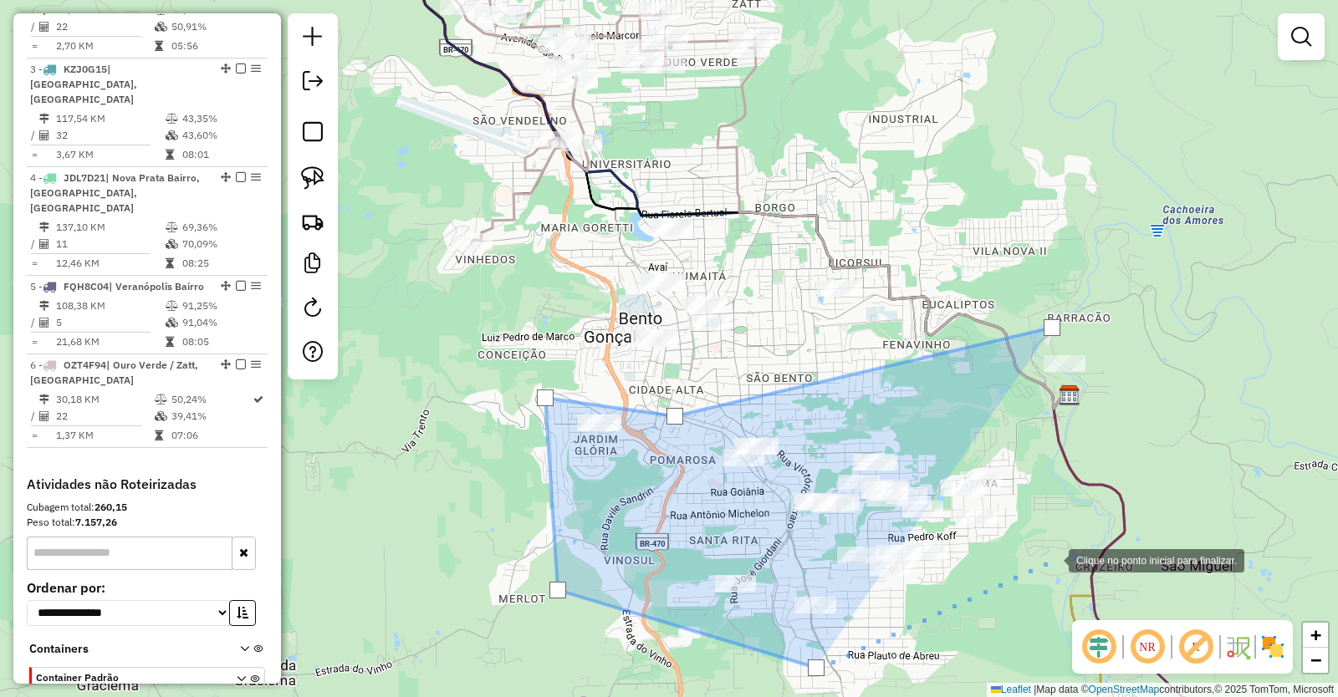
drag, startPoint x: 1052, startPoint y: 559, endPoint x: 1201, endPoint y: 469, distance: 174.8
click at [1062, 554] on div at bounding box center [1051, 559] width 33 height 33
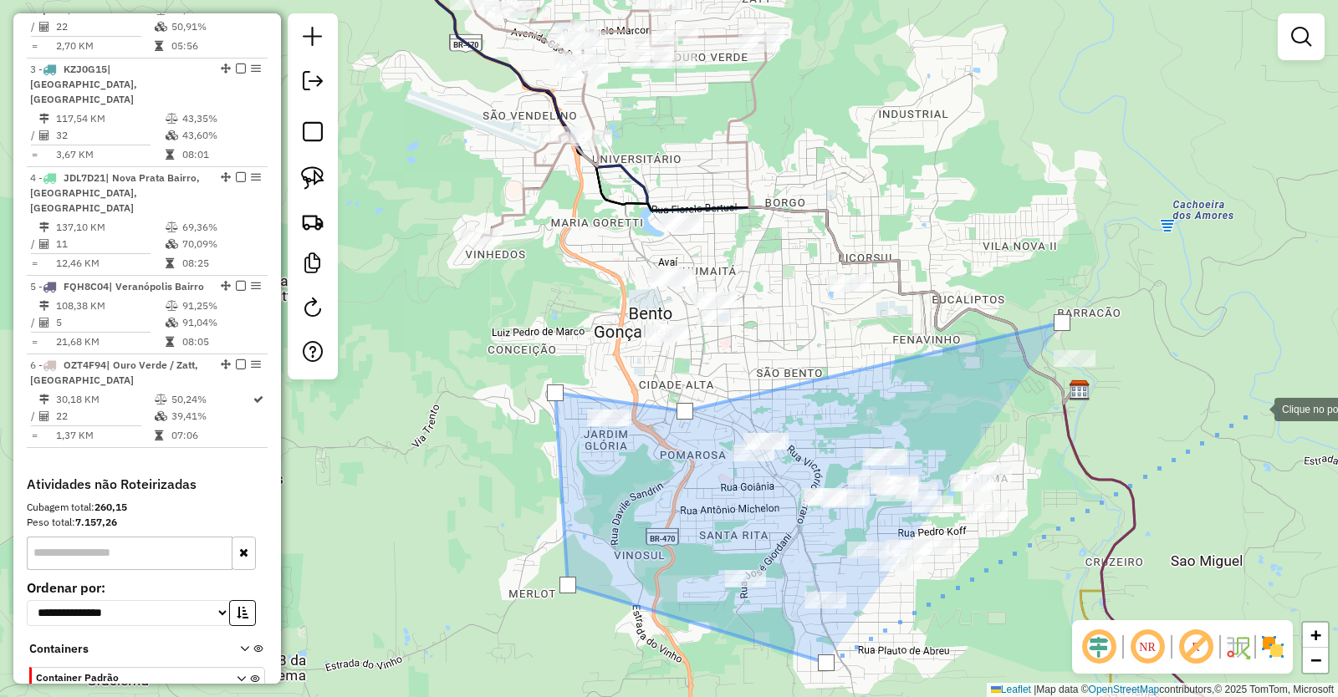
click at [1257, 408] on div at bounding box center [1257, 407] width 33 height 33
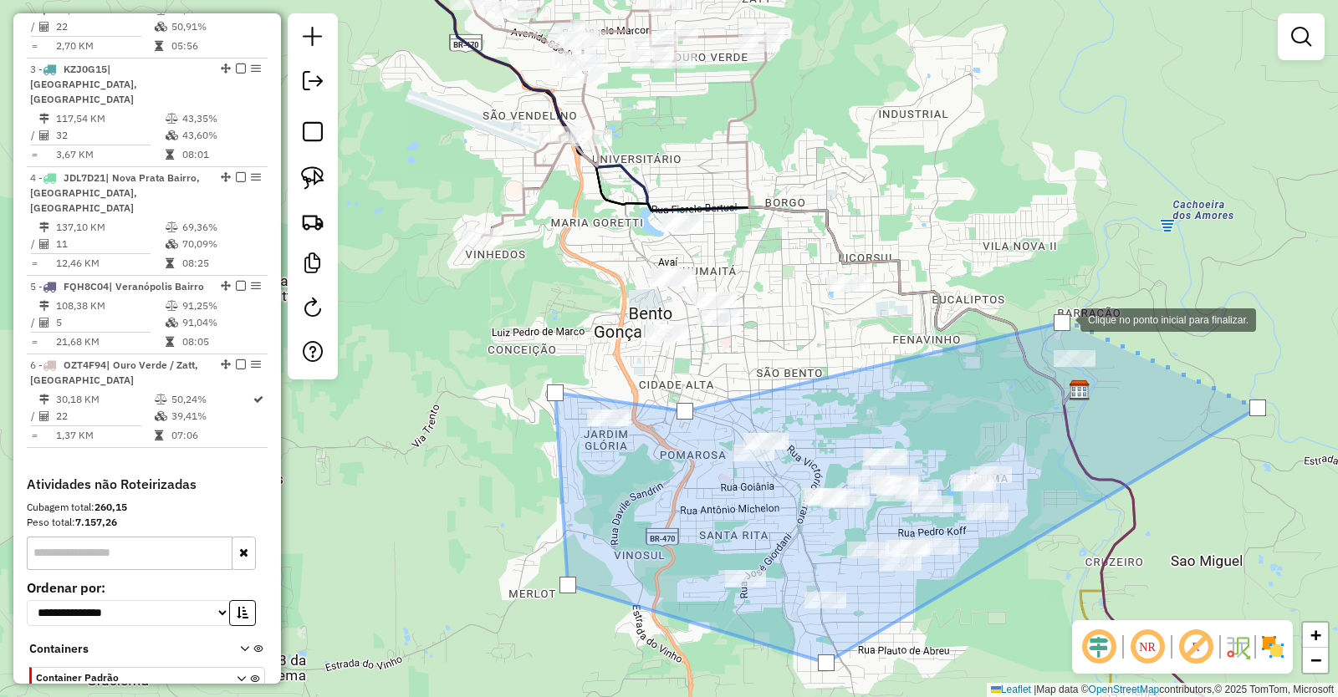
click at [1063, 319] on div at bounding box center [1061, 322] width 17 height 17
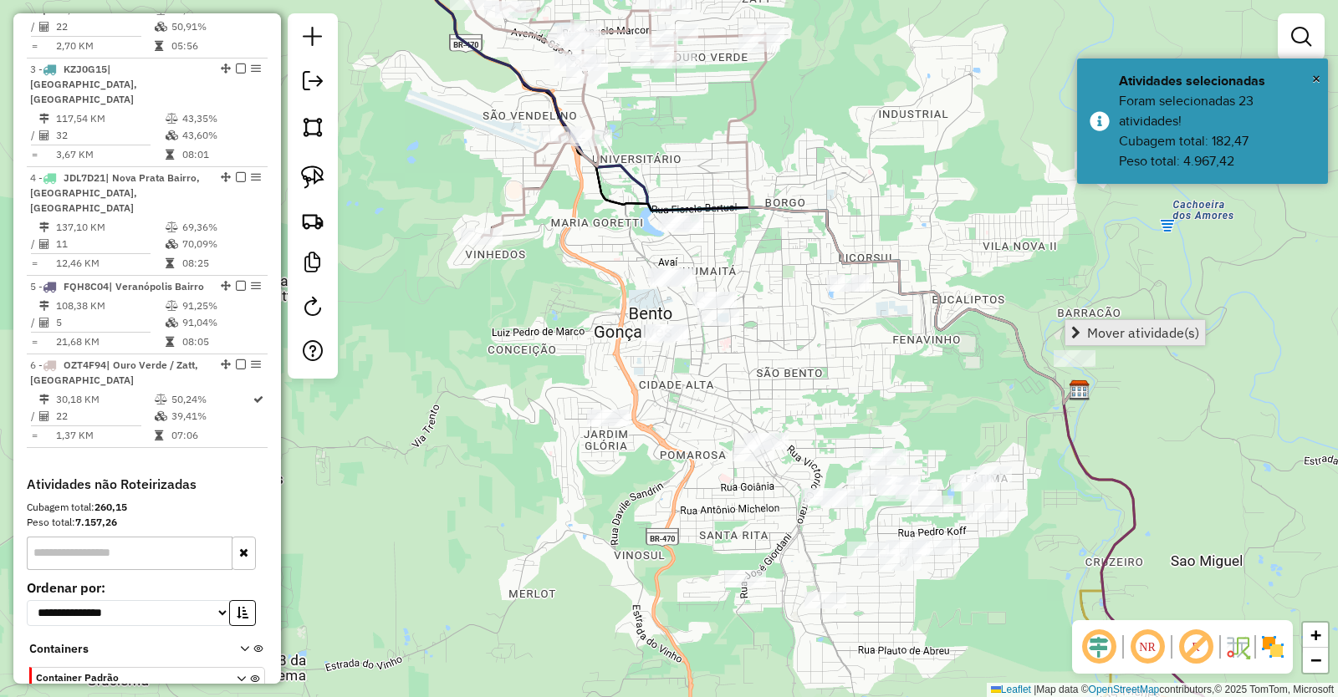
click at [1153, 329] on span "Mover atividade(s)" at bounding box center [1143, 332] width 112 height 13
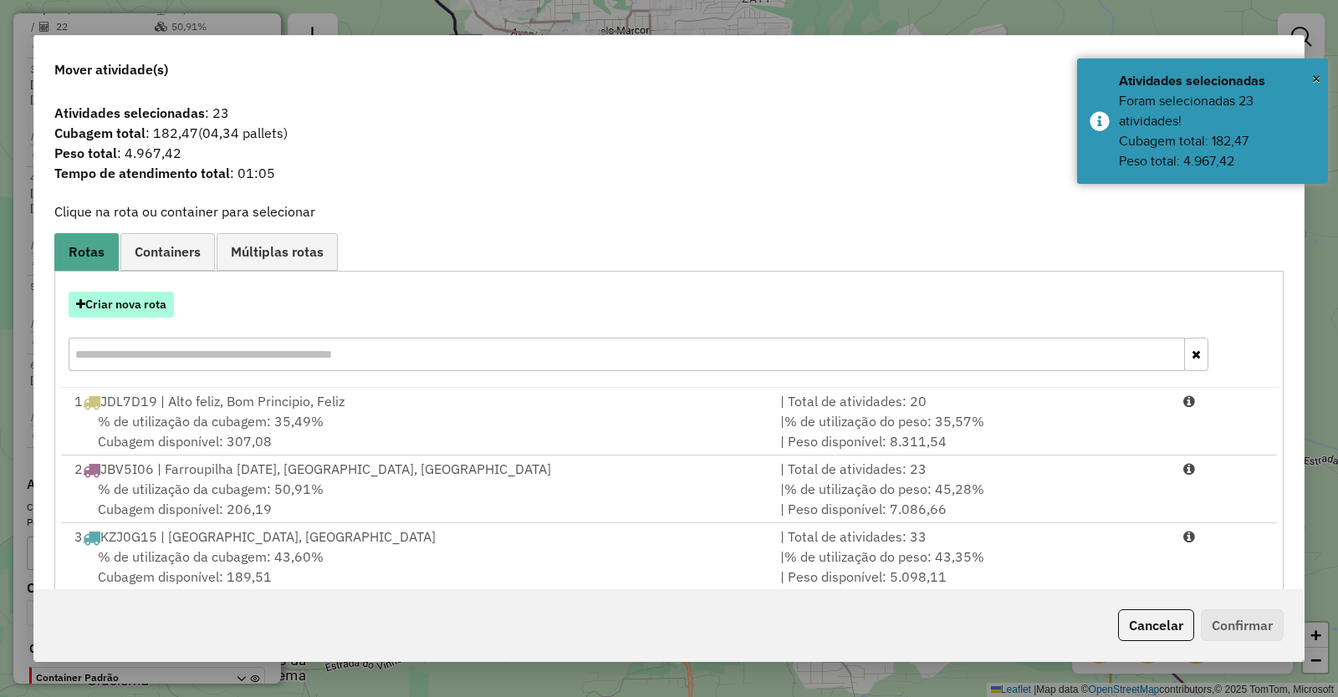
click at [137, 307] on button "Criar nova rota" at bounding box center [121, 305] width 105 height 26
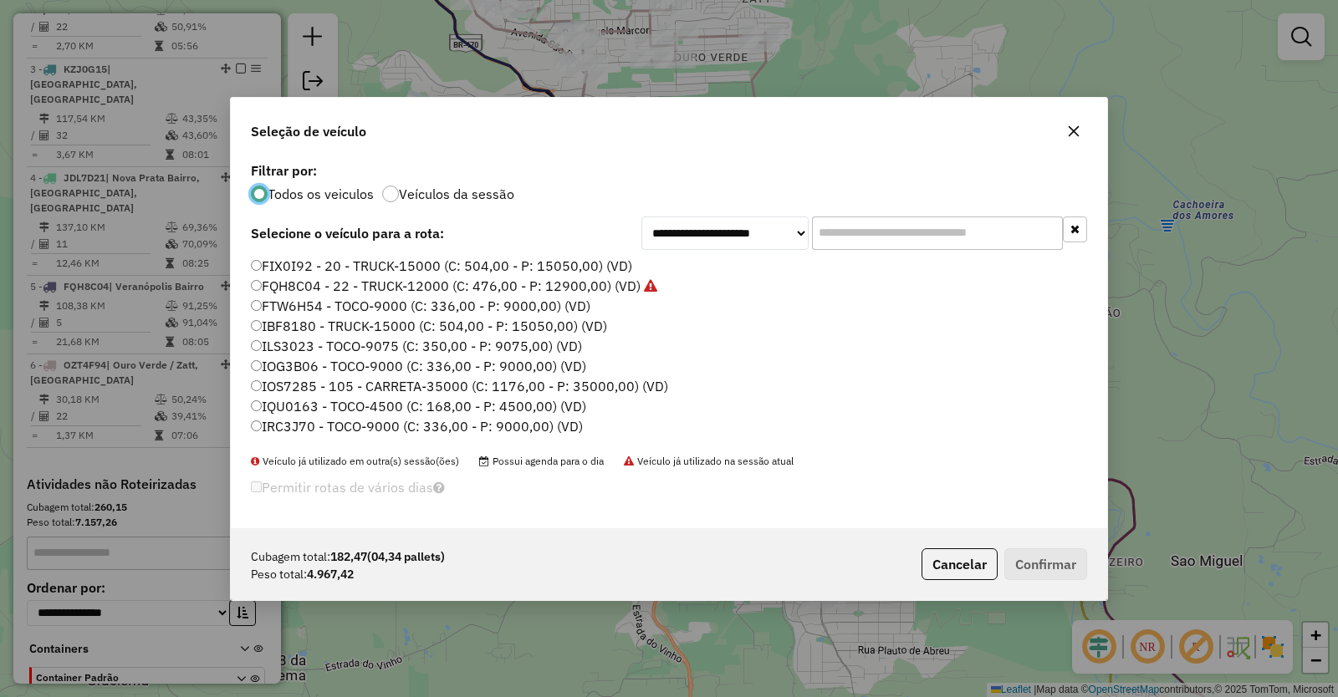
scroll to position [84, 0]
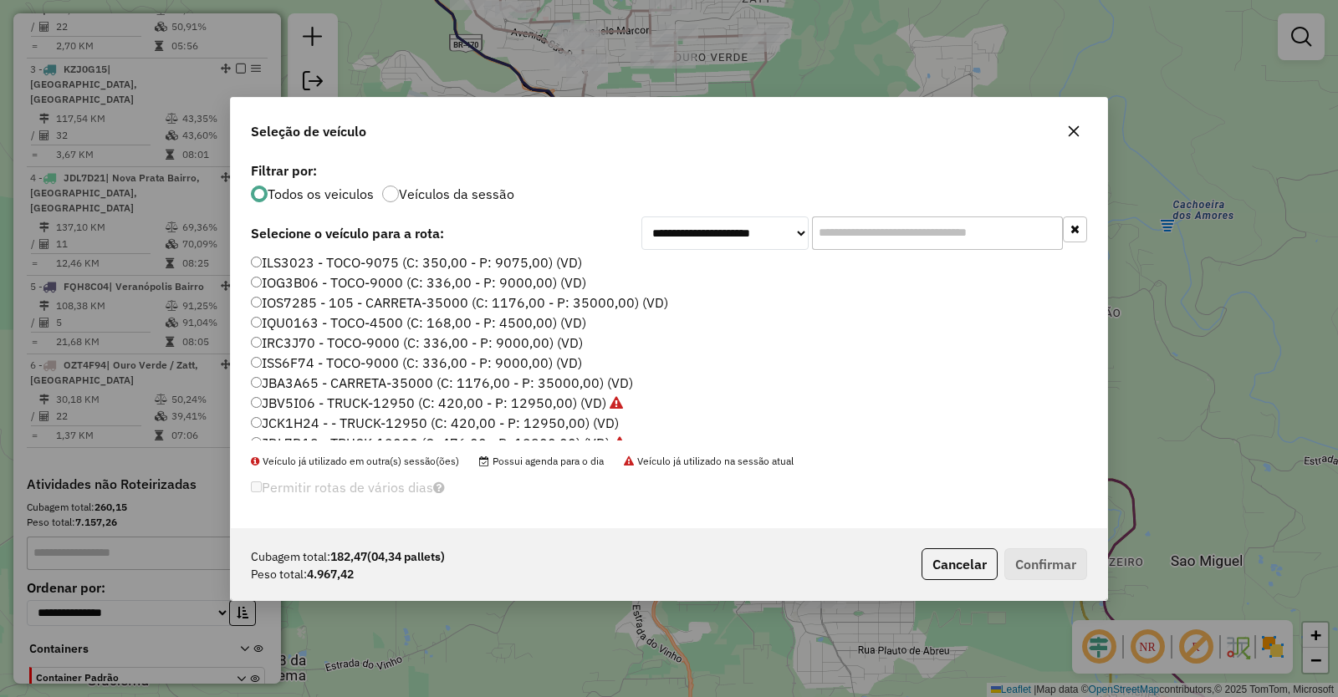
click at [284, 361] on label "ISS6F74 - TOCO-9000 (C: 336,00 - P: 9000,00) (VD)" at bounding box center [416, 363] width 331 height 20
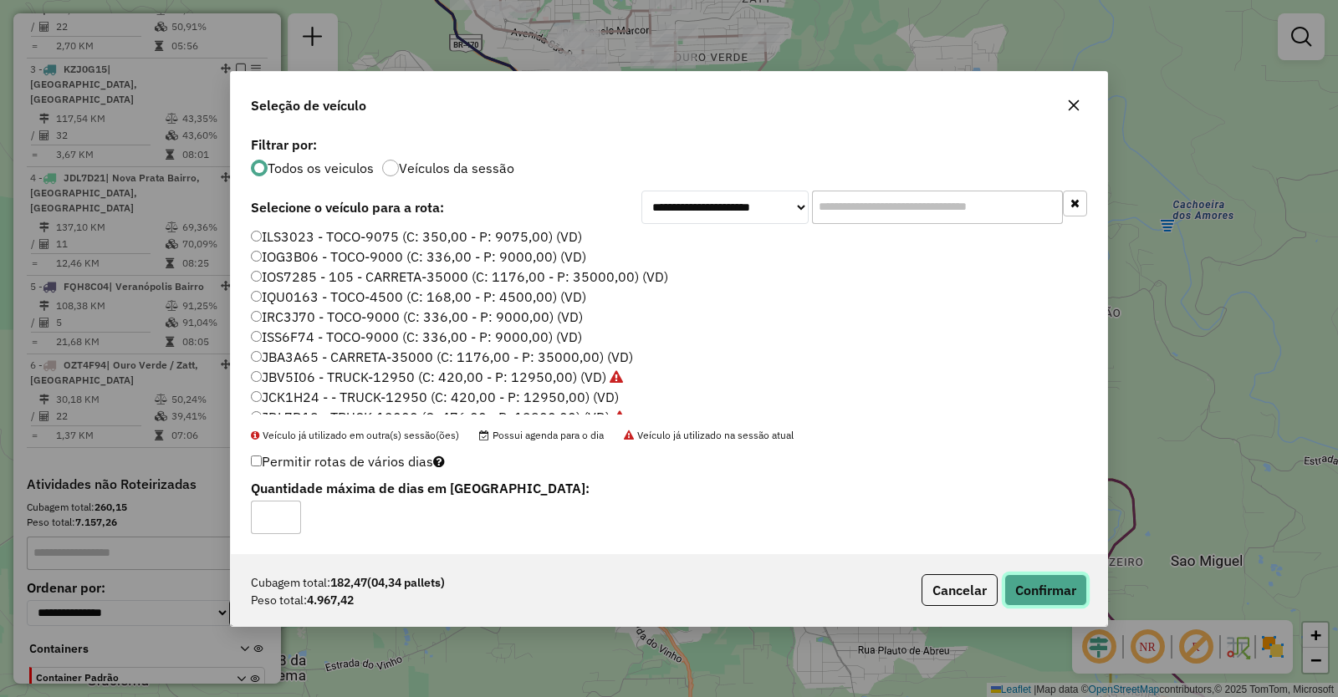
click at [1053, 589] on button "Confirmar" at bounding box center [1045, 590] width 83 height 32
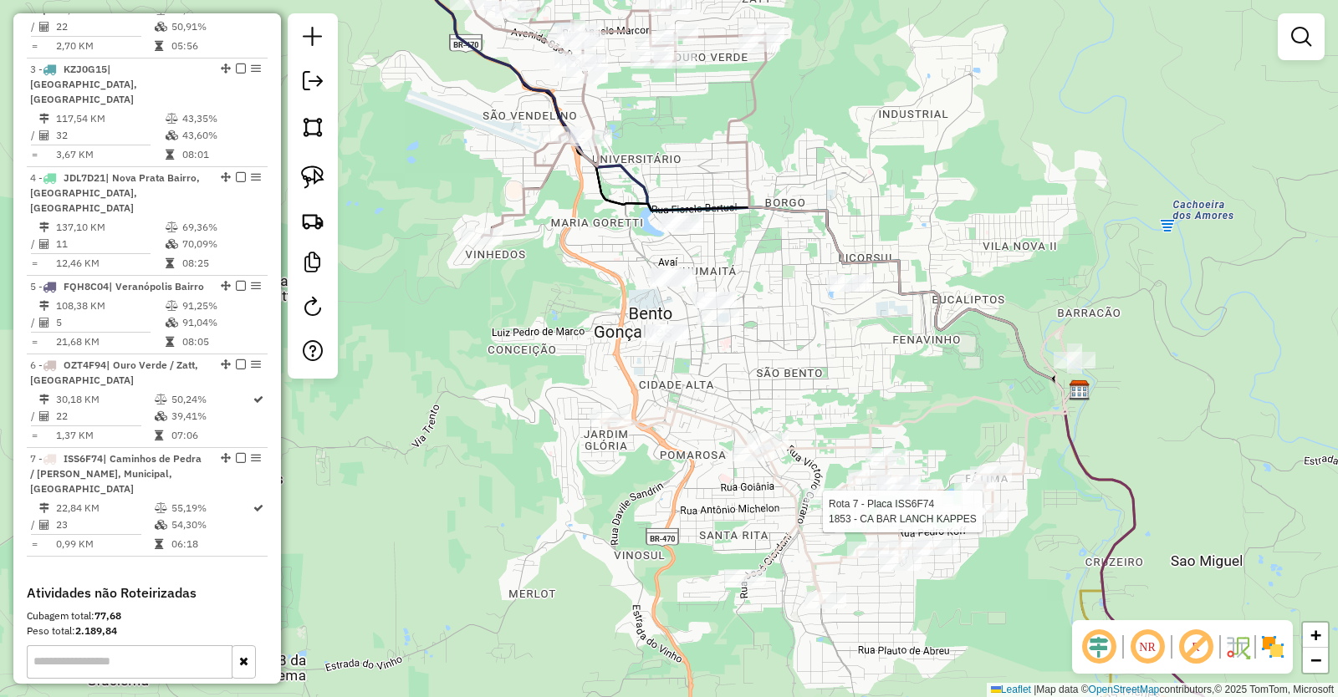
select select "**********"
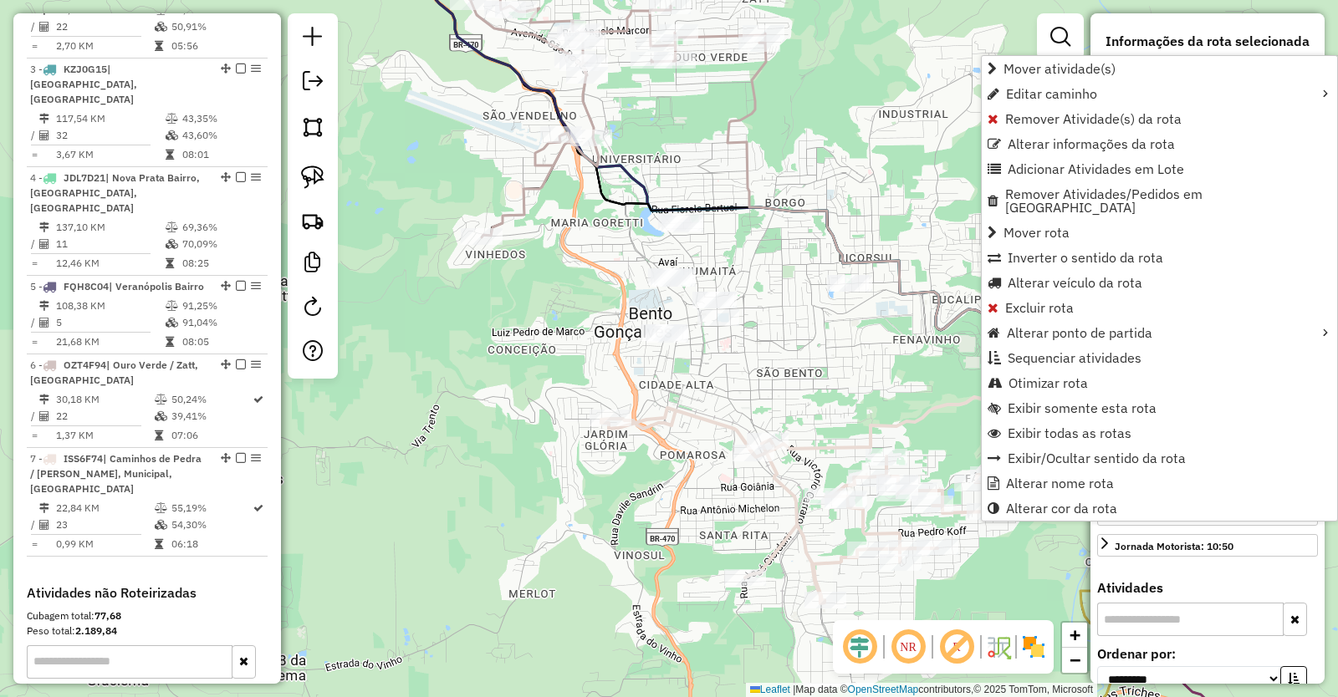
scroll to position [1022, 0]
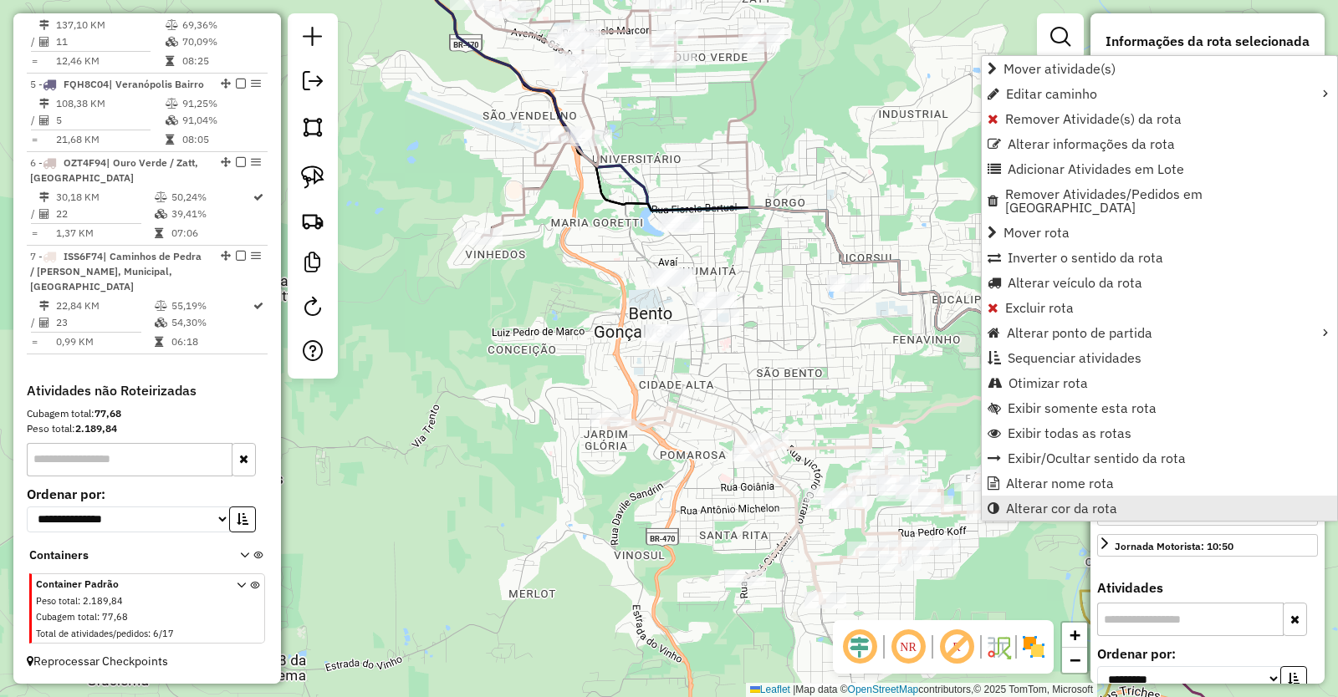
click at [1053, 502] on span "Alterar cor da rota" at bounding box center [1061, 508] width 111 height 13
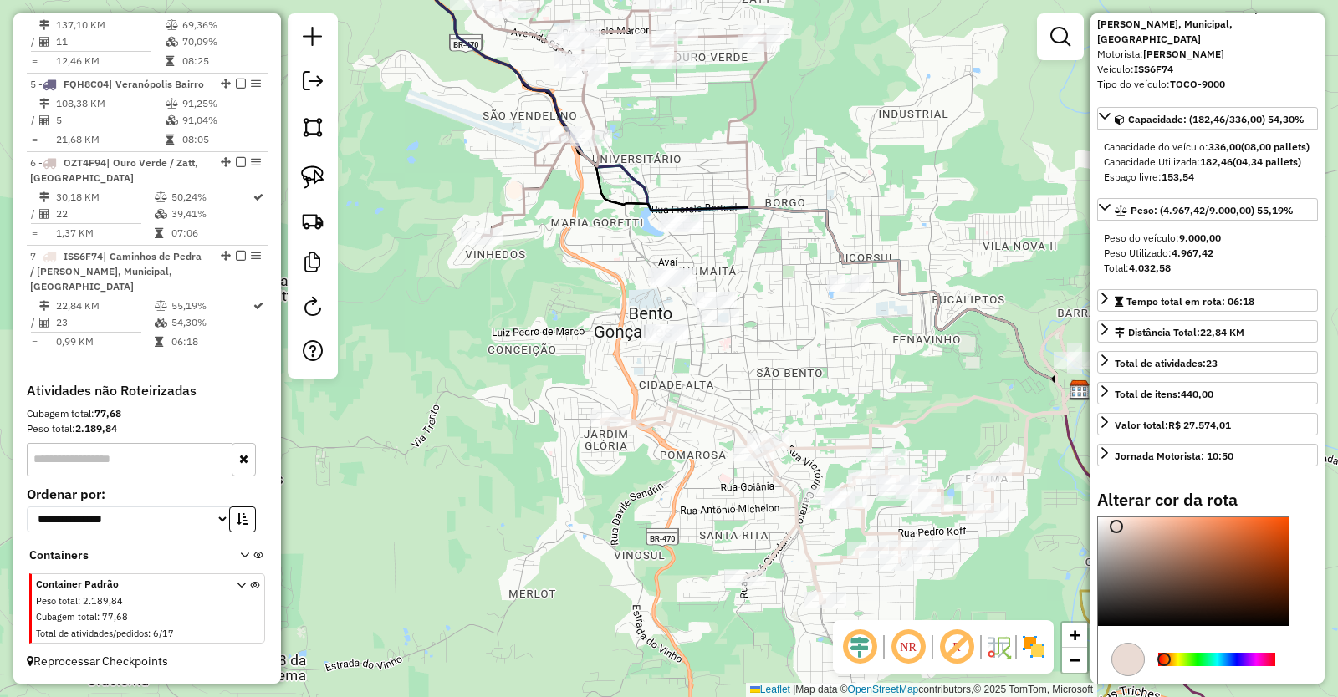
scroll to position [167, 0]
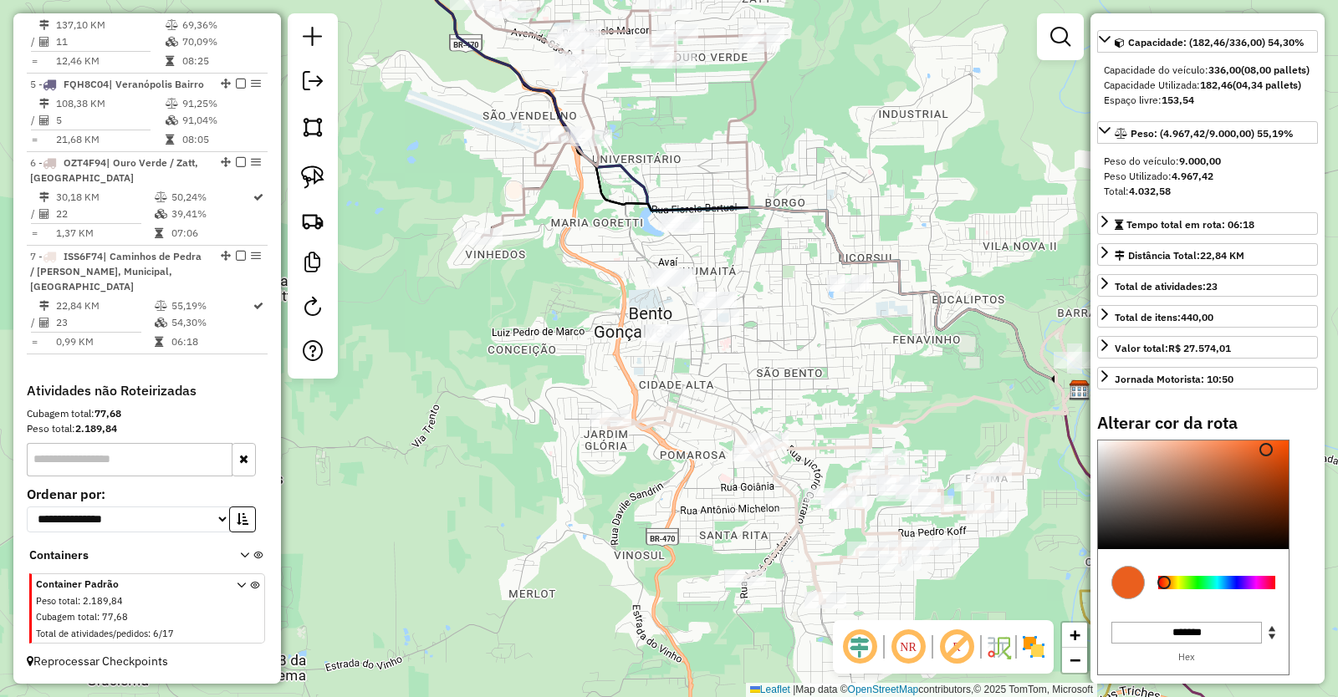
type input "*******"
drag, startPoint x: 1119, startPoint y: 463, endPoint x: 1264, endPoint y: 463, distance: 145.5
click at [1264, 455] on div at bounding box center [1265, 447] width 13 height 13
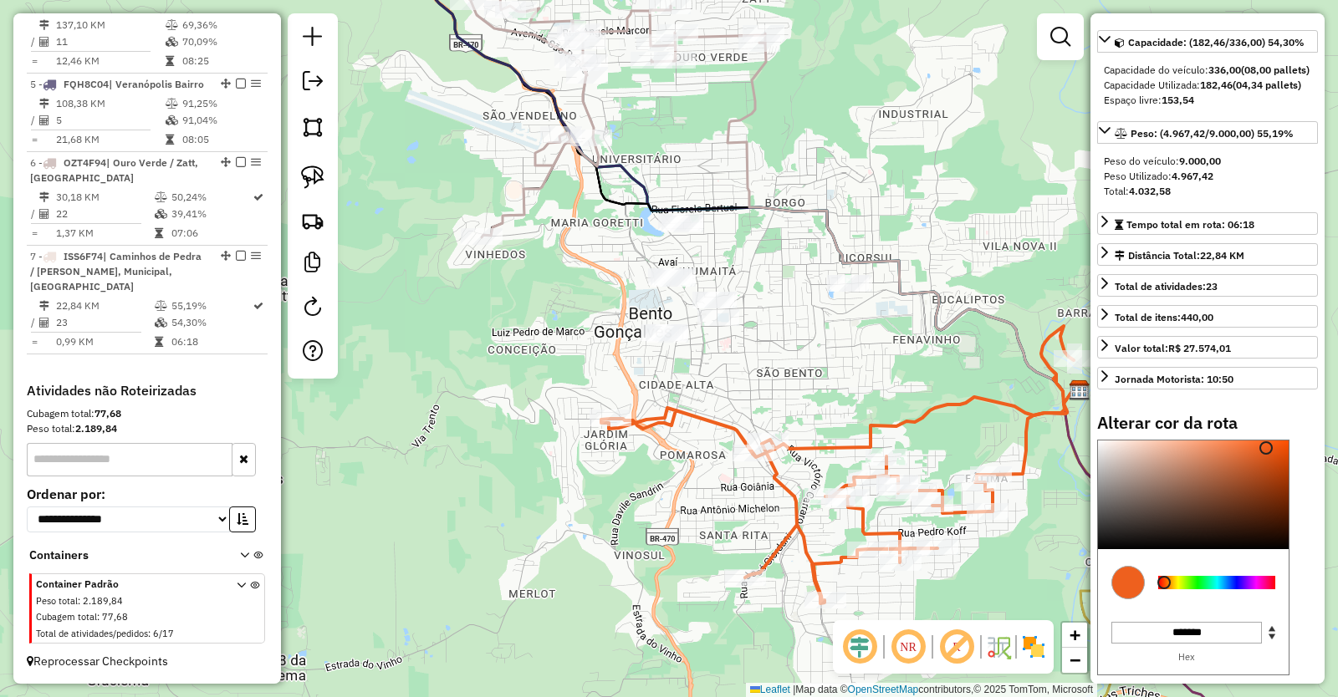
click at [547, 538] on div "Janela de atendimento Grade de atendimento Capacidade Transportadoras Veículos …" at bounding box center [669, 348] width 1338 height 697
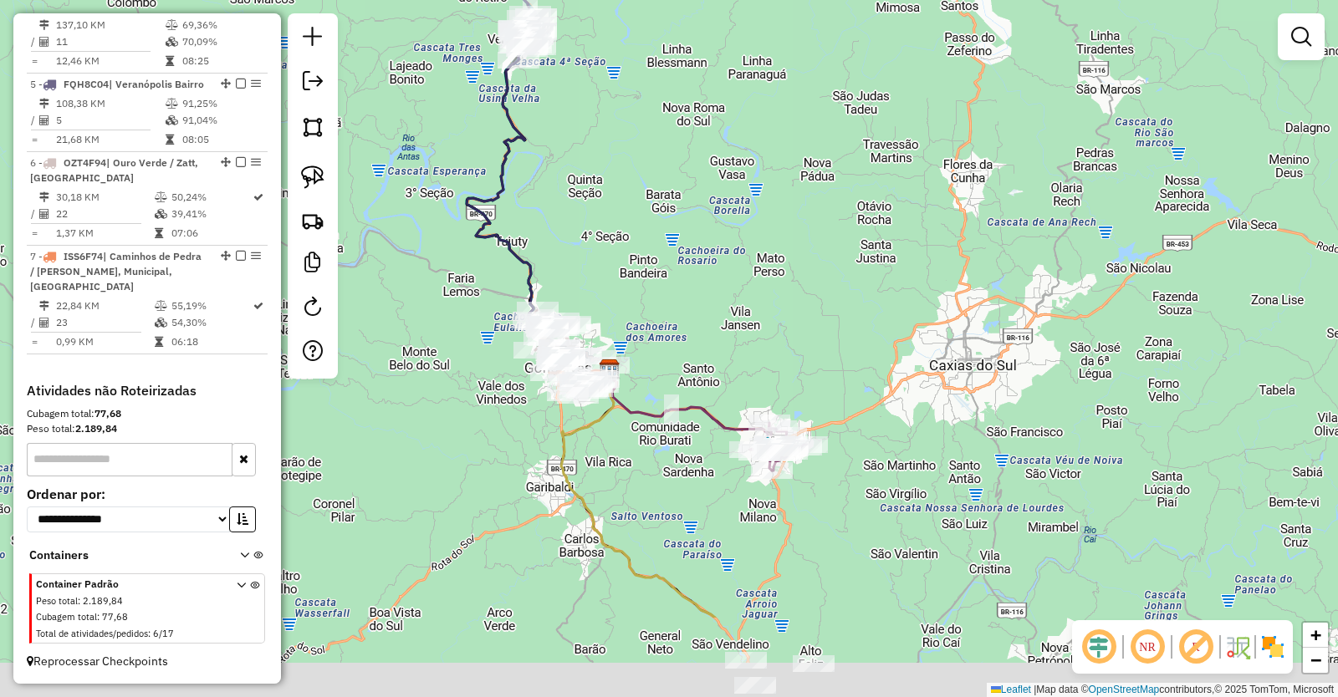
drag, startPoint x: 845, startPoint y: 492, endPoint x: 844, endPoint y: 298, distance: 194.0
click at [841, 320] on div "Janela de atendimento Grade de atendimento Capacidade Transportadoras Veículos …" at bounding box center [669, 348] width 1338 height 697
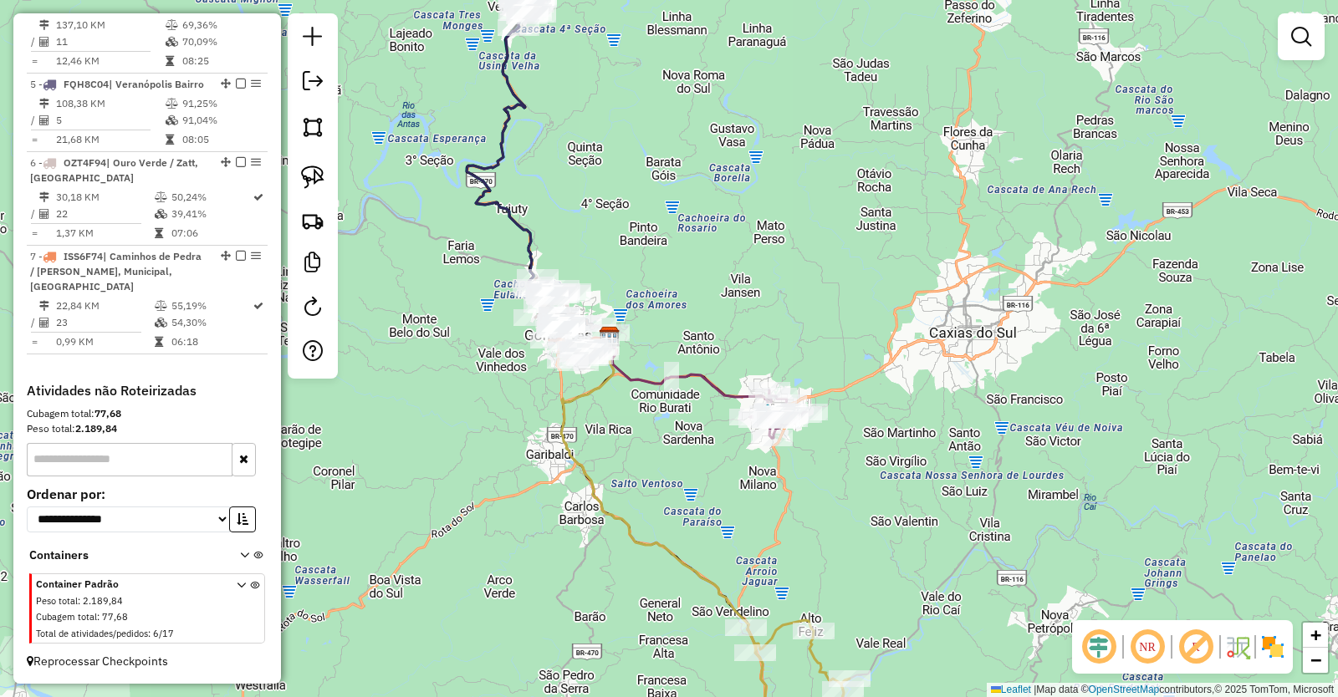
drag, startPoint x: 734, startPoint y: 552, endPoint x: 777, endPoint y: 354, distance: 202.8
click at [768, 365] on div "Janela de atendimento Grade de atendimento Capacidade Transportadoras Veículos …" at bounding box center [669, 348] width 1338 height 697
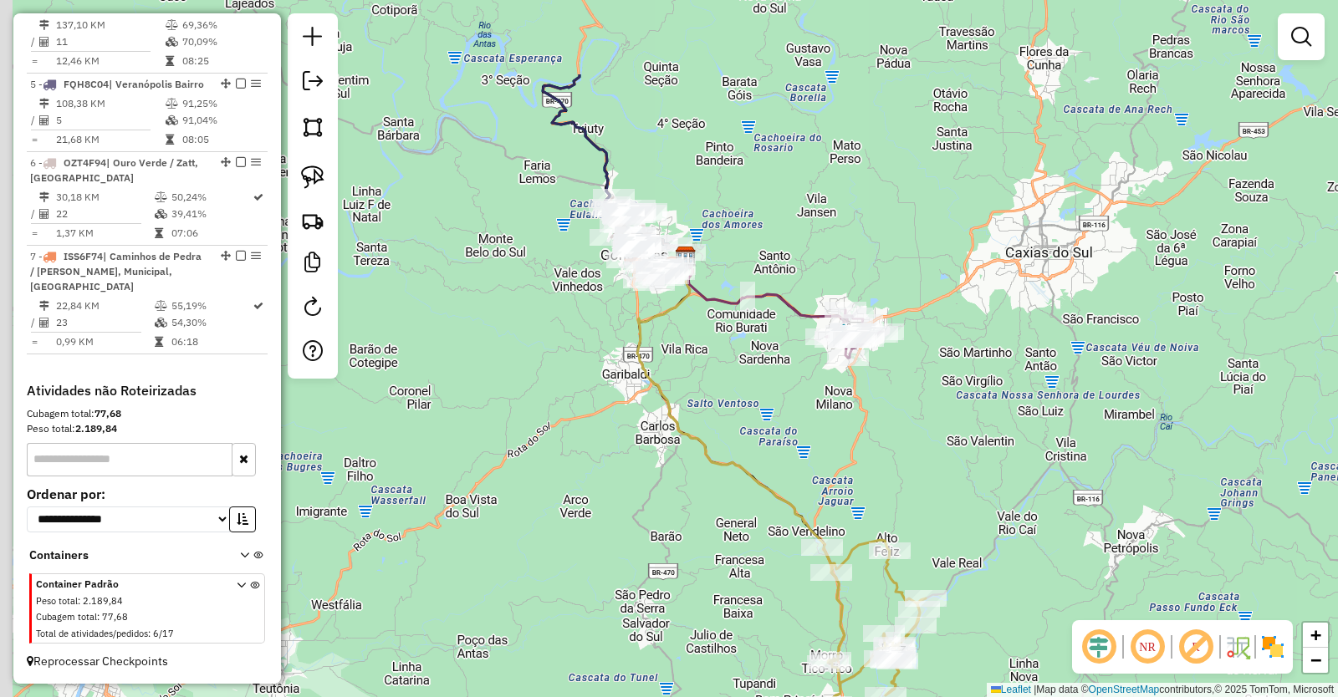
drag, startPoint x: 709, startPoint y: 357, endPoint x: 805, endPoint y: 616, distance: 276.4
click at [805, 614] on div "Janela de atendimento Grade de atendimento Capacidade Transportadoras Veículos …" at bounding box center [669, 348] width 1338 height 697
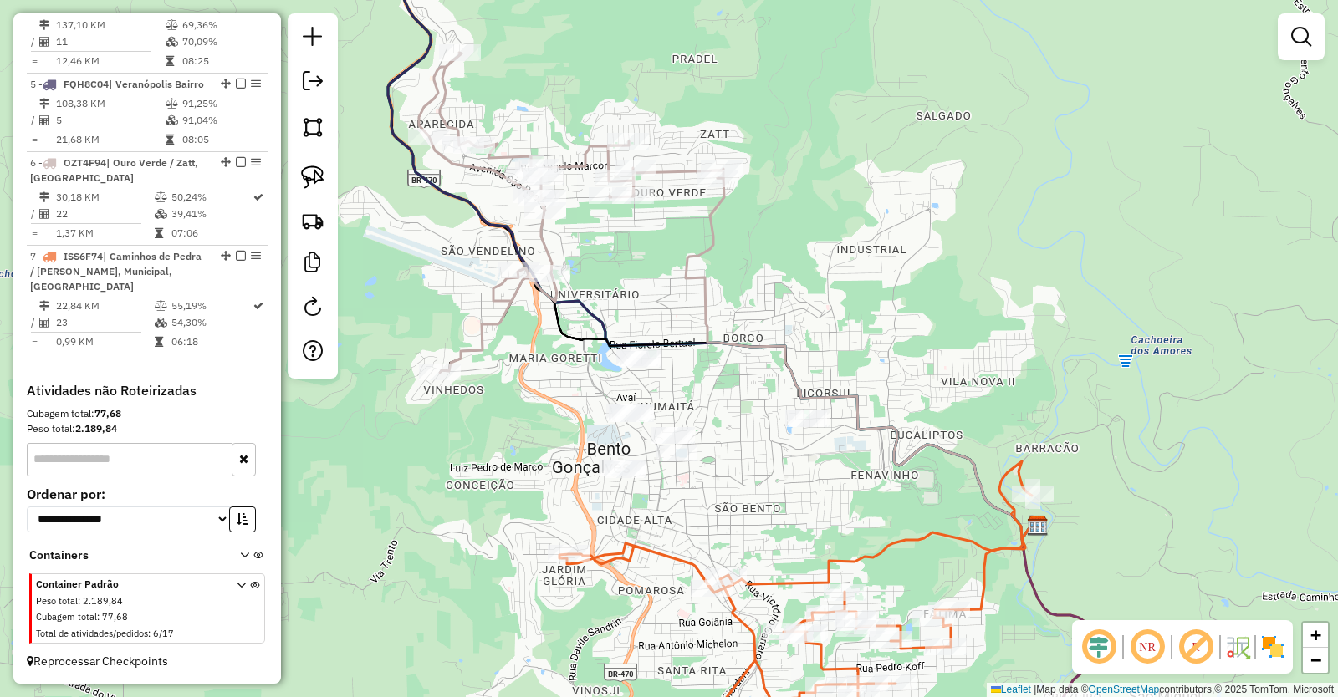
drag, startPoint x: 741, startPoint y: 401, endPoint x: 780, endPoint y: 334, distance: 78.3
click at [780, 334] on div "Janela de atendimento Grade de atendimento Capacidade Transportadoras Veículos …" at bounding box center [669, 348] width 1338 height 697
click at [310, 124] on img at bounding box center [312, 126] width 23 height 23
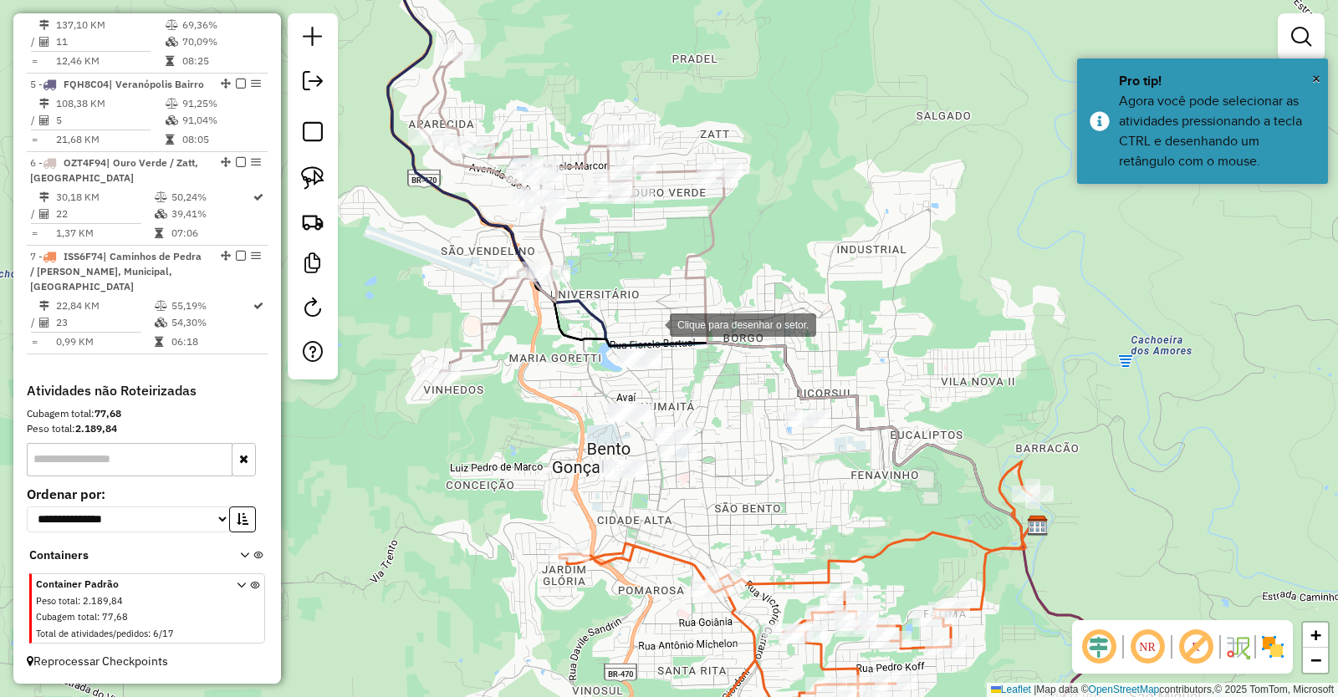
click at [652, 324] on div at bounding box center [652, 323] width 33 height 33
click at [547, 392] on div at bounding box center [546, 391] width 33 height 33
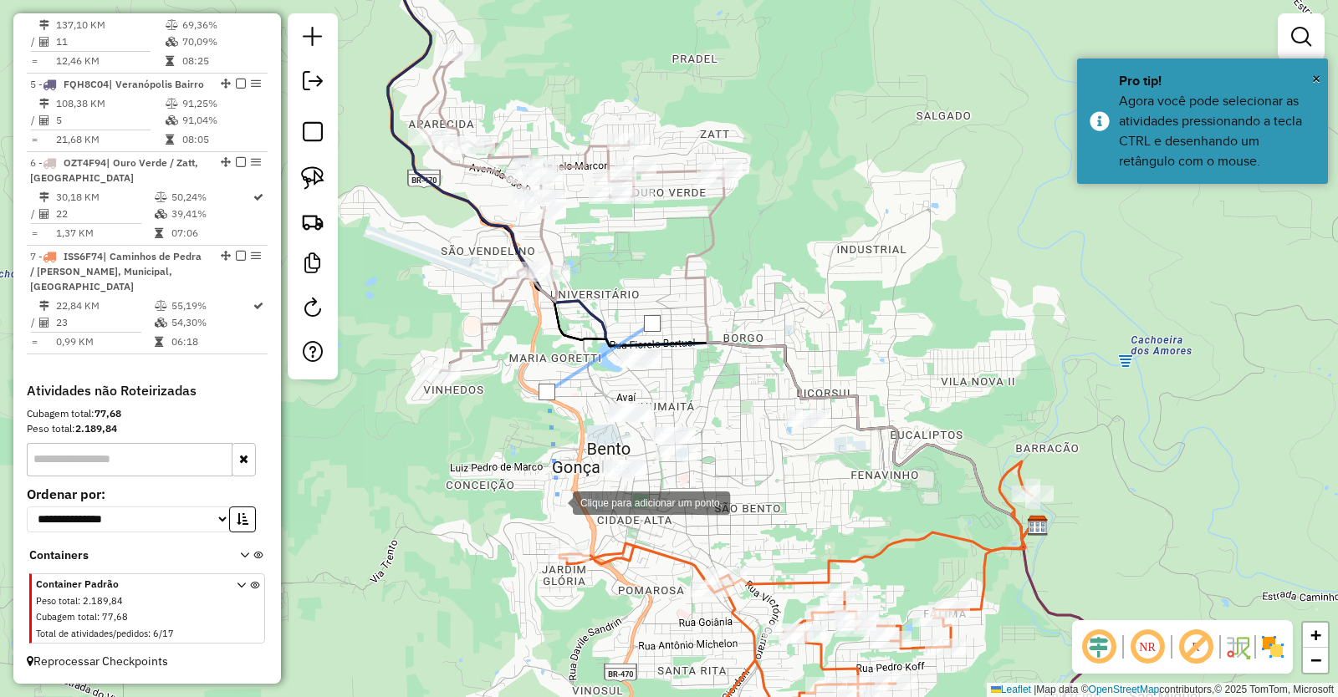
click at [556, 502] on div at bounding box center [555, 501] width 33 height 33
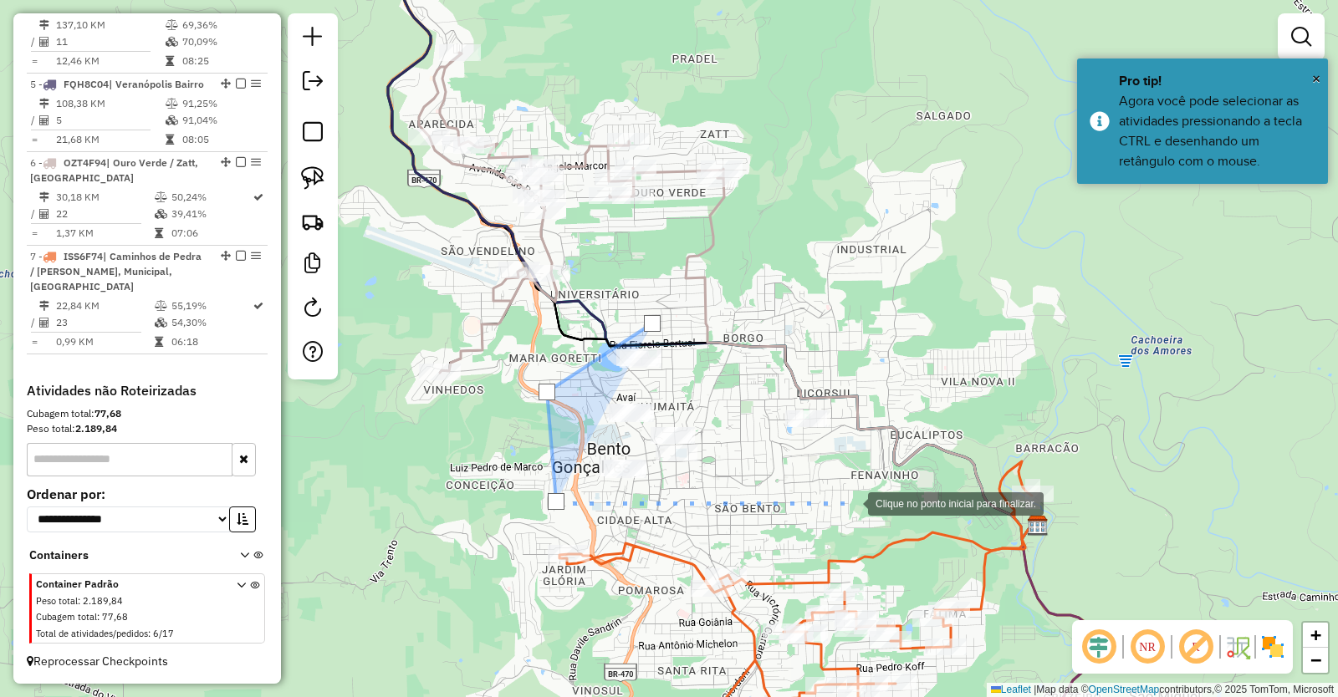
drag, startPoint x: 851, startPoint y: 502, endPoint x: 850, endPoint y: 443, distance: 59.4
click at [852, 502] on div at bounding box center [850, 502] width 33 height 33
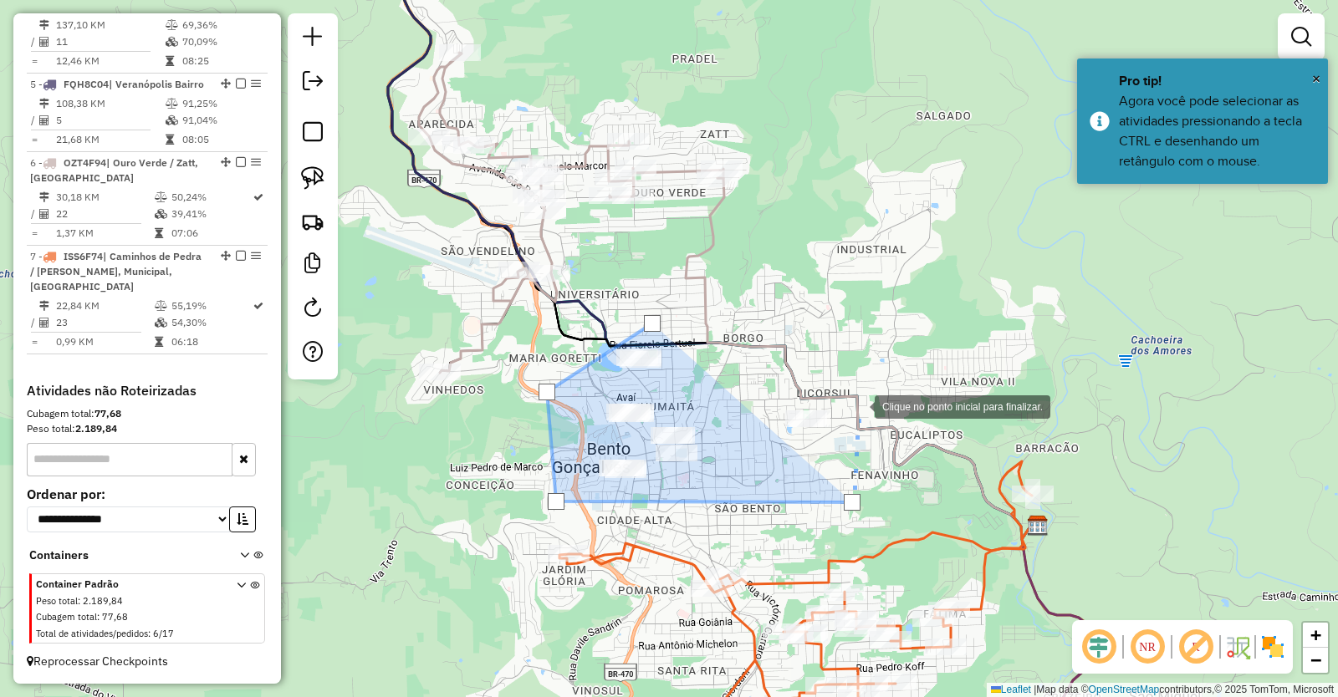
click at [858, 405] on div at bounding box center [857, 405] width 33 height 33
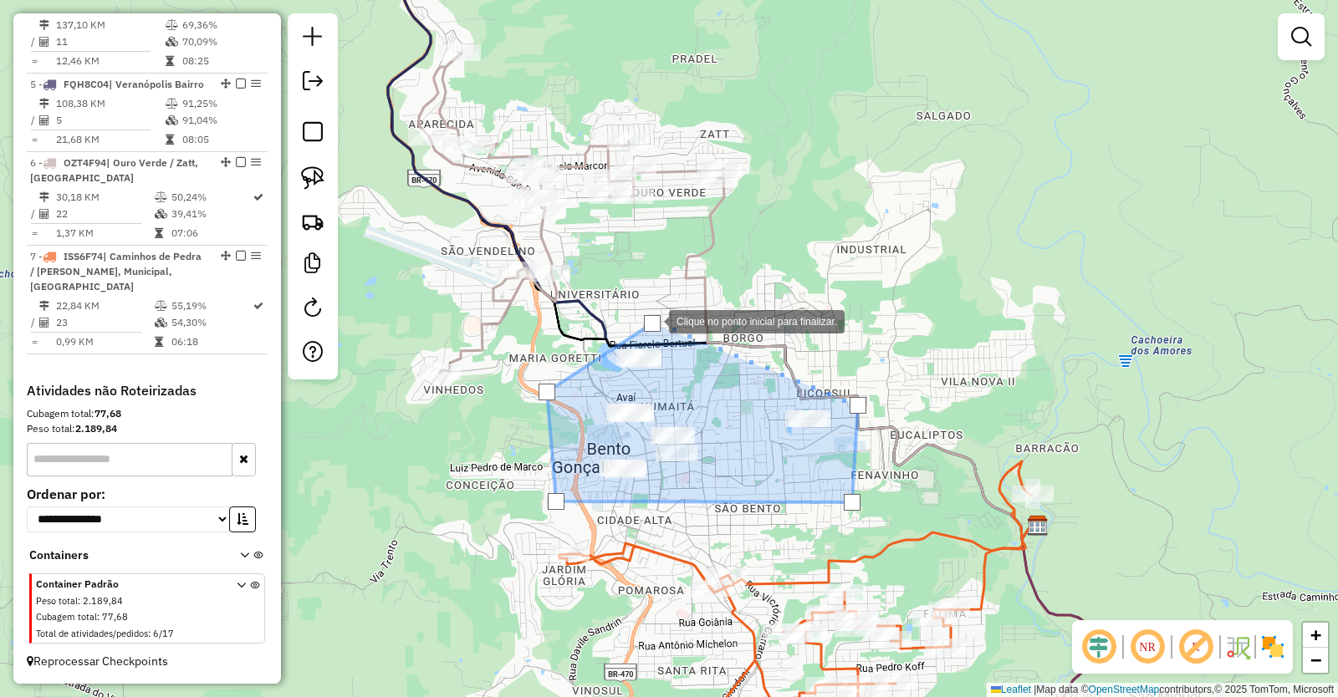
click at [652, 320] on div at bounding box center [652, 323] width 17 height 17
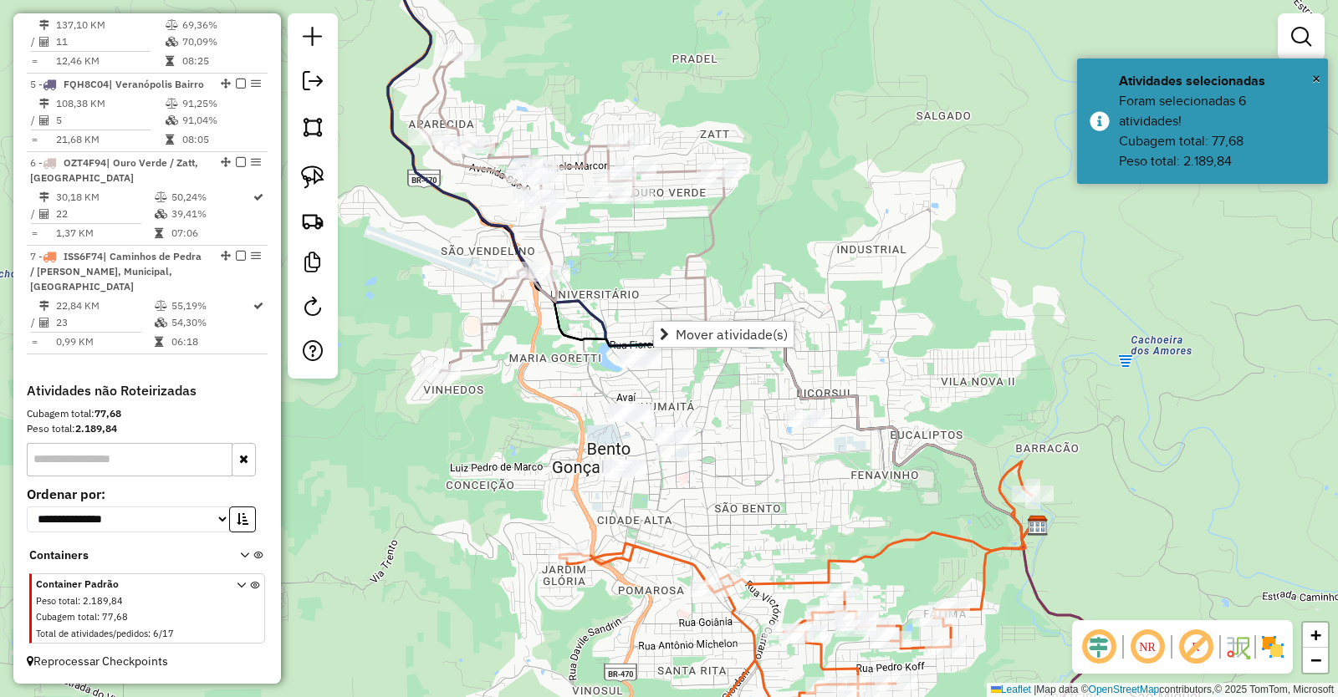
click at [700, 400] on div "Janela de atendimento Grade de atendimento Capacidade Transportadoras Veículos …" at bounding box center [669, 348] width 1338 height 697
click at [314, 133] on img at bounding box center [312, 126] width 23 height 23
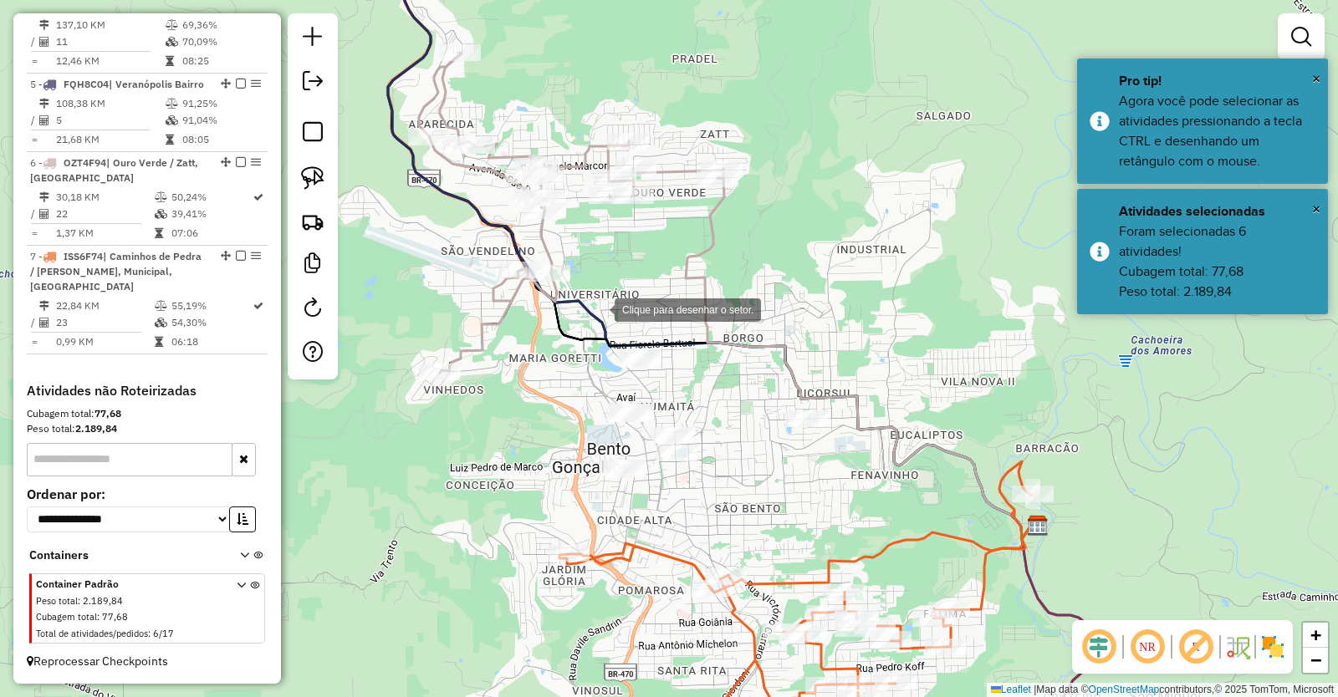
click at [598, 308] on div at bounding box center [597, 308] width 33 height 33
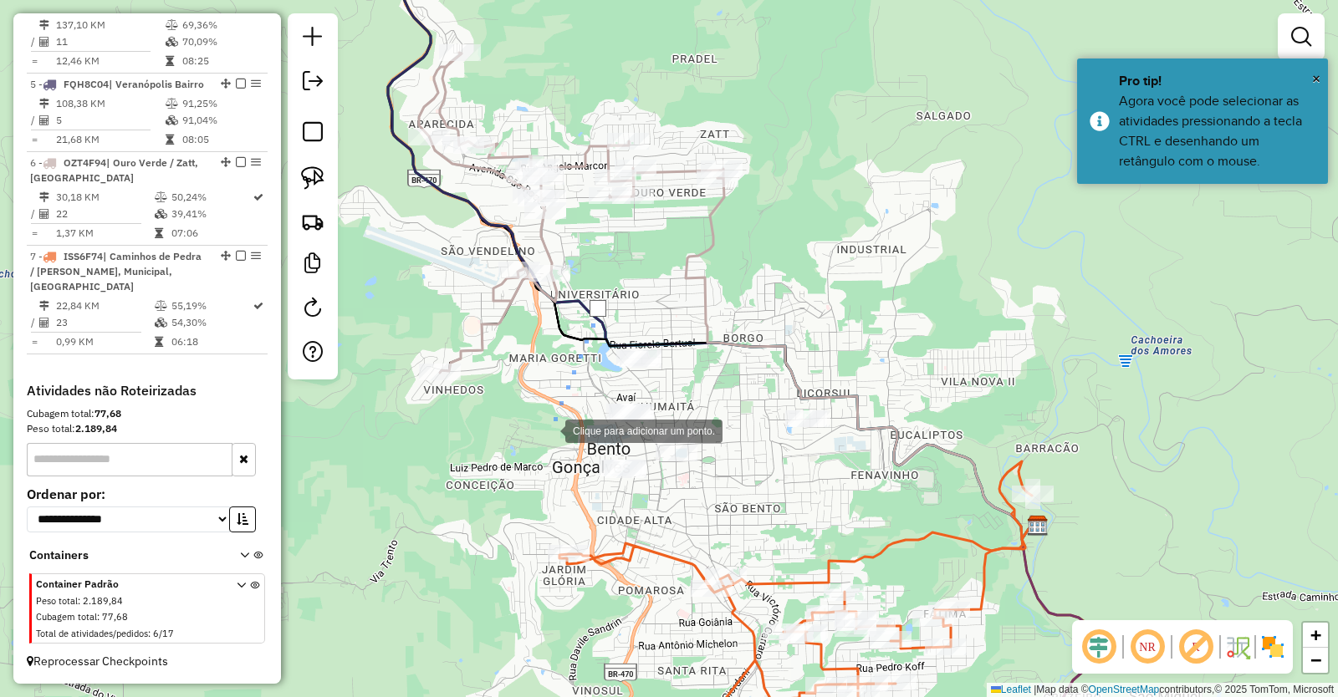
click at [548, 431] on div at bounding box center [548, 429] width 33 height 33
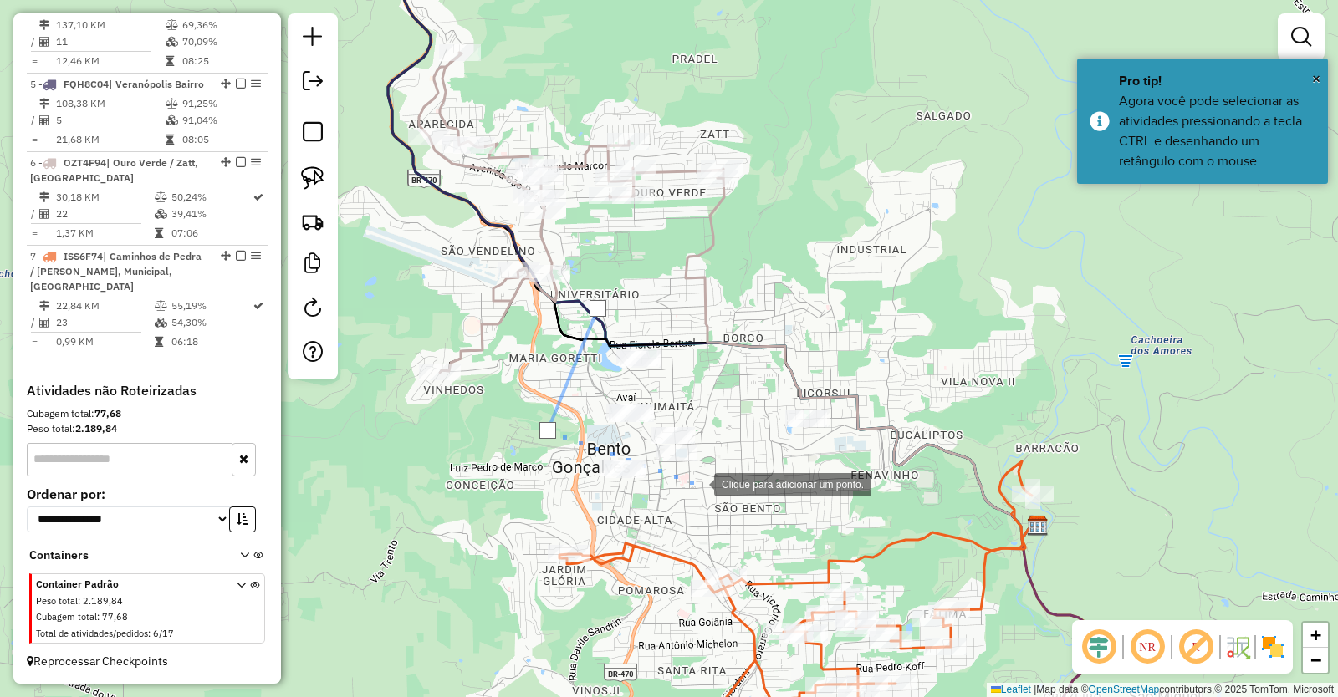
click at [697, 483] on div at bounding box center [697, 482] width 33 height 33
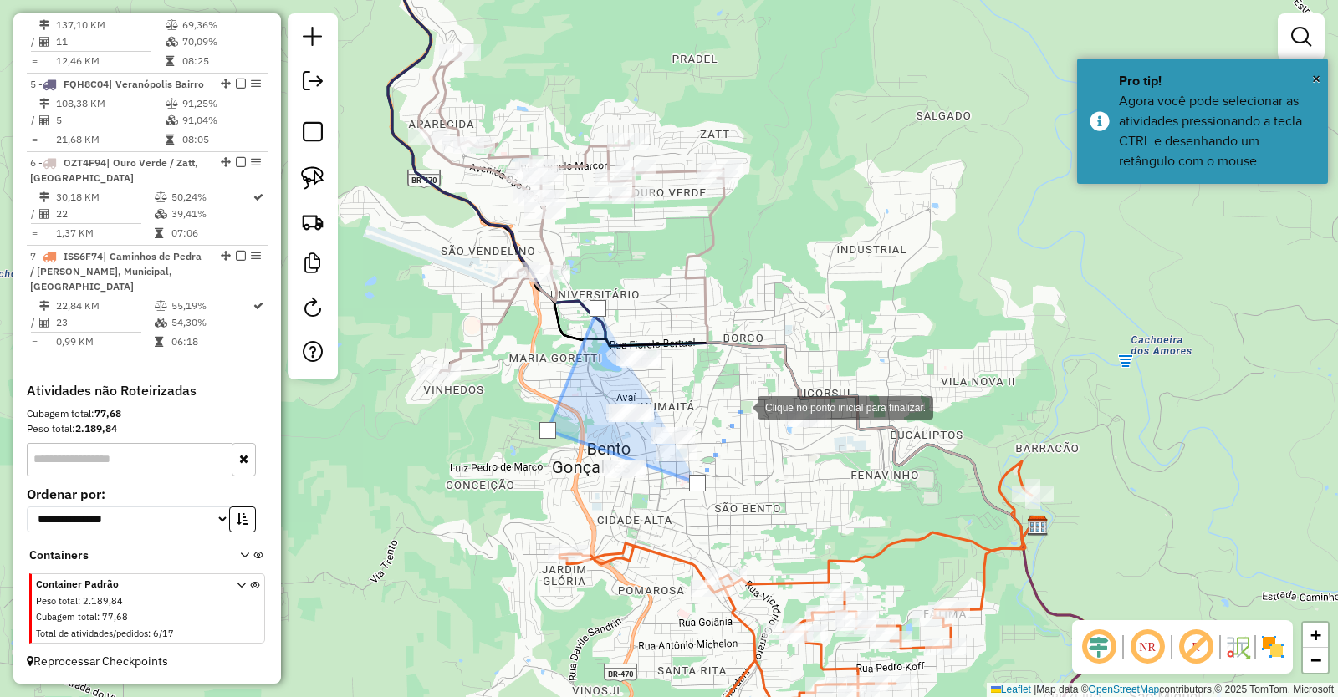
click at [741, 406] on div at bounding box center [740, 406] width 33 height 33
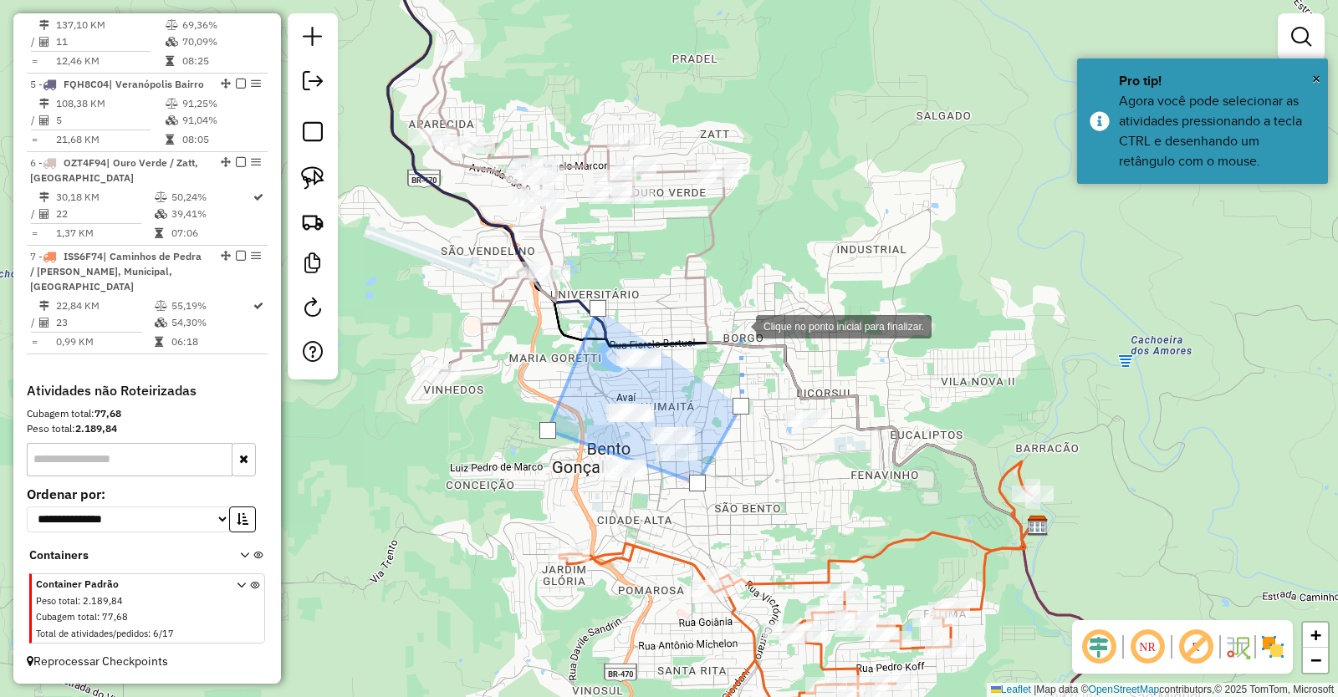
click at [739, 325] on div at bounding box center [738, 324] width 33 height 33
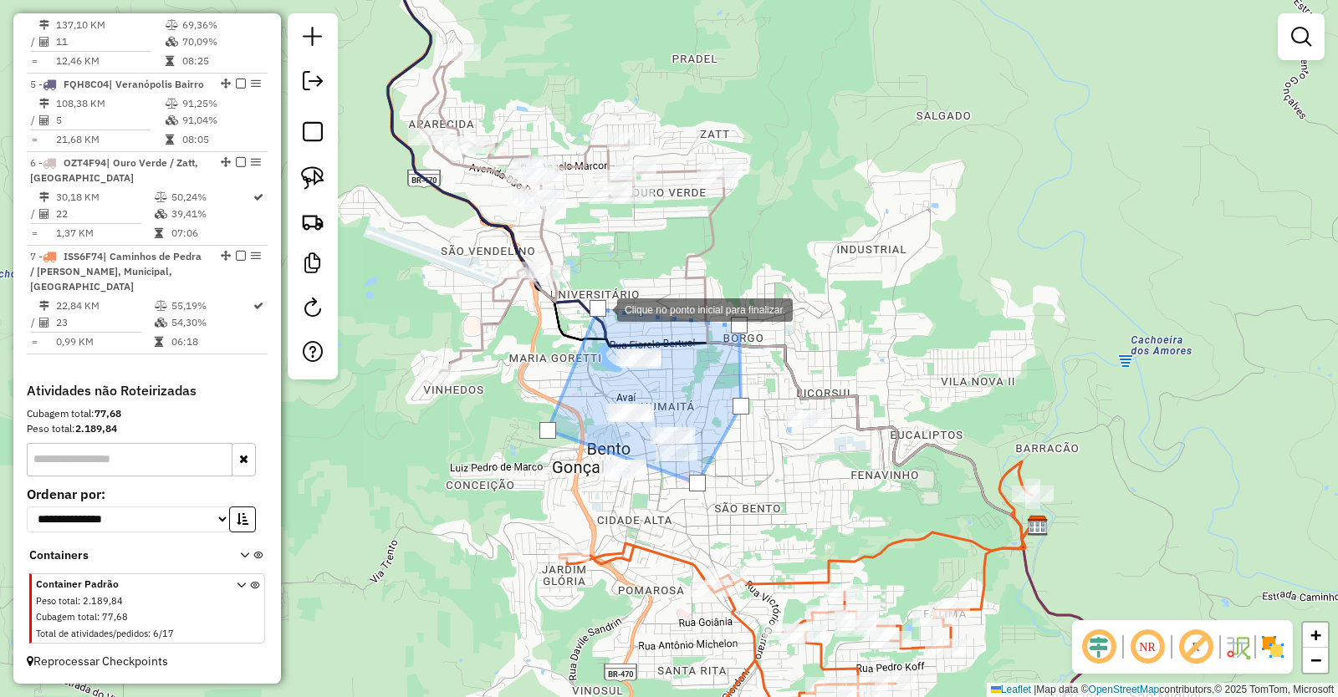
click at [600, 308] on div at bounding box center [597, 308] width 17 height 17
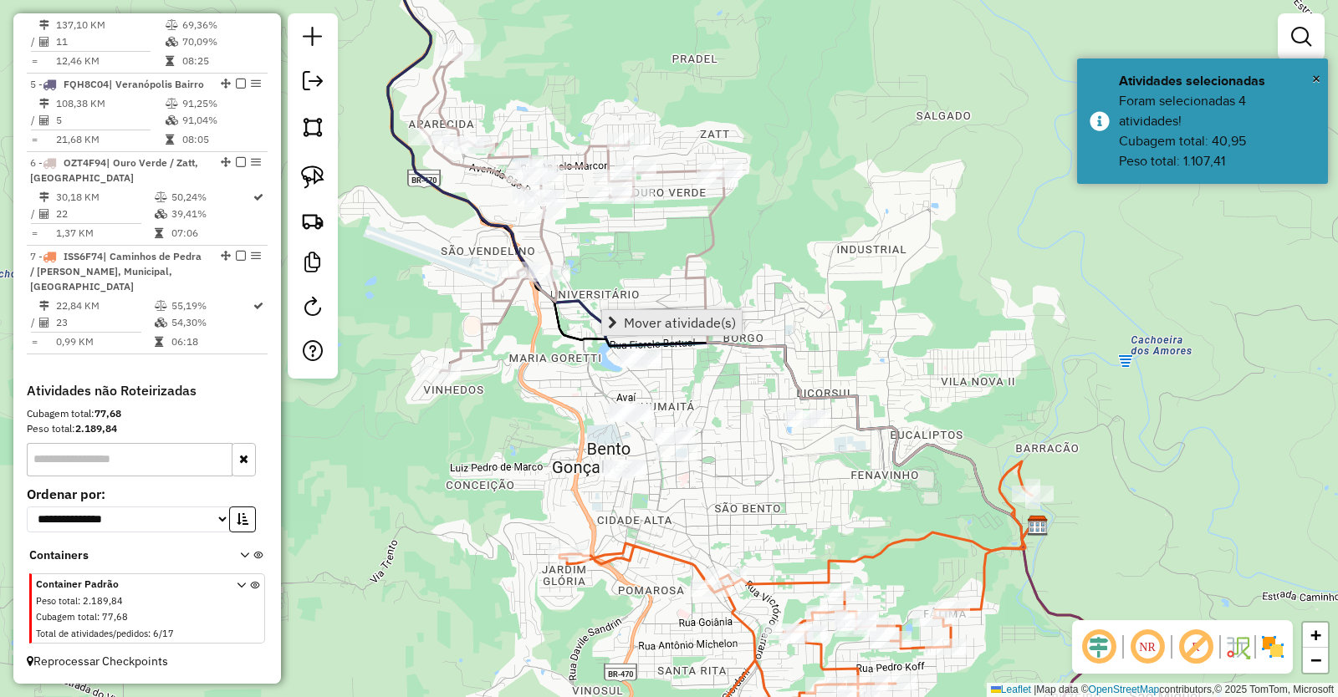
click at [667, 323] on span "Mover atividade(s)" at bounding box center [680, 322] width 112 height 13
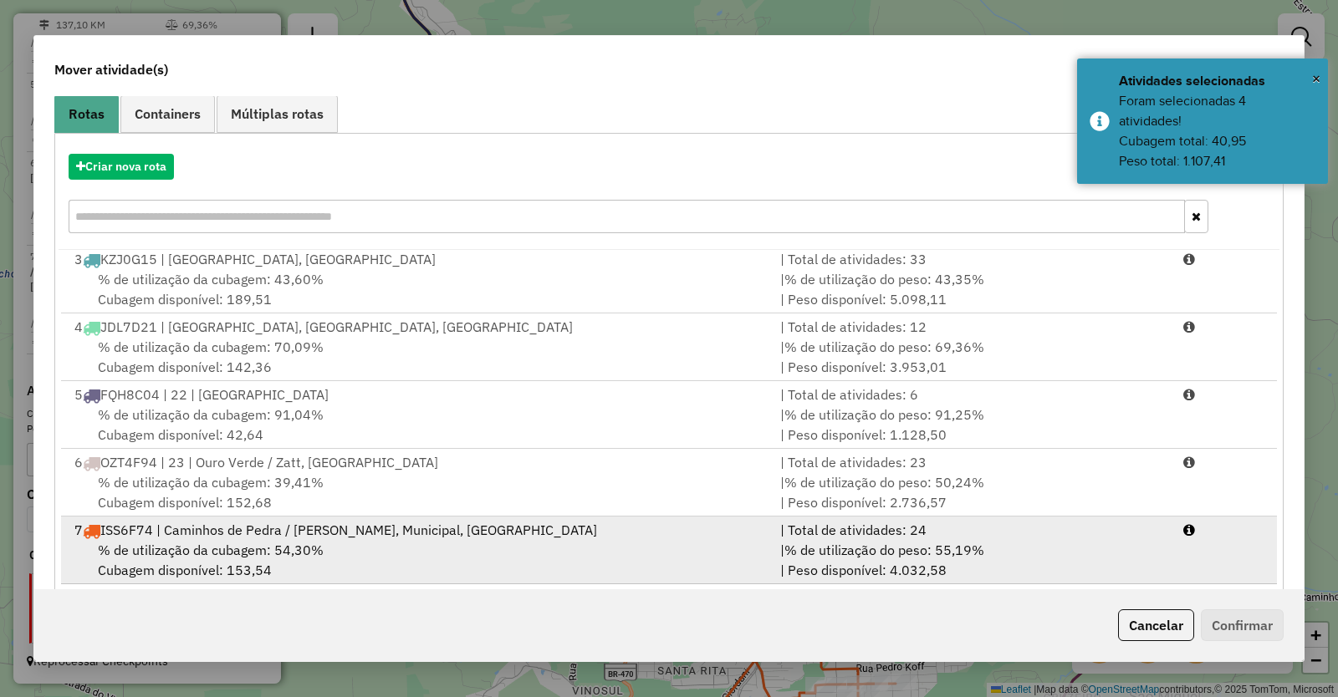
scroll to position [161, 0]
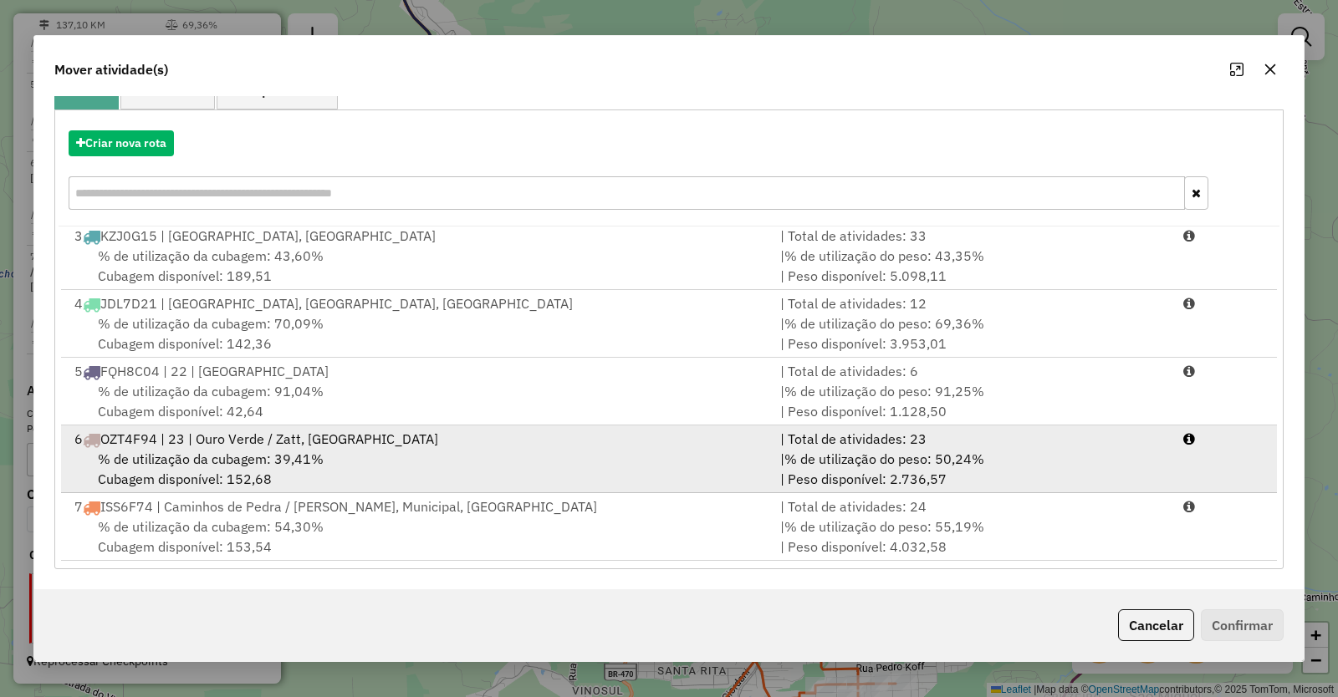
click at [193, 456] on span "% de utilização da cubagem: 39,41%" at bounding box center [211, 459] width 226 height 17
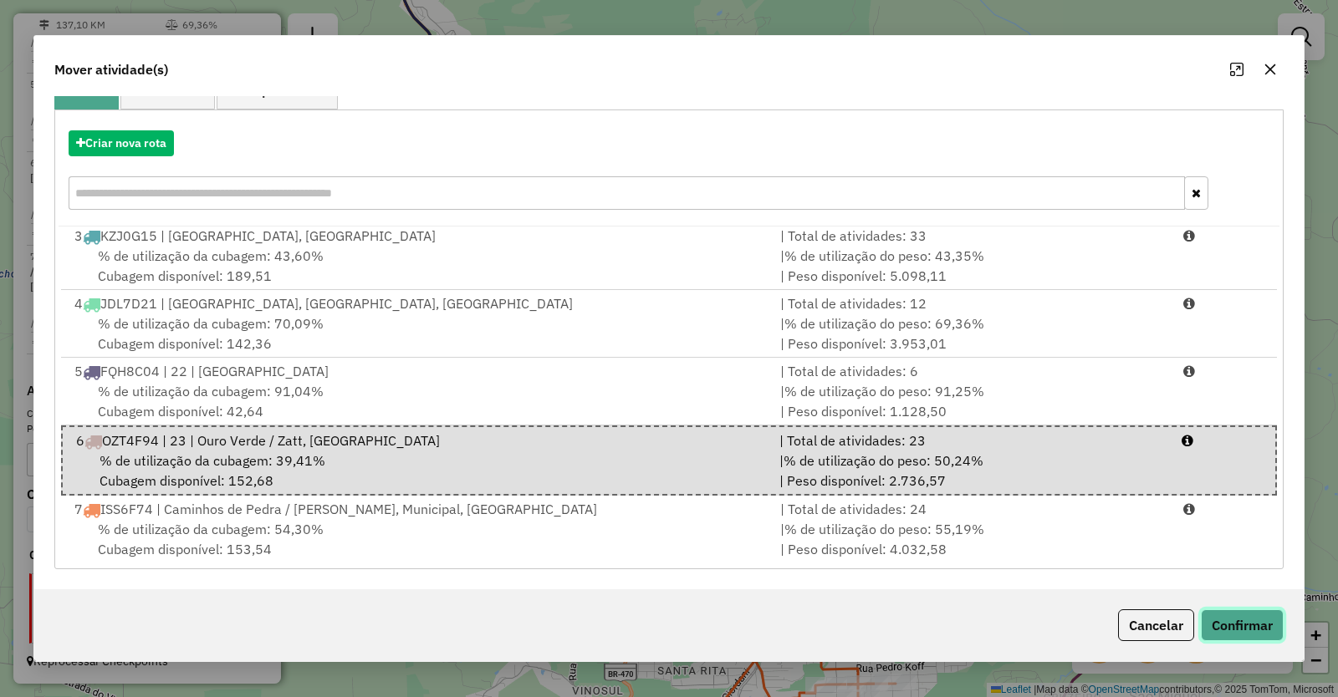
click at [1257, 619] on button "Confirmar" at bounding box center [1242, 625] width 83 height 32
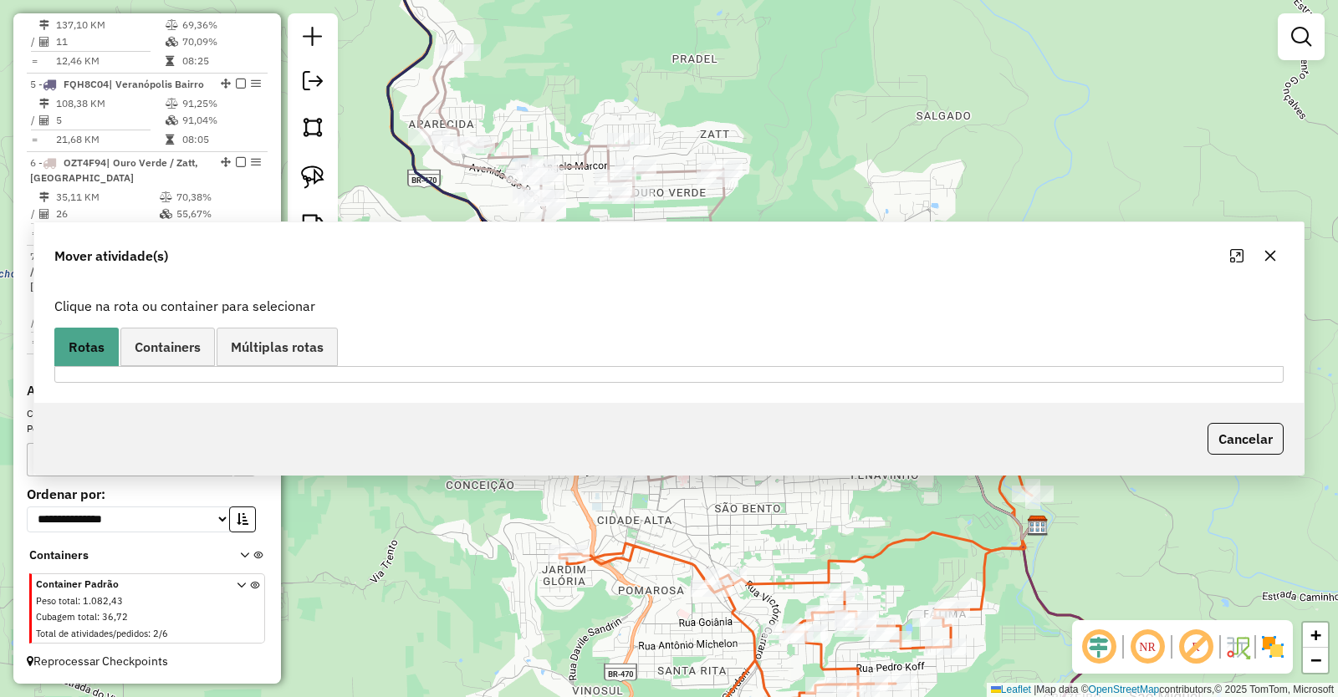
scroll to position [0, 0]
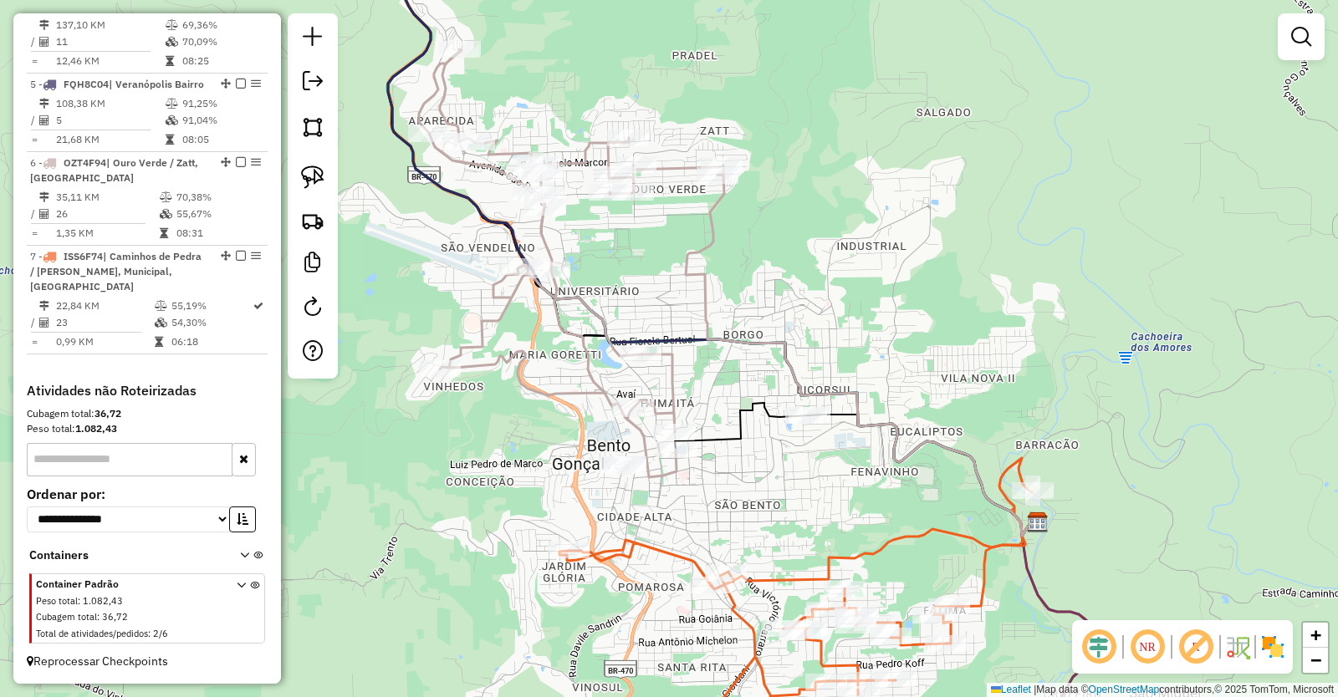
drag, startPoint x: 876, startPoint y: 530, endPoint x: 858, endPoint y: 385, distance: 146.6
click at [858, 396] on div "Janela de atendimento Grade de atendimento Capacidade Transportadoras Veículos …" at bounding box center [669, 348] width 1338 height 697
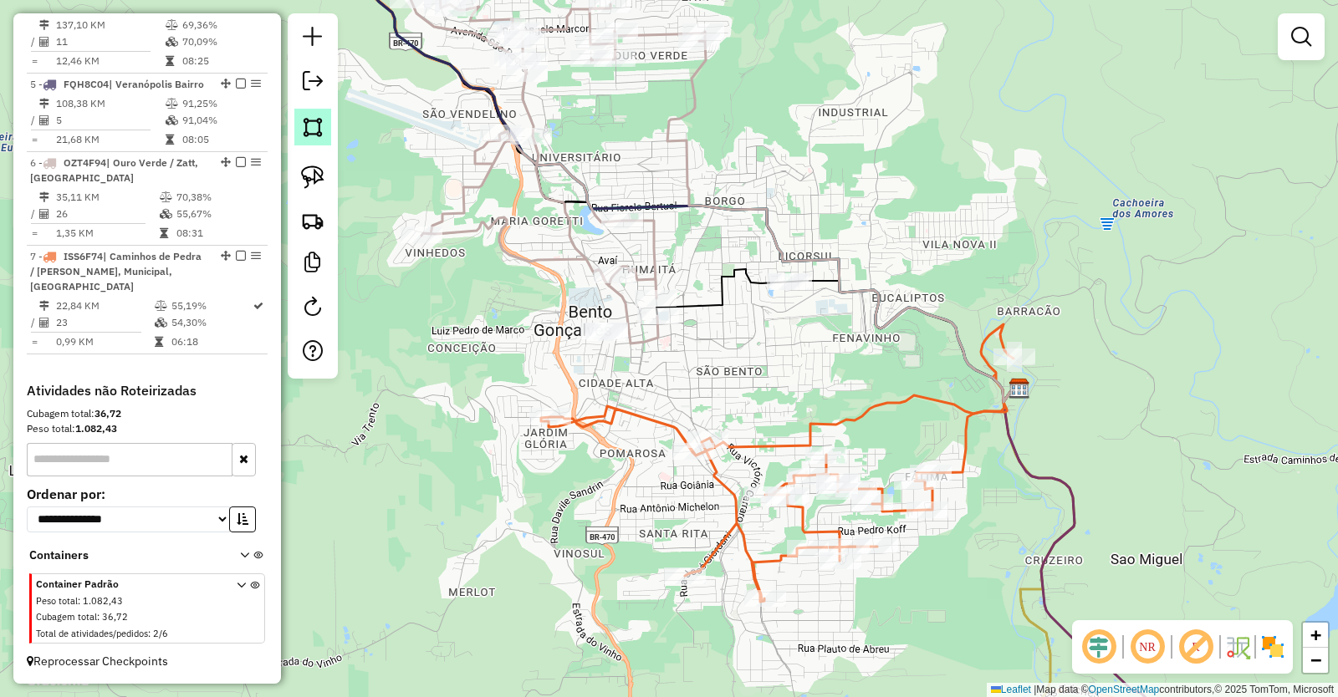
click at [310, 128] on img at bounding box center [312, 126] width 23 height 23
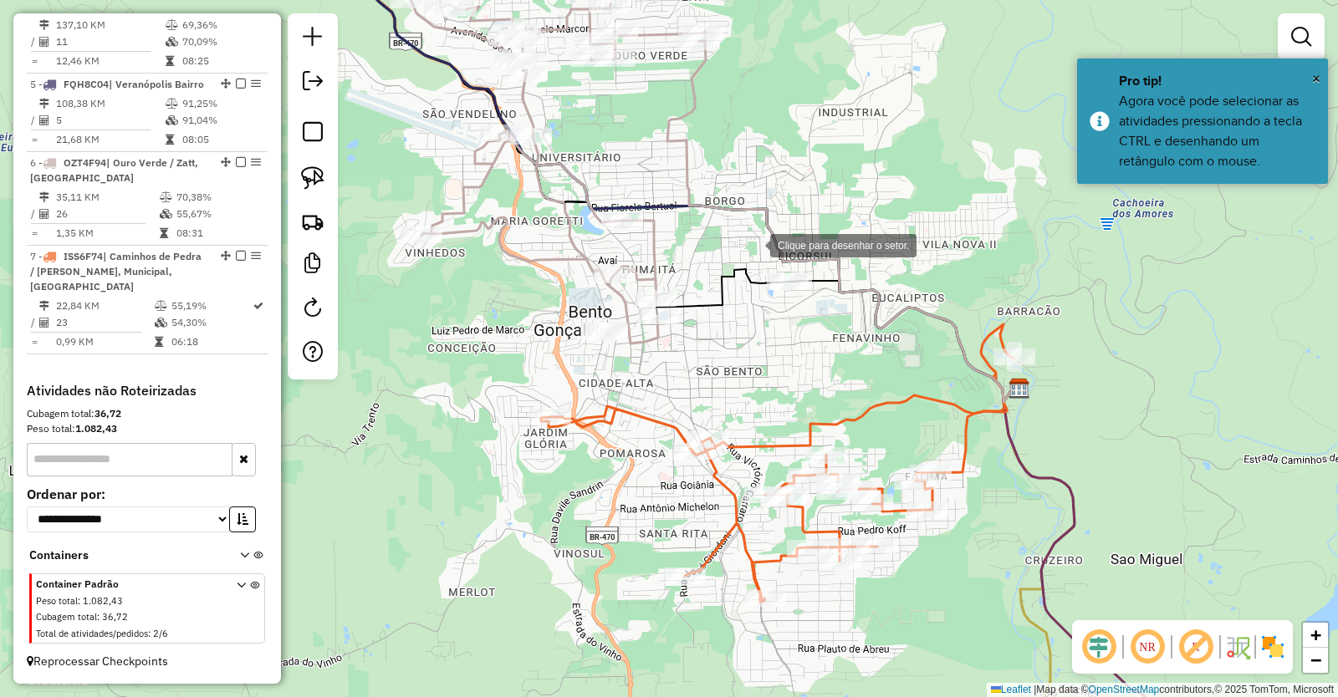
click at [753, 244] on div at bounding box center [753, 243] width 33 height 33
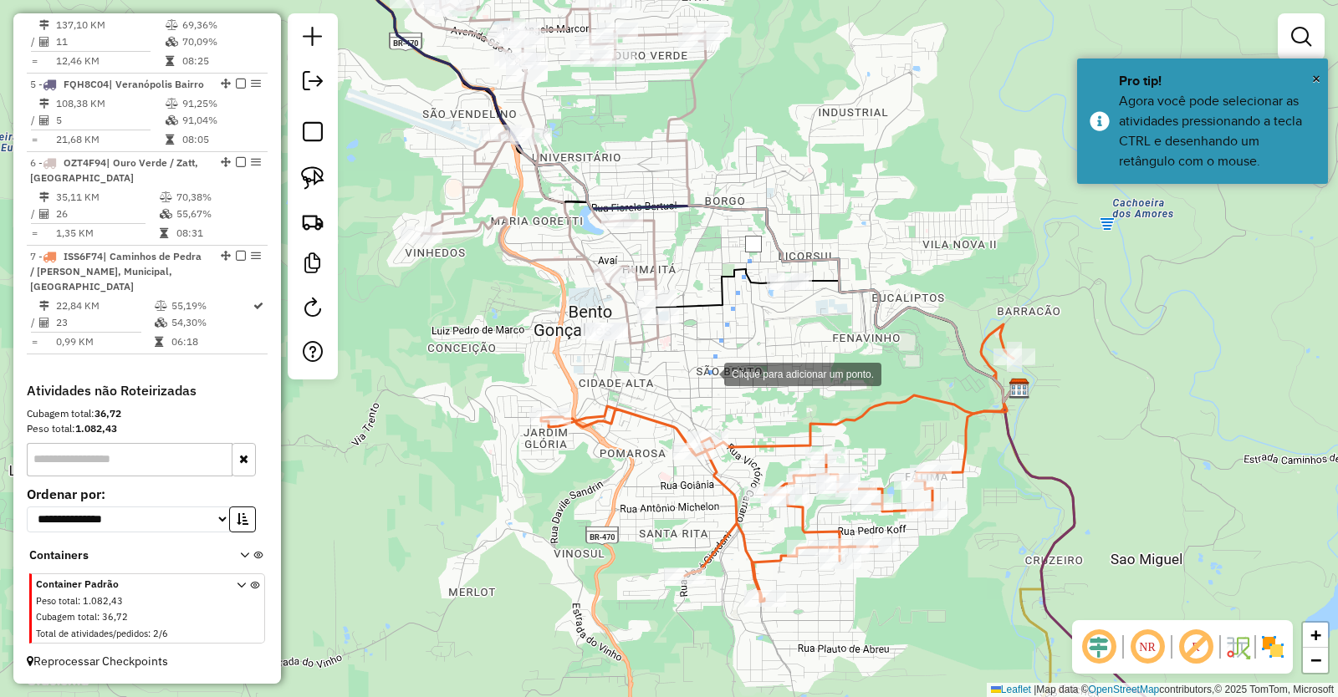
drag, startPoint x: 707, startPoint y: 373, endPoint x: 683, endPoint y: 369, distance: 24.6
click at [706, 373] on div at bounding box center [707, 372] width 33 height 33
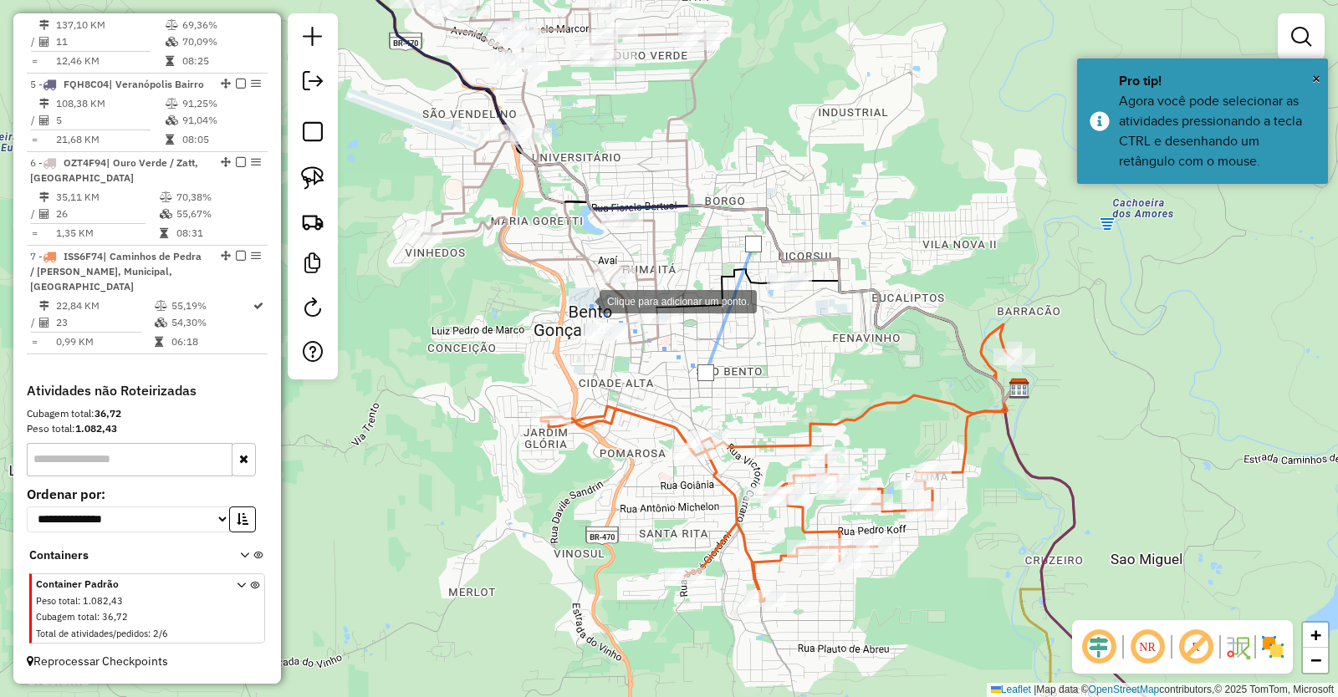
click at [583, 300] on div at bounding box center [582, 299] width 33 height 33
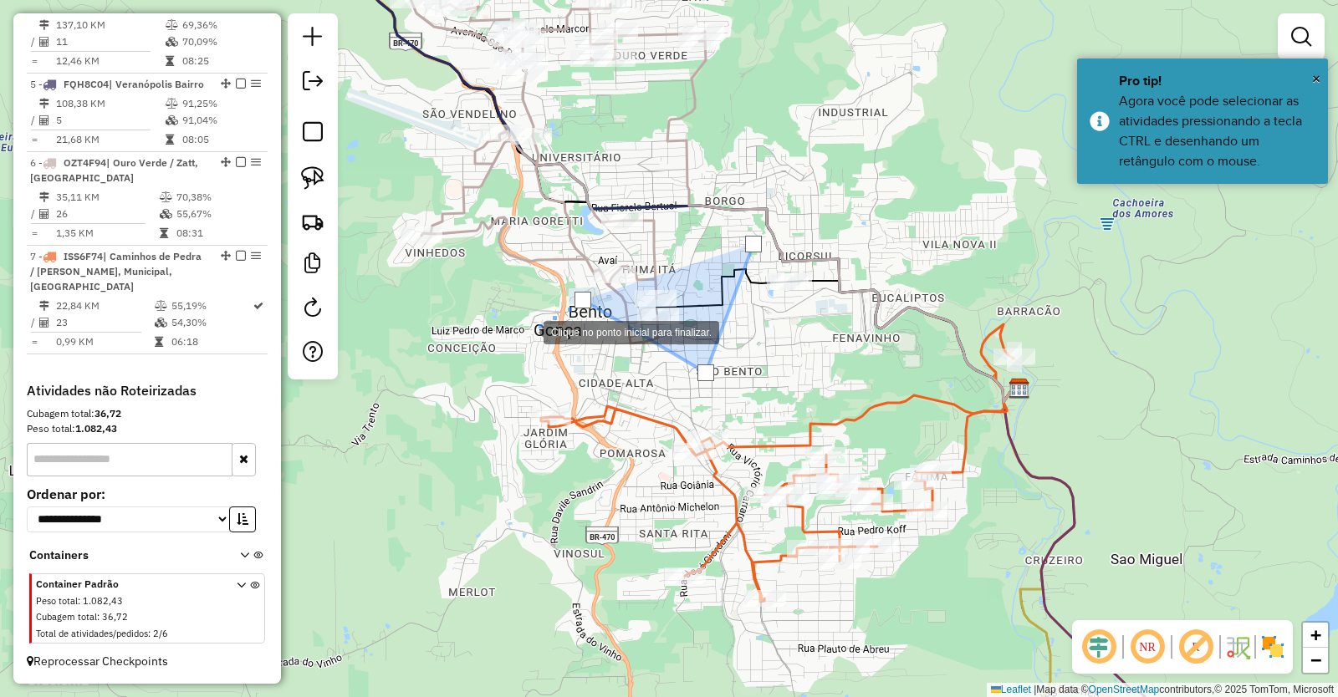
click at [528, 332] on div at bounding box center [526, 330] width 33 height 33
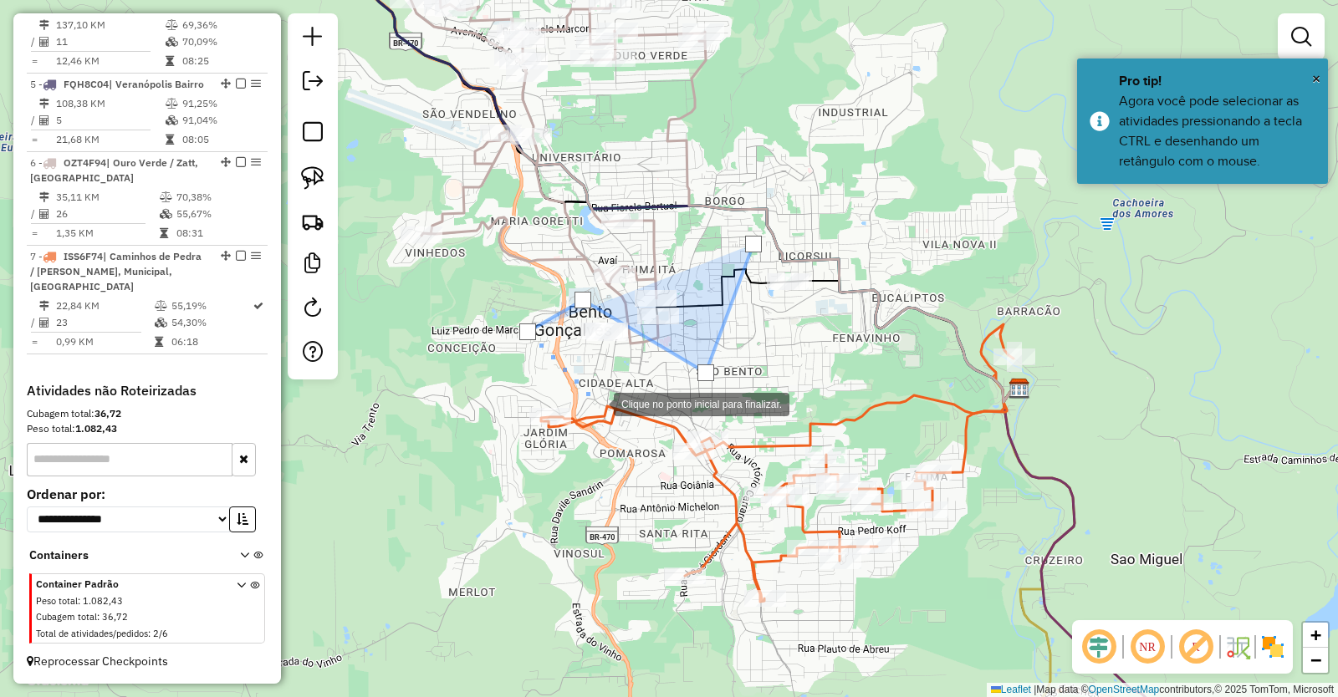
click at [597, 403] on div at bounding box center [596, 402] width 33 height 33
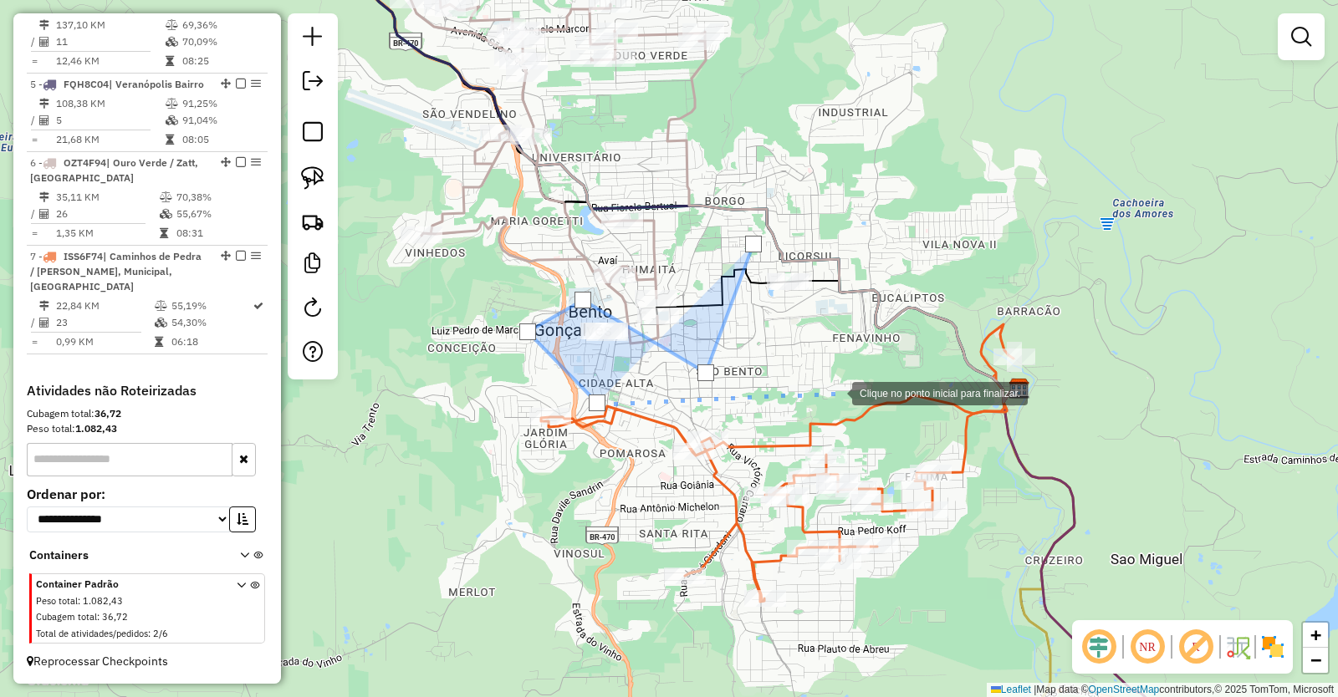
click at [835, 392] on div at bounding box center [834, 391] width 33 height 33
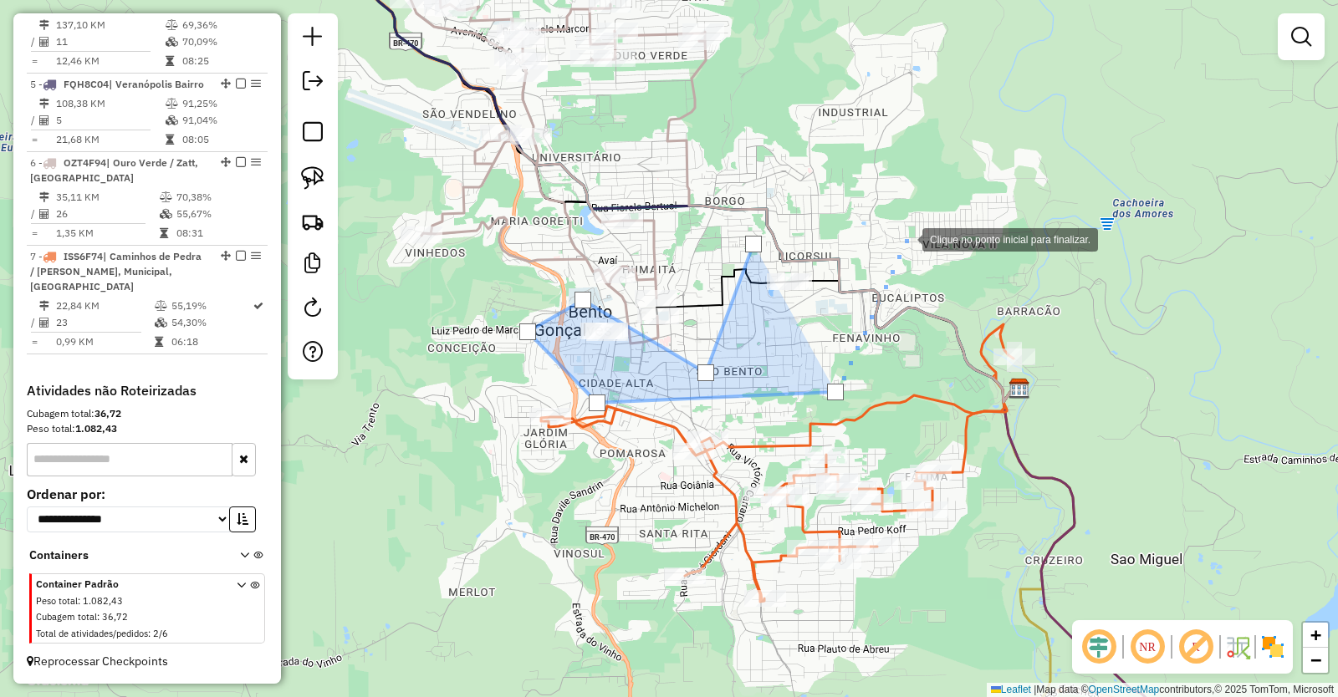
click at [905, 237] on div at bounding box center [905, 238] width 33 height 33
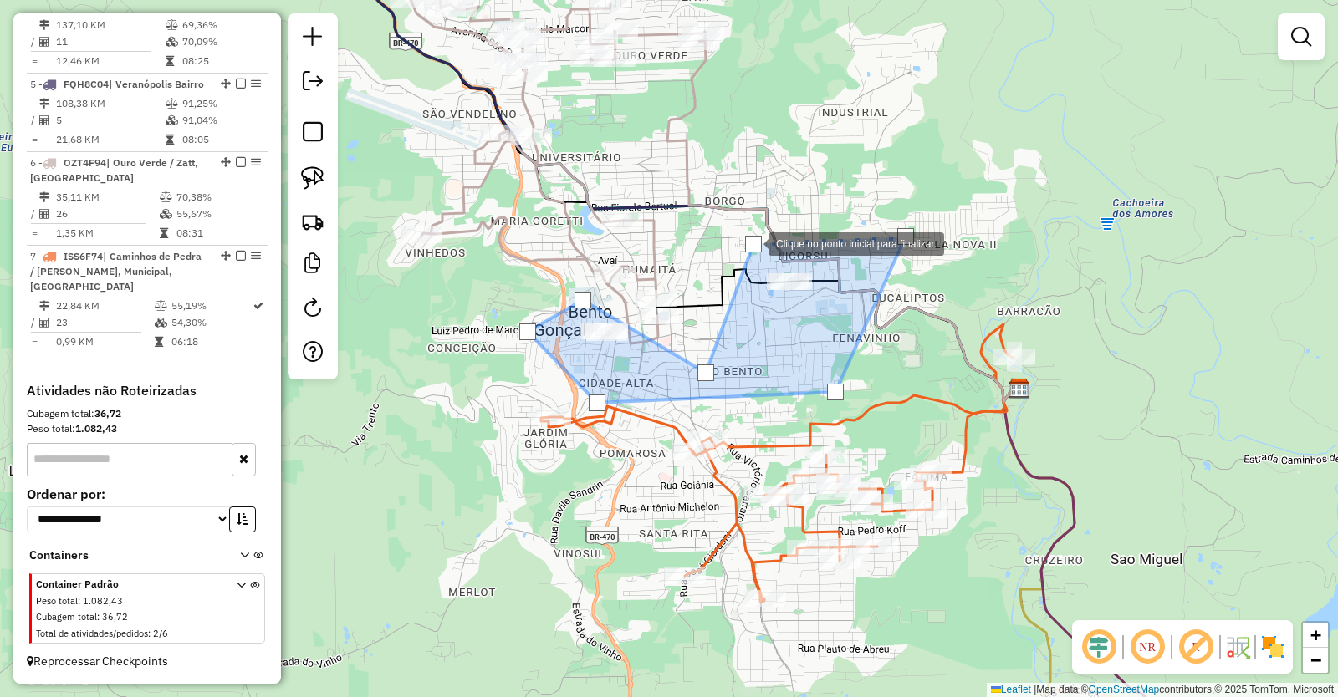
click at [752, 242] on div at bounding box center [753, 244] width 17 height 17
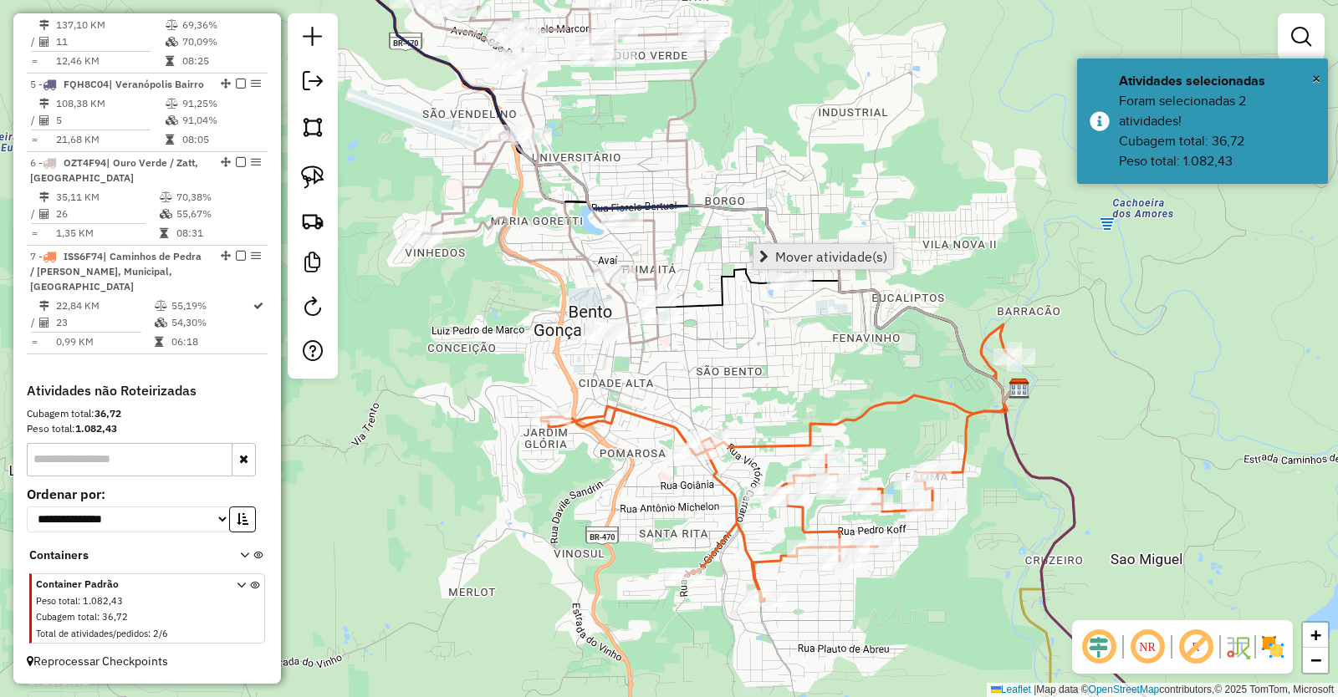
click at [792, 254] on span "Mover atividade(s)" at bounding box center [831, 256] width 112 height 13
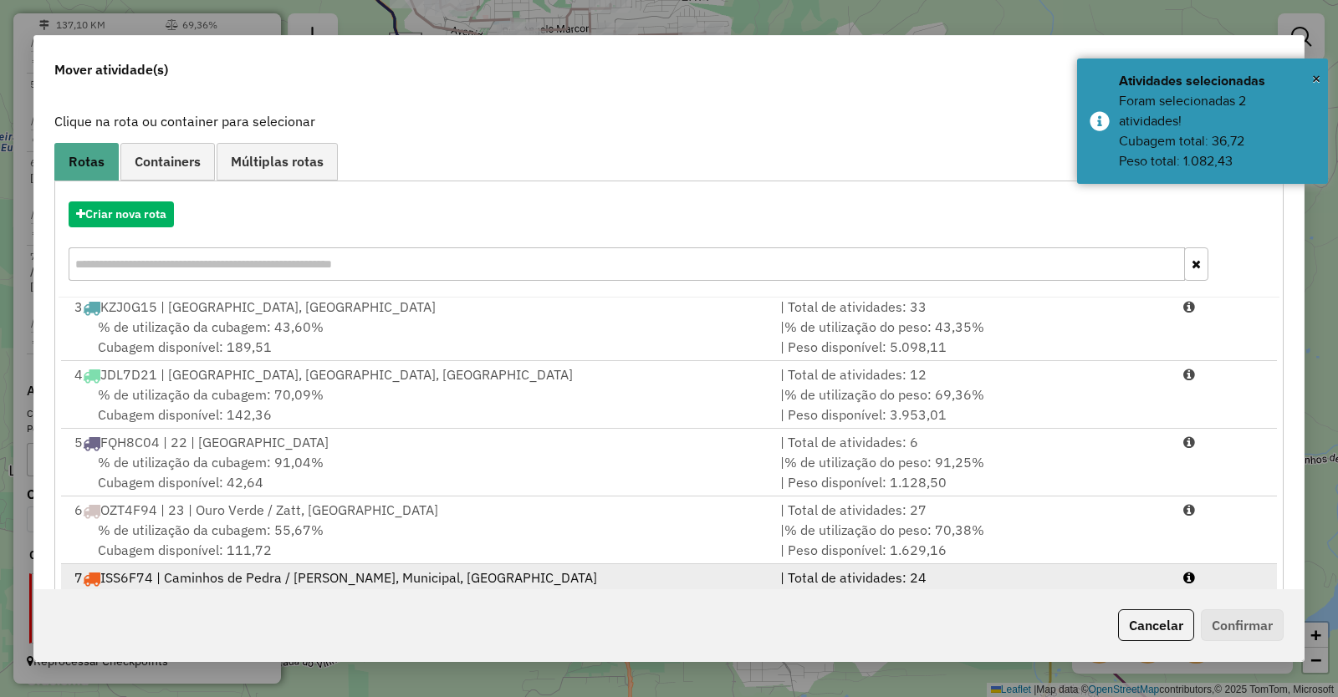
scroll to position [161, 0]
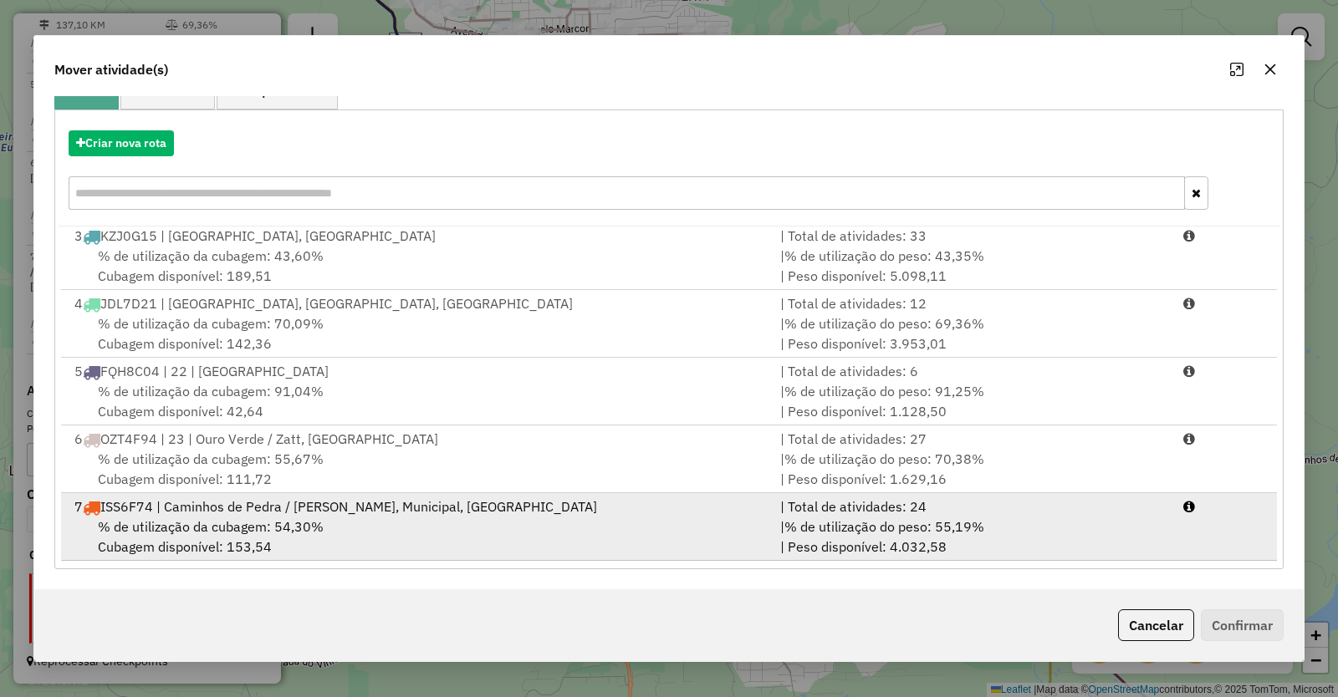
click at [244, 523] on span "% de utilização da cubagem: 54,30%" at bounding box center [211, 526] width 226 height 17
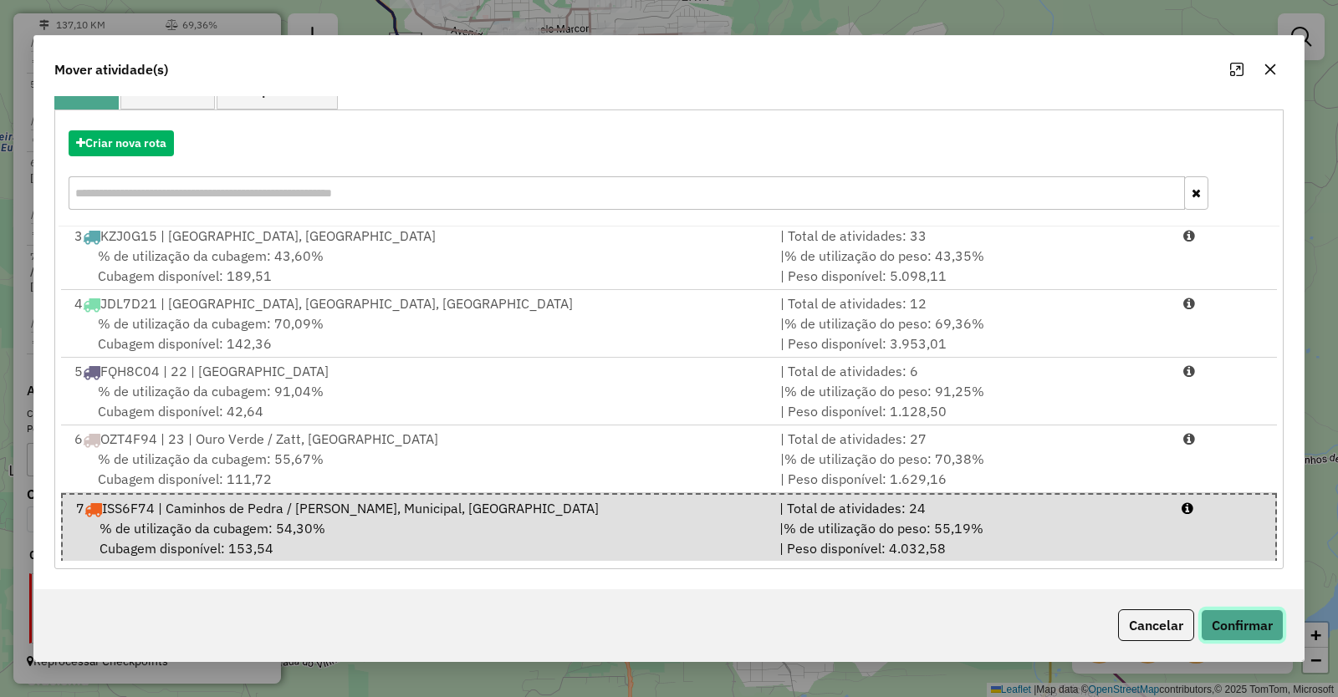
click at [1258, 624] on button "Confirmar" at bounding box center [1242, 625] width 83 height 32
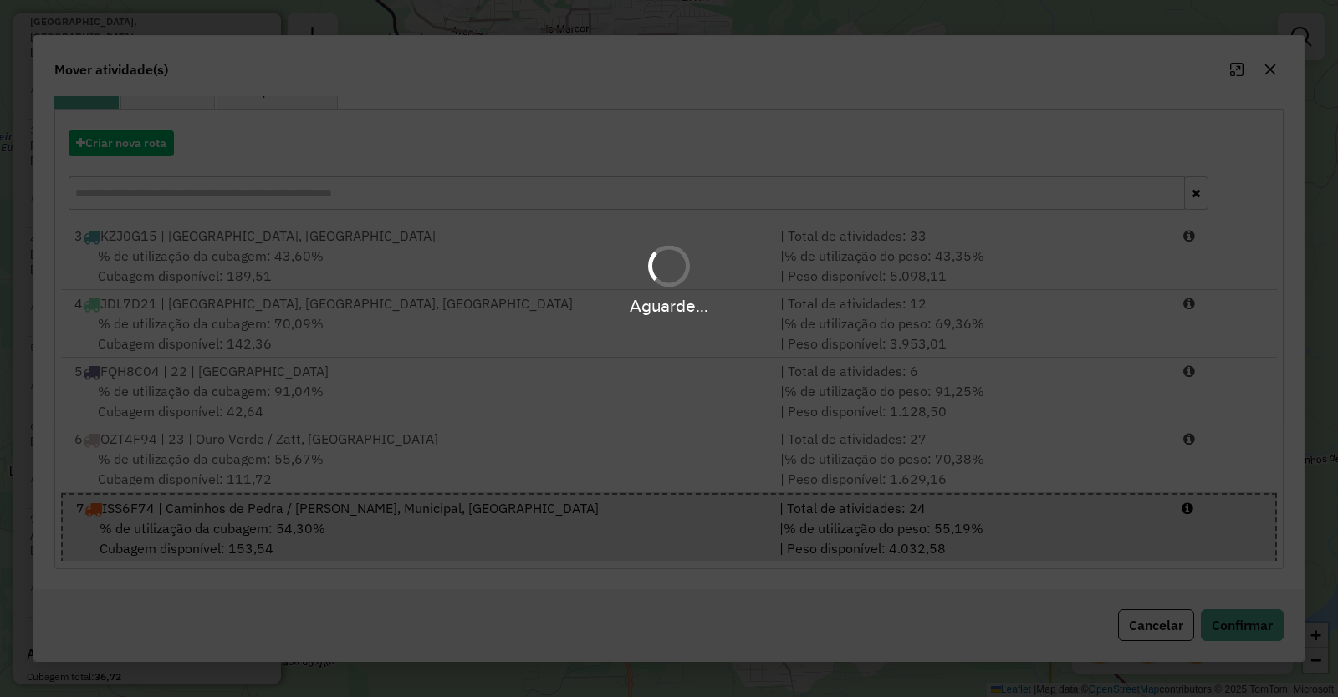
scroll to position [0, 0]
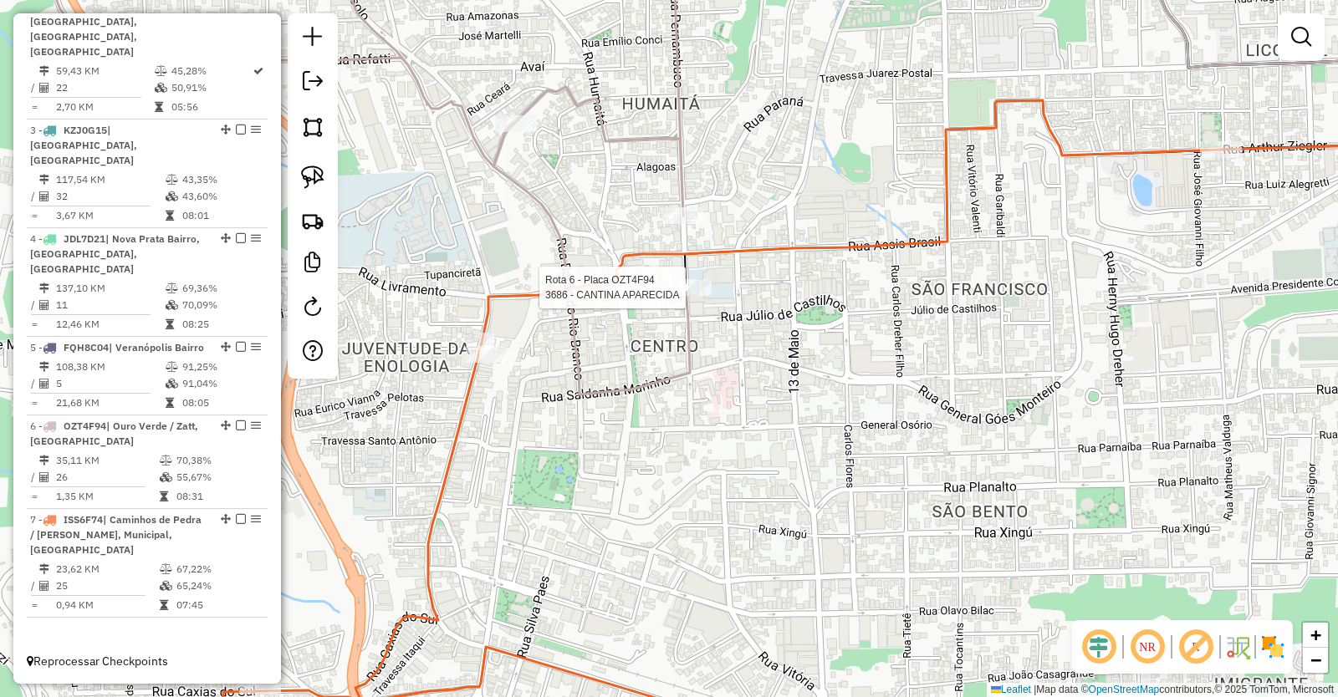
select select "**********"
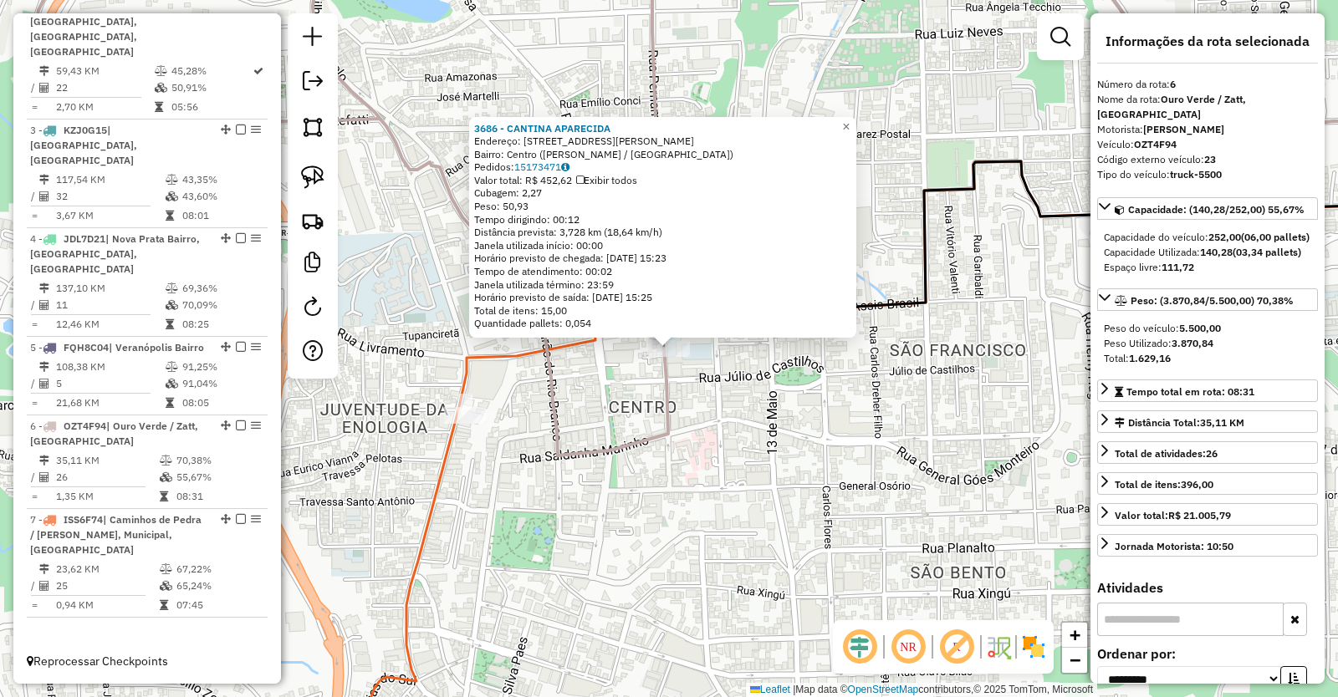
click at [583, 409] on div "3686 - CANTINA APARECIDA Endereço: [STREET_ADDRESS][PERSON_NAME][PERSON_NAME] P…" at bounding box center [669, 348] width 1338 height 697
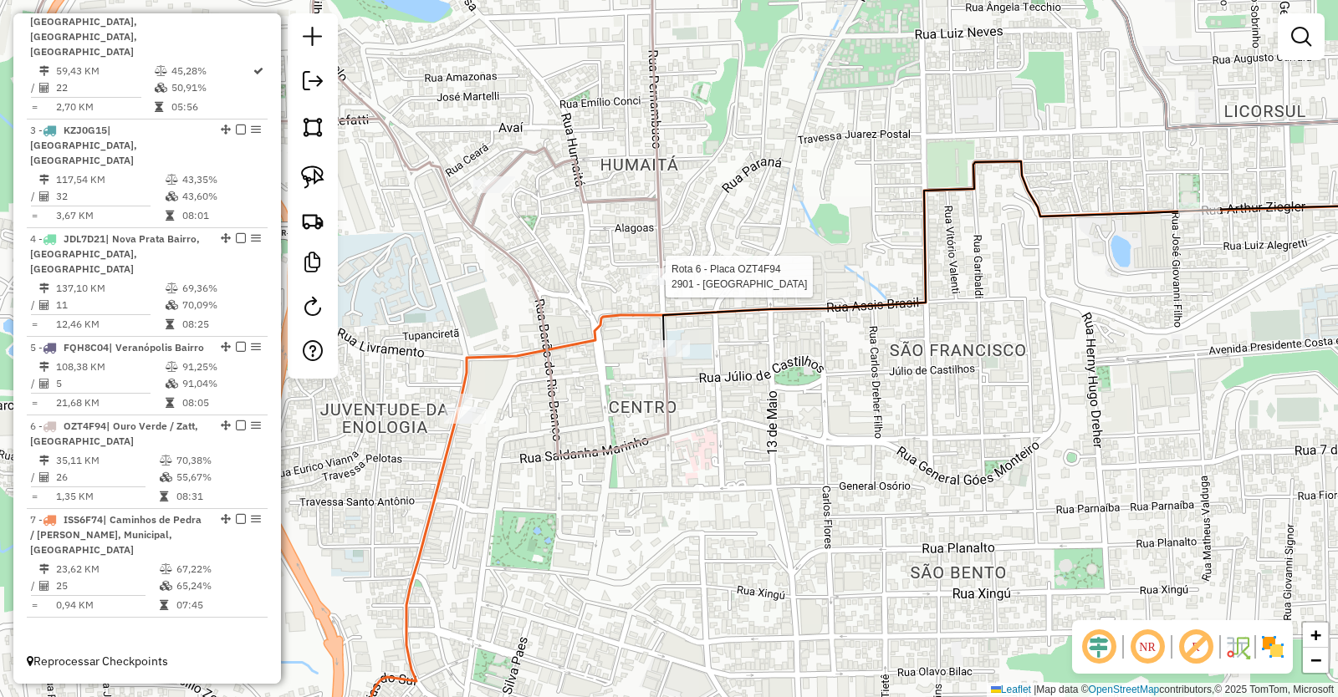
select select "**********"
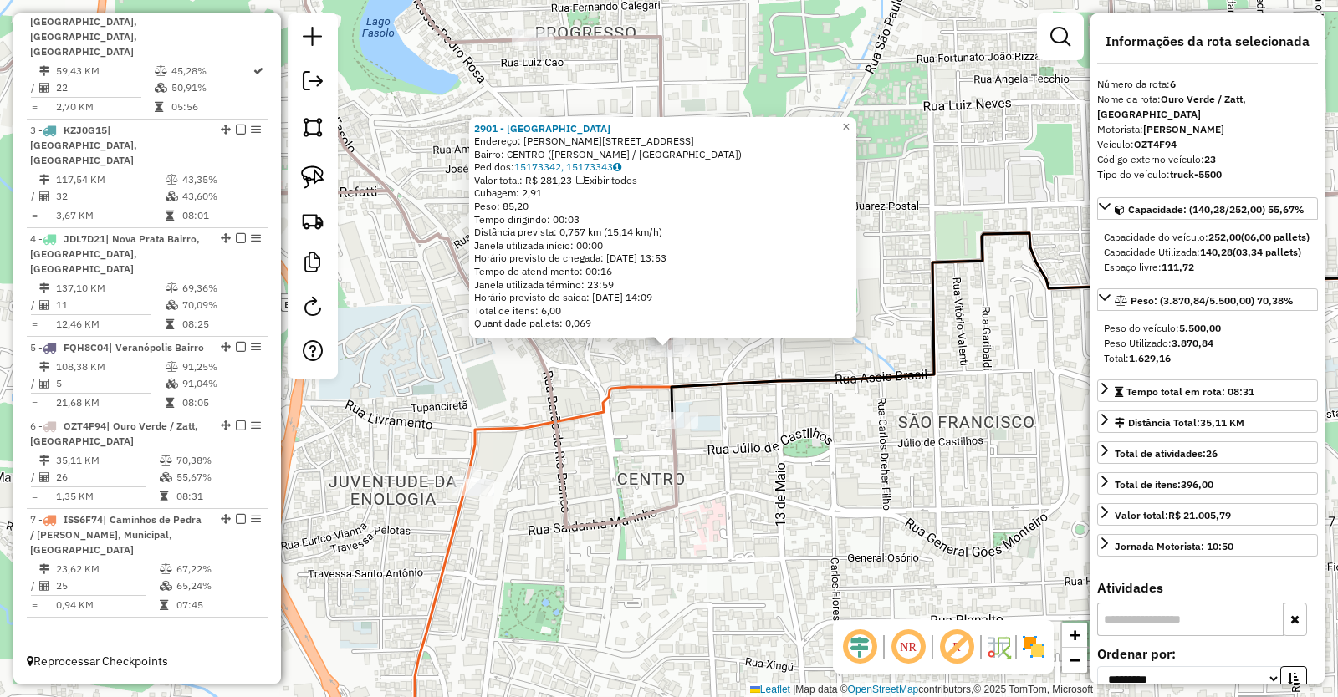
click at [767, 491] on div "2901 - GREPAR CENTRO Endereço: [PERSON_NAME] 107 Bairro: CENTRO ([PERSON_NAME] …" at bounding box center [669, 348] width 1338 height 697
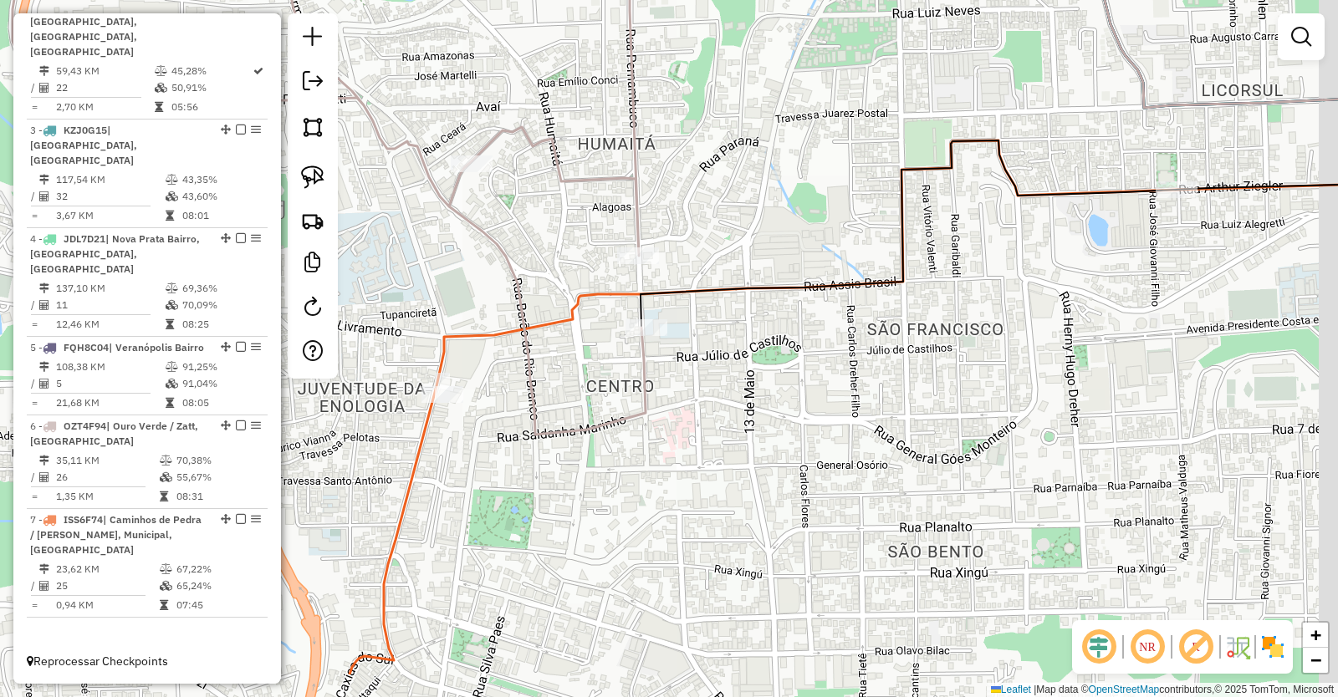
drag, startPoint x: 777, startPoint y: 508, endPoint x: 760, endPoint y: 462, distance: 48.9
click at [760, 462] on div "Janela de atendimento Grade de atendimento Capacidade Transportadoras Veículos …" at bounding box center [669, 348] width 1338 height 697
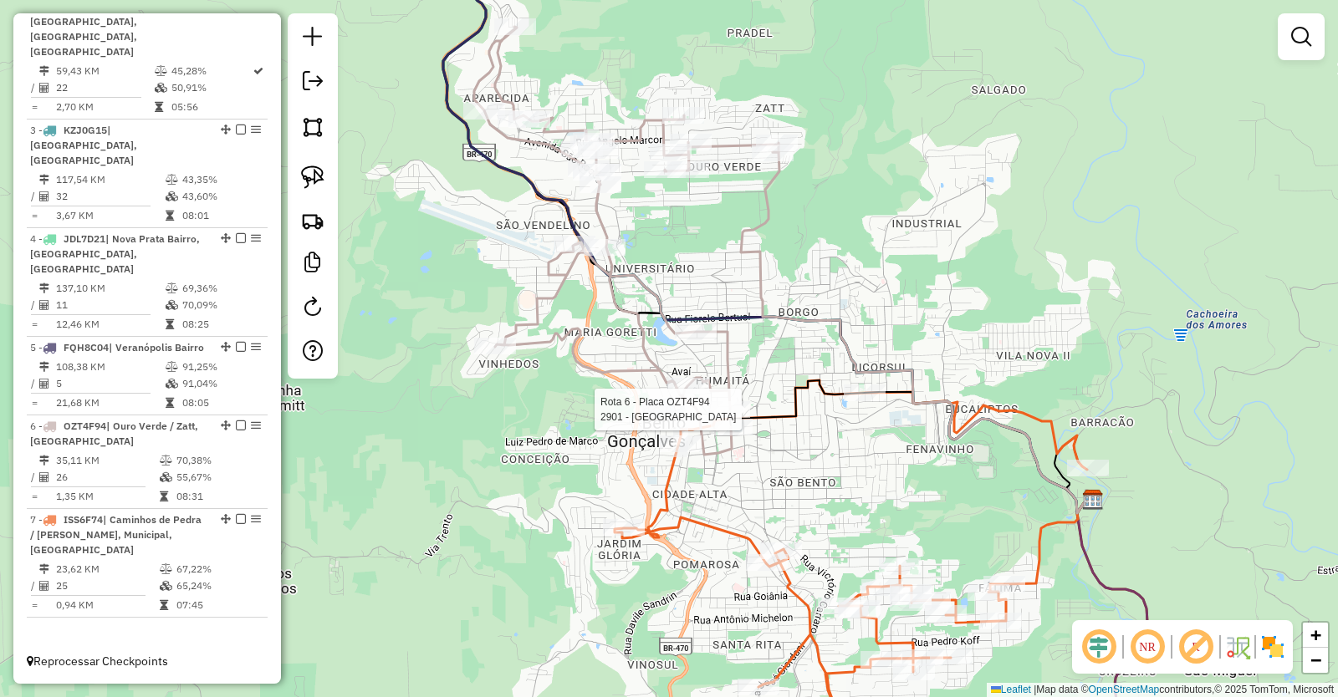
select select "**********"
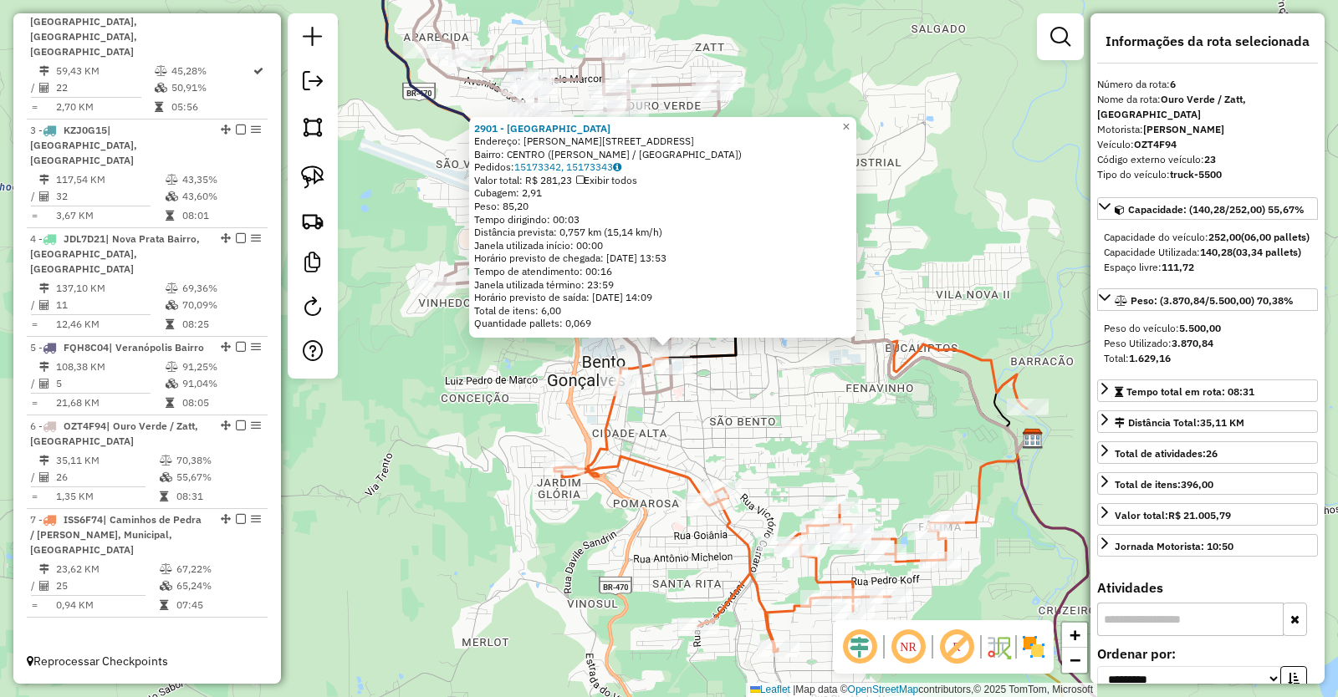
click at [762, 441] on div "2901 - GREPAR CENTRO Endereço: [PERSON_NAME] 107 Bairro: CENTRO ([PERSON_NAME] …" at bounding box center [669, 348] width 1338 height 697
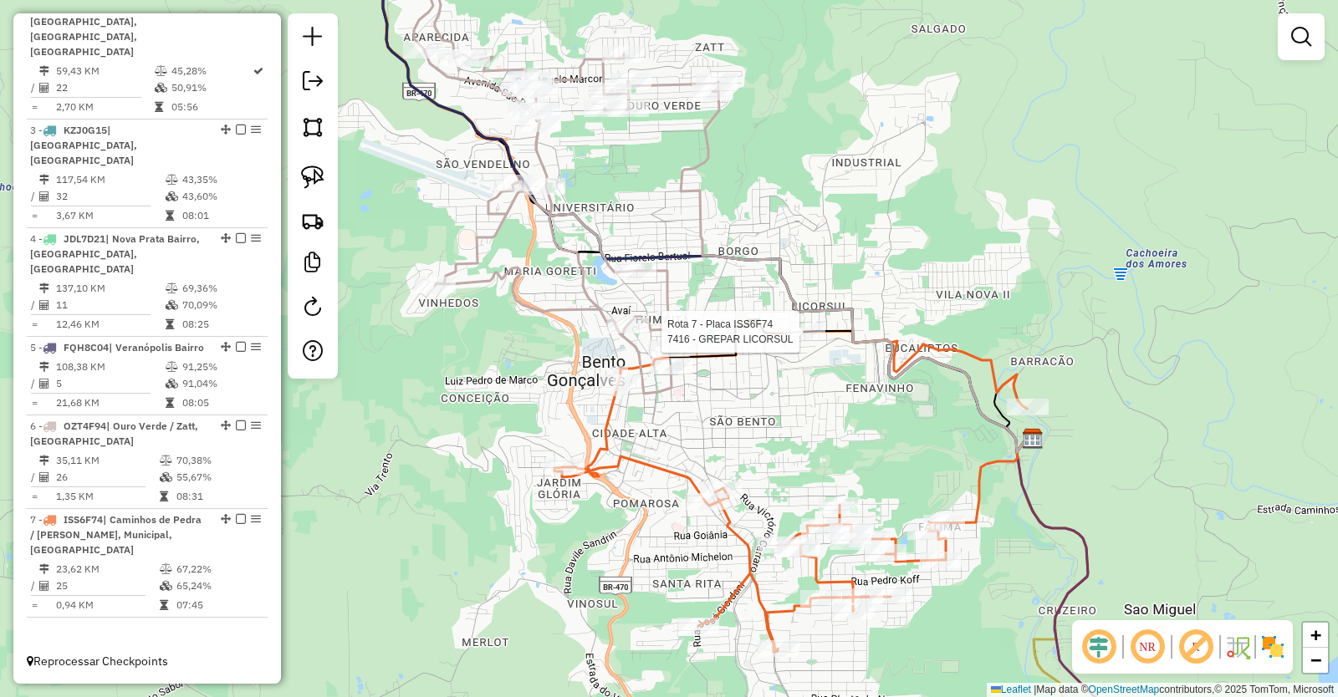
select select "**********"
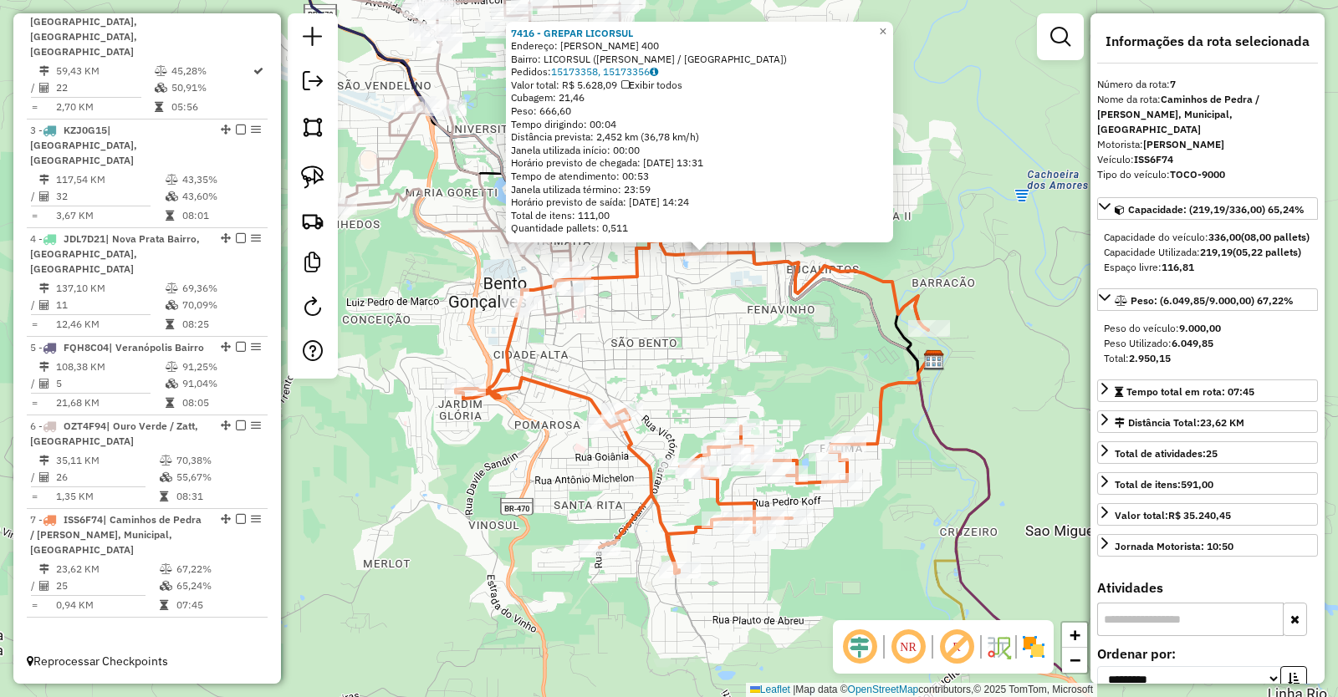
drag, startPoint x: 798, startPoint y: 458, endPoint x: 846, endPoint y: 339, distance: 129.0
click at [841, 349] on div "7416 - GREPAR LICORSUL Endereço: [PERSON_NAME] 400 Bairro: LICORSUL ([PERSON_NA…" at bounding box center [669, 348] width 1338 height 697
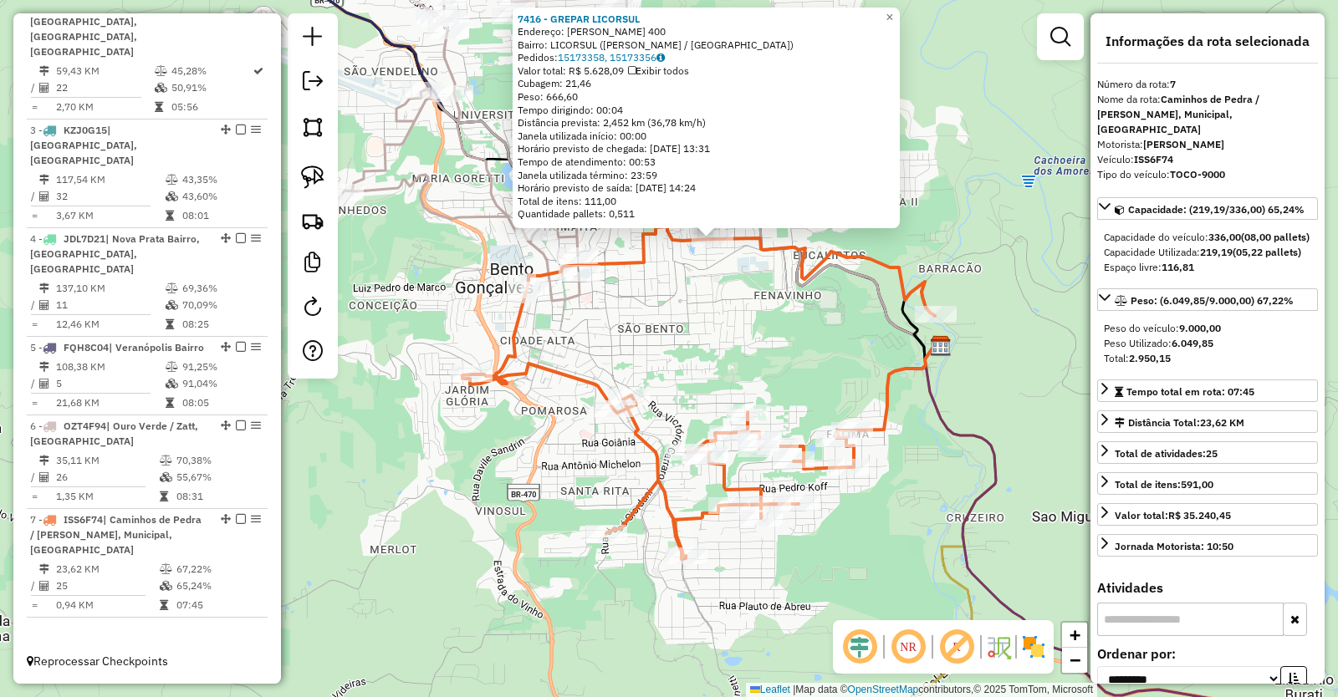
click at [807, 359] on div "7416 - GREPAR LICORSUL Endereço: [PERSON_NAME] 400 Bairro: LICORSUL ([PERSON_NA…" at bounding box center [669, 348] width 1338 height 697
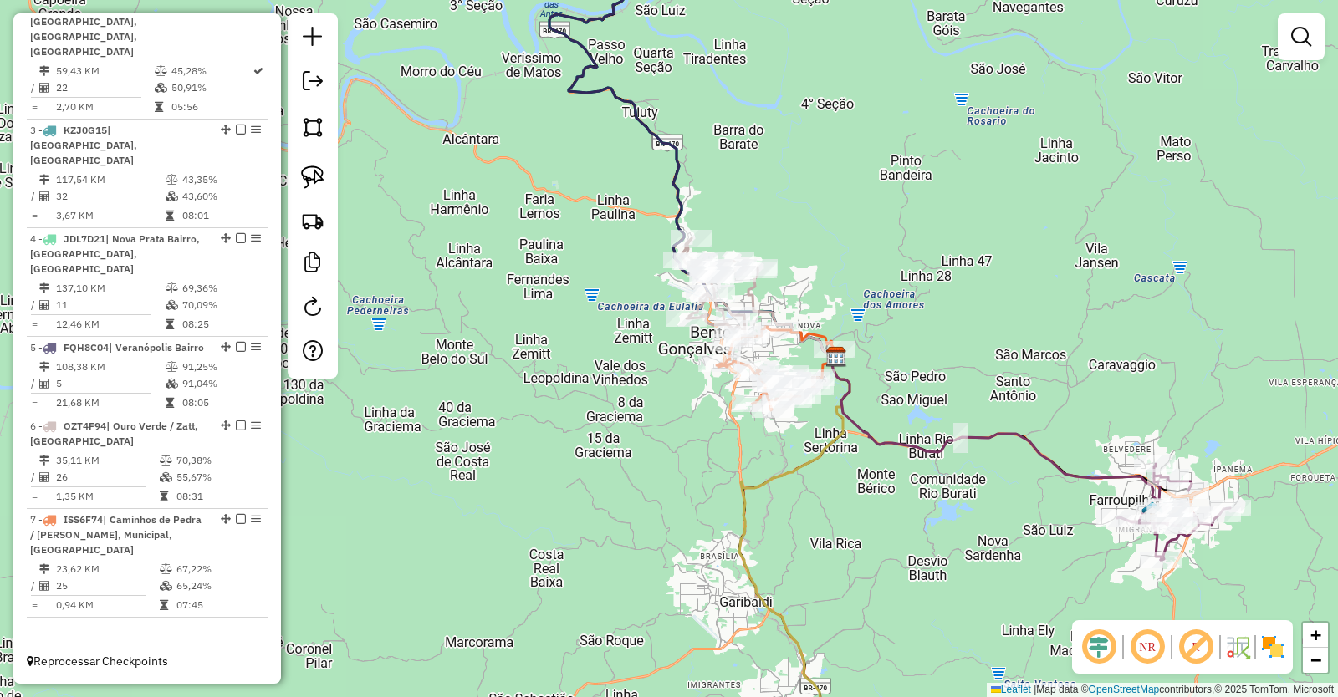
drag, startPoint x: 929, startPoint y: 533, endPoint x: 788, endPoint y: 321, distance: 253.9
click at [791, 326] on div "Janela de atendimento Grade de atendimento Capacidade Transportadoras Veículos …" at bounding box center [669, 348] width 1338 height 697
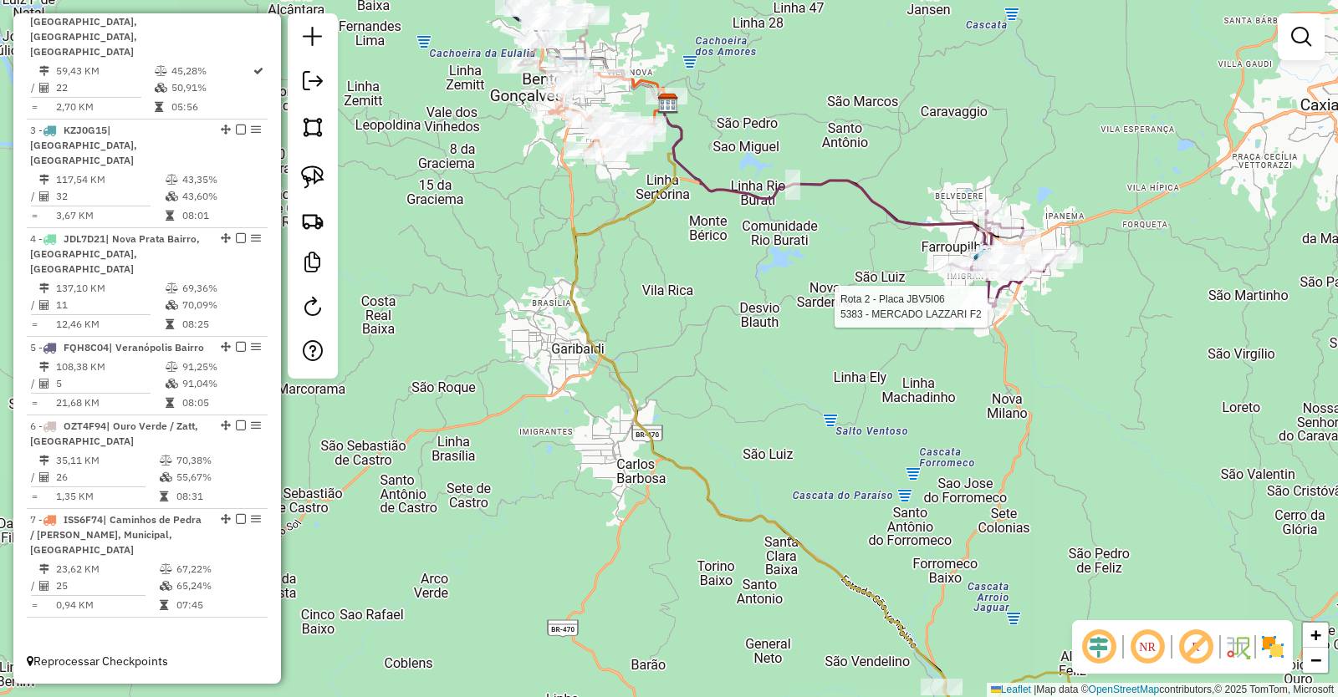
select select "**********"
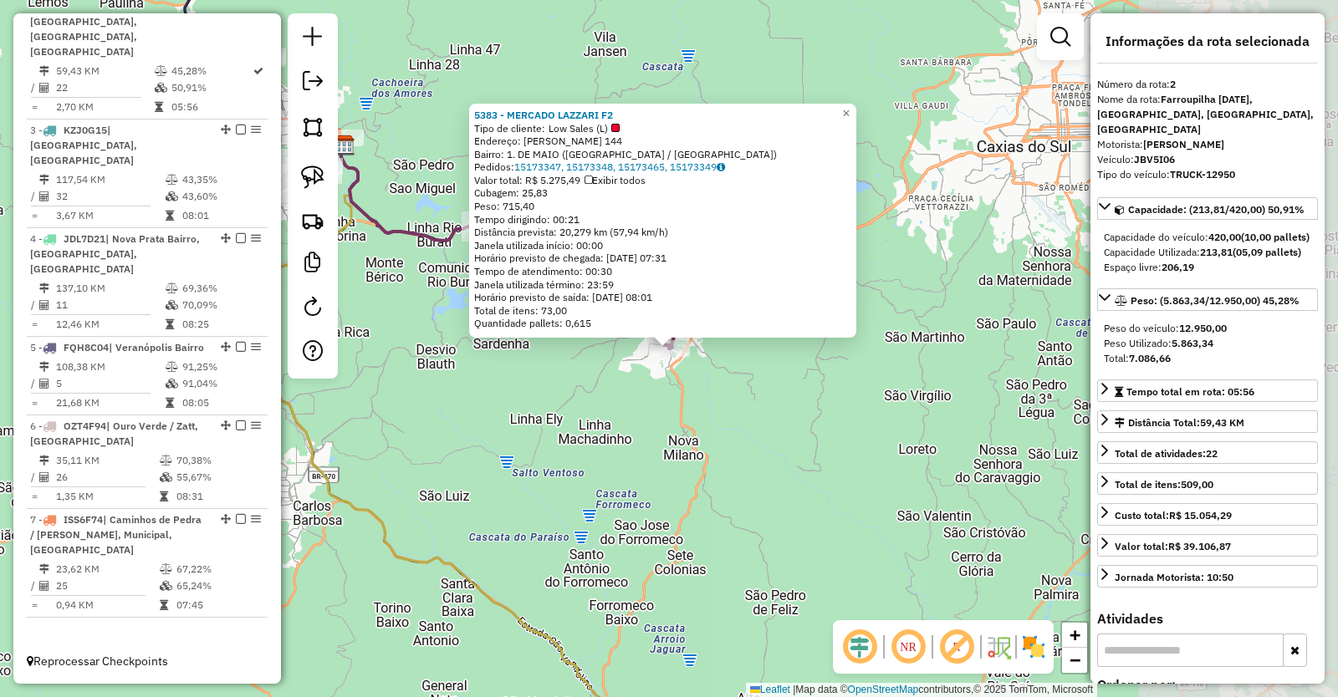
scroll to position [756, 0]
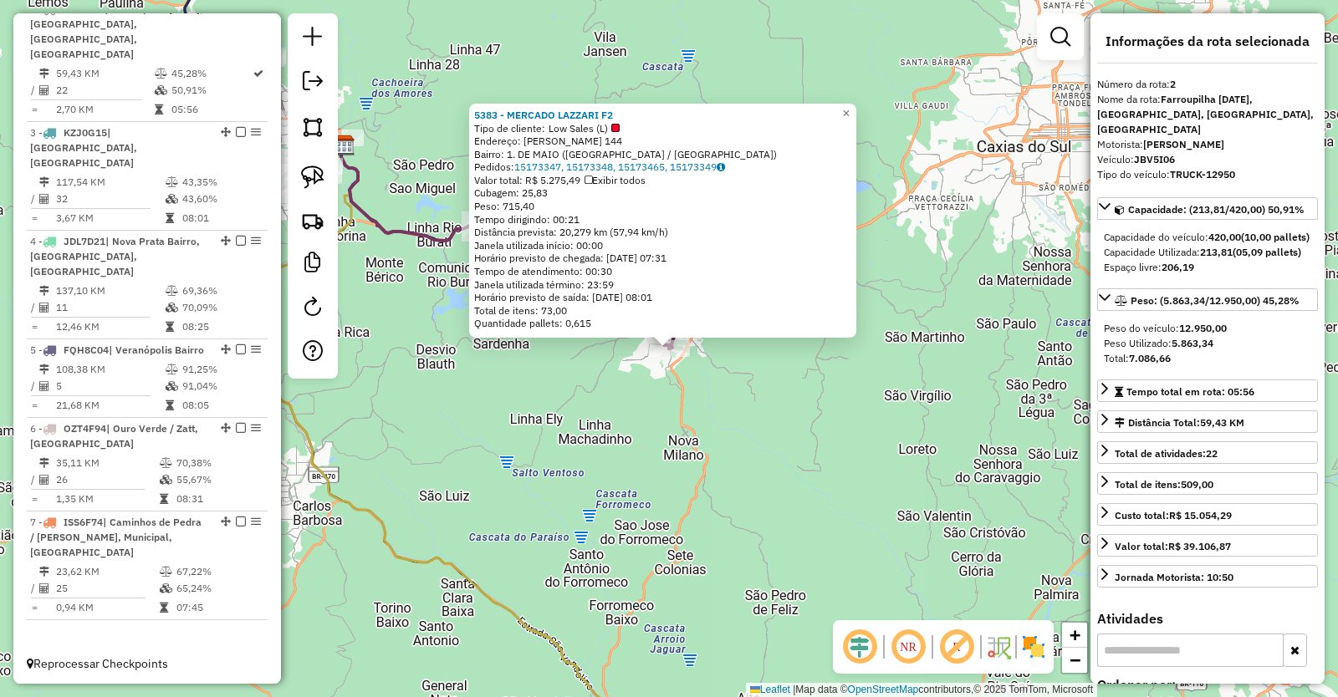
click at [798, 451] on div "5383 - MERCADO LAZZARI F2 Tipo de cliente: Low Sales (L) Endereço: [PERSON_NAME…" at bounding box center [669, 348] width 1338 height 697
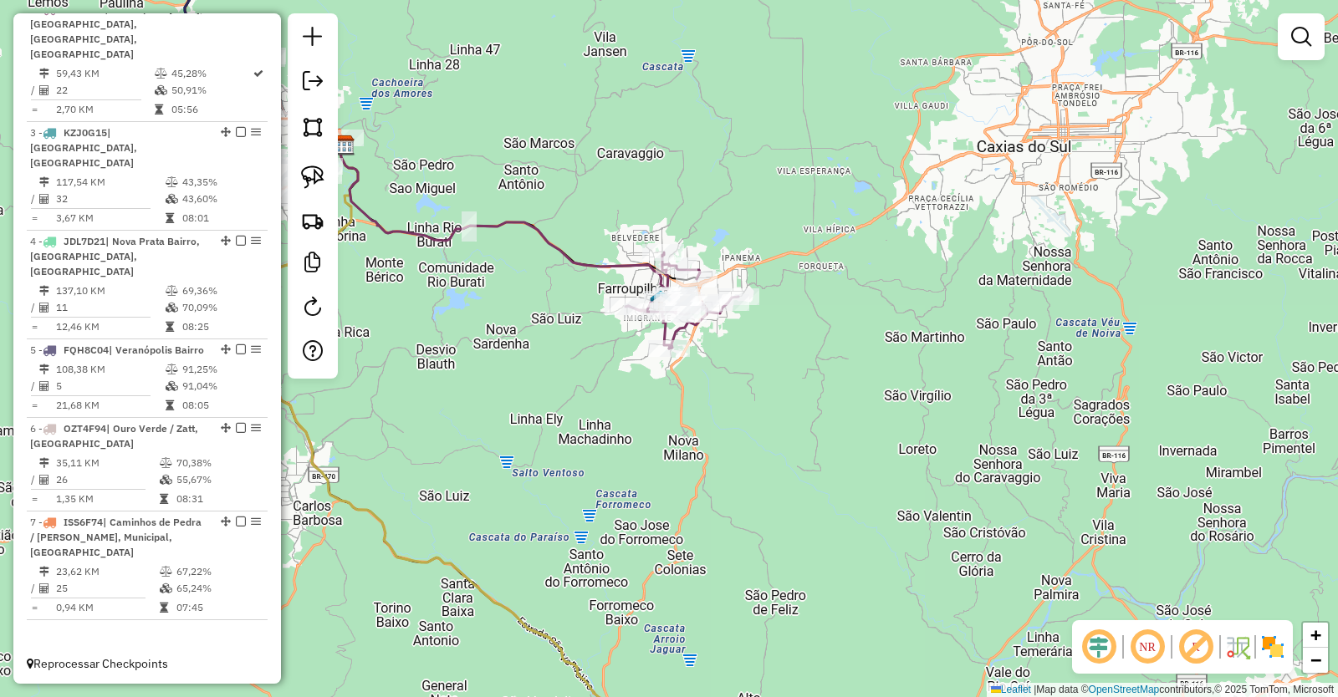
drag, startPoint x: 768, startPoint y: 511, endPoint x: 824, endPoint y: 280, distance: 237.4
click at [820, 292] on div "Janela de atendimento Grade de atendimento Capacidade Transportadoras Veículos …" at bounding box center [669, 348] width 1338 height 697
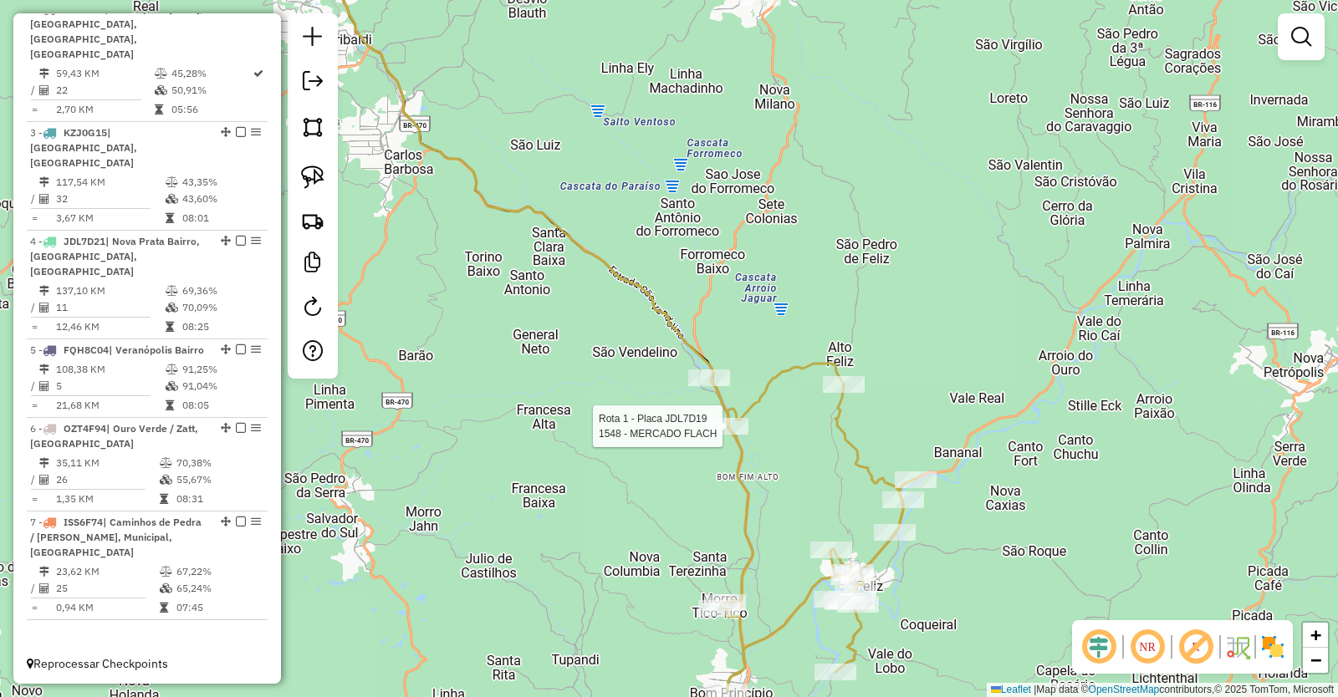
select select "**********"
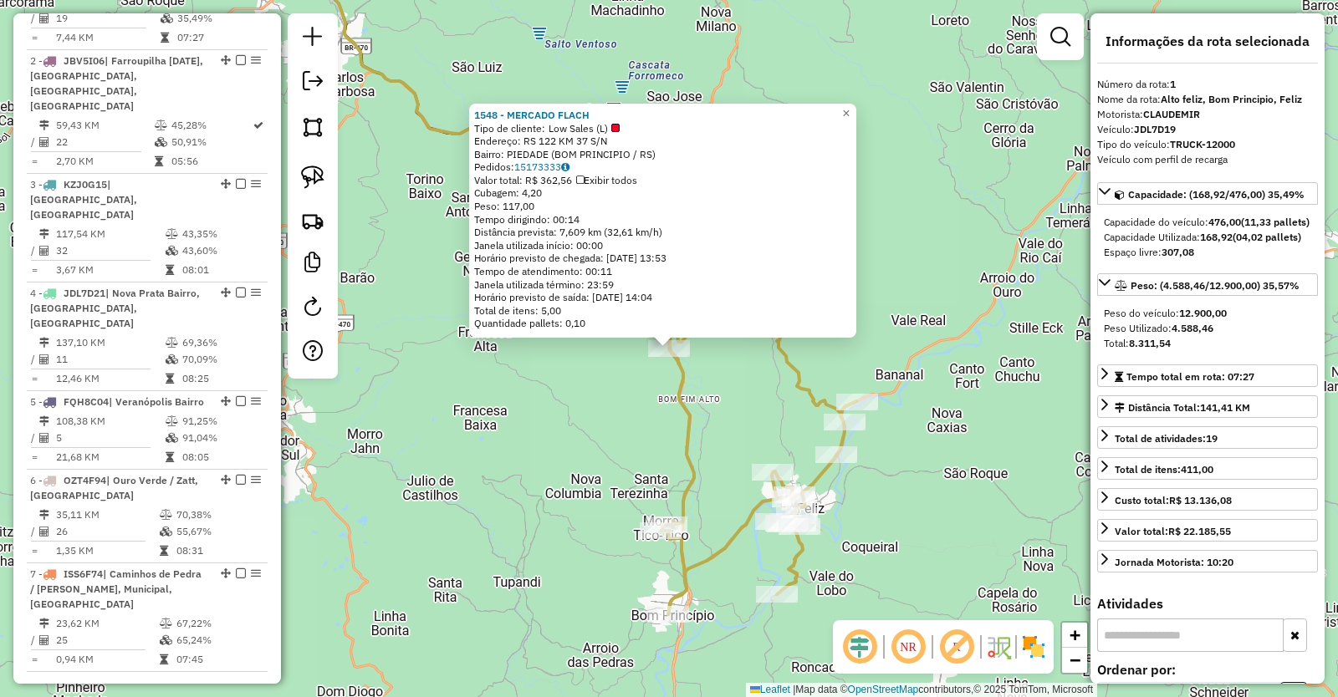
scroll to position [662, 0]
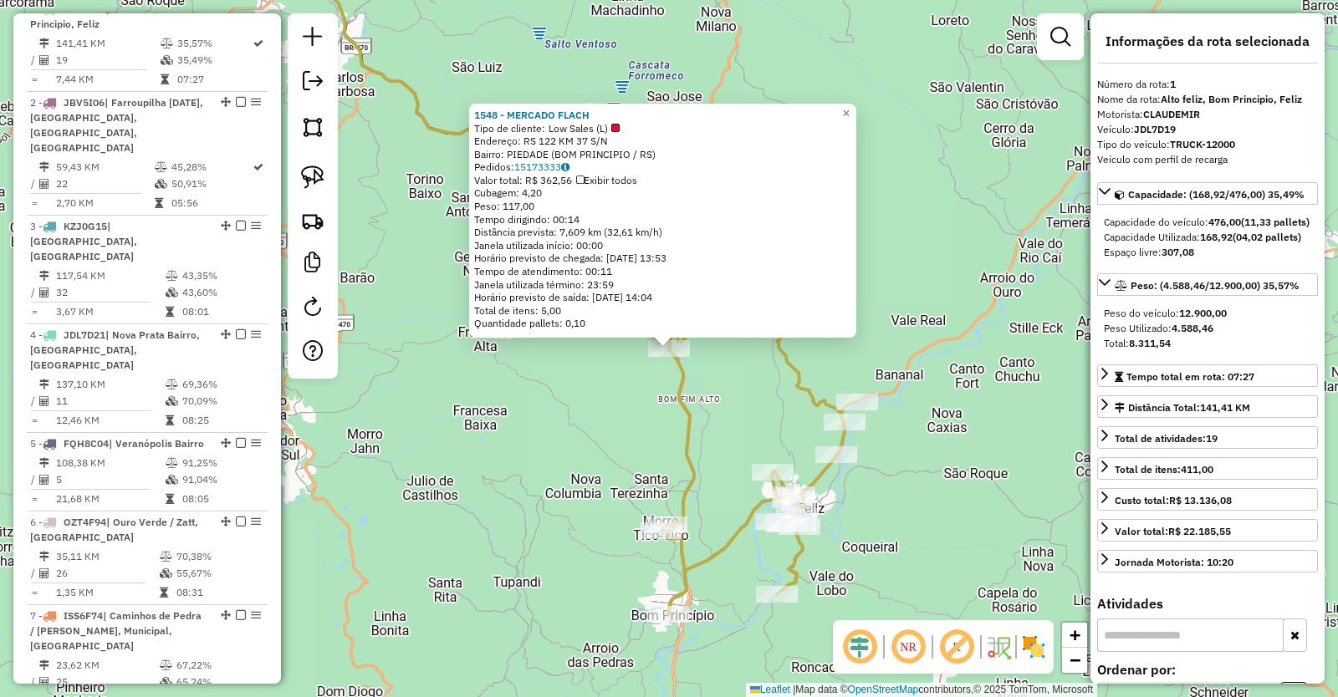
click at [534, 426] on div "1548 - MERCADO FLACH Tipo de cliente: Low Sales (L) Endereço: RS 122 KM 37 S/N …" at bounding box center [669, 348] width 1338 height 697
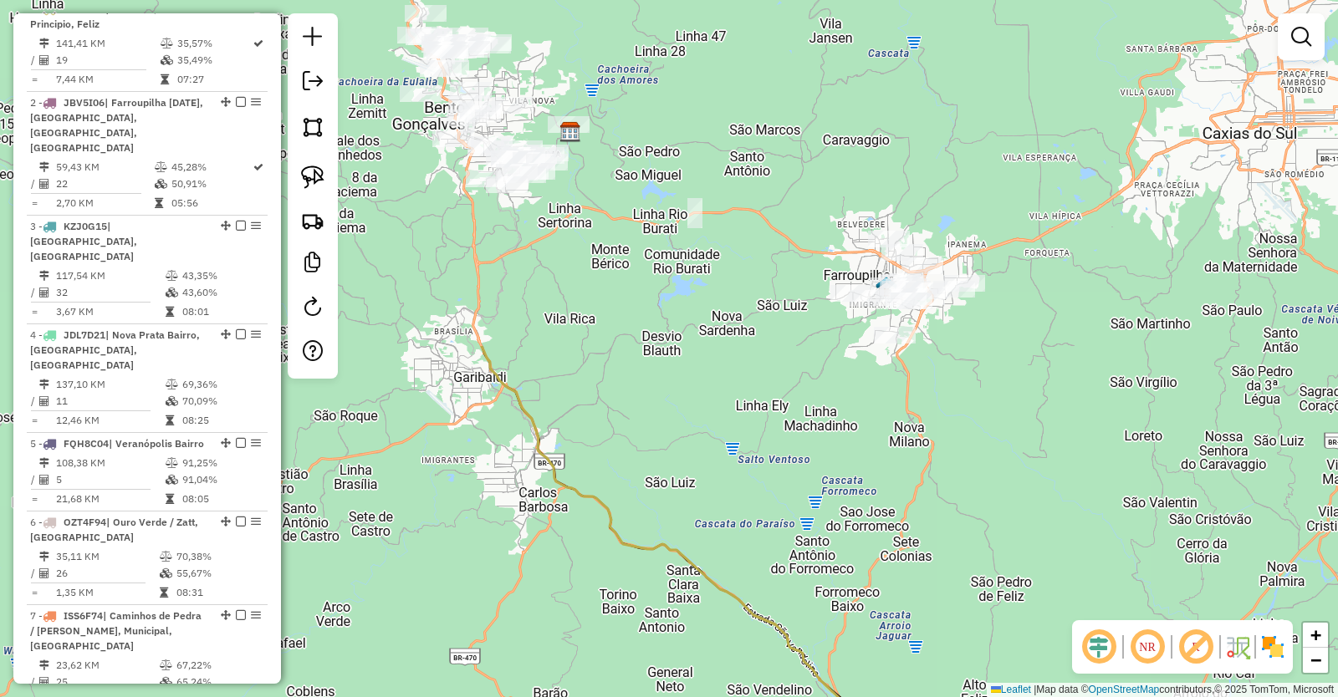
drag, startPoint x: 502, startPoint y: 140, endPoint x: 737, endPoint y: 625, distance: 538.4
click at [737, 623] on icon at bounding box center [684, 644] width 405 height 597
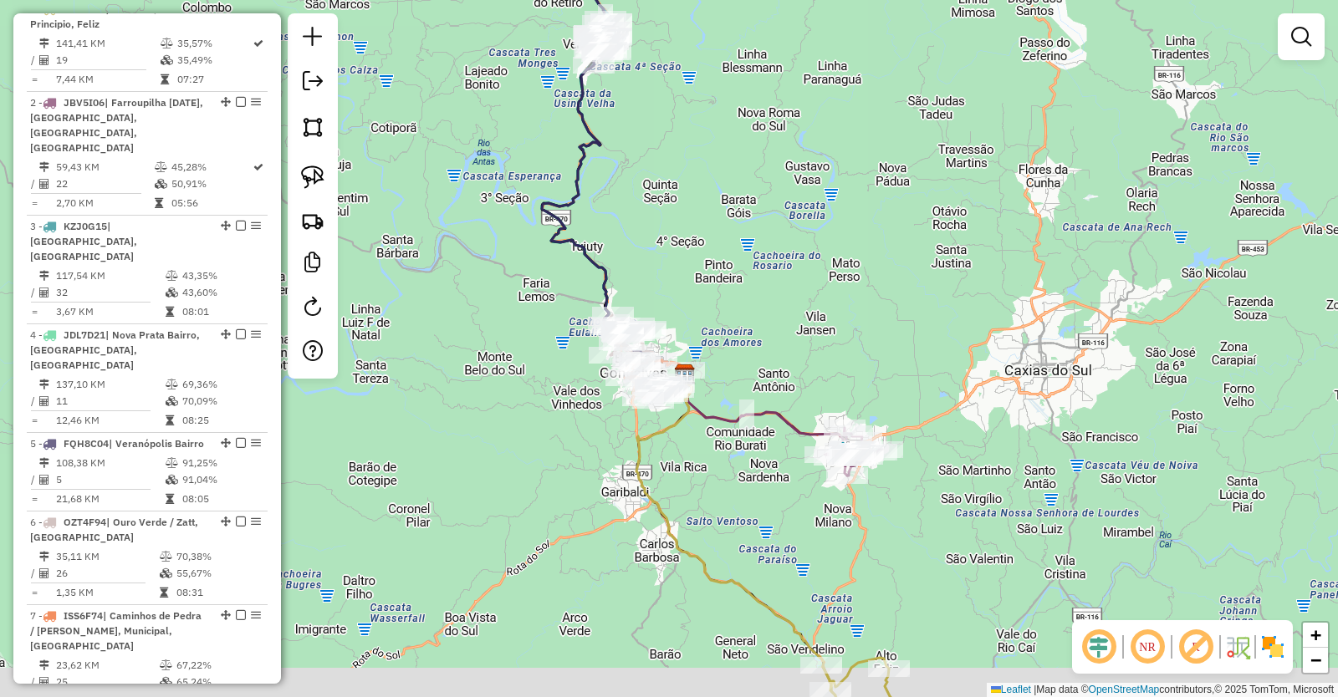
drag, startPoint x: 719, startPoint y: 586, endPoint x: 737, endPoint y: 512, distance: 75.6
click at [737, 512] on div "Janela de atendimento Grade de atendimento Capacidade Transportadoras Veículos …" at bounding box center [669, 348] width 1338 height 697
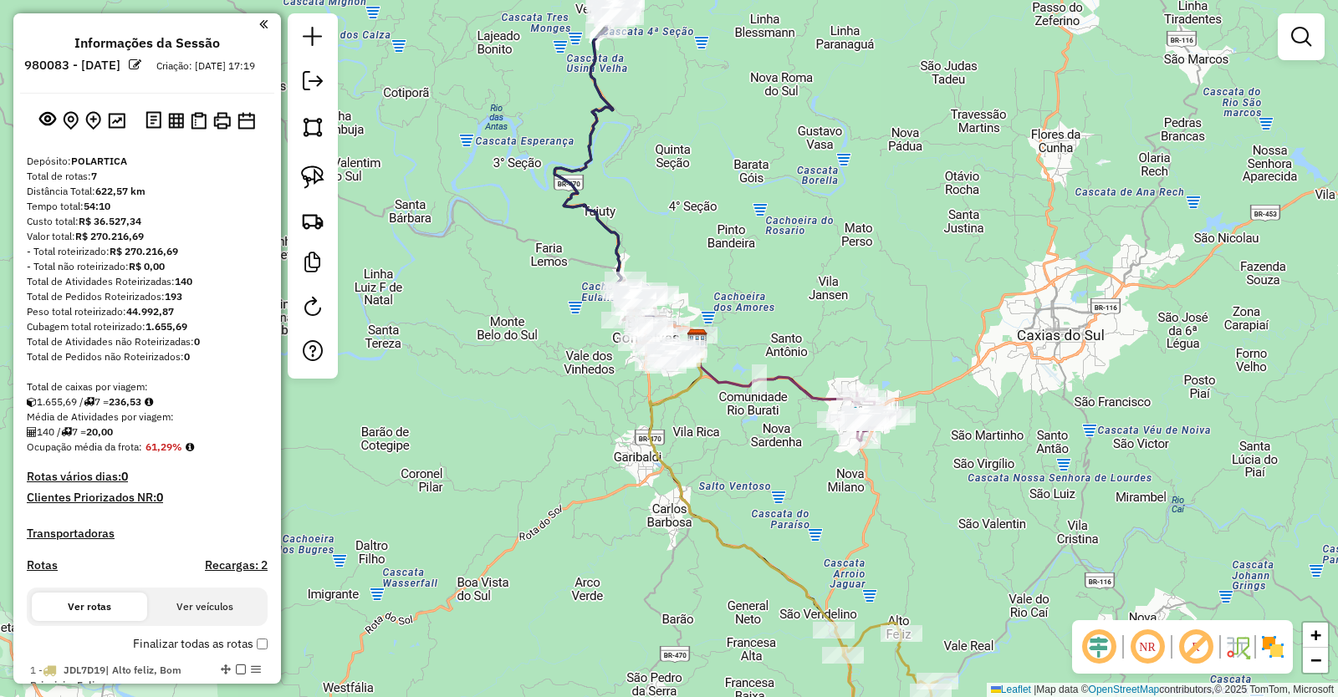
scroll to position [0, 0]
click at [116, 130] on img at bounding box center [117, 122] width 18 height 16
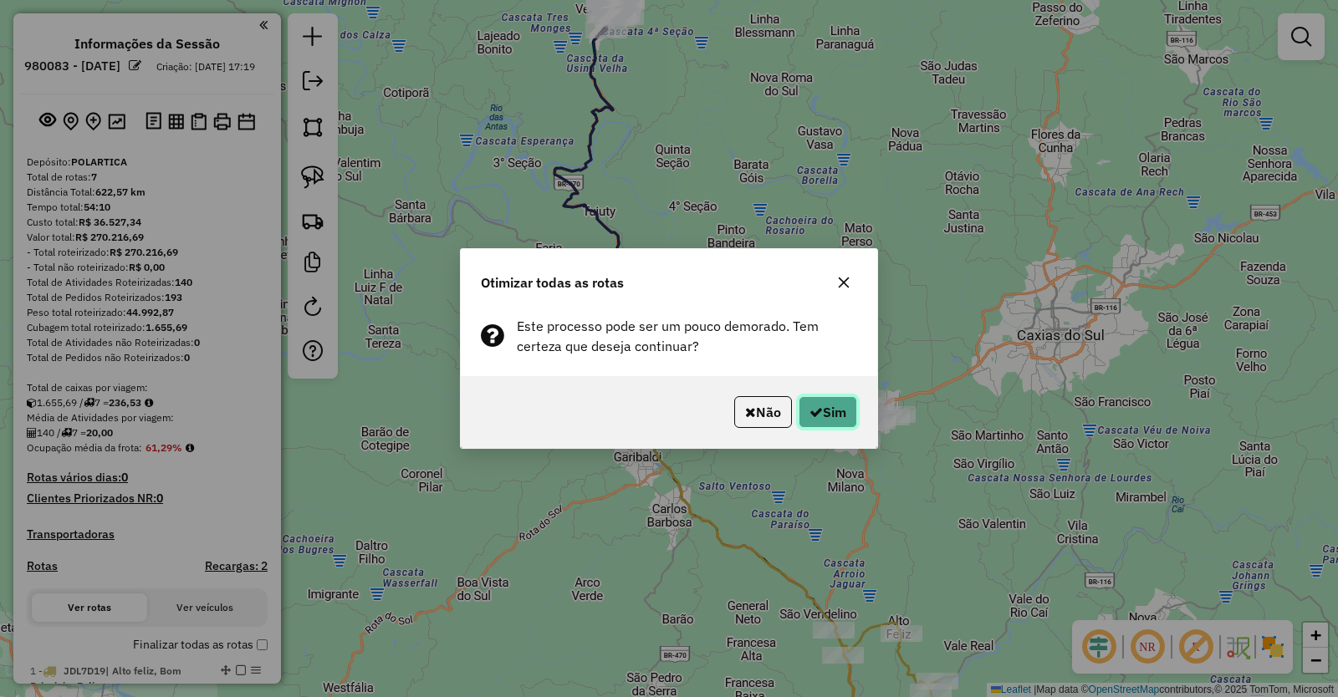
click at [830, 407] on button "Sim" at bounding box center [827, 412] width 59 height 32
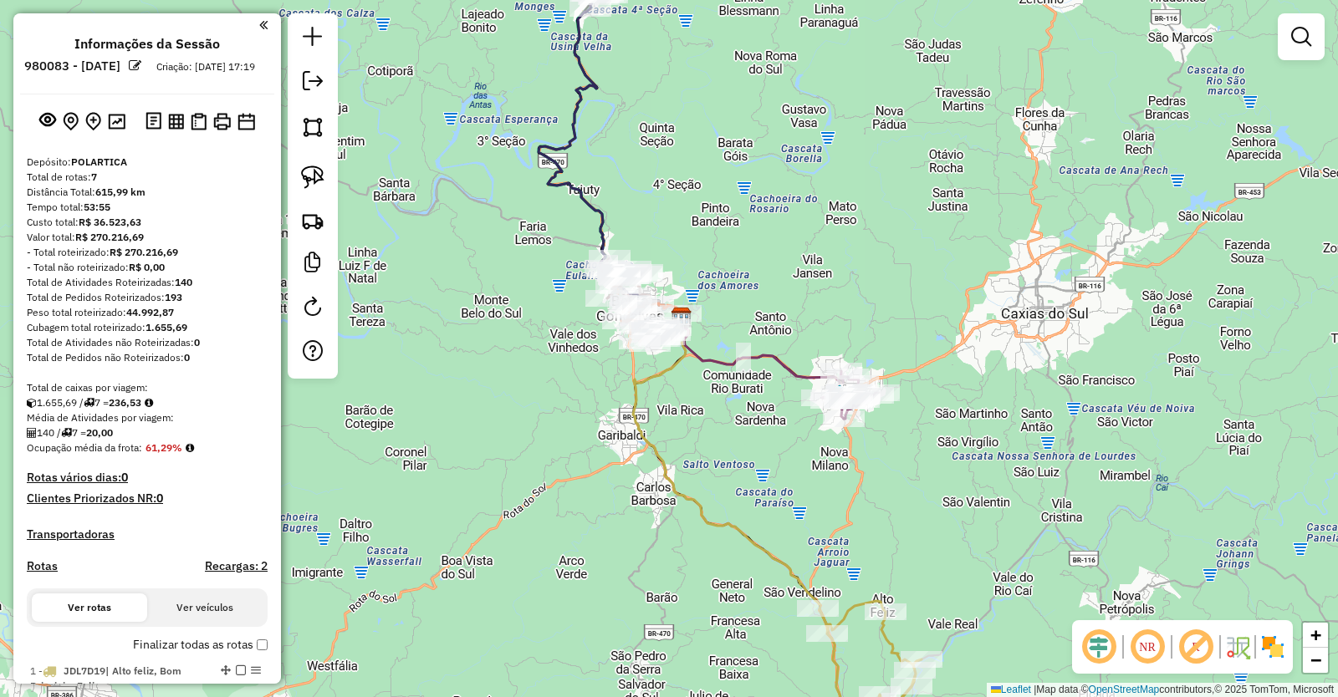
drag, startPoint x: 903, startPoint y: 525, endPoint x: 739, endPoint y: 293, distance: 284.4
click at [739, 293] on div "Janela de atendimento Grade de atendimento Capacidade Transportadoras Veículos …" at bounding box center [669, 348] width 1338 height 697
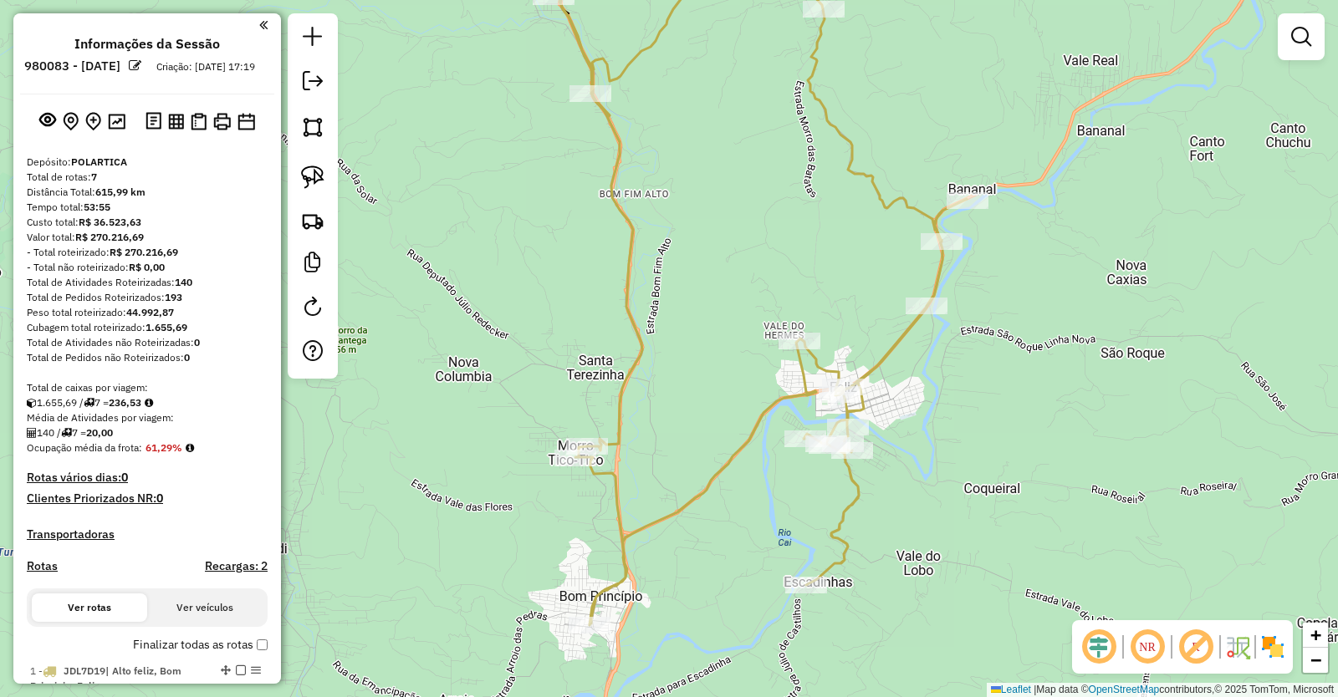
drag, startPoint x: 723, startPoint y: 189, endPoint x: 758, endPoint y: 604, distance: 417.0
click at [758, 604] on div "Janela de atendimento Grade de atendimento Capacidade Transportadoras Veículos …" at bounding box center [669, 348] width 1338 height 697
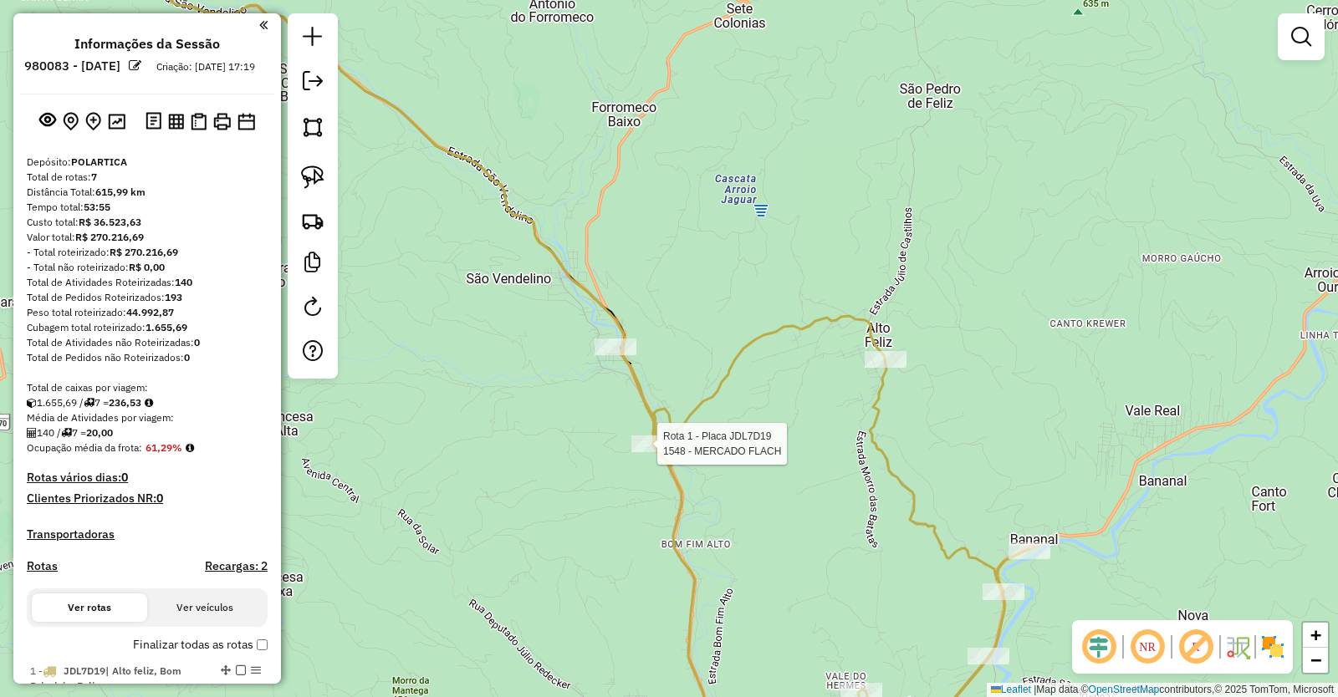
select select "**********"
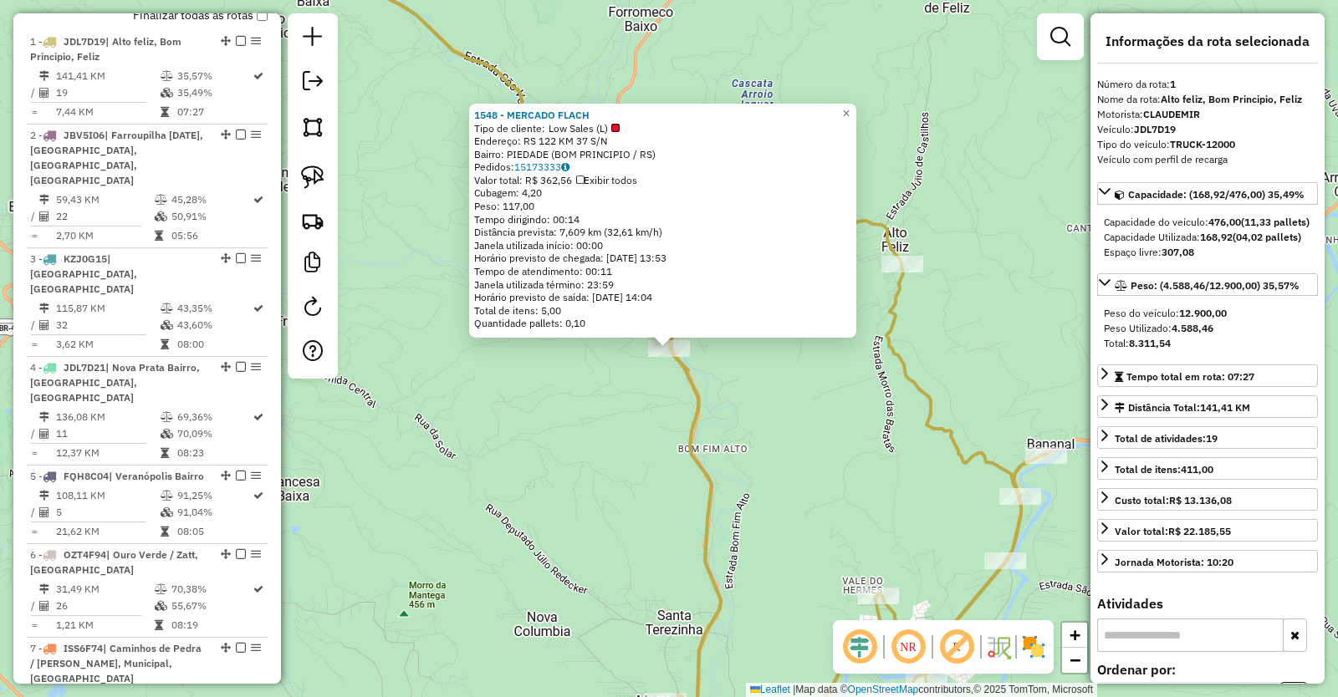
scroll to position [662, 0]
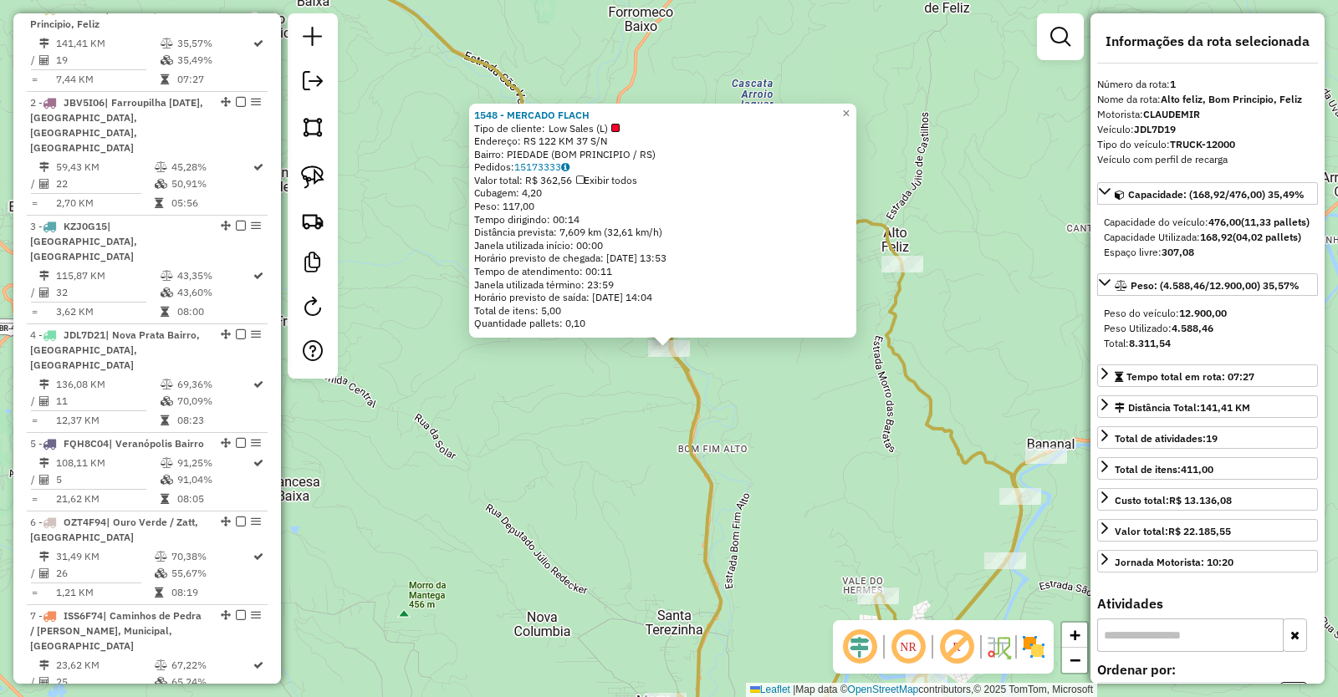
click at [653, 441] on div "1548 - MERCADO FLACH Tipo de cliente: Low Sales (L) Endereço: RS 122 KM 37 S/N …" at bounding box center [669, 348] width 1338 height 697
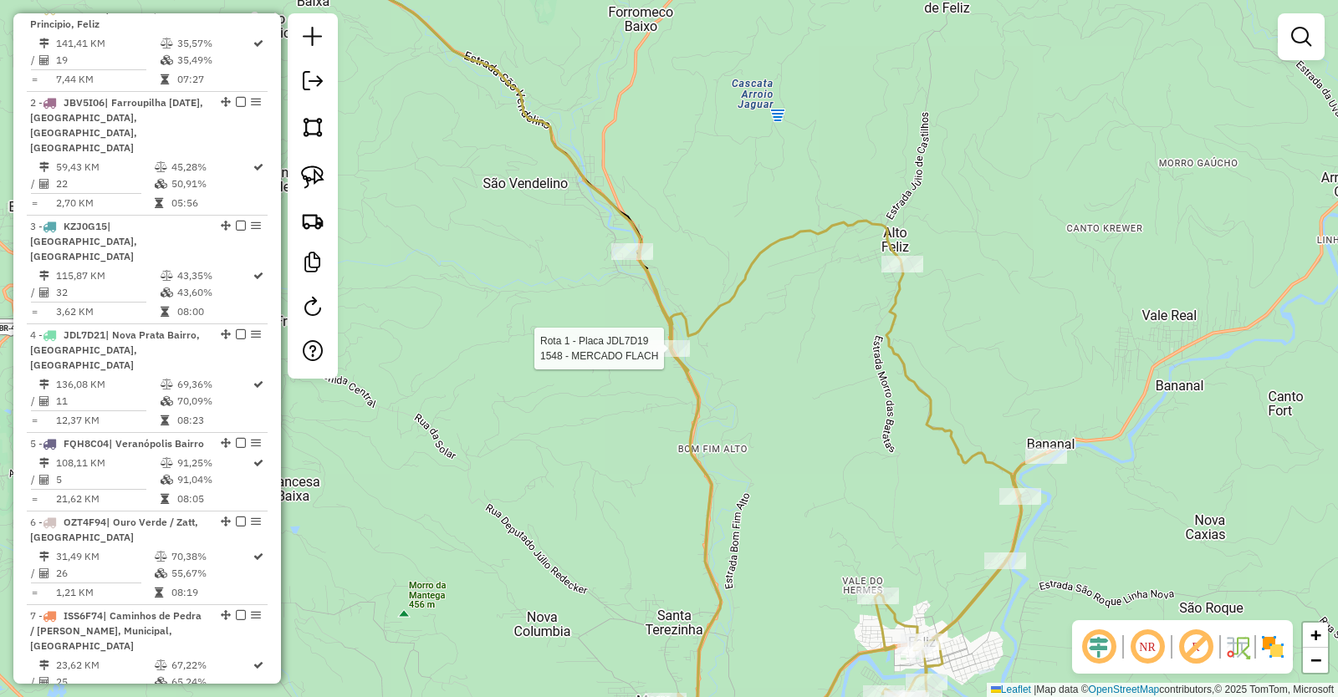
select select "**********"
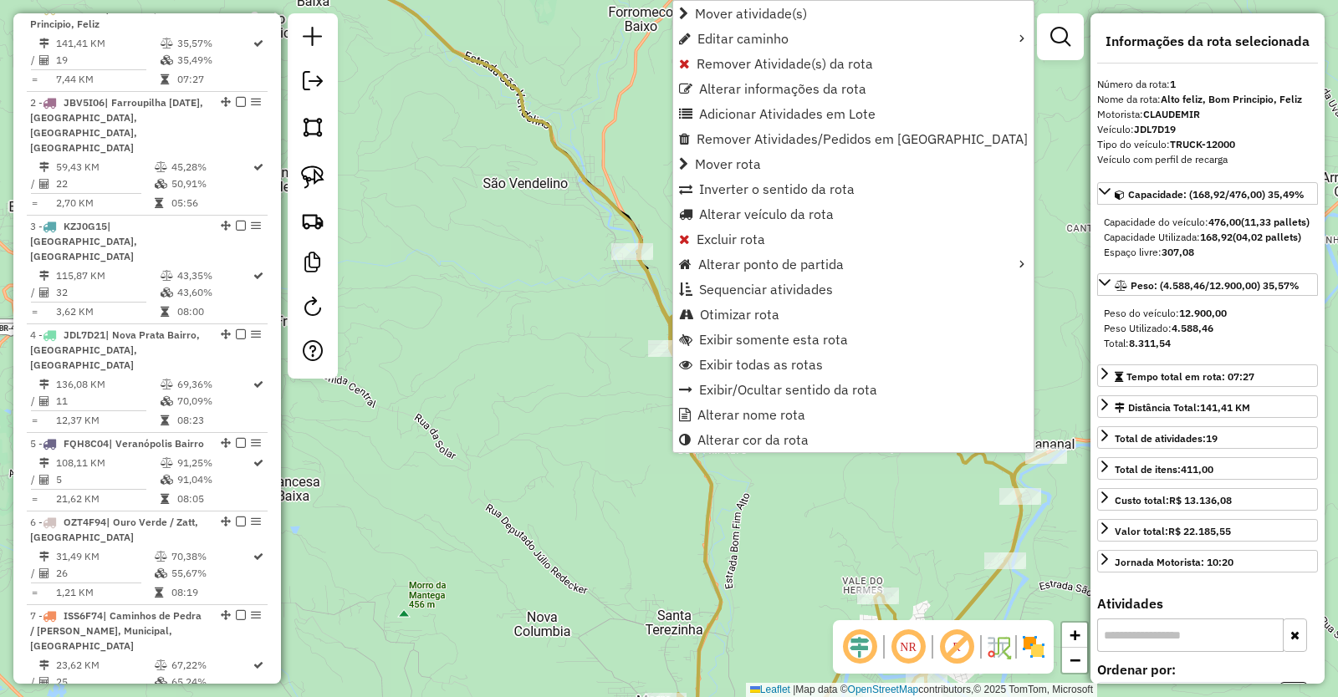
drag, startPoint x: 782, startPoint y: 190, endPoint x: 783, endPoint y: 202, distance: 12.6
click at [783, 189] on span "Inverter o sentido da rota" at bounding box center [776, 188] width 155 height 13
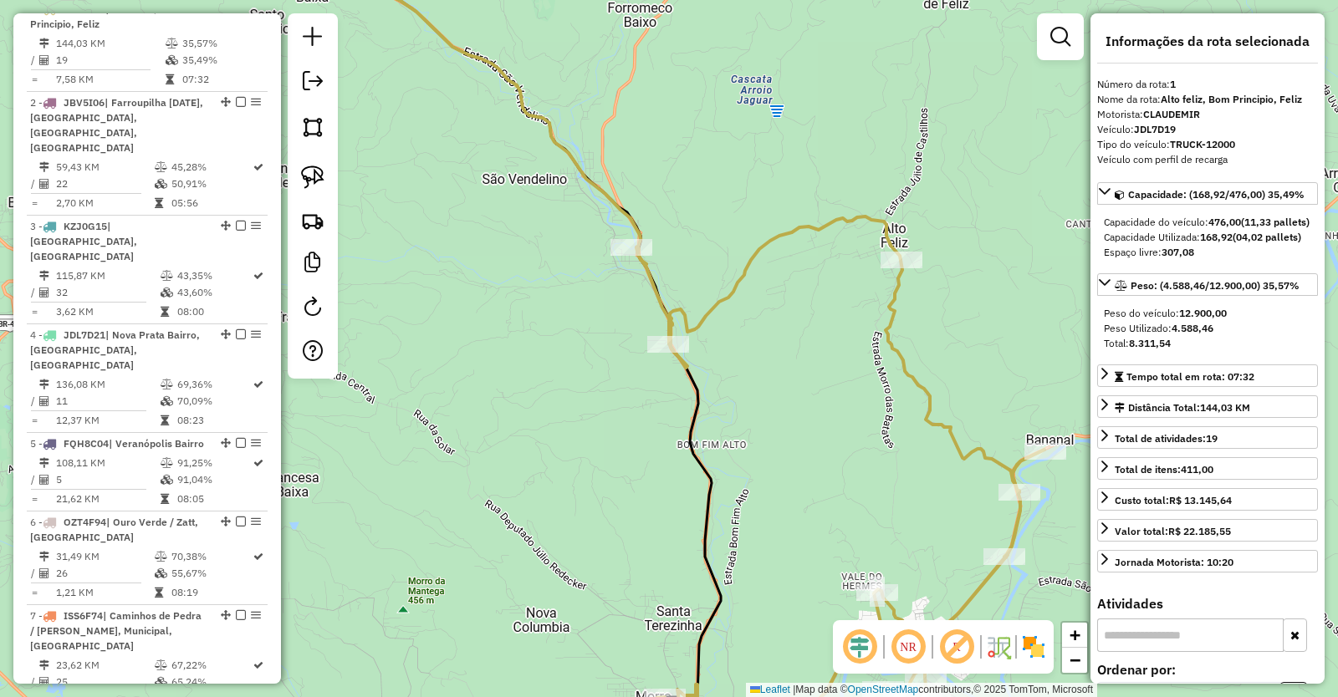
drag, startPoint x: 830, startPoint y: 466, endPoint x: 714, endPoint y: 239, distance: 254.6
click at [714, 242] on div "Janela de atendimento Grade de atendimento Capacidade Transportadoras Veículos …" at bounding box center [669, 348] width 1338 height 697
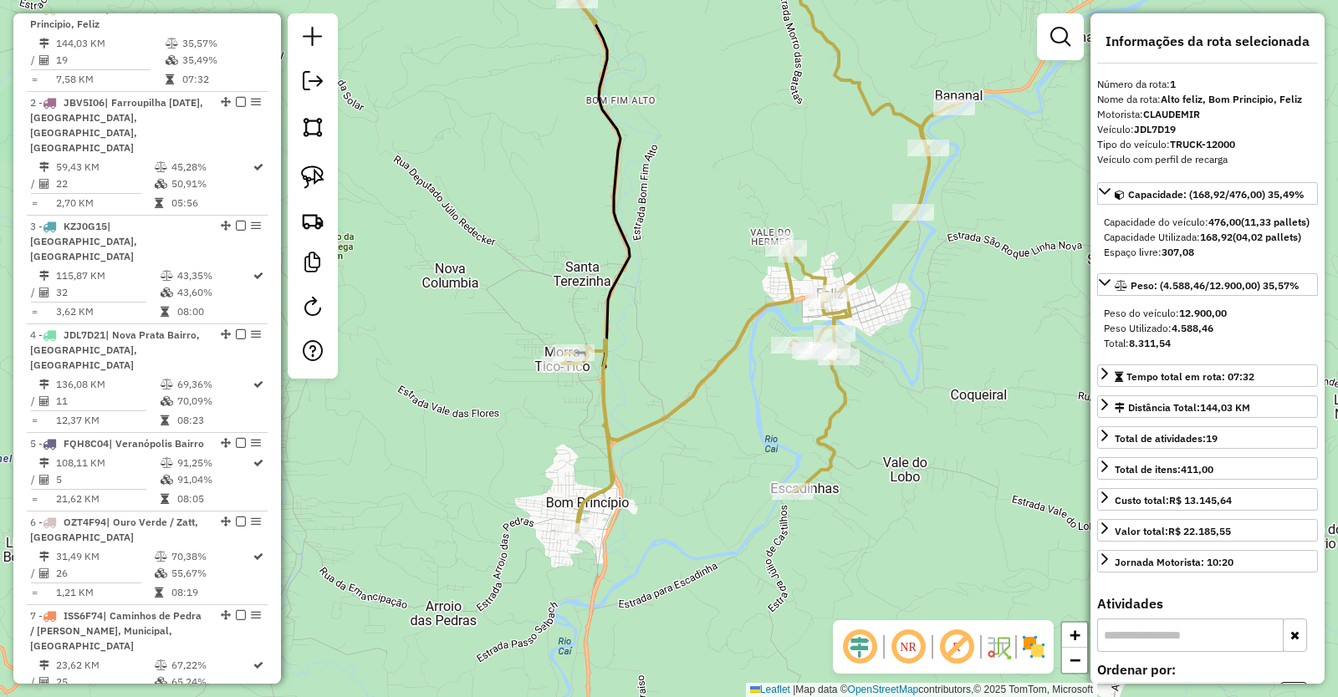
drag, startPoint x: 687, startPoint y: 343, endPoint x: 716, endPoint y: 211, distance: 135.1
click at [716, 211] on div "Janela de atendimento Grade de atendimento Capacidade Transportadoras Veículos …" at bounding box center [669, 348] width 1338 height 697
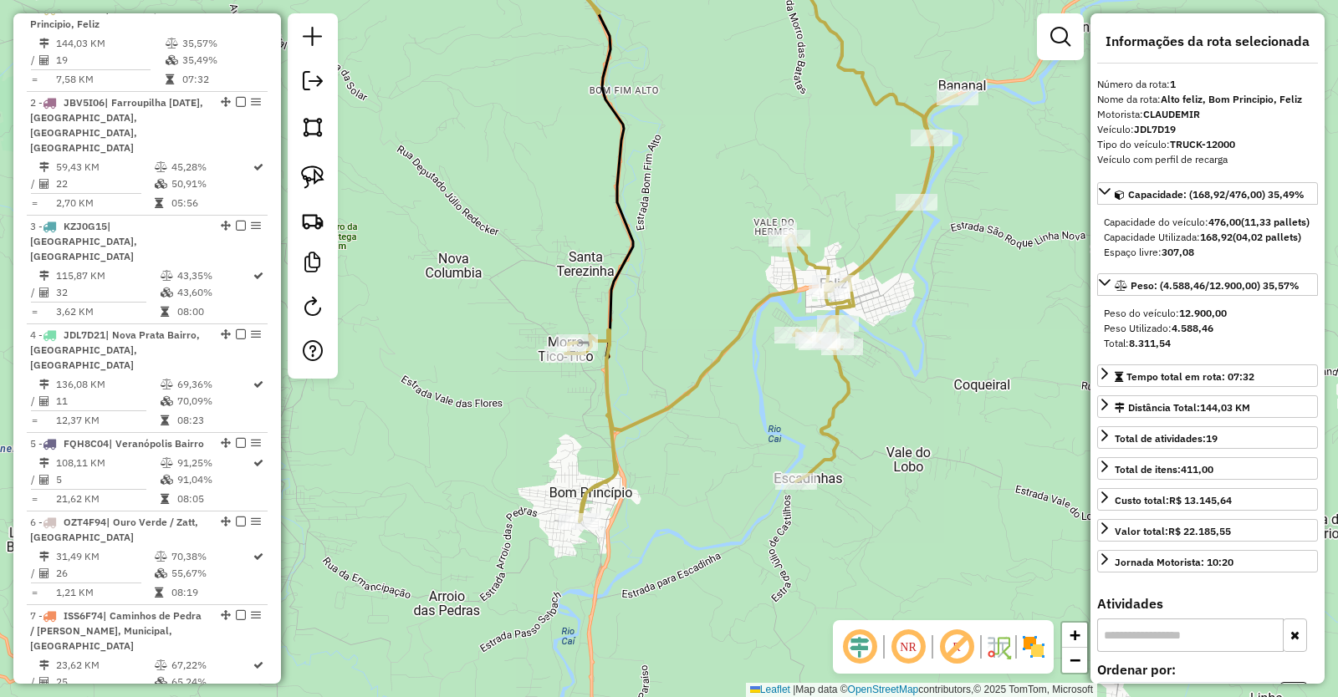
drag, startPoint x: 765, startPoint y: 374, endPoint x: 652, endPoint y: 426, distance: 124.5
click at [652, 426] on div "Janela de atendimento Grade de atendimento Capacidade Transportadoras Veículos …" at bounding box center [669, 348] width 1338 height 697
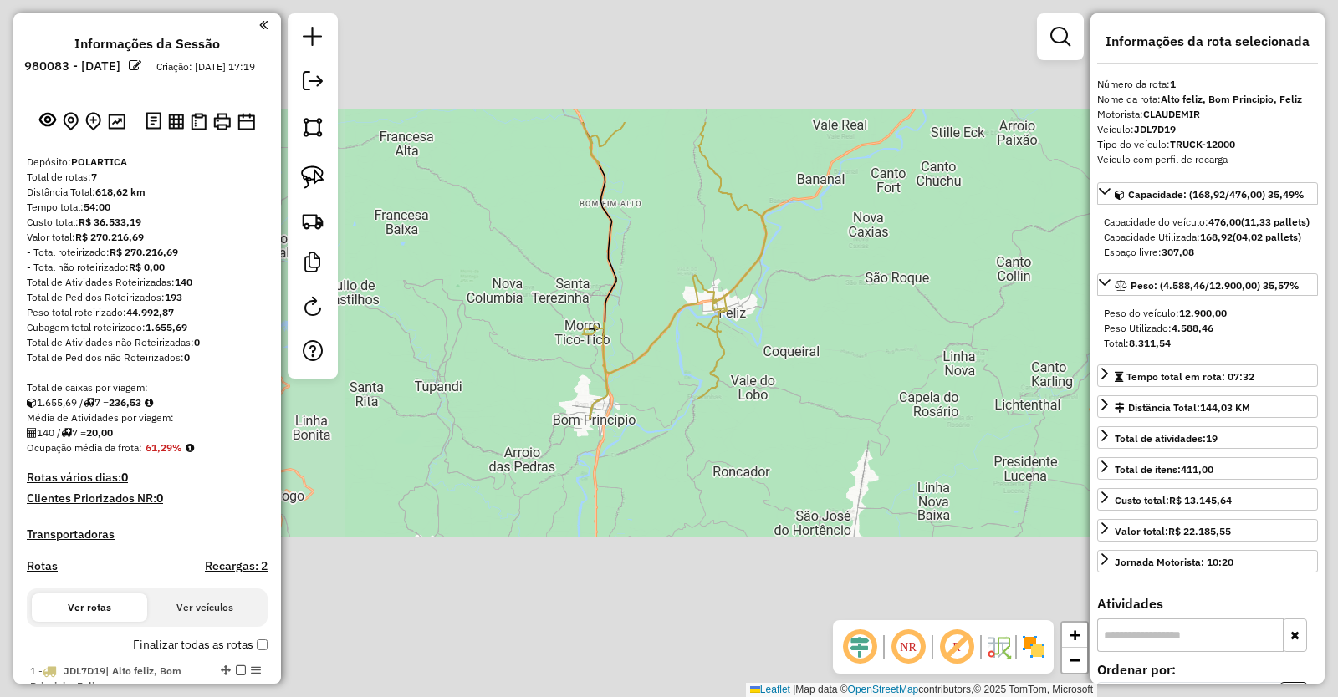
select select "**********"
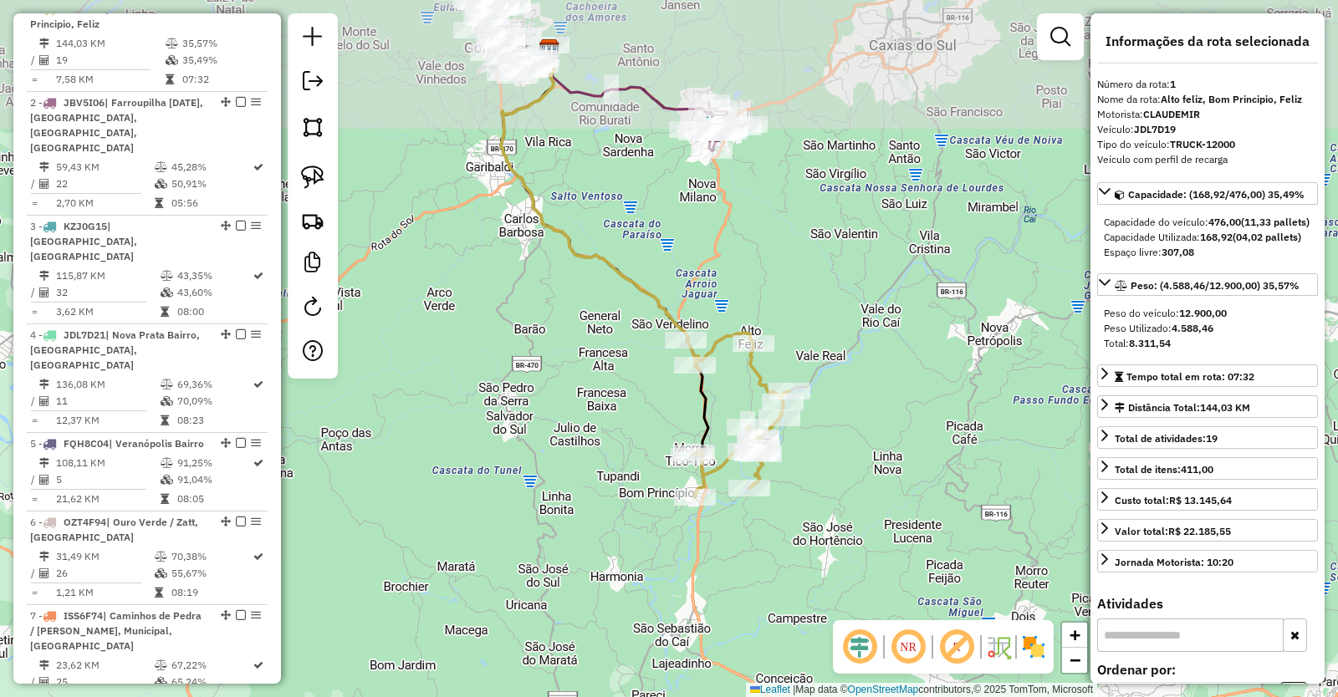
drag, startPoint x: 638, startPoint y: 125, endPoint x: 715, endPoint y: 367, distance: 253.6
click at [715, 367] on div "Janela de atendimento Grade de atendimento Capacidade Transportadoras Veículos …" at bounding box center [669, 348] width 1338 height 697
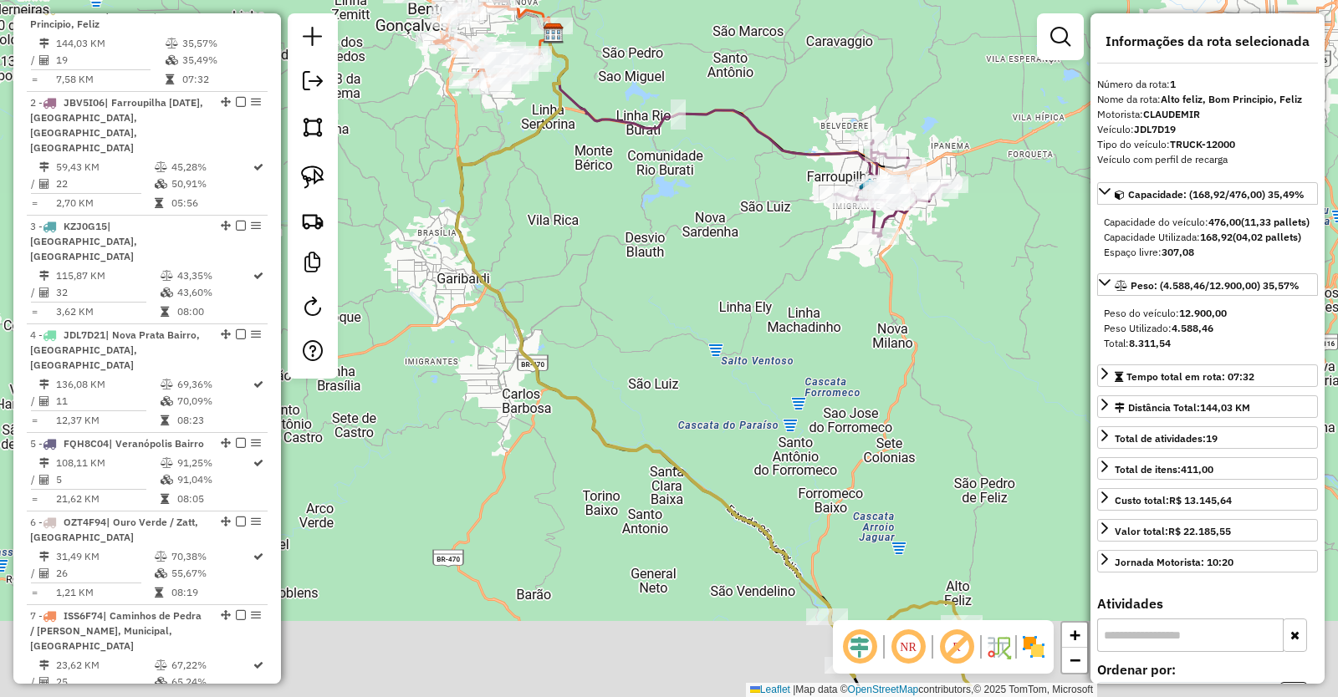
drag, startPoint x: 684, startPoint y: 435, endPoint x: 573, endPoint y: 219, distance: 242.7
click at [582, 250] on div "Janela de atendimento Grade de atendimento Capacidade Transportadoras Veículos …" at bounding box center [669, 348] width 1338 height 697
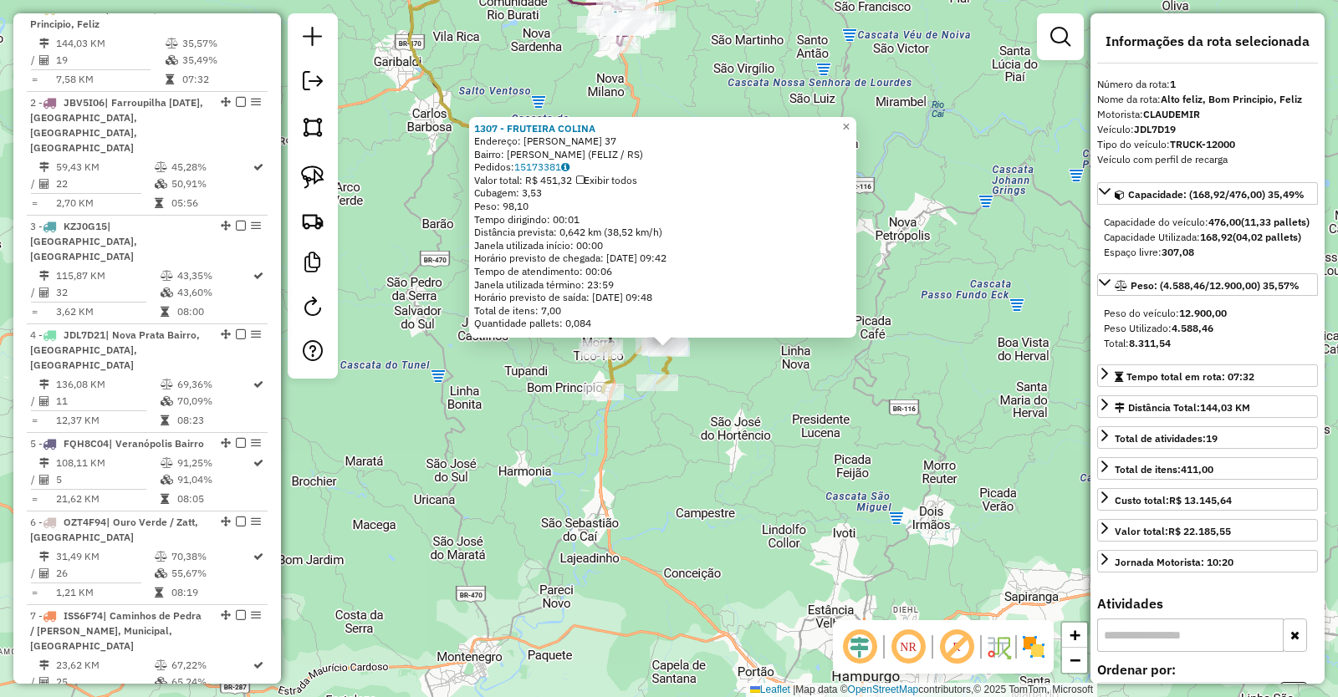
click at [696, 484] on div "1307 - FRUTEIRA COLINA Endereço: JACOB FREDERICO FREIBERGER 37 Bairro: MATIEL (…" at bounding box center [669, 348] width 1338 height 697
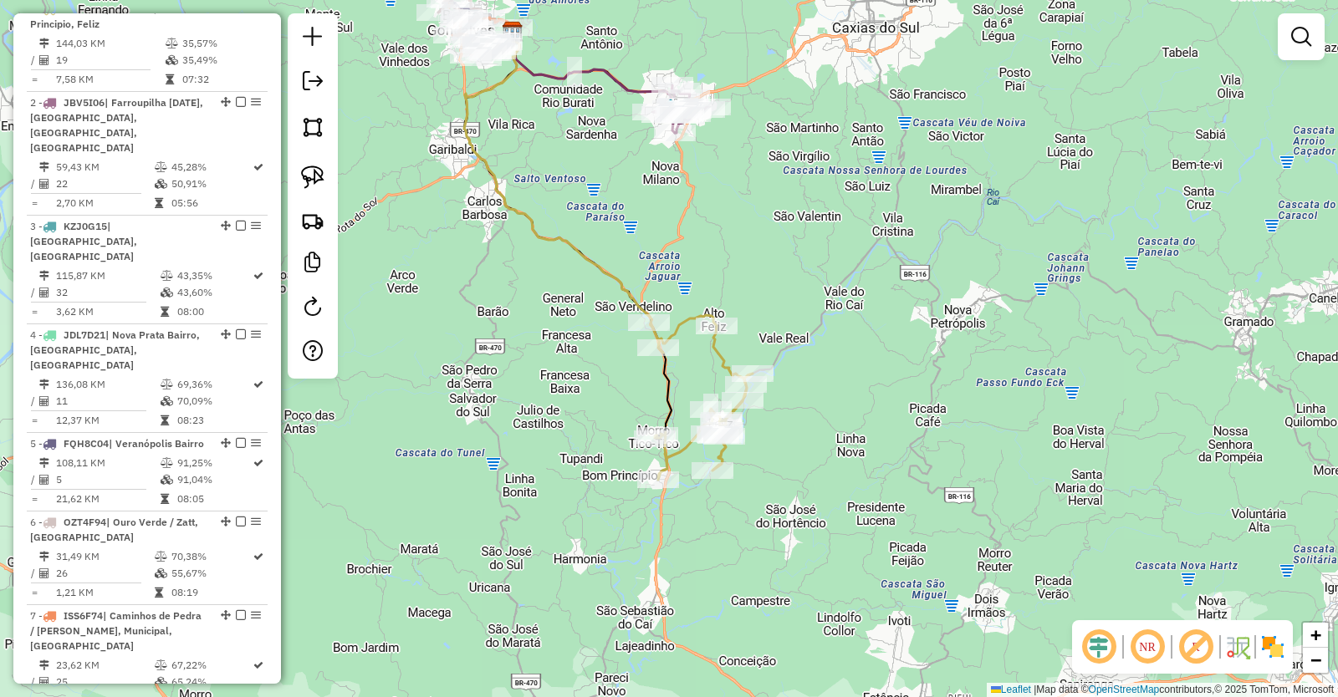
drag, startPoint x: 670, startPoint y: 237, endPoint x: 658, endPoint y: 450, distance: 212.7
click at [658, 450] on div "Janela de atendimento Grade de atendimento Capacidade Transportadoras Veículos …" at bounding box center [669, 348] width 1338 height 697
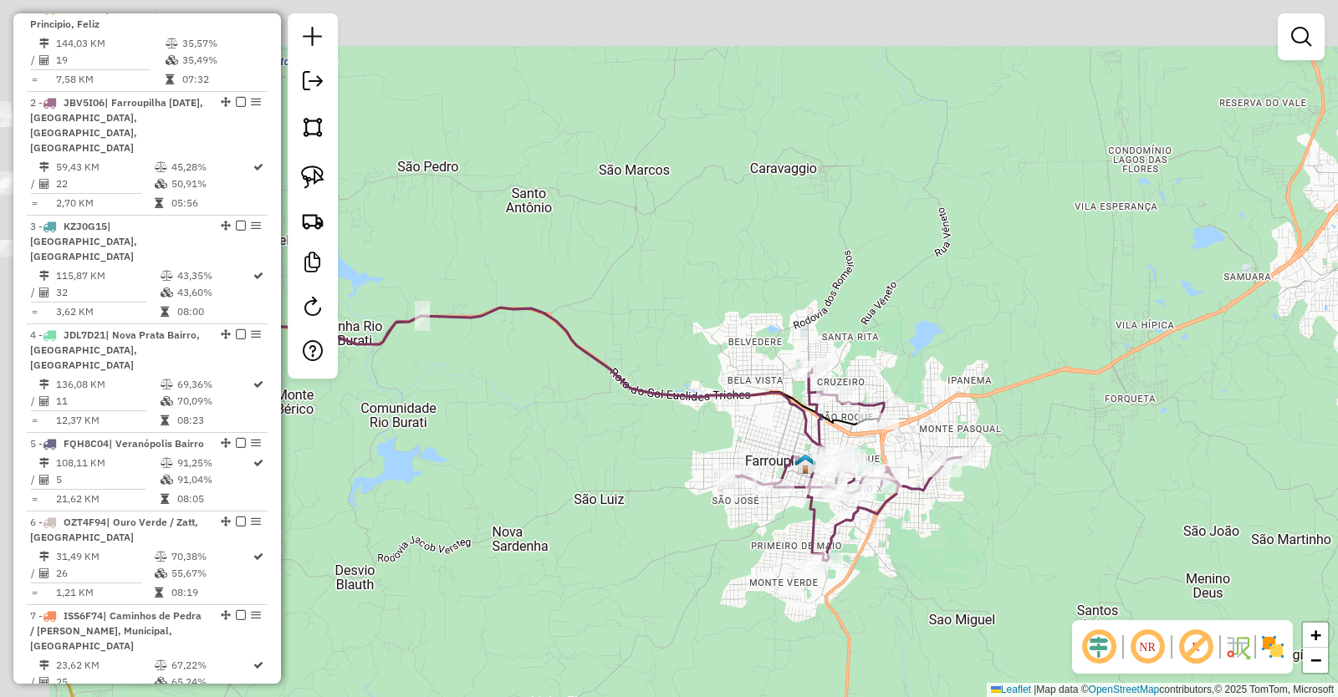
drag, startPoint x: 493, startPoint y: 354, endPoint x: 681, endPoint y: 420, distance: 198.3
click at [681, 420] on div "Janela de atendimento Grade de atendimento Capacidade Transportadoras Veículos …" at bounding box center [669, 348] width 1338 height 697
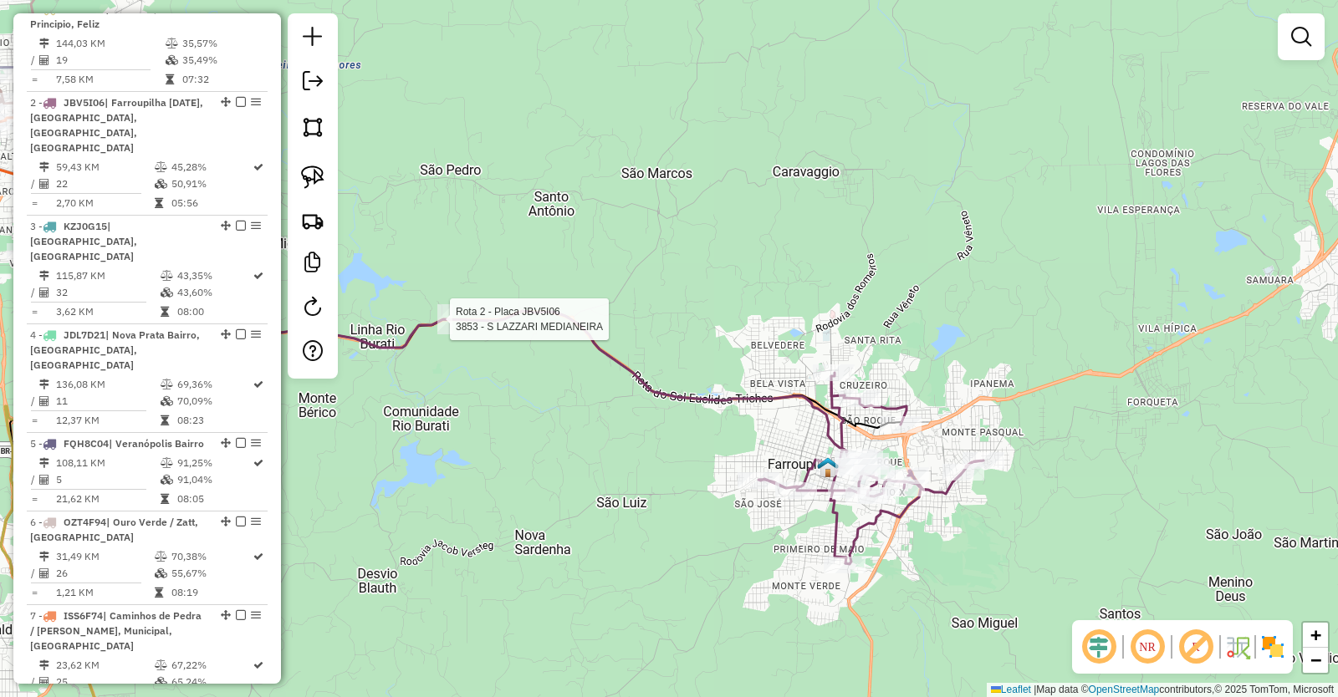
select select "**********"
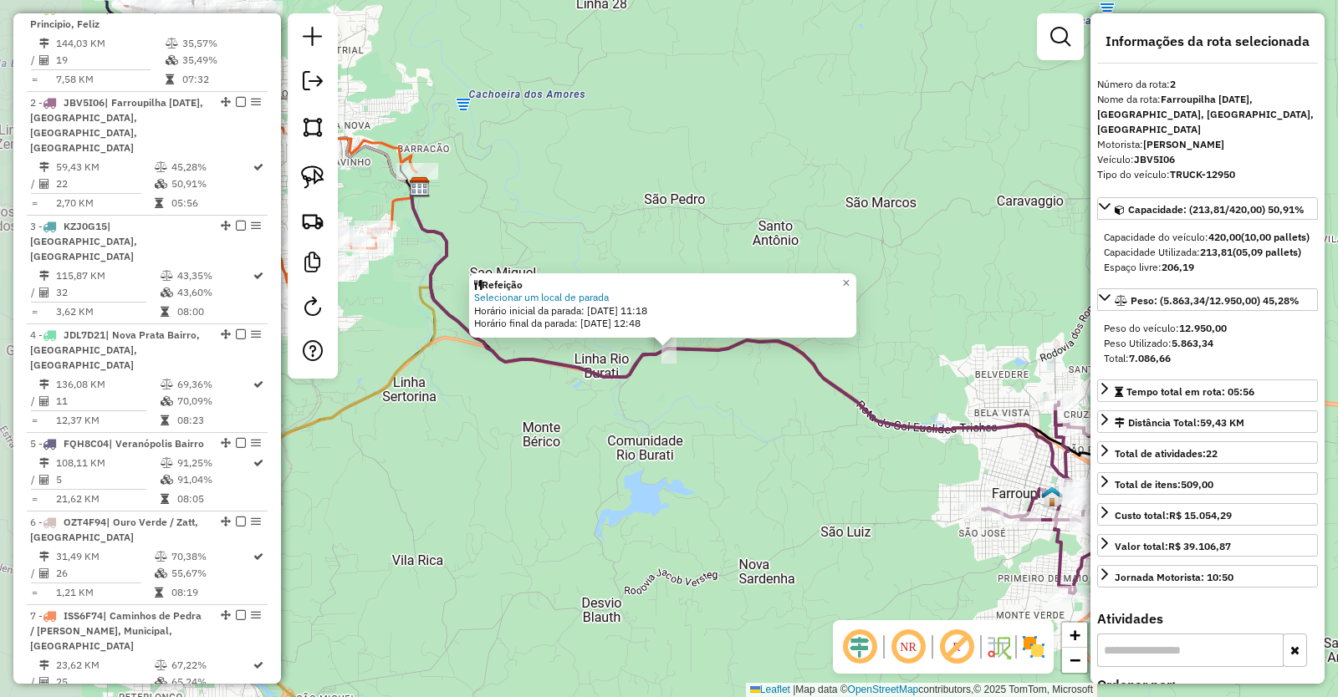
scroll to position [756, 0]
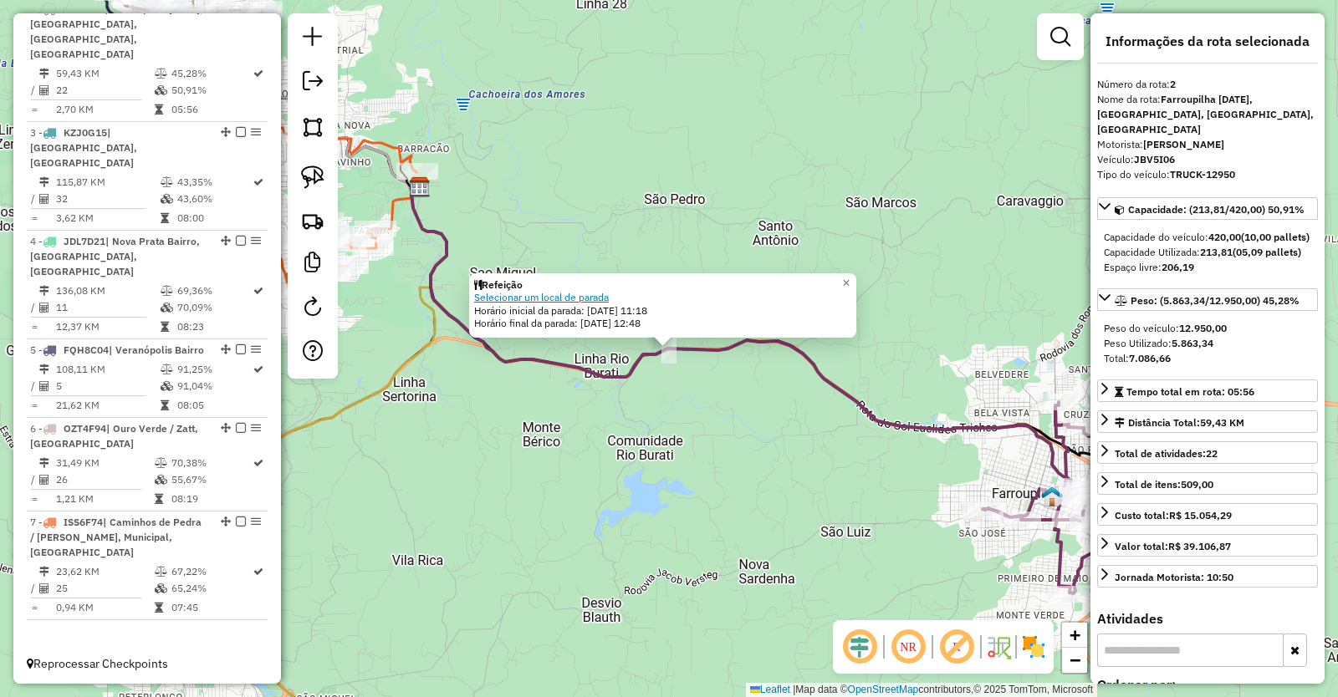
click at [590, 294] on link "Selecionar um local de parada" at bounding box center [541, 297] width 135 height 13
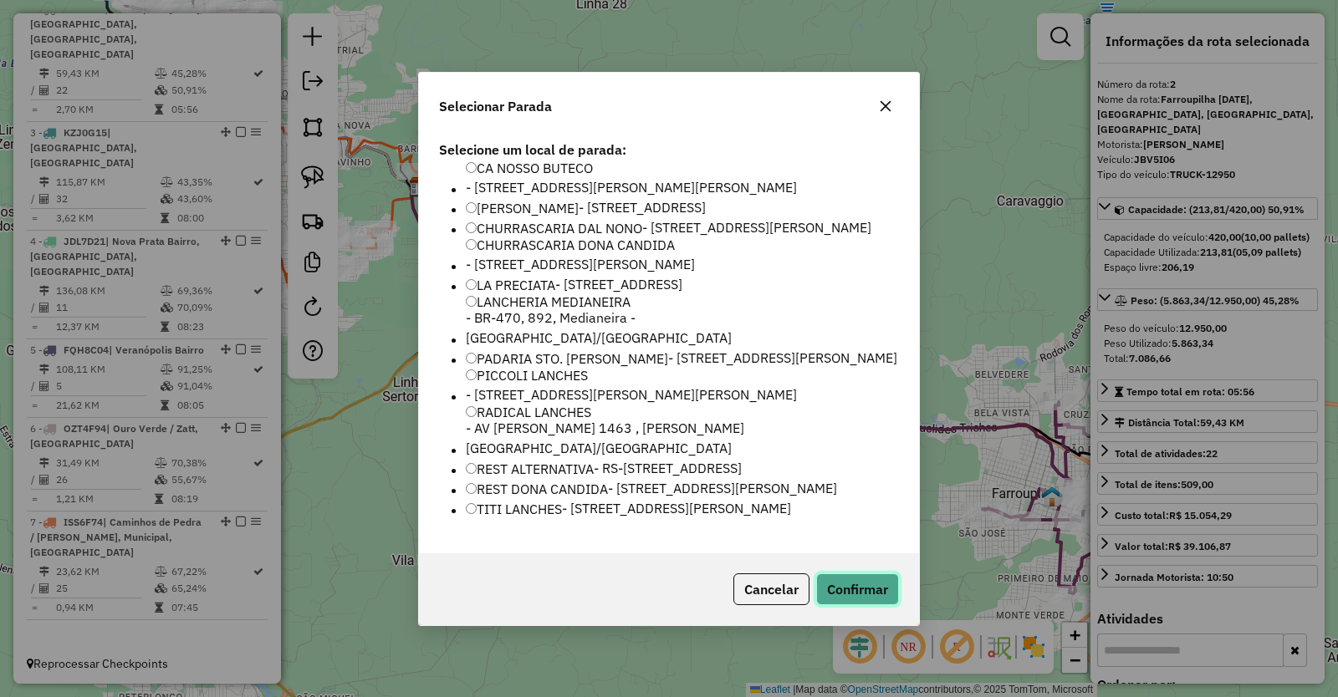
click at [854, 605] on button "Confirmar" at bounding box center [857, 590] width 83 height 32
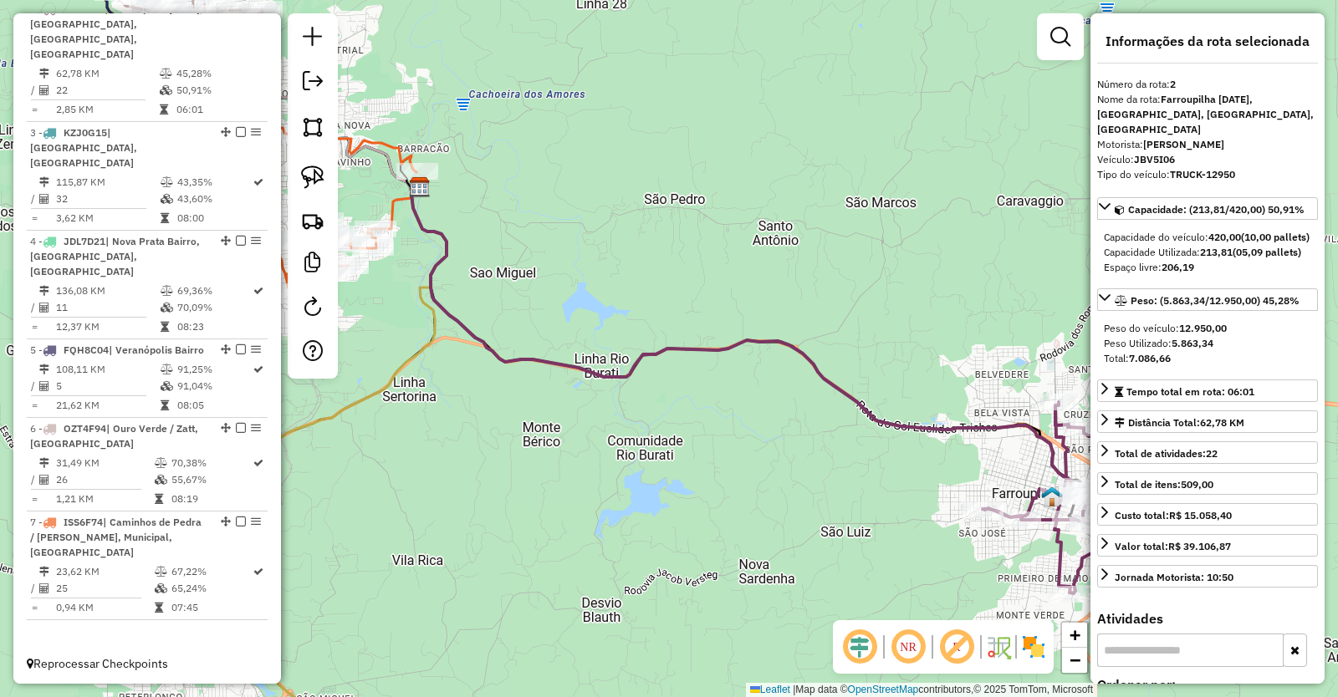
drag, startPoint x: 695, startPoint y: 454, endPoint x: 894, endPoint y: 516, distance: 208.4
click at [883, 512] on div "Janela de atendimento Grade de atendimento Capacidade Transportadoras Veículos …" at bounding box center [669, 348] width 1338 height 697
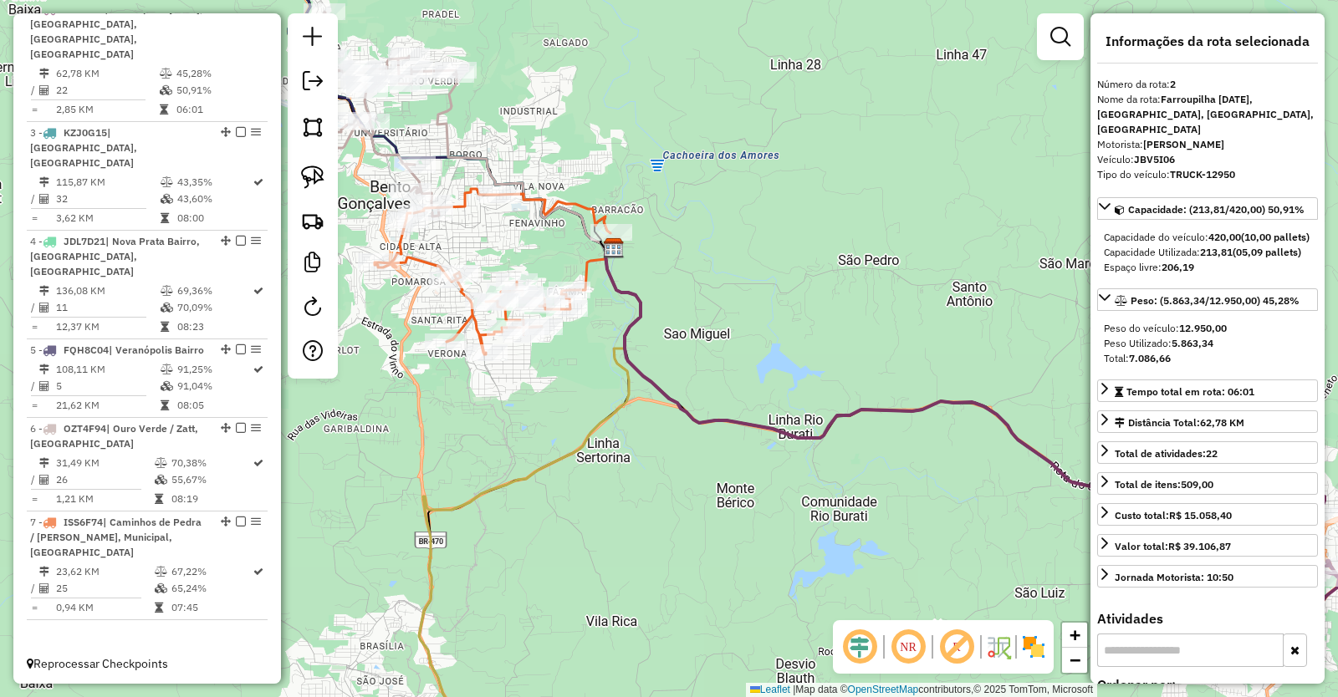
drag, startPoint x: 622, startPoint y: 446, endPoint x: 800, endPoint y: 536, distance: 199.3
click at [800, 536] on div "Janela de atendimento Grade de atendimento Capacidade Transportadoras Veículos …" at bounding box center [669, 348] width 1338 height 697
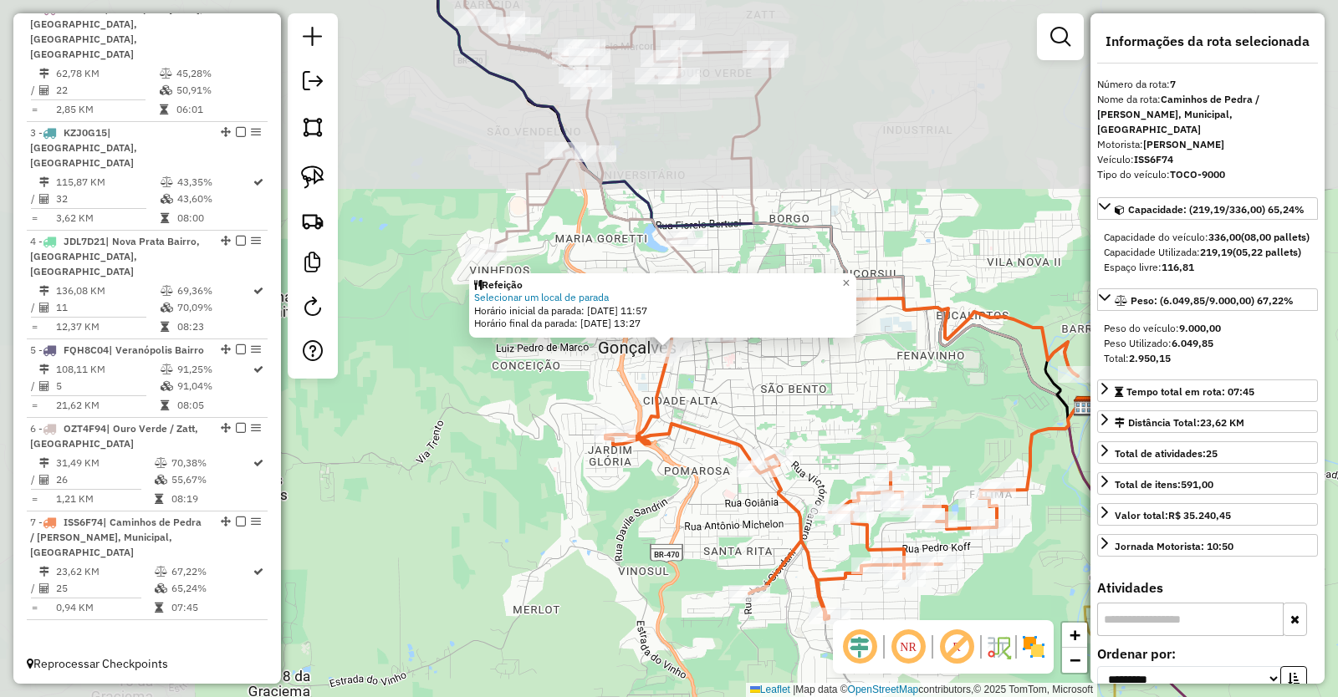
scroll to position [758, 0]
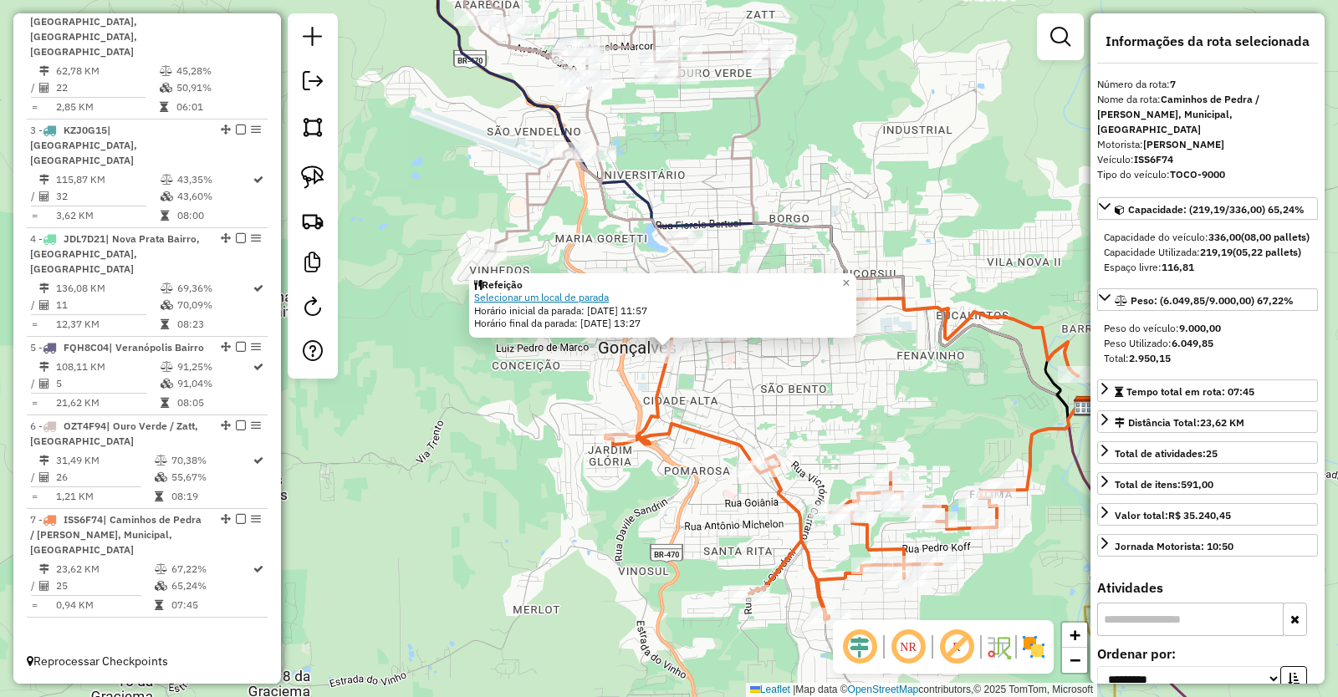
click at [579, 297] on link "Selecionar um local de parada" at bounding box center [541, 297] width 135 height 13
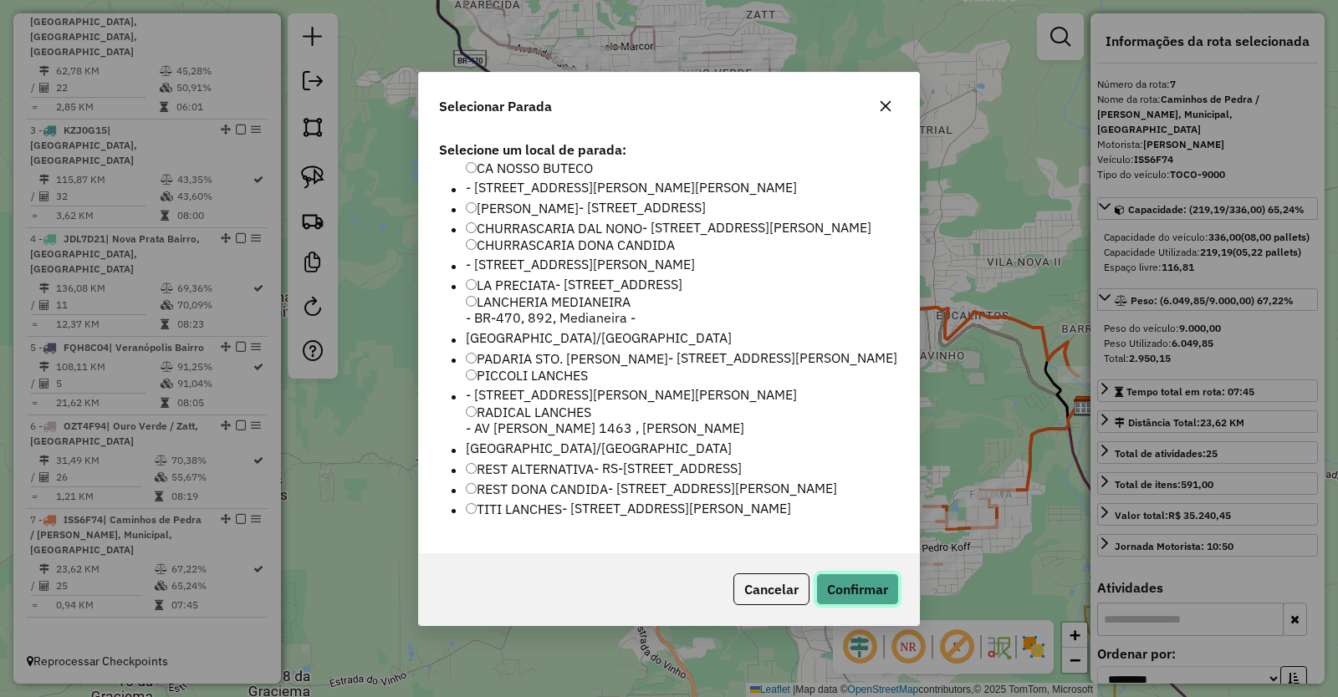
click at [865, 604] on button "Confirmar" at bounding box center [857, 590] width 83 height 32
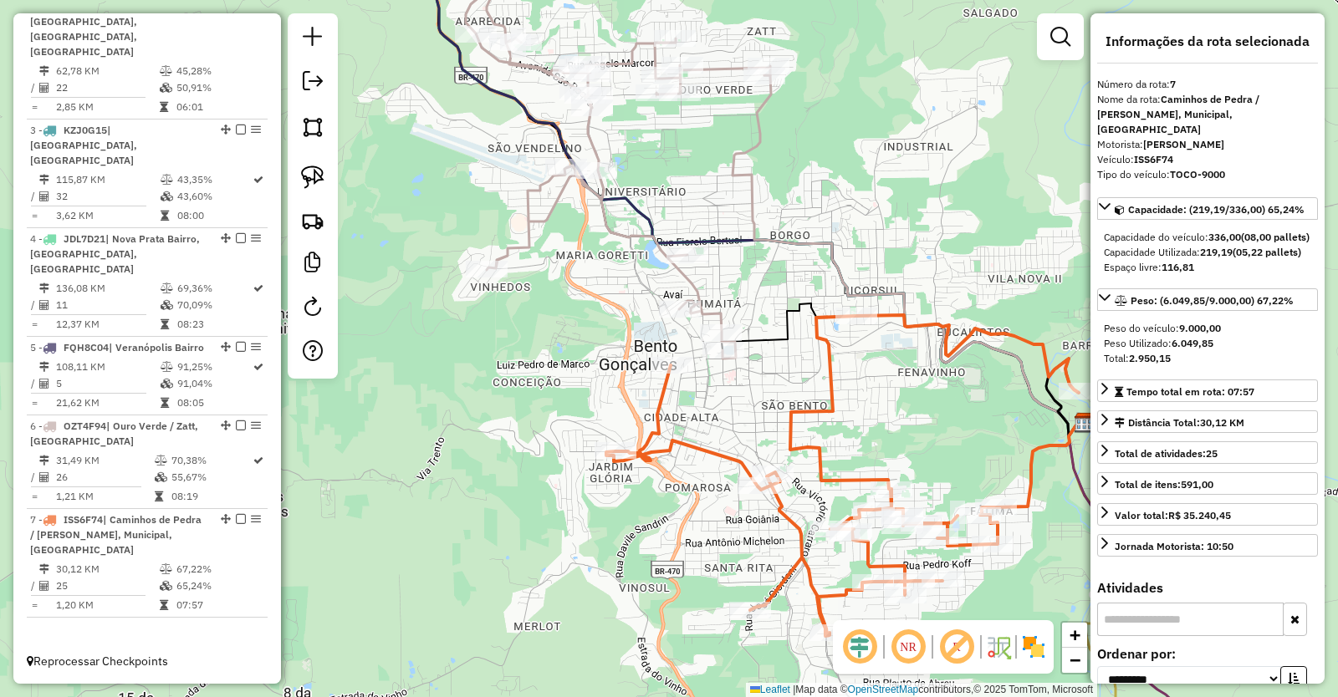
drag, startPoint x: 848, startPoint y: 361, endPoint x: 901, endPoint y: 515, distance: 162.9
click at [901, 515] on div "Janela de atendimento Grade de atendimento Capacidade Transportadoras Veículos …" at bounding box center [669, 348] width 1338 height 697
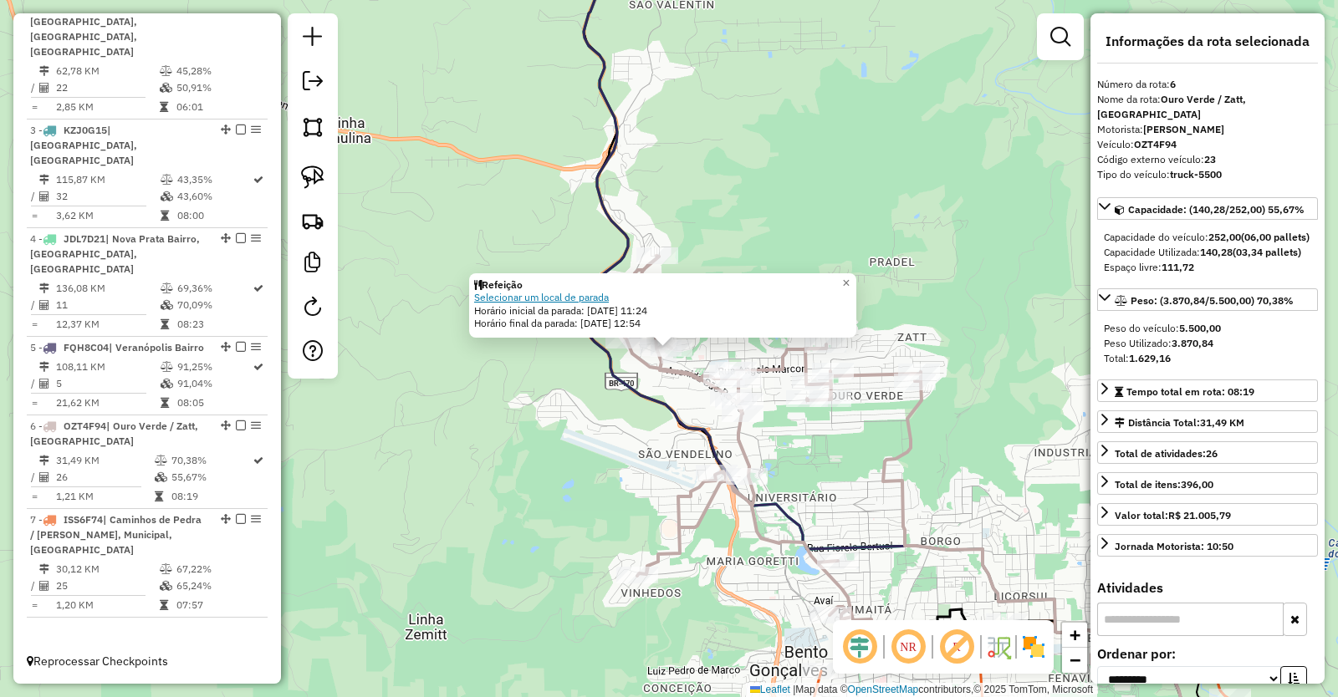
click at [577, 296] on link "Selecionar um local de parada" at bounding box center [541, 297] width 135 height 13
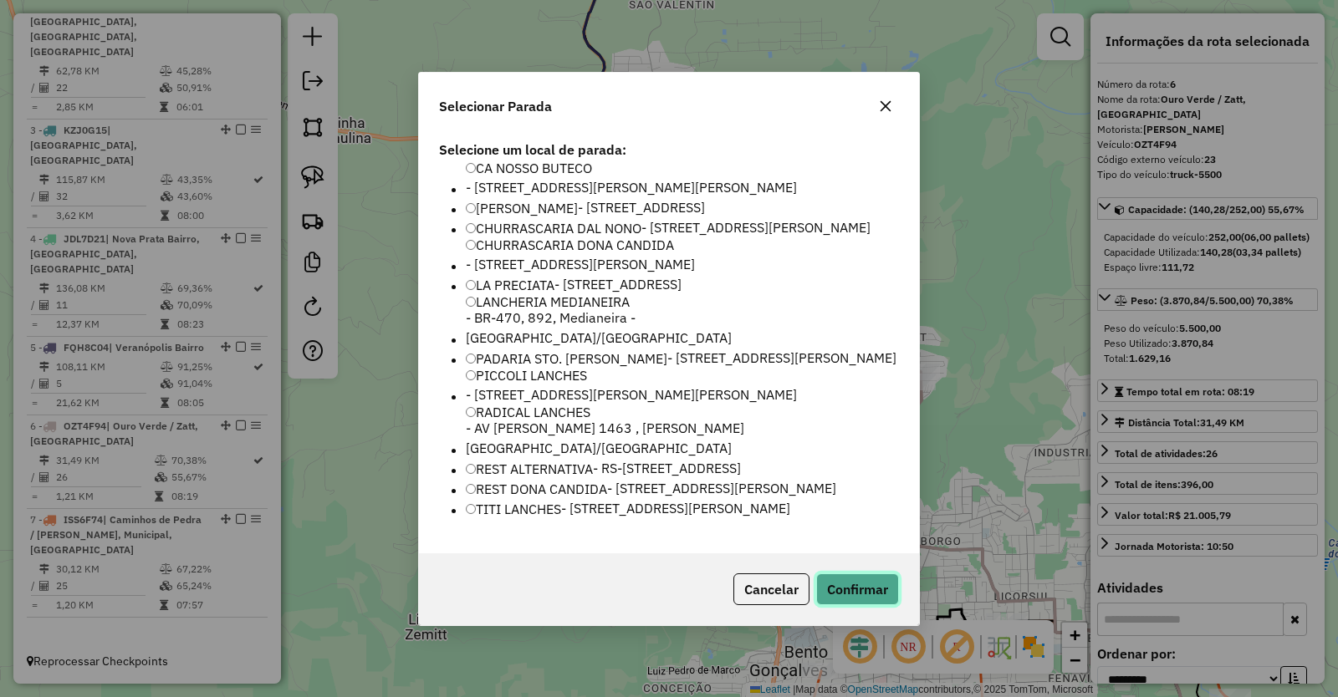
click at [868, 605] on button "Confirmar" at bounding box center [857, 590] width 83 height 32
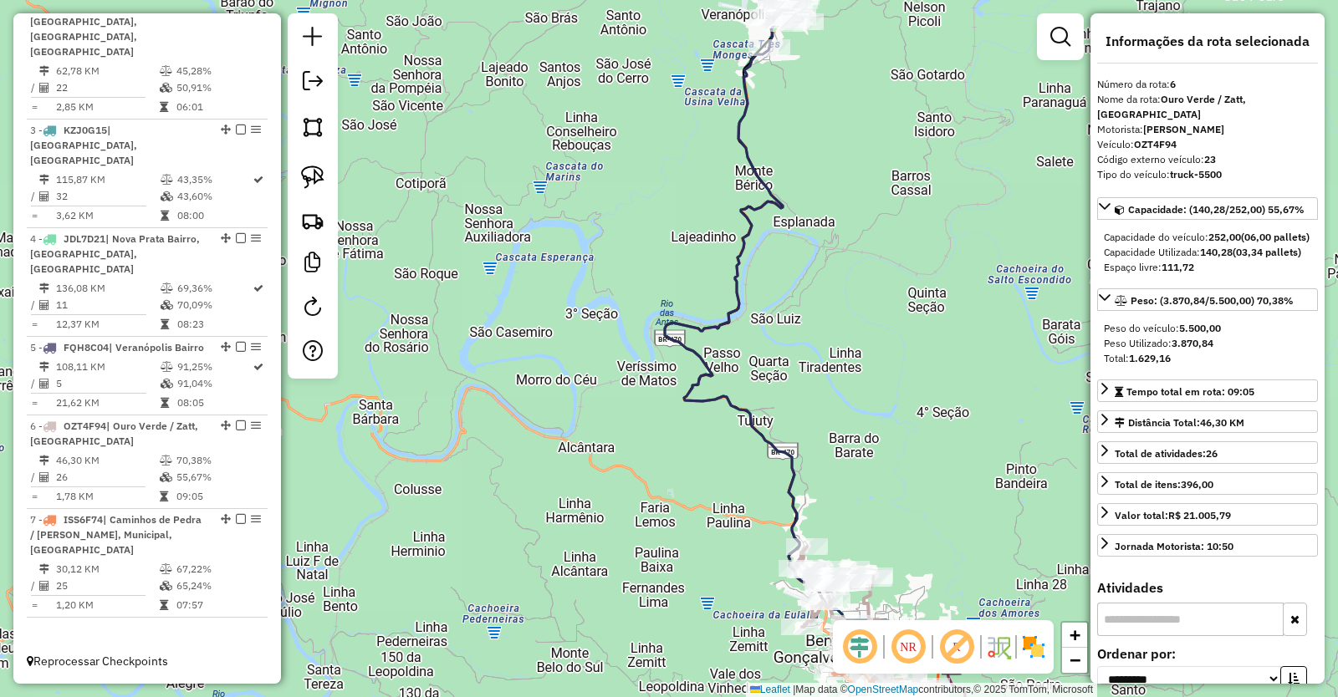
drag, startPoint x: 875, startPoint y: 172, endPoint x: 869, endPoint y: 477, distance: 304.4
click at [865, 456] on div "Janela de atendimento Grade de atendimento Capacidade Transportadoras Veículos …" at bounding box center [669, 348] width 1338 height 697
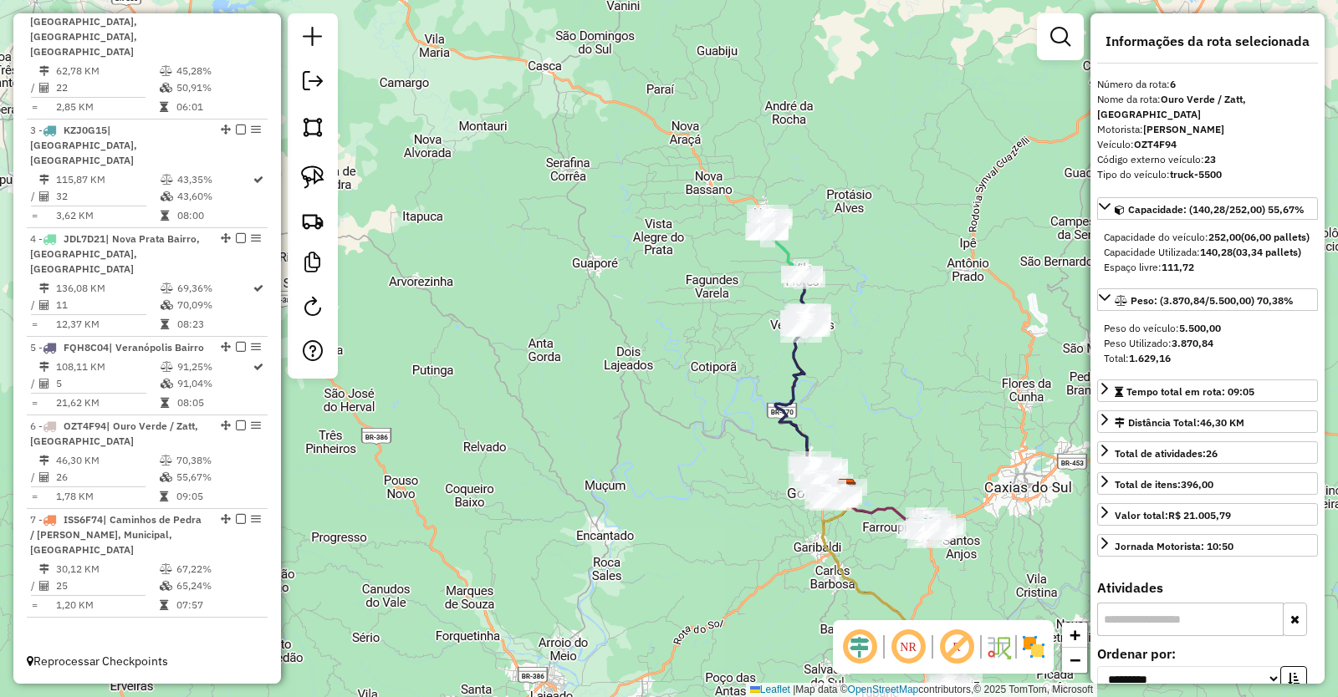
drag, startPoint x: 775, startPoint y: 558, endPoint x: 690, endPoint y: 305, distance: 267.3
click at [699, 359] on div "Janela de atendimento Grade de atendimento Capacidade Transportadoras Veículos …" at bounding box center [669, 348] width 1338 height 697
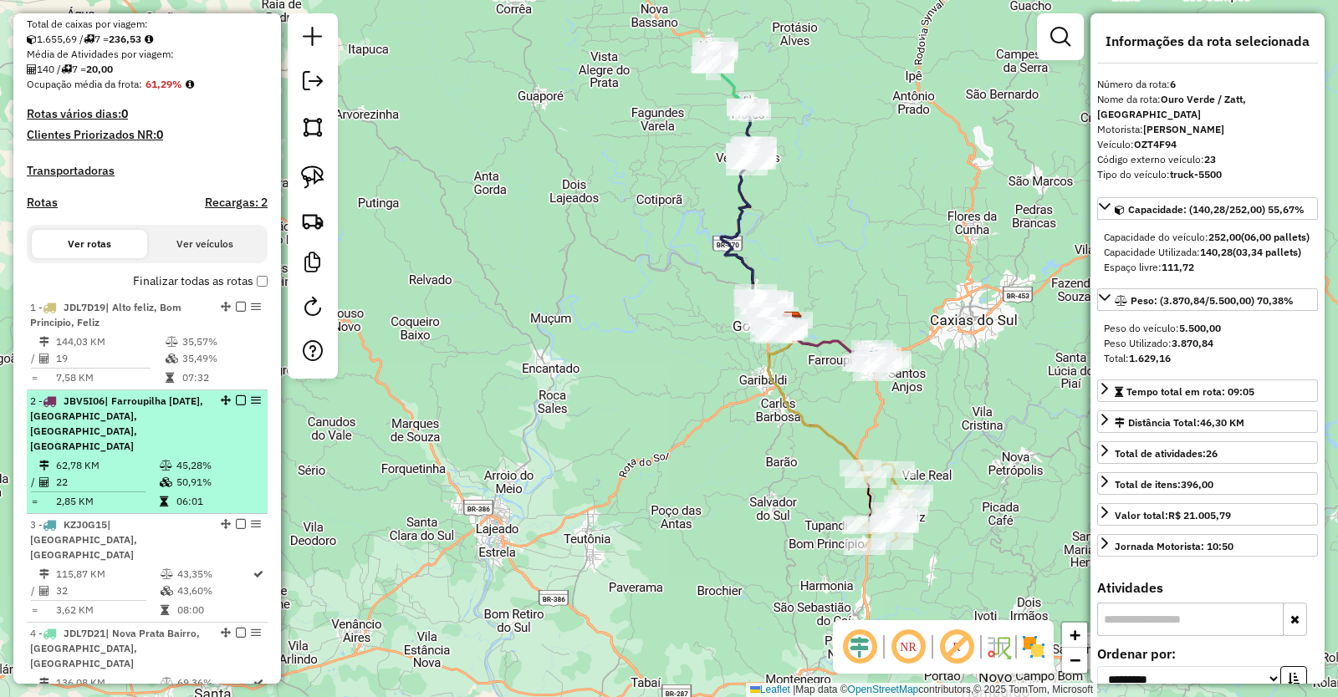
scroll to position [418, 0]
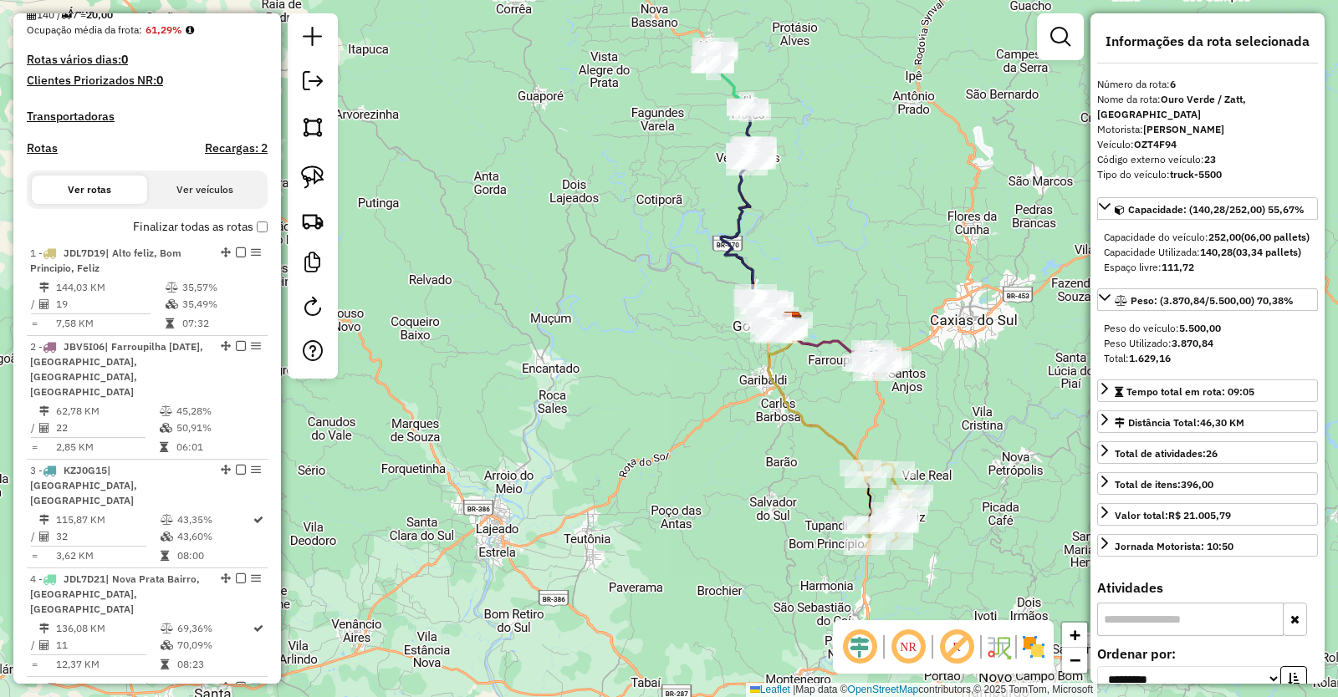
click at [232, 155] on h4 "Recargas: 2" at bounding box center [236, 148] width 63 height 14
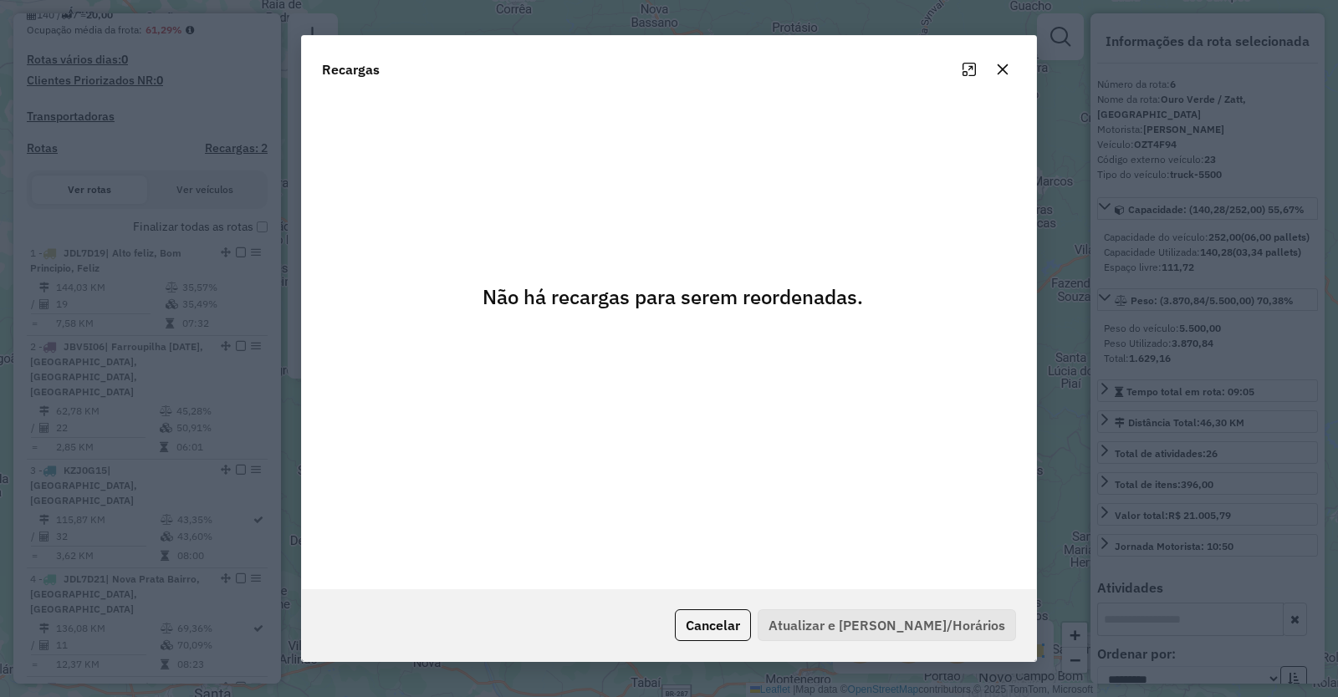
click at [1010, 68] on button "button" at bounding box center [1002, 69] width 27 height 27
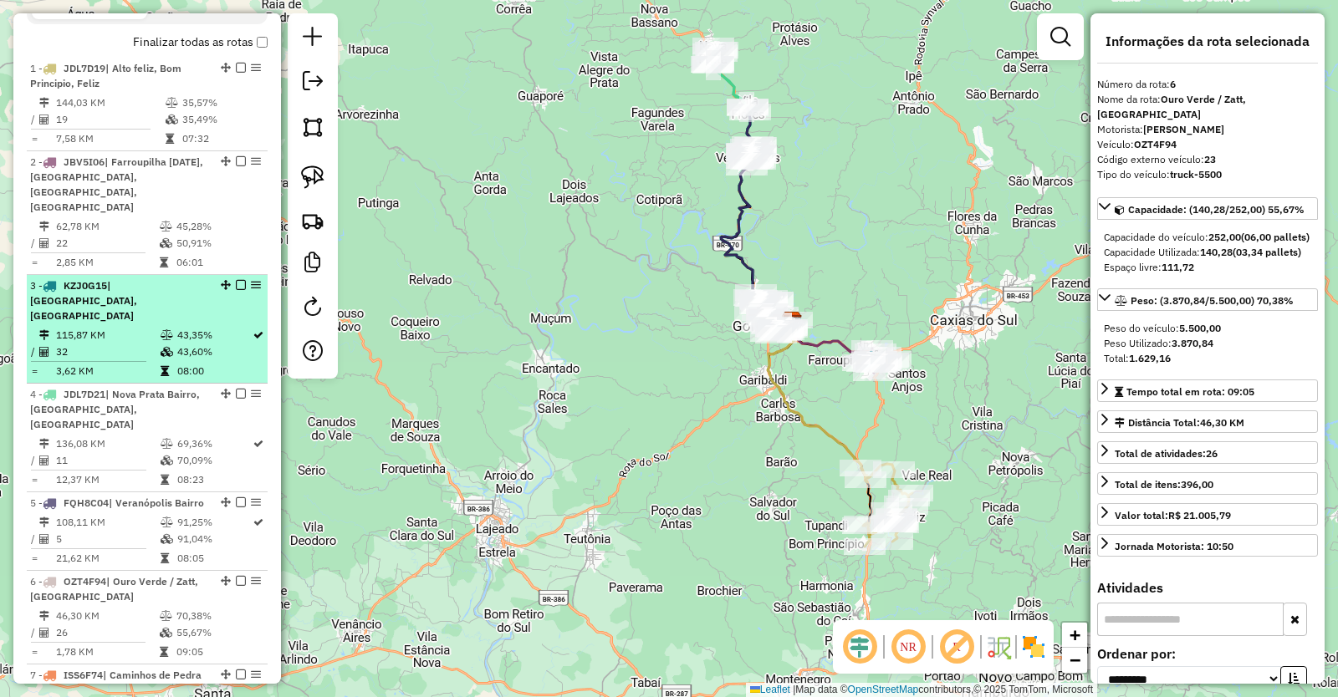
scroll to position [502, 0]
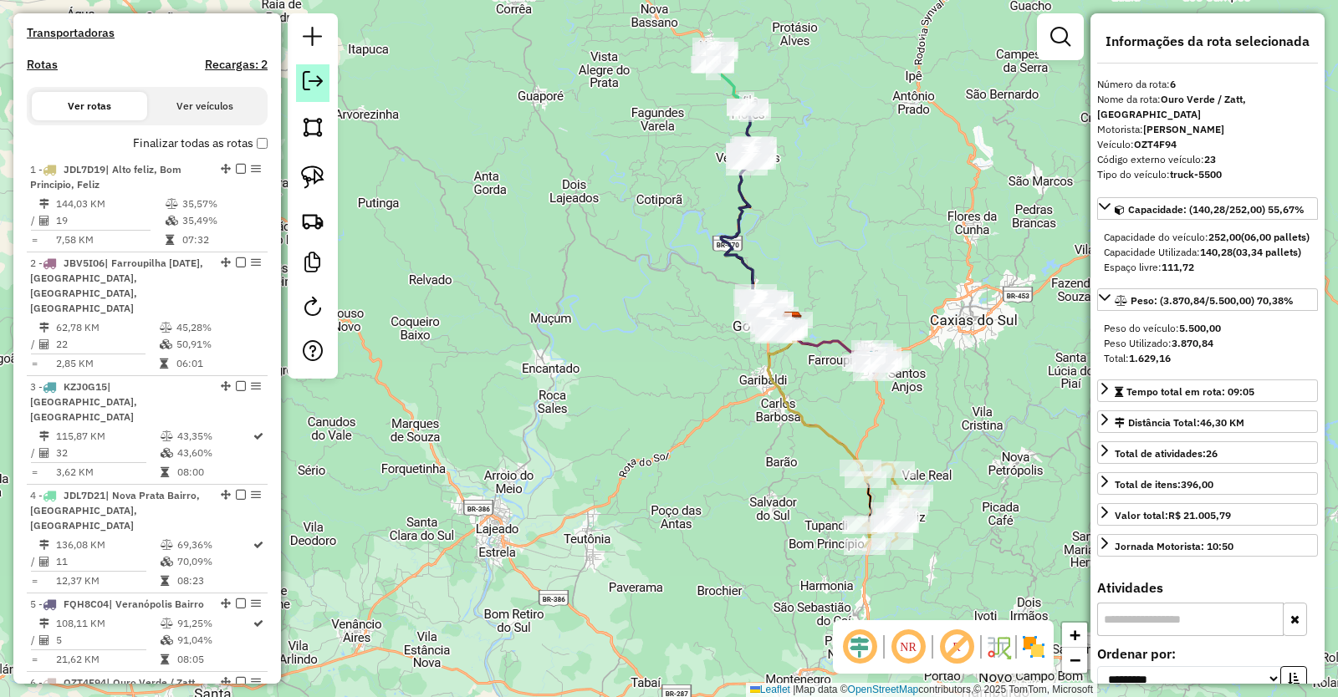
click at [319, 81] on em at bounding box center [313, 81] width 20 height 20
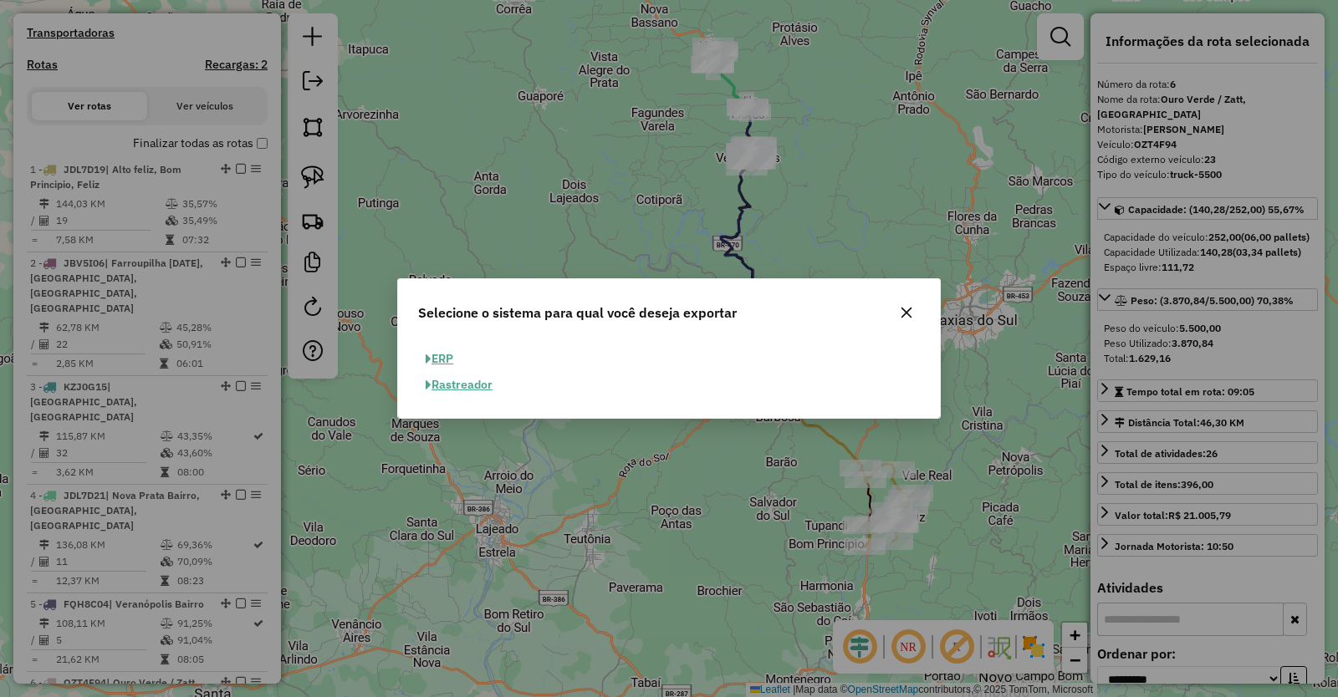
click at [446, 353] on button "ERP" at bounding box center [439, 359] width 43 height 26
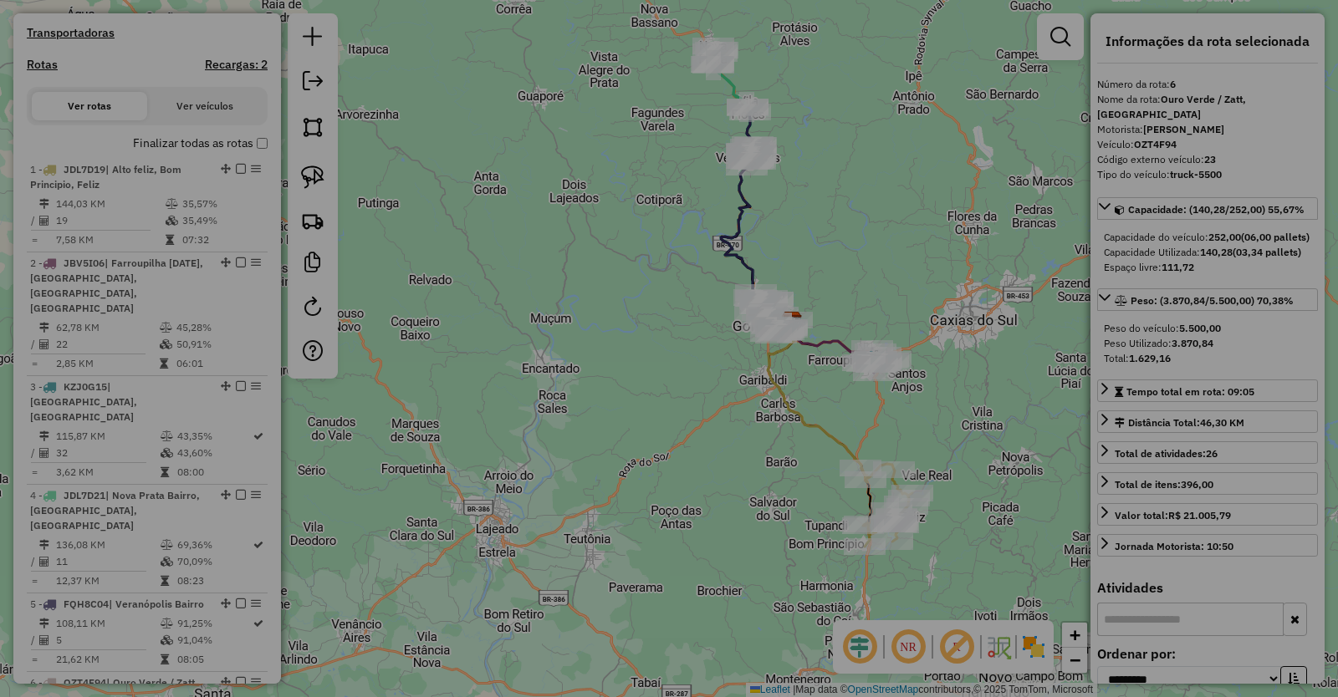
select select "**"
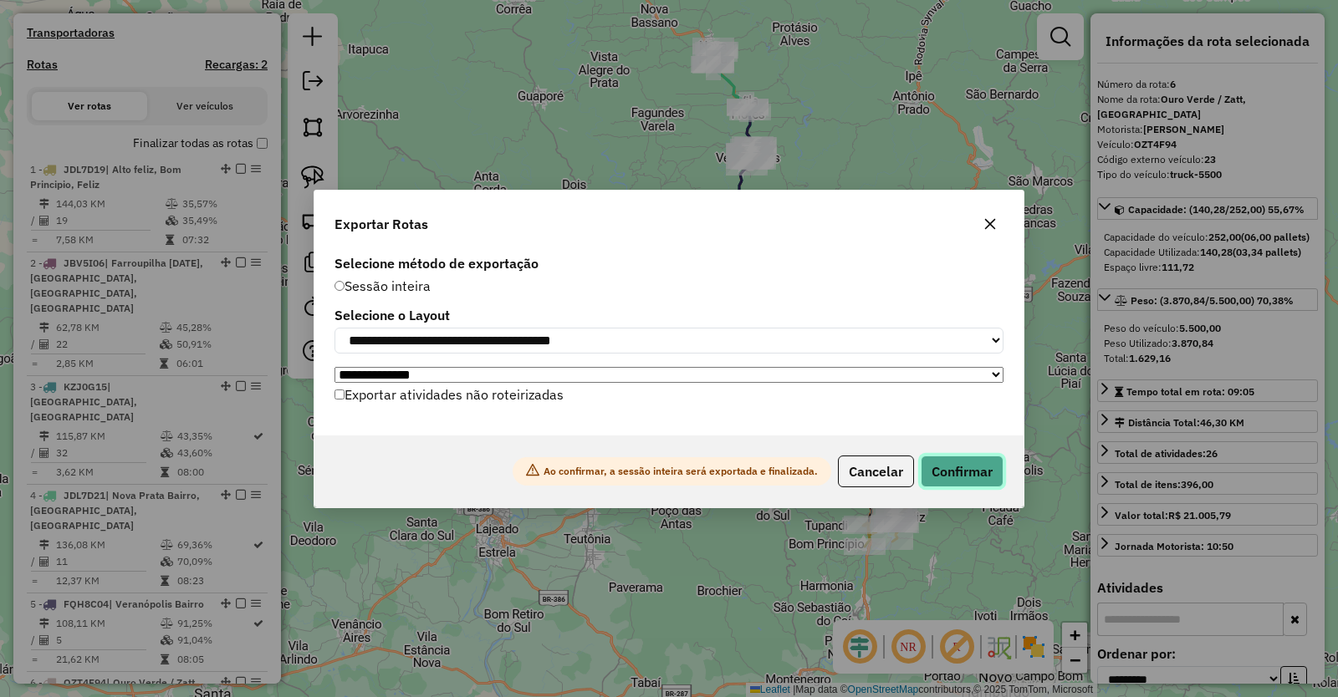
click at [961, 476] on button "Confirmar" at bounding box center [961, 472] width 83 height 32
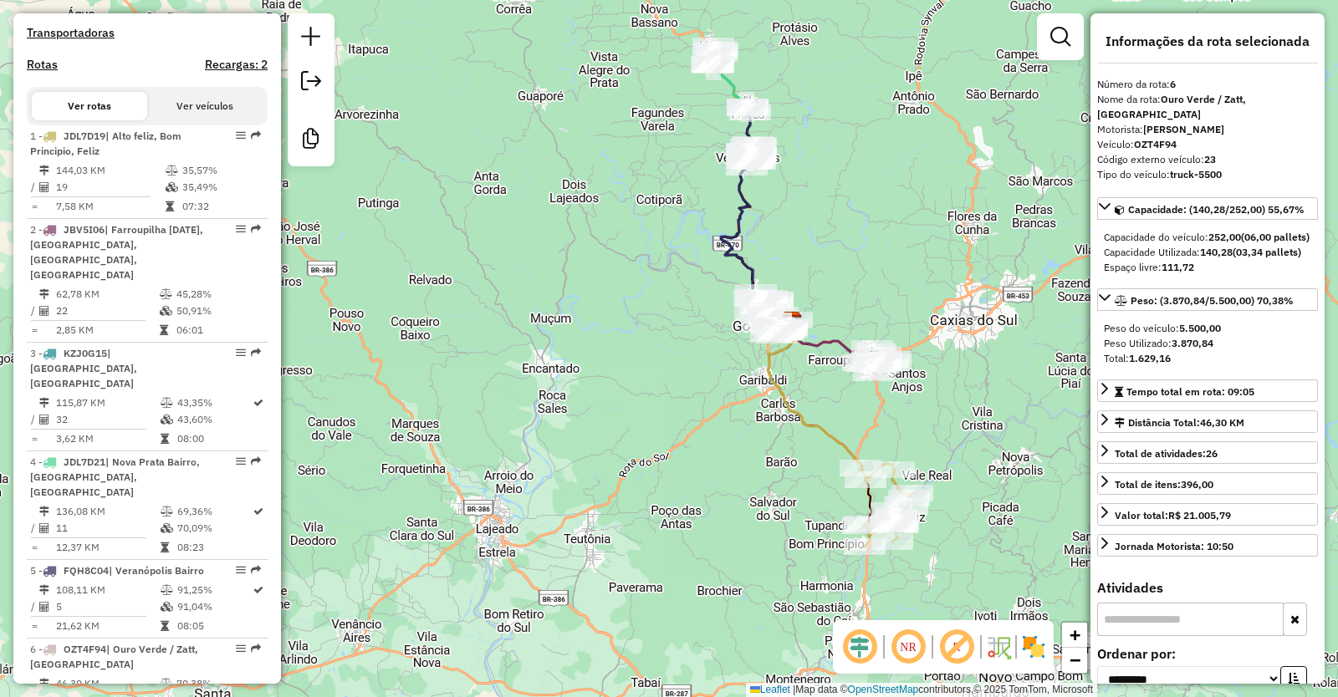
scroll to position [732, 0]
